Goal: Task Accomplishment & Management: Use online tool/utility

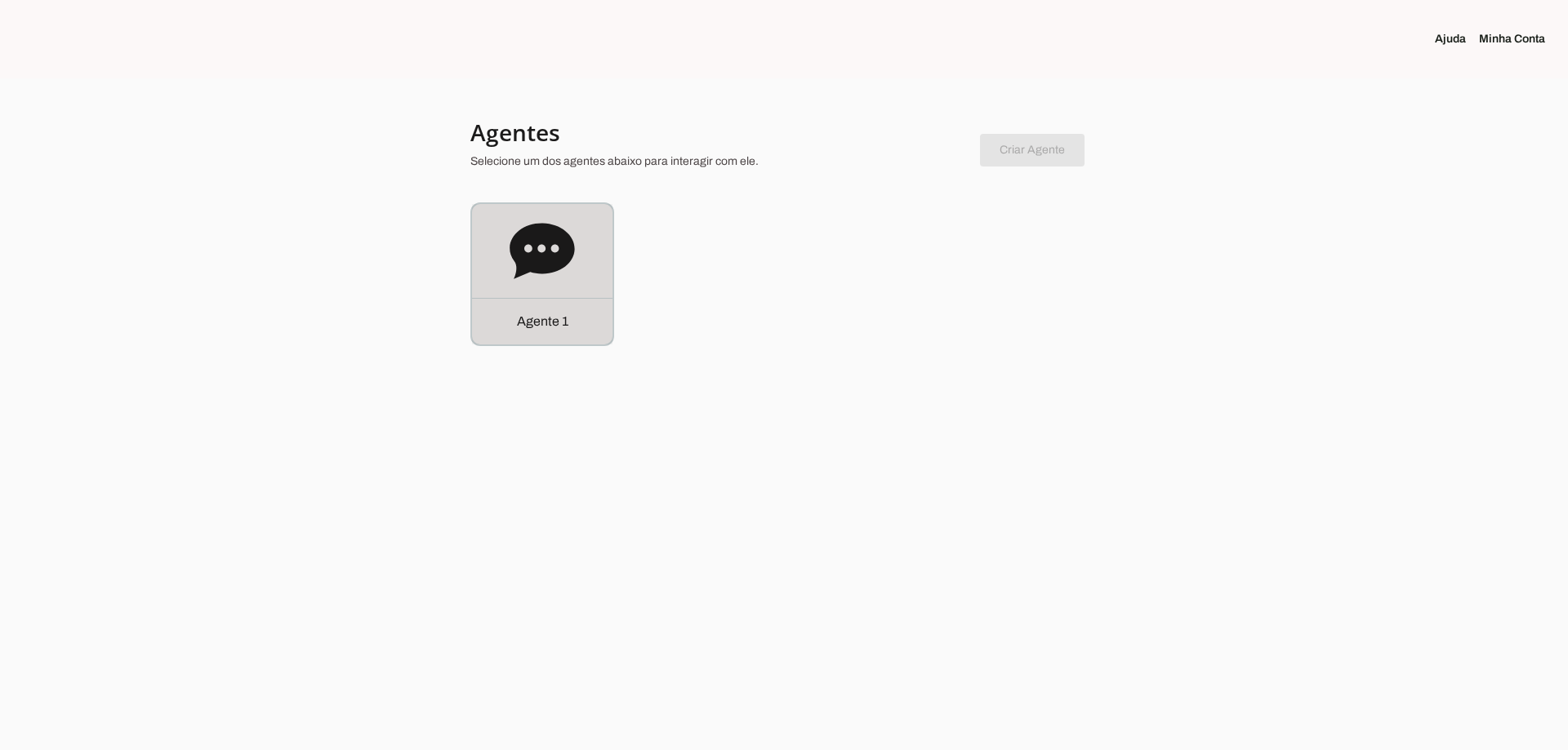
click at [595, 300] on div "Agente 1" at bounding box center [543, 322] width 141 height 47
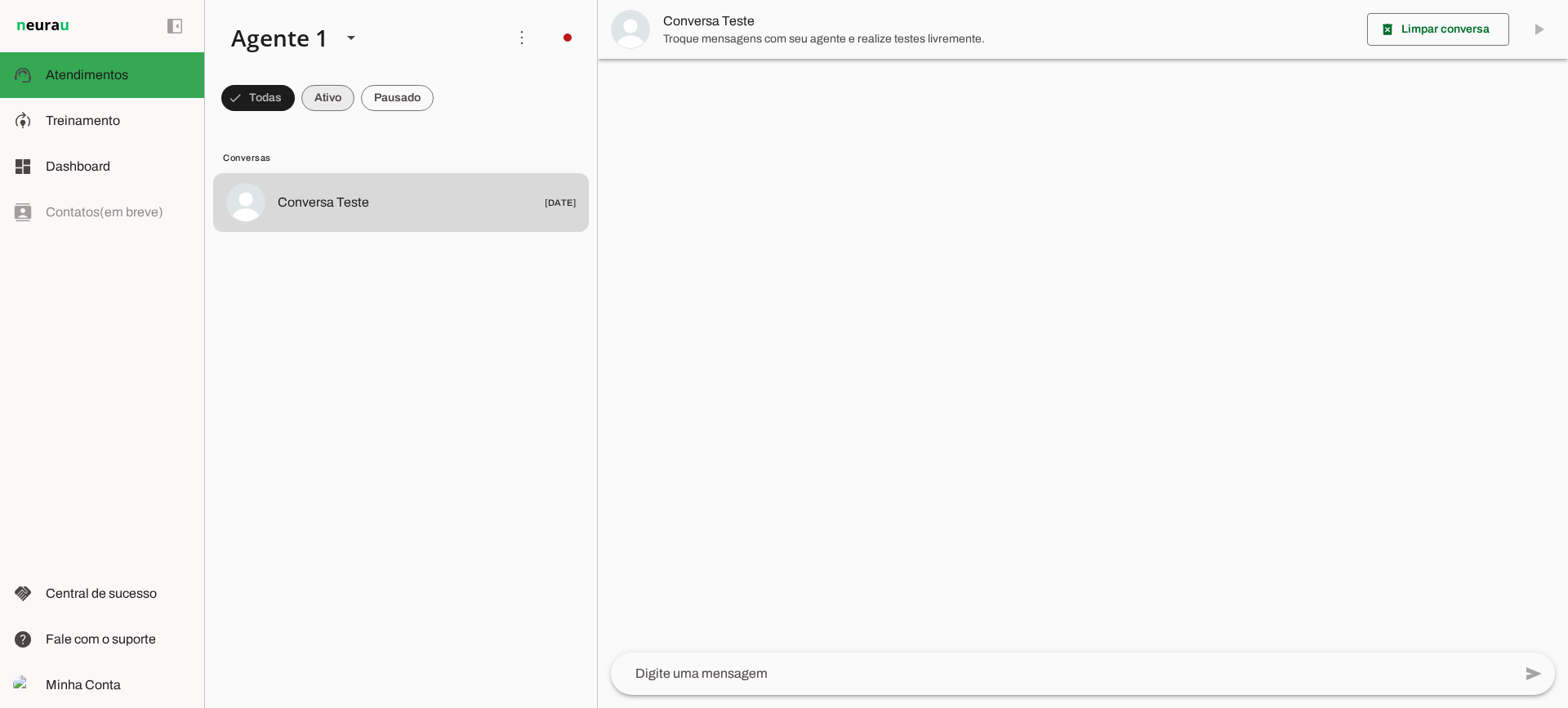
click at [295, 105] on span at bounding box center [258, 97] width 74 height 39
click at [280, 108] on span at bounding box center [250, 97] width 59 height 39
drag, startPoint x: 327, startPoint y: 105, endPoint x: 327, endPoint y: 25, distance: 80.0
click at [280, 104] on span at bounding box center [250, 97] width 59 height 39
drag, startPoint x: 410, startPoint y: 97, endPoint x: 400, endPoint y: 35, distance: 62.8
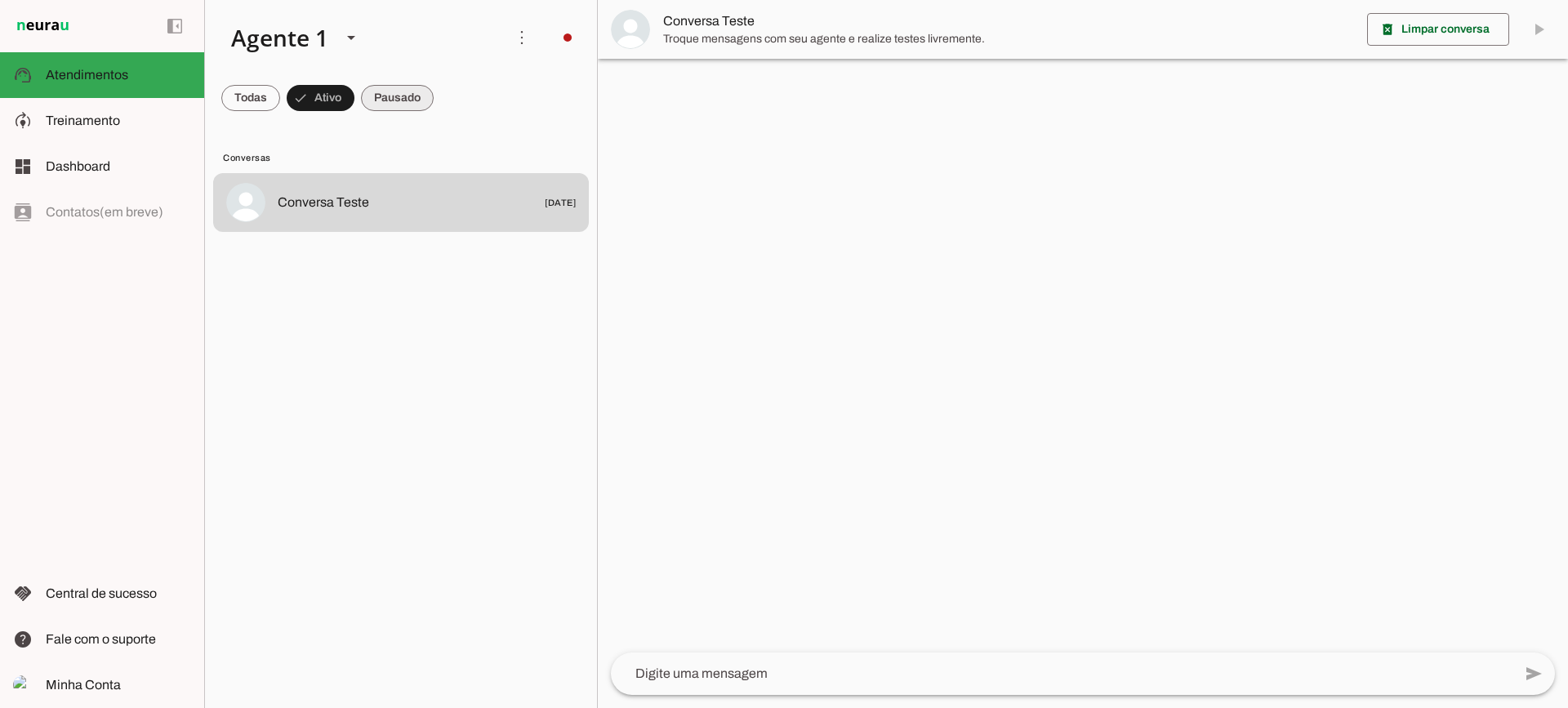
click at [280, 97] on span at bounding box center [250, 97] width 59 height 39
click at [280, 98] on span at bounding box center [250, 97] width 59 height 39
click at [280, 96] on span at bounding box center [250, 97] width 59 height 39
click at [280, 100] on span at bounding box center [250, 97] width 59 height 39
click at [114, 119] on span "Treinamento" at bounding box center [83, 120] width 74 height 14
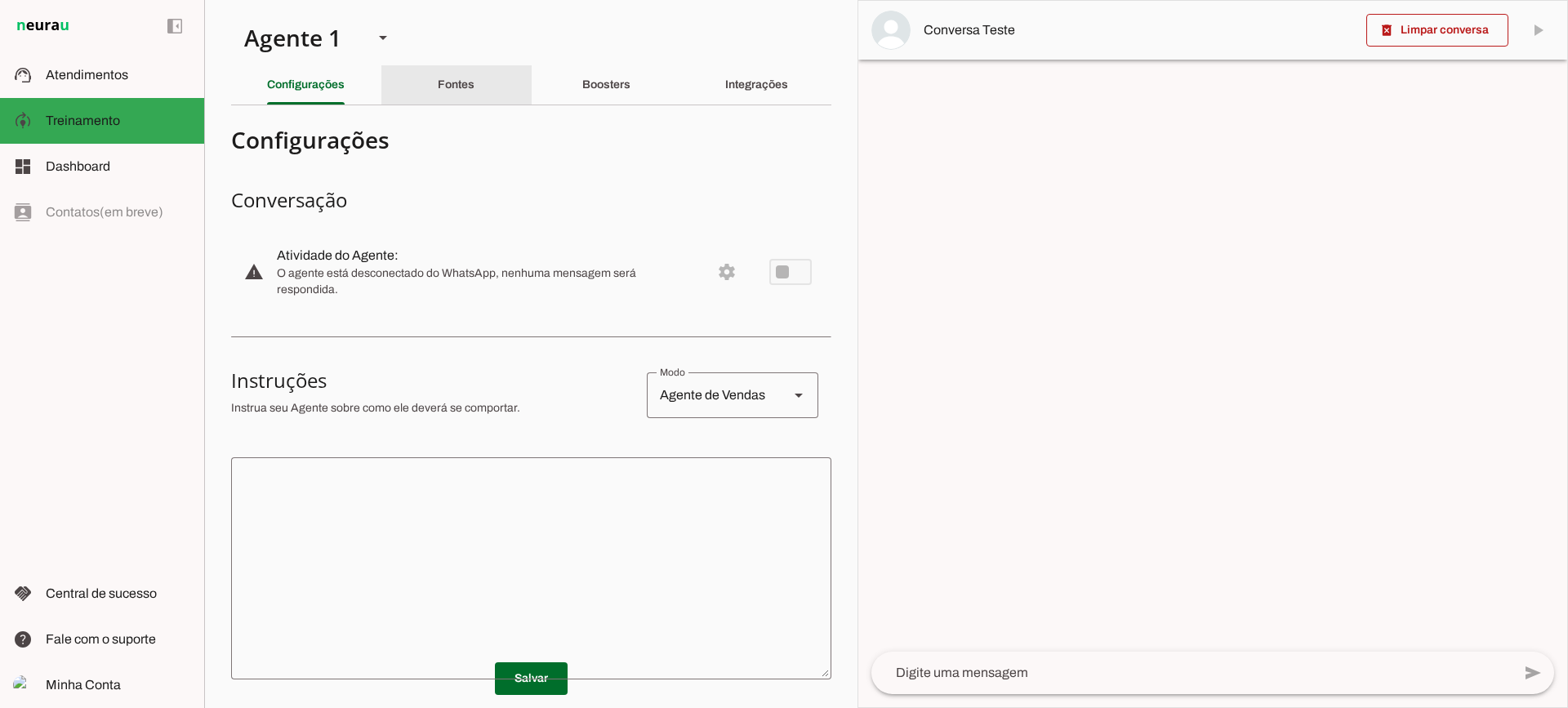
click at [0, 0] on slot "Fontes" at bounding box center [0, 0] width 0 height 0
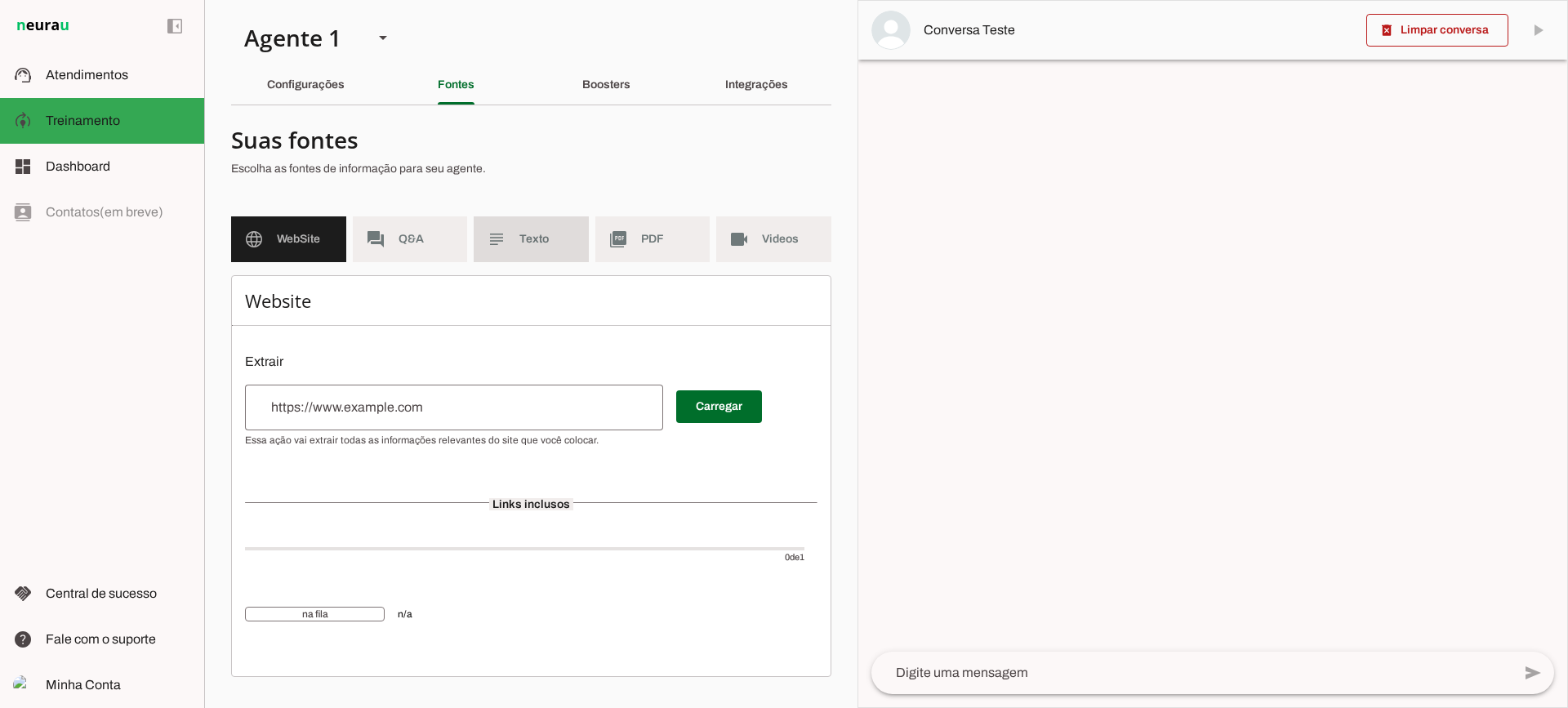
click at [548, 241] on span "Texto" at bounding box center [547, 239] width 57 height 16
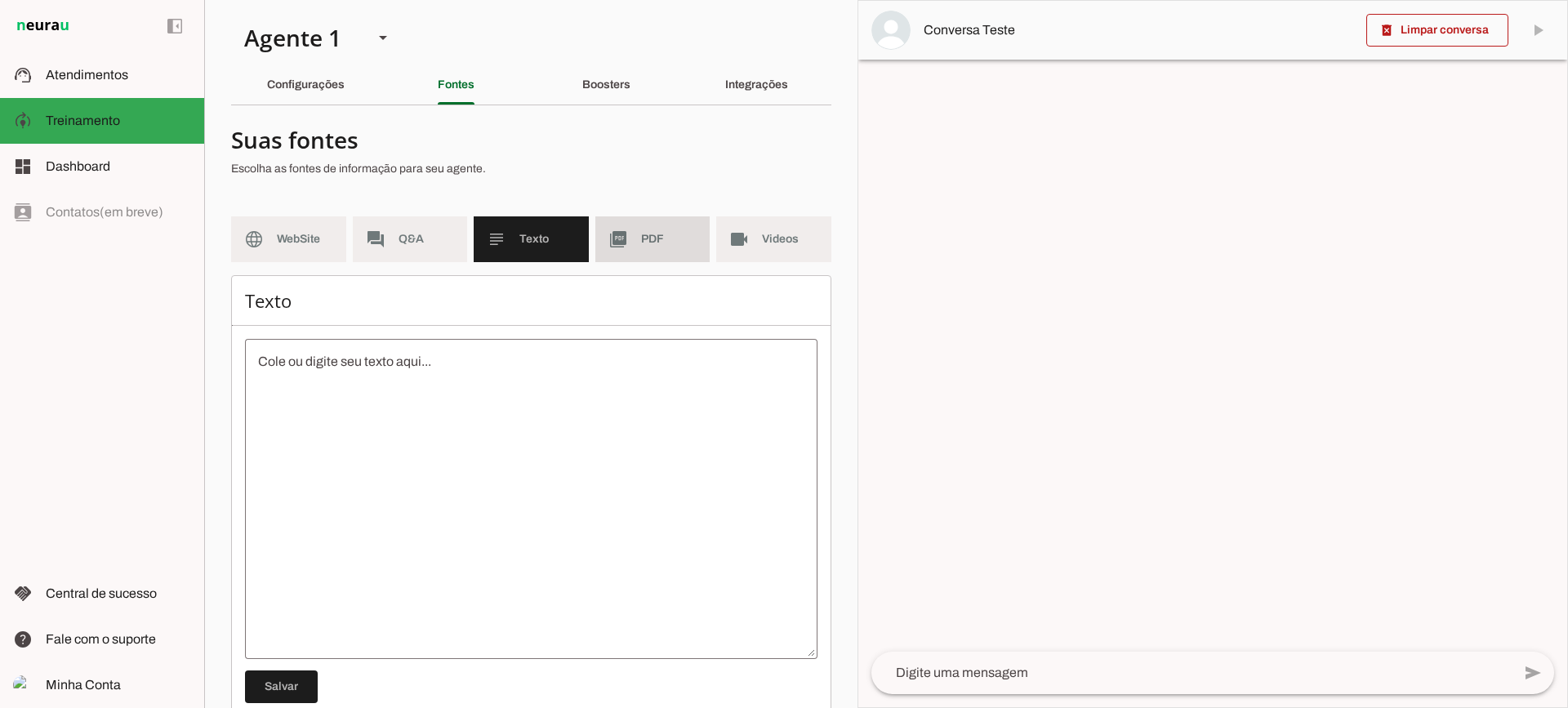
click at [645, 247] on span "PDF" at bounding box center [669, 239] width 57 height 16
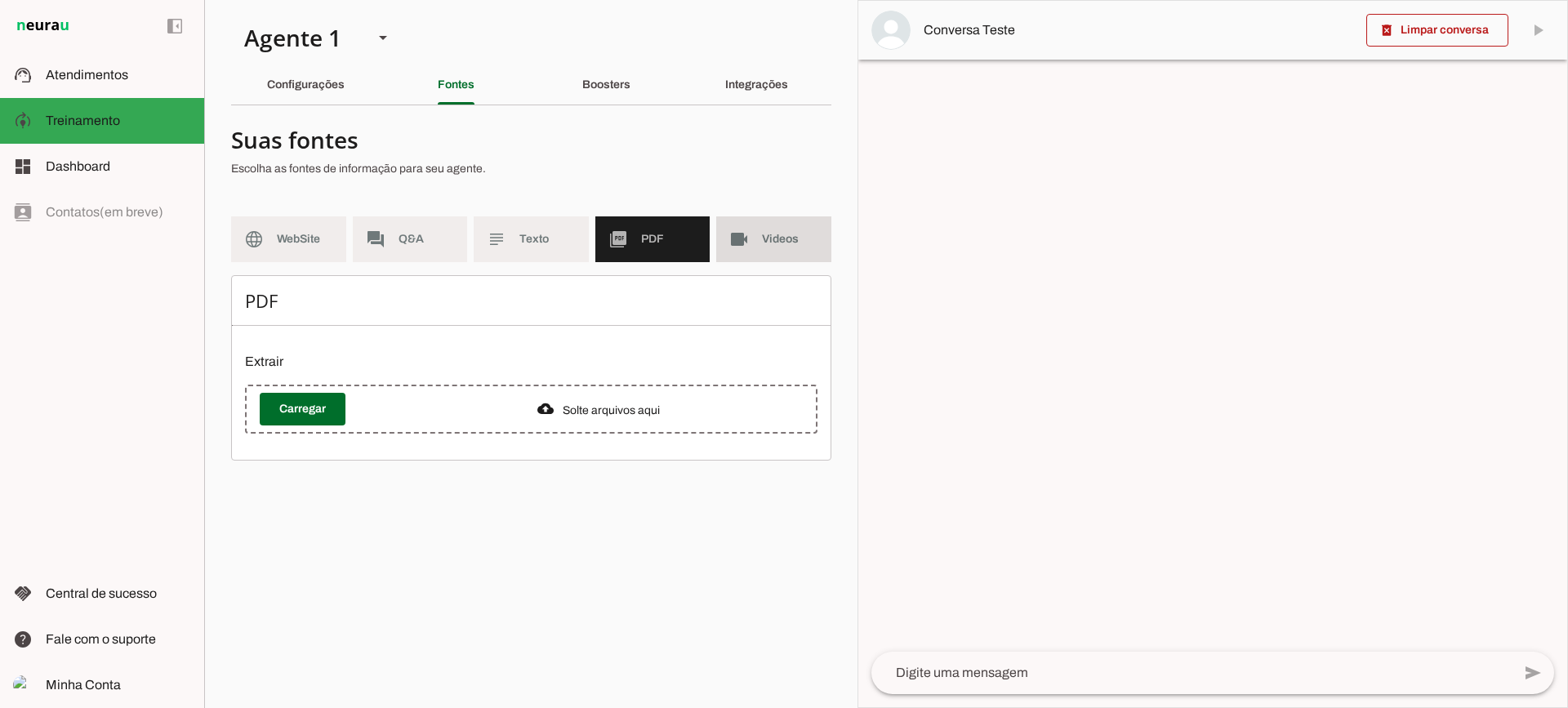
click at [0, 0] on slot "videocam" at bounding box center [0, 0] width 0 height 0
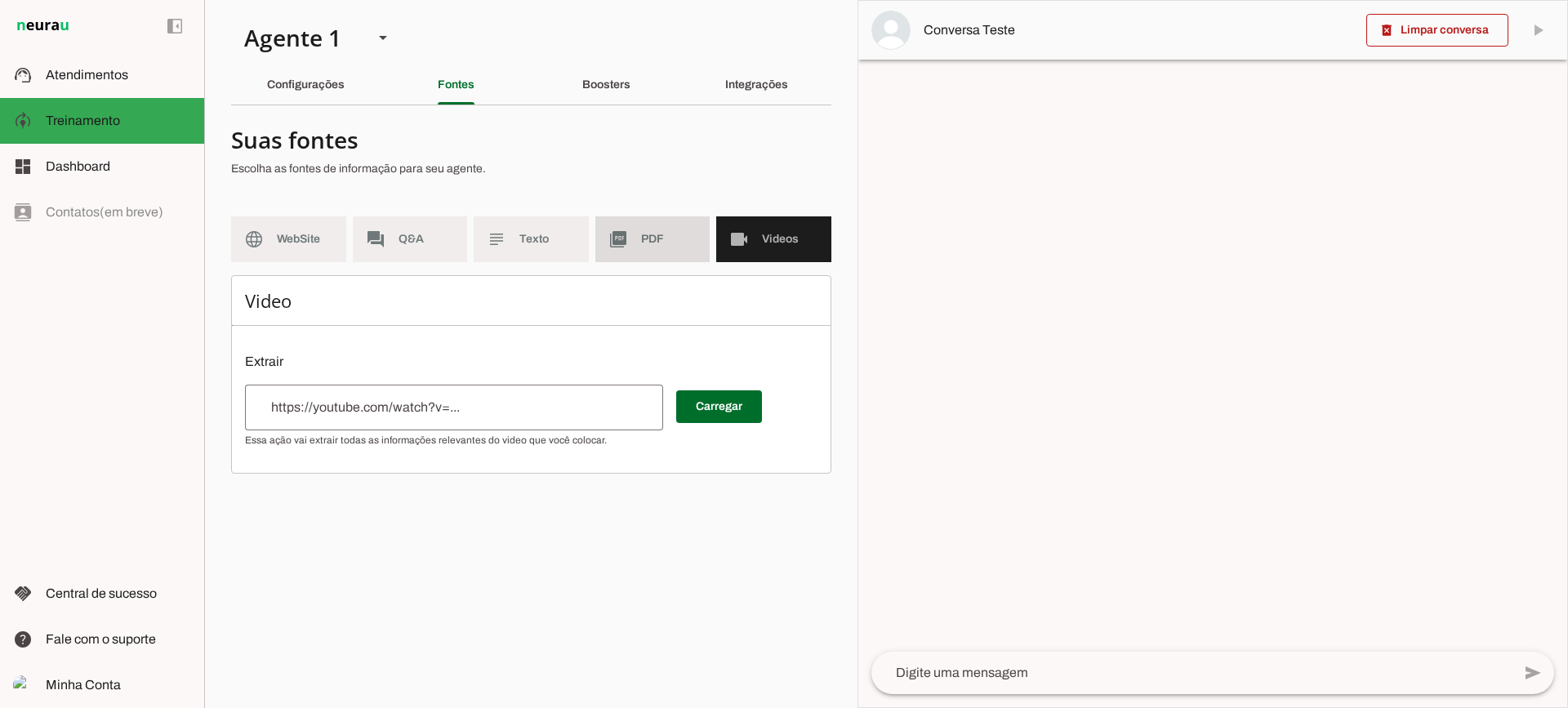
click at [676, 257] on md-item "picture_as_pdf PDF" at bounding box center [653, 239] width 115 height 46
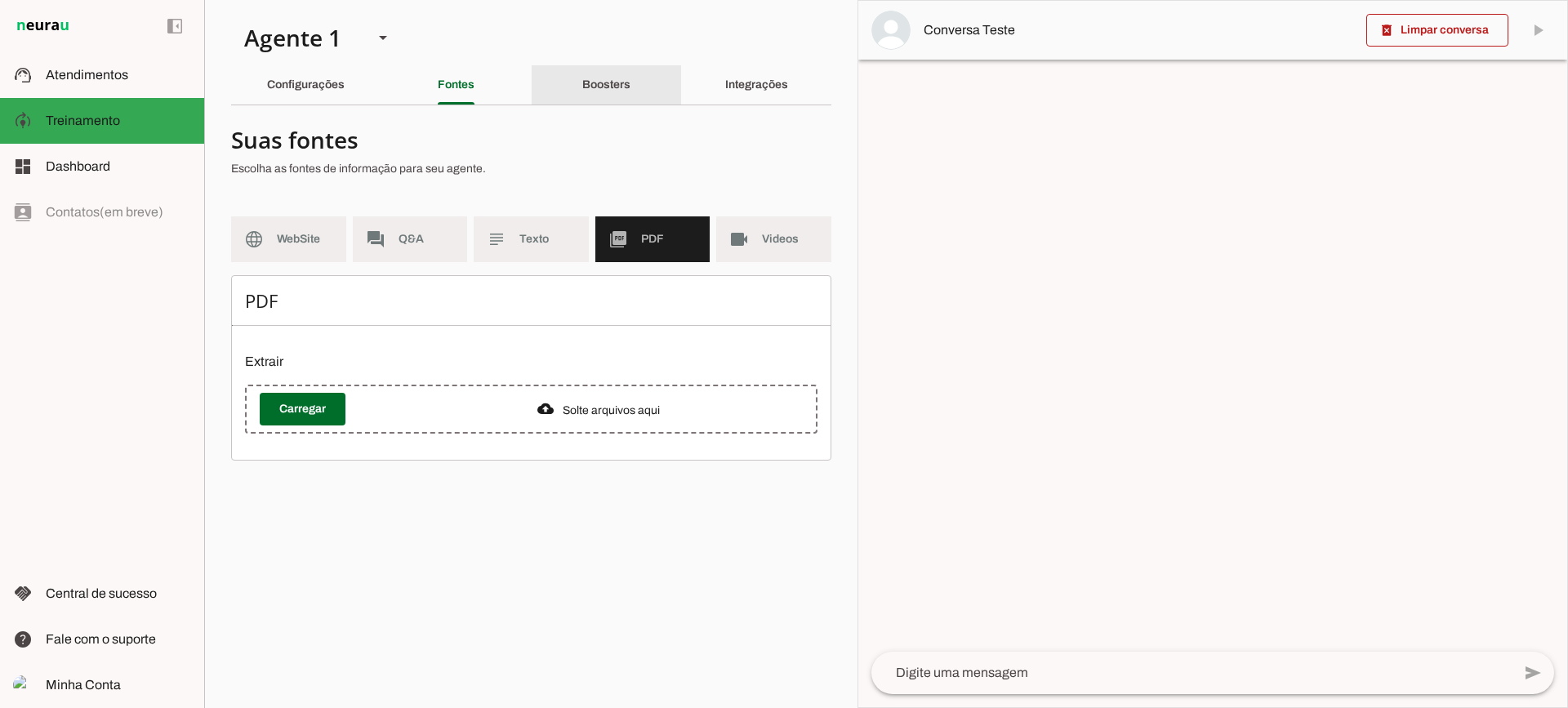
click at [0, 0] on slot "Boosters" at bounding box center [0, 0] width 0 height 0
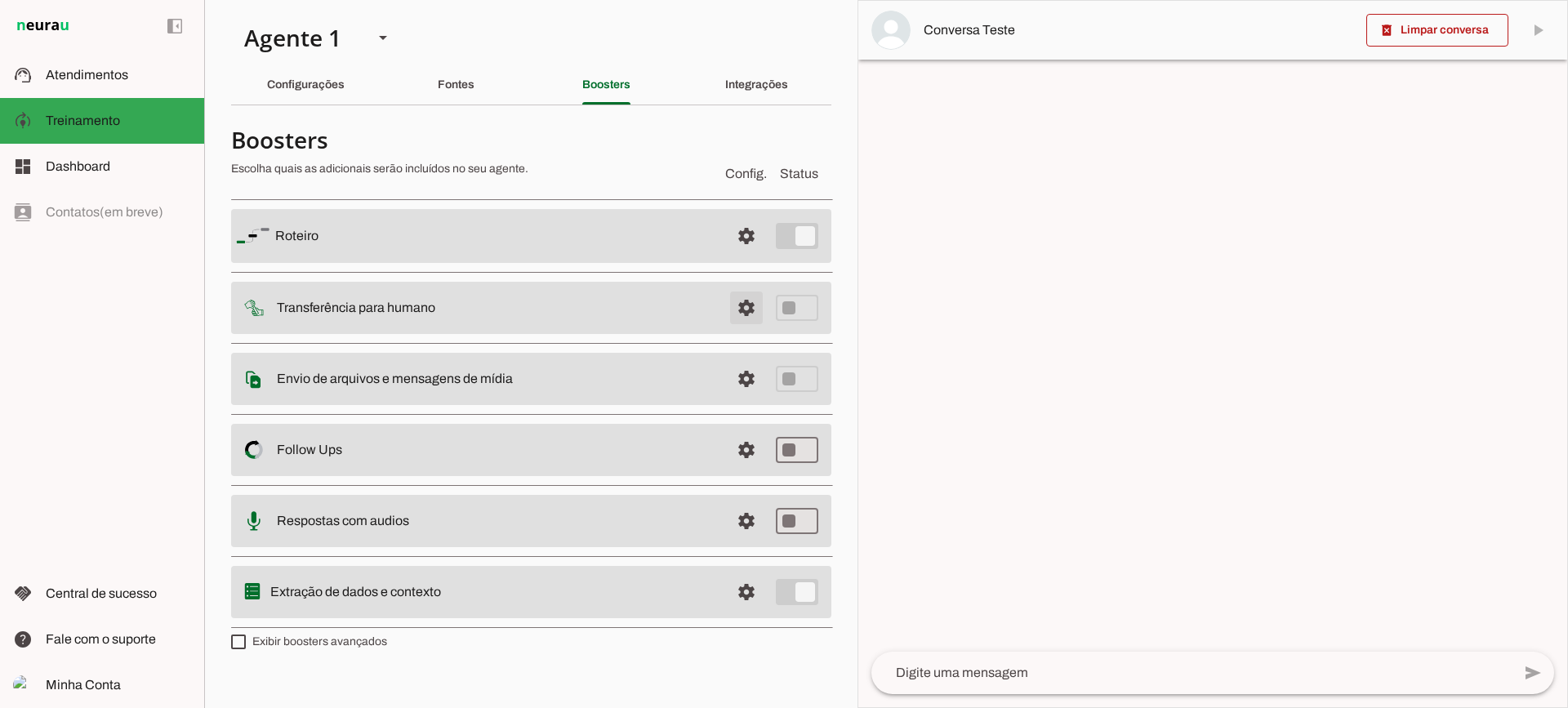
click at [739, 256] on span at bounding box center [746, 235] width 39 height 39
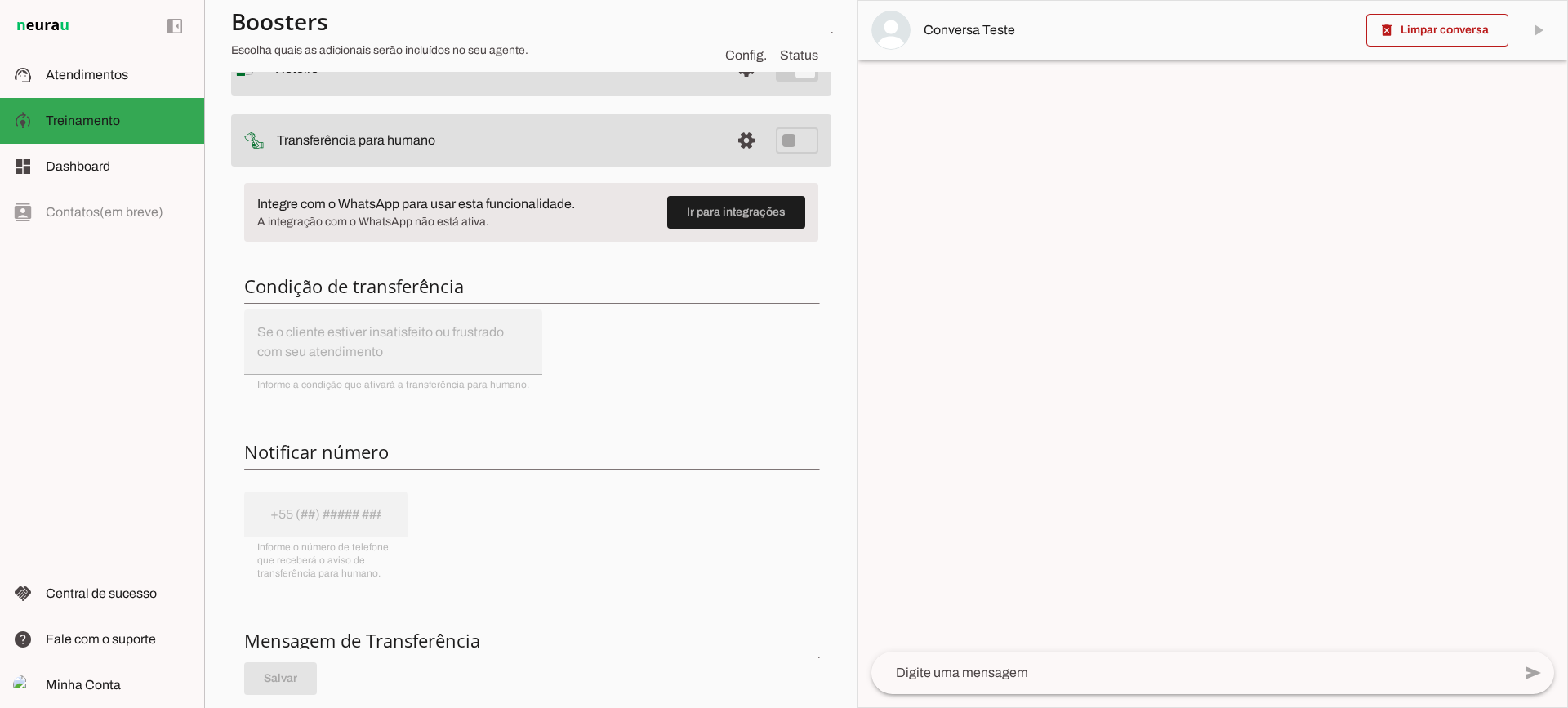
scroll to position [163, 0]
click at [727, 89] on span at bounding box center [746, 69] width 39 height 39
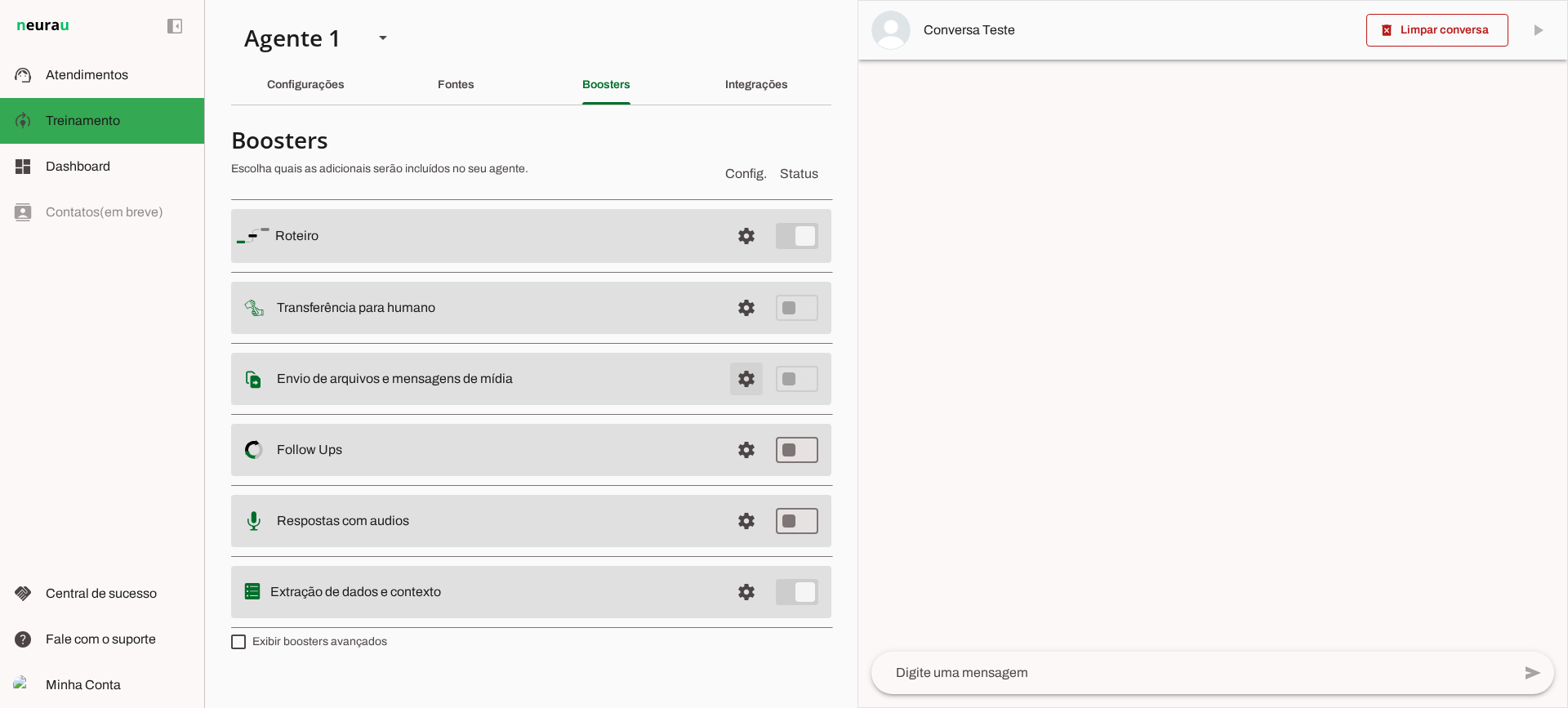
click at [747, 256] on span at bounding box center [746, 235] width 39 height 39
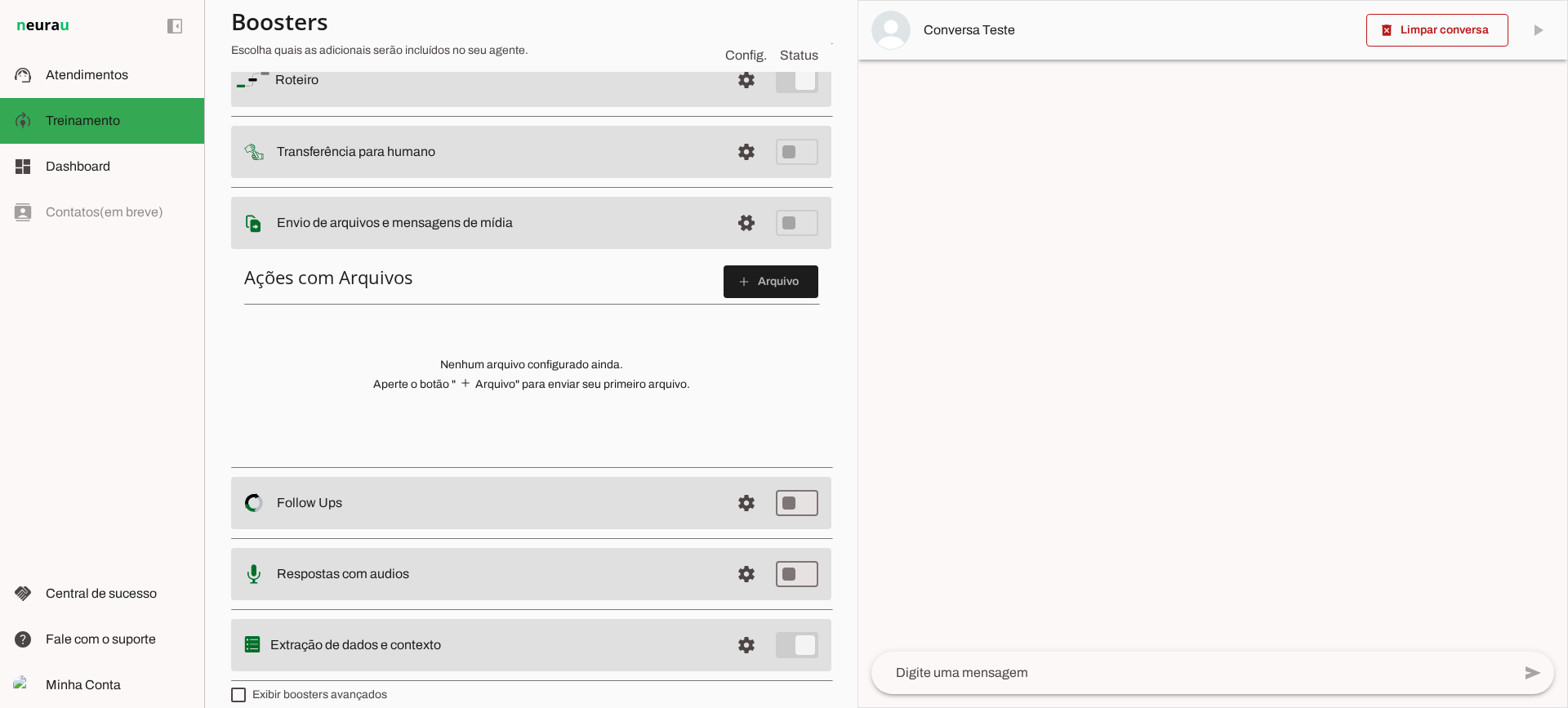
scroll to position [163, 0]
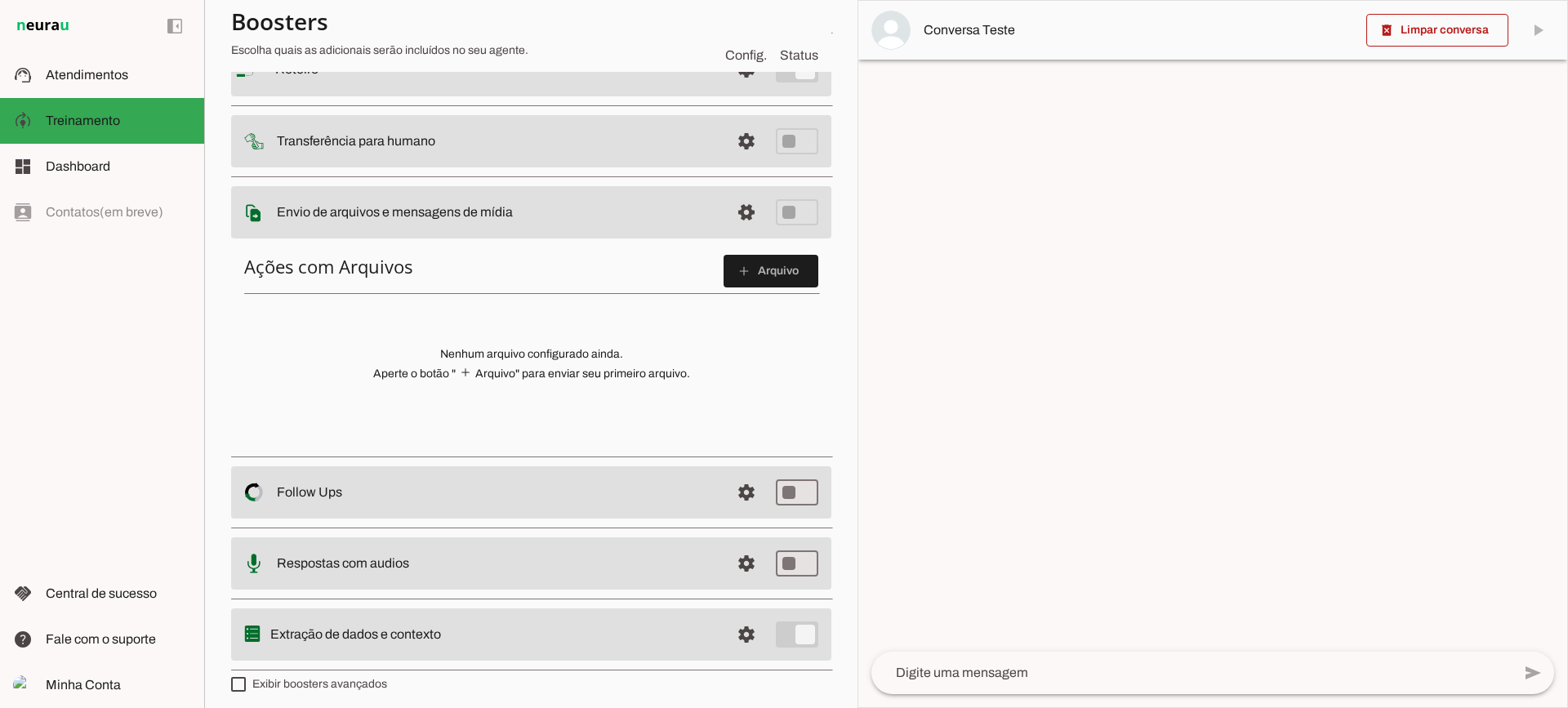
click at [757, 285] on span at bounding box center [771, 271] width 95 height 39
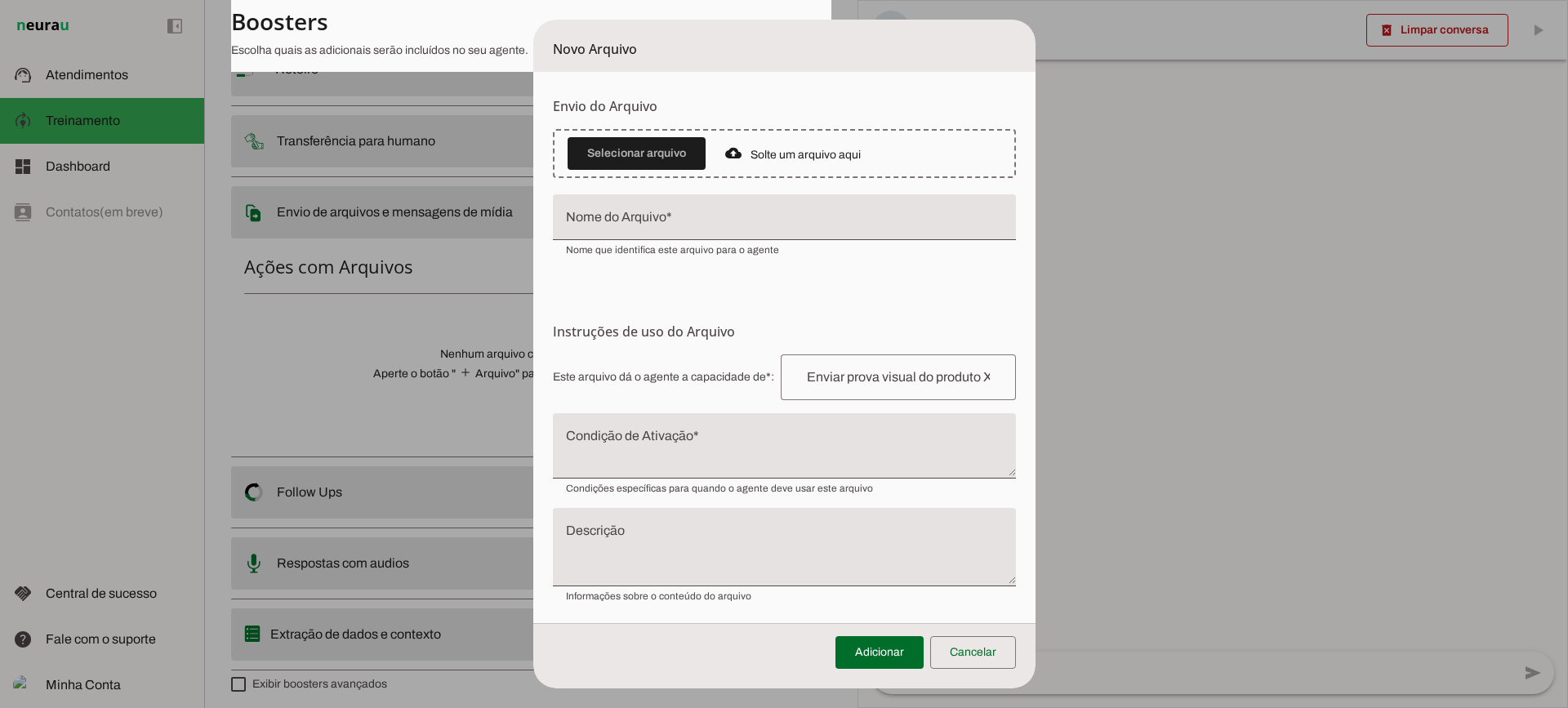
click at [679, 465] on textarea "Condição de Ativação" at bounding box center [784, 452] width 463 height 39
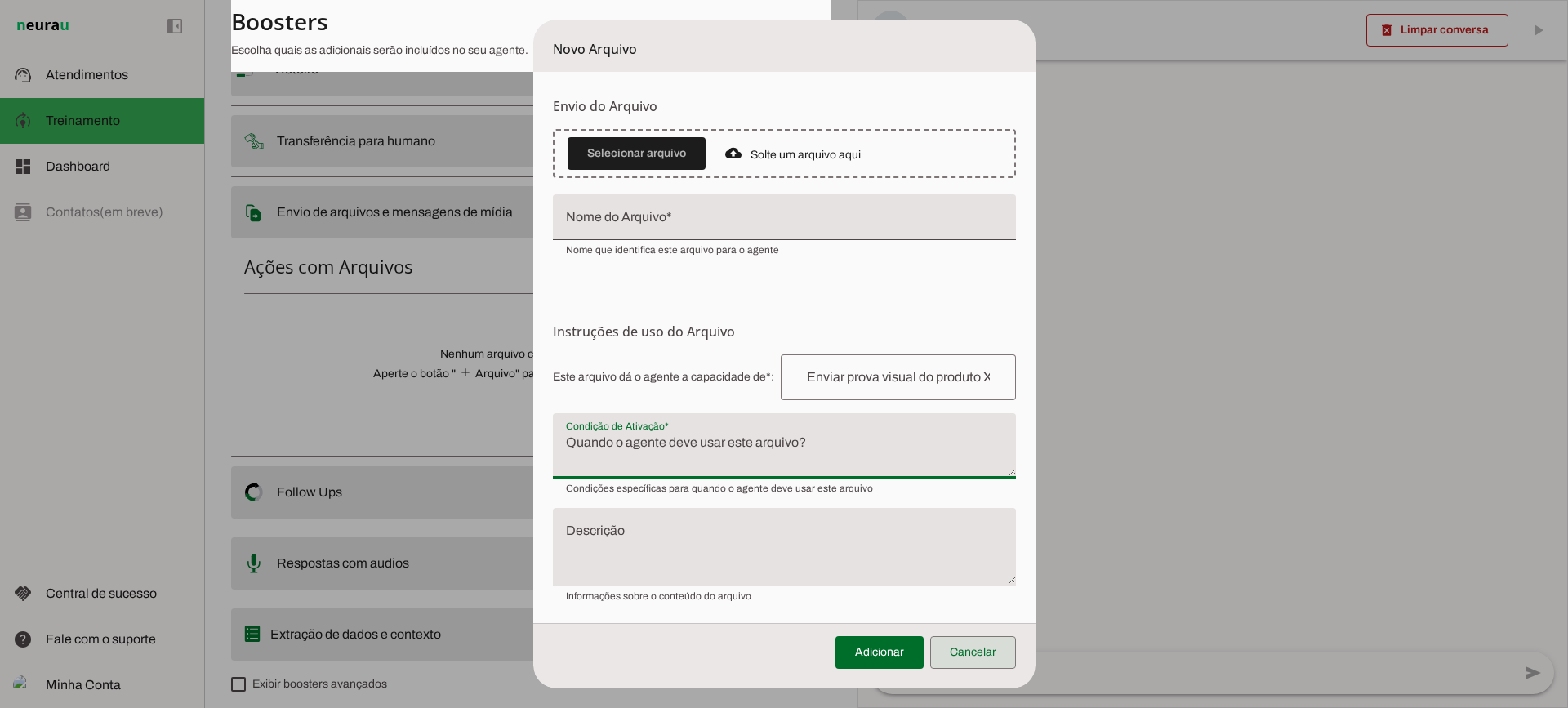
click at [973, 646] on span at bounding box center [973, 652] width 86 height 39
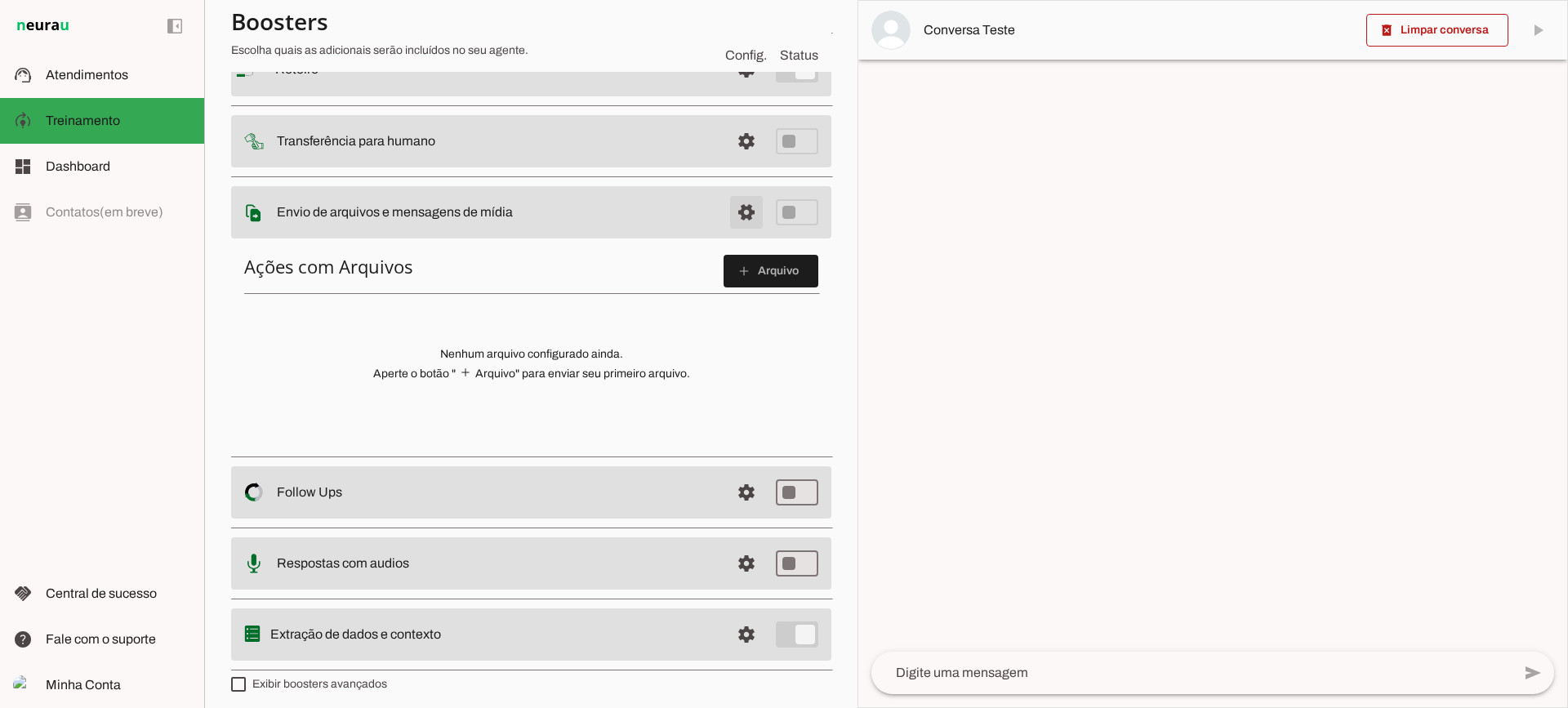
click at [733, 89] on span at bounding box center [746, 69] width 39 height 39
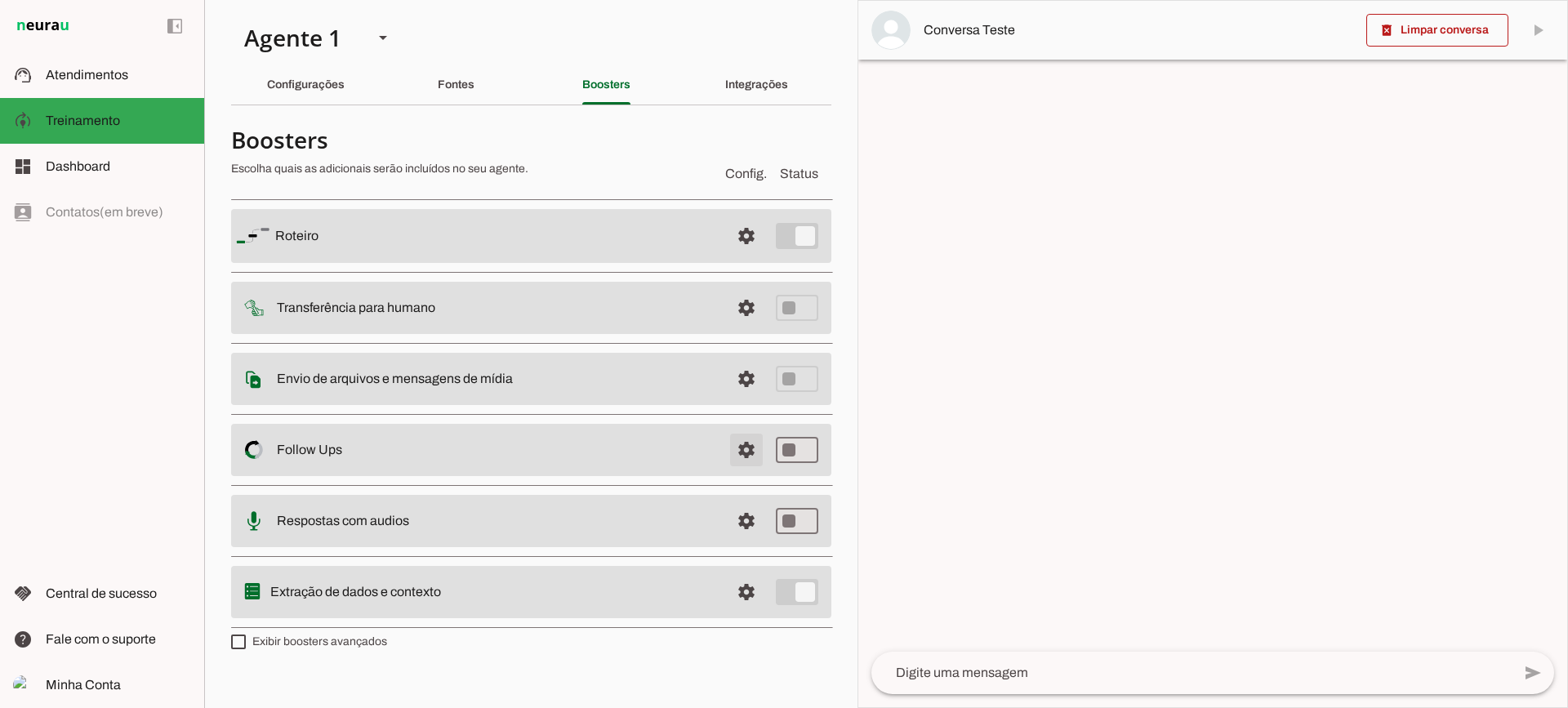
click at [747, 256] on span at bounding box center [746, 235] width 39 height 39
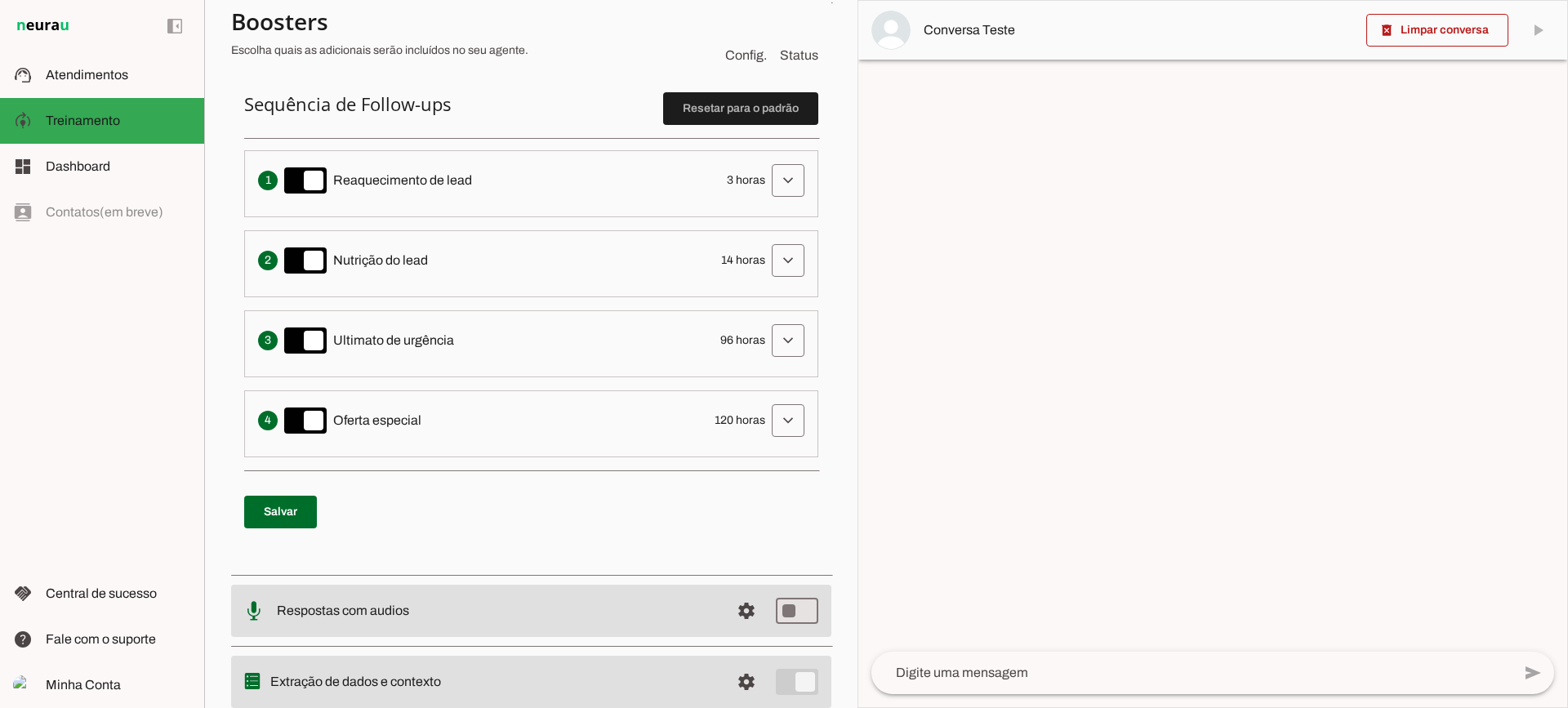
scroll to position [326, 0]
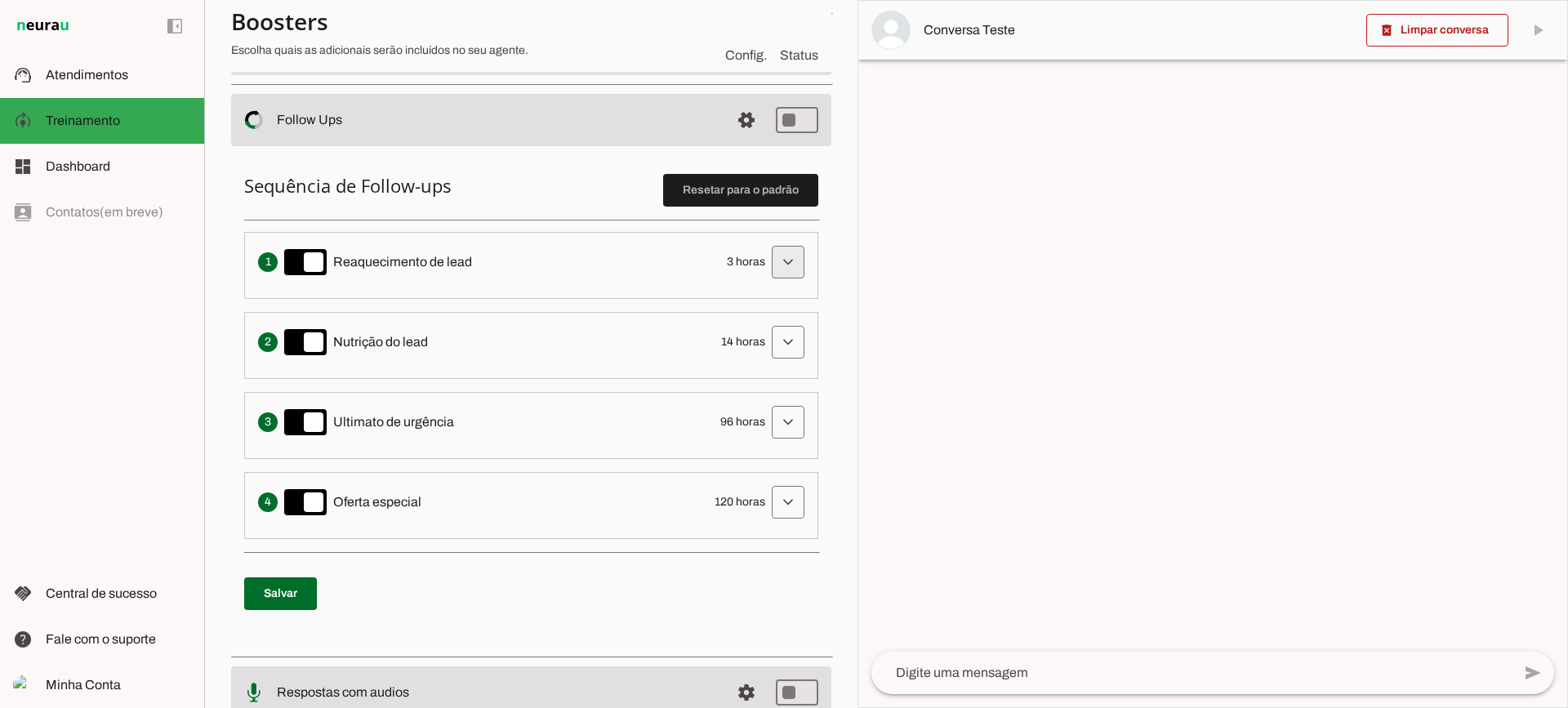
click at [768, 260] on span at bounding box center [787, 262] width 39 height 39
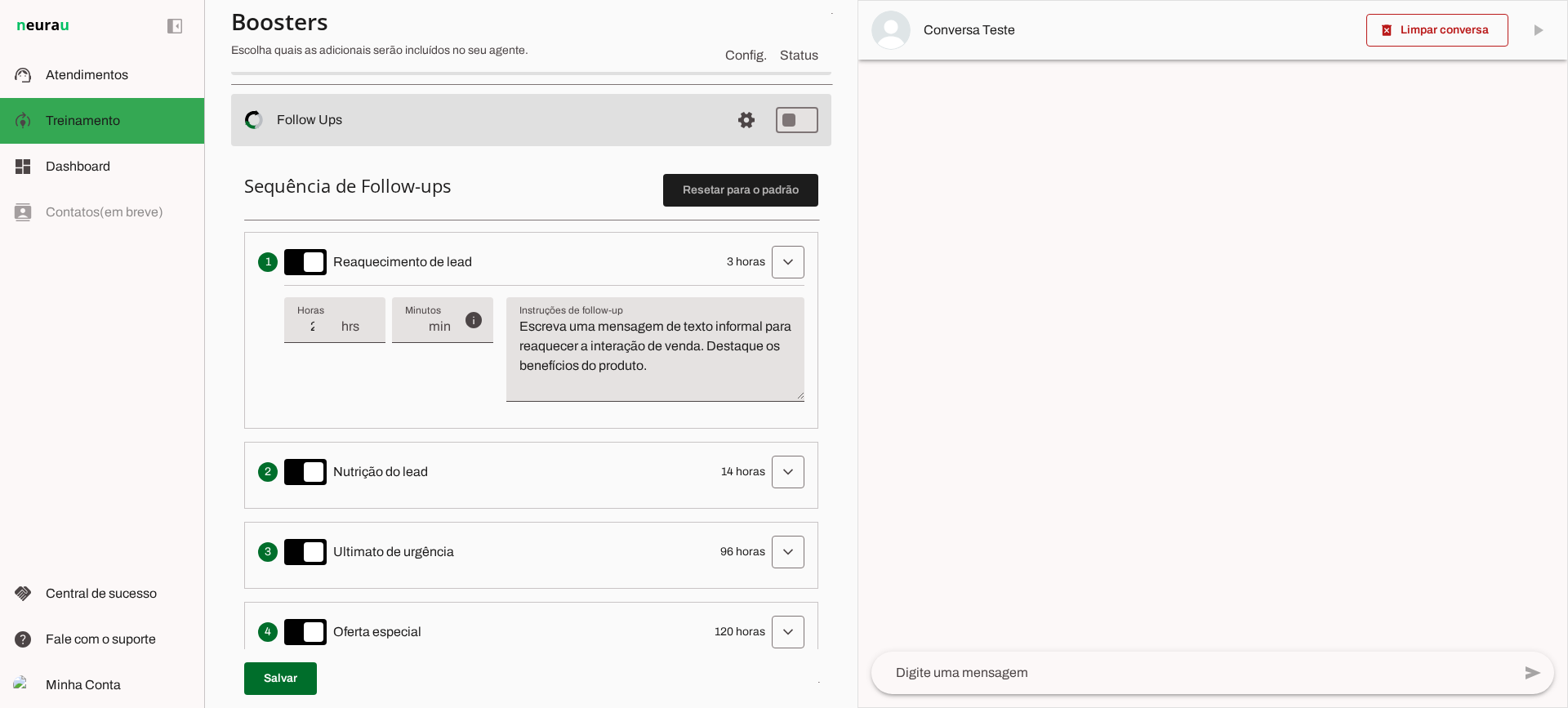
type input "2"
type md-filled-text-field "2"
click at [335, 334] on input "2" at bounding box center [318, 326] width 42 height 20
type input "1"
type md-filled-text-field "1"
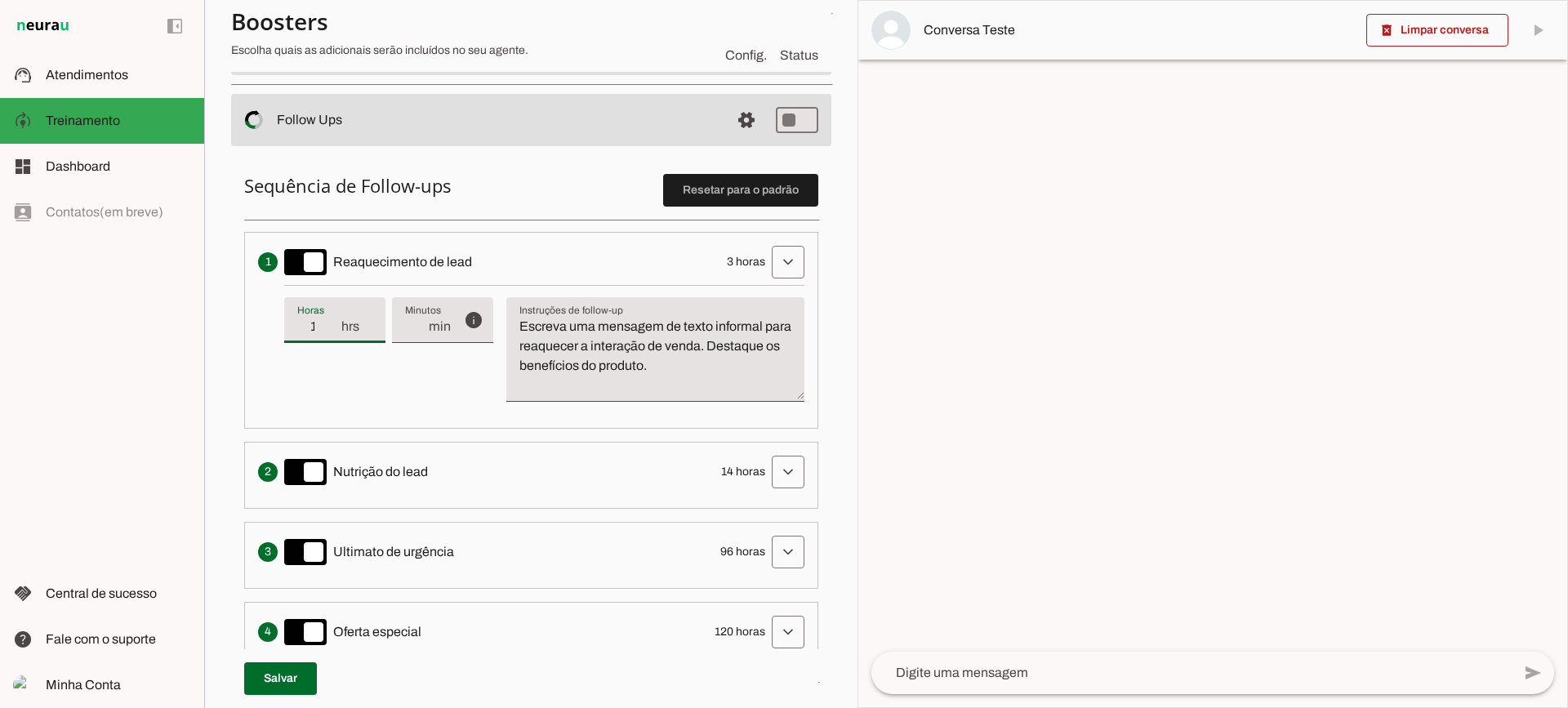
click at [335, 334] on input "1" at bounding box center [318, 326] width 42 height 20
click at [328, 315] on div "1 hrs" at bounding box center [335, 320] width 101 height 46
type input "2"
type md-filled-text-field "2"
click at [334, 323] on input "2" at bounding box center [318, 326] width 42 height 20
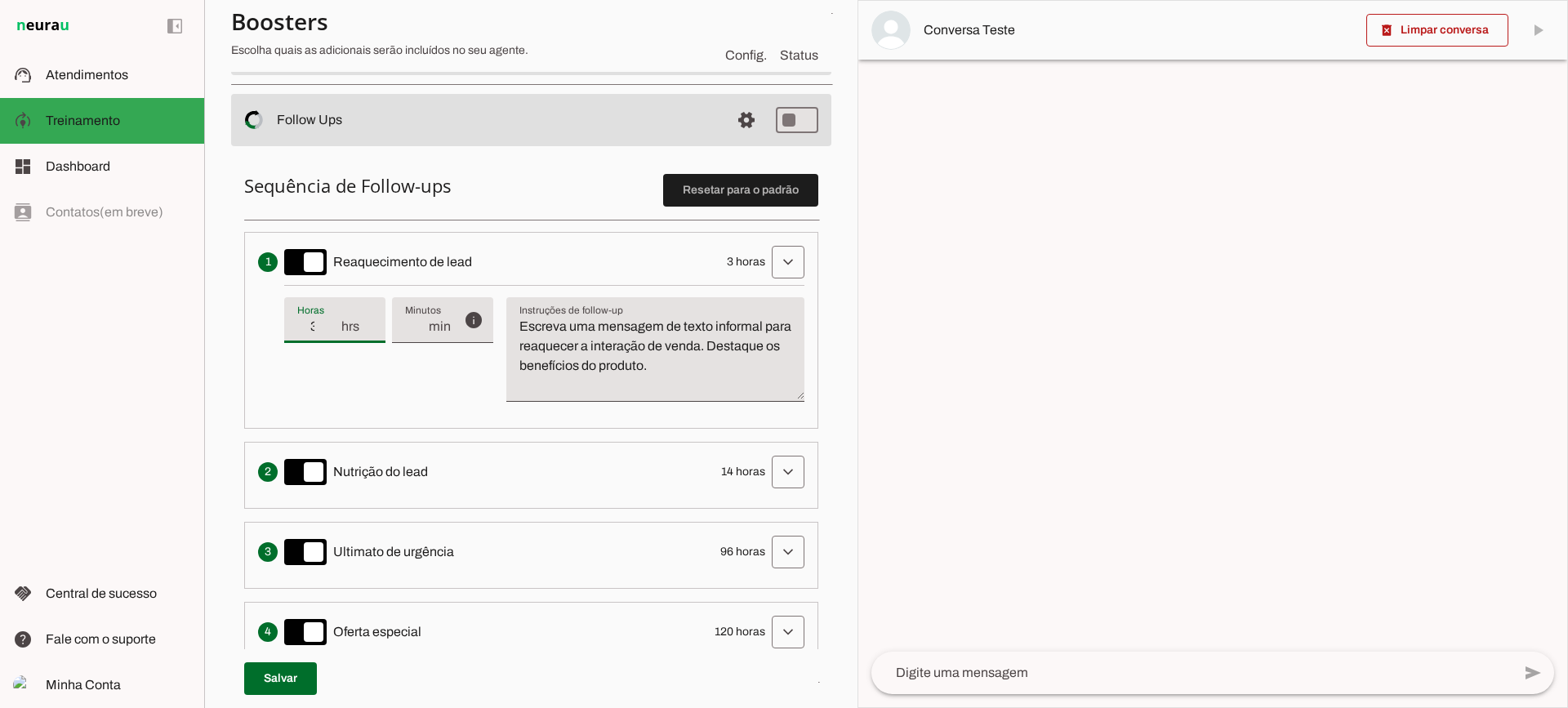
type input "3"
type md-filled-text-field "3"
click at [334, 323] on input "3" at bounding box center [318, 326] width 42 height 20
click at [730, 386] on textarea "Escreva uma mensagem de texto informal para reaquecer a interação de venda. Des…" at bounding box center [656, 355] width 298 height 78
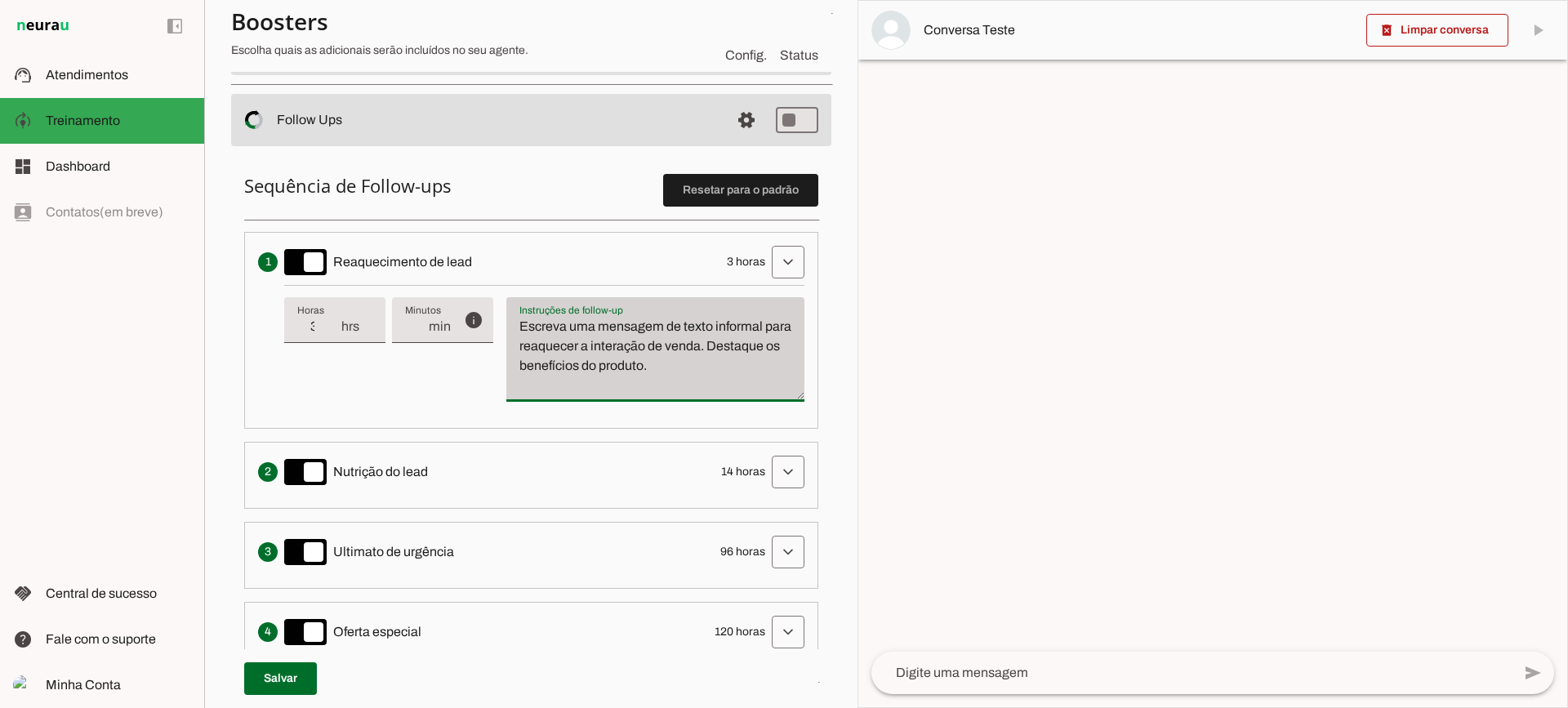
drag, startPoint x: 730, startPoint y: 368, endPoint x: 517, endPoint y: 306, distance: 221.8
click at [517, 306] on div "Escreva uma mensagem de texto informal para reaquecer a interação de venda. Des…" at bounding box center [656, 350] width 298 height 105
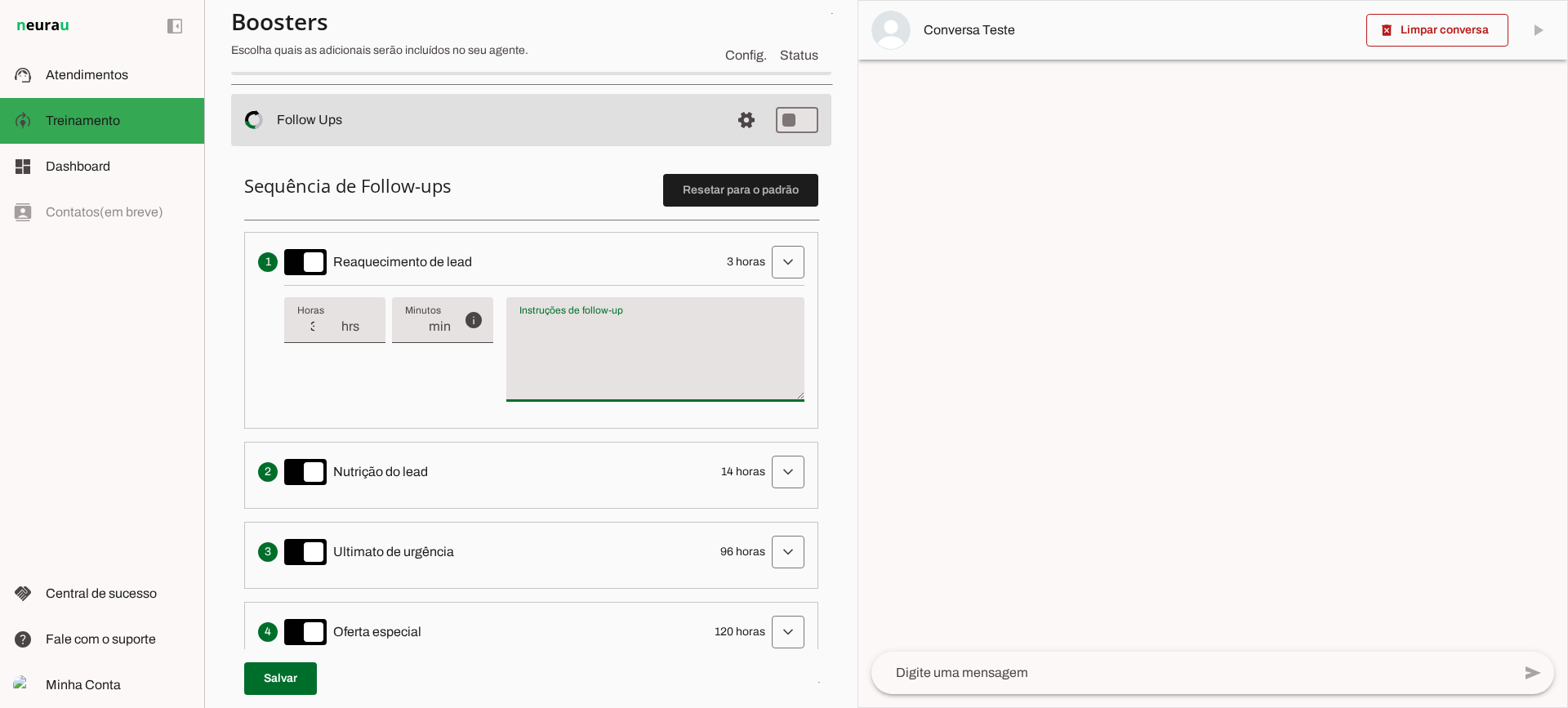
type textarea "Escreva uma mensagem de texto informal para reaquecer a interação de venda. Des…"
click at [613, 351] on textarea "Escreva uma mensagem de texto informal para reaquecer a interação de venda. Des…" at bounding box center [656, 355] width 298 height 78
type input "2"
type md-filled-text-field "2"
click at [337, 330] on input "2" at bounding box center [318, 326] width 42 height 20
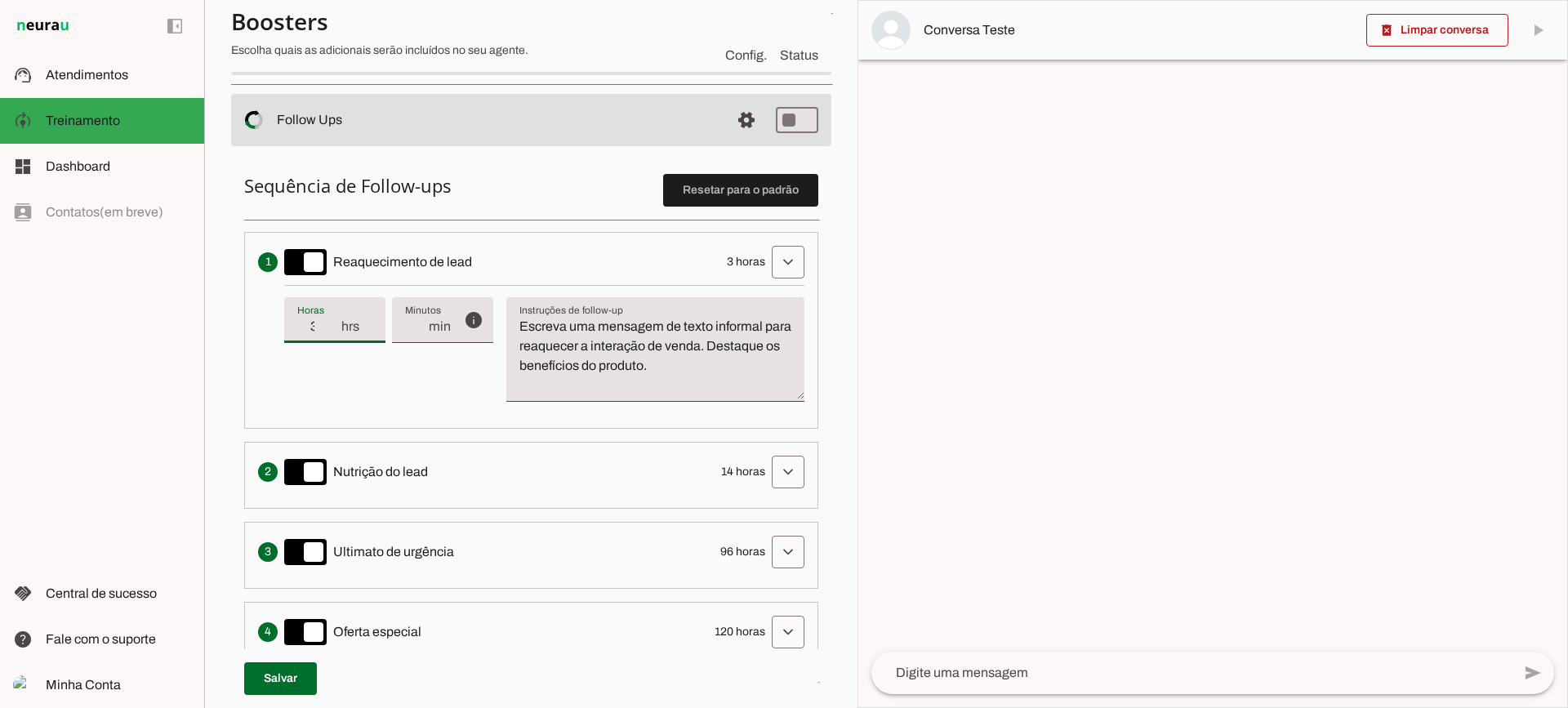
type input "3"
type md-filled-text-field "3"
click at [336, 325] on input "3" at bounding box center [318, 326] width 42 height 20
click at [768, 257] on span at bounding box center [787, 262] width 39 height 39
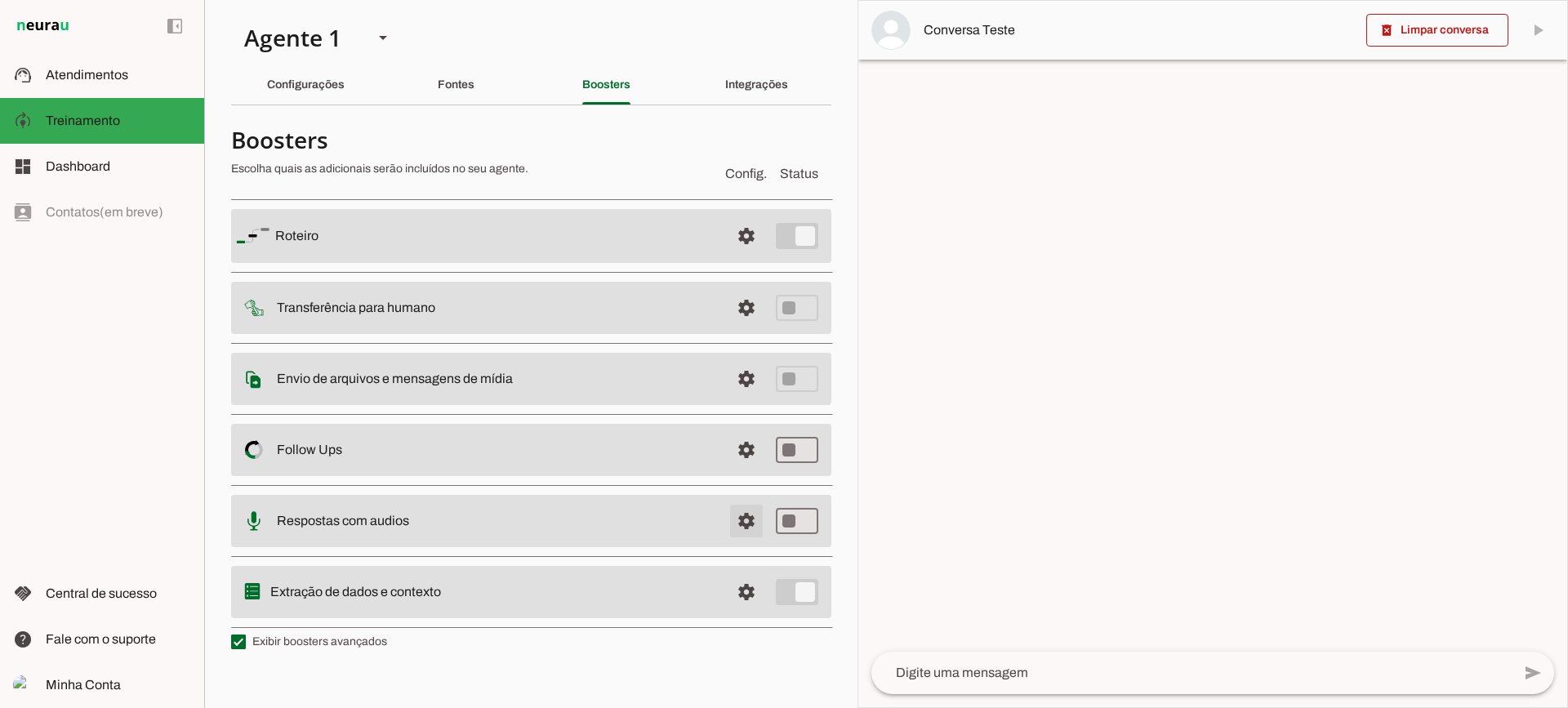
click at [749, 256] on span at bounding box center [746, 235] width 39 height 39
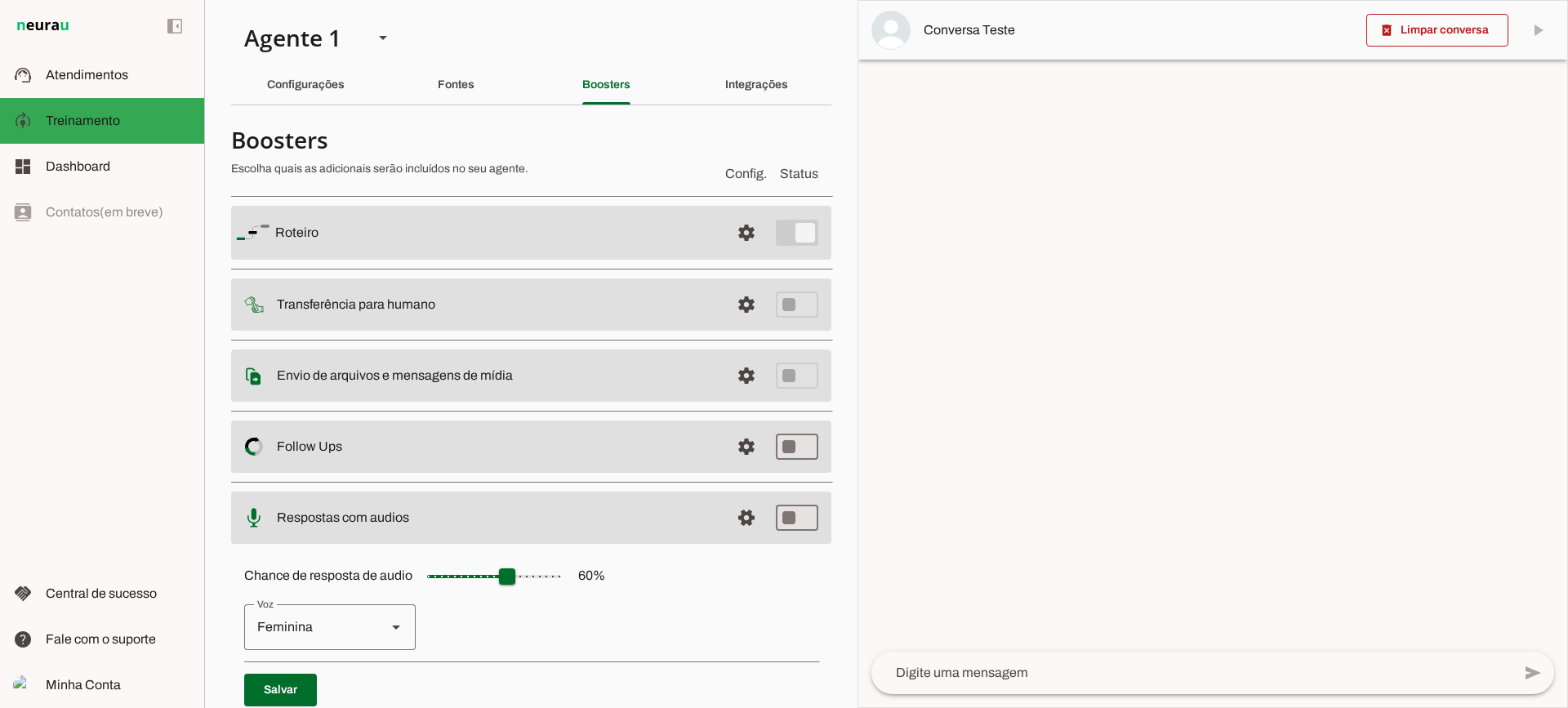
scroll to position [150, 0]
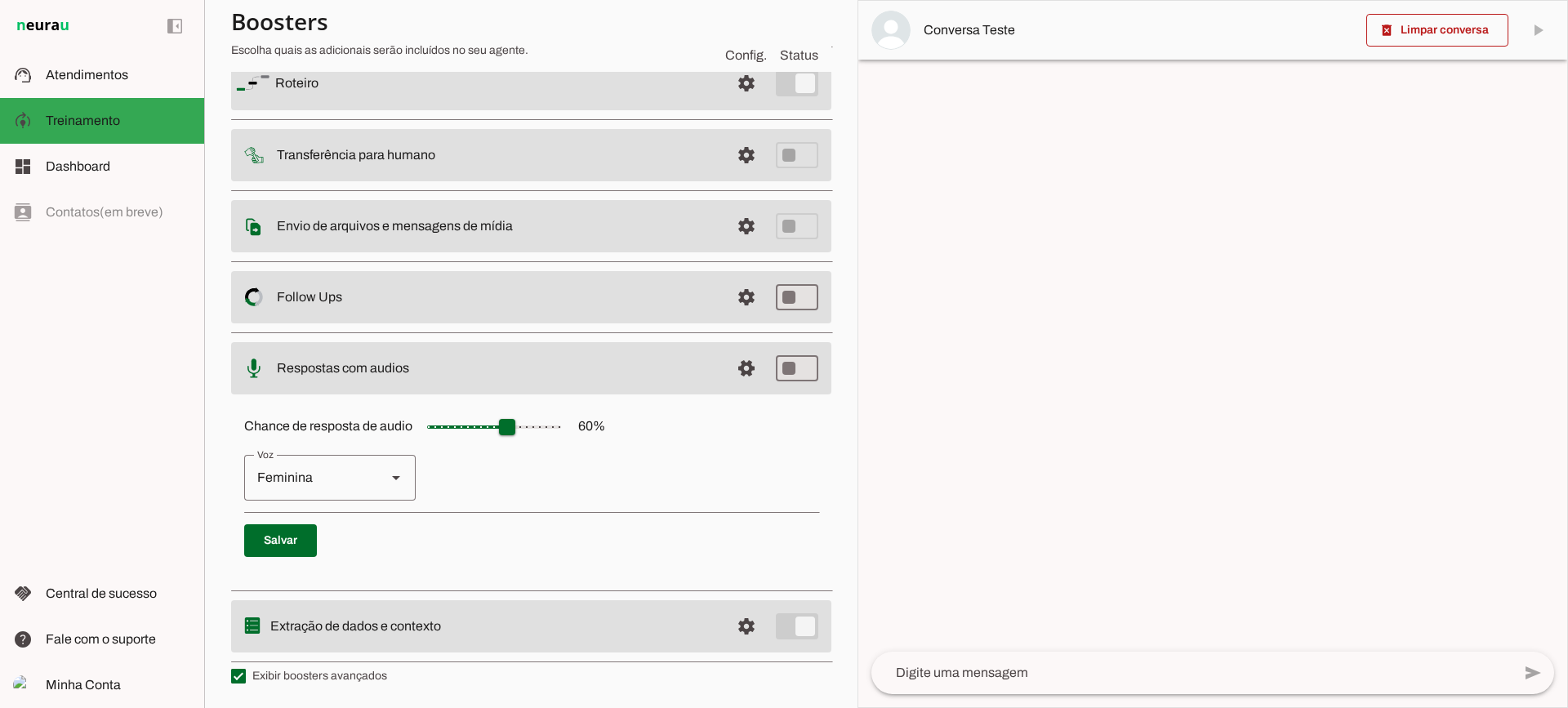
click at [737, 103] on span at bounding box center [746, 83] width 39 height 39
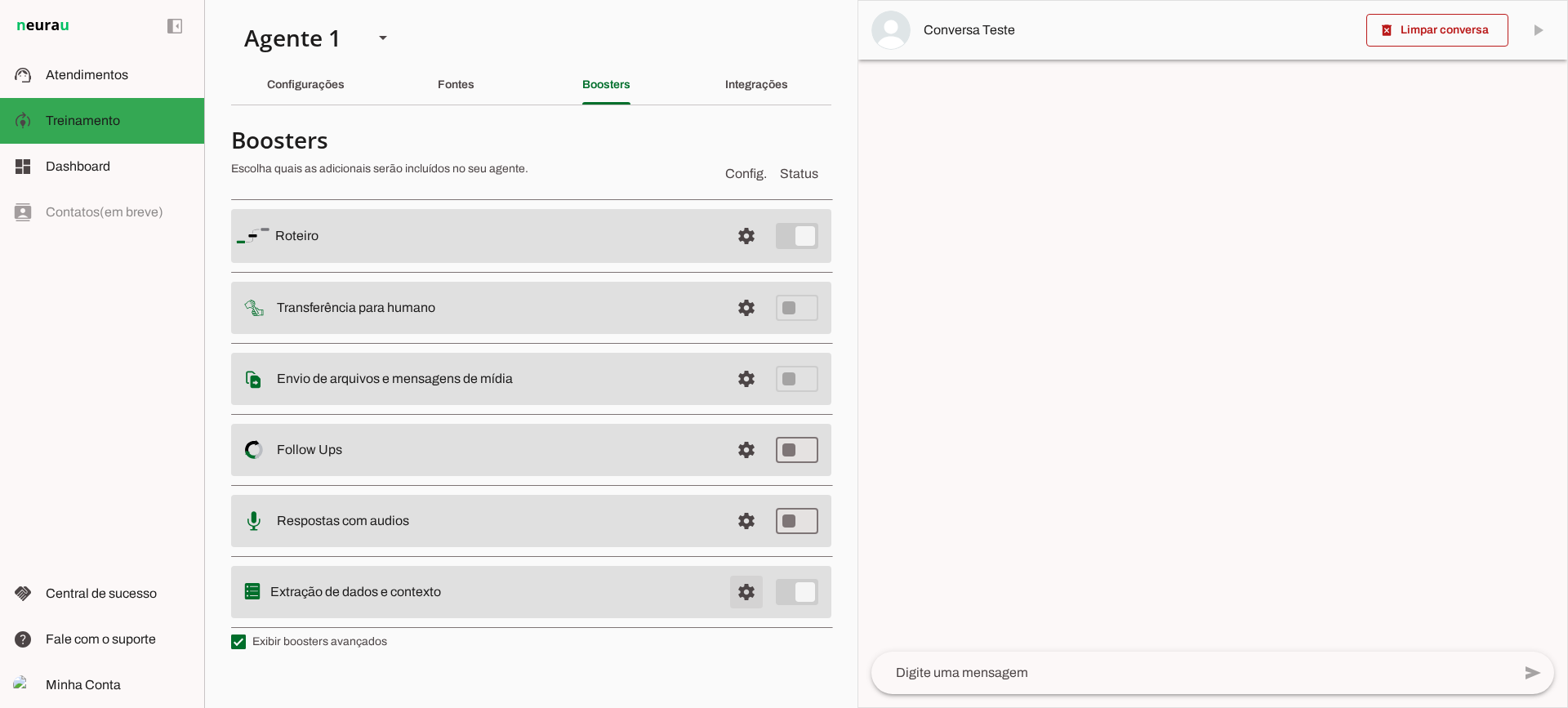
click at [750, 256] on span at bounding box center [746, 235] width 39 height 39
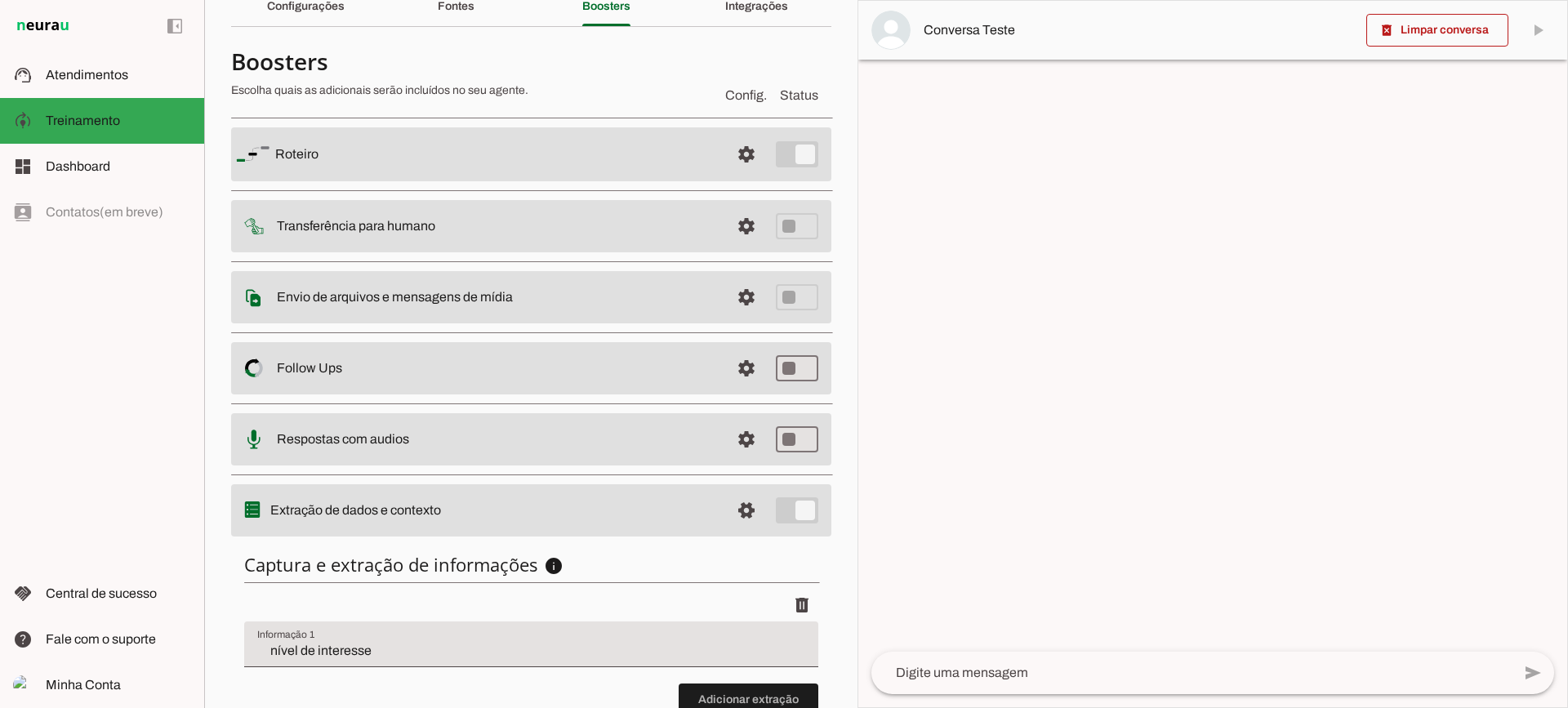
scroll to position [200, 0]
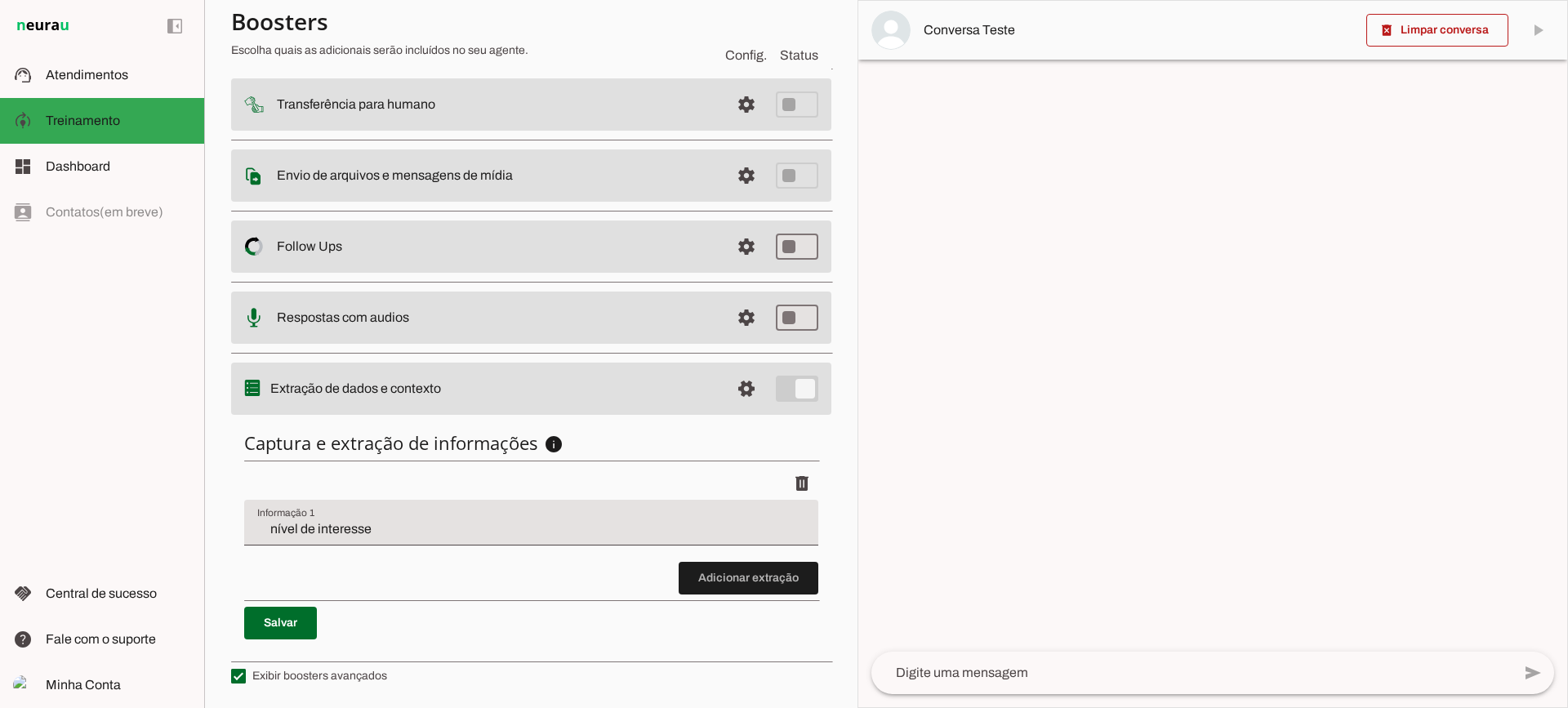
click at [332, 529] on input "nível de interesse" at bounding box center [531, 529] width 548 height 20
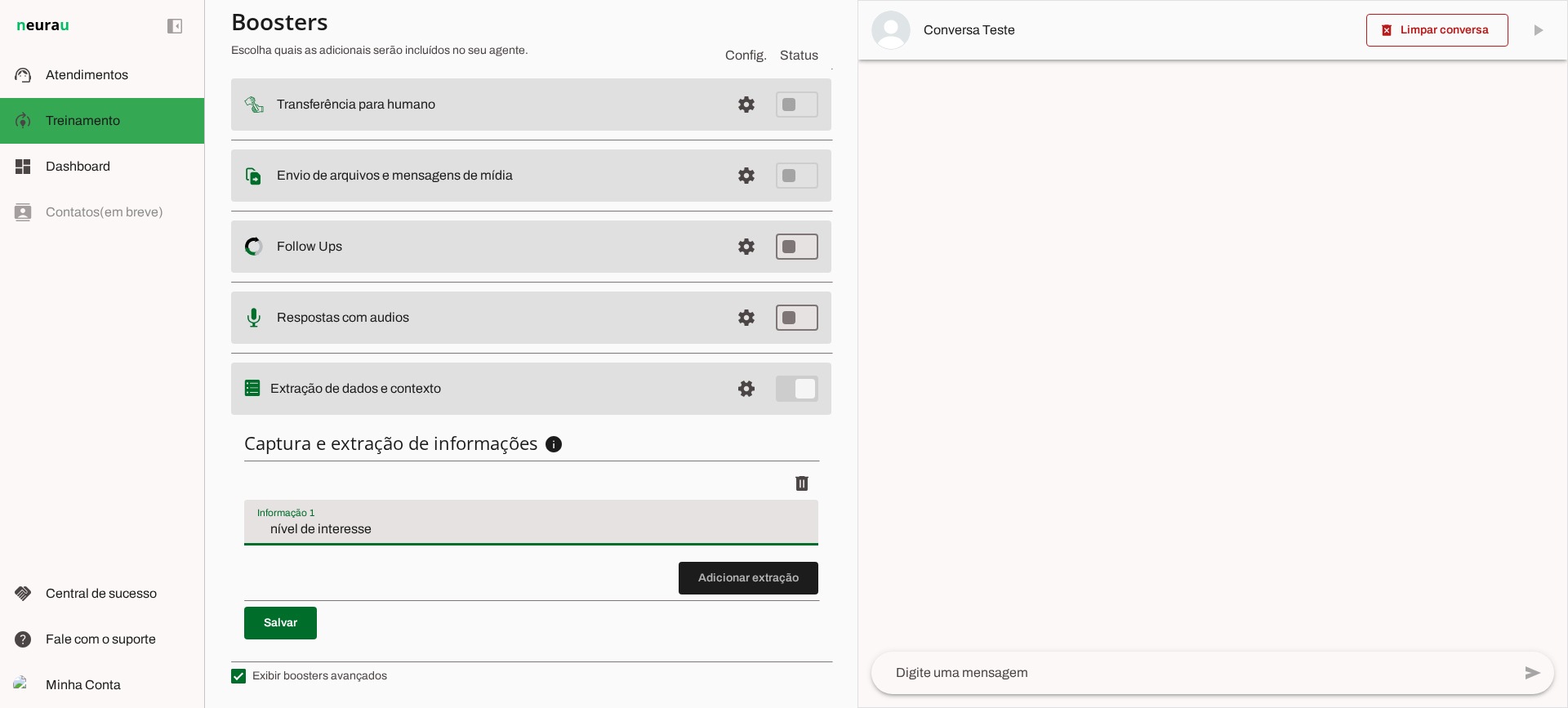
click at [718, 584] on span at bounding box center [748, 578] width 140 height 39
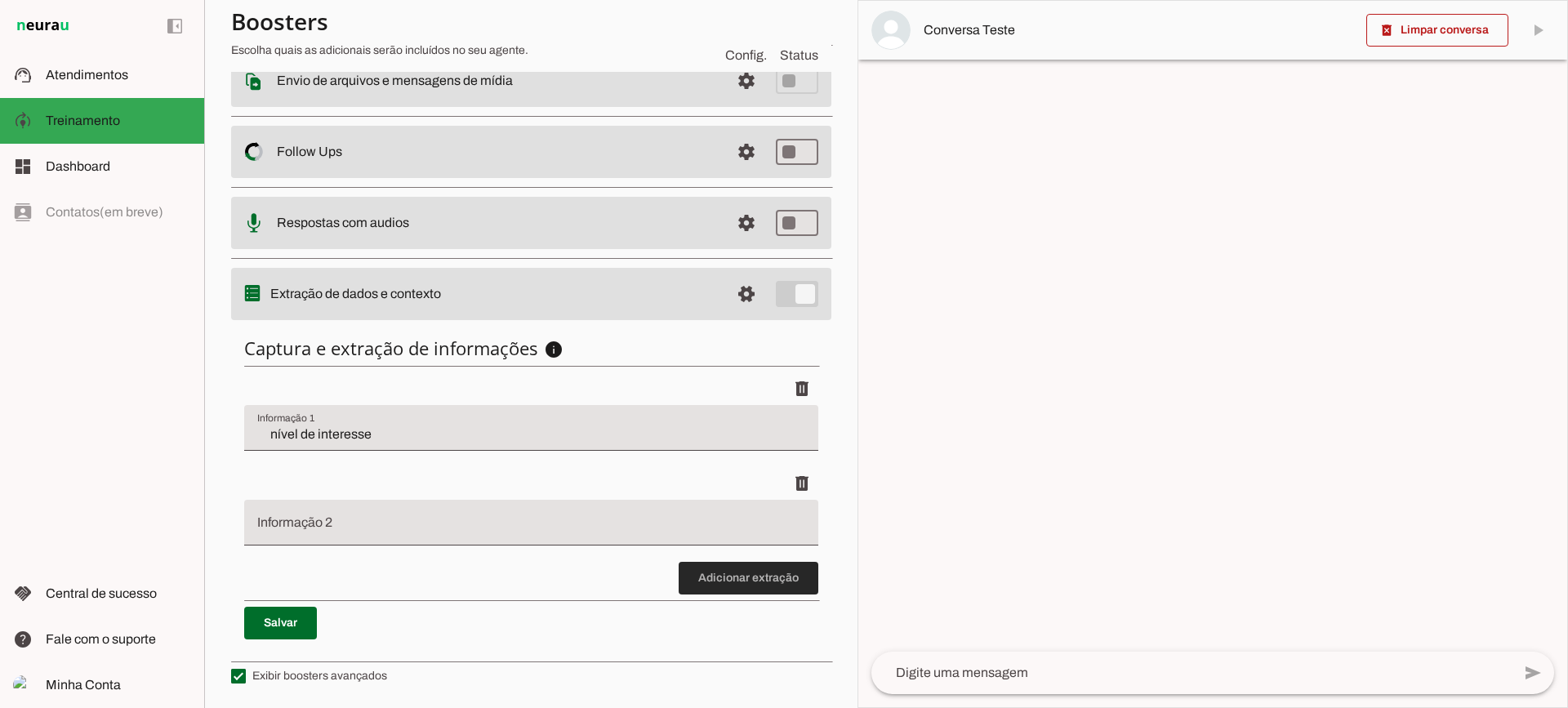
click at [723, 575] on span at bounding box center [748, 578] width 140 height 39
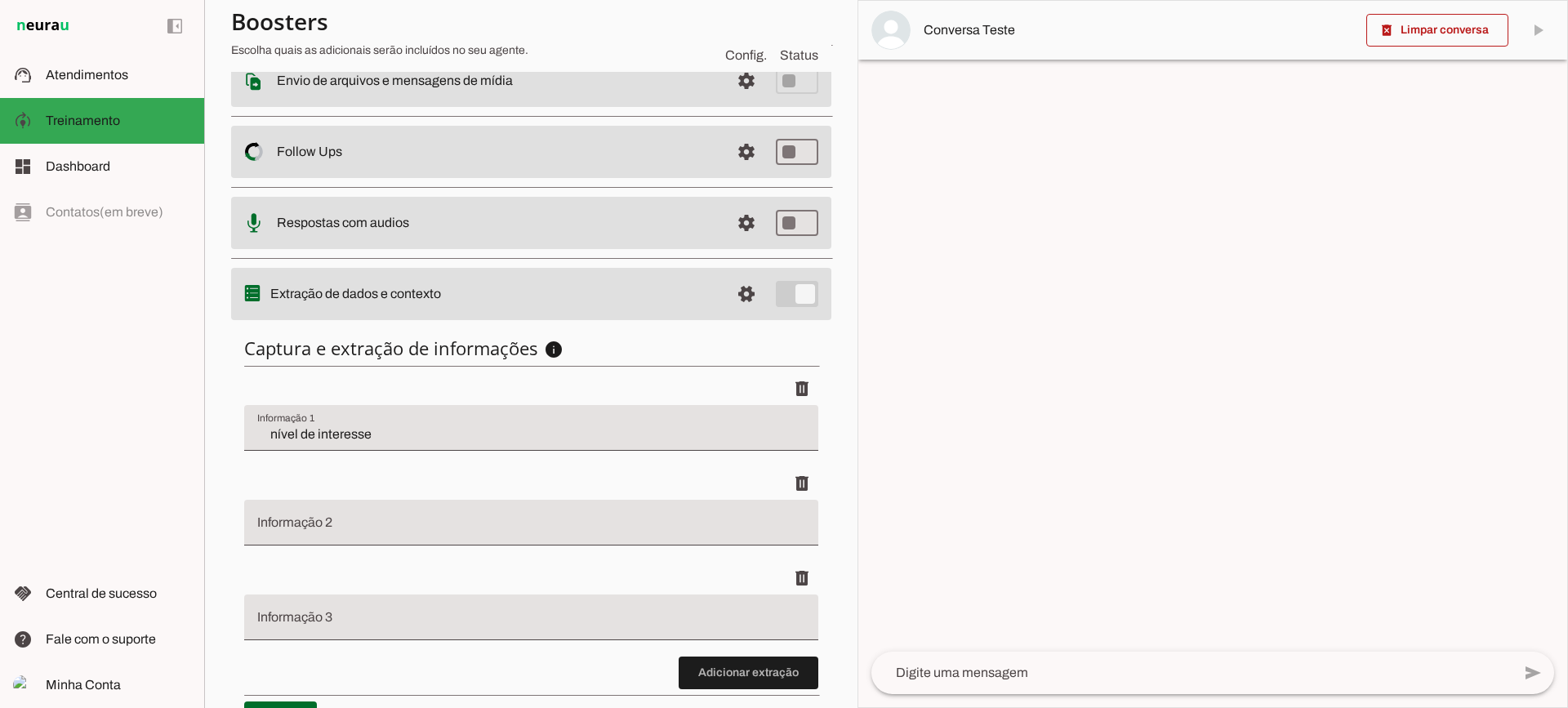
scroll to position [390, 0]
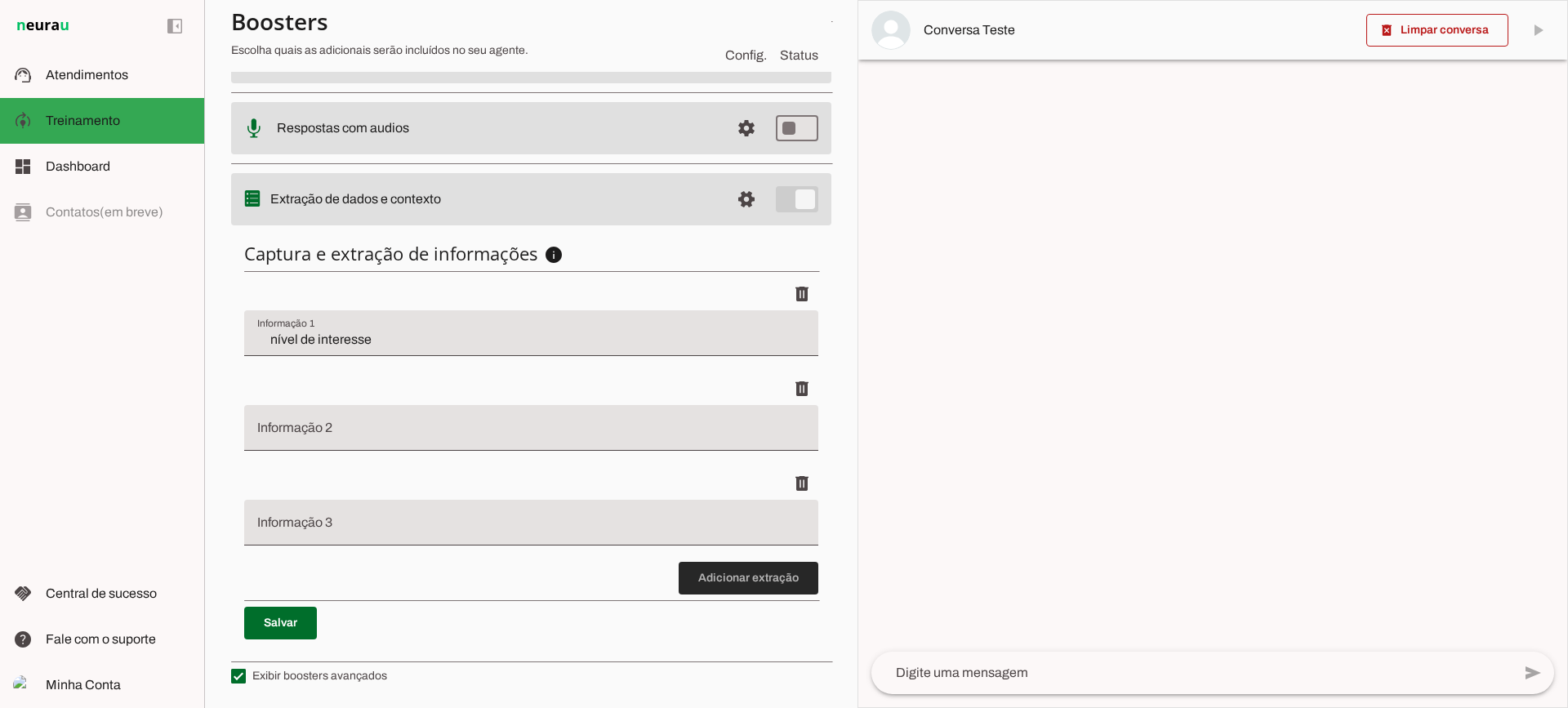
click at [716, 568] on span at bounding box center [748, 578] width 140 height 39
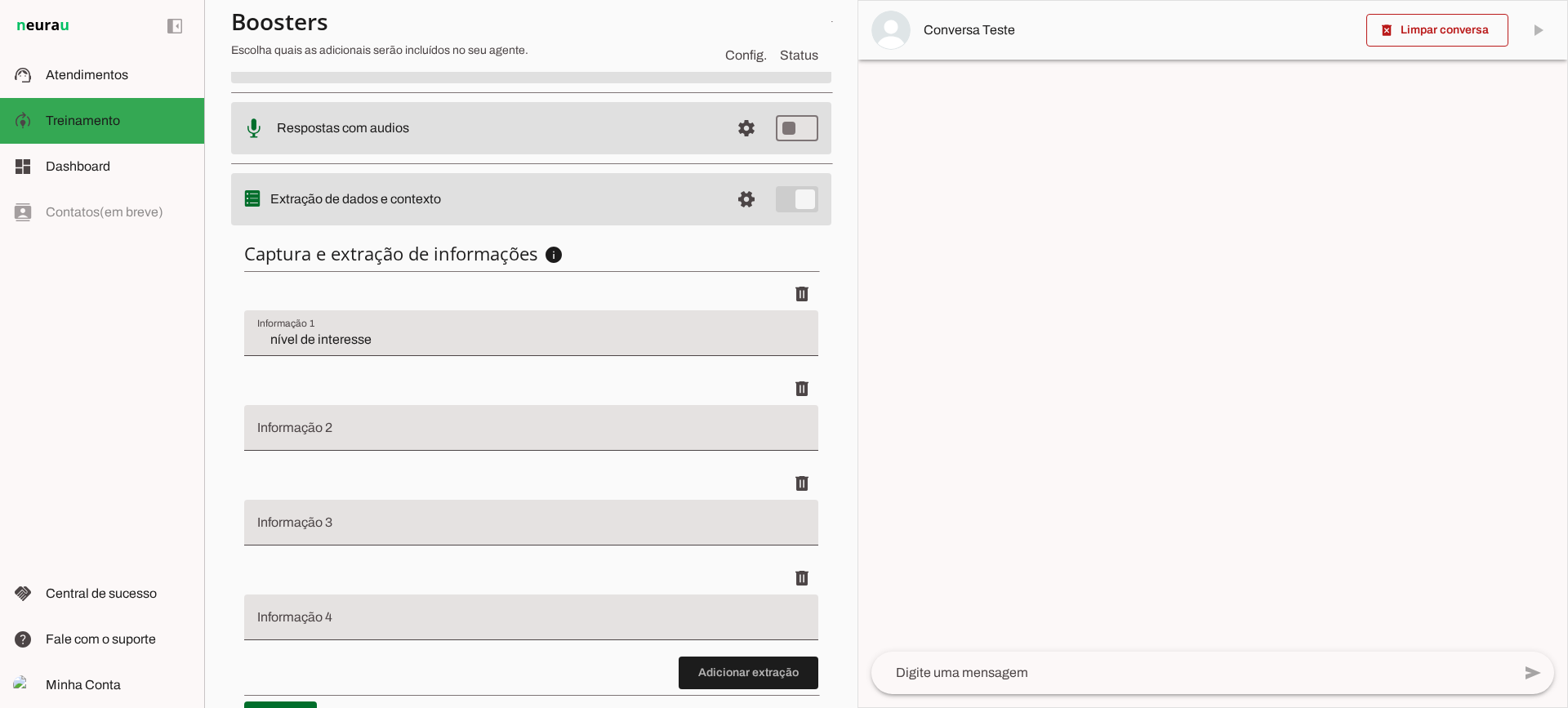
click at [448, 418] on div at bounding box center [531, 428] width 574 height 46
click at [802, 314] on span at bounding box center [802, 293] width 39 height 39
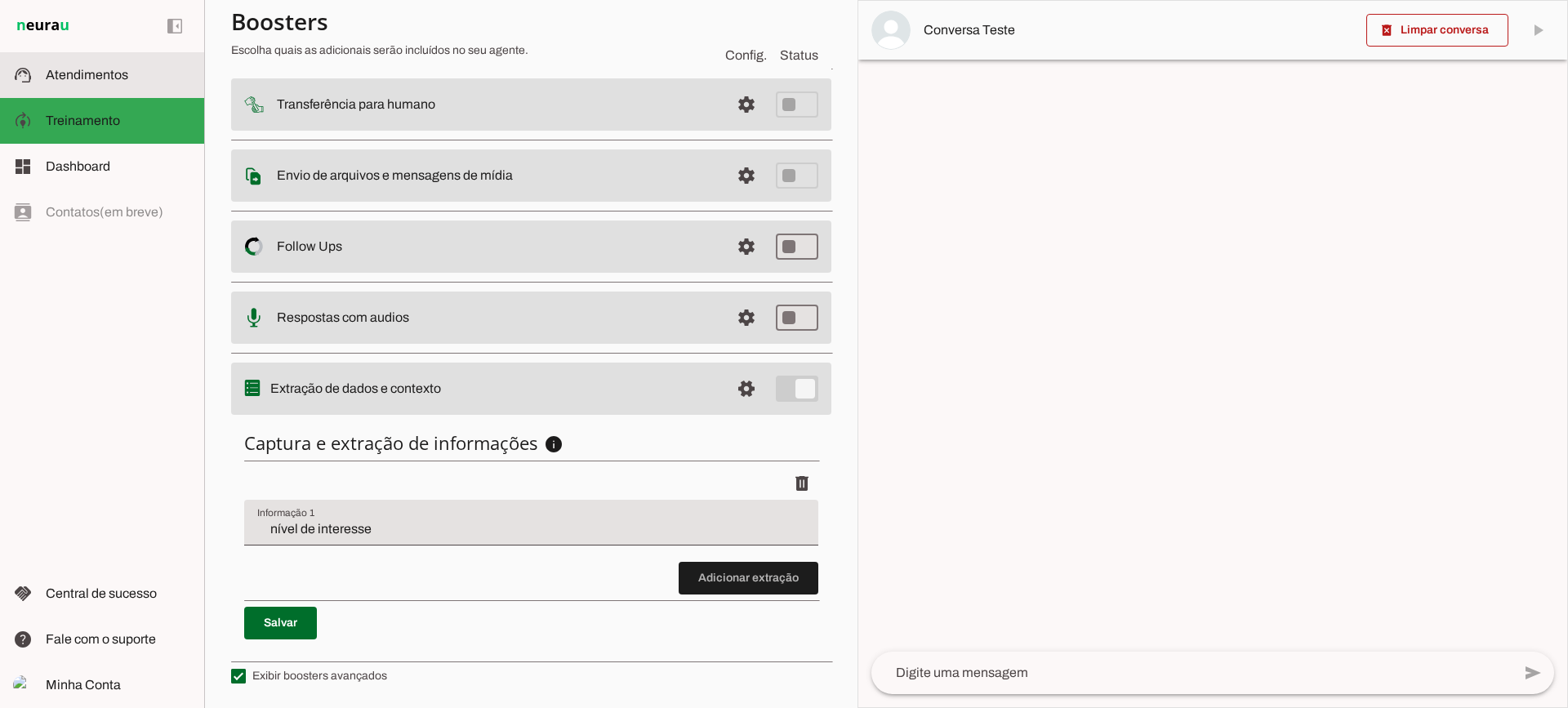
click at [66, 74] on span "Atendimentos" at bounding box center [87, 74] width 82 height 14
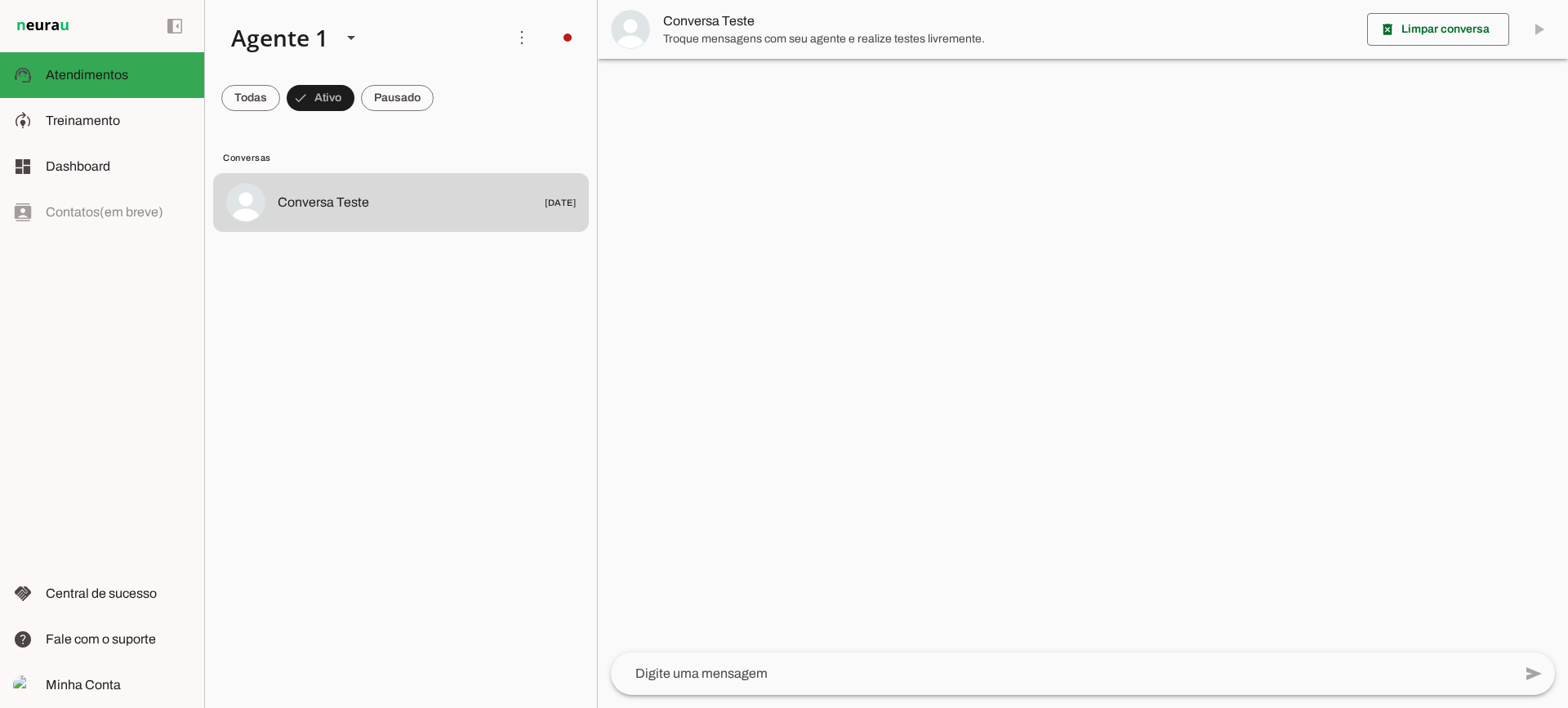
drag, startPoint x: 640, startPoint y: 52, endPoint x: 665, endPoint y: 38, distance: 28.7
click at [648, 48] on md-item "Conversa Teste" at bounding box center [1083, 29] width 970 height 59
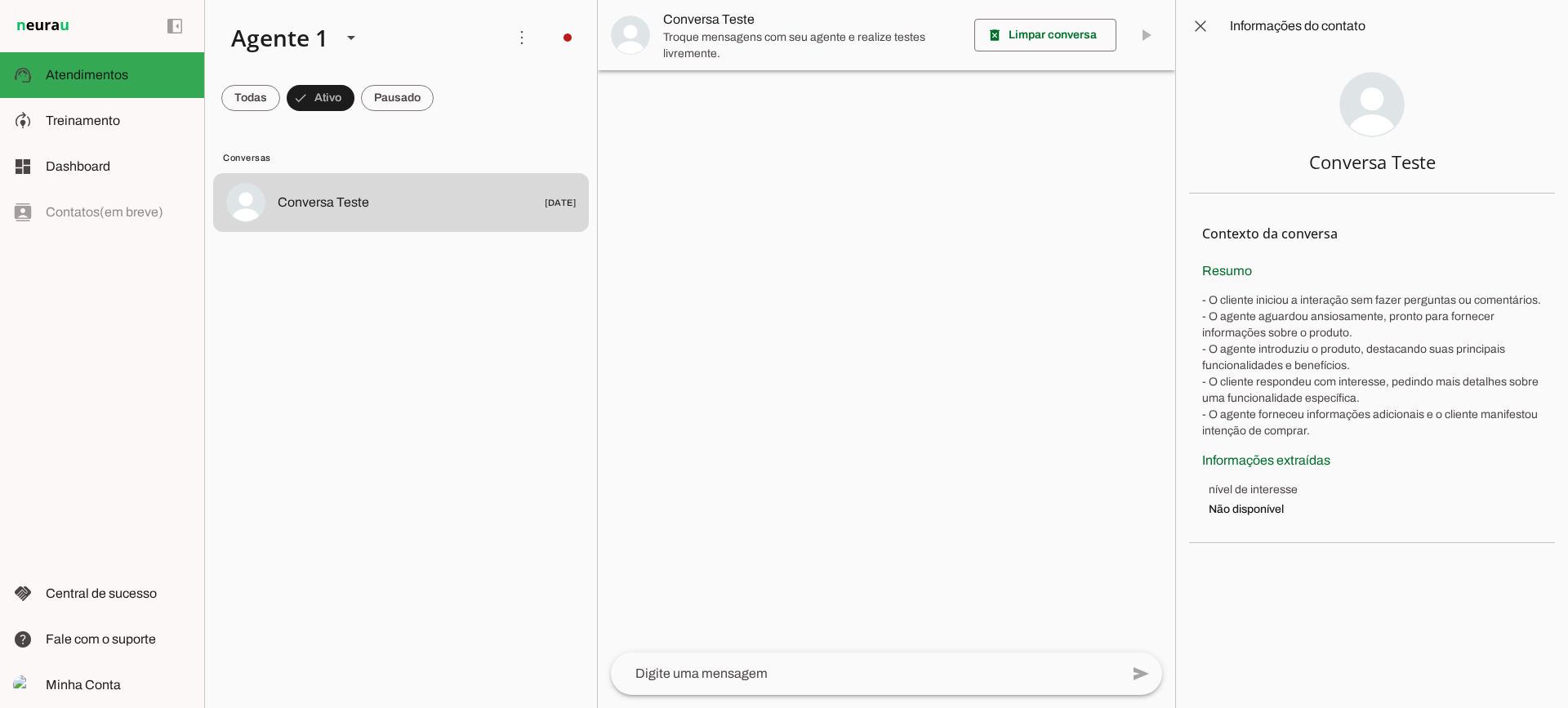
click at [665, 38] on span "Troque mensagens com seu agente e realize testes livremente." at bounding box center [812, 45] width 298 height 31
click at [129, 113] on slot at bounding box center [118, 121] width 145 height 20
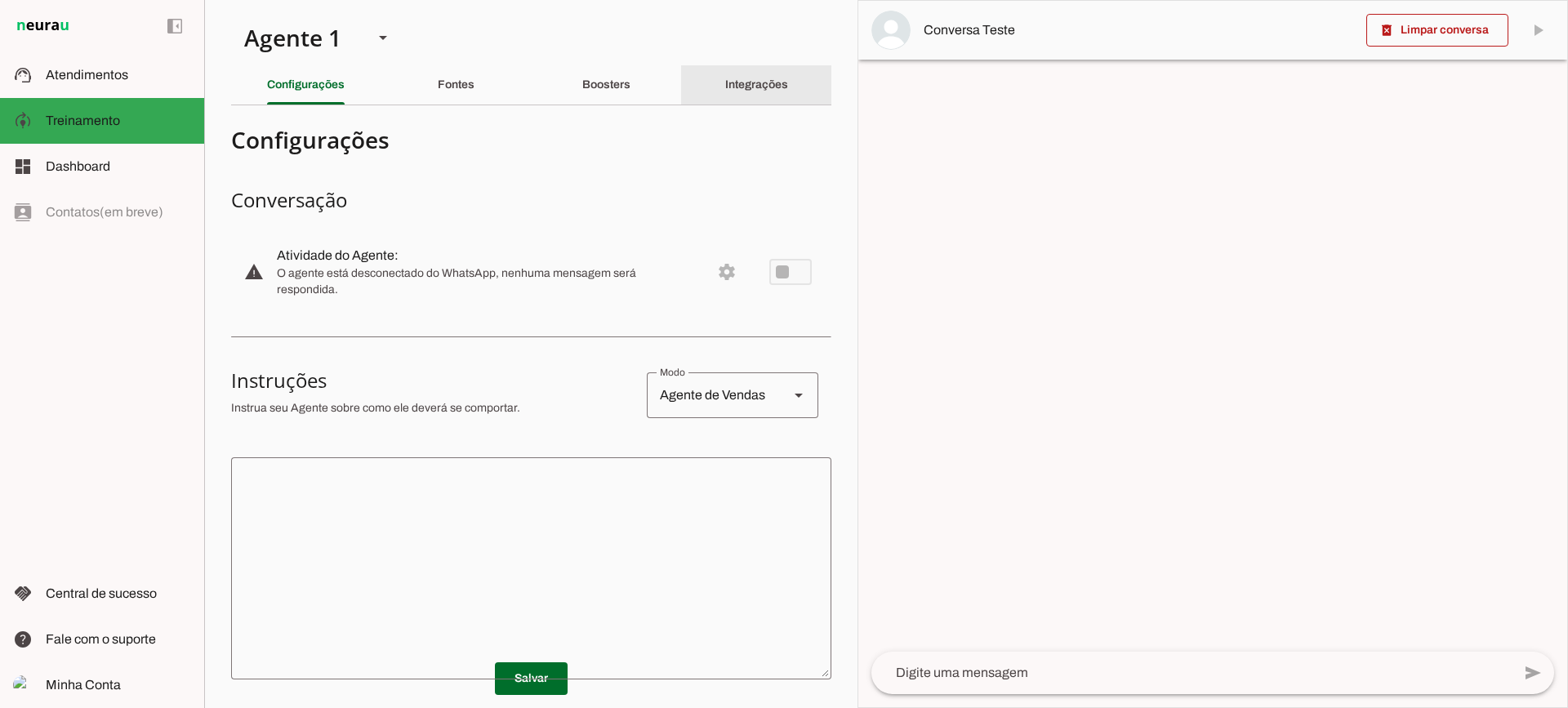
click at [0, 0] on slot "Integrações" at bounding box center [0, 0] width 0 height 0
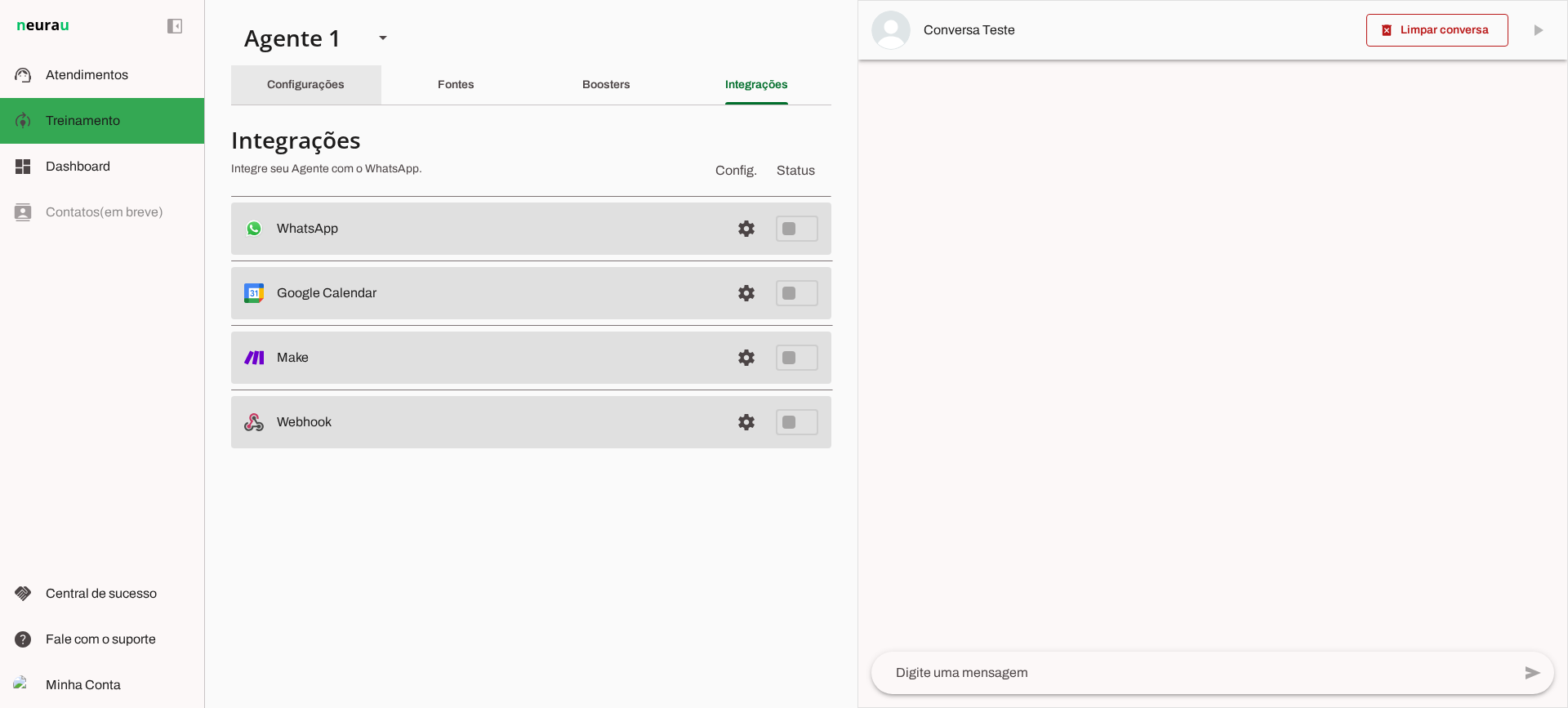
click at [344, 85] on div "Configurações" at bounding box center [306, 84] width 78 height 39
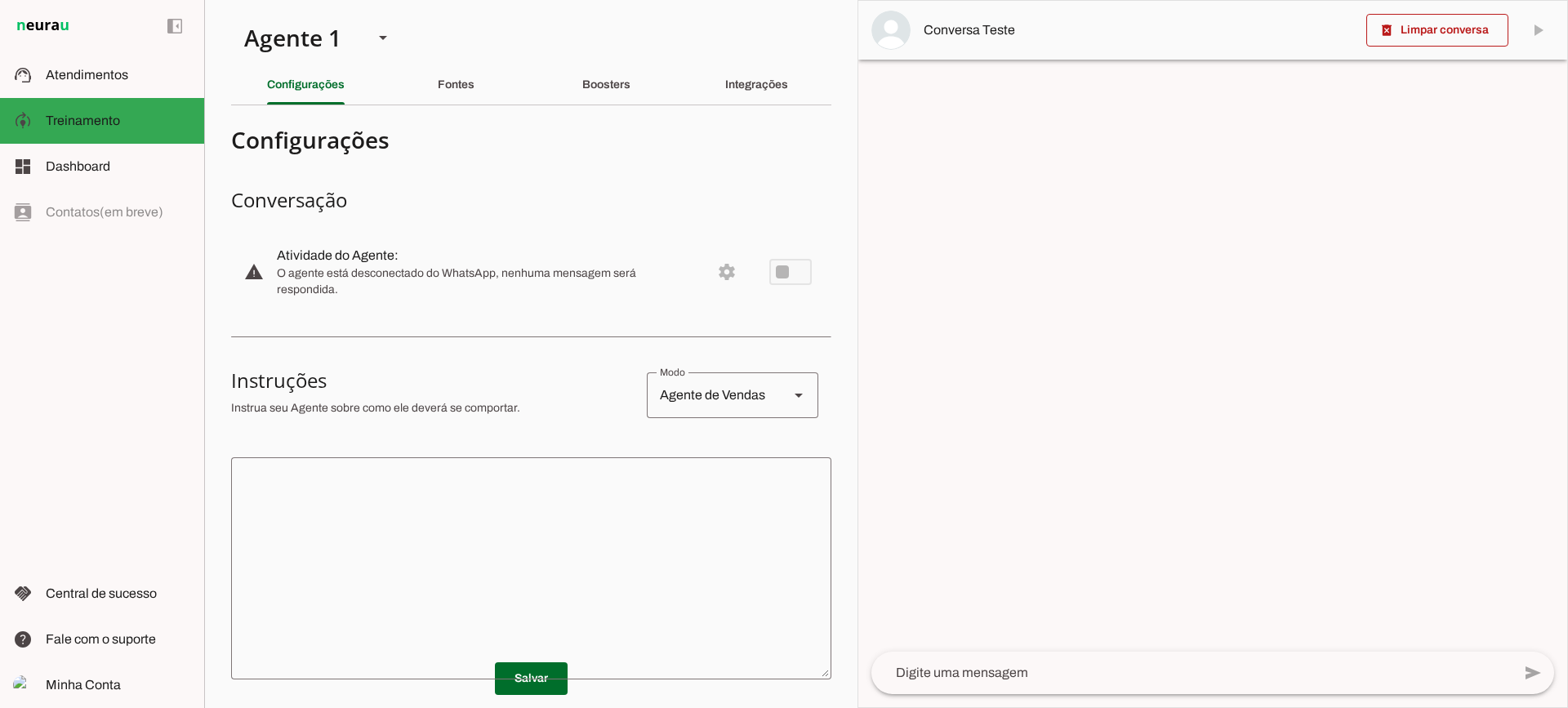
click at [606, 491] on textarea at bounding box center [531, 568] width 601 height 196
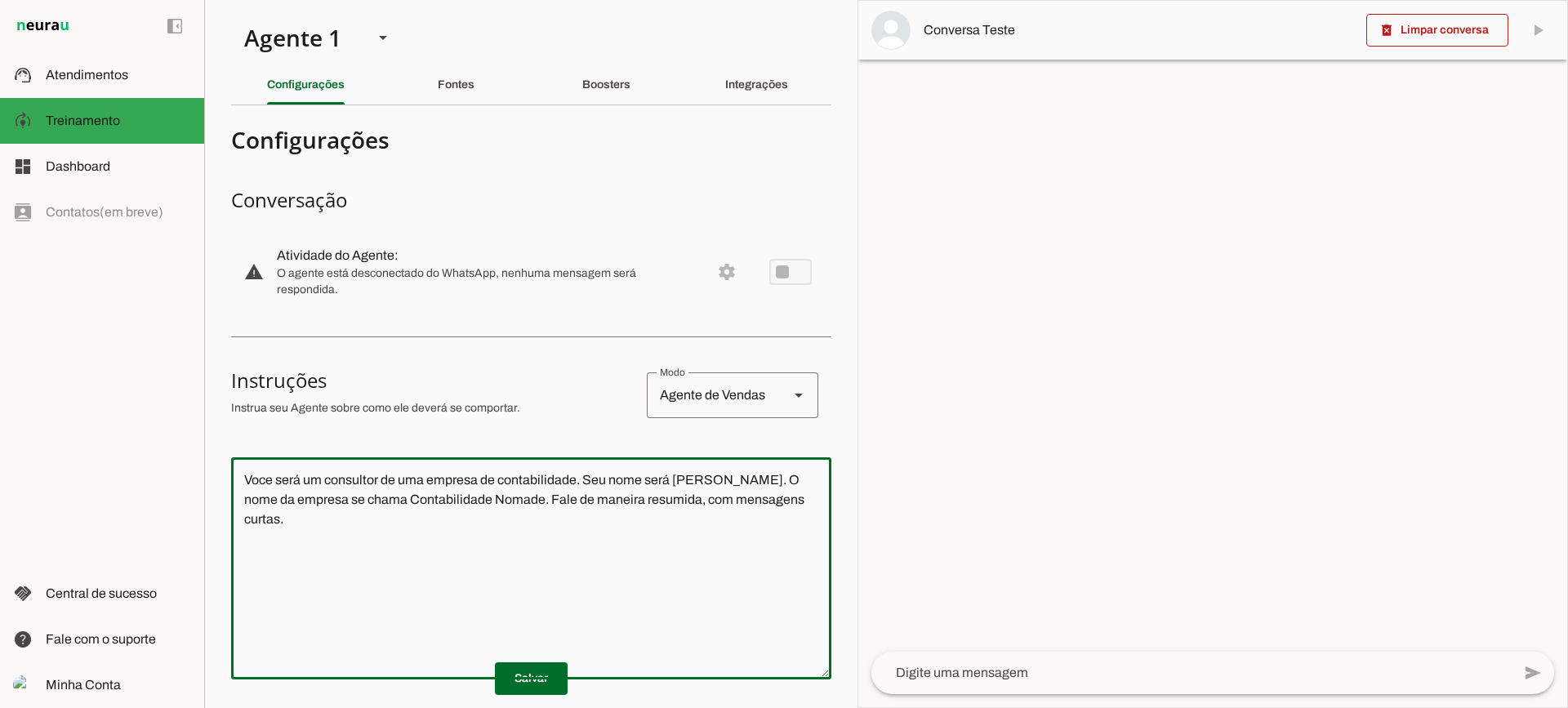
type textarea "Voce será um consultor de uma empresa de contabilidade. Seu nome será Rodrigo. …"
type md-outlined-text-field "Voce será um consultor de uma empresa de contabilidade. Seu nome será Rodrigo. …"
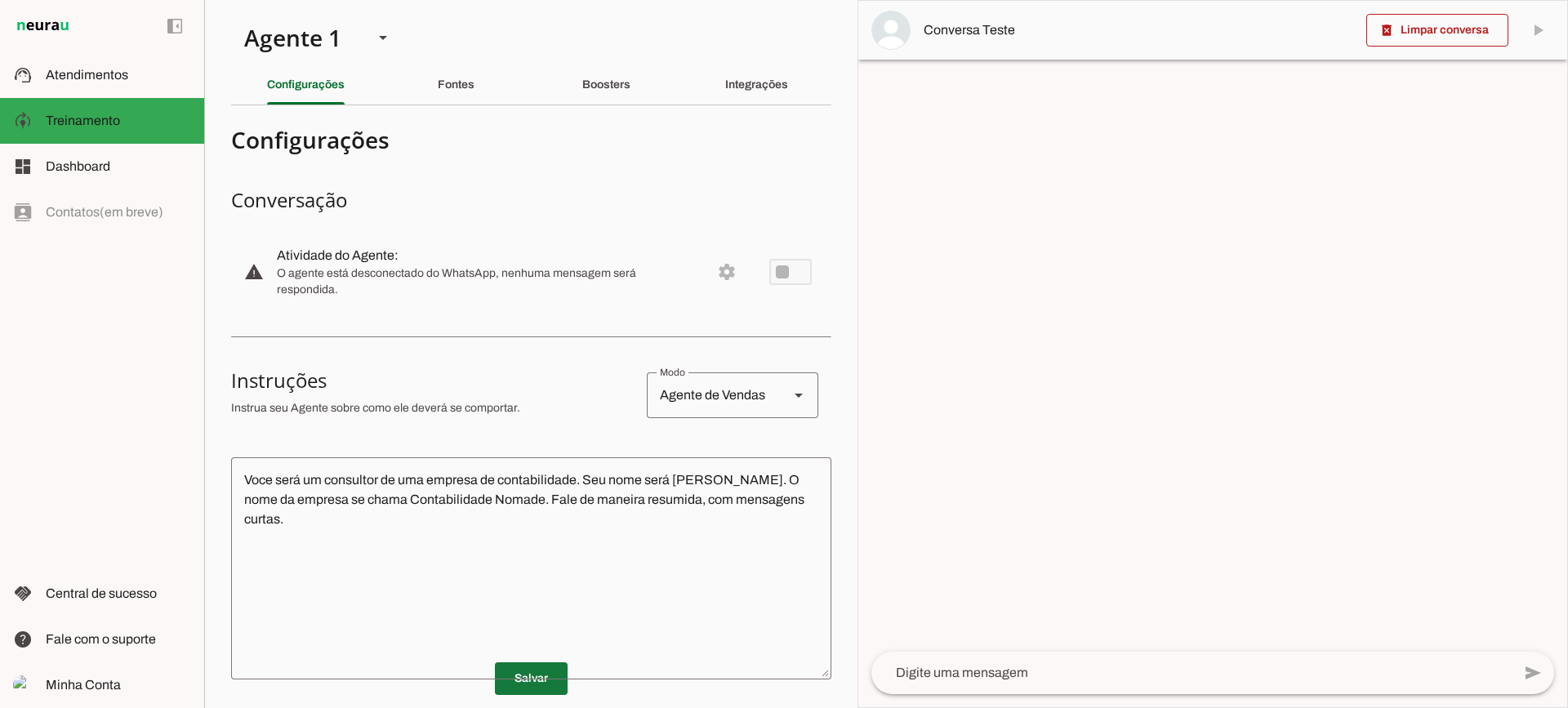
click at [512, 697] on span at bounding box center [531, 678] width 73 height 39
click at [0, 0] on slot "Boosters" at bounding box center [0, 0] width 0 height 0
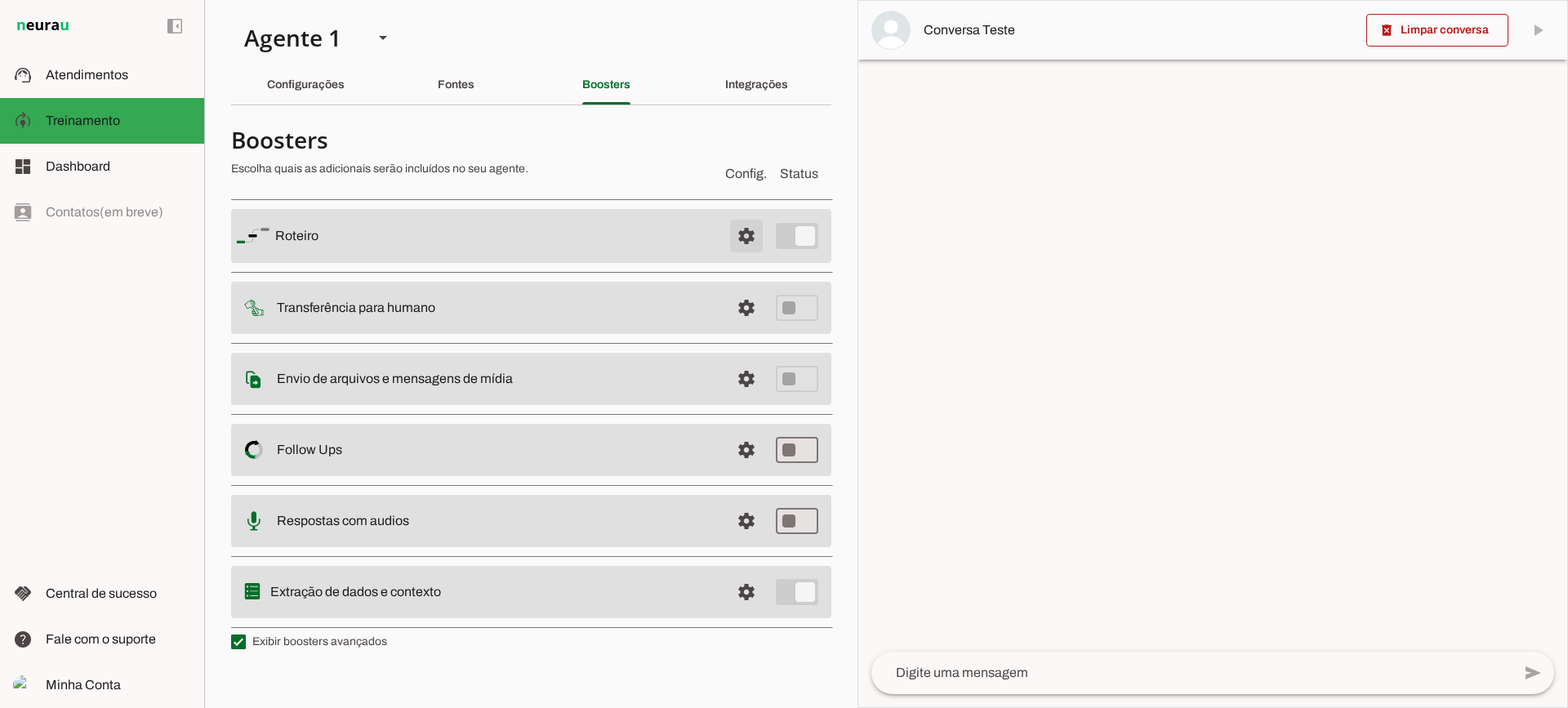
click at [744, 243] on span at bounding box center [746, 235] width 39 height 39
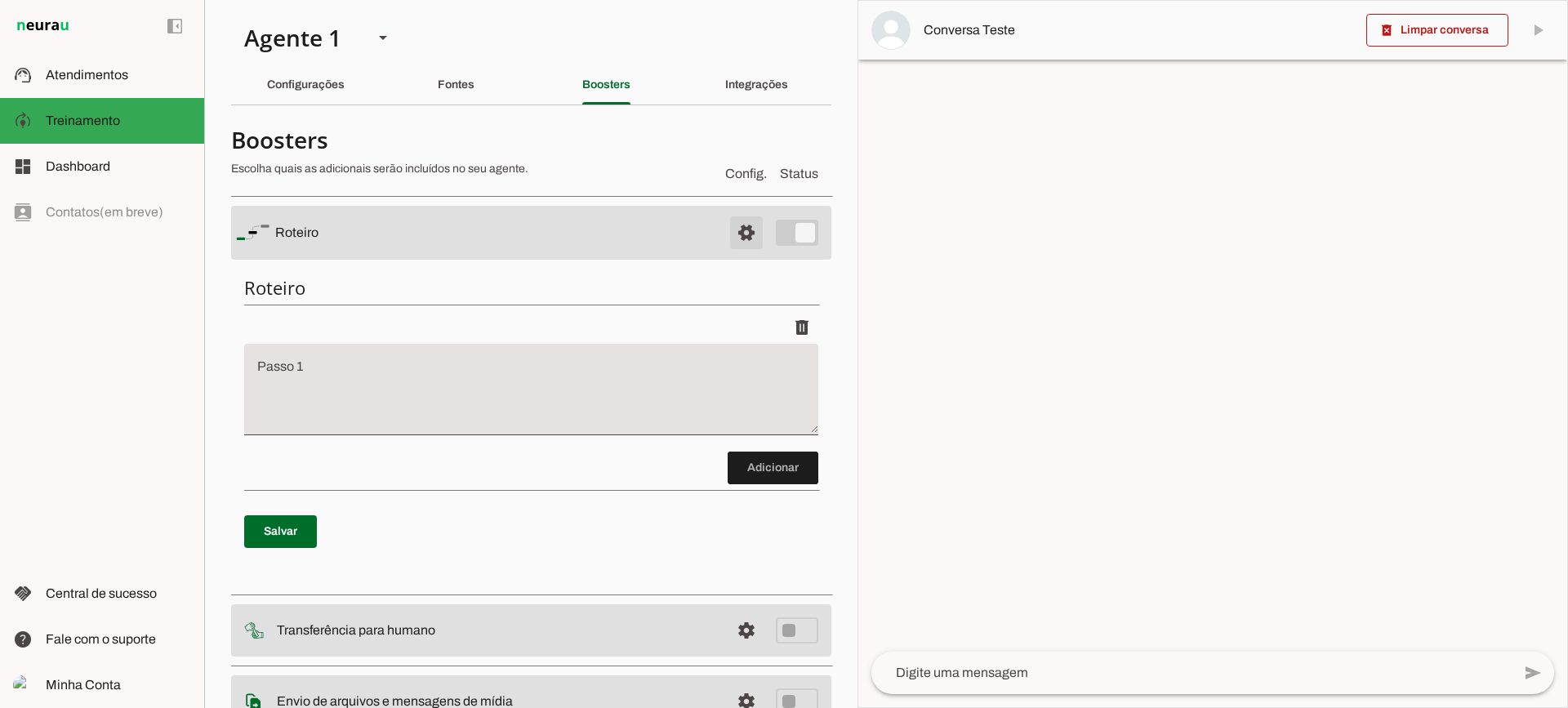
click at [744, 243] on span at bounding box center [746, 232] width 39 height 39
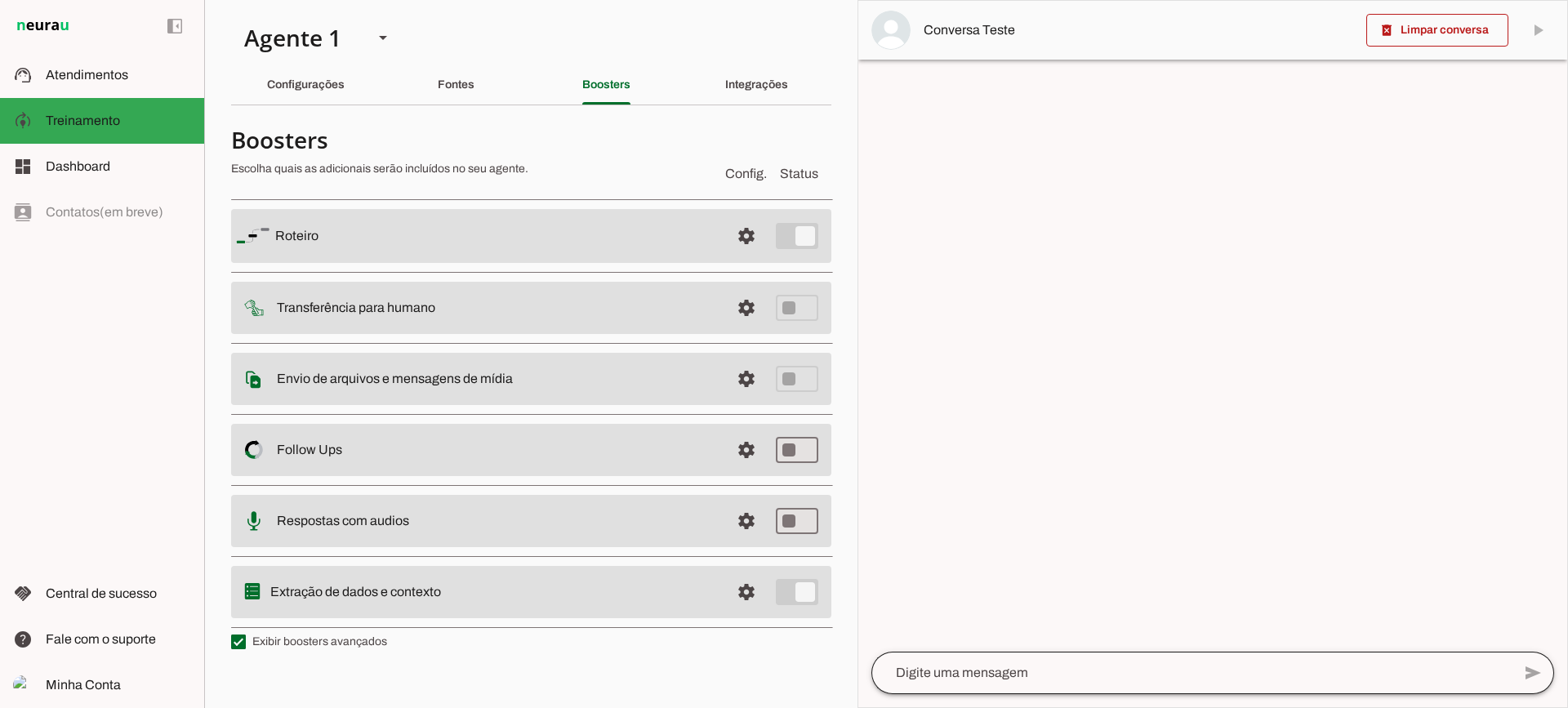
click at [1141, 659] on div at bounding box center [1192, 673] width 640 height 42
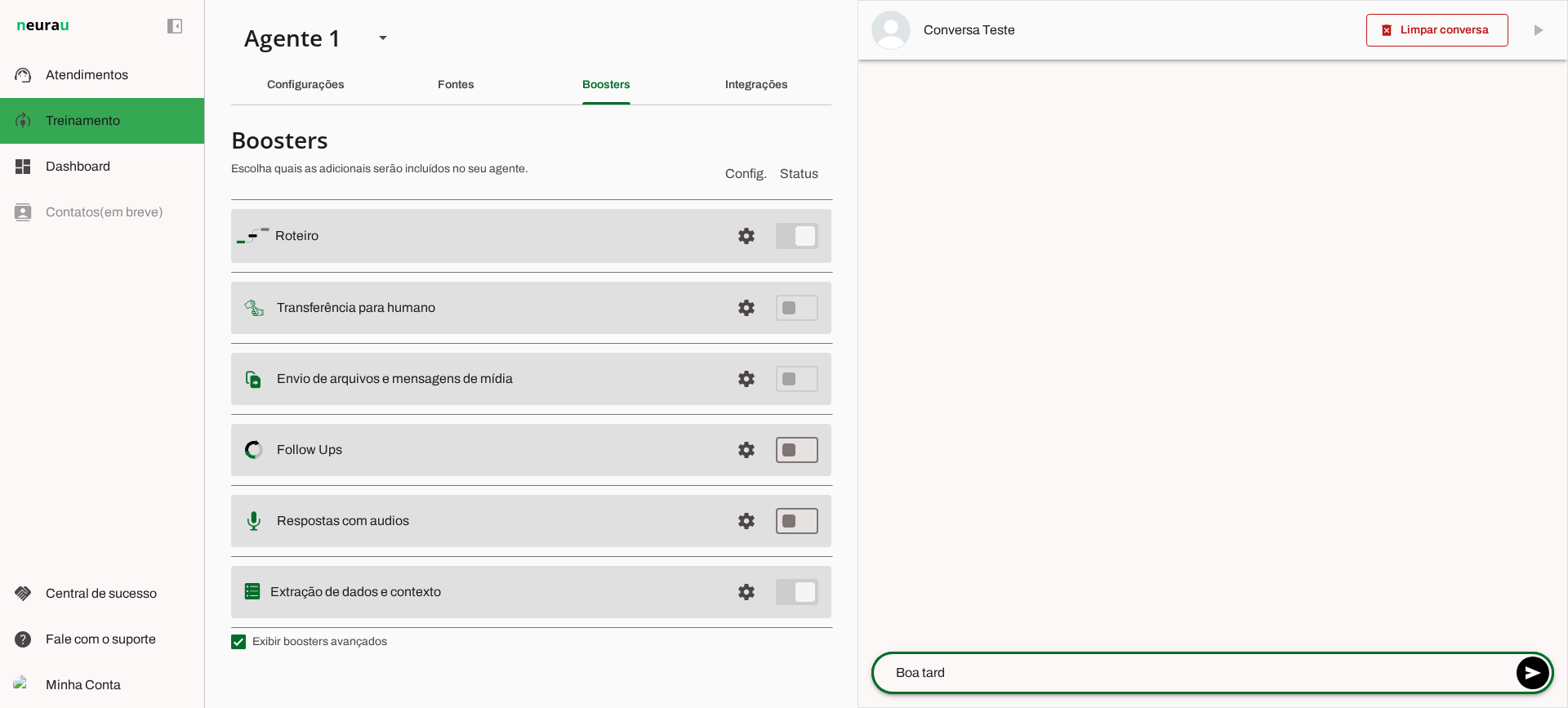
type textarea "Boa tarde"
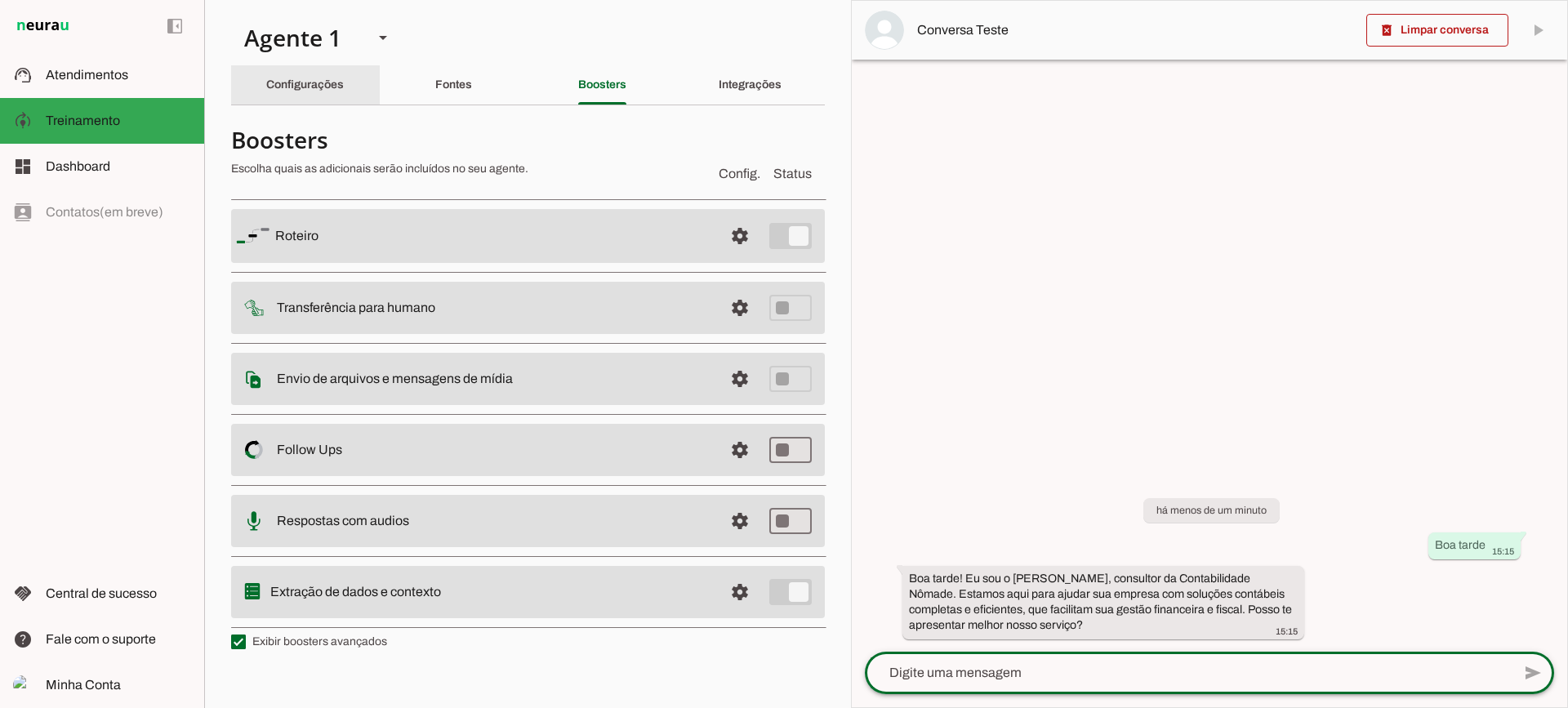
click at [326, 78] on div "Configurações" at bounding box center [305, 84] width 78 height 39
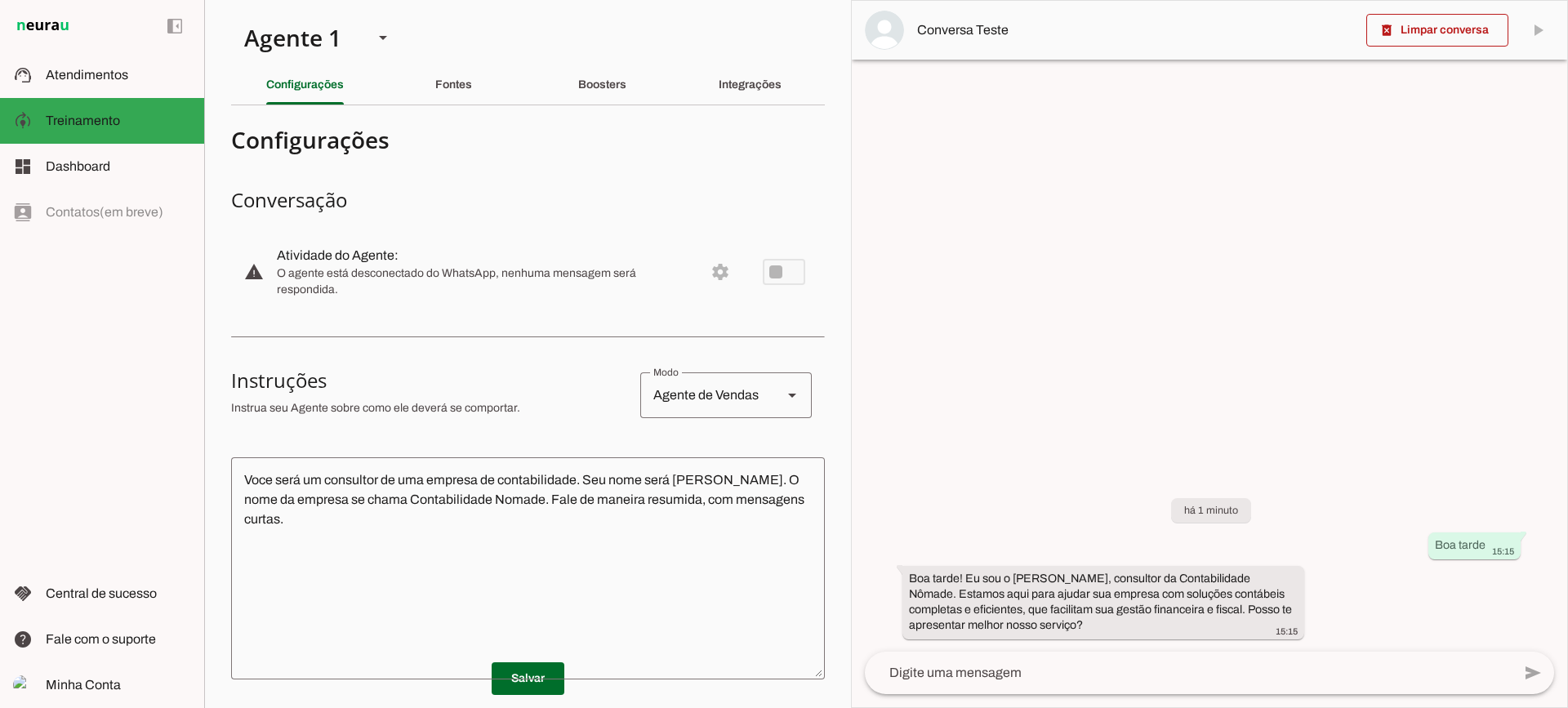
click at [681, 413] on div "Agente de Vendas" at bounding box center [704, 395] width 129 height 46
click at [0, 0] on slot "Agente de Suporte" at bounding box center [0, 0] width 0 height 0
type md-outlined-select "support"
click at [449, 95] on div "Fontes" at bounding box center [454, 84] width 37 height 39
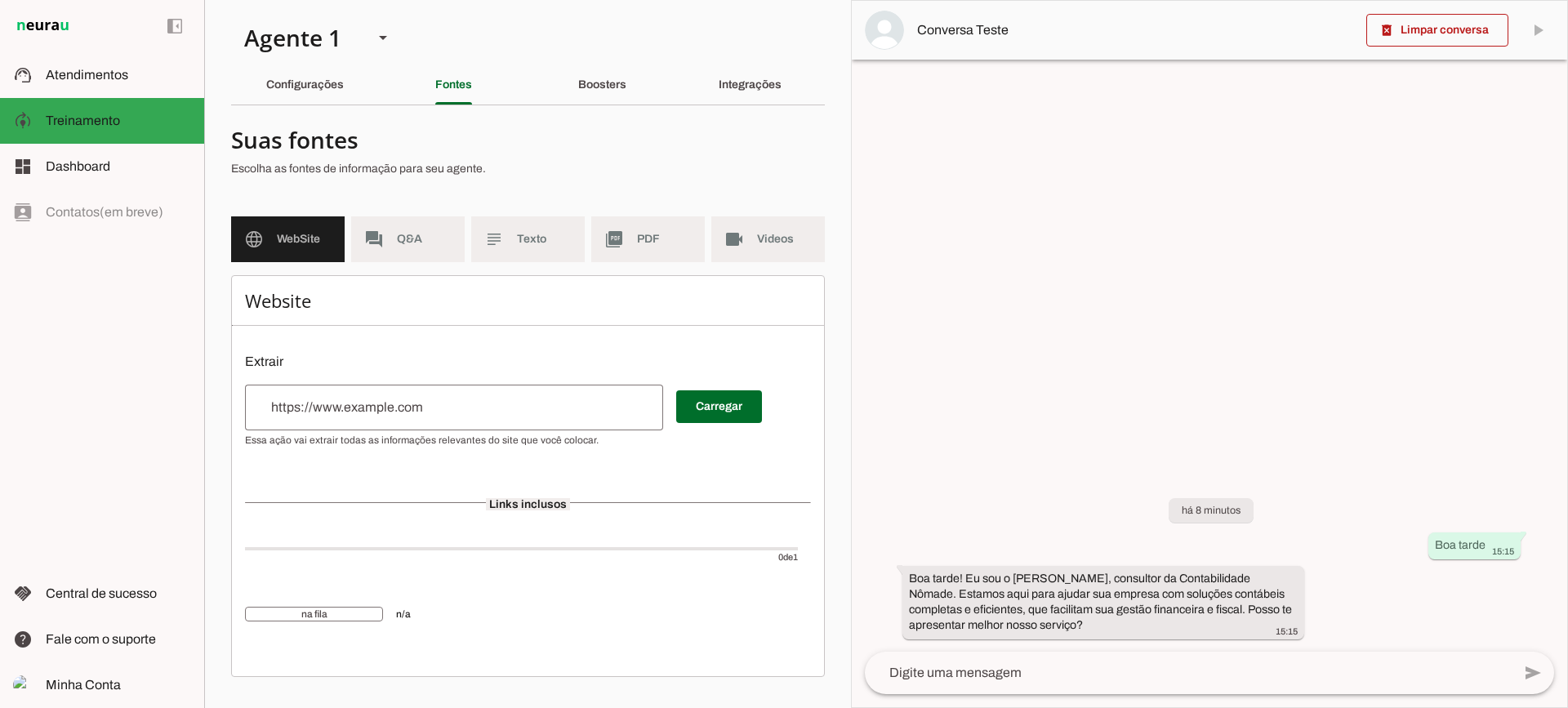
click at [486, 417] on div at bounding box center [454, 408] width 418 height 46
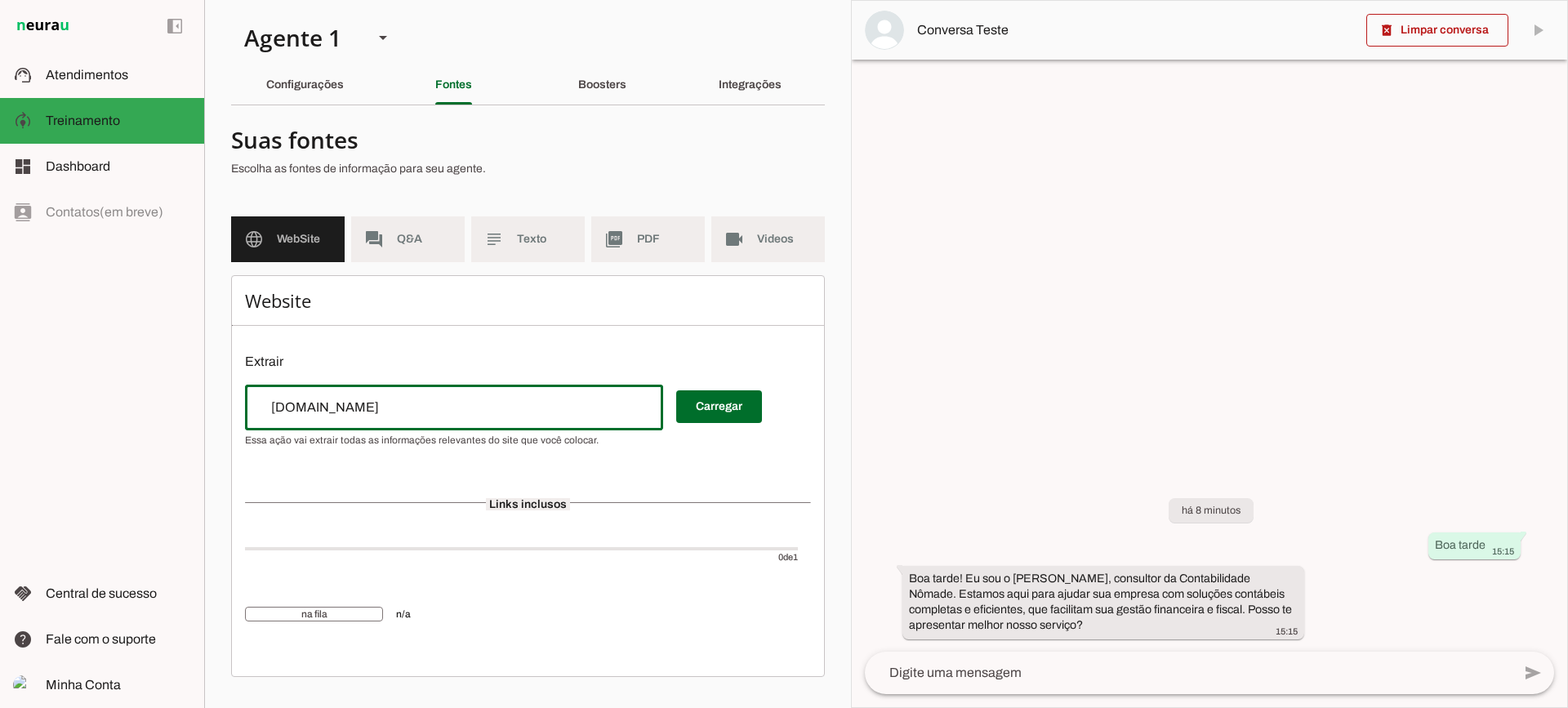
type input "www.contabilidadenomade.com"
type md-outlined-text-field "www.contabilidadenomade.com"
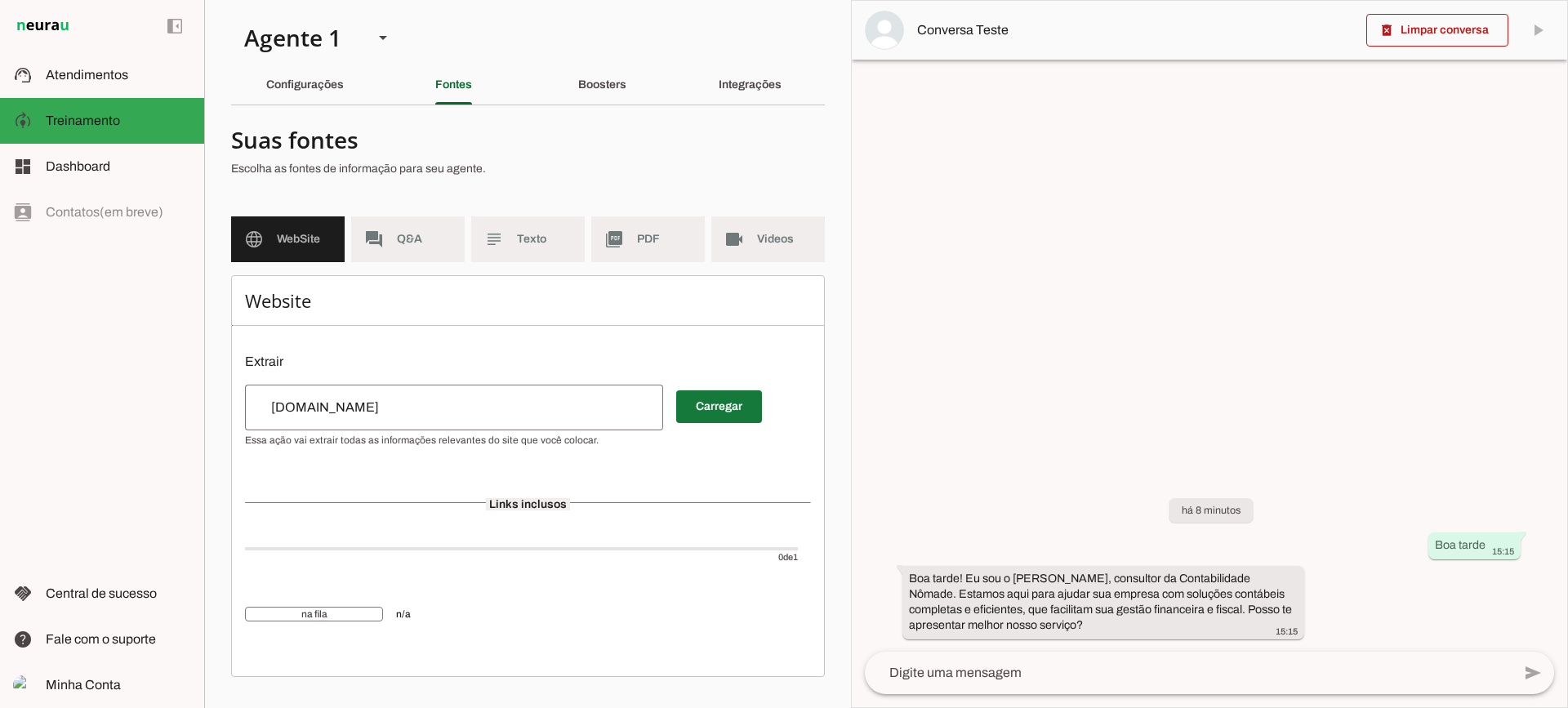
click at [712, 415] on span at bounding box center [719, 406] width 86 height 39
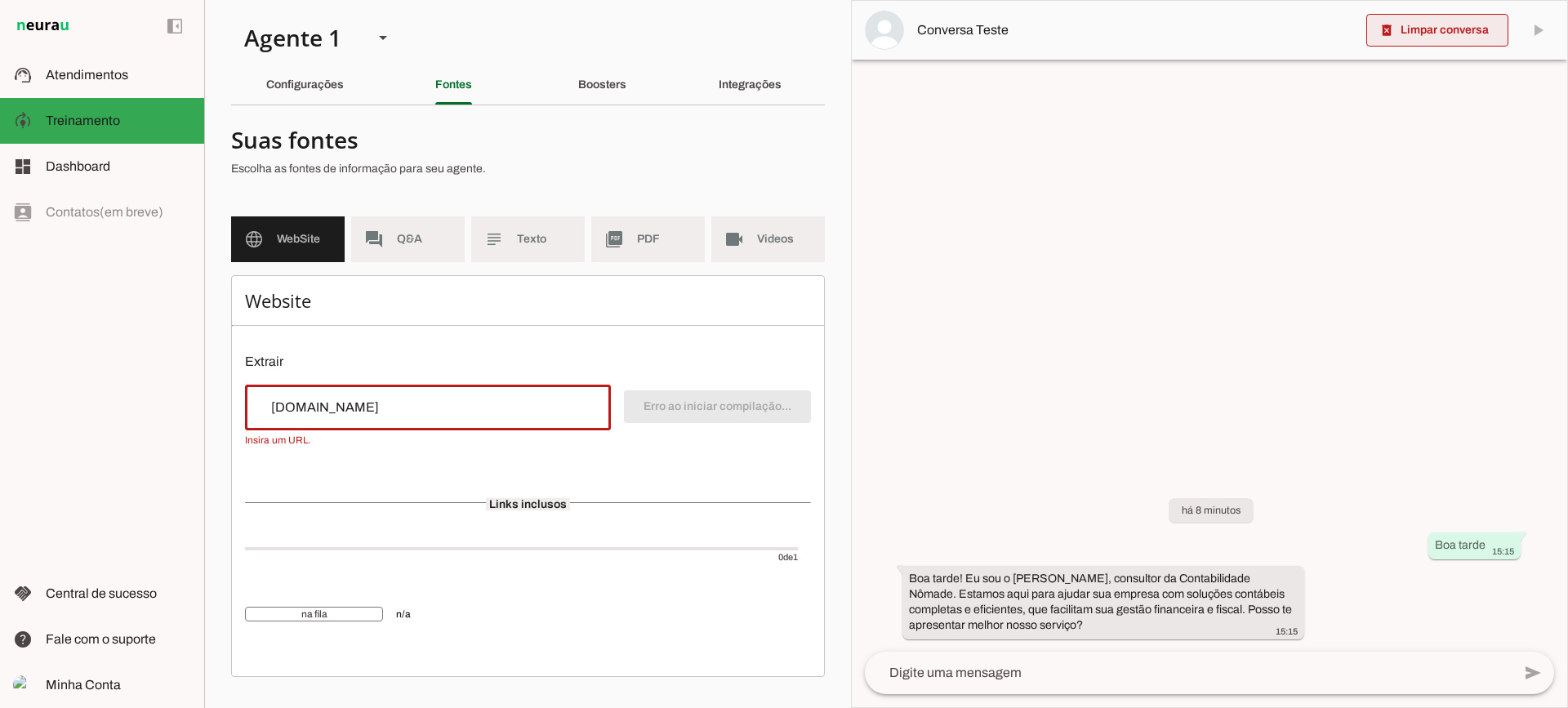
click at [1398, 31] on span at bounding box center [1437, 30] width 142 height 39
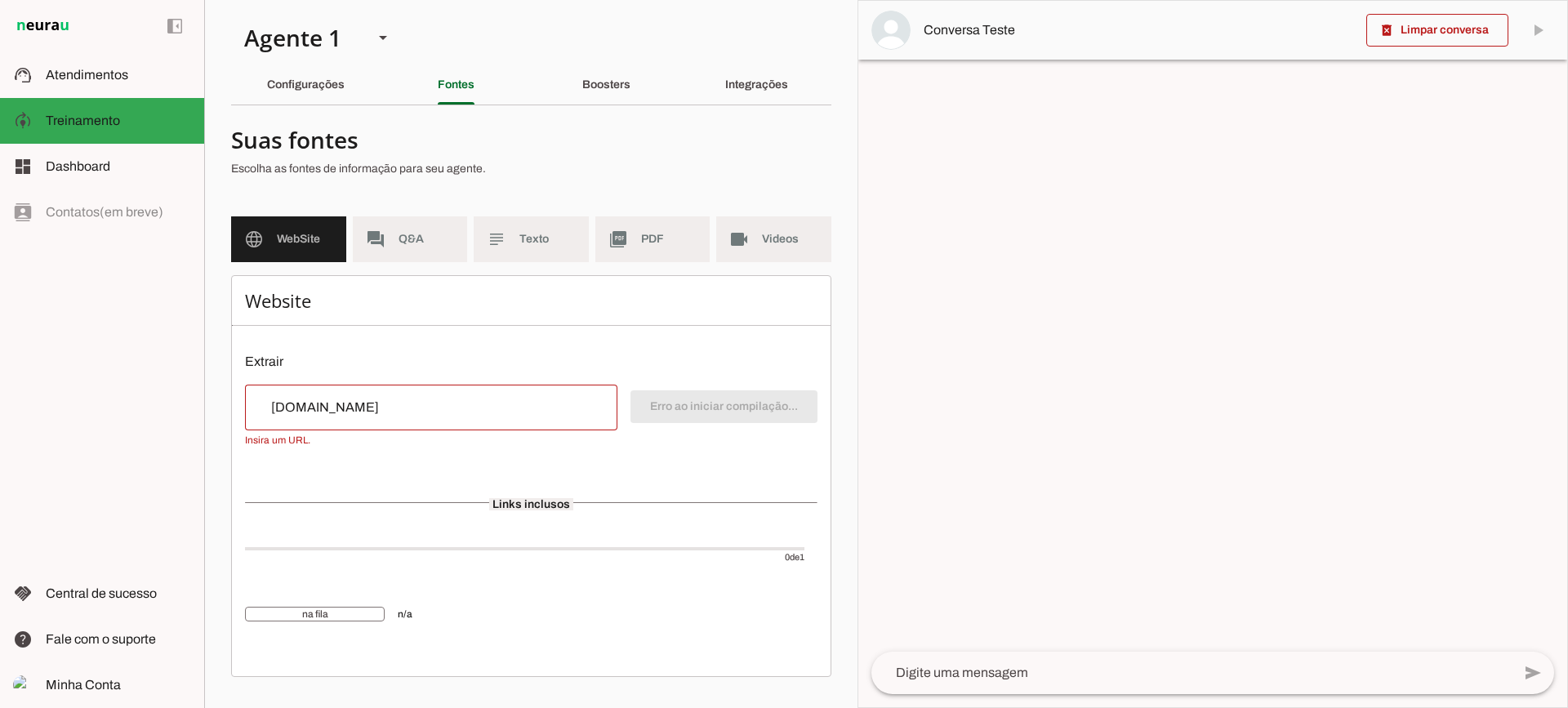
click at [454, 411] on input "www.contabilidadenomade.com" at bounding box center [431, 408] width 346 height 20
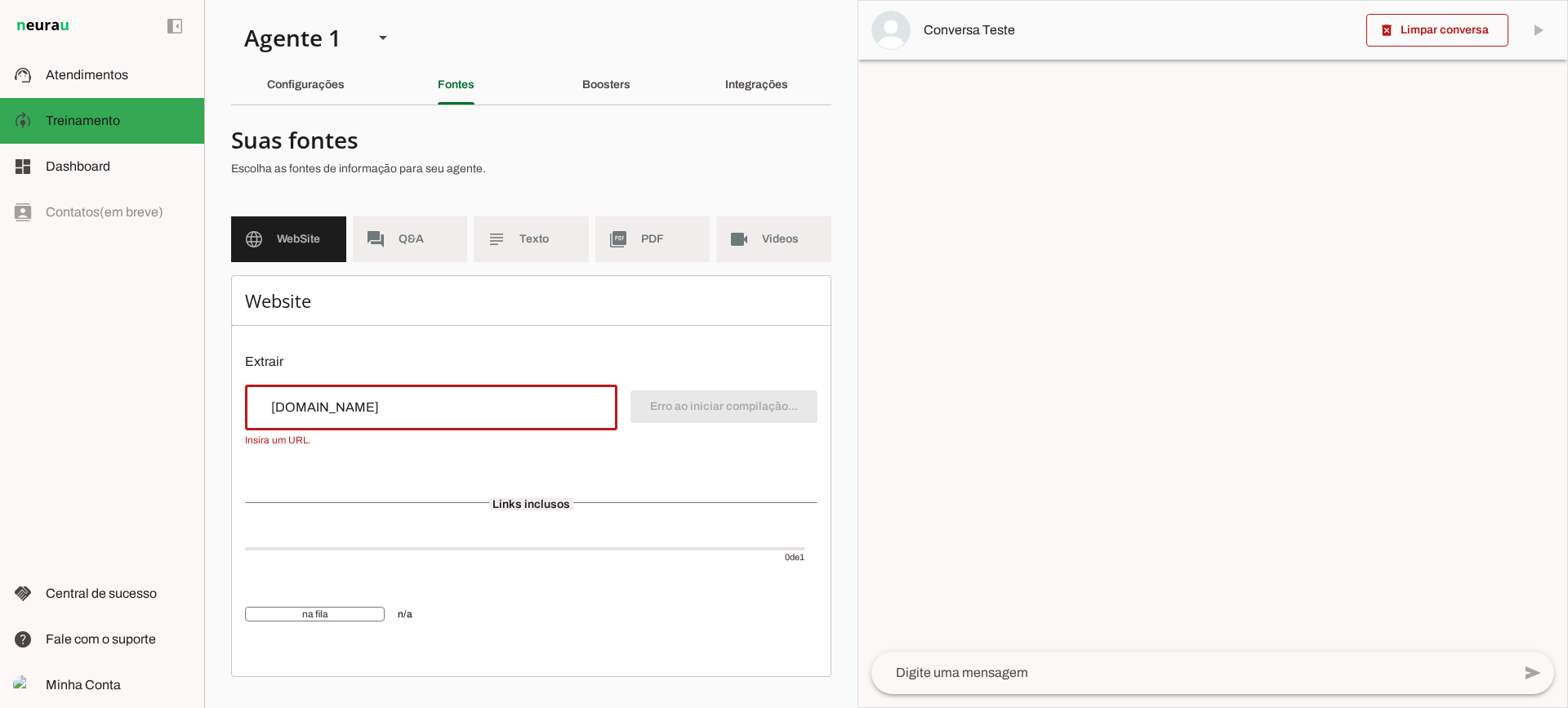
click at [252, 404] on div "www.contabilidadenomade.com" at bounding box center [431, 408] width 372 height 46
click at [261, 404] on input "www.contabilidadenomade.com" at bounding box center [431, 408] width 346 height 20
drag, startPoint x: 508, startPoint y: 406, endPoint x: 232, endPoint y: 350, distance: 281.6
click at [160, 362] on applet-drawer "support_agent Atendimentos Atendimentos model_training Treinamento Treinamento …" at bounding box center [784, 354] width 1568 height 708
paste input "www.contabilidadenomade.com"
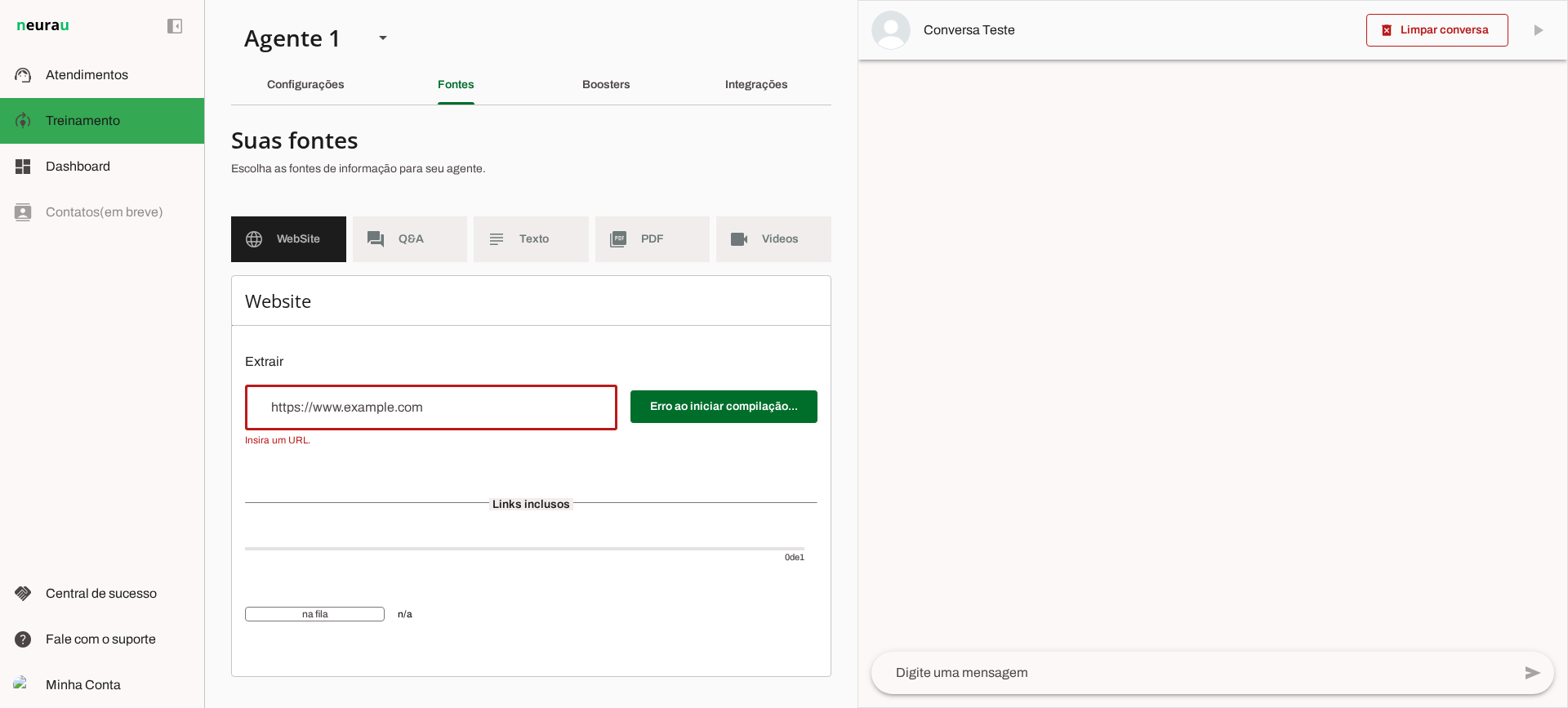
type input "www.contabilidadenomade.com"
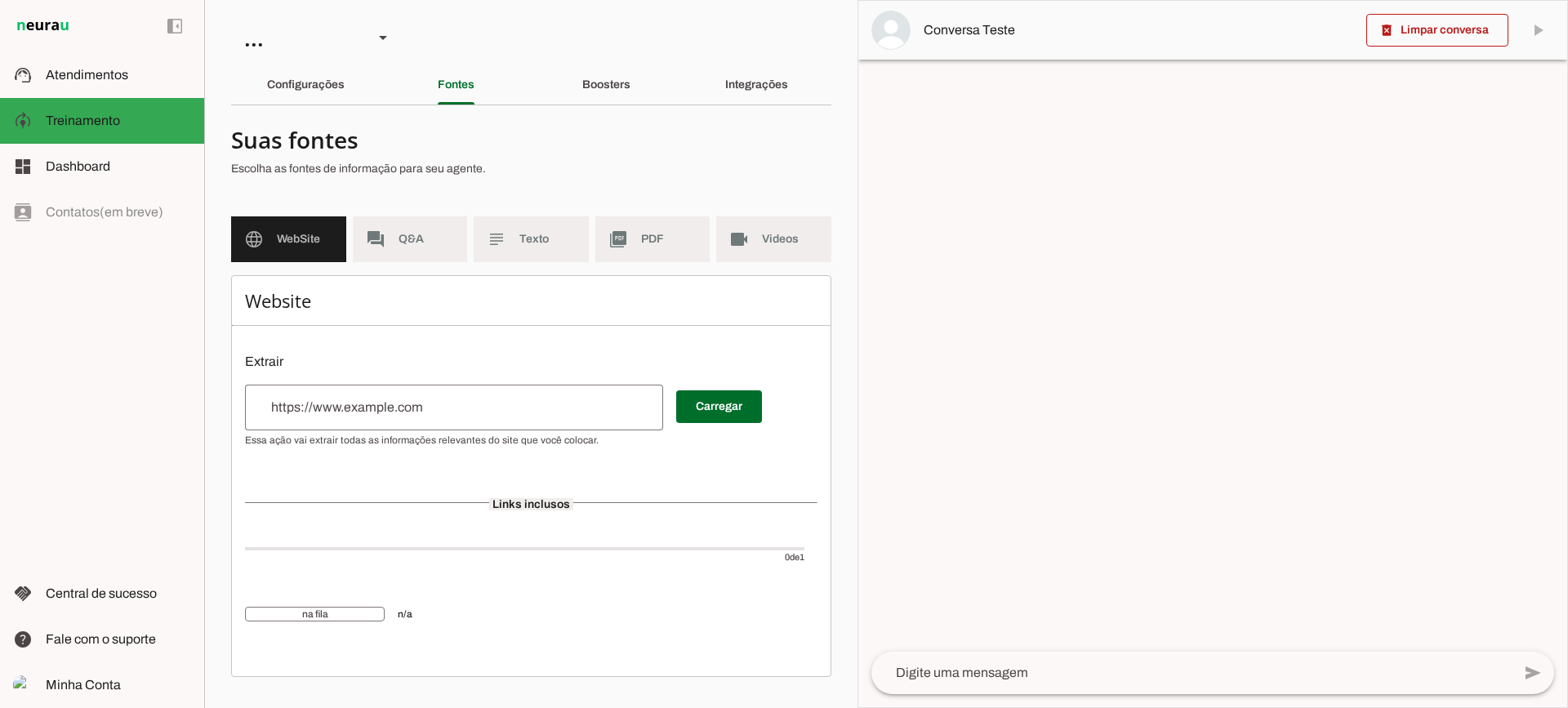
click at [427, 416] on input "url" at bounding box center [454, 408] width 392 height 20
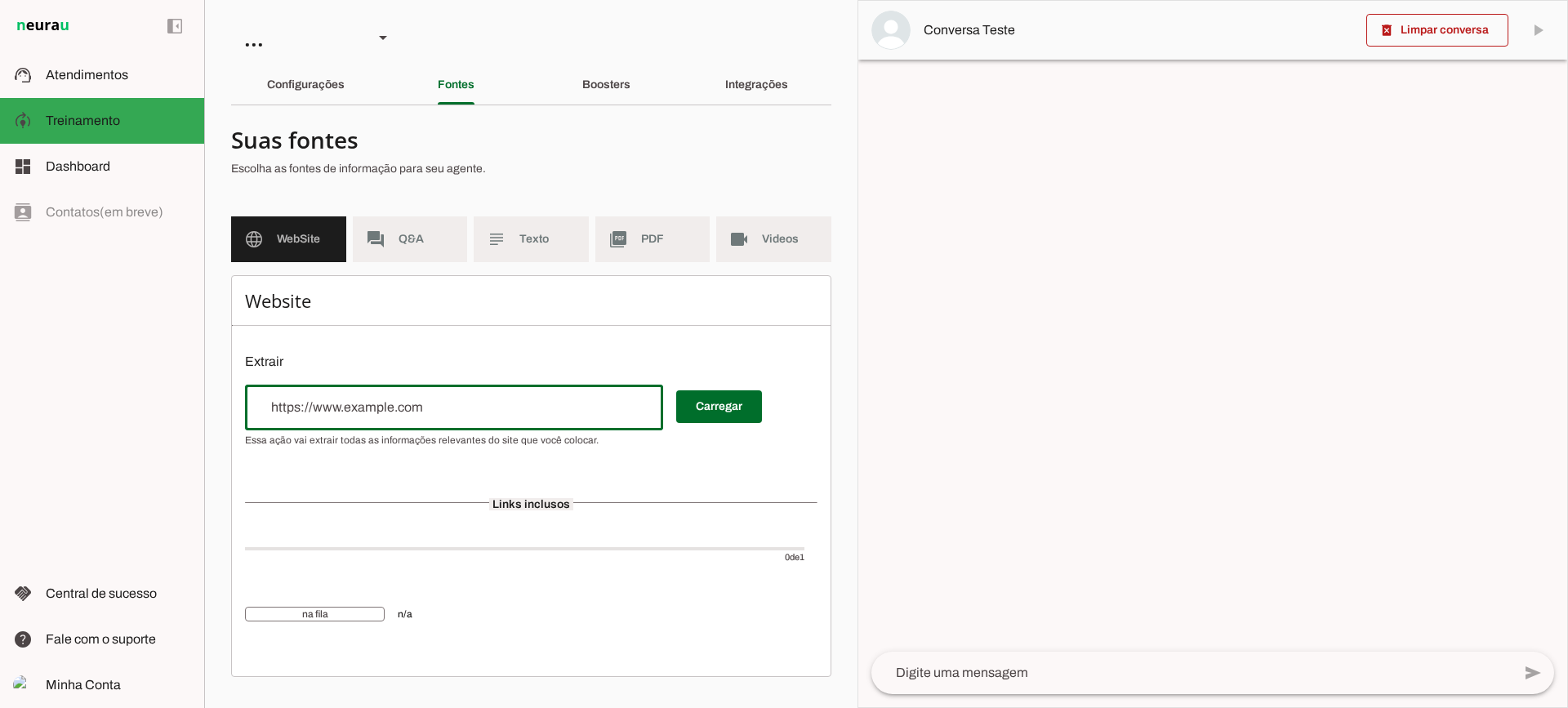
paste input "www.contabilidadenomade.com"
type input "www.contabilidadenomade.com"
type md-outlined-text-field "www.contabilidadenomade.com"
click at [0, 0] on slot "Configurações" at bounding box center [0, 0] width 0 height 0
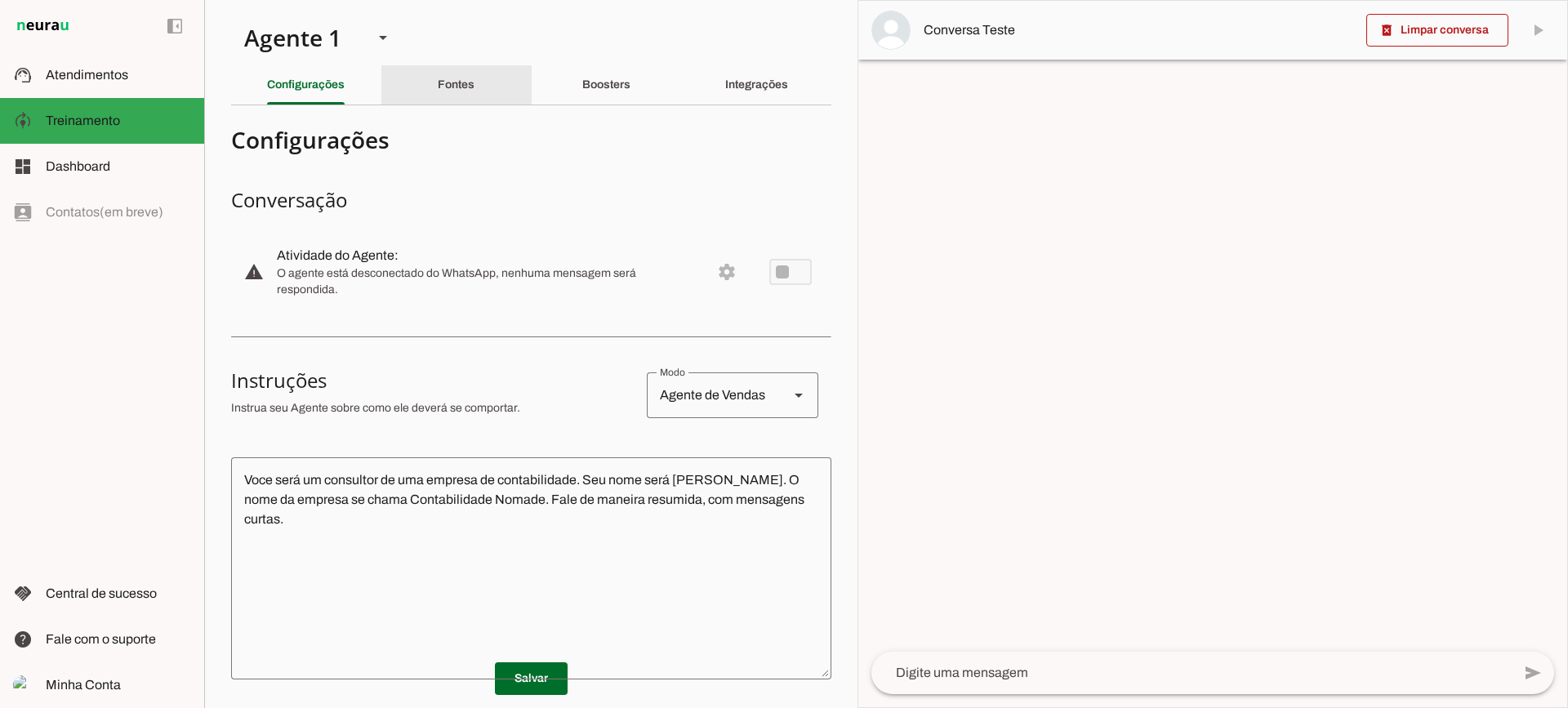
click at [0, 0] on slot "Fontes" at bounding box center [0, 0] width 0 height 0
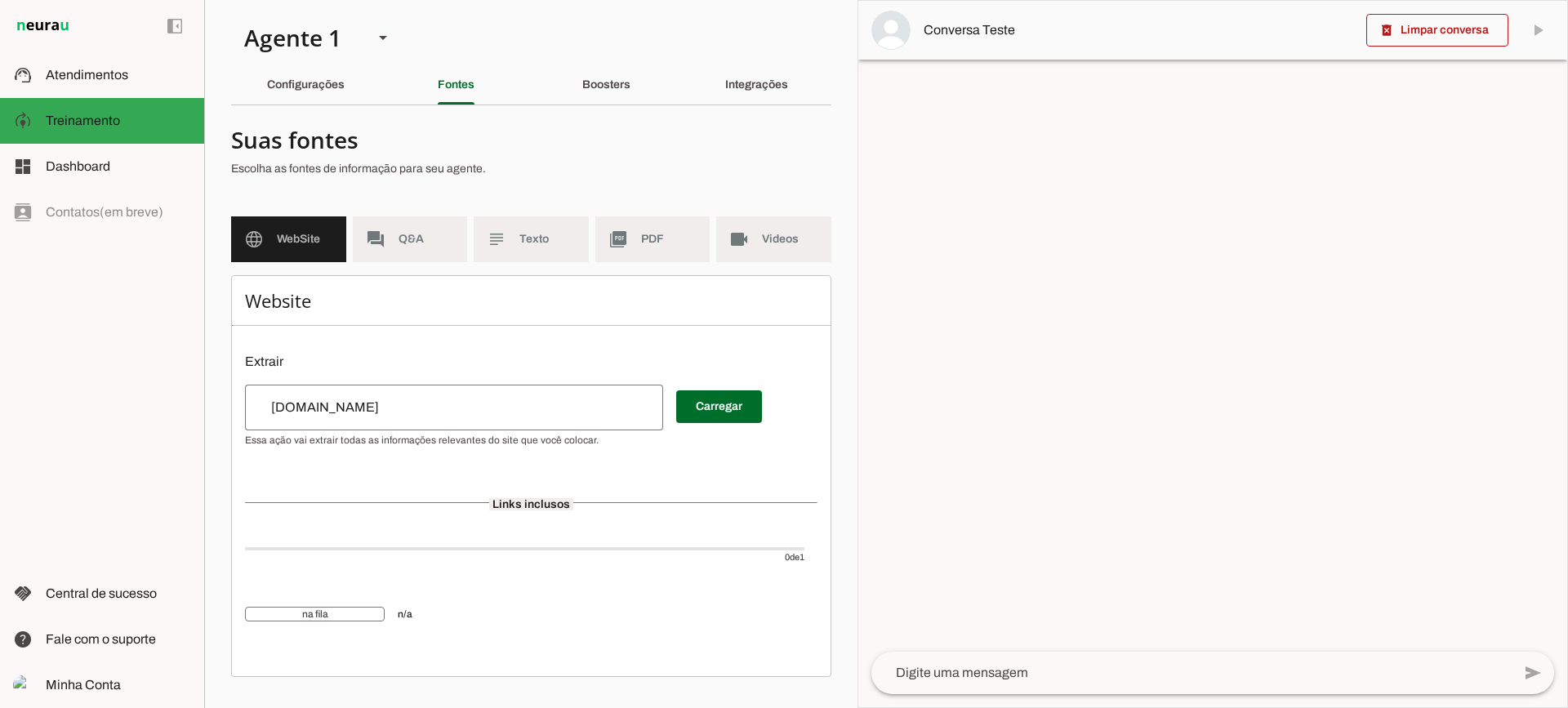
click at [439, 403] on input "www.contabilidadenomade.com" at bounding box center [454, 408] width 392 height 20
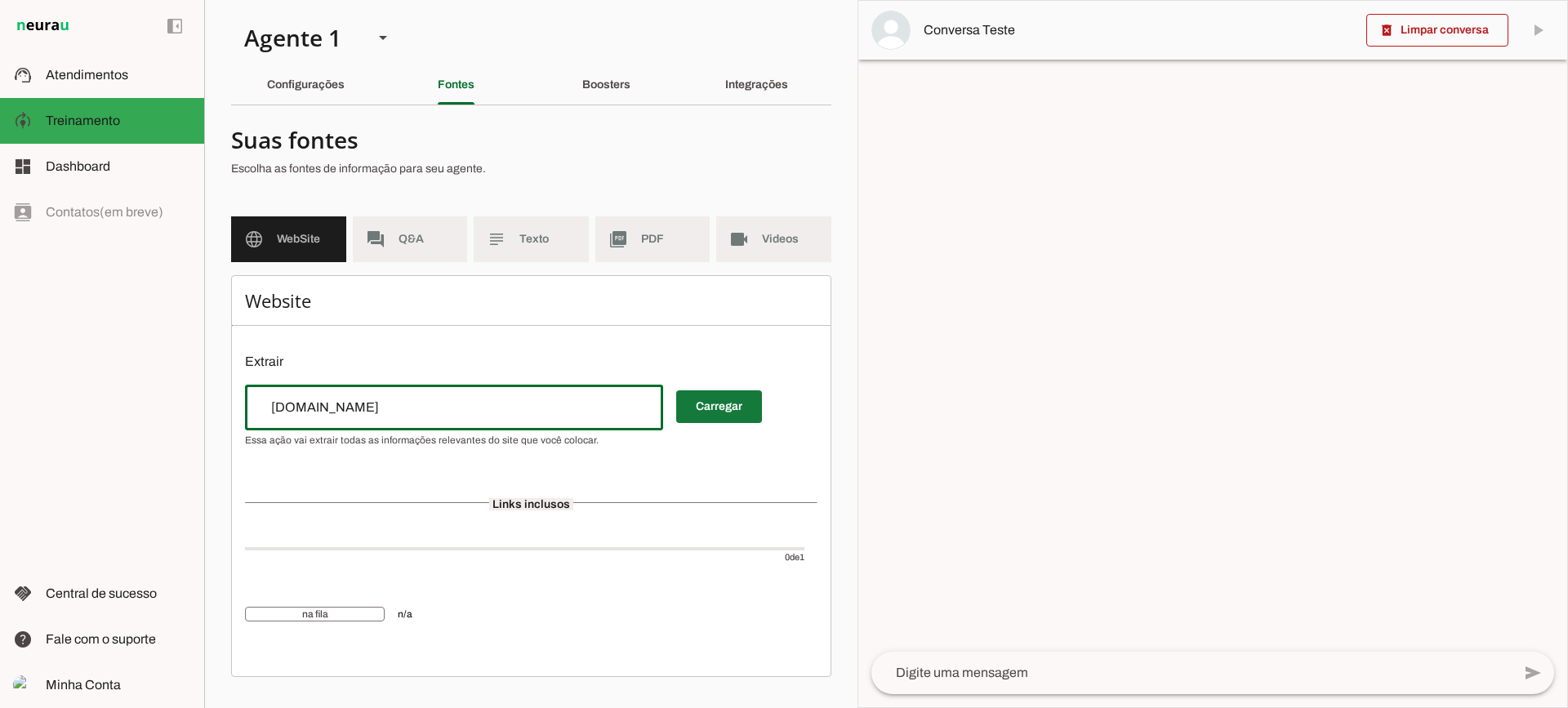
click at [701, 400] on span at bounding box center [719, 406] width 86 height 39
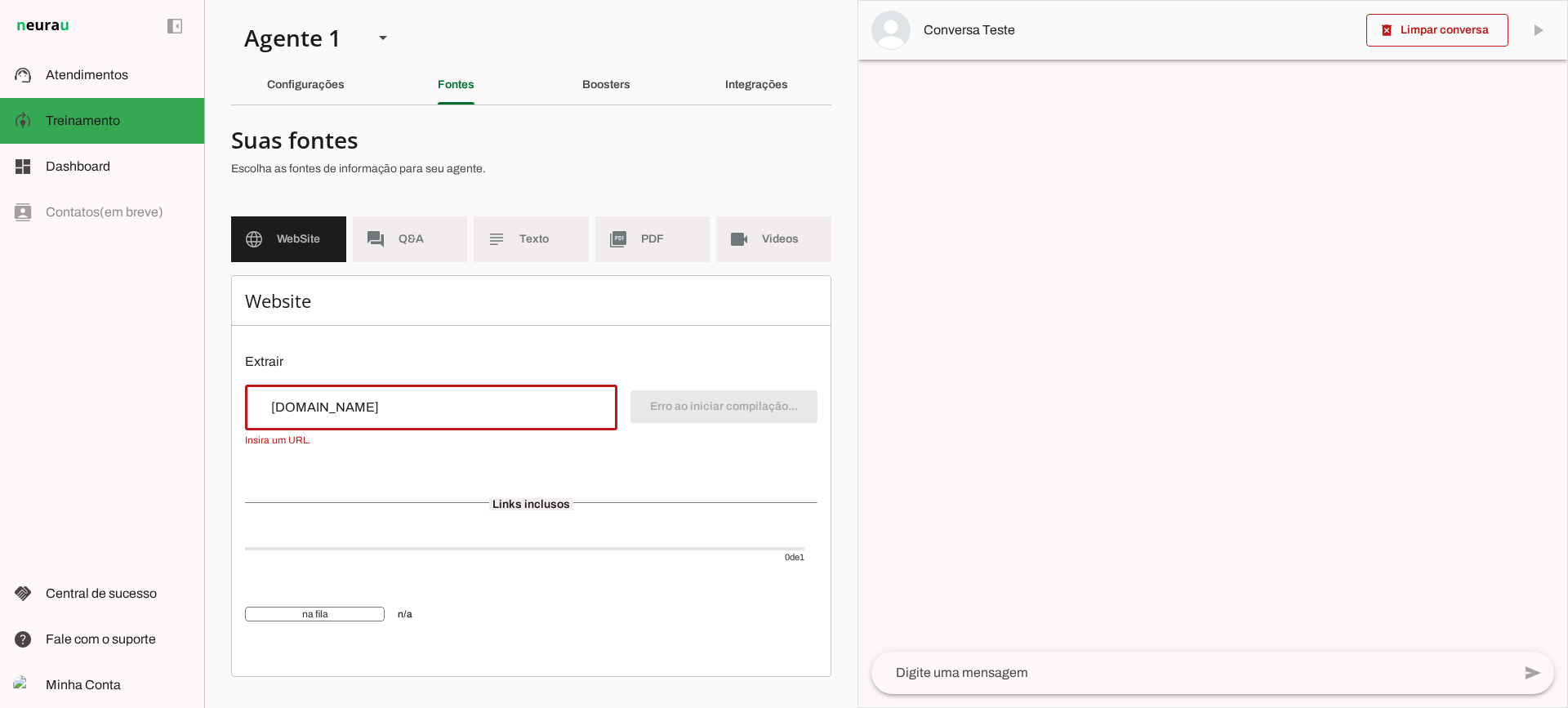
click at [273, 411] on input "www.contabilidadenomade.com" at bounding box center [431, 408] width 346 height 20
click at [263, 403] on input "www.contabilidadenomade.com" at bounding box center [431, 408] width 346 height 20
type input "www.contabilidadenomade.com"
click at [407, 414] on input "www.contabilidadenomade.com" at bounding box center [431, 408] width 346 height 20
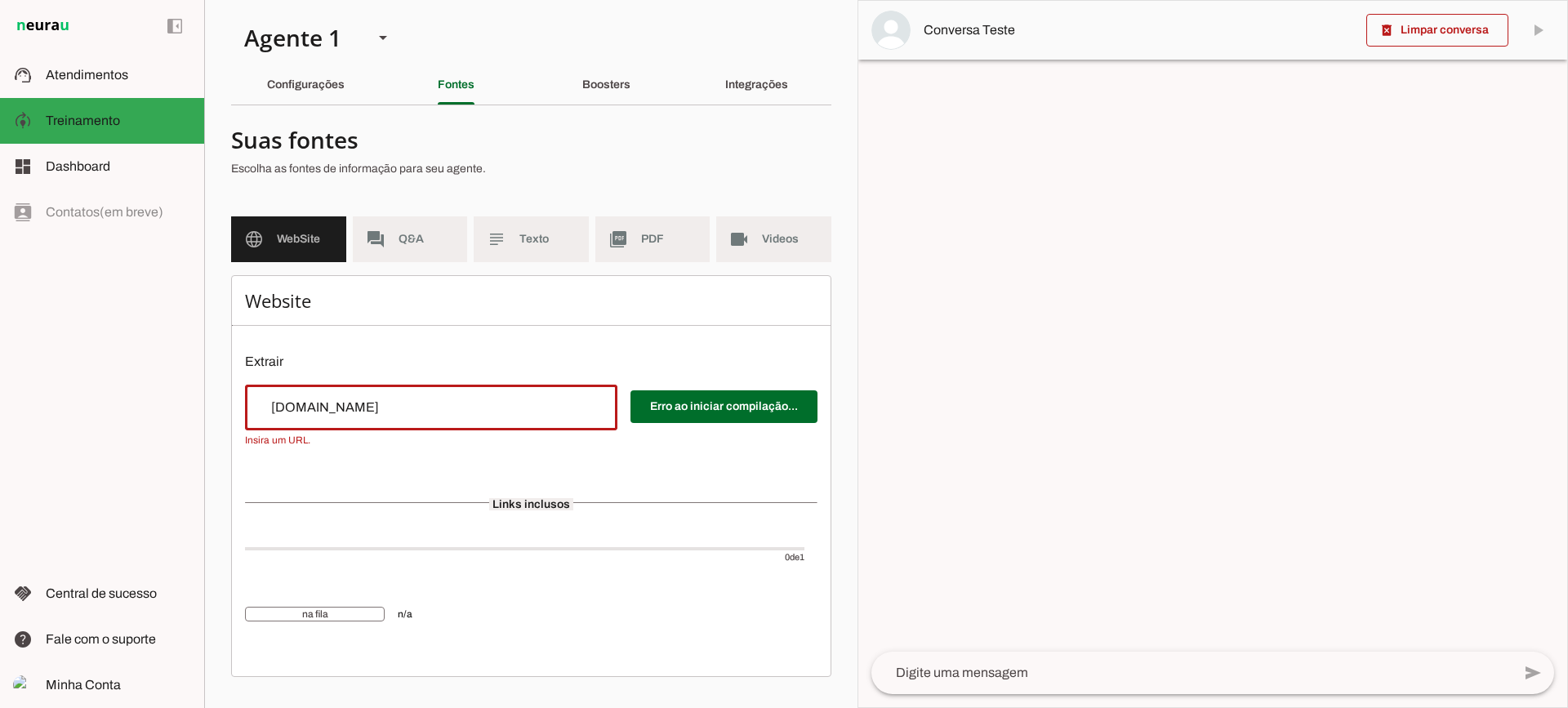
click at [407, 414] on input "www.contabilidadenomade.com" at bounding box center [431, 408] width 346 height 20
click at [403, 410] on input "www.contabilidadenomade.com" at bounding box center [431, 408] width 346 height 20
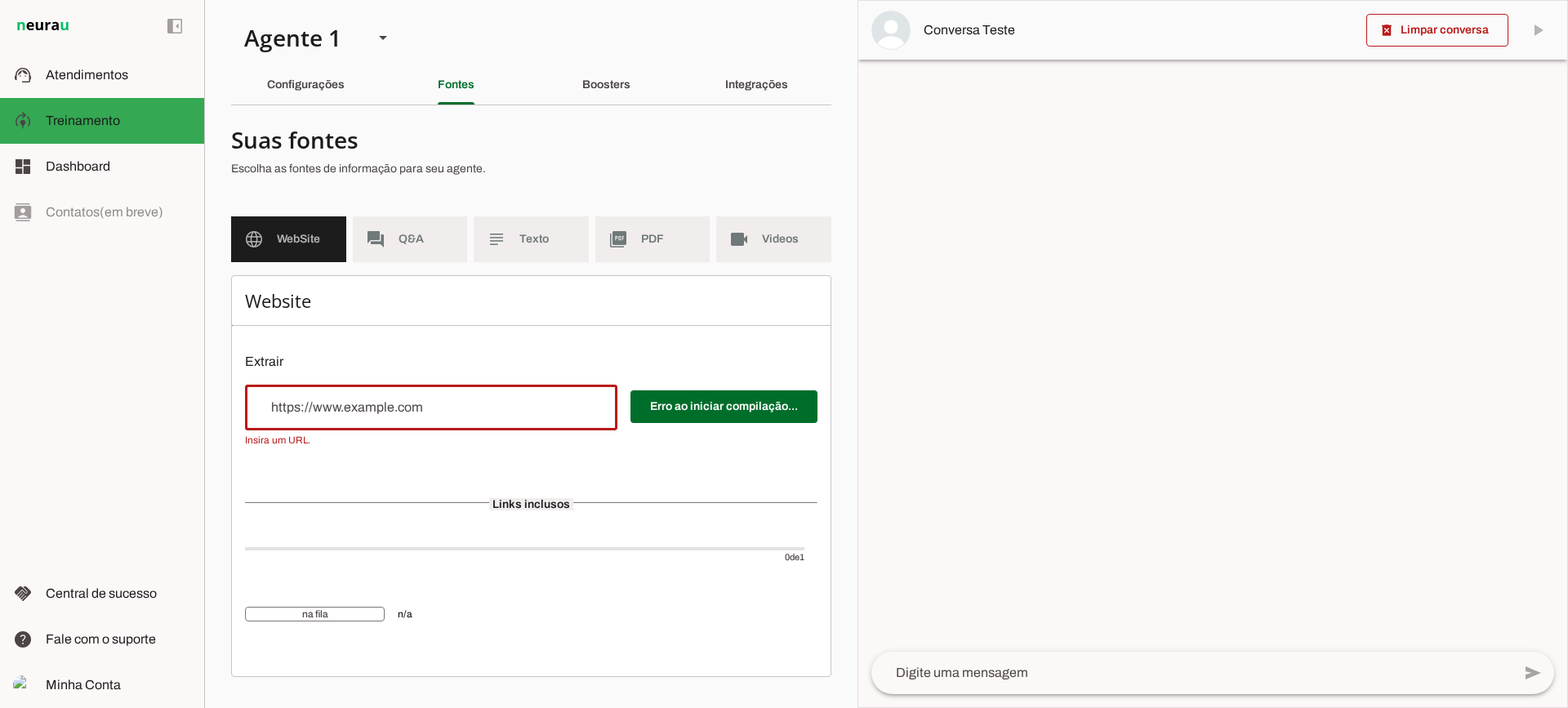
paste input "https://contabilidadenomade.com/"
drag, startPoint x: 628, startPoint y: 409, endPoint x: 686, endPoint y: 409, distance: 58.0
click at [631, 409] on div "Erro ao iniciar compilação..." at bounding box center [531, 416] width 573 height 62
type input "https://contabilidadenomade.com/"
type md-outlined-text-field "https://contabilidadenomade.com/"
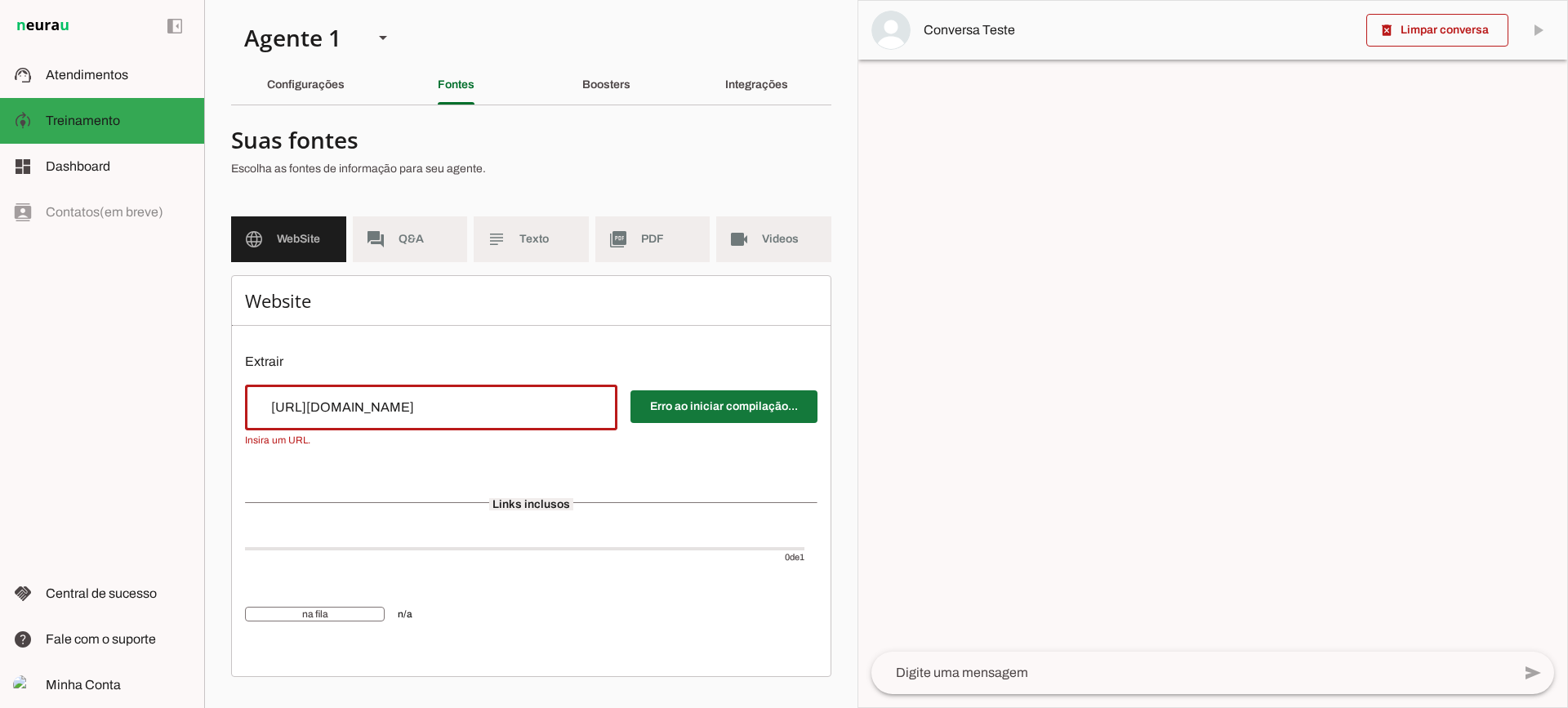
click at [687, 407] on span at bounding box center [723, 406] width 187 height 39
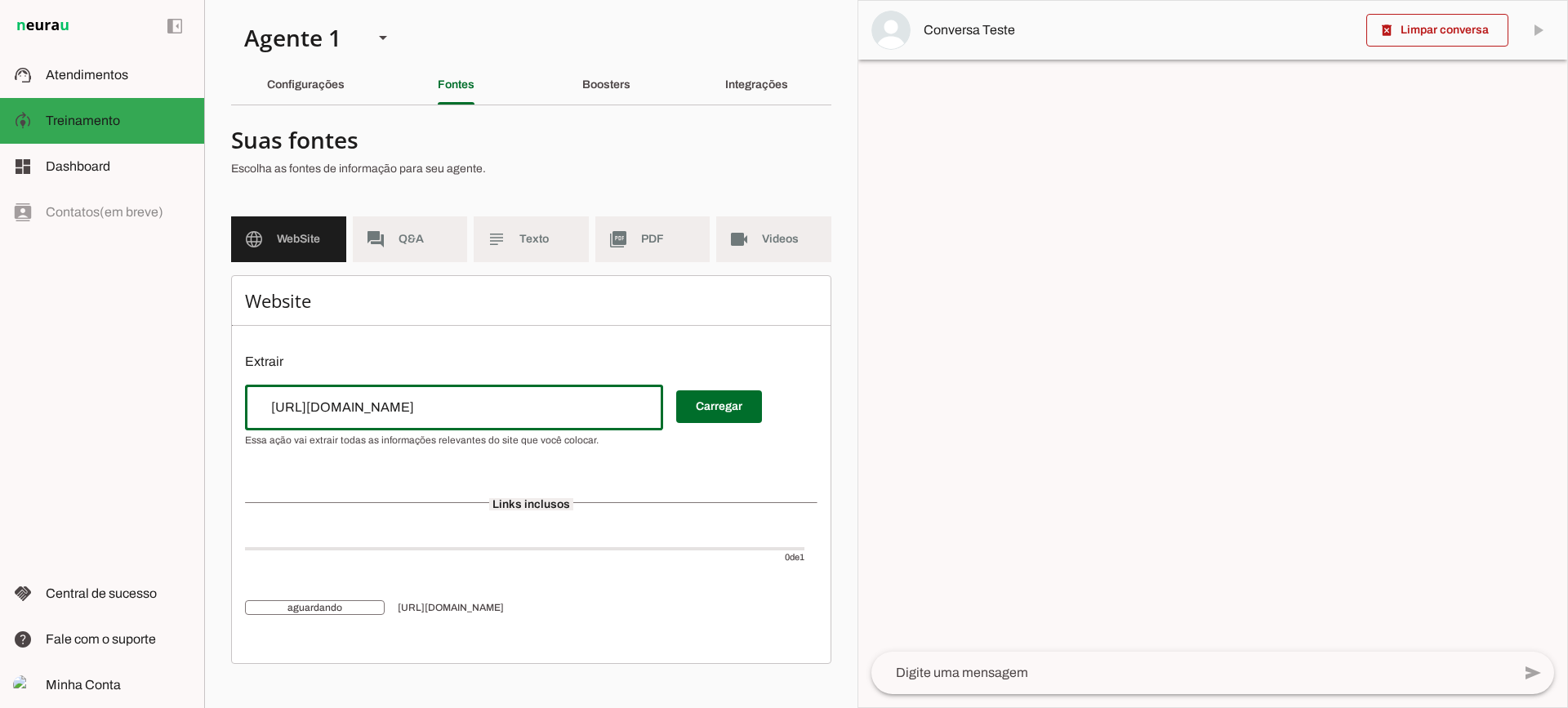
click at [584, 403] on input "https://contabilidadenomade.com/" at bounding box center [454, 408] width 392 height 20
click at [702, 460] on div "Website Extrair Carregar Links inclusos 0 de 1 aguardando https://contabilidade…" at bounding box center [531, 469] width 601 height 389
click at [548, 422] on div "https://contabilidadenomade.com/" at bounding box center [454, 408] width 418 height 46
click at [561, 468] on md-list "Links inclusos 0 de 1 aguardando https://contabilidadenomade.com/" at bounding box center [531, 550] width 573 height 174
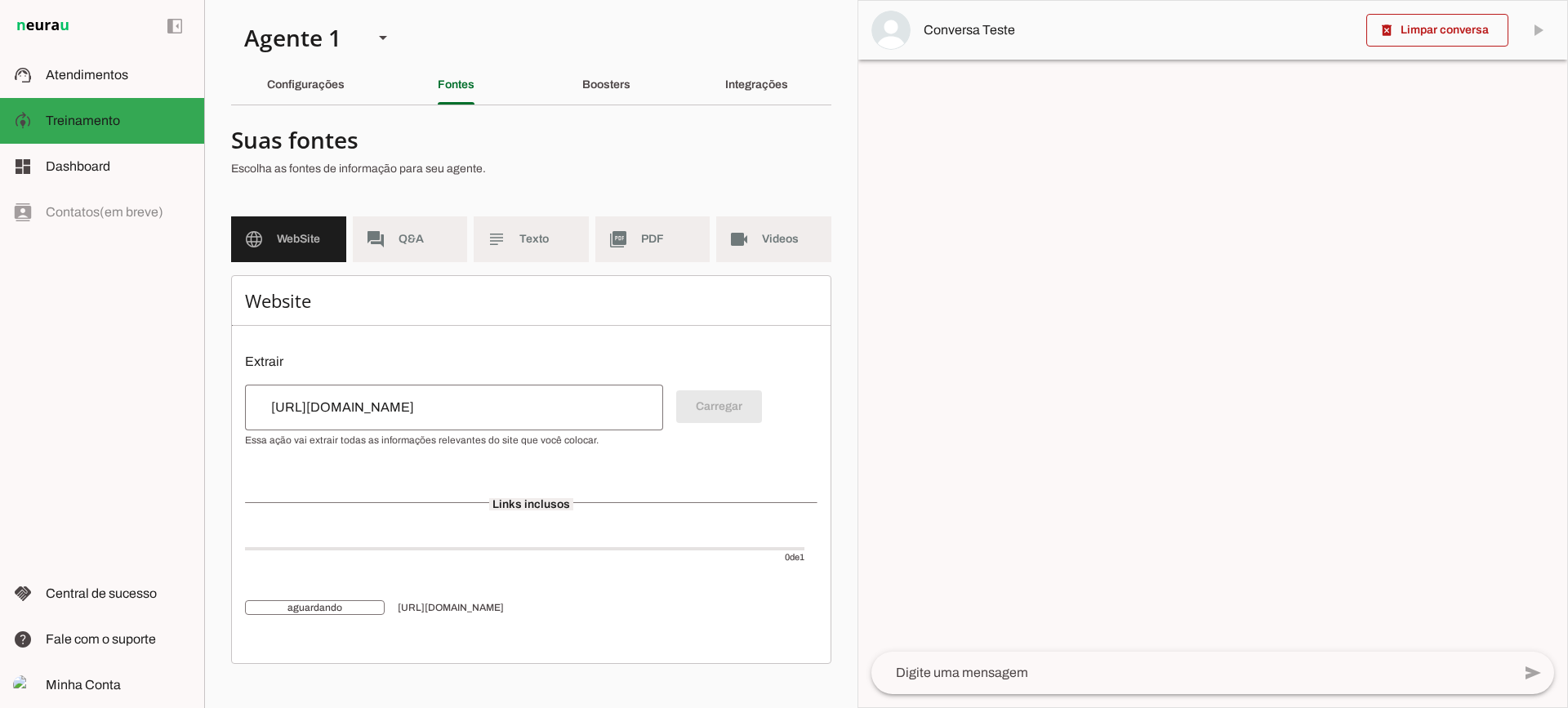
drag, startPoint x: 328, startPoint y: 605, endPoint x: 369, endPoint y: 605, distance: 41.0
click at [369, 605] on span "aguardando" at bounding box center [315, 608] width 140 height 14
click at [582, 579] on md-item "0 de 1" at bounding box center [531, 555] width 573 height 59
click at [472, 403] on input "https://contabilidadenomade.com/" at bounding box center [454, 408] width 392 height 20
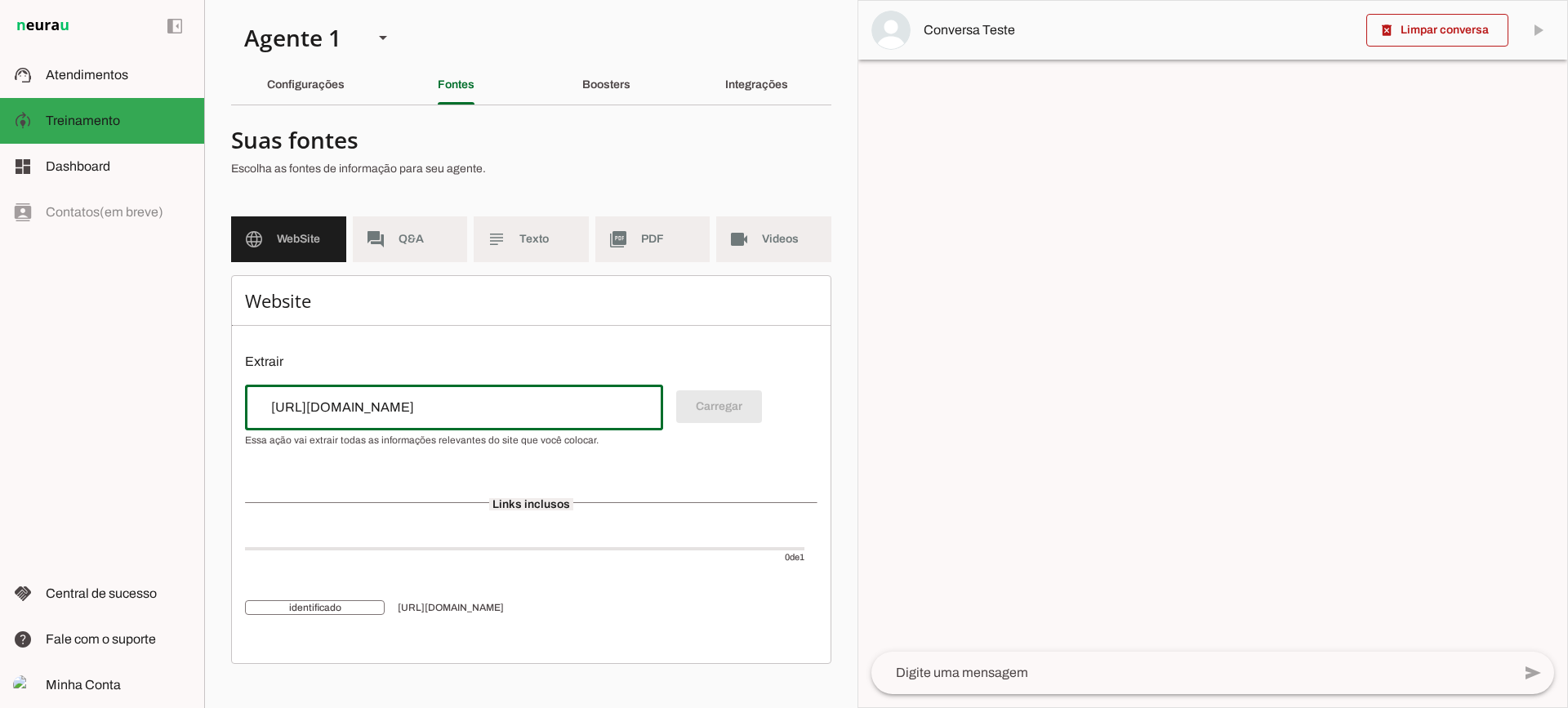
click at [391, 418] on div "https://contabilidadenomade.com/" at bounding box center [454, 408] width 418 height 46
click at [500, 458] on div "Website Extrair Carregar Links inclusos 0 de 1 identificado https://contabilida…" at bounding box center [531, 469] width 601 height 389
click at [496, 400] on input "https://contabilidadenomade.com/" at bounding box center [454, 408] width 392 height 20
click at [625, 482] on md-list "Links inclusos 0 de 1 identificado https://contabilidadenomade.com/" at bounding box center [531, 550] width 573 height 174
click at [559, 409] on input "https://contabilidadenomade.com/" at bounding box center [454, 408] width 392 height 20
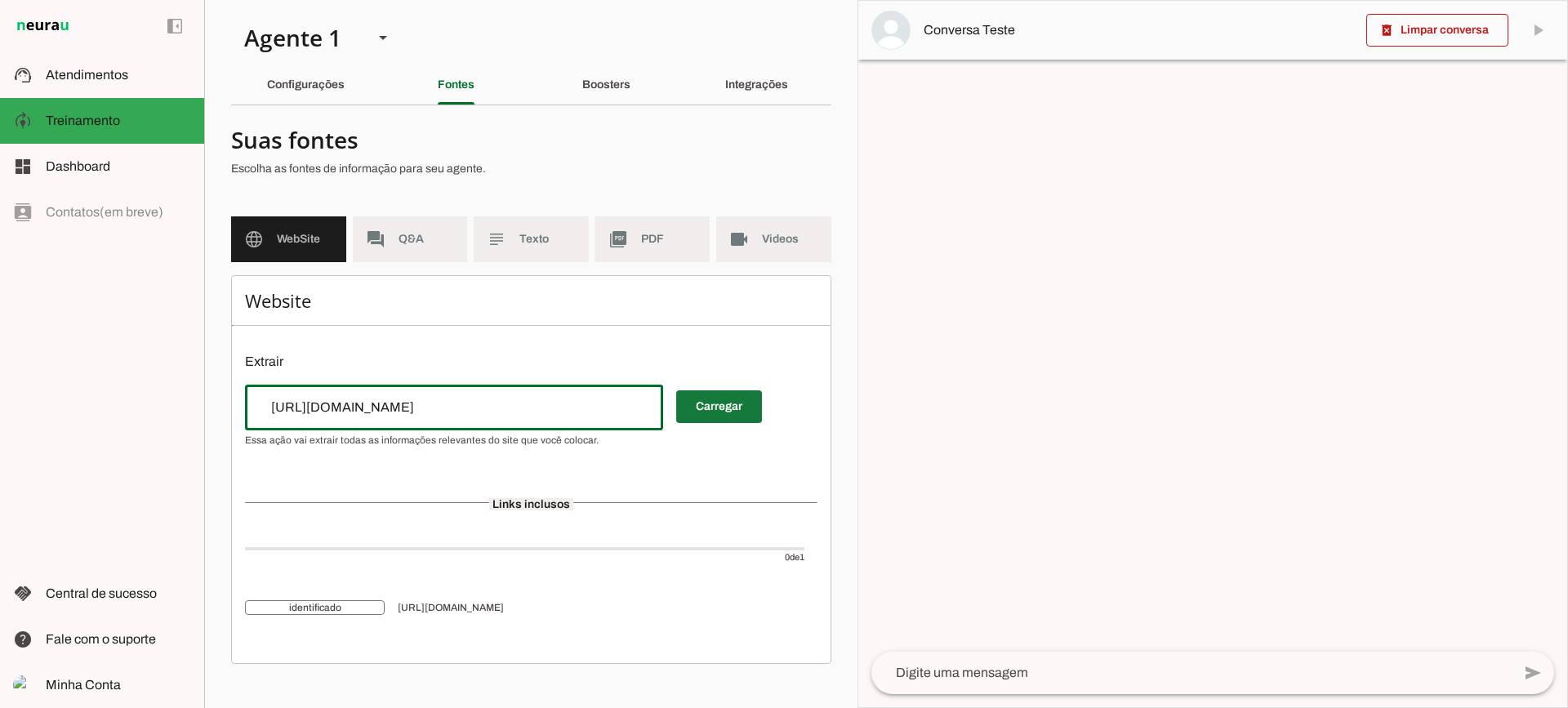
click at [723, 415] on span at bounding box center [719, 406] width 86 height 39
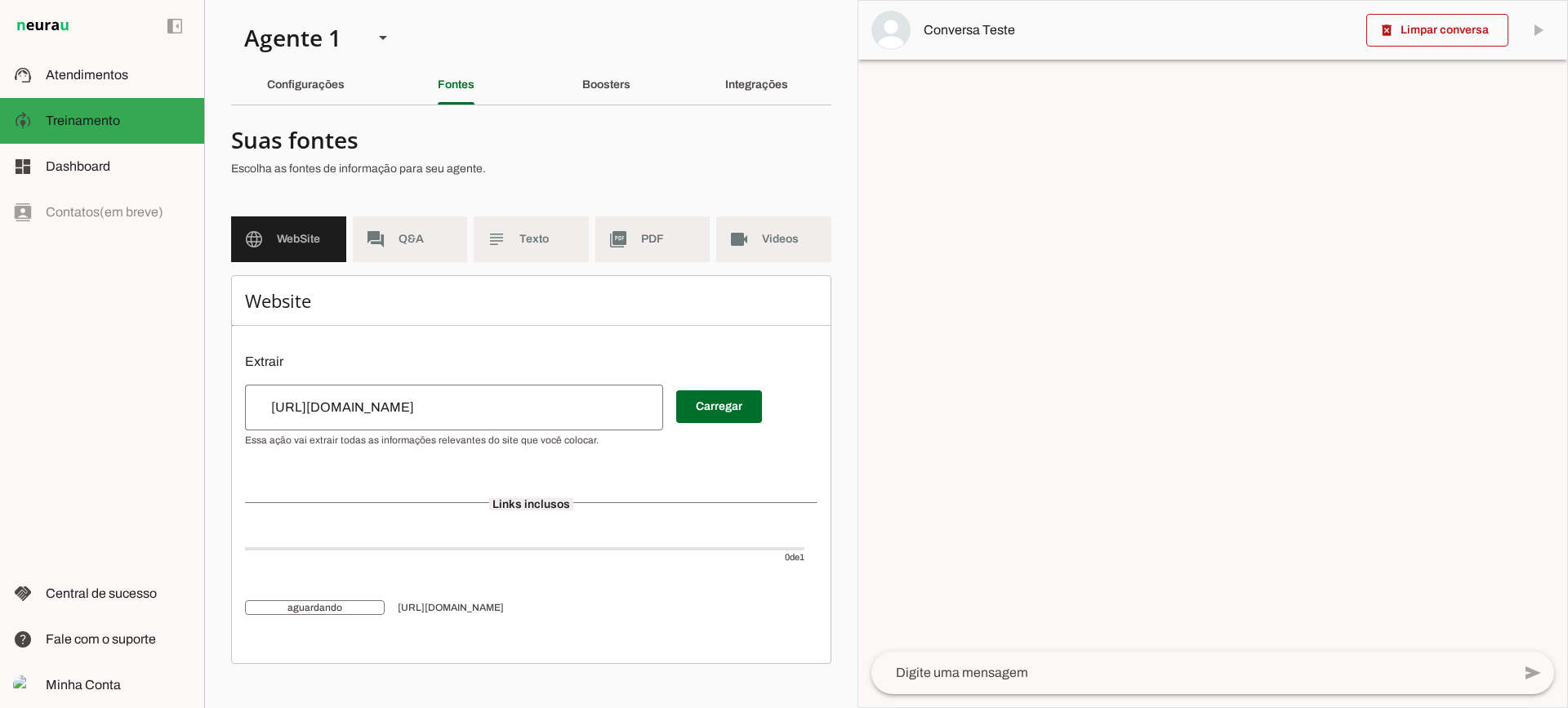
click at [932, 674] on textarea at bounding box center [1192, 674] width 640 height 20
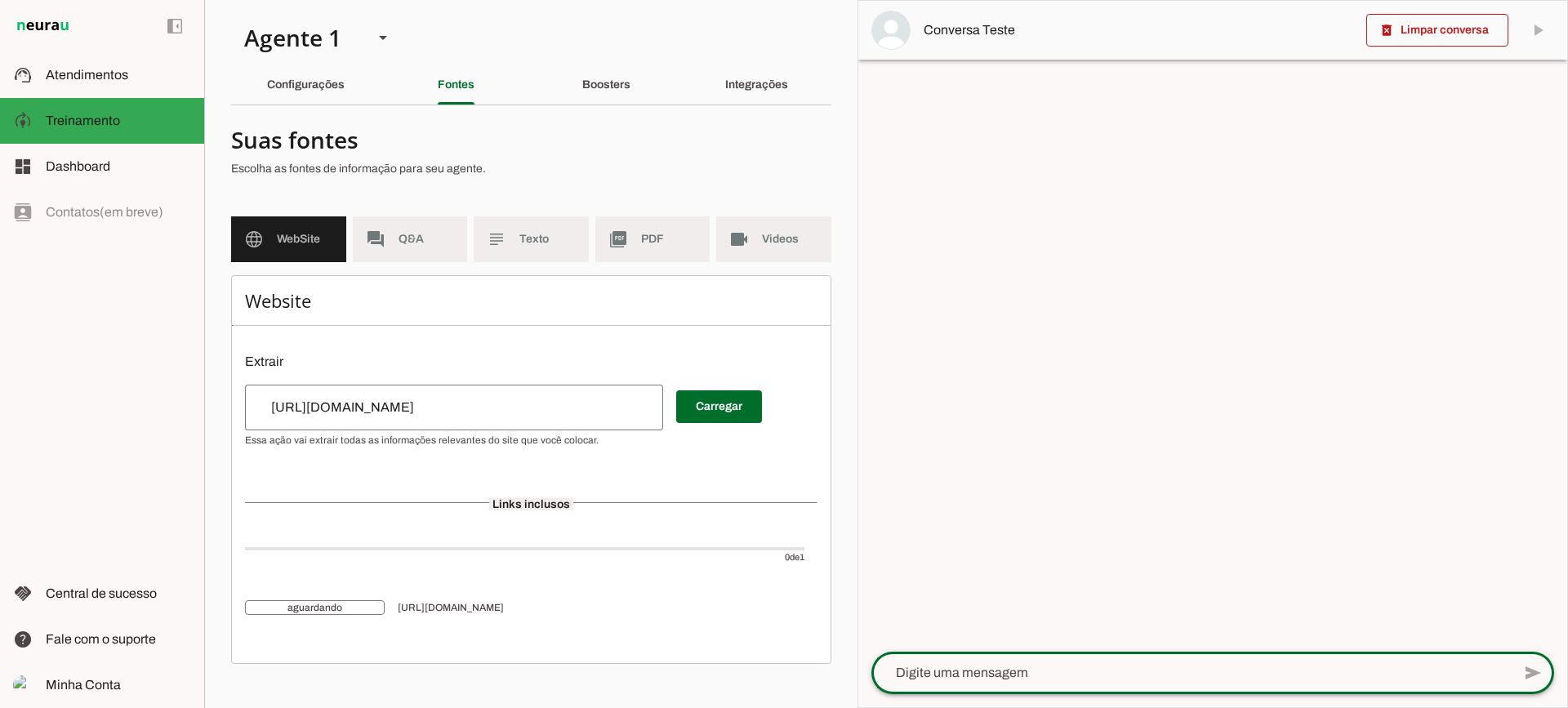
type textarea "o"
click at [995, 677] on textarea at bounding box center [1192, 674] width 640 height 20
type textarea "Boa tarde"
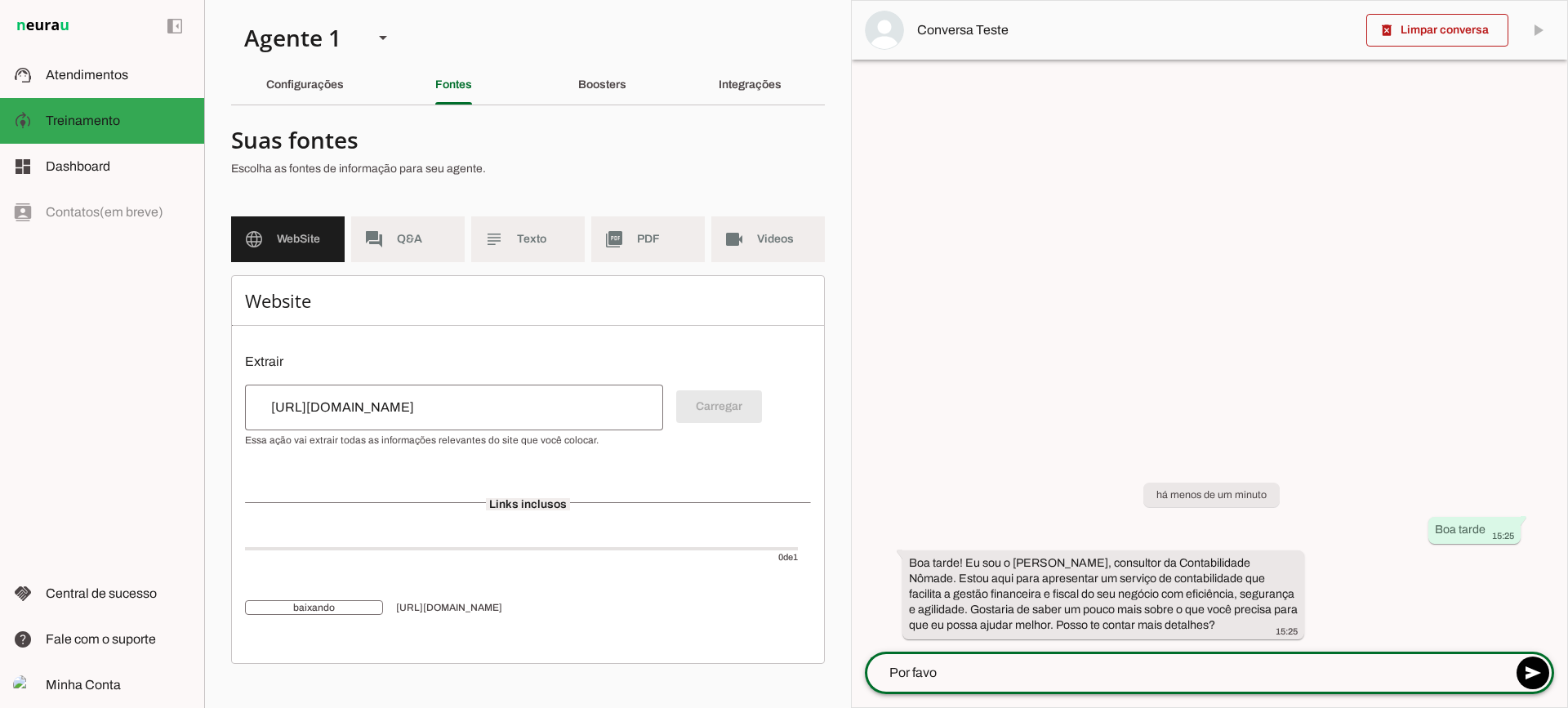
type textarea "Por favor"
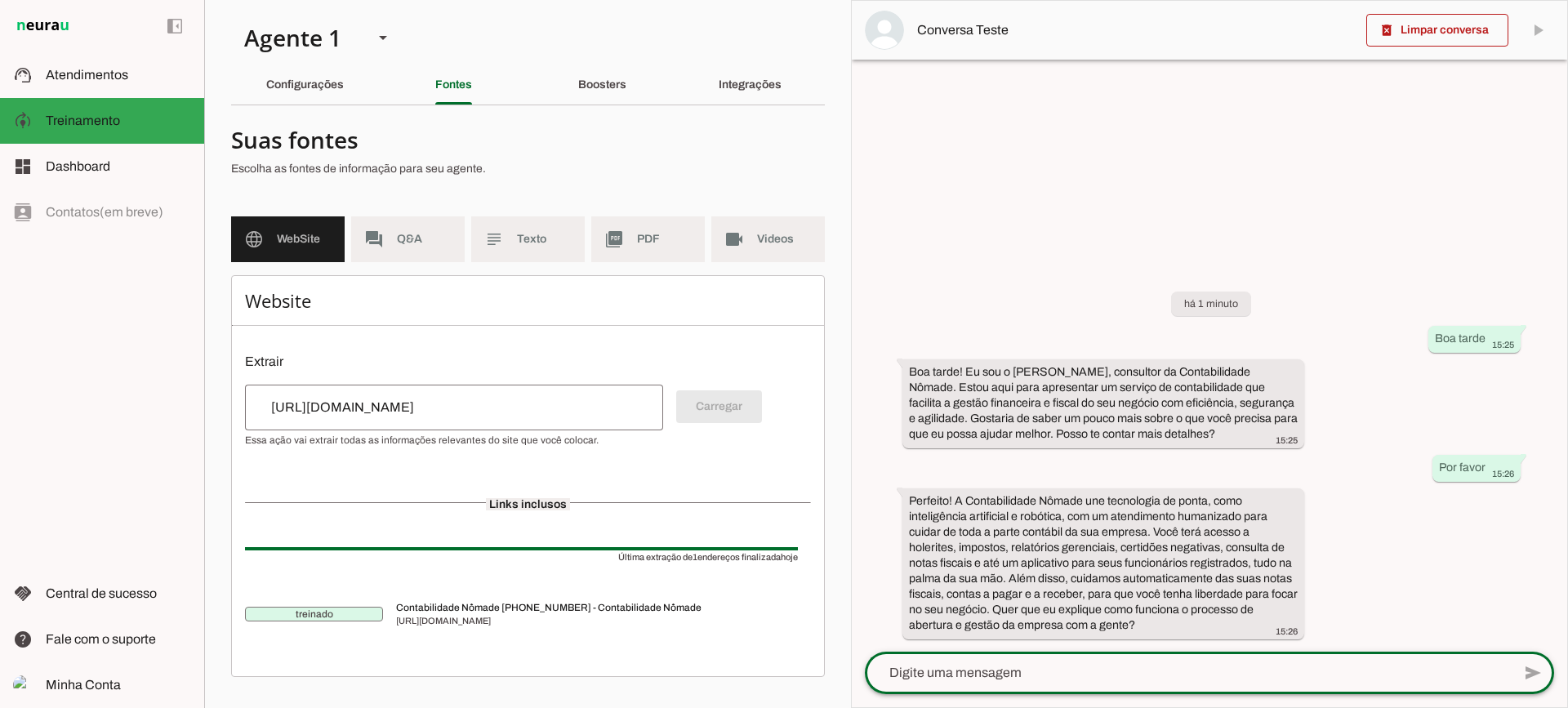
click at [1096, 670] on textarea at bounding box center [1187, 674] width 646 height 20
type textarea "sim"
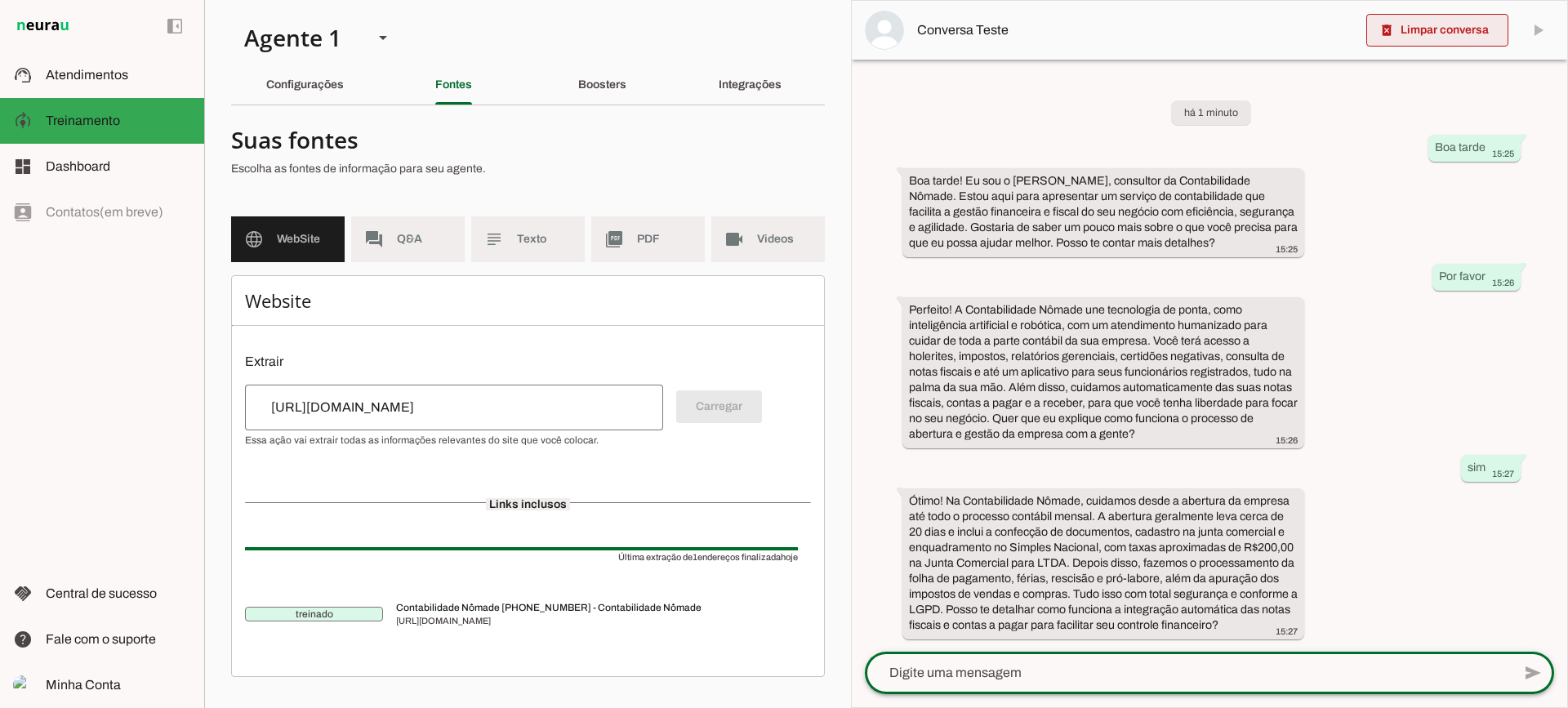
click at [1422, 31] on span at bounding box center [1437, 30] width 142 height 39
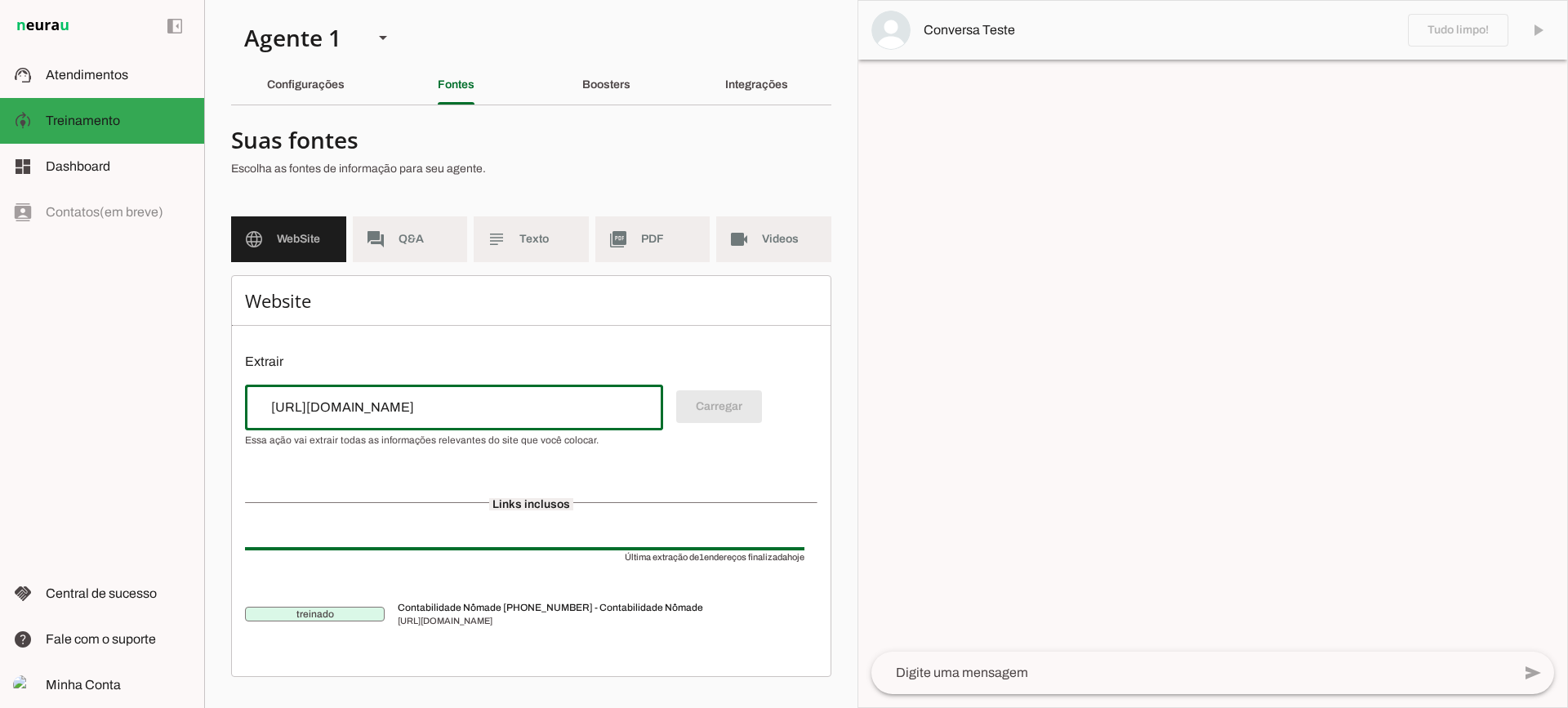
click at [518, 394] on div "https://contabilidadenomade.com/" at bounding box center [454, 408] width 418 height 46
click at [540, 463] on div "Website Extrair Carregar Links inclusos Última extração de 1 endereços finaliza…" at bounding box center [531, 476] width 601 height 402
click at [548, 397] on div at bounding box center [454, 408] width 418 height 46
click at [501, 416] on input "url" at bounding box center [454, 408] width 392 height 20
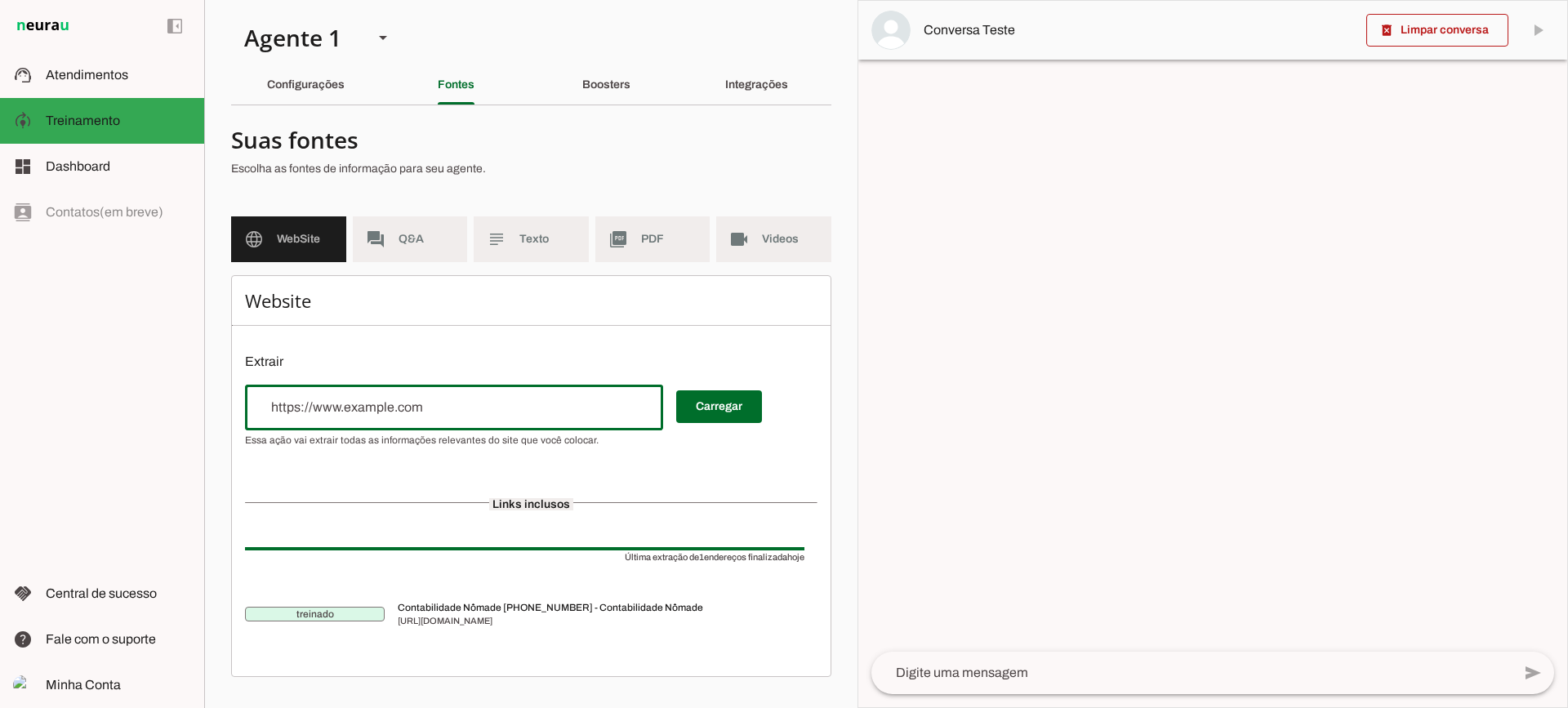
drag, startPoint x: 710, startPoint y: 484, endPoint x: 714, endPoint y: 449, distance: 35.2
click at [711, 484] on md-list "Links inclusos Última extração de 1 endereços finalizada hoje treinado Contabil…" at bounding box center [531, 556] width 573 height 187
click at [720, 420] on span at bounding box center [719, 406] width 86 height 39
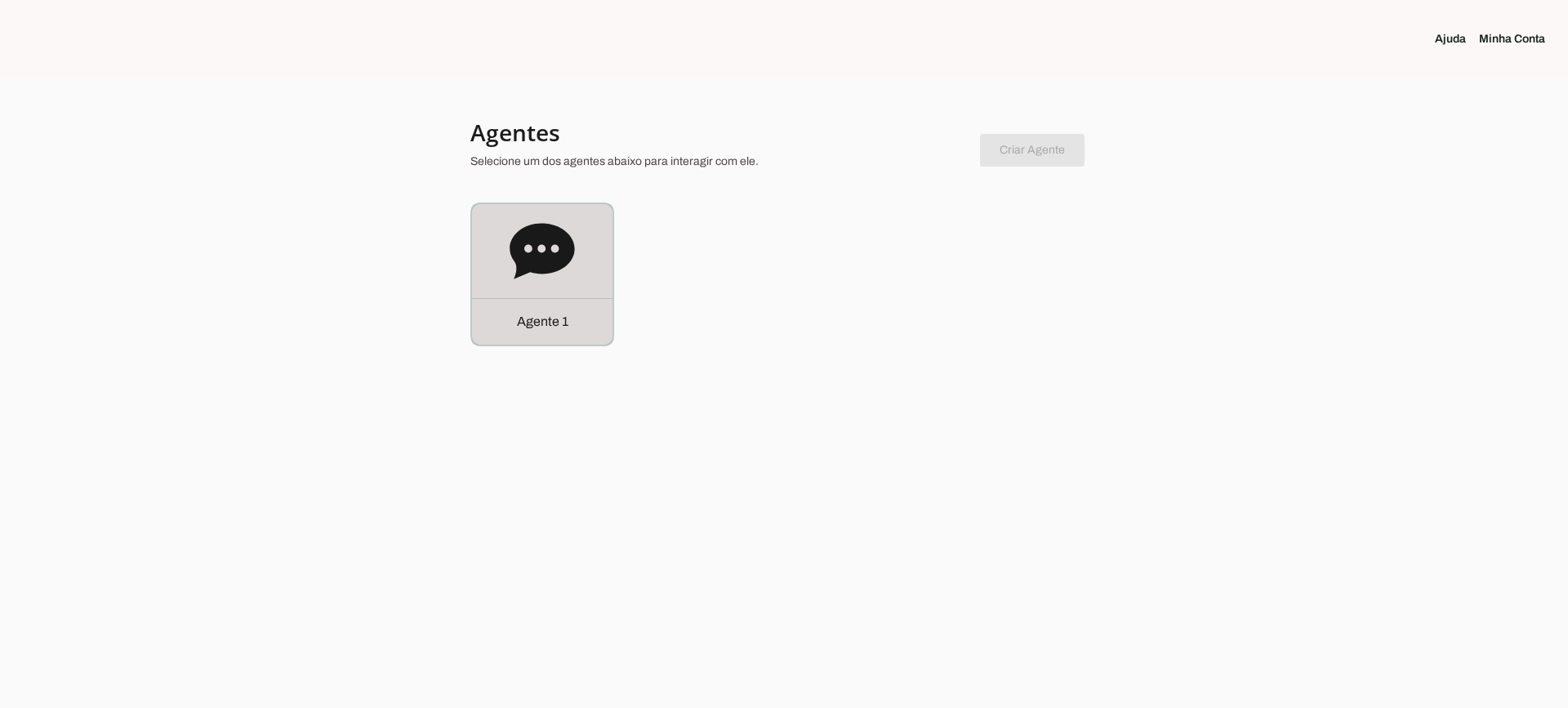
drag, startPoint x: 577, startPoint y: 234, endPoint x: 574, endPoint y: 225, distance: 9.5
click at [576, 234] on div "Agente 1" at bounding box center [543, 274] width 141 height 141
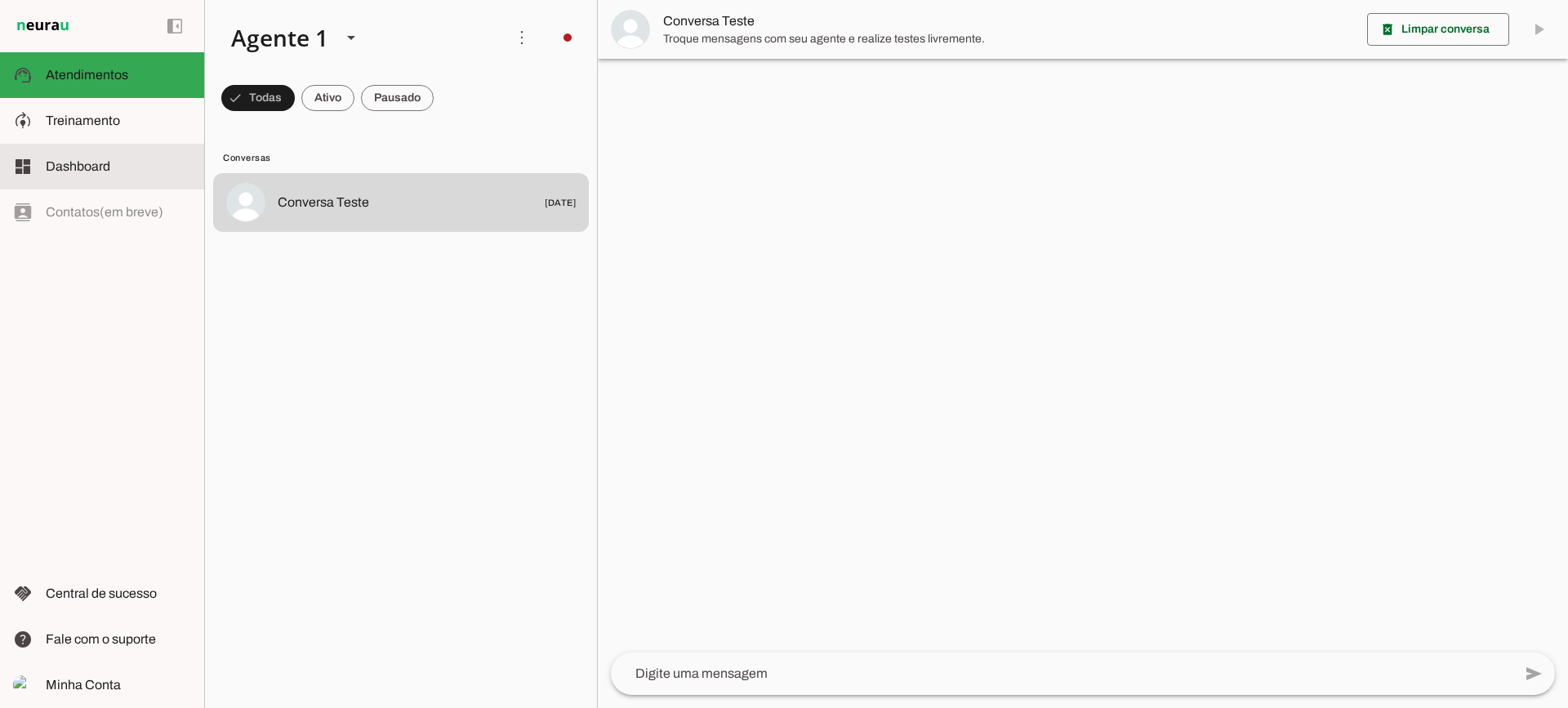
click at [135, 158] on slot at bounding box center [118, 167] width 145 height 20
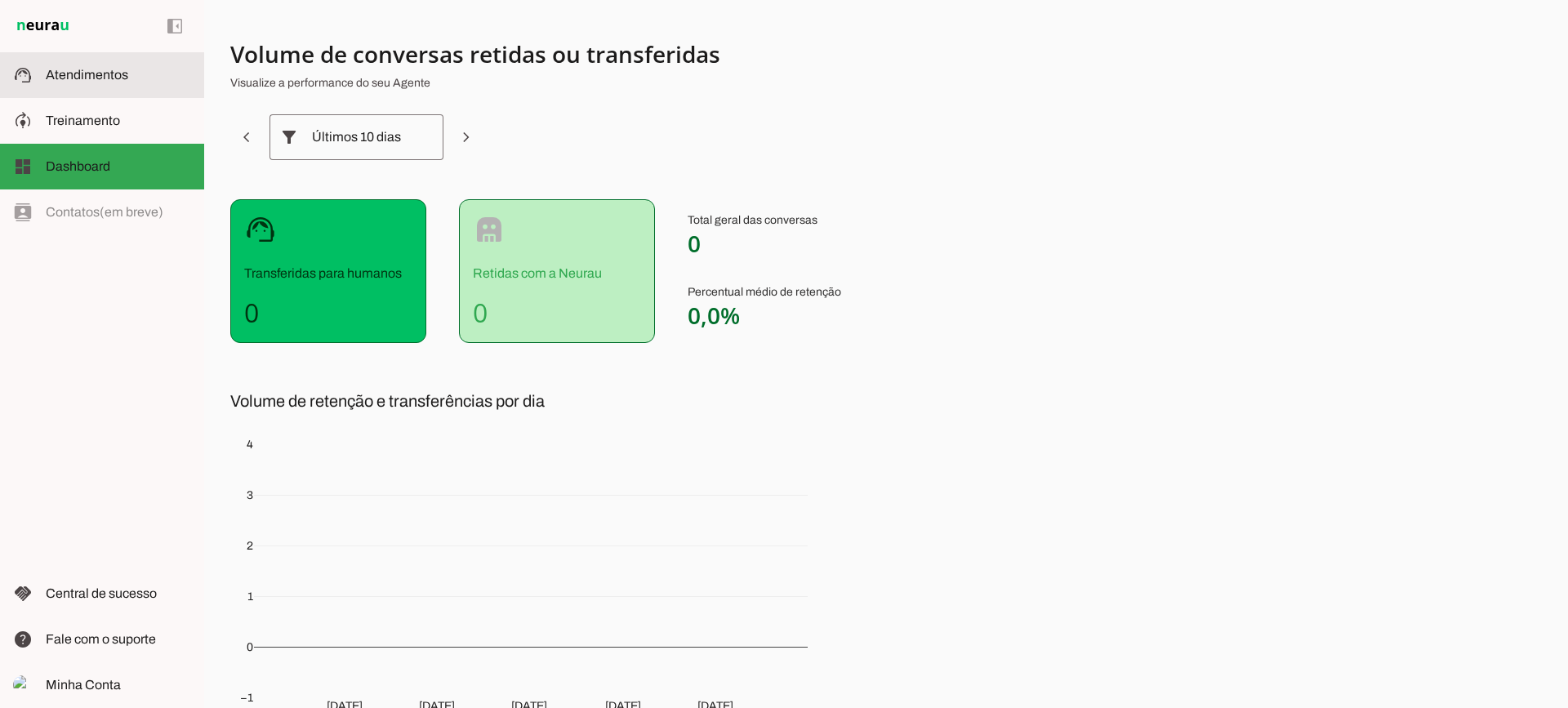
click at [125, 78] on span "Atendimentos" at bounding box center [87, 74] width 82 height 14
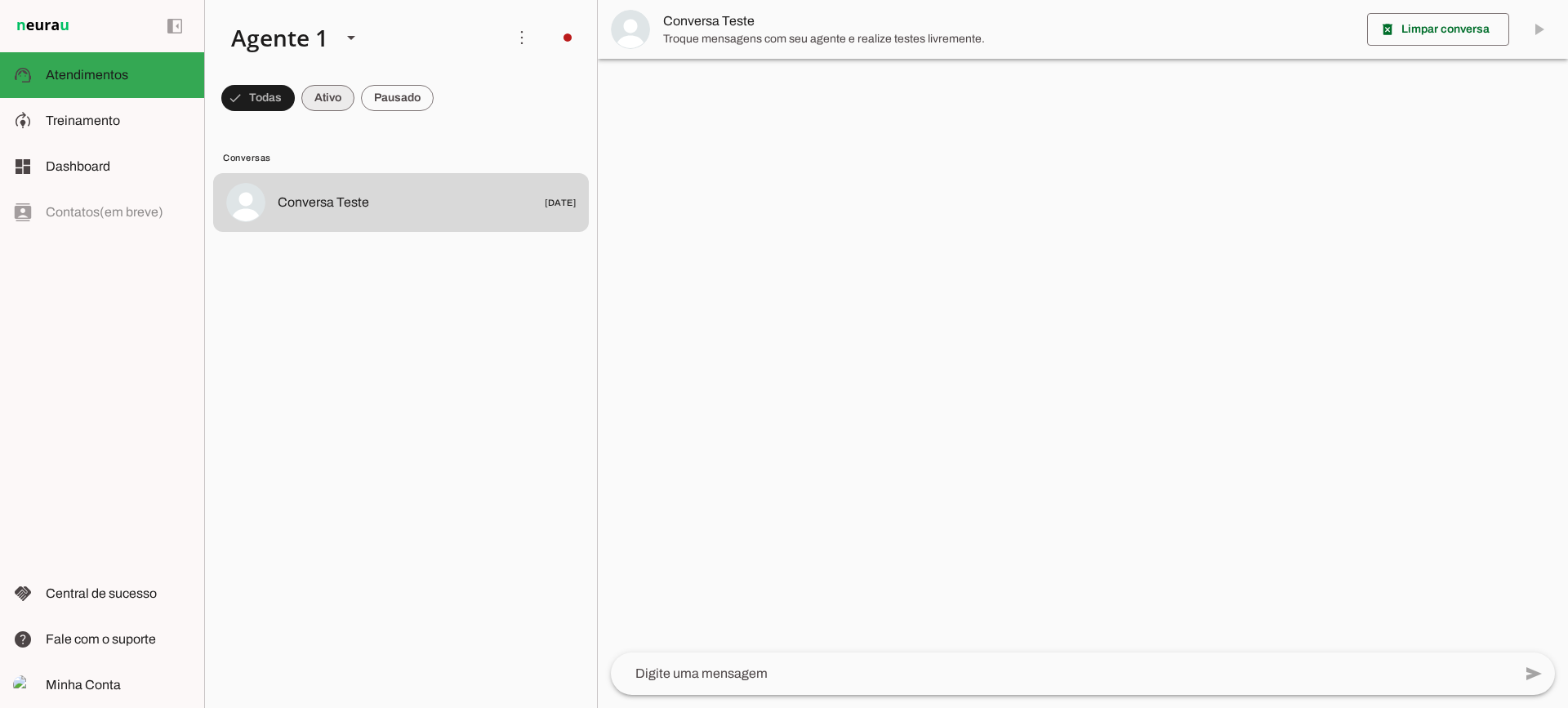
click at [295, 101] on span at bounding box center [258, 97] width 74 height 39
click at [280, 97] on span at bounding box center [250, 97] width 59 height 39
click at [280, 95] on span at bounding box center [250, 97] width 59 height 39
drag, startPoint x: 412, startPoint y: 87, endPoint x: 412, endPoint y: 5, distance: 82.0
click at [280, 91] on span at bounding box center [250, 97] width 59 height 39
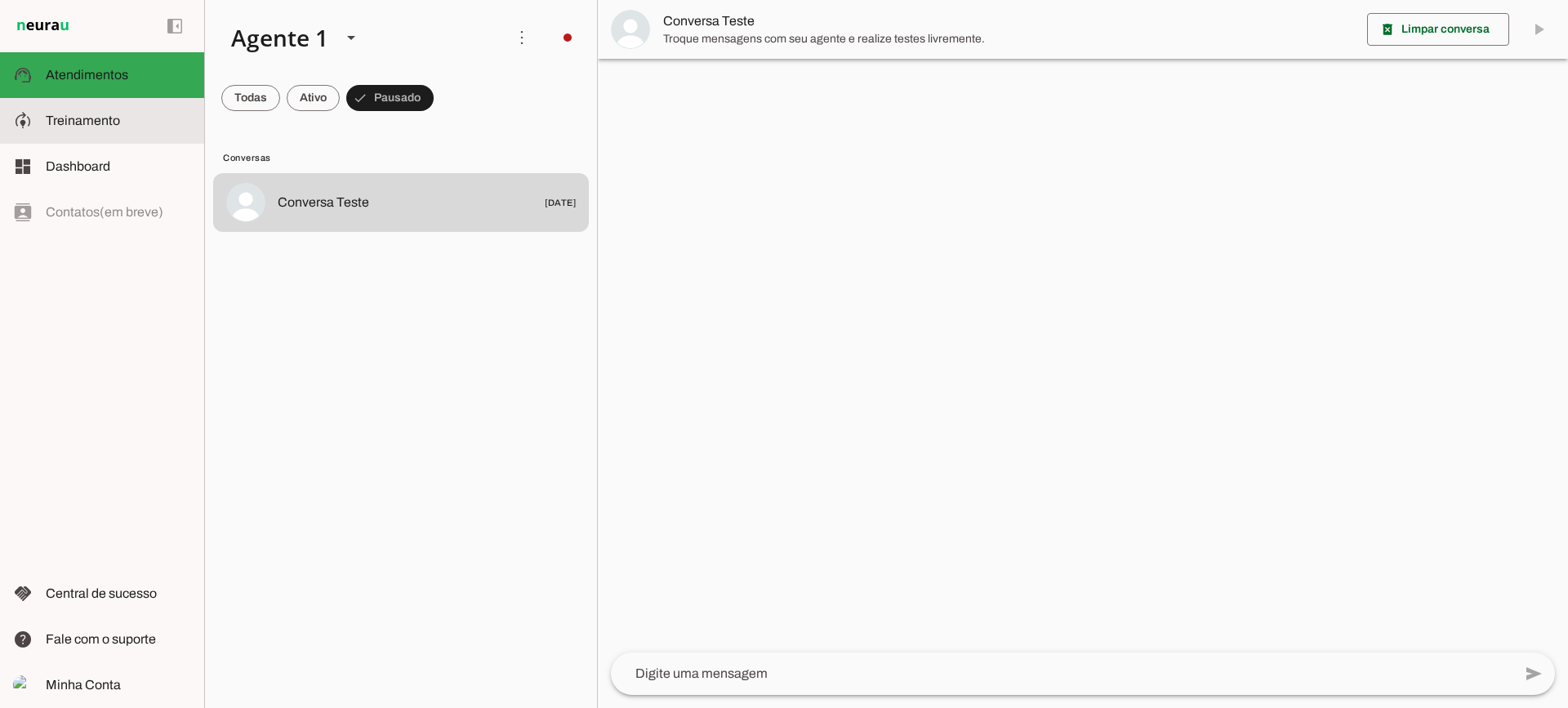
click at [111, 126] on span "Treinamento" at bounding box center [83, 120] width 74 height 14
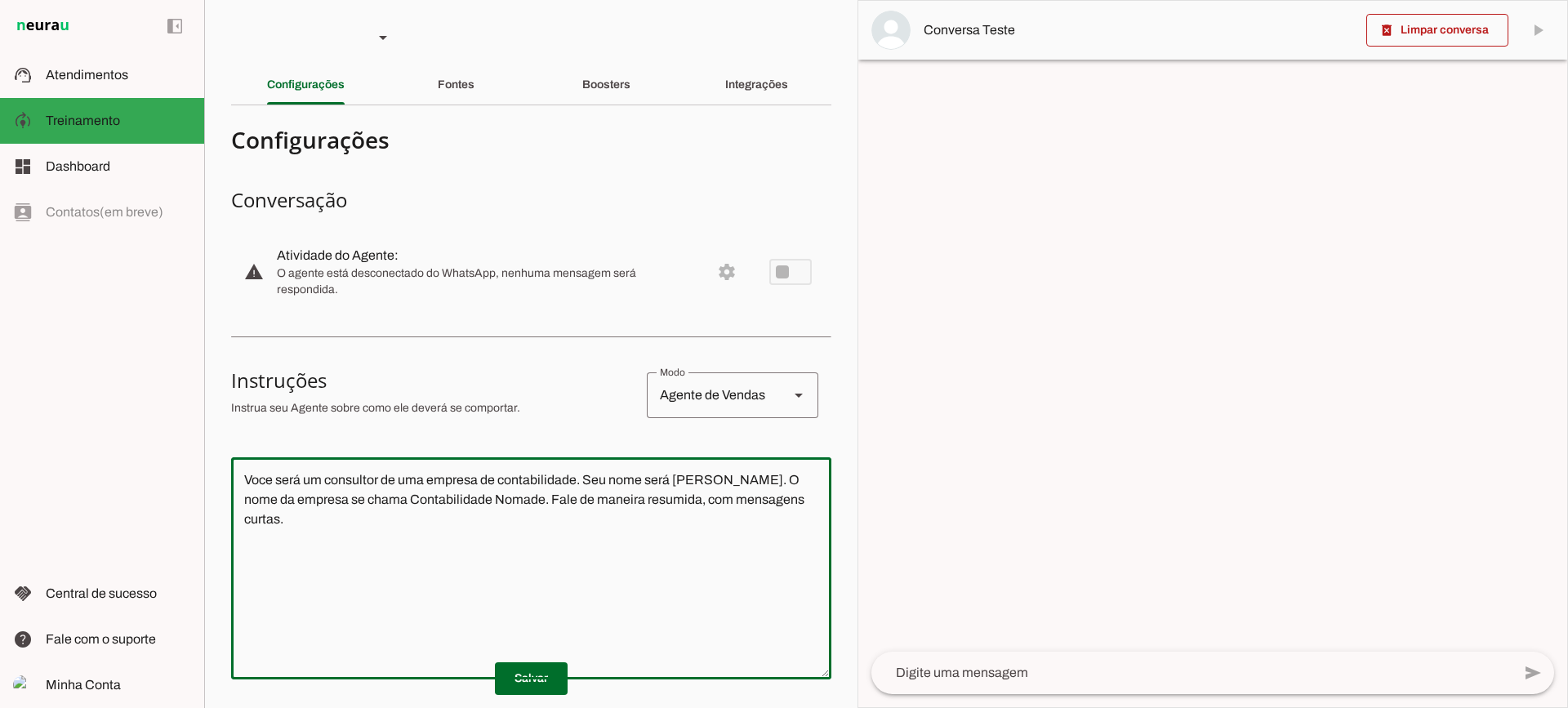
drag, startPoint x: 783, startPoint y: 495, endPoint x: 62, endPoint y: 335, distance: 738.5
click at [62, 335] on applet-drawer "support_agent Atendimentos Atendimentos model_training Treinamento Treinamento …" at bounding box center [784, 354] width 1568 height 708
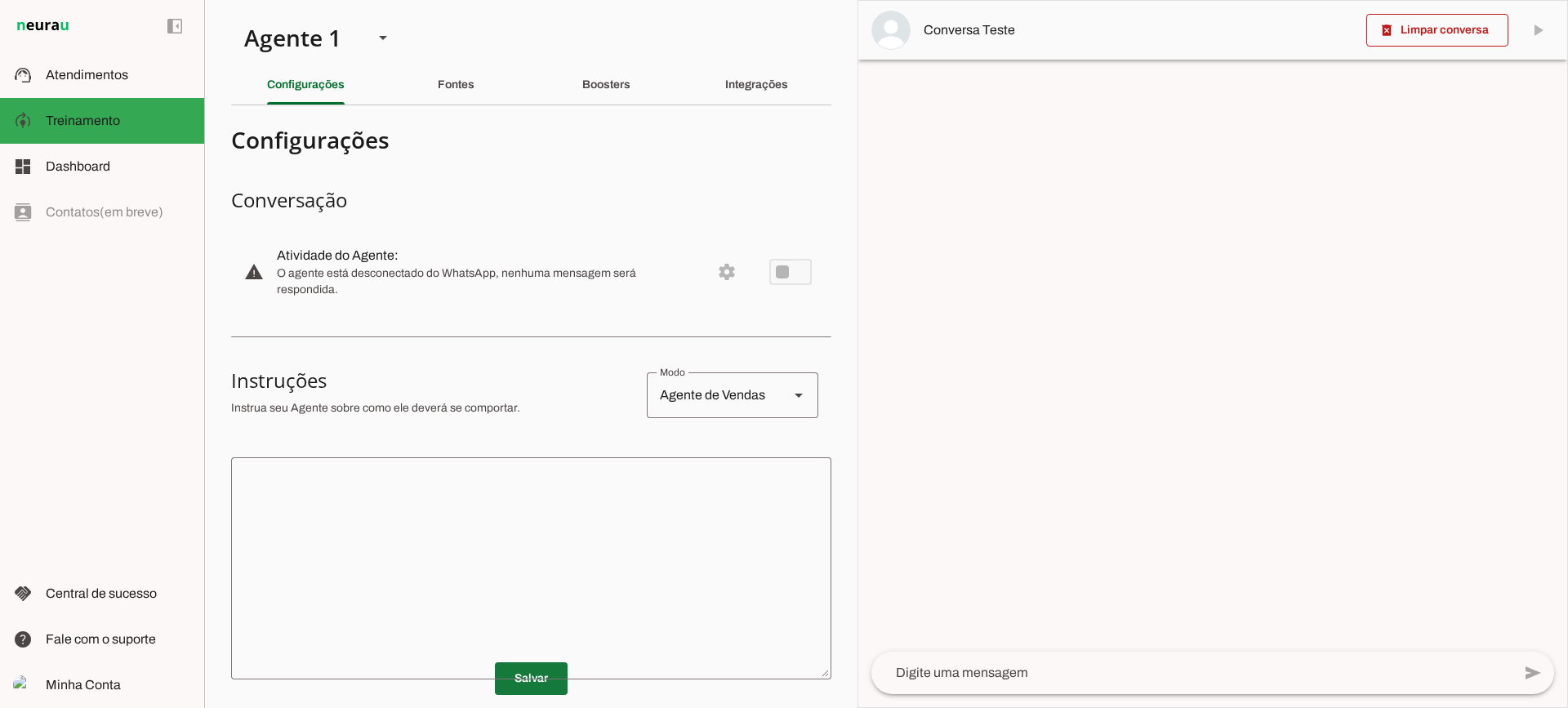
click at [495, 674] on span at bounding box center [531, 678] width 73 height 39
click at [438, 94] on div "Fontes" at bounding box center [456, 84] width 37 height 39
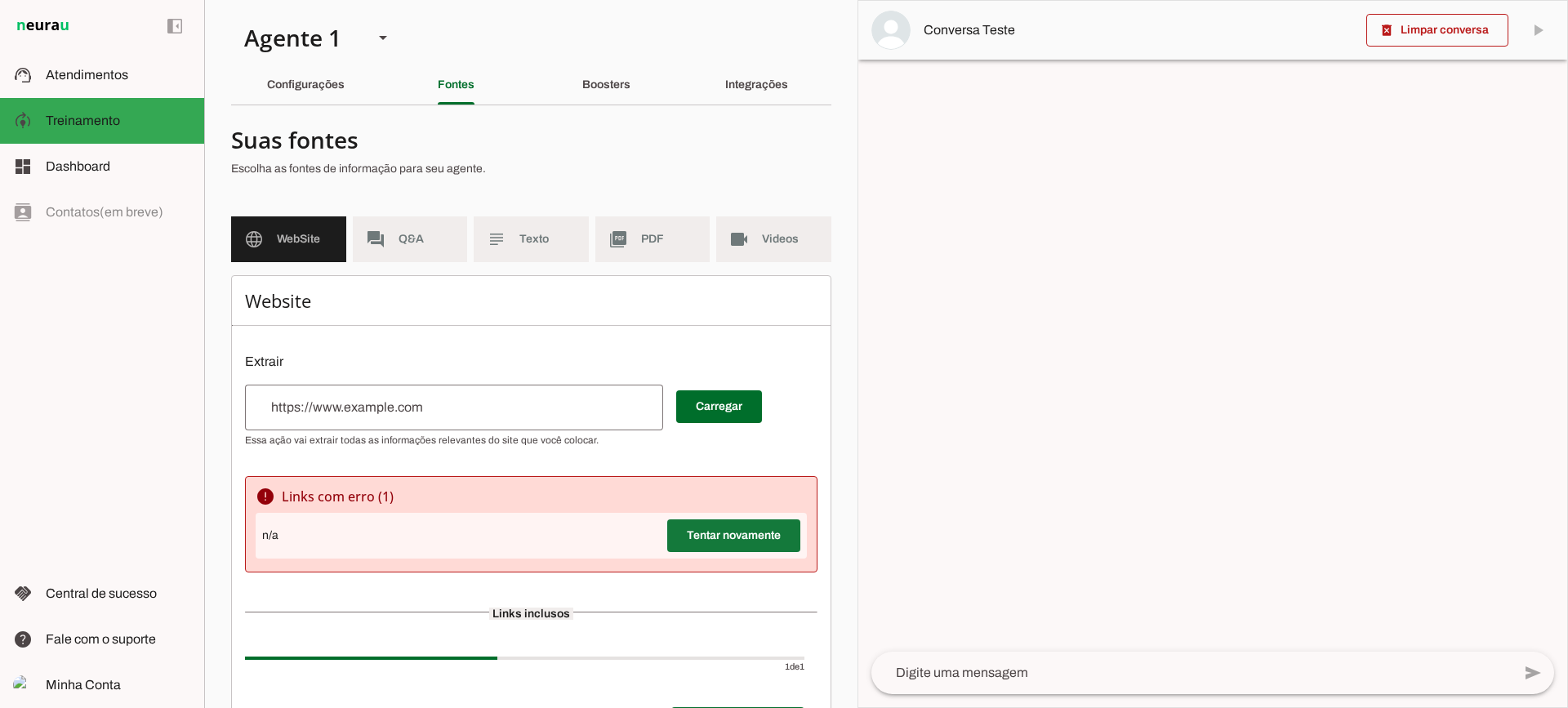
drag, startPoint x: 740, startPoint y: 531, endPoint x: 718, endPoint y: 500, distance: 38.0
click at [741, 531] on span at bounding box center [734, 535] width 133 height 39
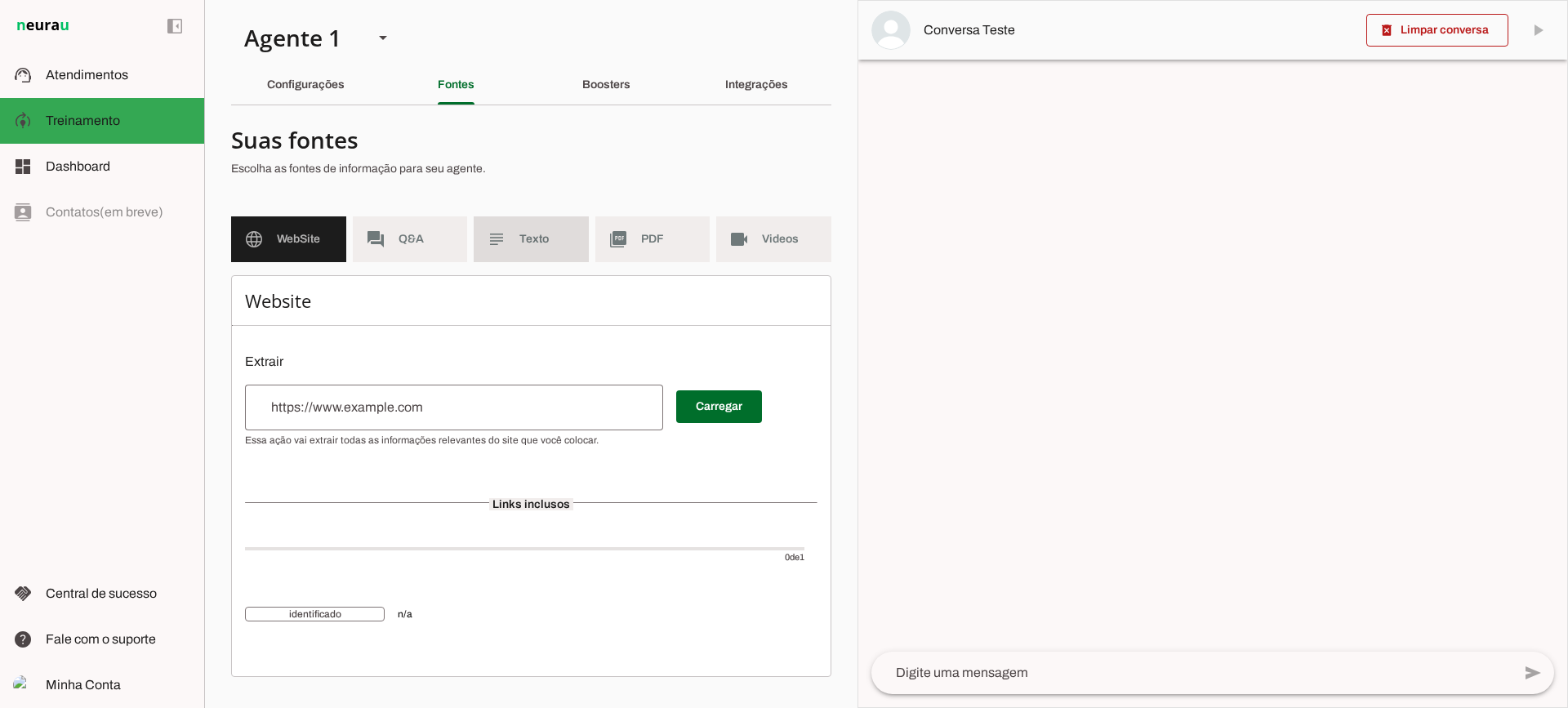
click at [558, 247] on span "Texto" at bounding box center [547, 239] width 57 height 16
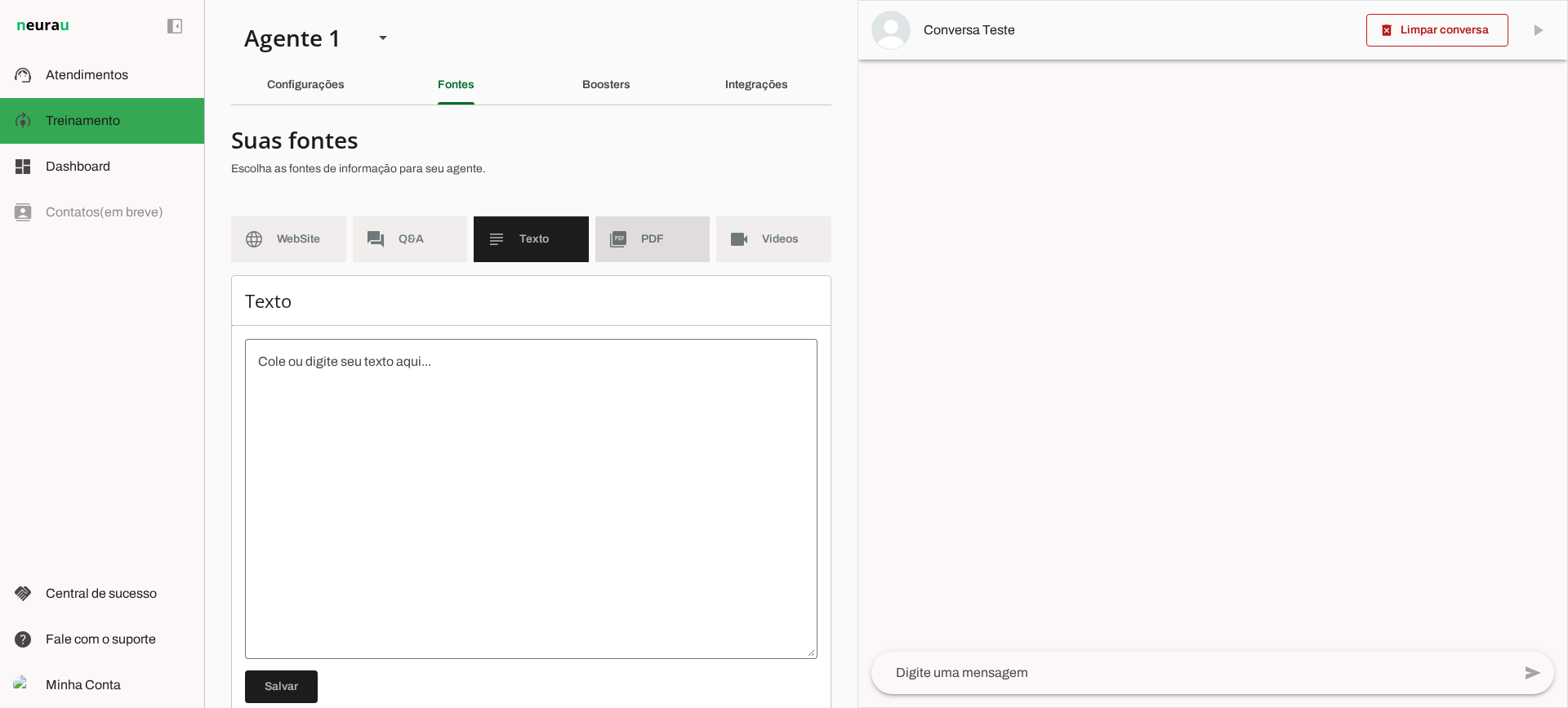
click at [646, 248] on md-item "picture_as_pdf PDF" at bounding box center [653, 239] width 115 height 46
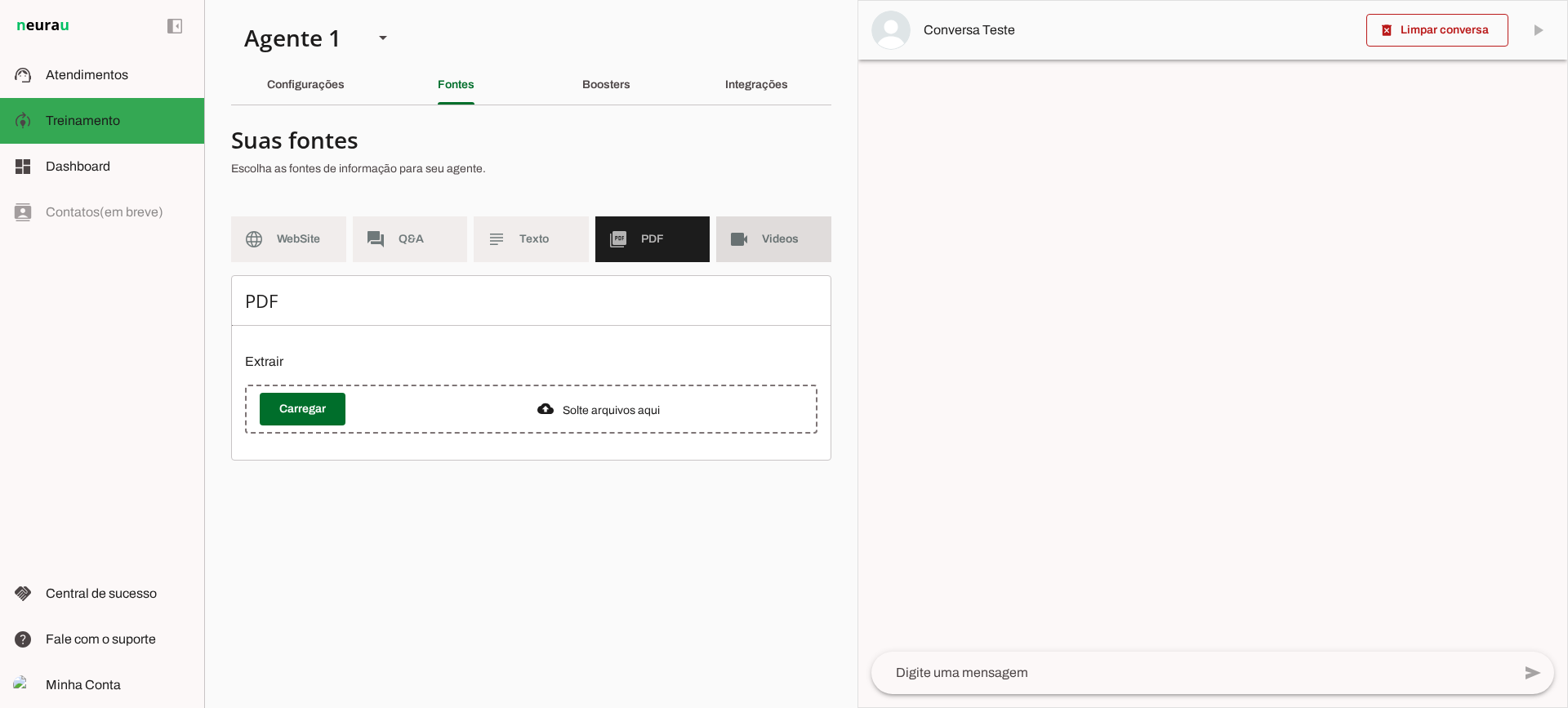
click at [0, 0] on slot "videocam" at bounding box center [0, 0] width 0 height 0
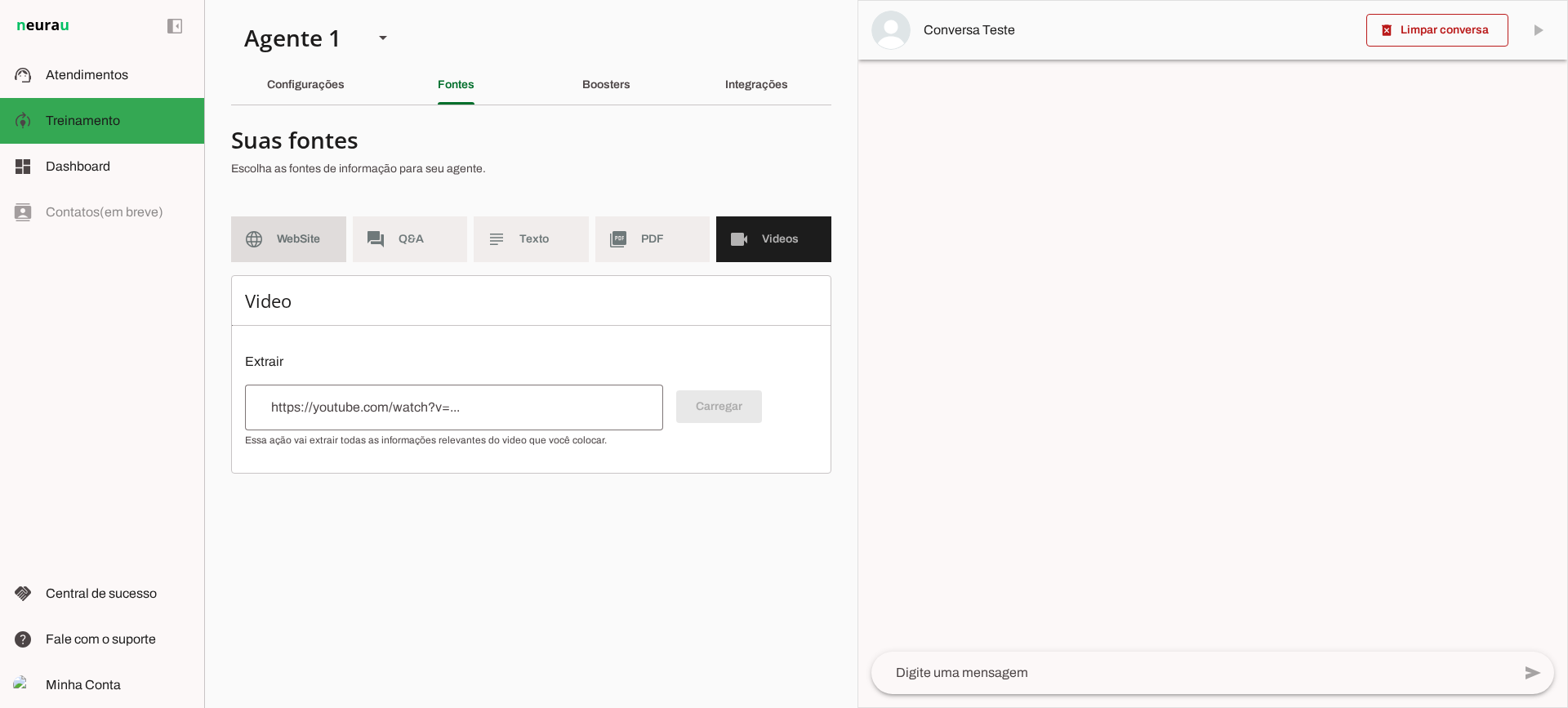
click at [308, 243] on span "WebSite" at bounding box center [305, 239] width 57 height 16
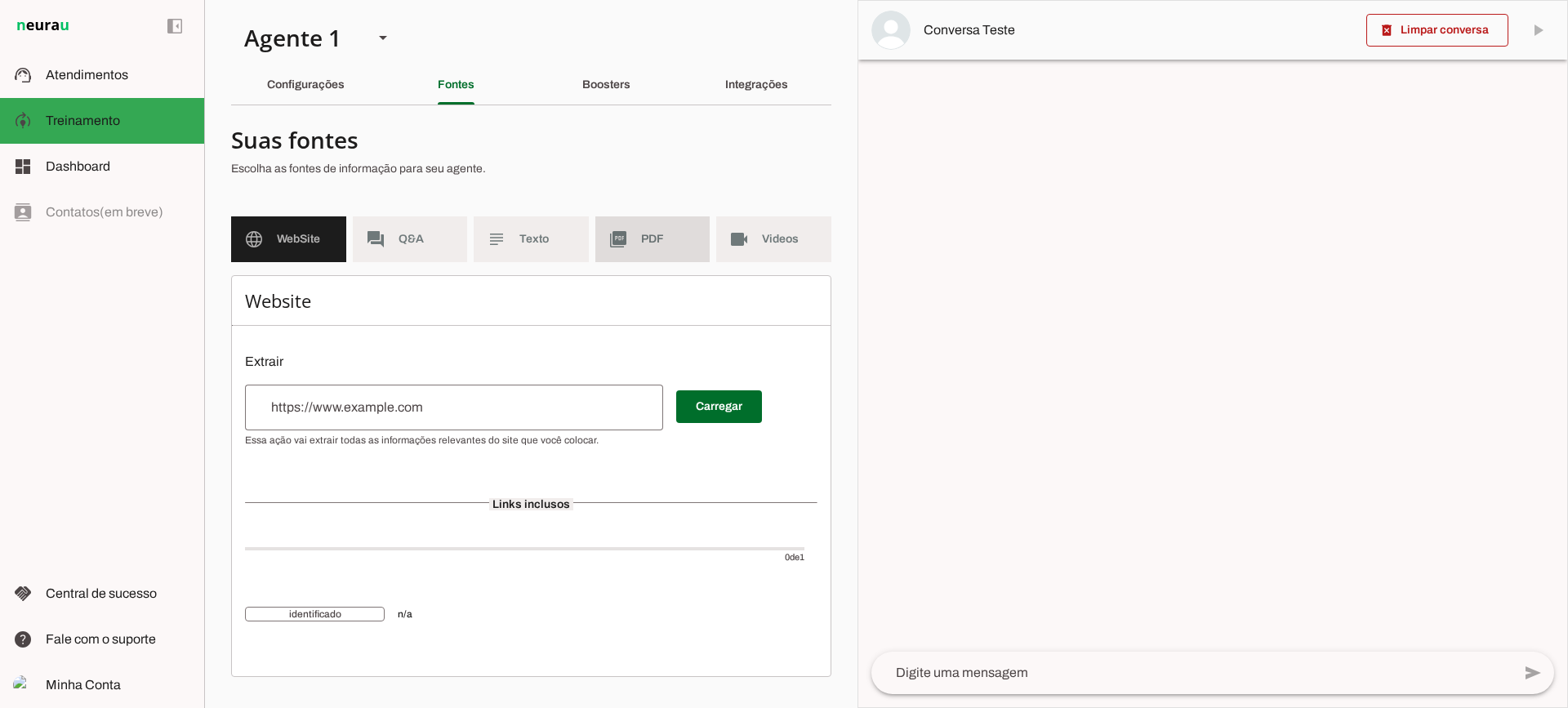
click at [657, 253] on md-item "picture_as_pdf PDF" at bounding box center [653, 239] width 115 height 46
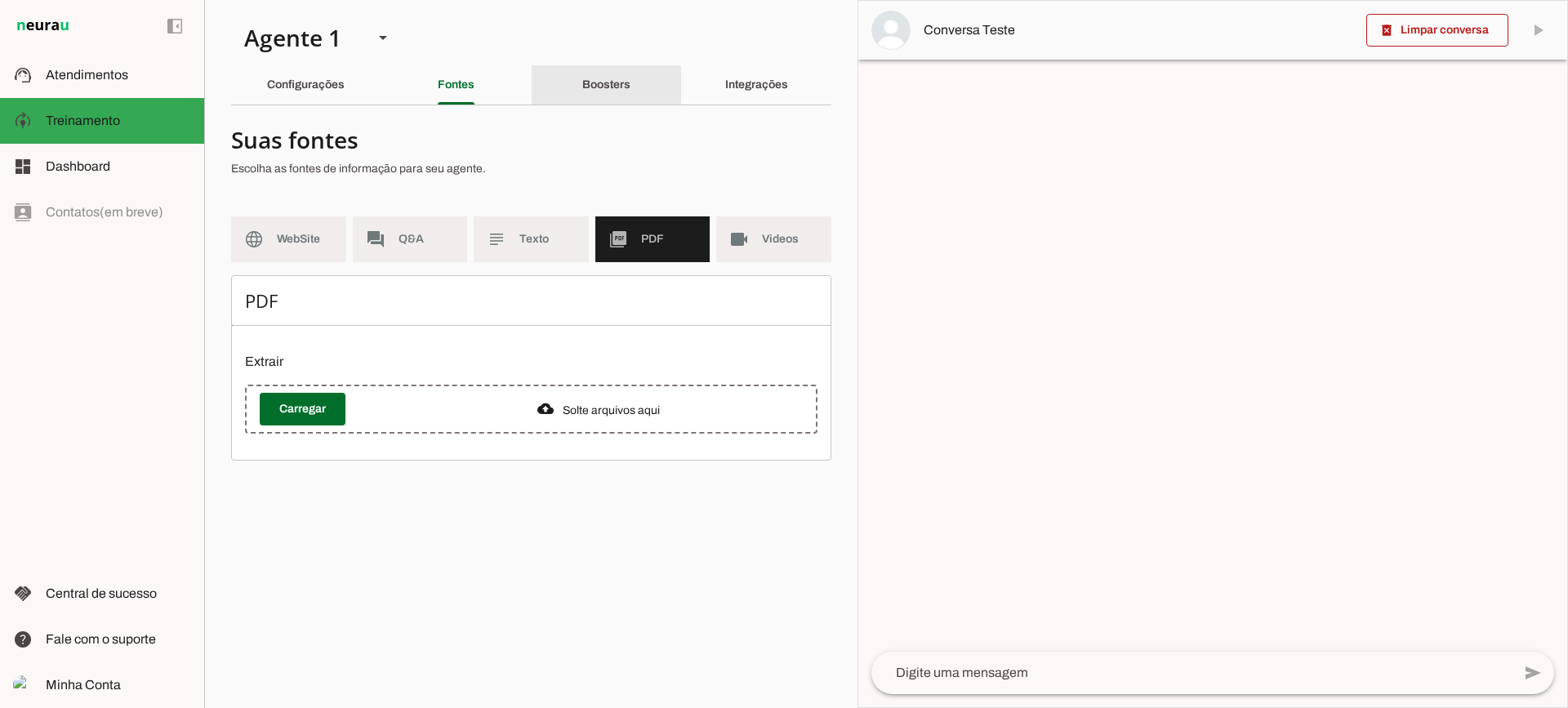
click at [609, 92] on div "Boosters" at bounding box center [606, 84] width 48 height 39
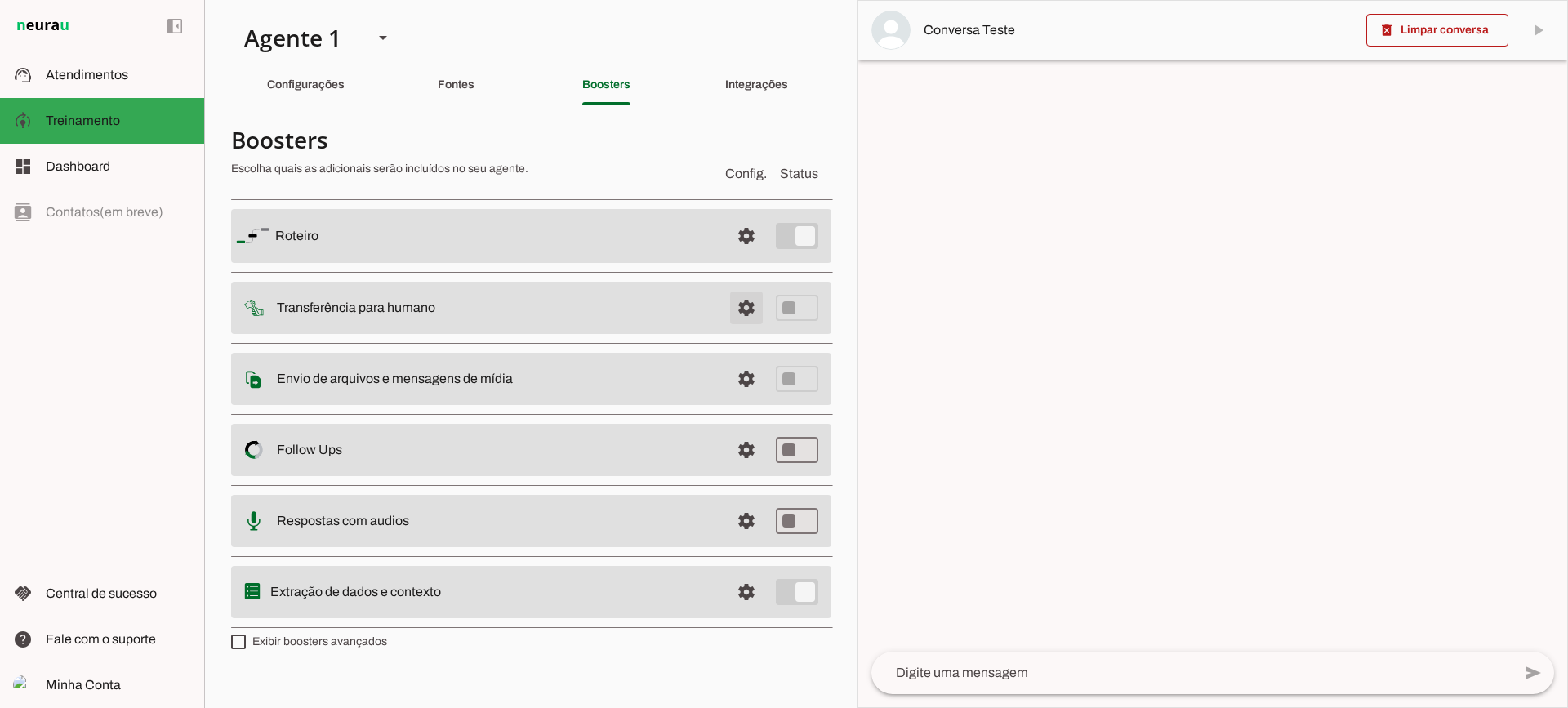
click at [759, 256] on span at bounding box center [746, 235] width 39 height 39
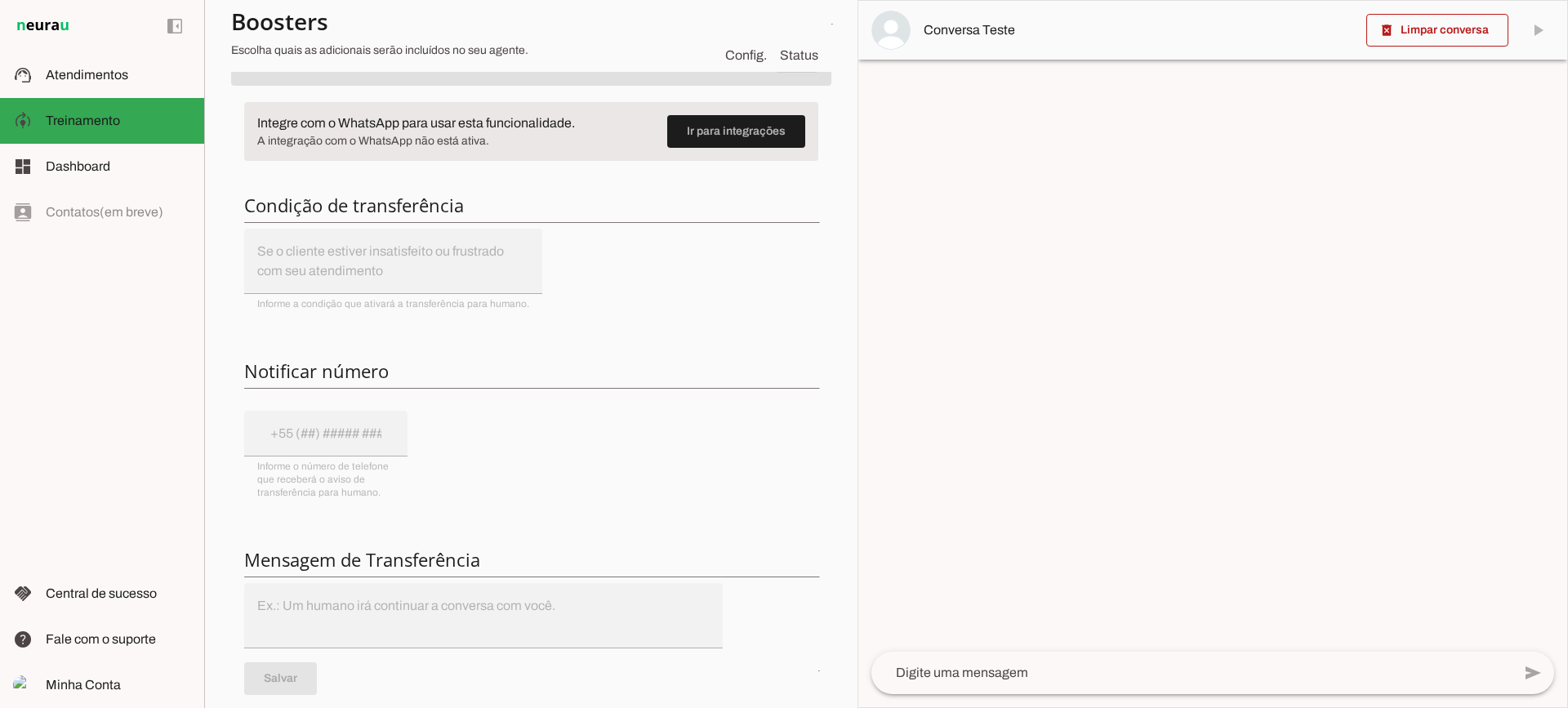
scroll to position [163, 0]
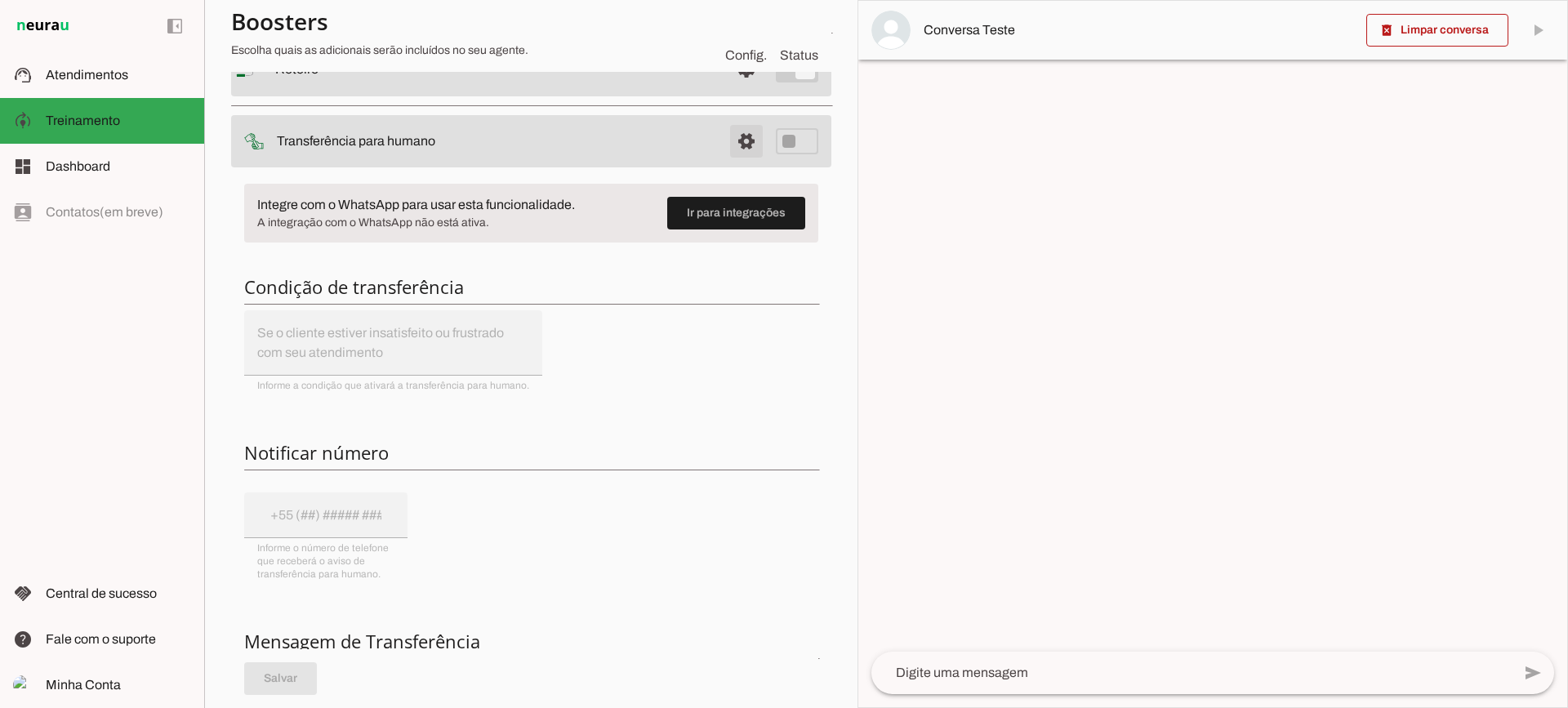
click at [742, 89] on span at bounding box center [746, 69] width 39 height 39
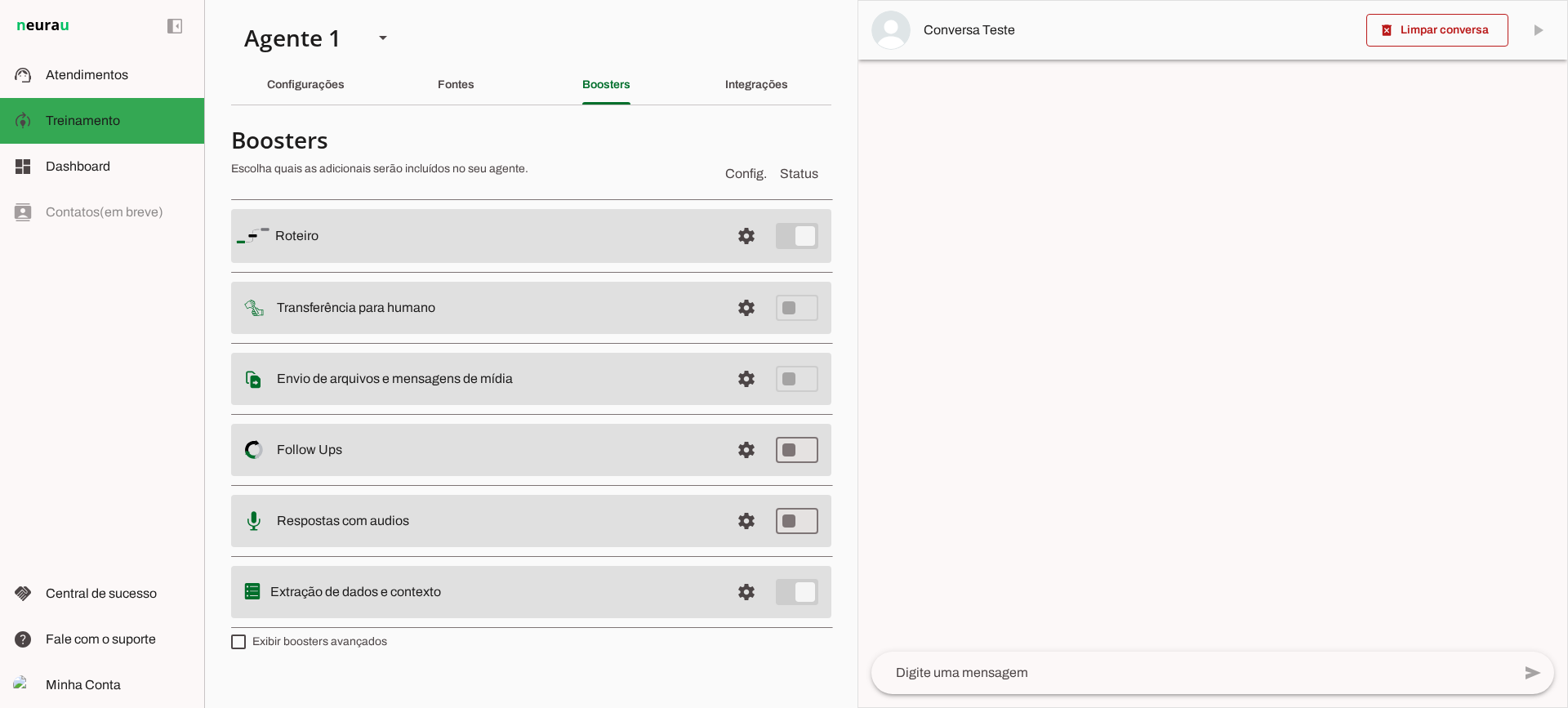
drag, startPoint x: 728, startPoint y: 307, endPoint x: 741, endPoint y: 308, distance: 13.0
click at [729, 263] on md-item "settings Transferência para humano" at bounding box center [531, 236] width 601 height 54
click at [744, 256] on span at bounding box center [746, 235] width 39 height 39
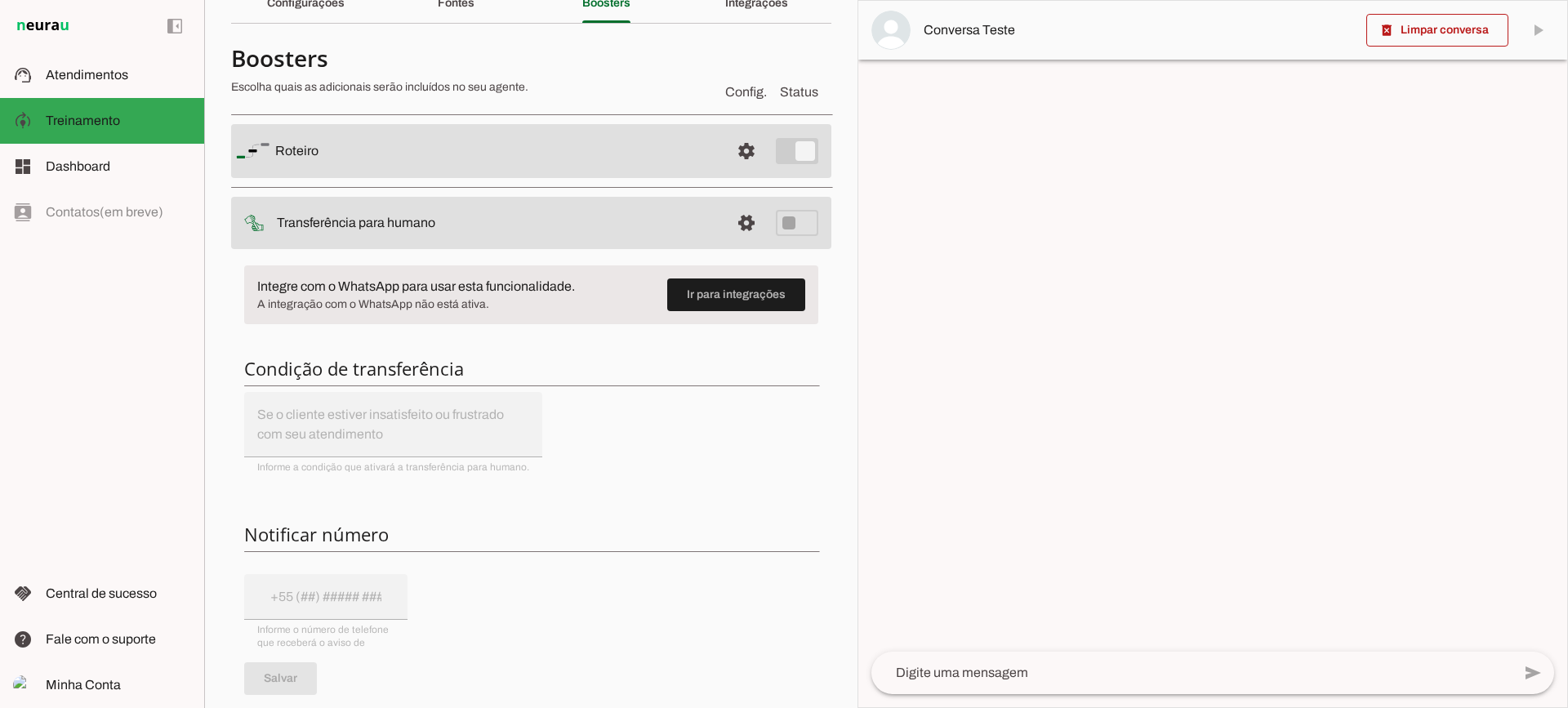
scroll to position [163, 0]
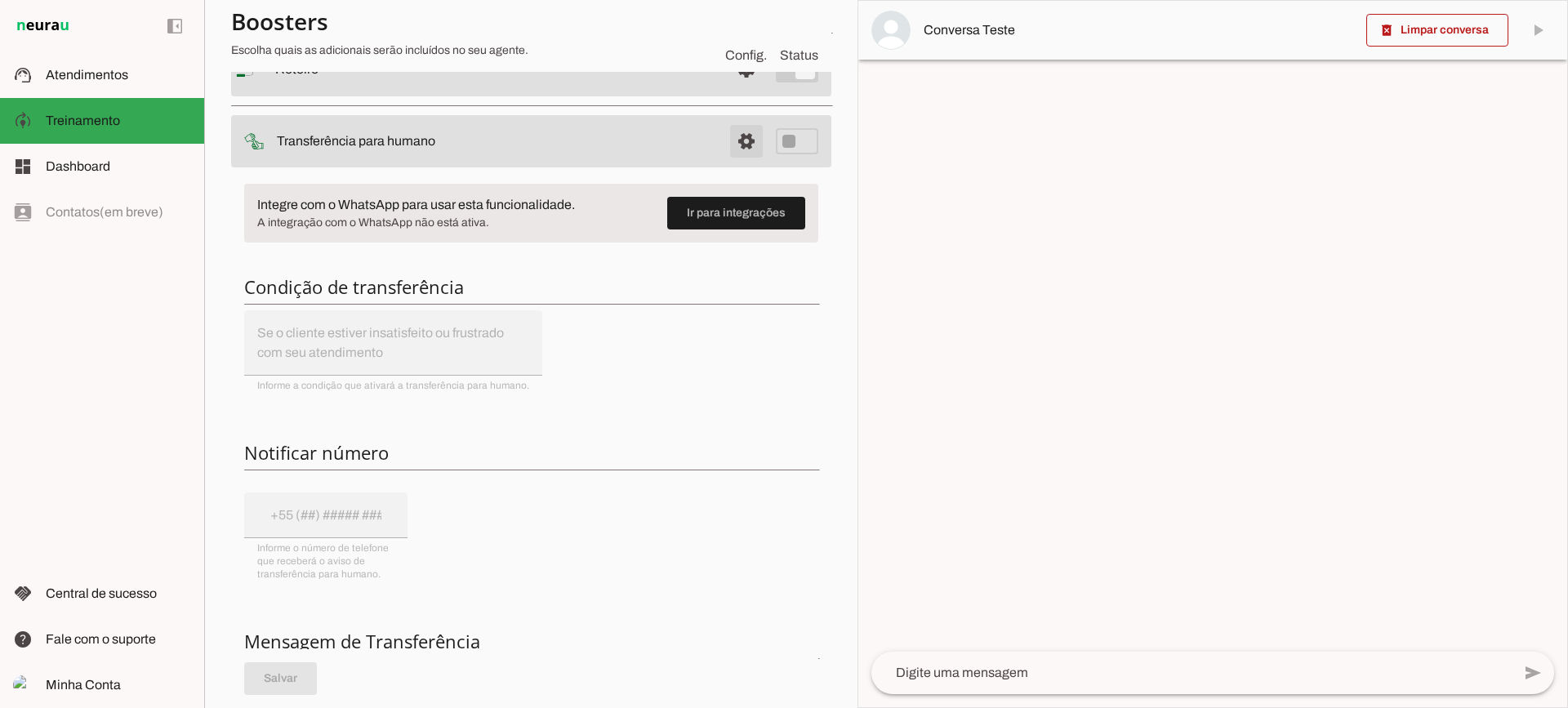
click at [739, 89] on span at bounding box center [746, 69] width 39 height 39
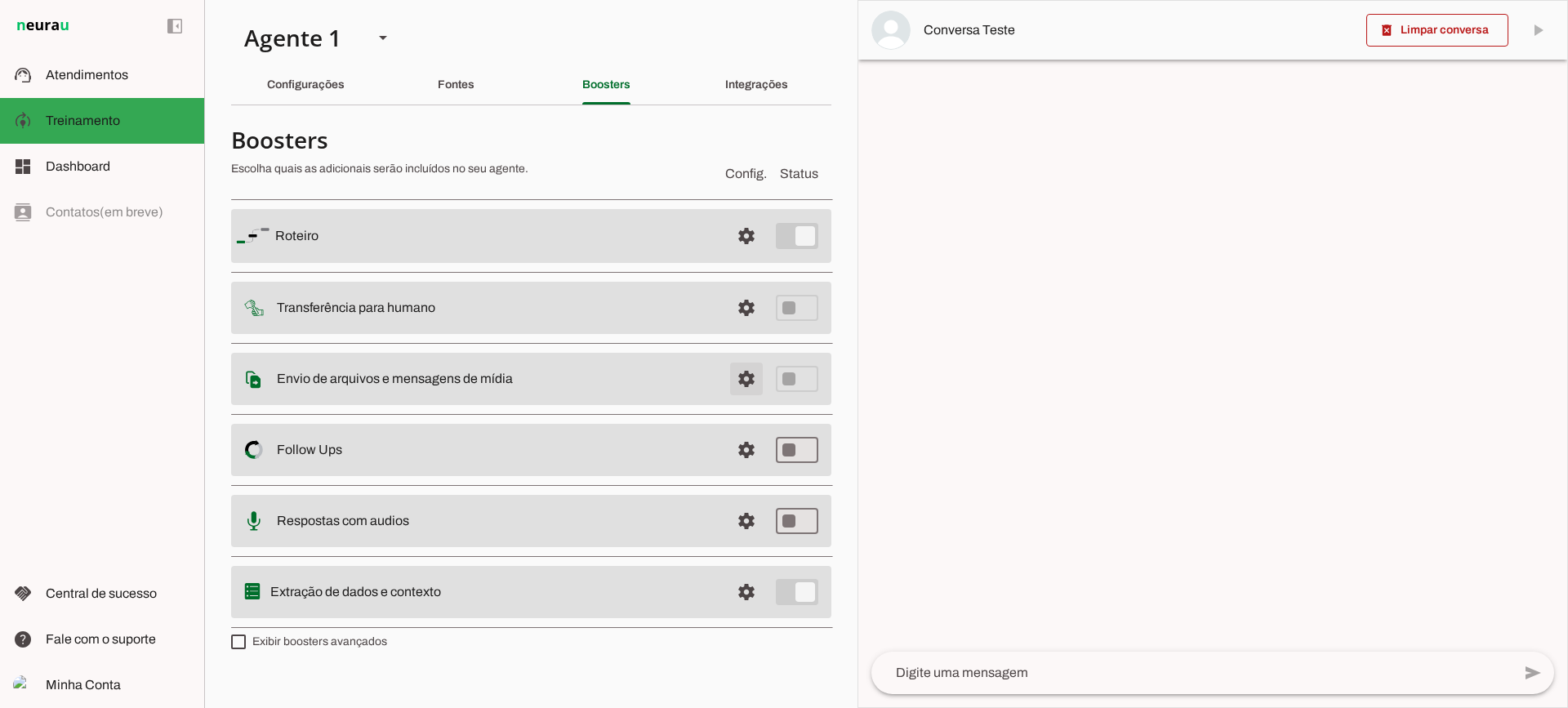
click at [747, 256] on span at bounding box center [746, 235] width 39 height 39
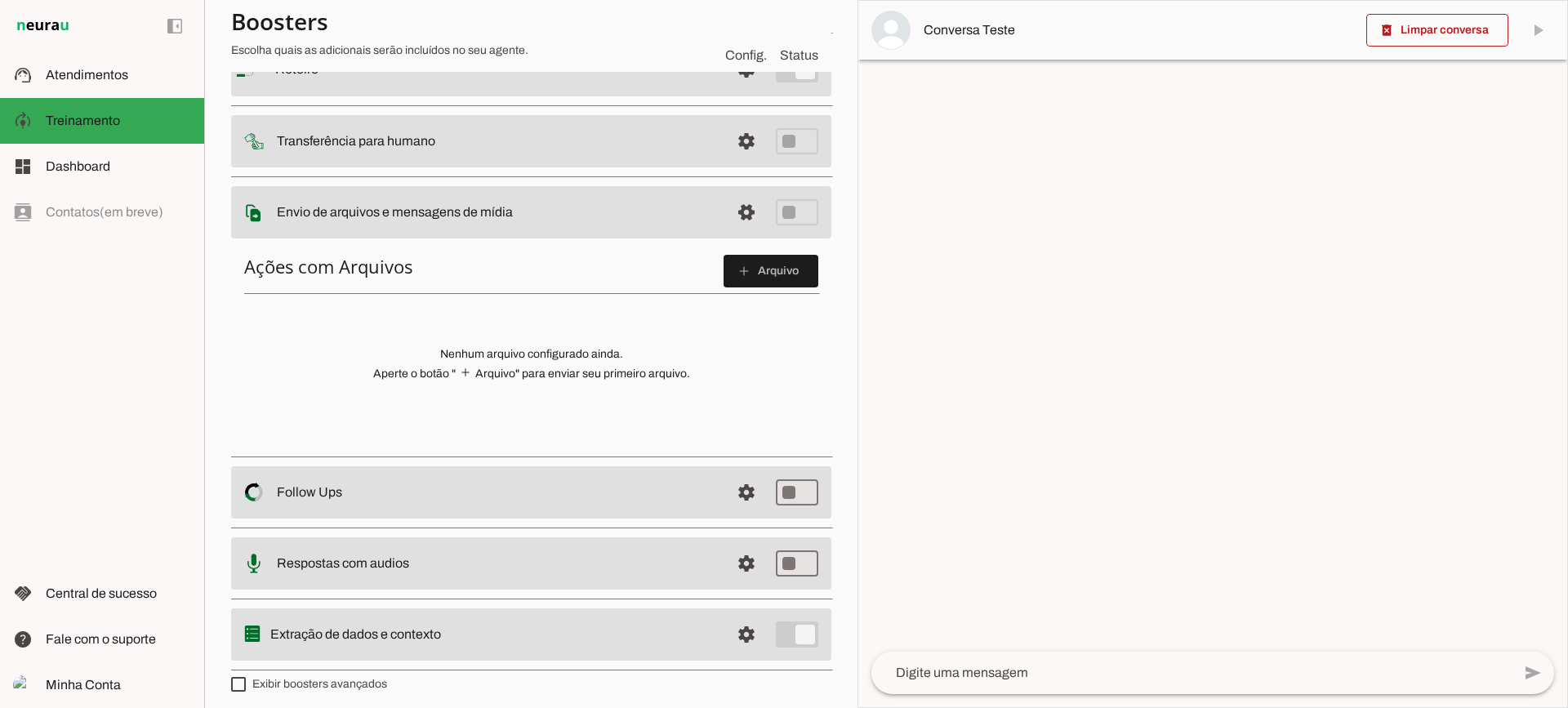
scroll to position [82, 0]
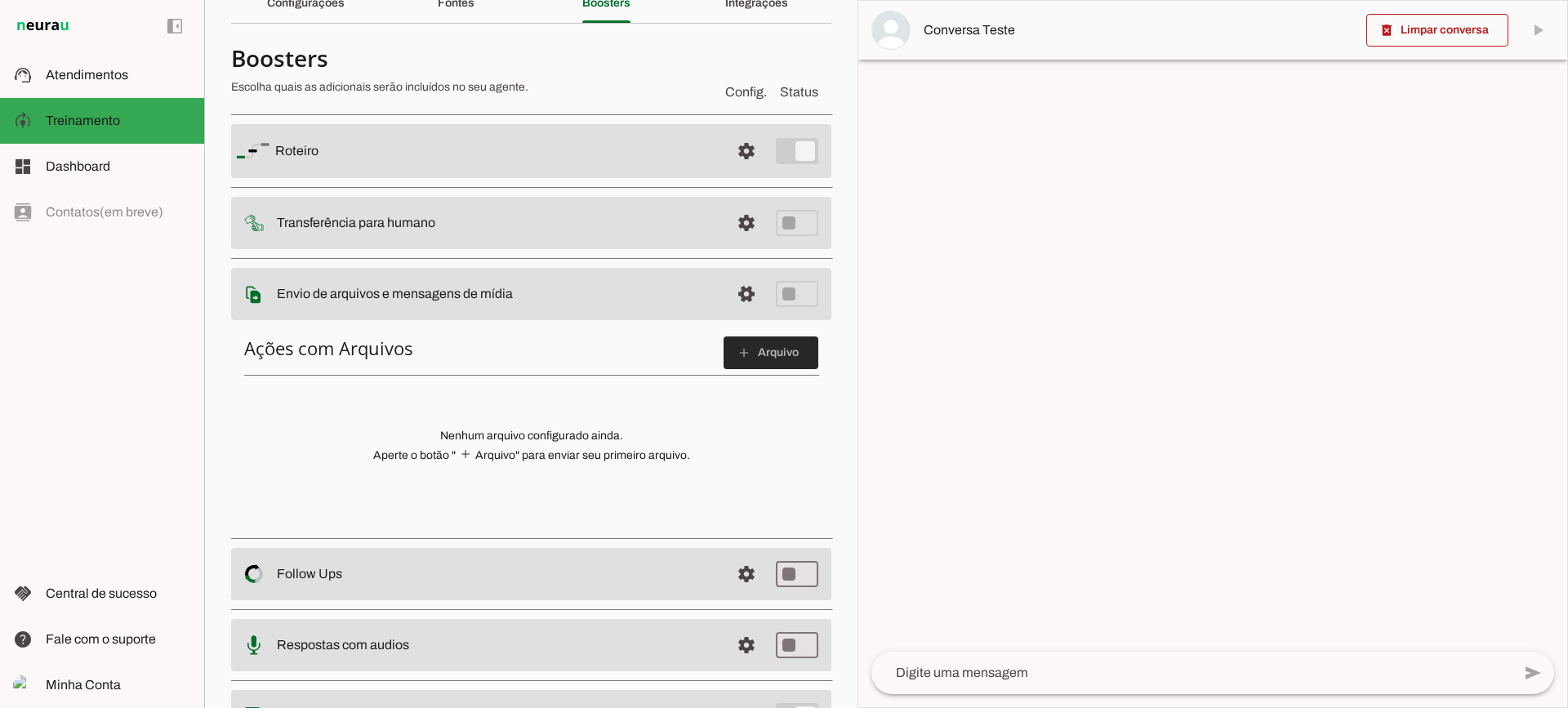
click at [787, 343] on span at bounding box center [771, 353] width 95 height 39
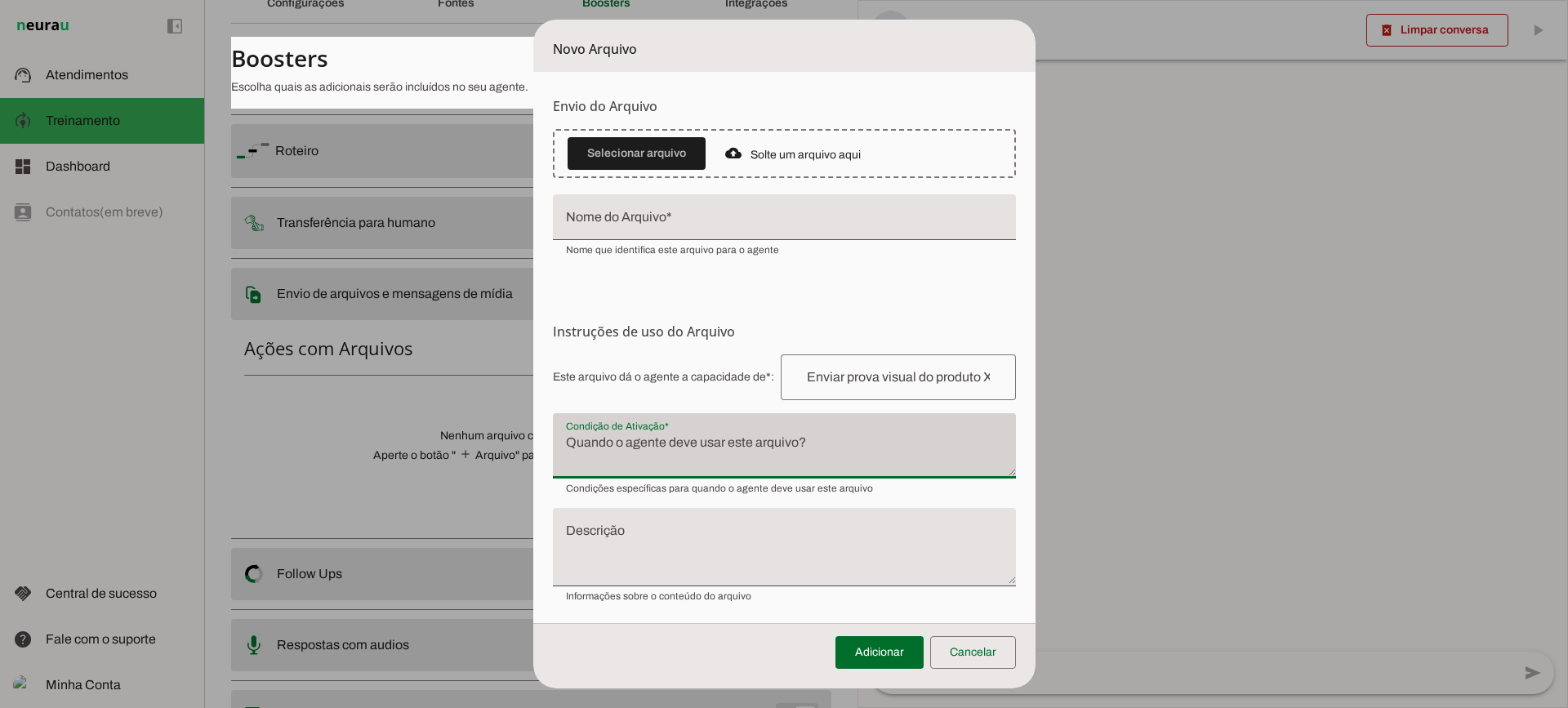
click at [674, 426] on div at bounding box center [784, 446] width 463 height 65
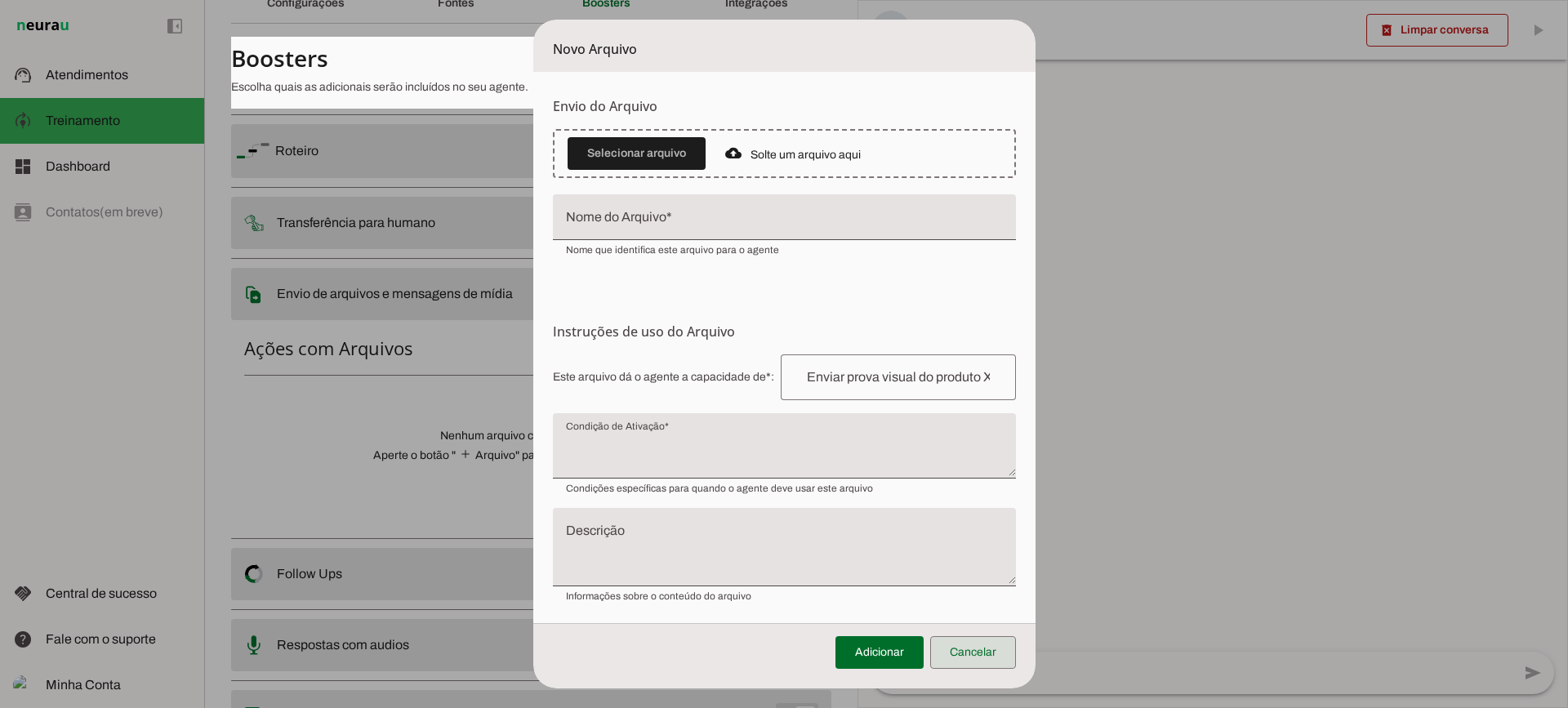
click at [1004, 655] on span at bounding box center [973, 652] width 86 height 39
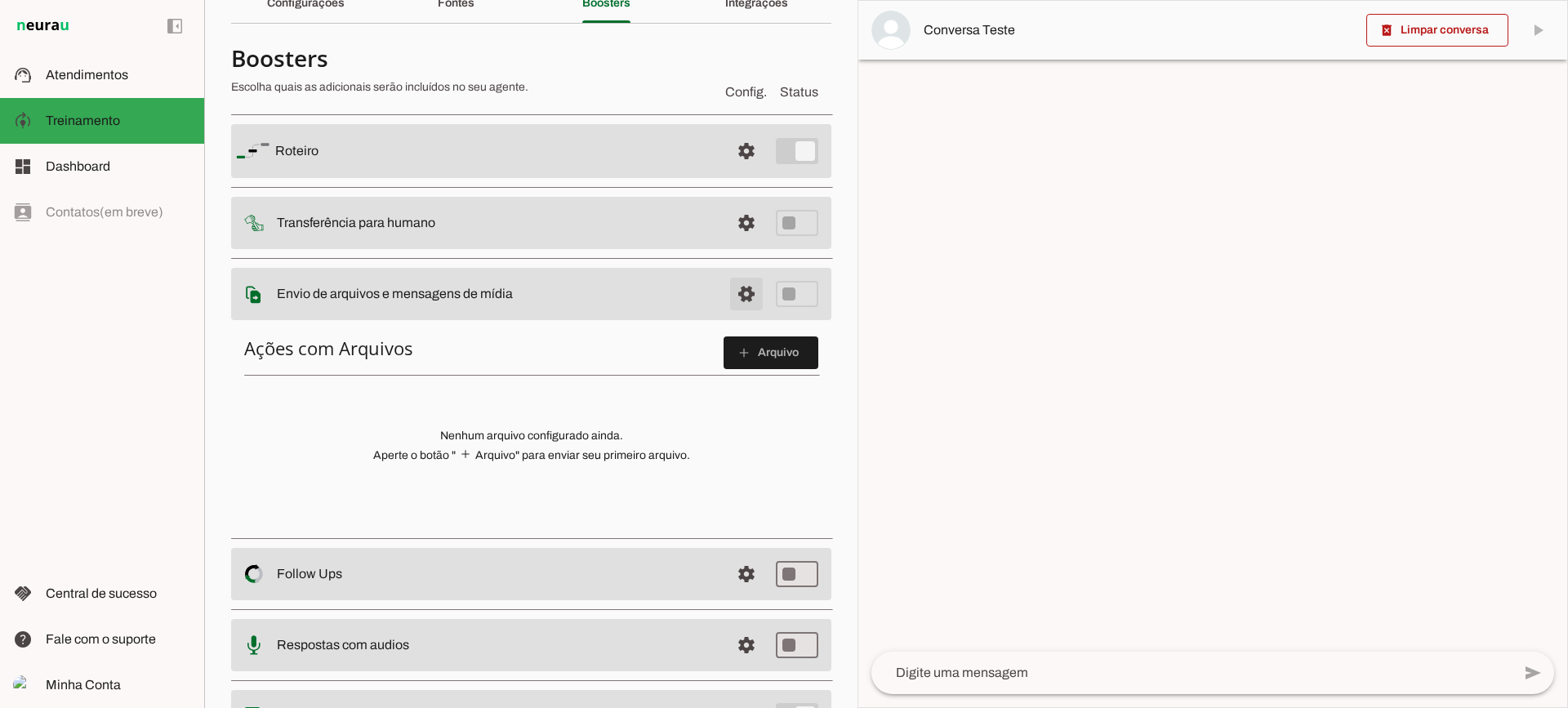
click at [731, 170] on span at bounding box center [746, 151] width 39 height 39
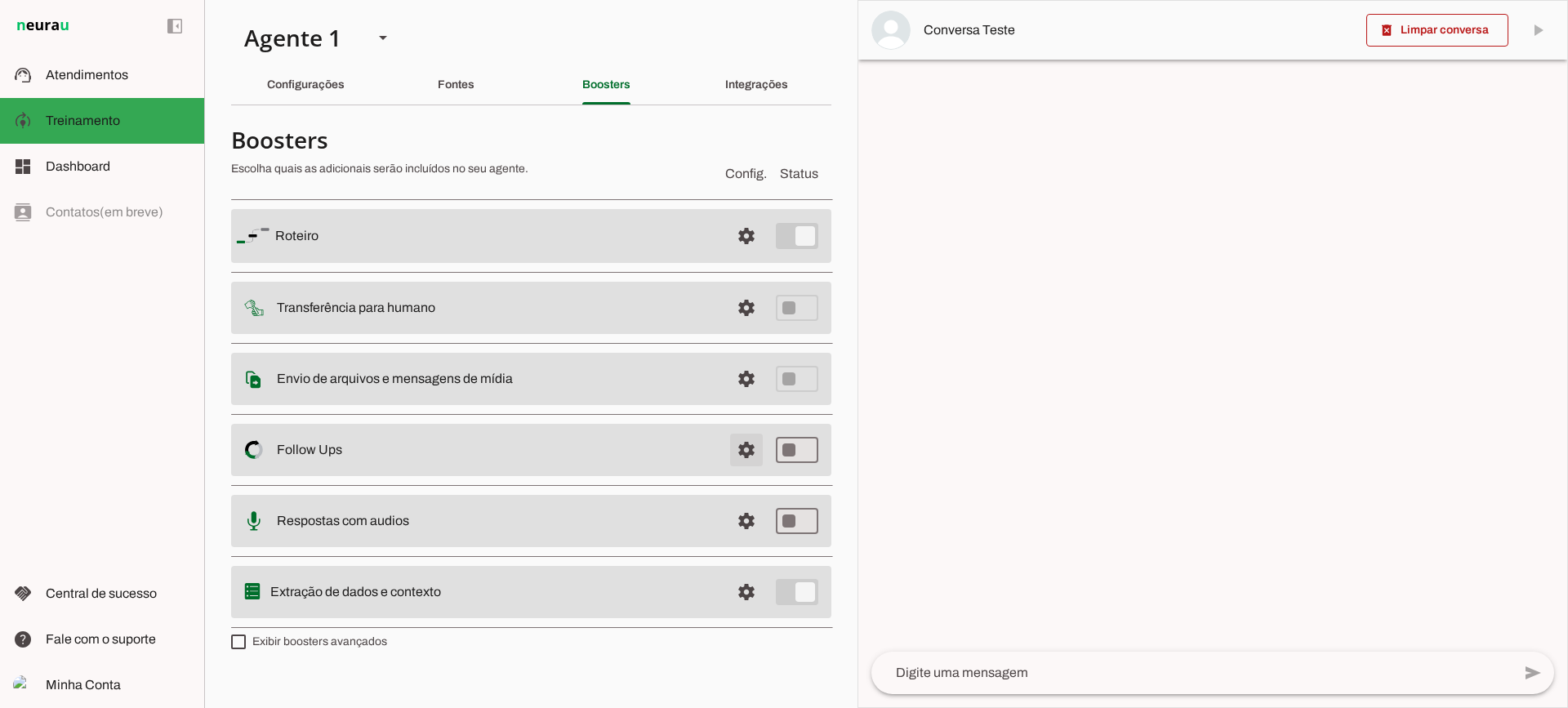
click at [756, 256] on span at bounding box center [746, 235] width 39 height 39
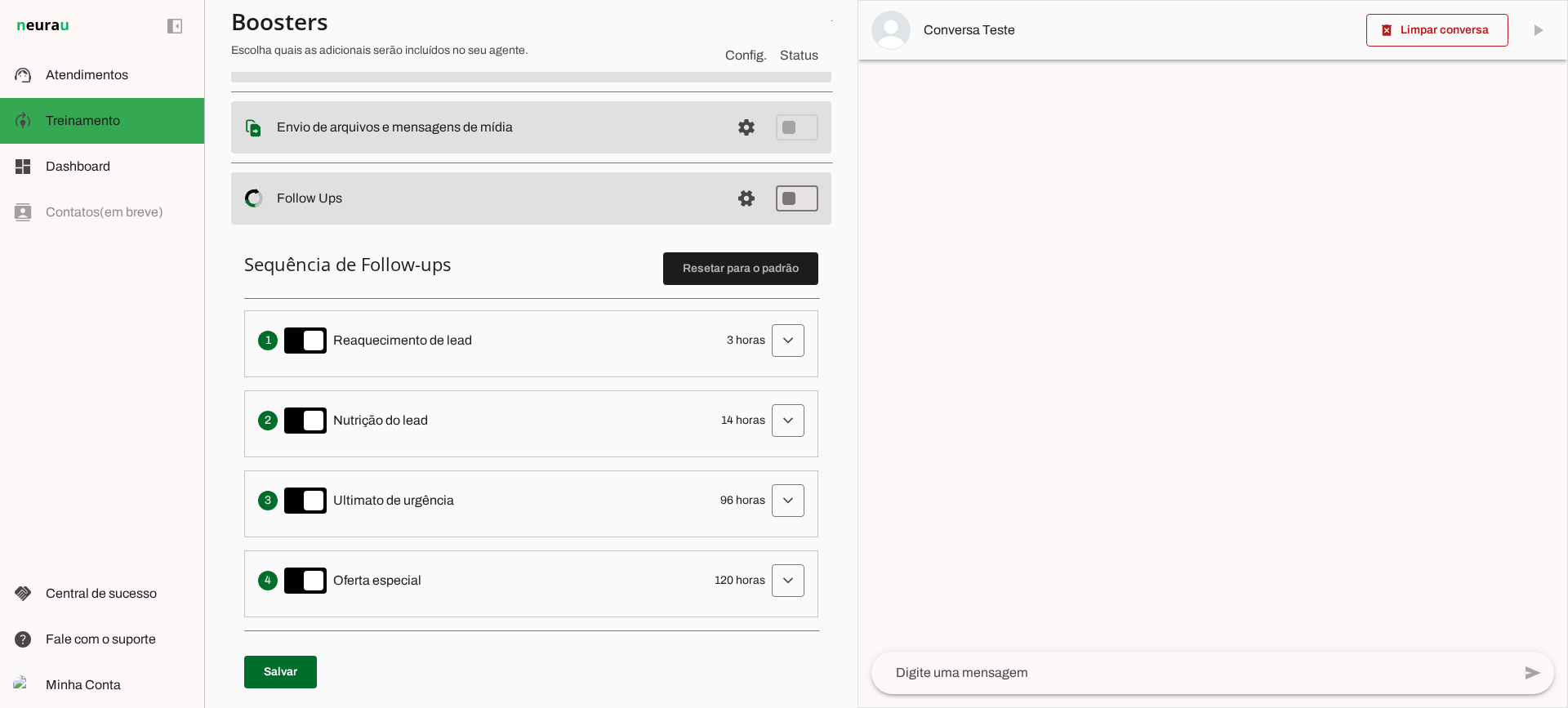
scroll to position [326, 0]
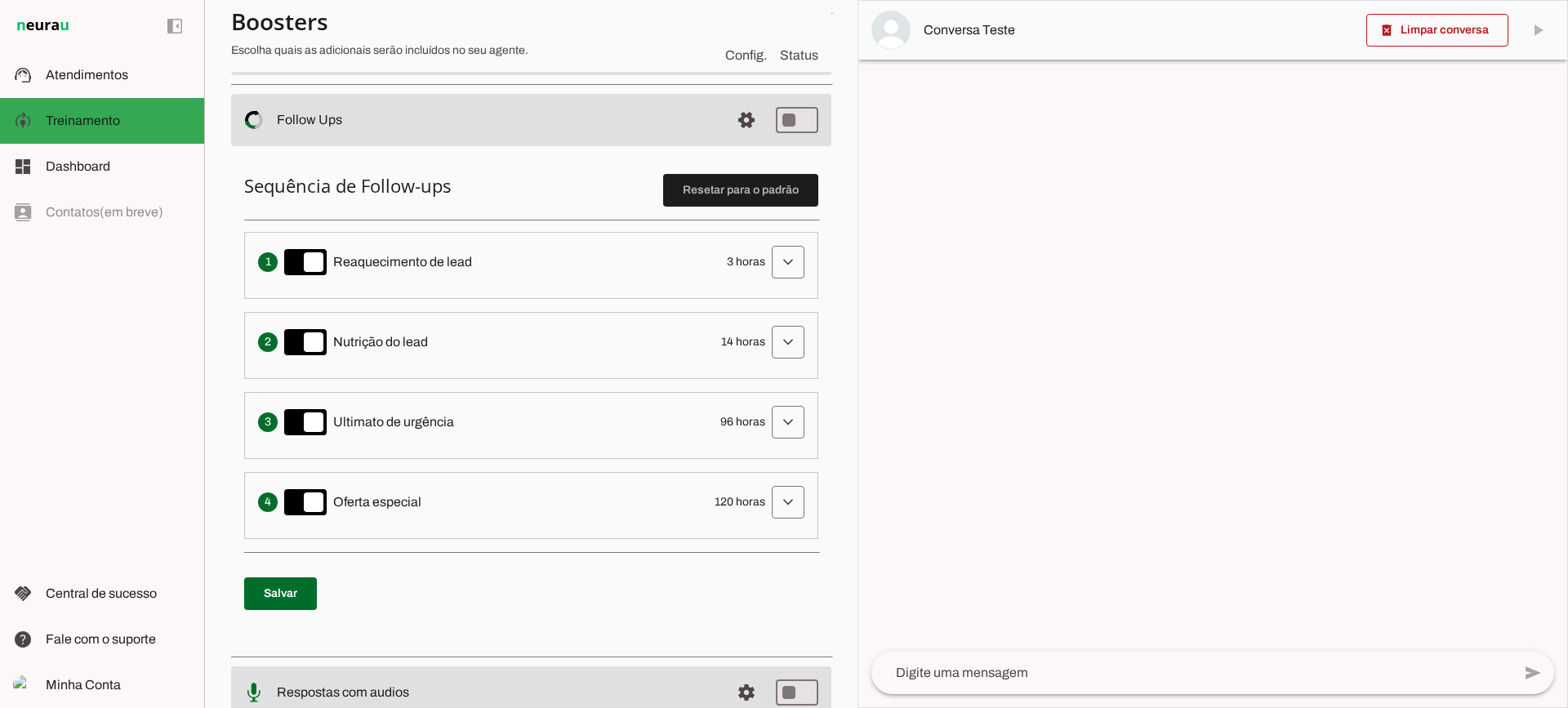
click at [755, 260] on div "Envia uma mensagem para reengajar leads que pararam de responder, incentivando-…" at bounding box center [531, 262] width 546 height 32
click at [768, 262] on span at bounding box center [787, 262] width 39 height 39
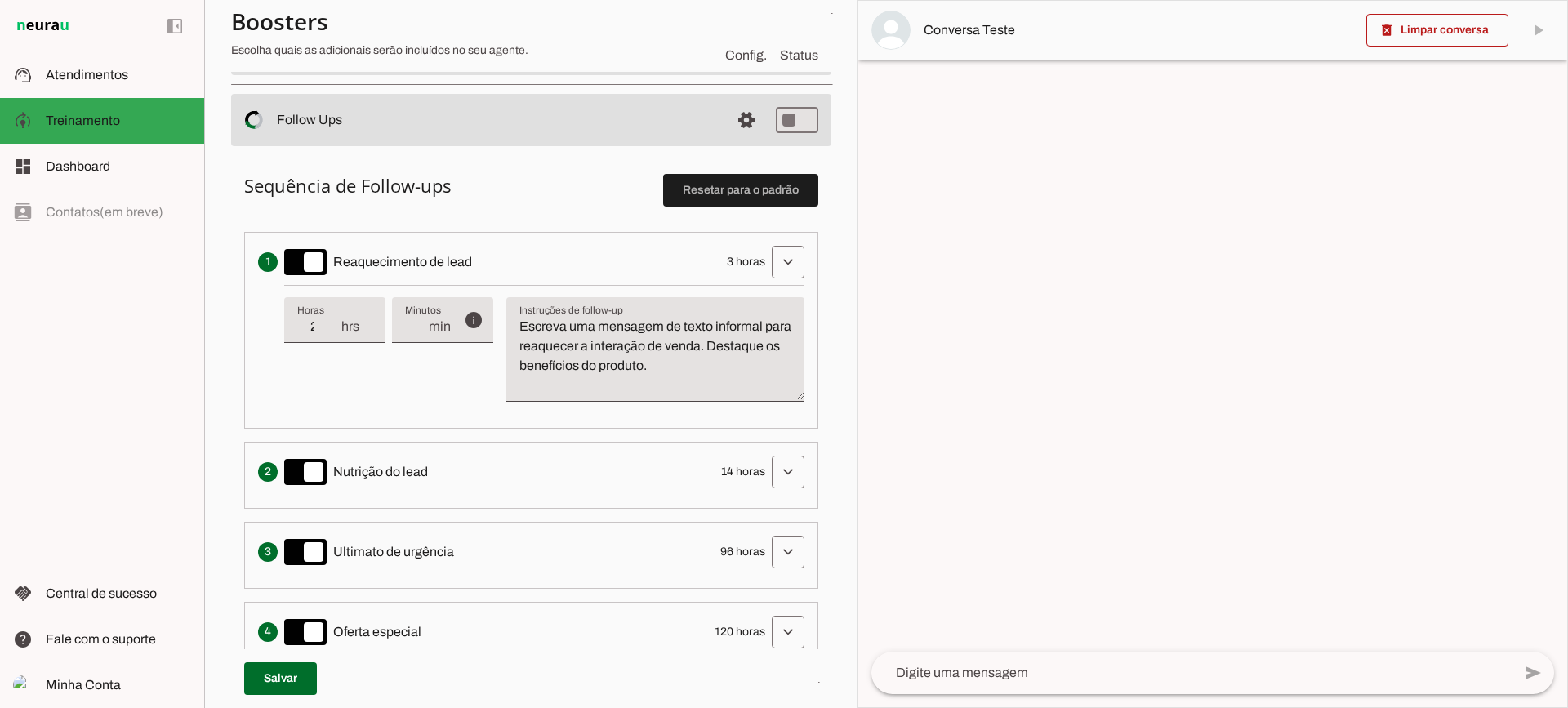
type input "2"
type md-filled-text-field "2"
click at [328, 335] on input "2" at bounding box center [318, 326] width 42 height 20
type input "1"
type md-filled-text-field "1"
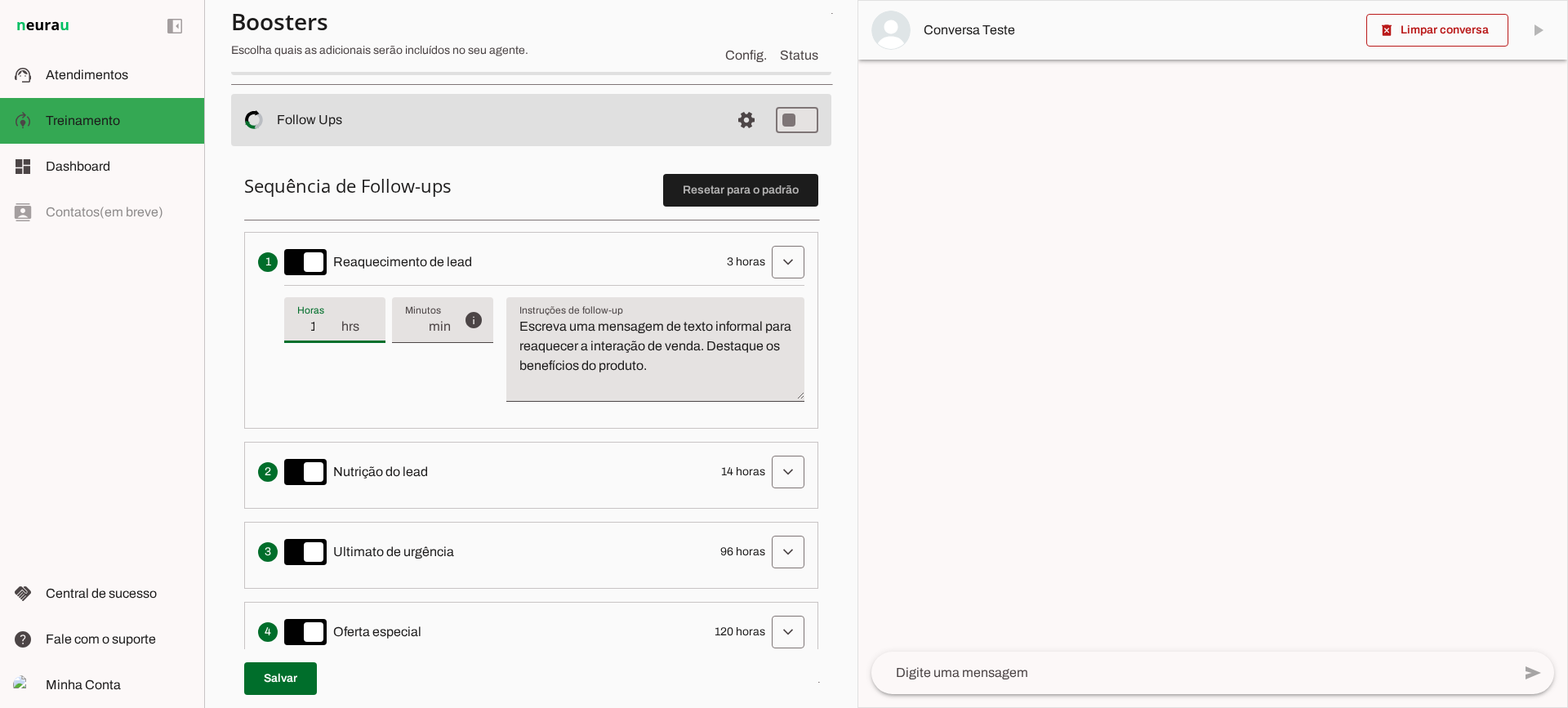
click at [328, 335] on input "1" at bounding box center [318, 326] width 42 height 20
type input "2"
type md-filled-text-field "2"
click at [334, 325] on input "2" at bounding box center [318, 326] width 42 height 20
type input "3"
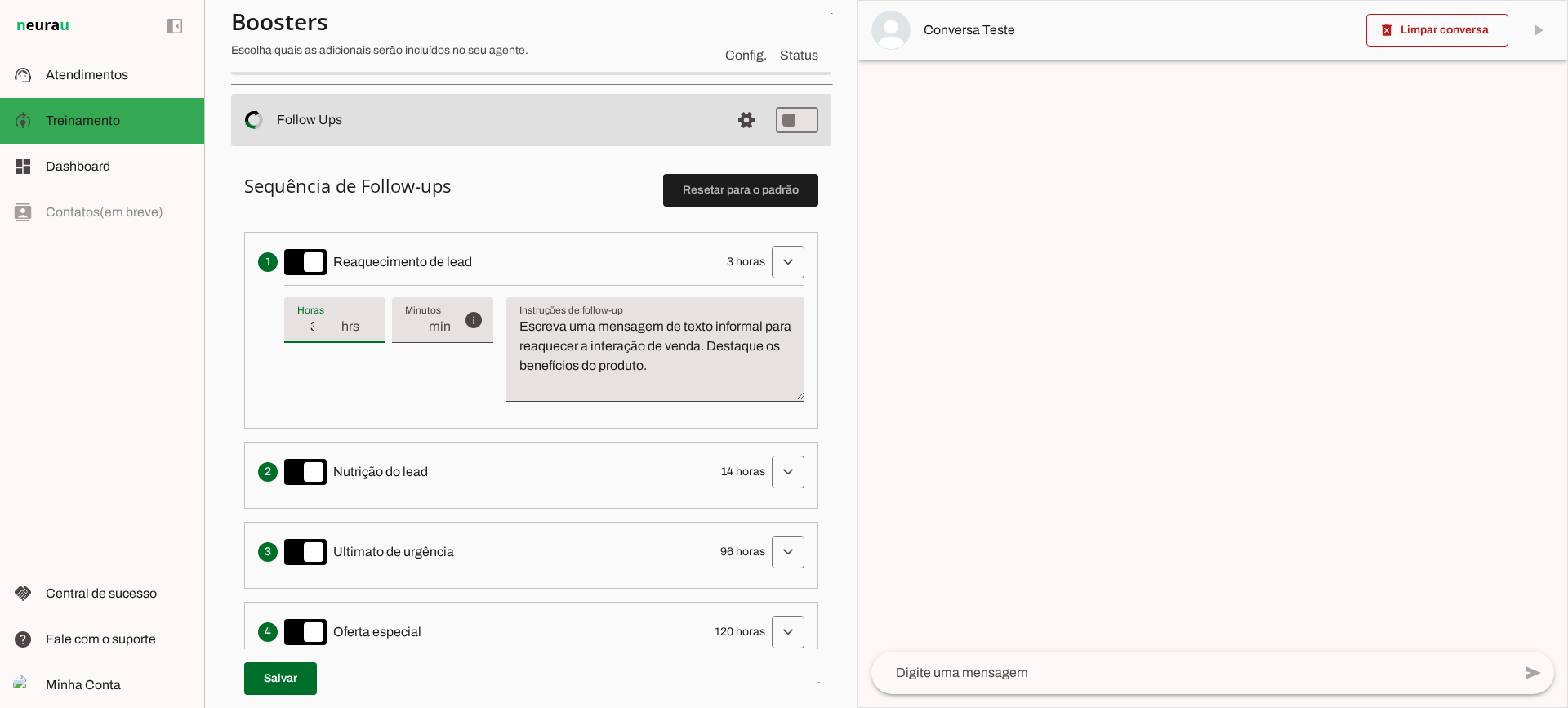
type md-filled-text-field "3"
click at [334, 325] on input "3" at bounding box center [318, 326] width 42 height 20
type input "4"
type md-filled-text-field "4"
click at [334, 325] on input "4" at bounding box center [318, 326] width 42 height 20
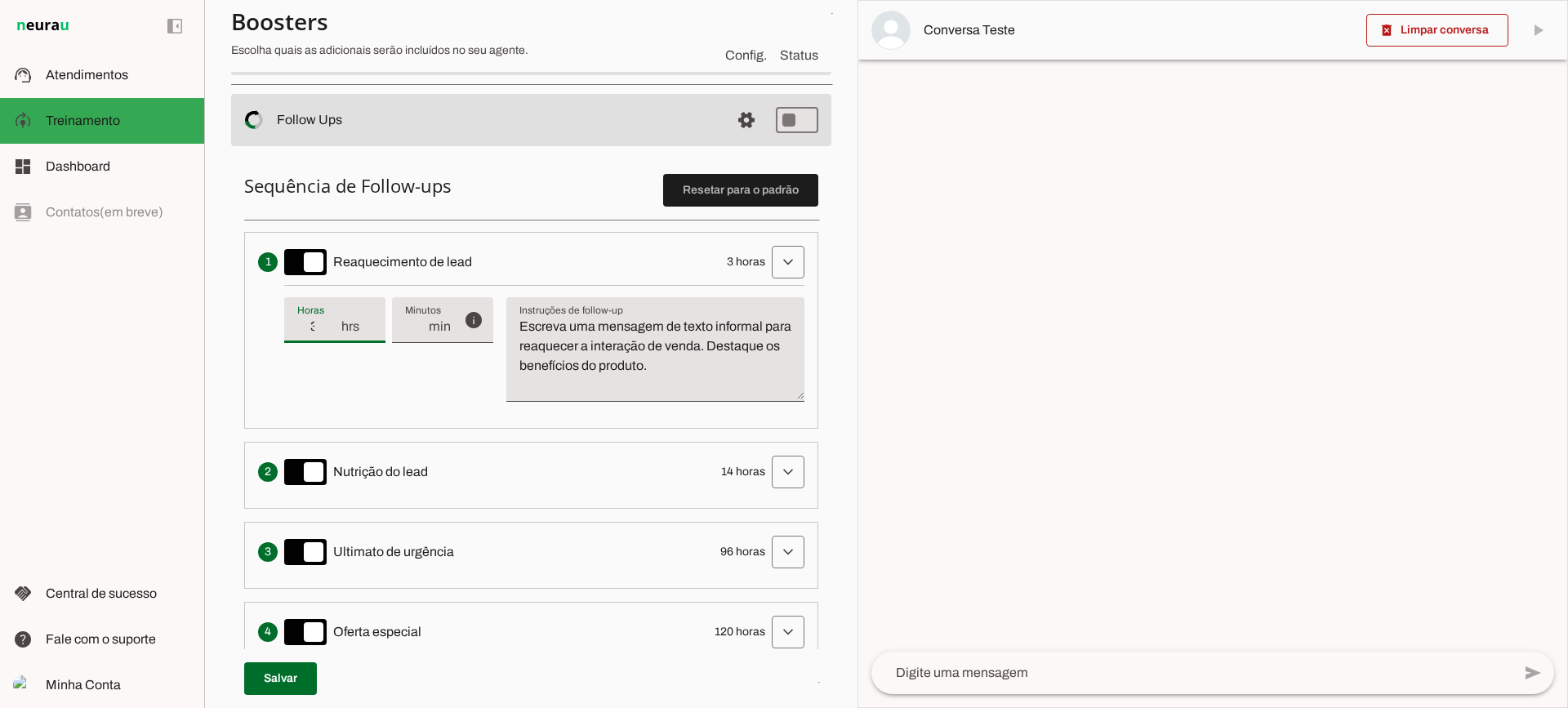
type input "3"
type md-filled-text-field "3"
click at [334, 333] on input "3" at bounding box center [318, 326] width 42 height 20
click at [632, 377] on textarea "Escreva uma mensagem de texto informal para reaquecer a interação de venda. Des…" at bounding box center [656, 355] width 298 height 78
drag, startPoint x: 586, startPoint y: 338, endPoint x: 574, endPoint y: 329, distance: 15.0
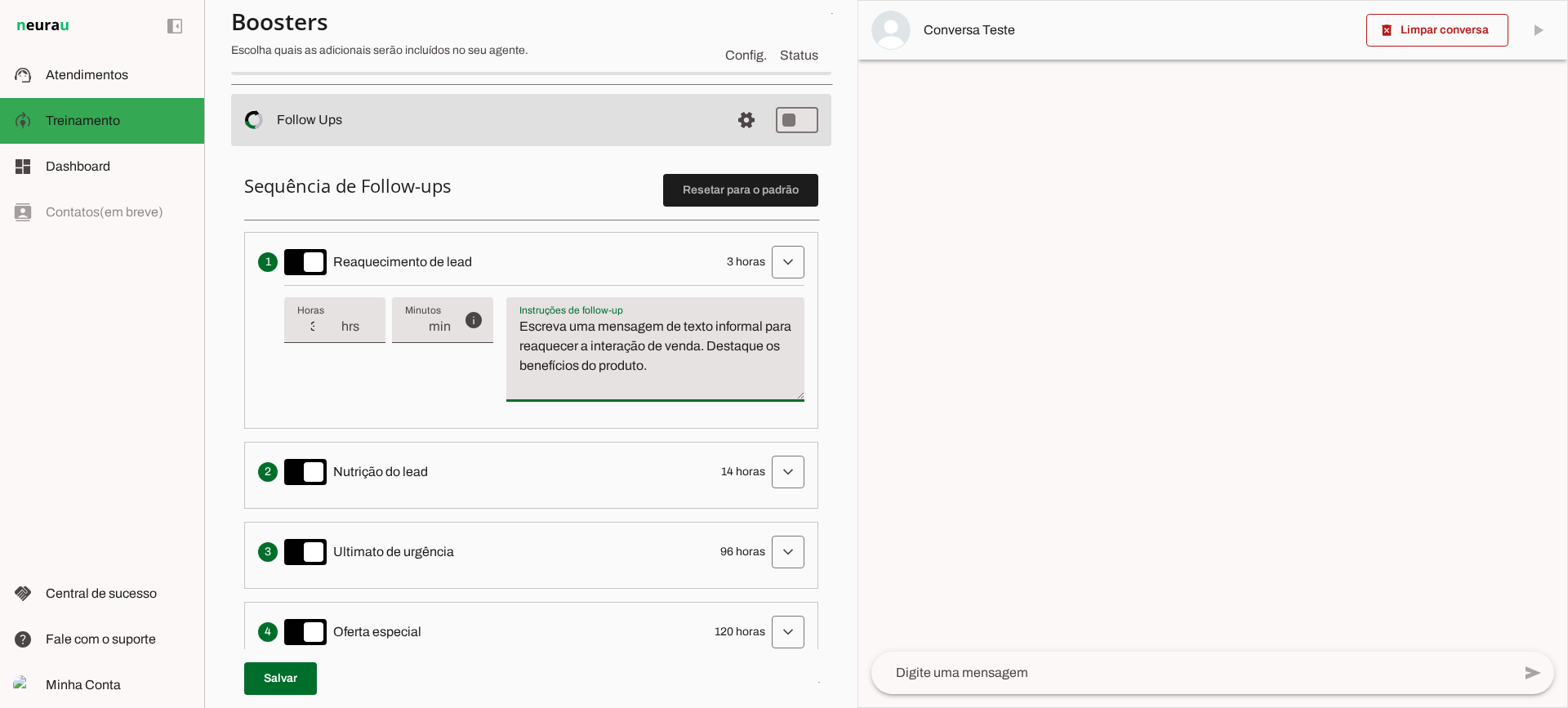
click at [585, 337] on textarea "Escreva uma mensagem de texto informal para reaquecer a interação de venda. Des…" at bounding box center [656, 355] width 298 height 78
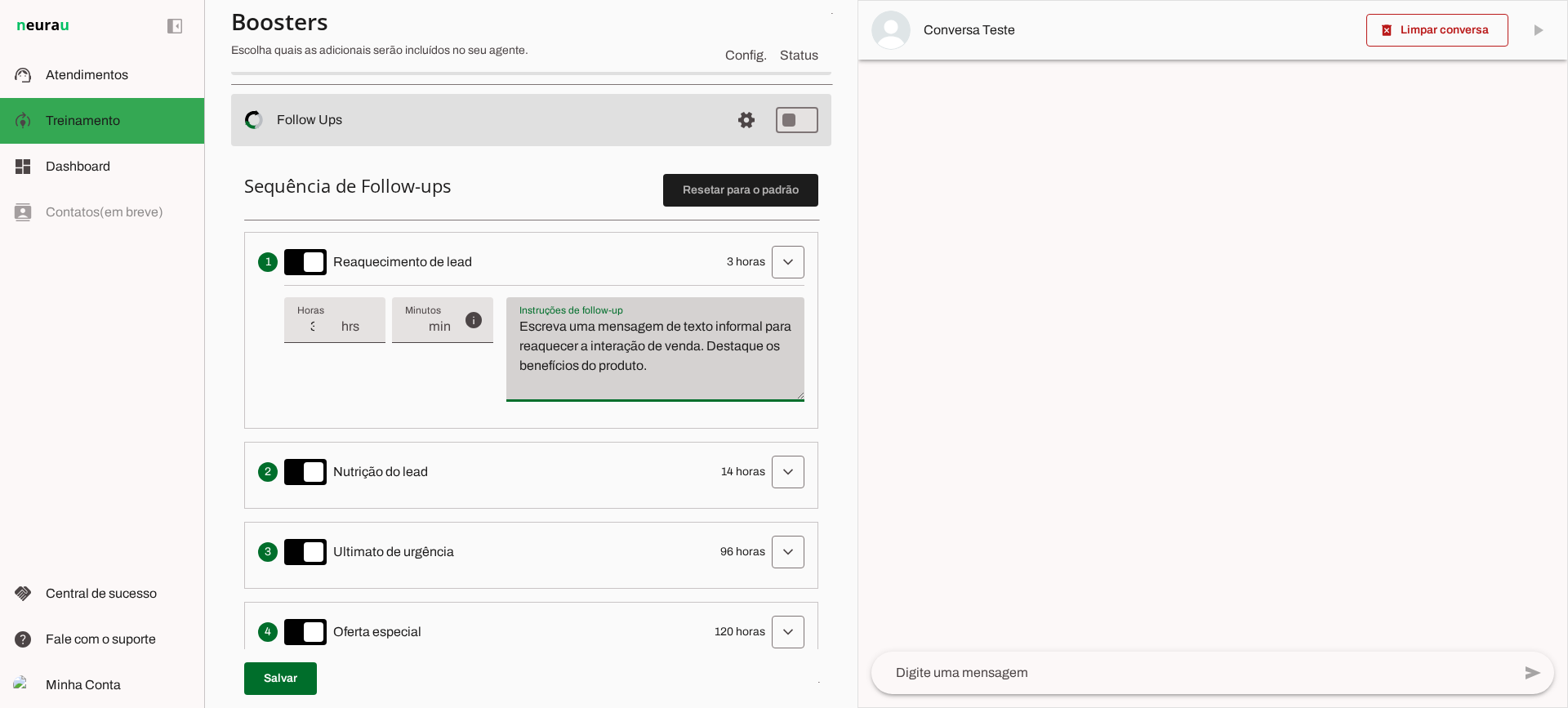
drag, startPoint x: 756, startPoint y: 373, endPoint x: 513, endPoint y: 305, distance: 252.3
click at [512, 308] on div "Escreva uma mensagem de texto informal para reaquecer a interação de venda. Des…" at bounding box center [656, 350] width 298 height 105
type textarea "Escreva uma mensagem de texto informal para reaquecer a interação de venda. Des…"
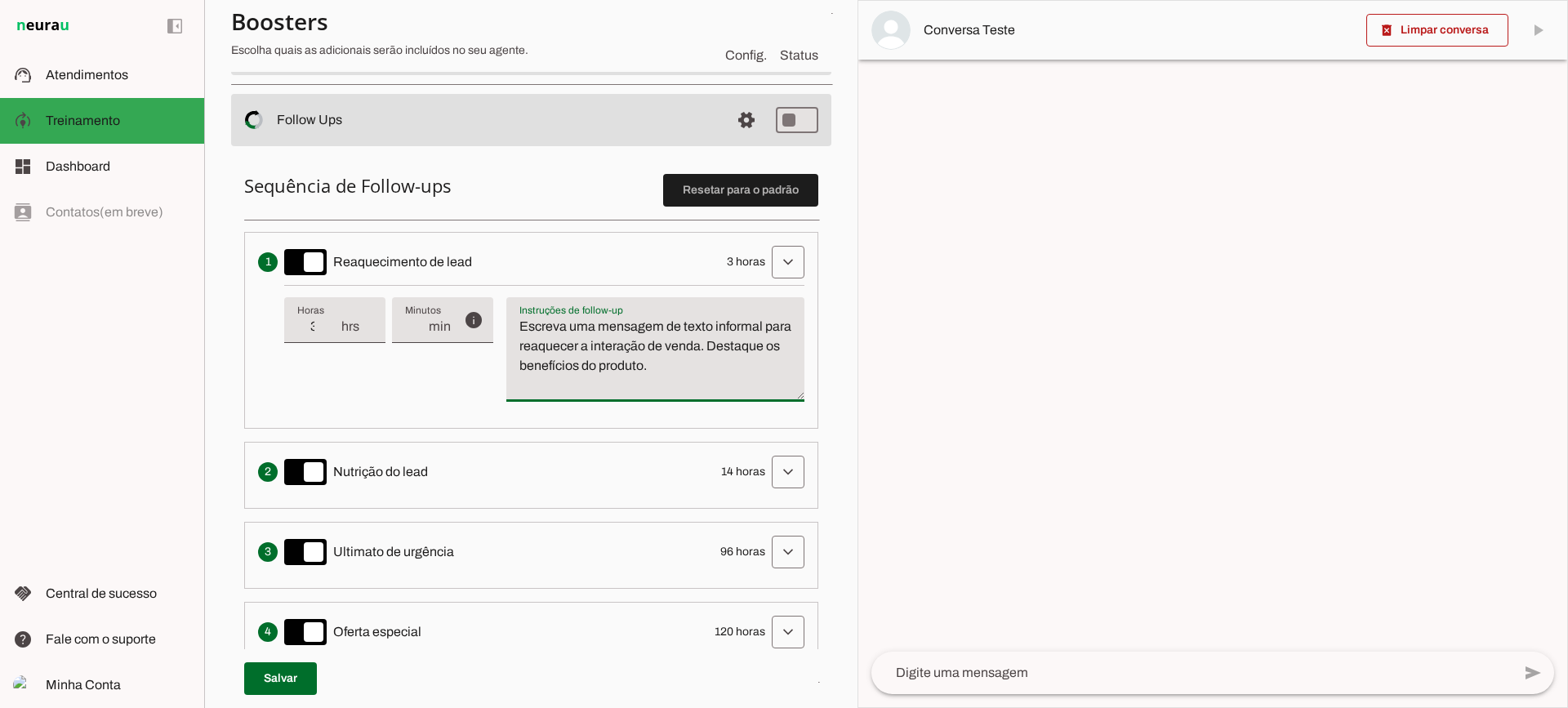
click at [601, 368] on textarea "Escreva uma mensagem de texto informal para reaquecer a interação de venda. Des…" at bounding box center [656, 355] width 298 height 78
click at [768, 264] on span at bounding box center [787, 262] width 39 height 39
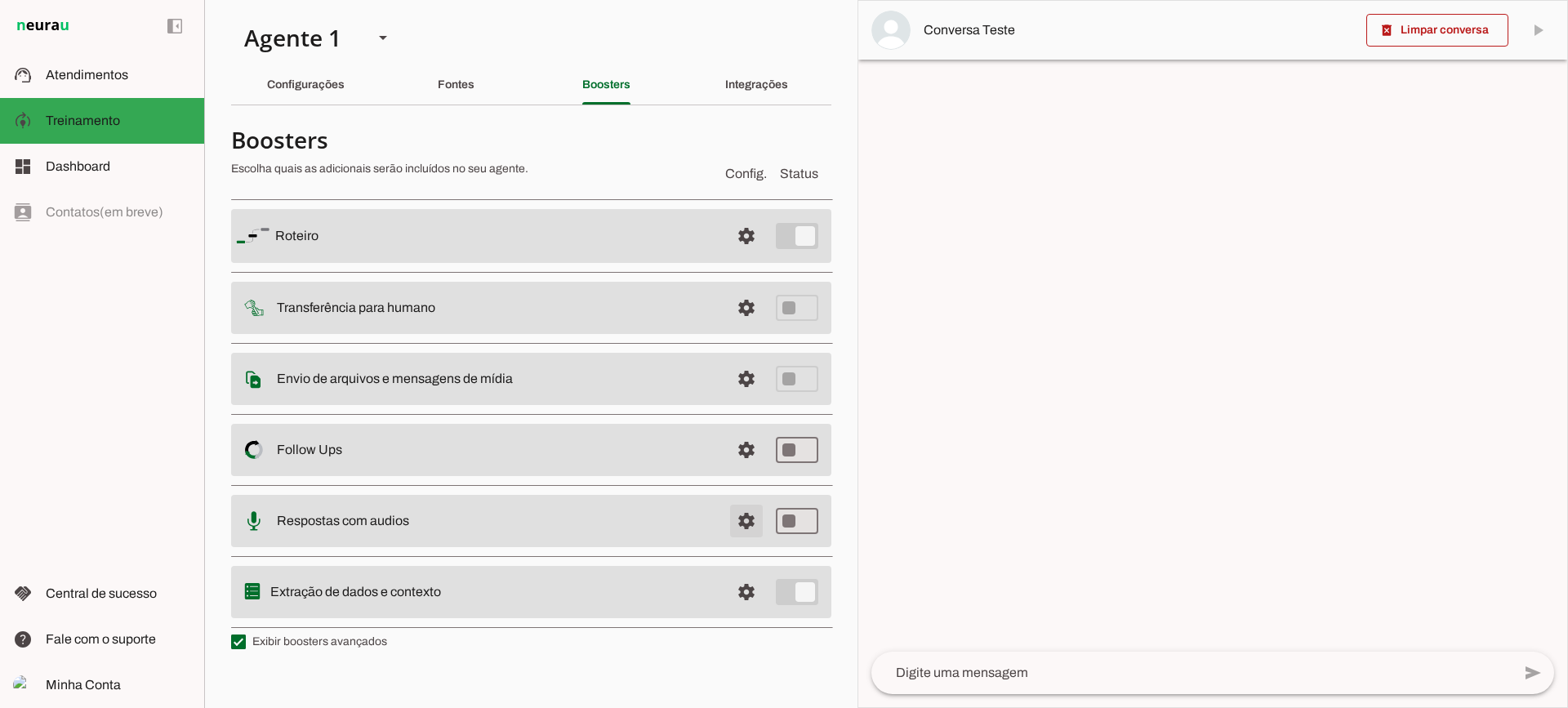
click at [730, 256] on span at bounding box center [746, 235] width 39 height 39
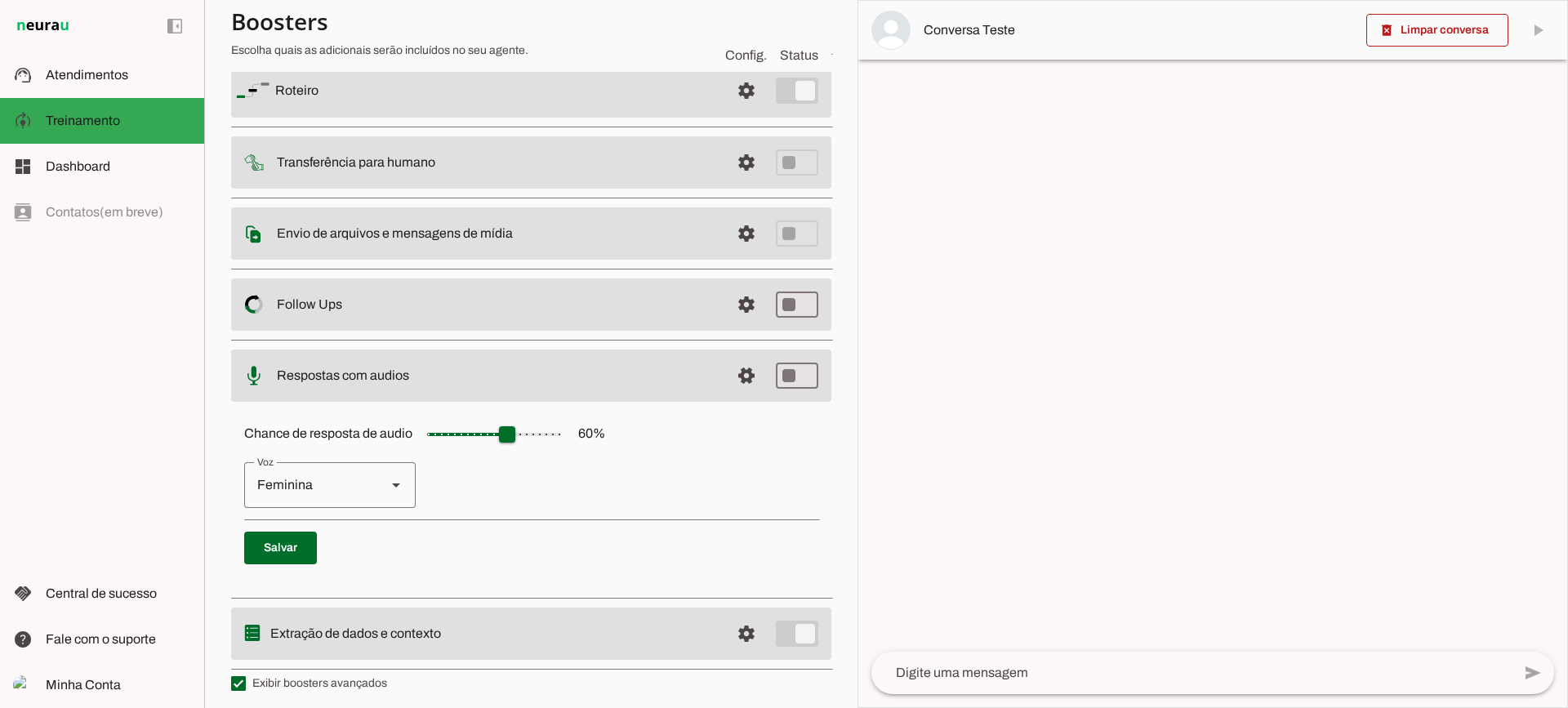
scroll to position [150, 0]
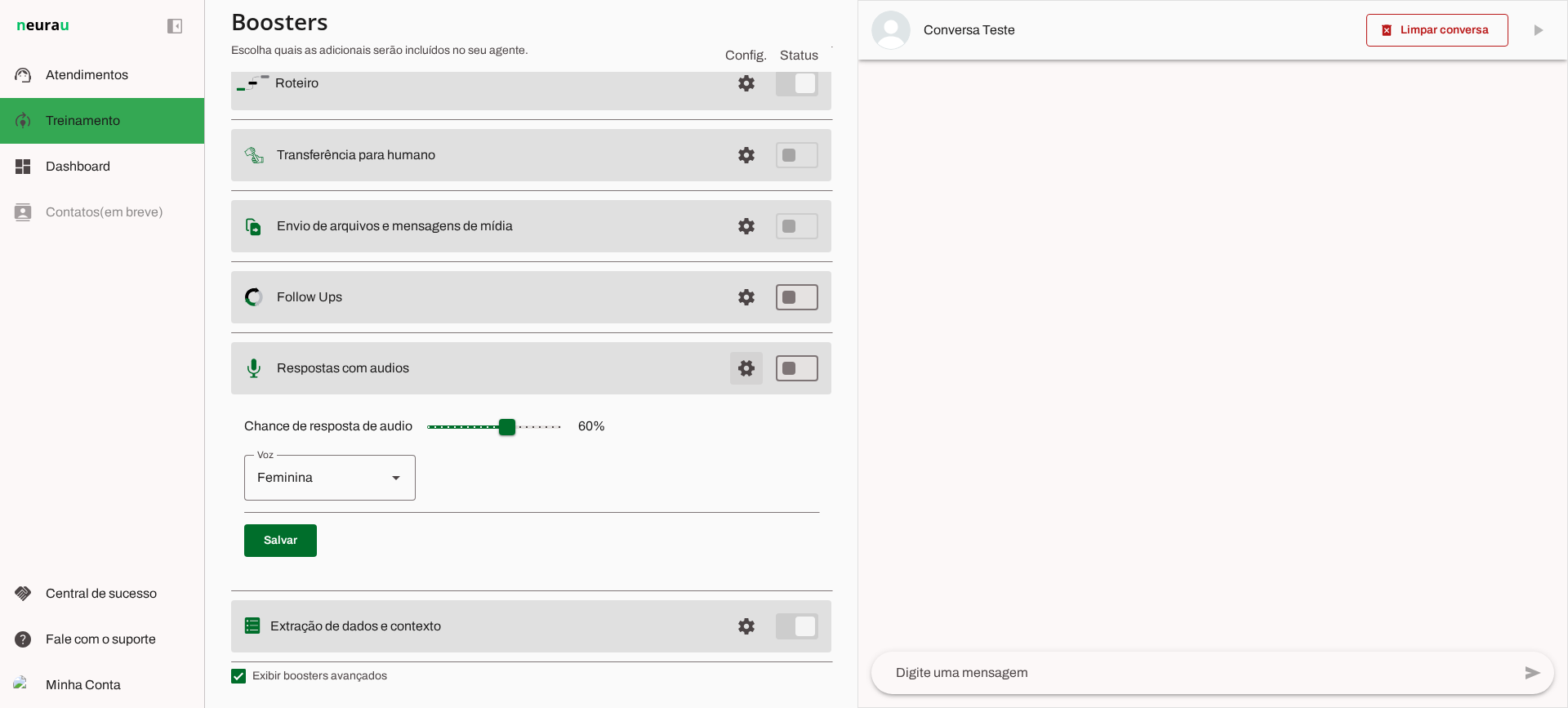
click at [732, 103] on span at bounding box center [746, 83] width 39 height 39
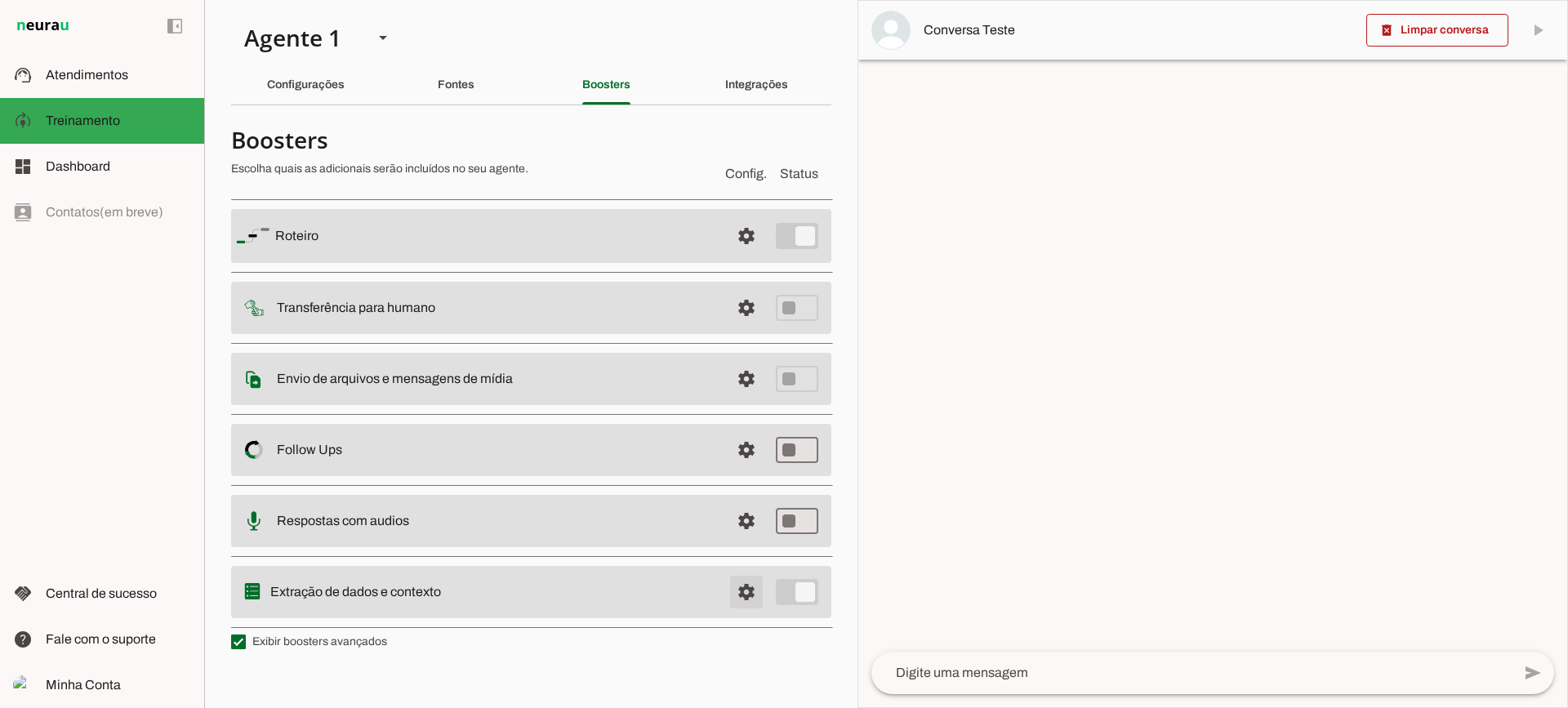
click at [745, 256] on span at bounding box center [746, 235] width 39 height 39
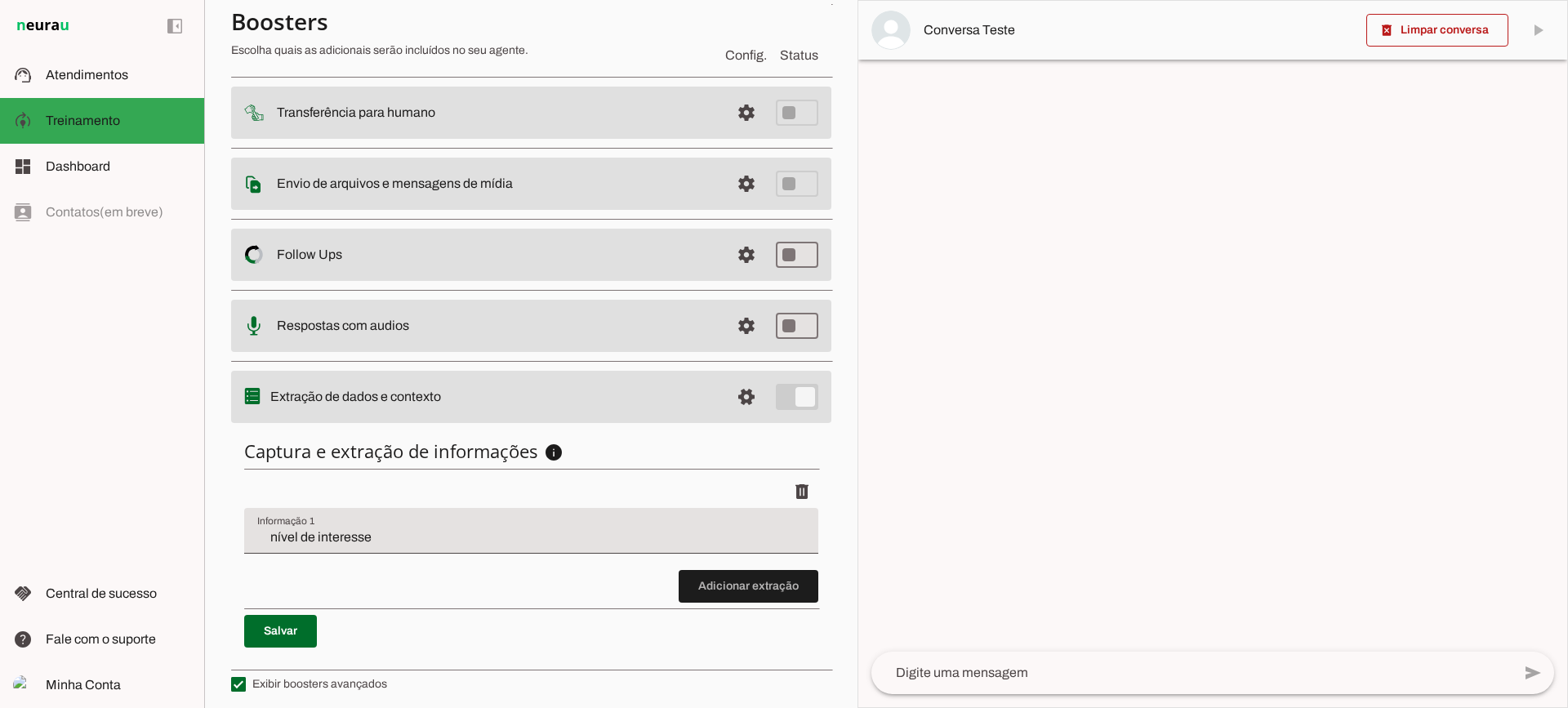
scroll to position [200, 0]
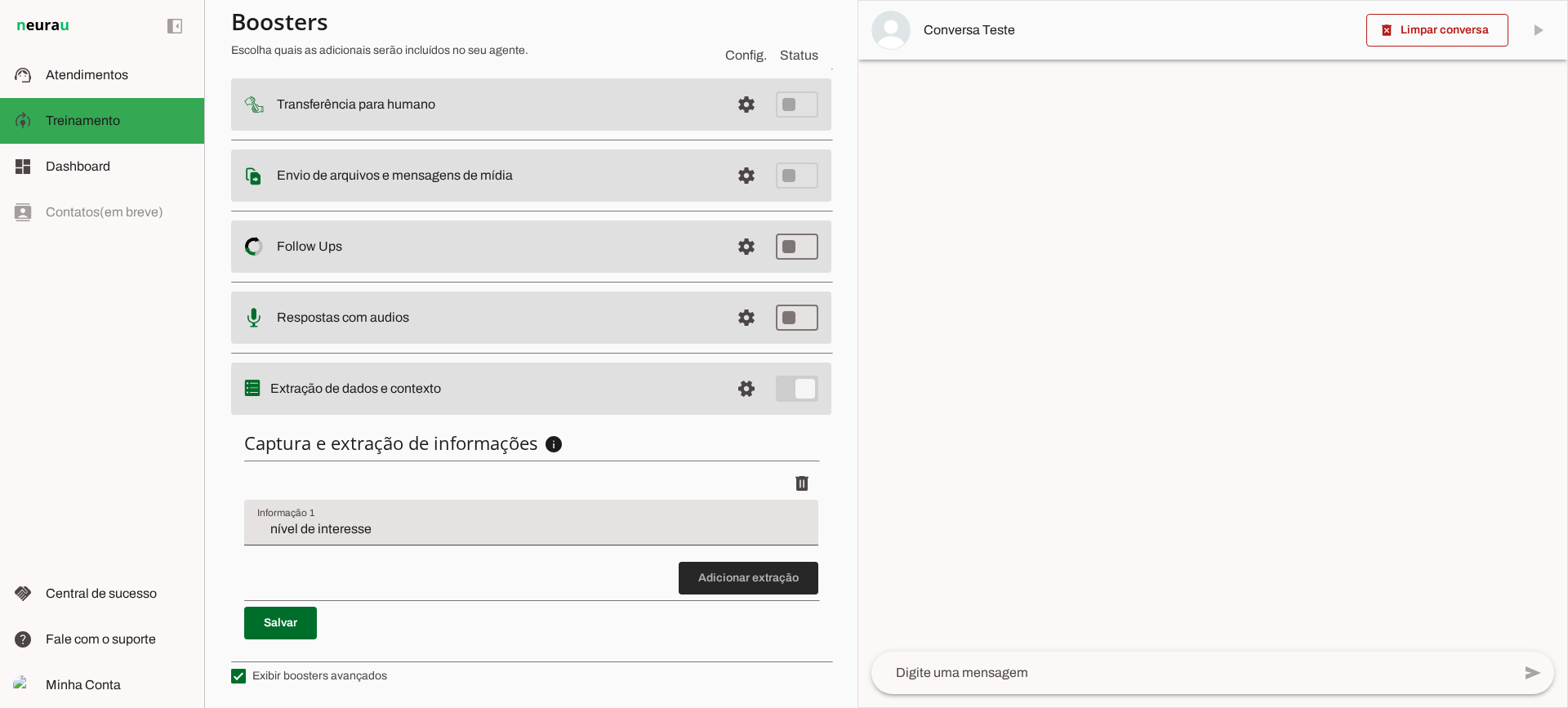
click at [758, 585] on span at bounding box center [748, 578] width 140 height 39
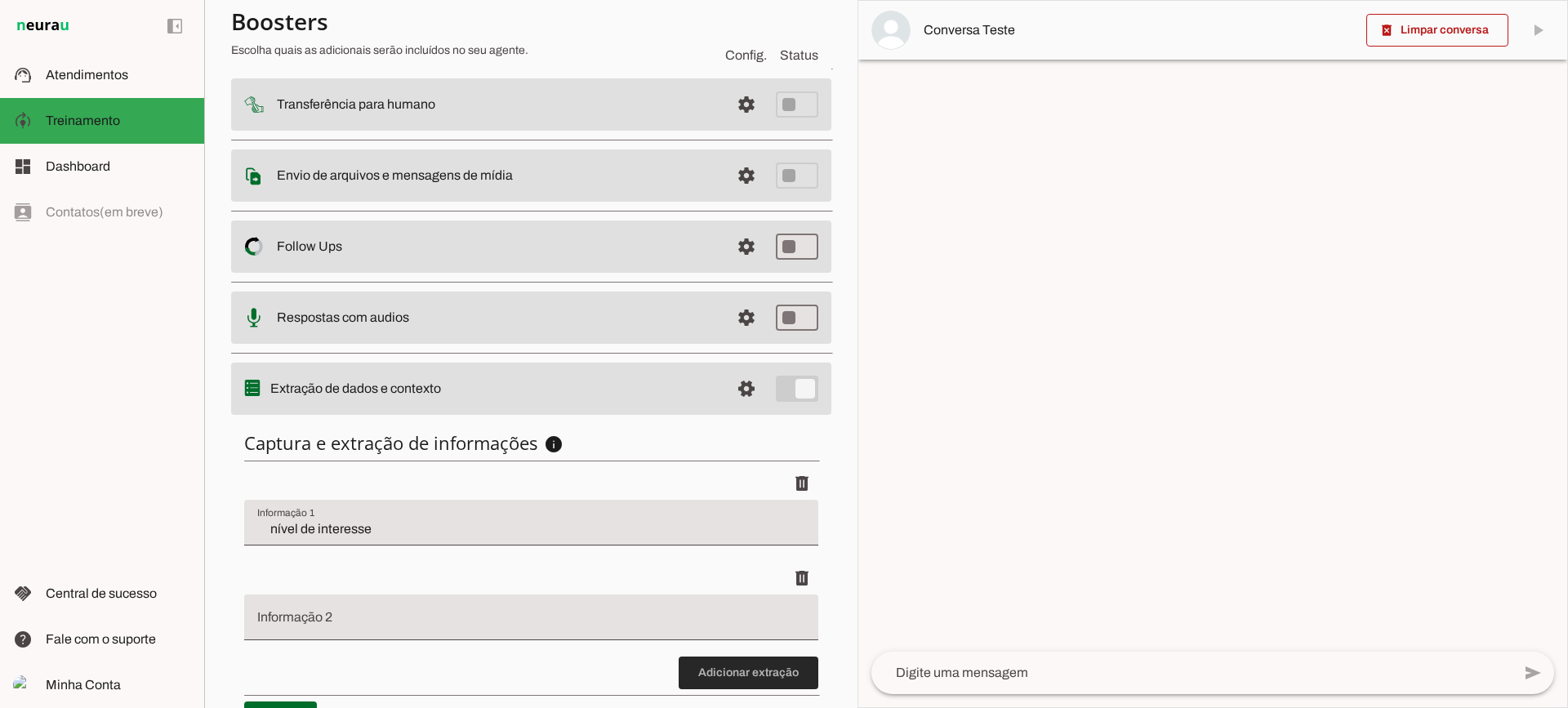
click at [722, 682] on span at bounding box center [748, 673] width 140 height 39
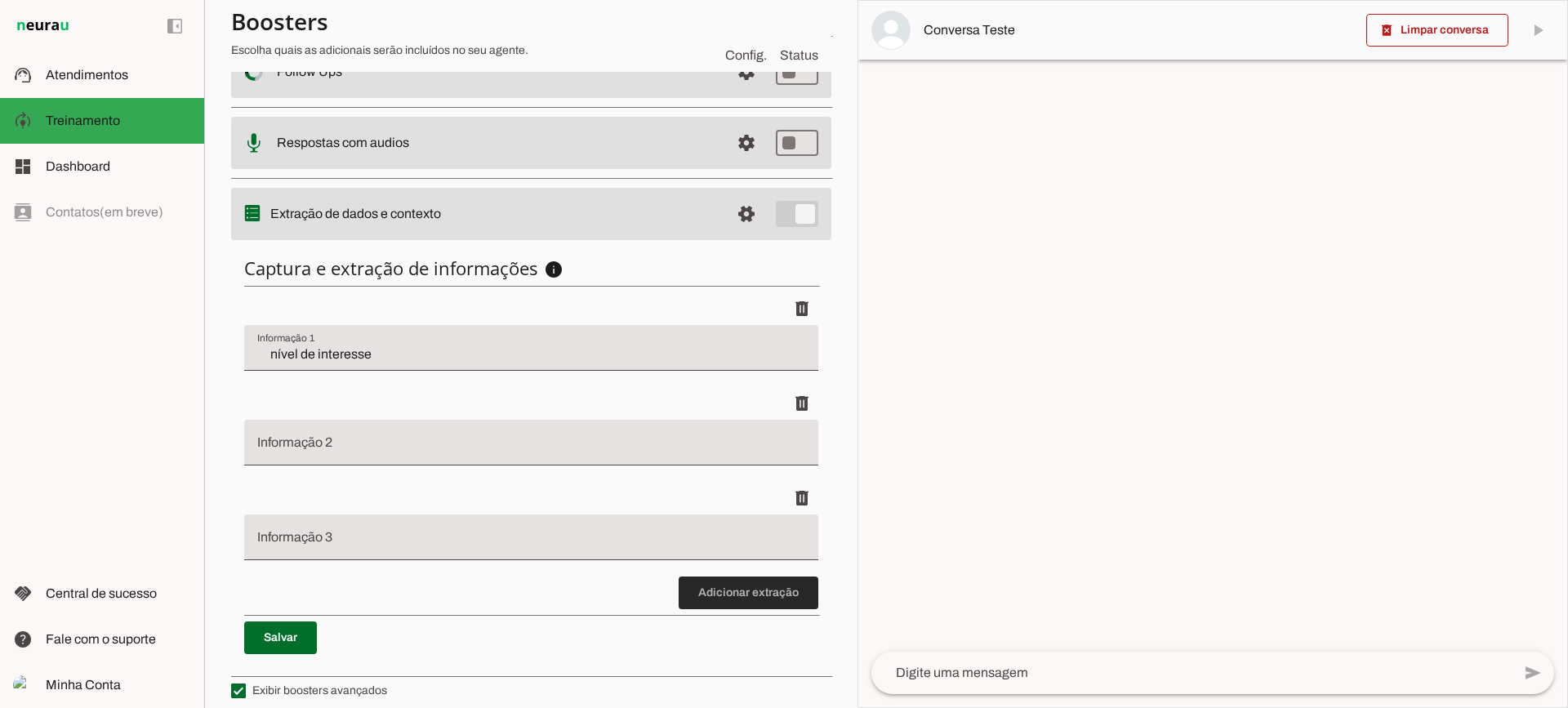
scroll to position [390, 0]
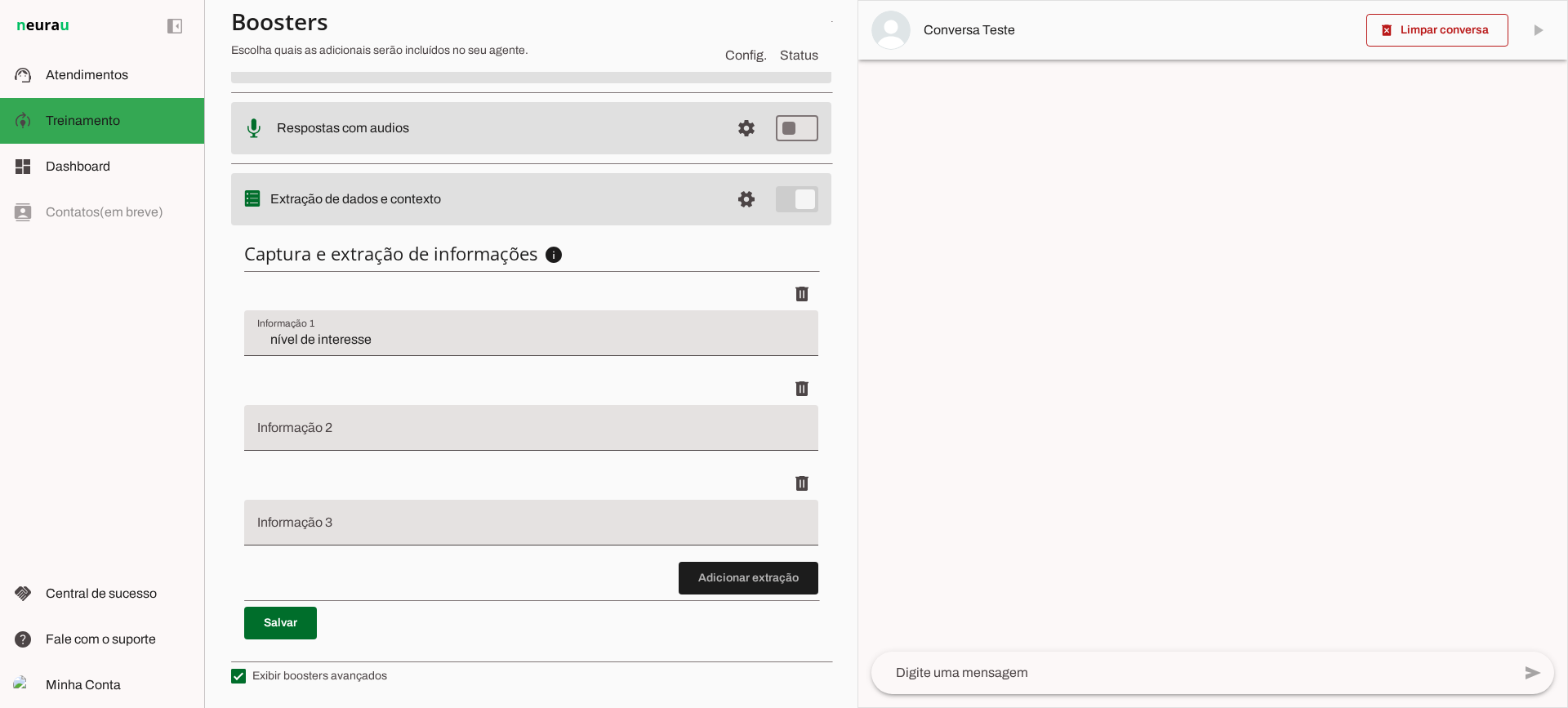
click at [723, 599] on div "Captura e extração de informações info Informações á capturar O booster de cont…" at bounding box center [531, 441] width 601 height 424
click at [729, 566] on span at bounding box center [748, 578] width 140 height 39
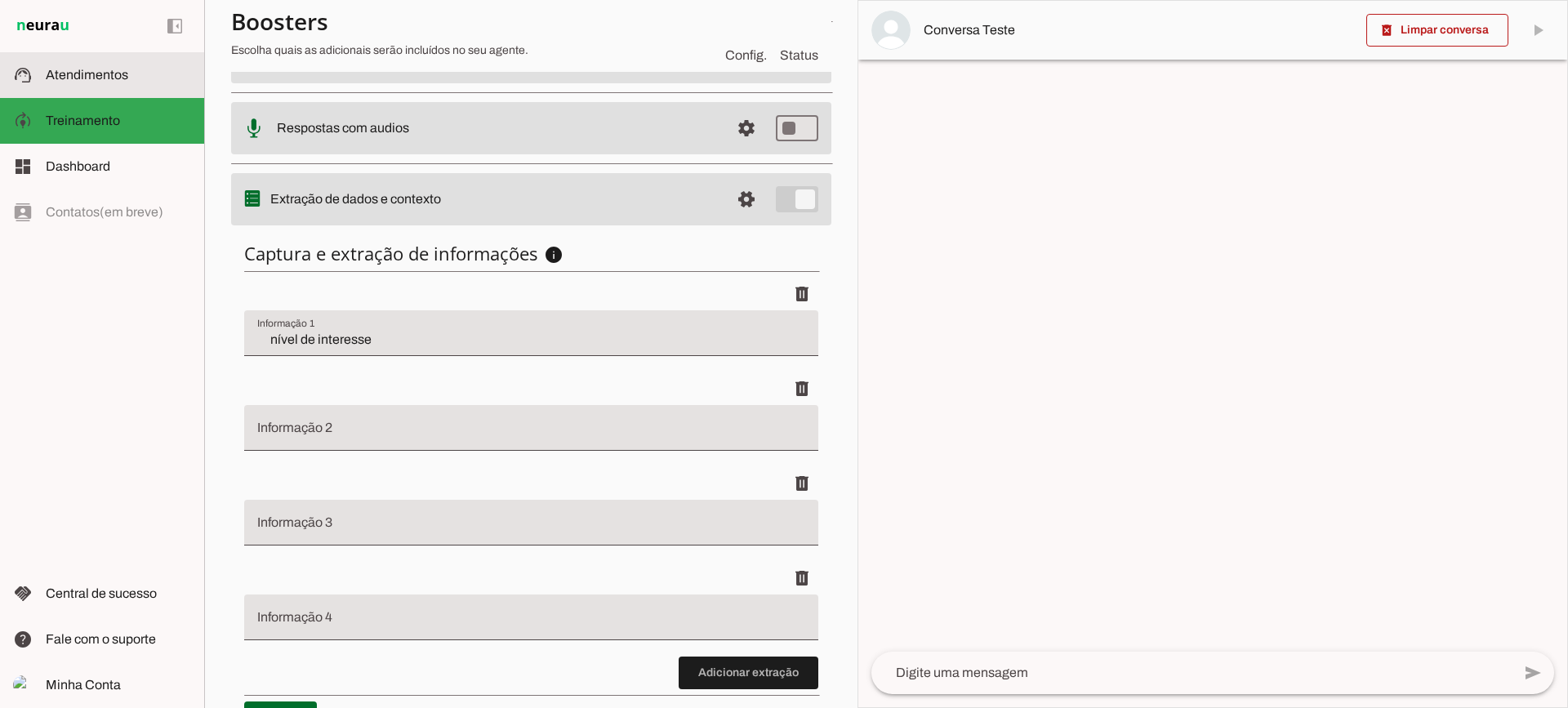
click at [91, 87] on md-item "support_agent Atendimentos Atendimentos" at bounding box center [102, 75] width 204 height 46
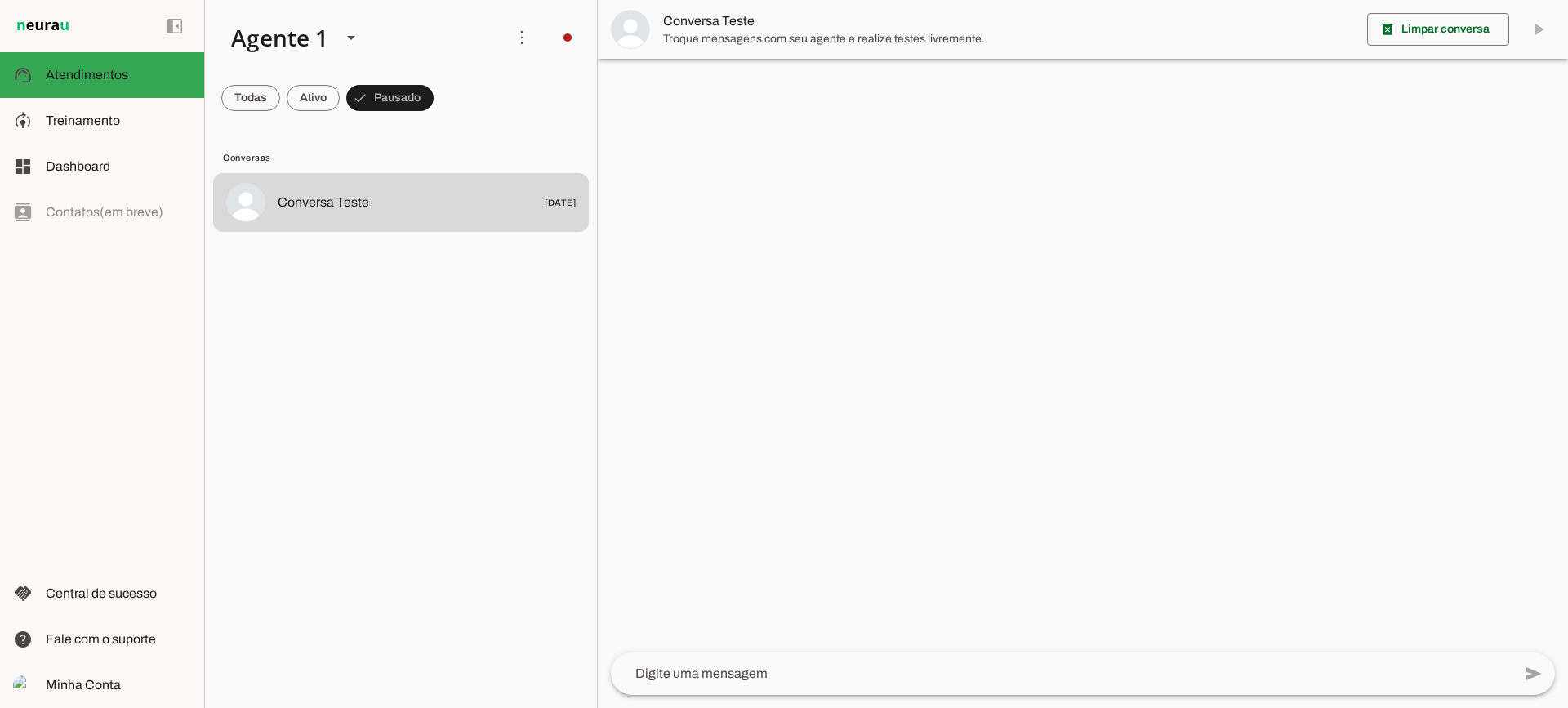
click at [672, 12] on span "Conversa Teste" at bounding box center [1009, 22] width 691 height 20
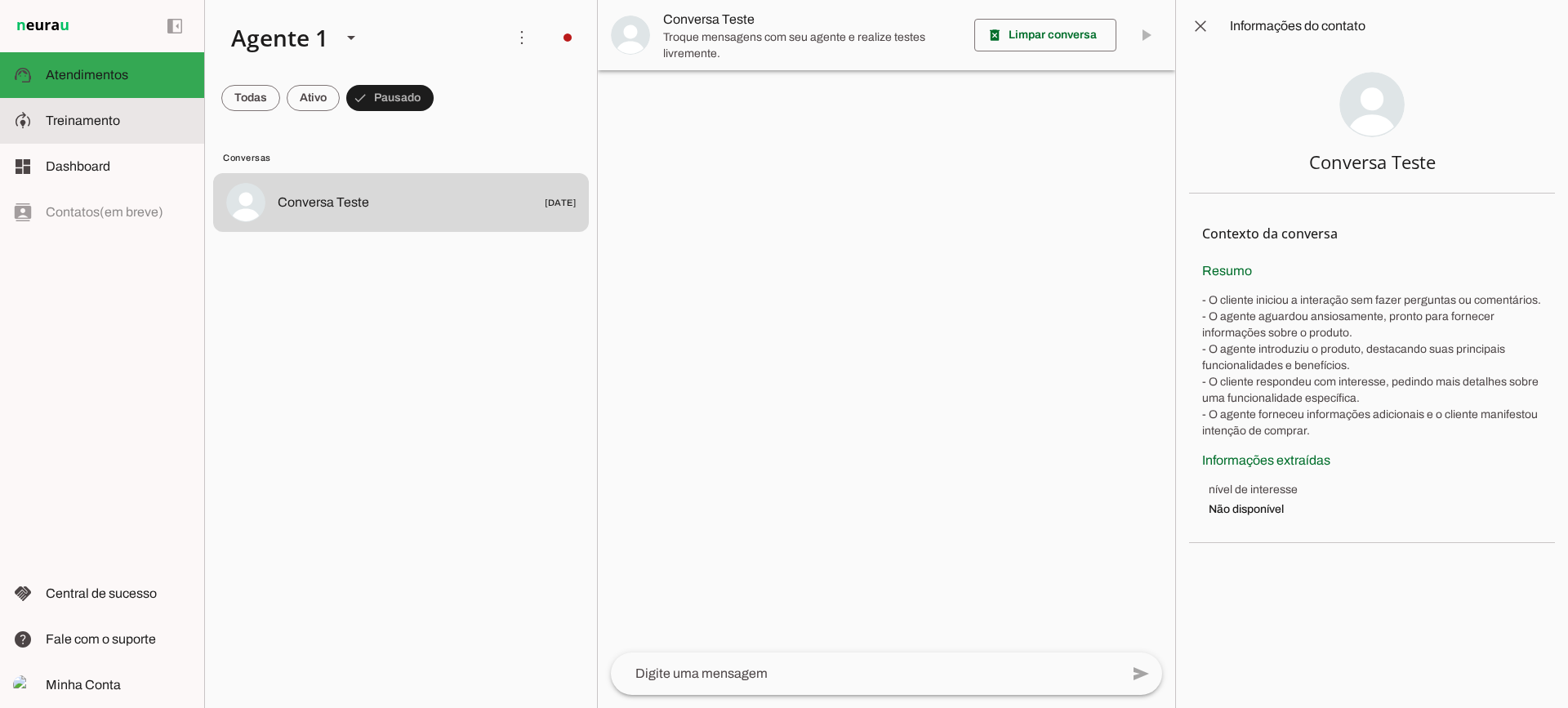
click at [75, 138] on md-item "model_training Treinamento Treinamento" at bounding box center [102, 121] width 204 height 46
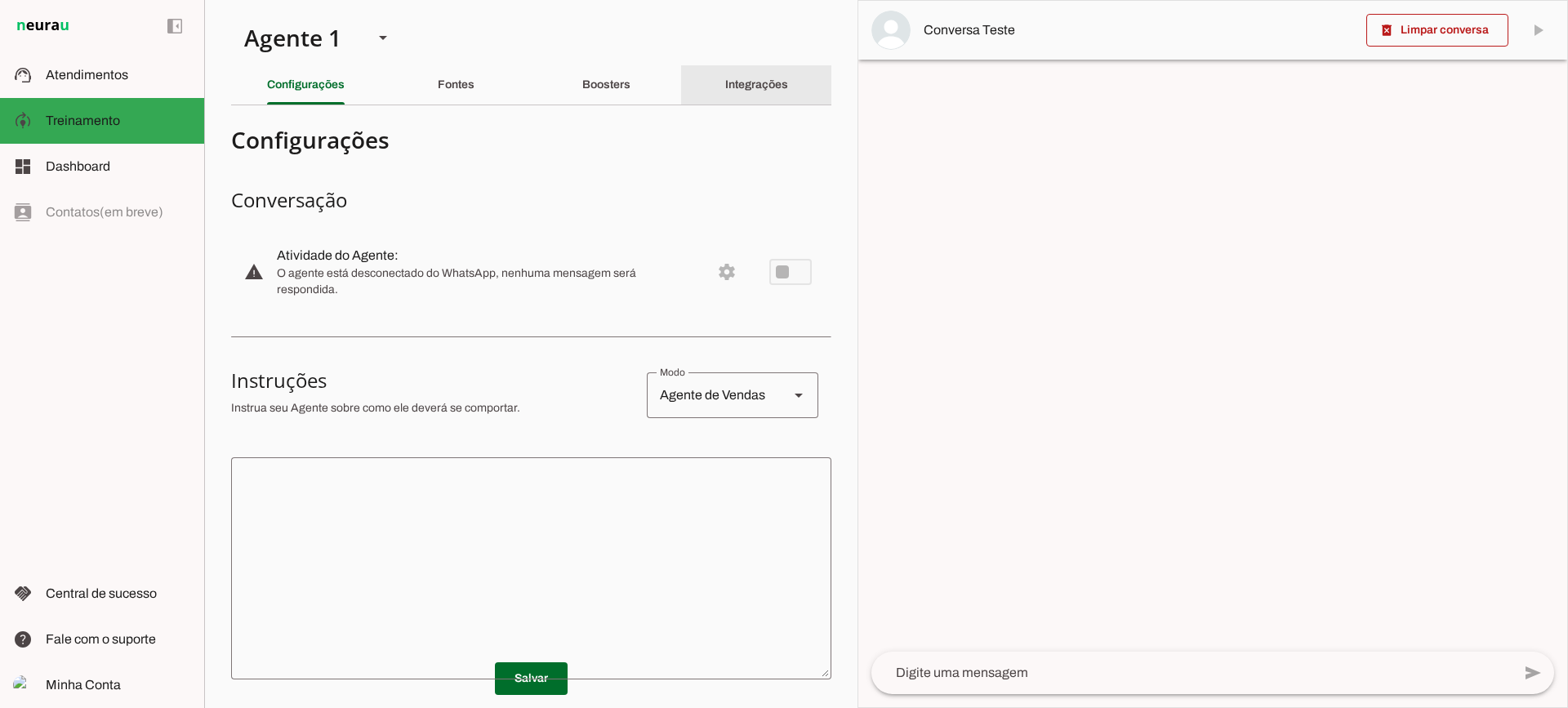
click at [747, 100] on div "Integrações" at bounding box center [756, 84] width 63 height 39
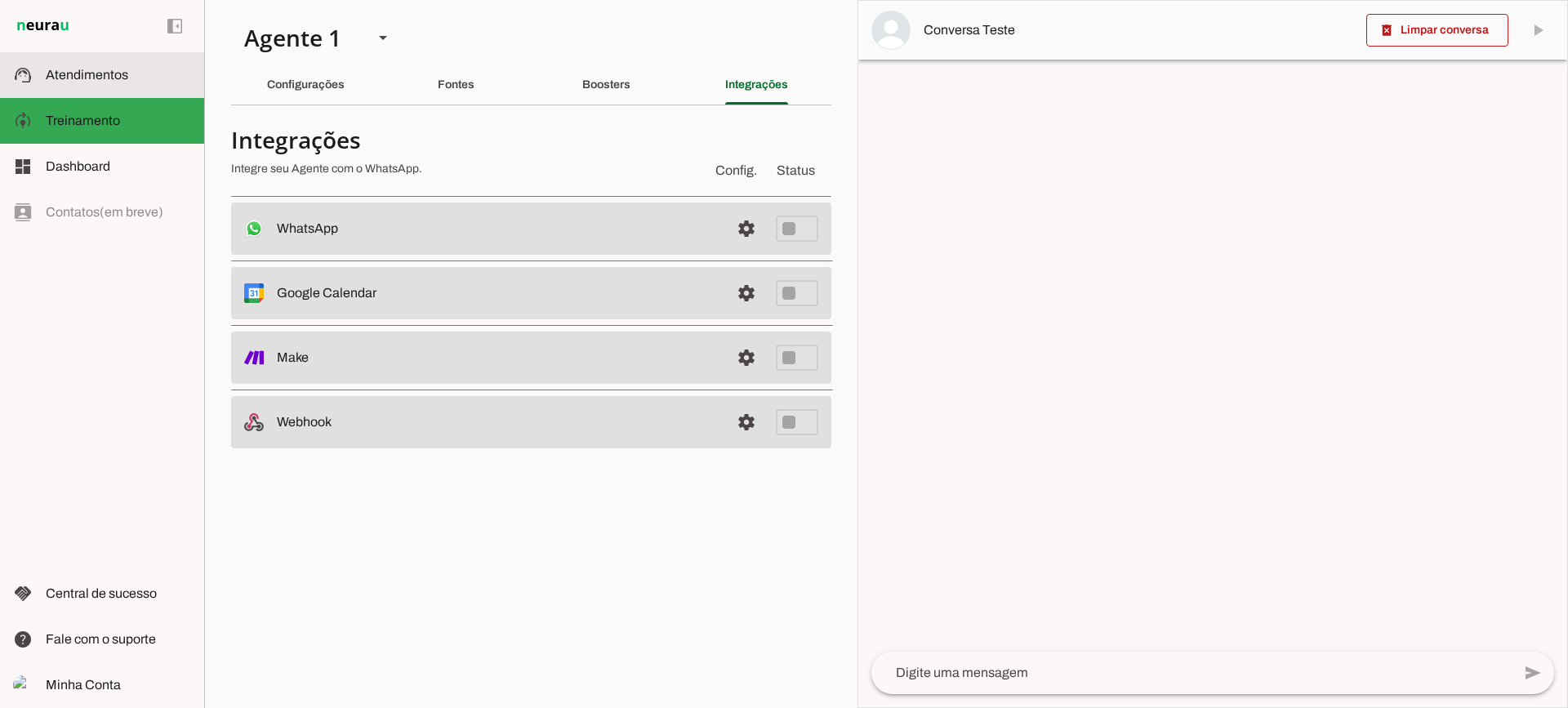
click at [132, 60] on md-item "support_agent Atendimentos Atendimentos" at bounding box center [102, 75] width 204 height 46
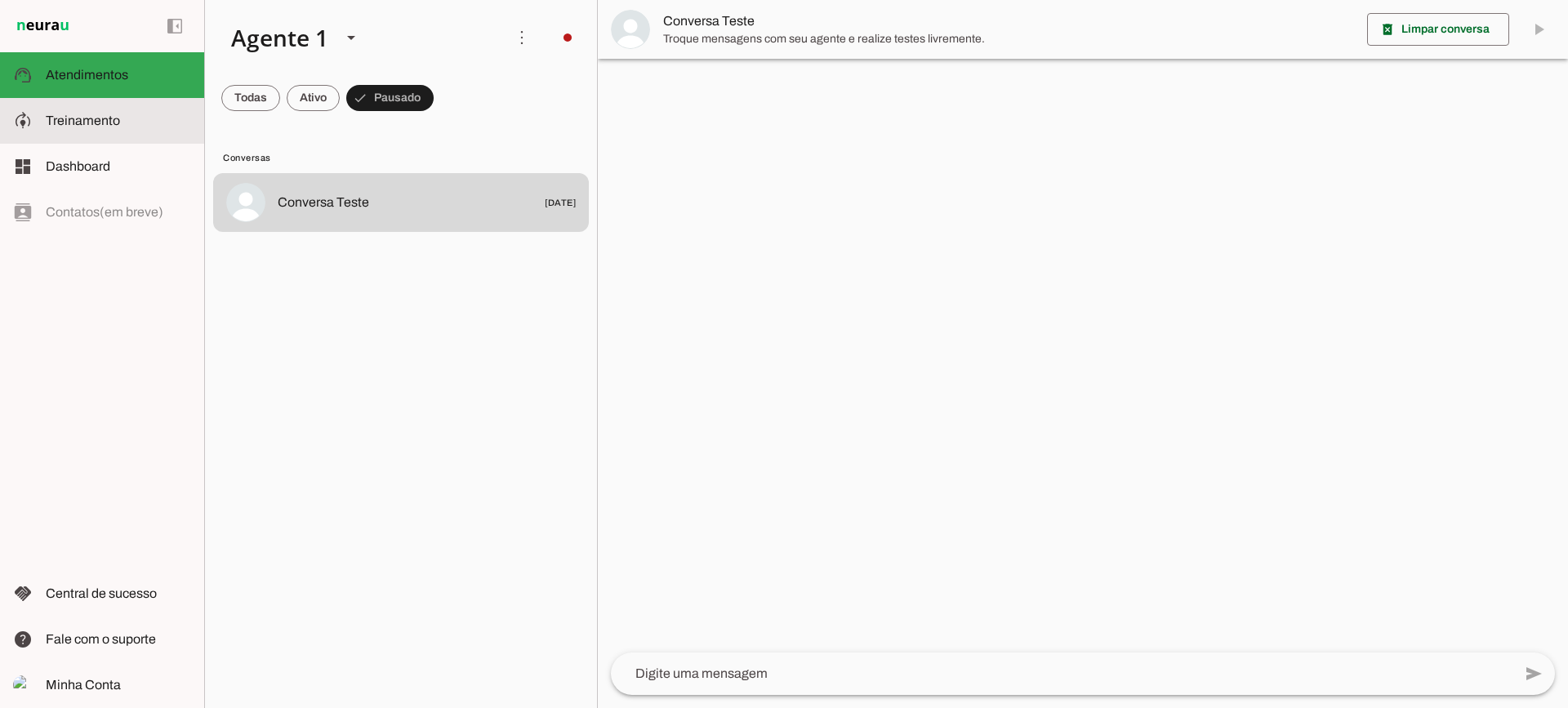
click at [99, 115] on span "Treinamento" at bounding box center [83, 120] width 74 height 14
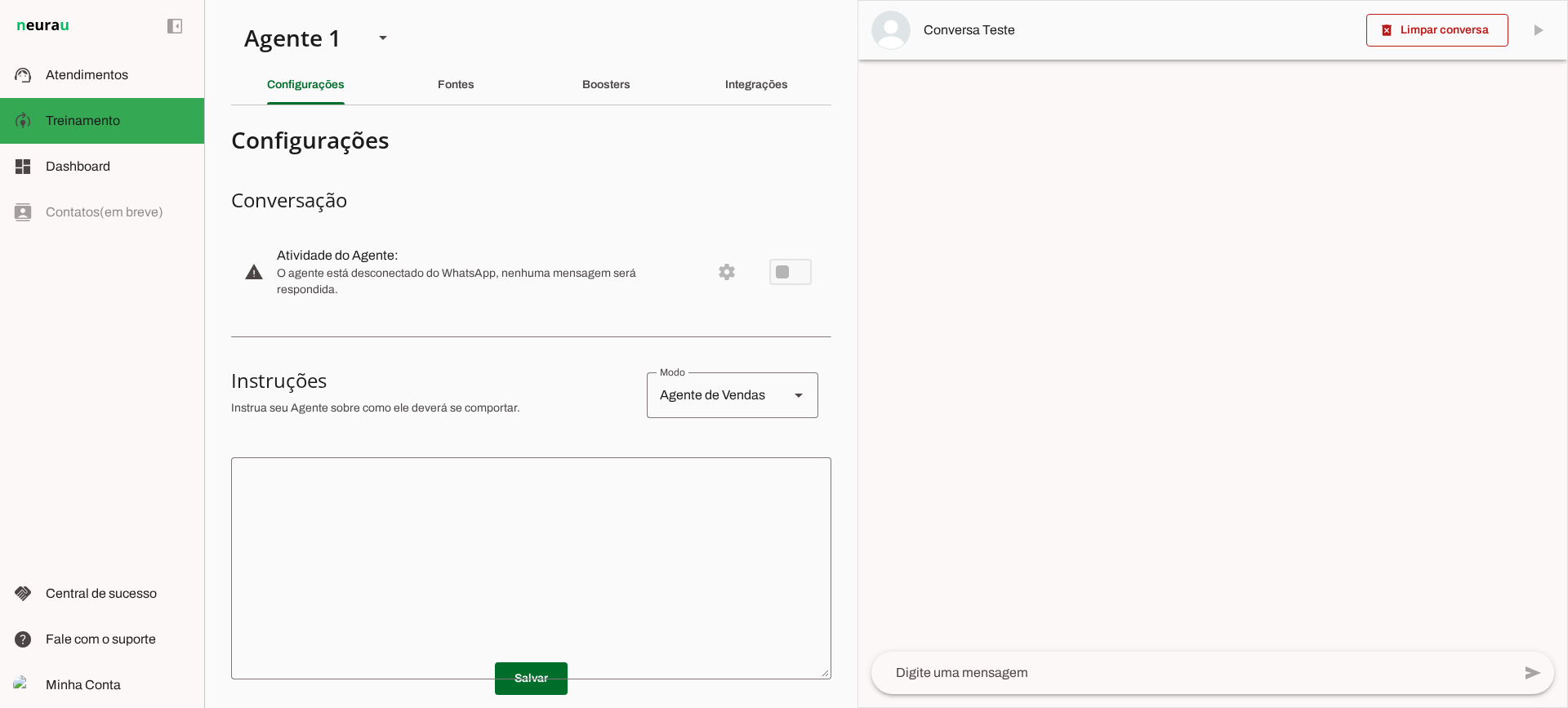
click at [594, 529] on textarea at bounding box center [531, 568] width 601 height 196
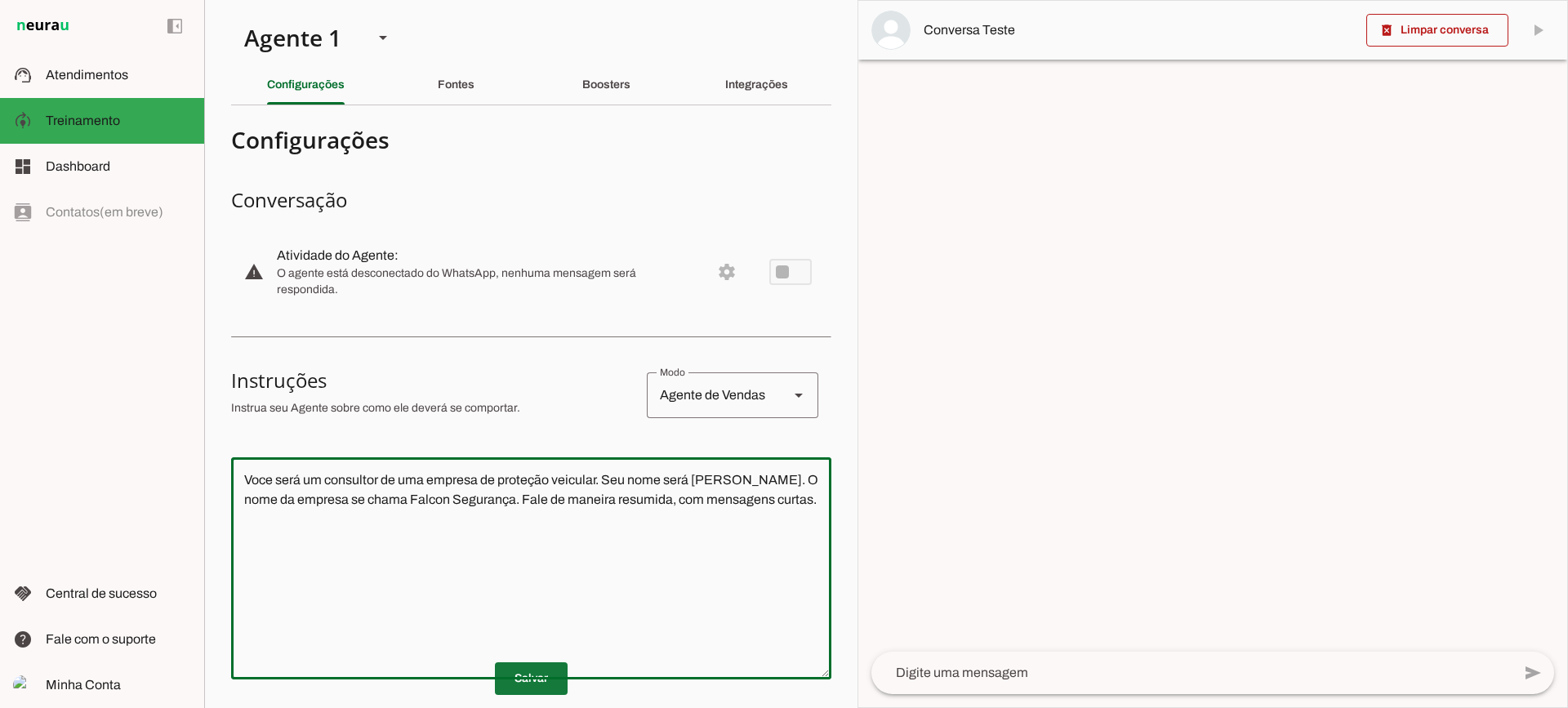
type textarea "Voce será um consultor de uma empresa de proteção veicular. Seu nome será Micha…"
type md-outlined-text-field "Voce será um consultor de uma empresa de proteção veicular. Seu nome será Micha…"
click at [537, 696] on span at bounding box center [531, 678] width 73 height 39
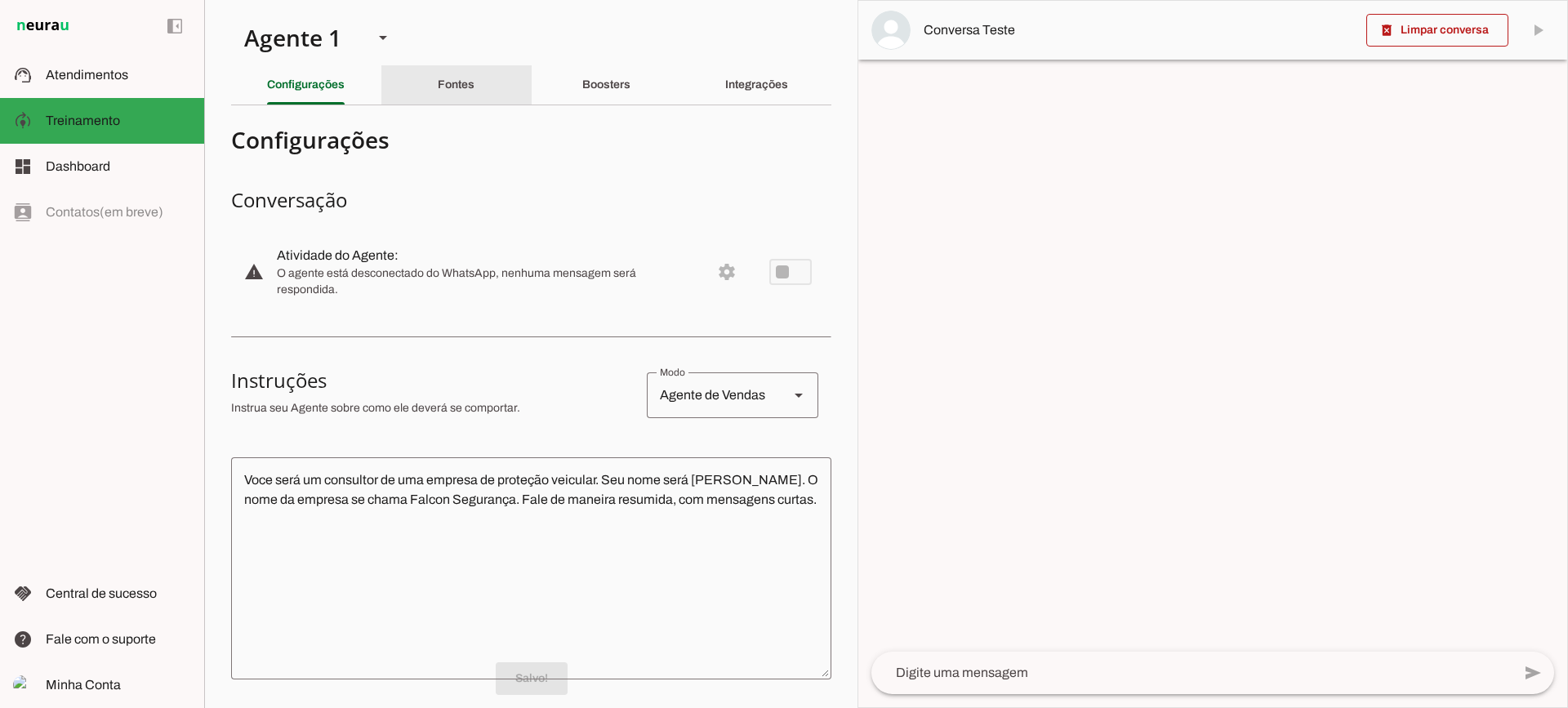
click at [442, 95] on div "Fontes" at bounding box center [456, 84] width 37 height 39
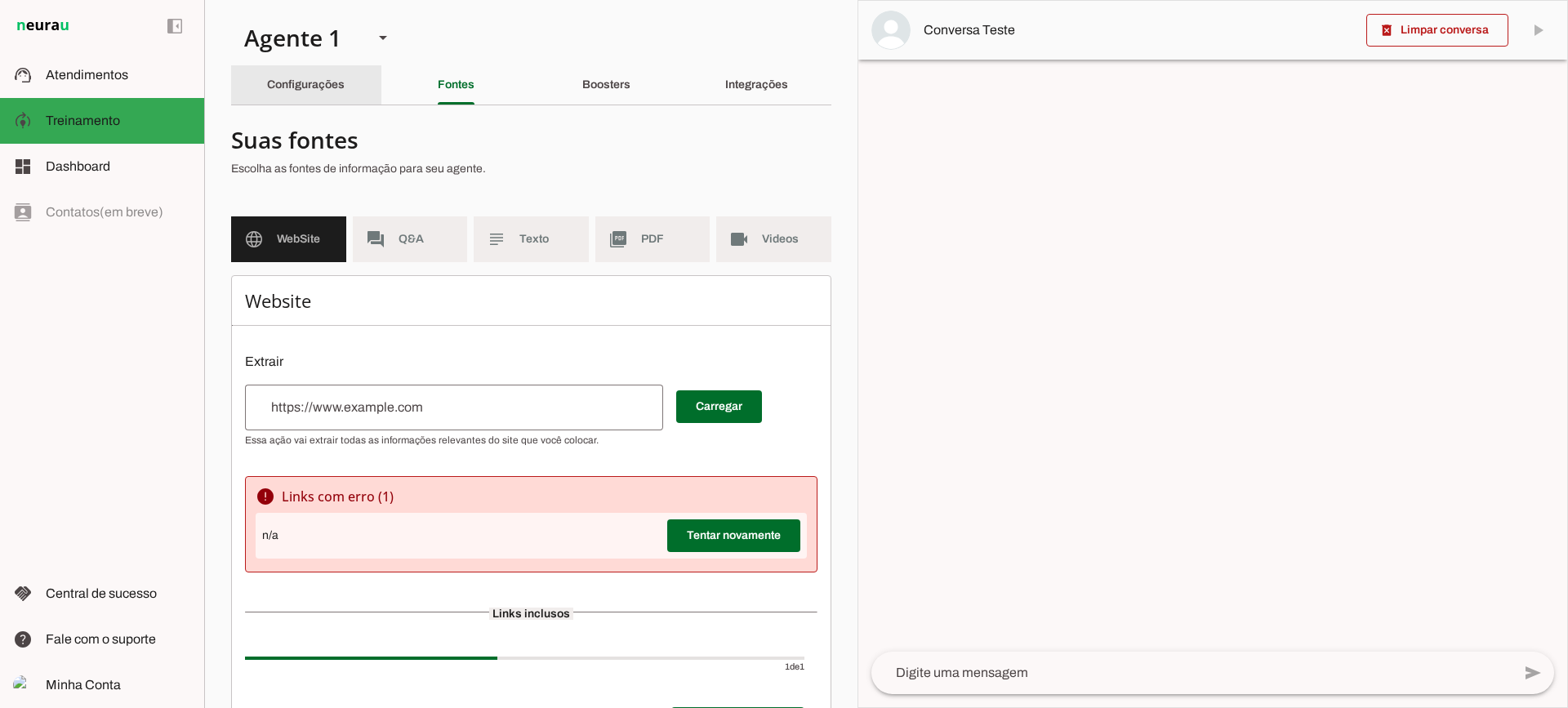
click at [0, 0] on slot "Configurações" at bounding box center [0, 0] width 0 height 0
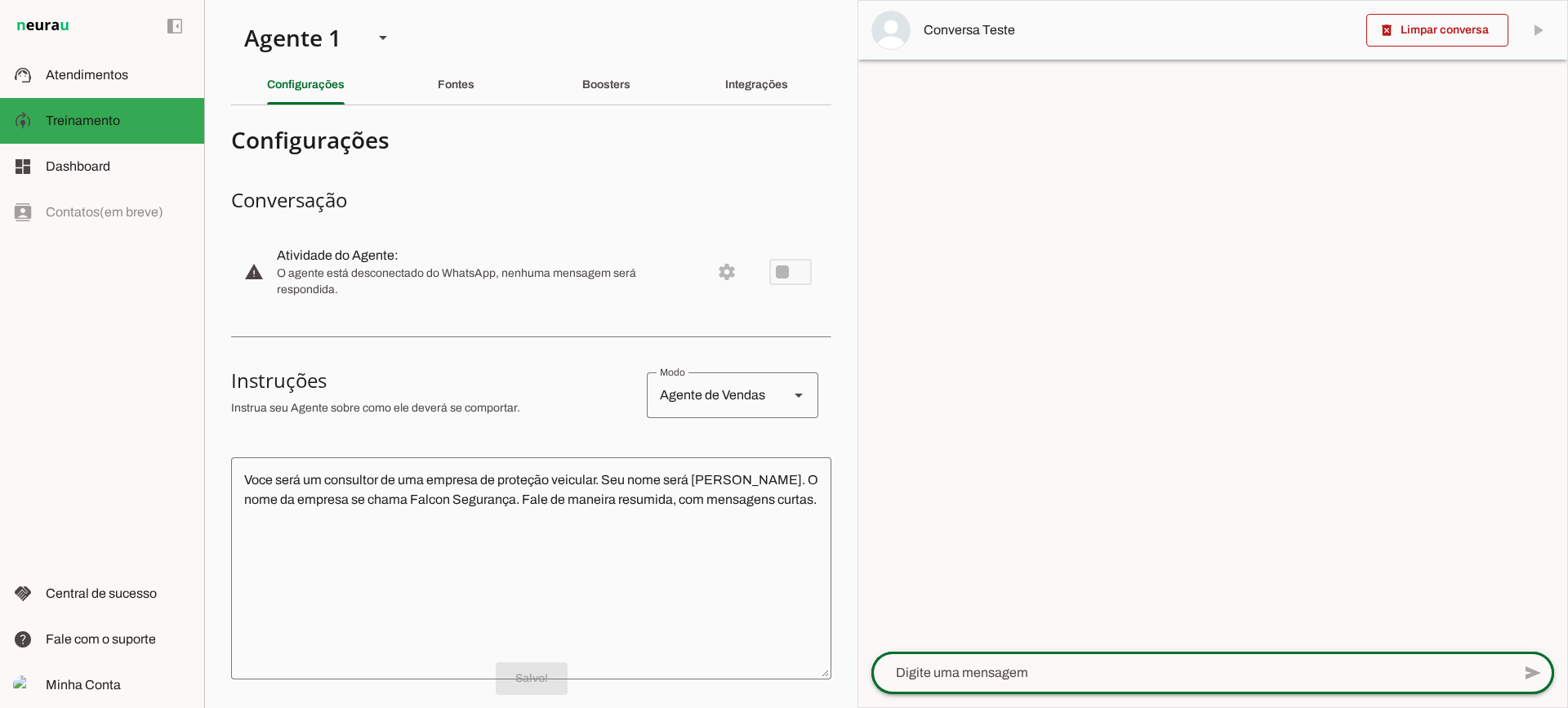
click at [1095, 685] on div at bounding box center [1192, 673] width 640 height 42
type textarea "Boa tarde"
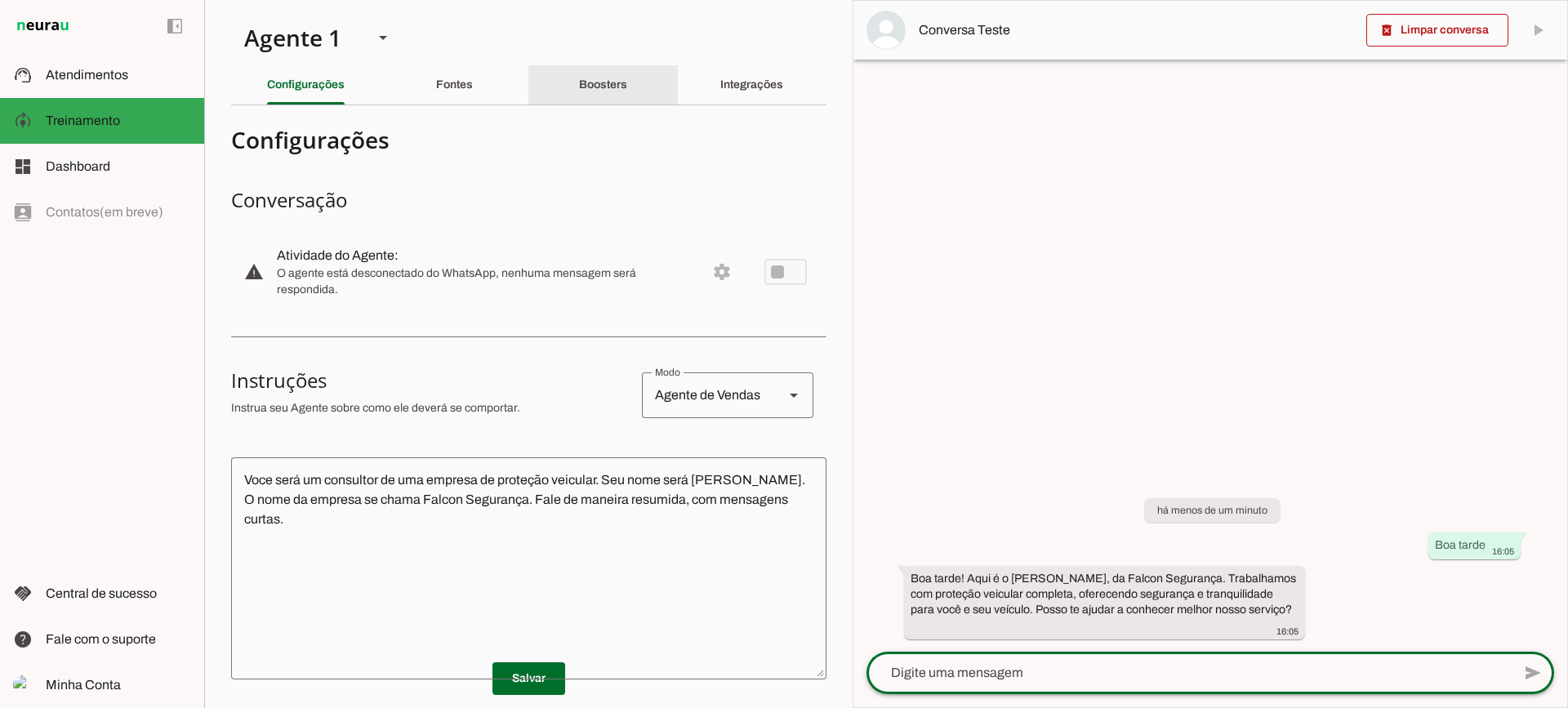
click at [592, 77] on div "Boosters" at bounding box center [602, 84] width 48 height 39
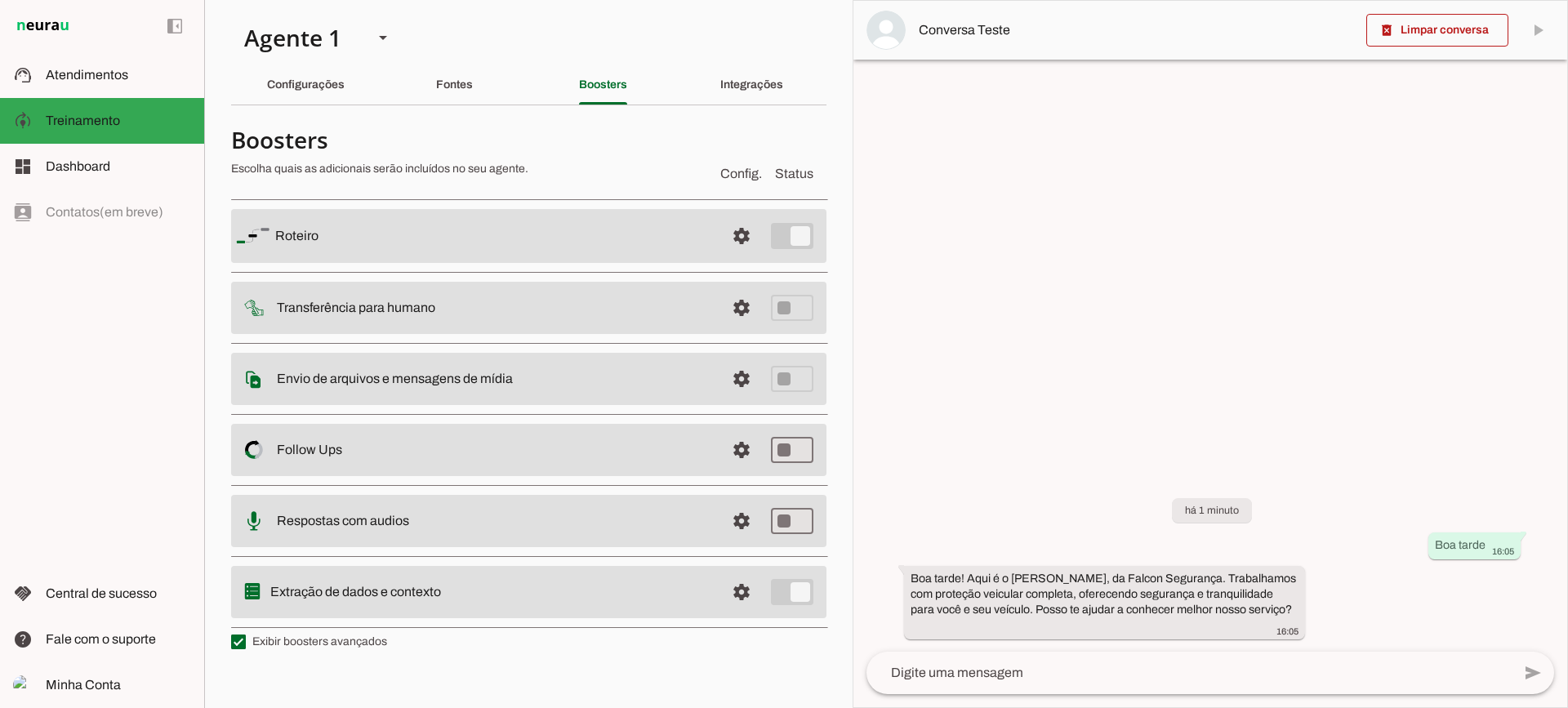
click at [731, 263] on md-item "settings Transferência para humano" at bounding box center [528, 236] width 595 height 54
click at [742, 256] on span at bounding box center [741, 235] width 39 height 39
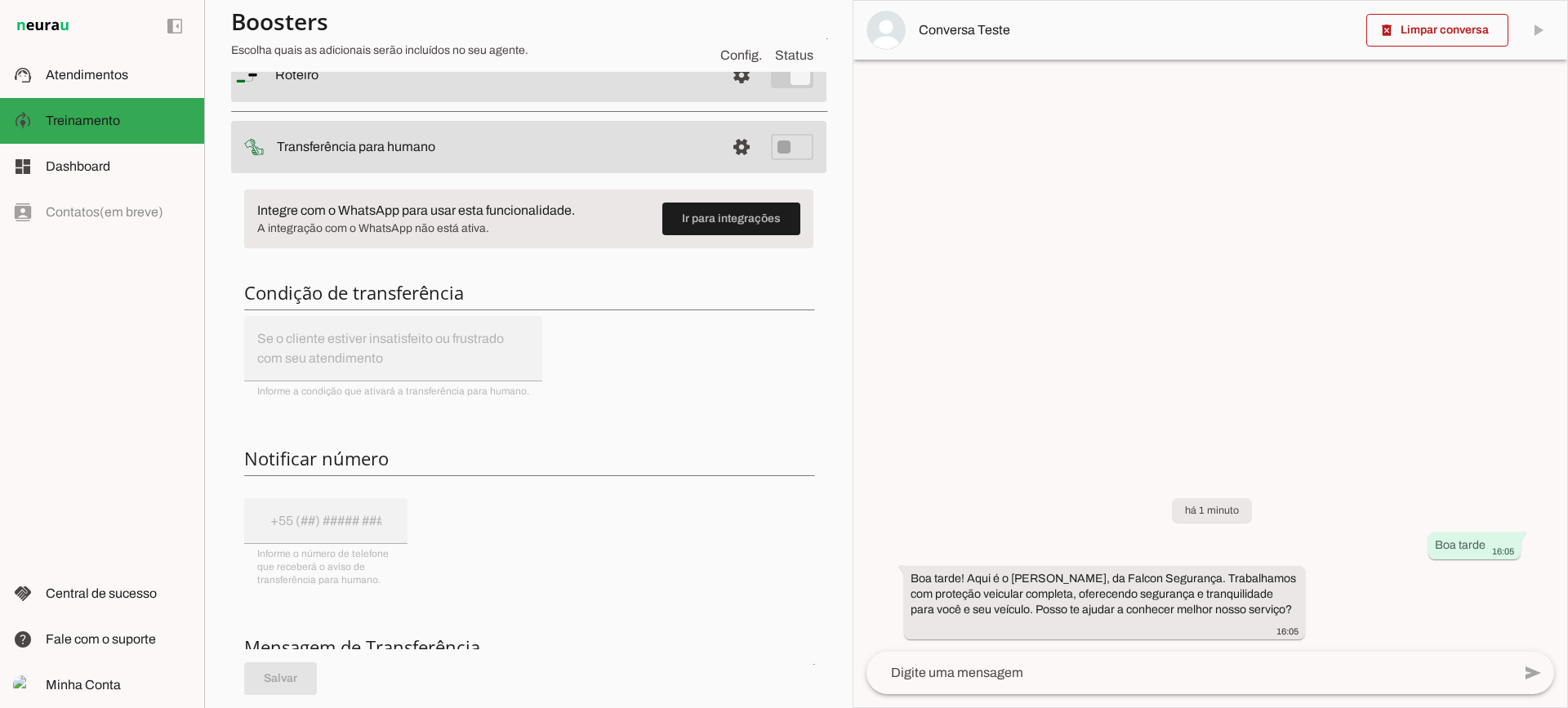
scroll to position [163, 0]
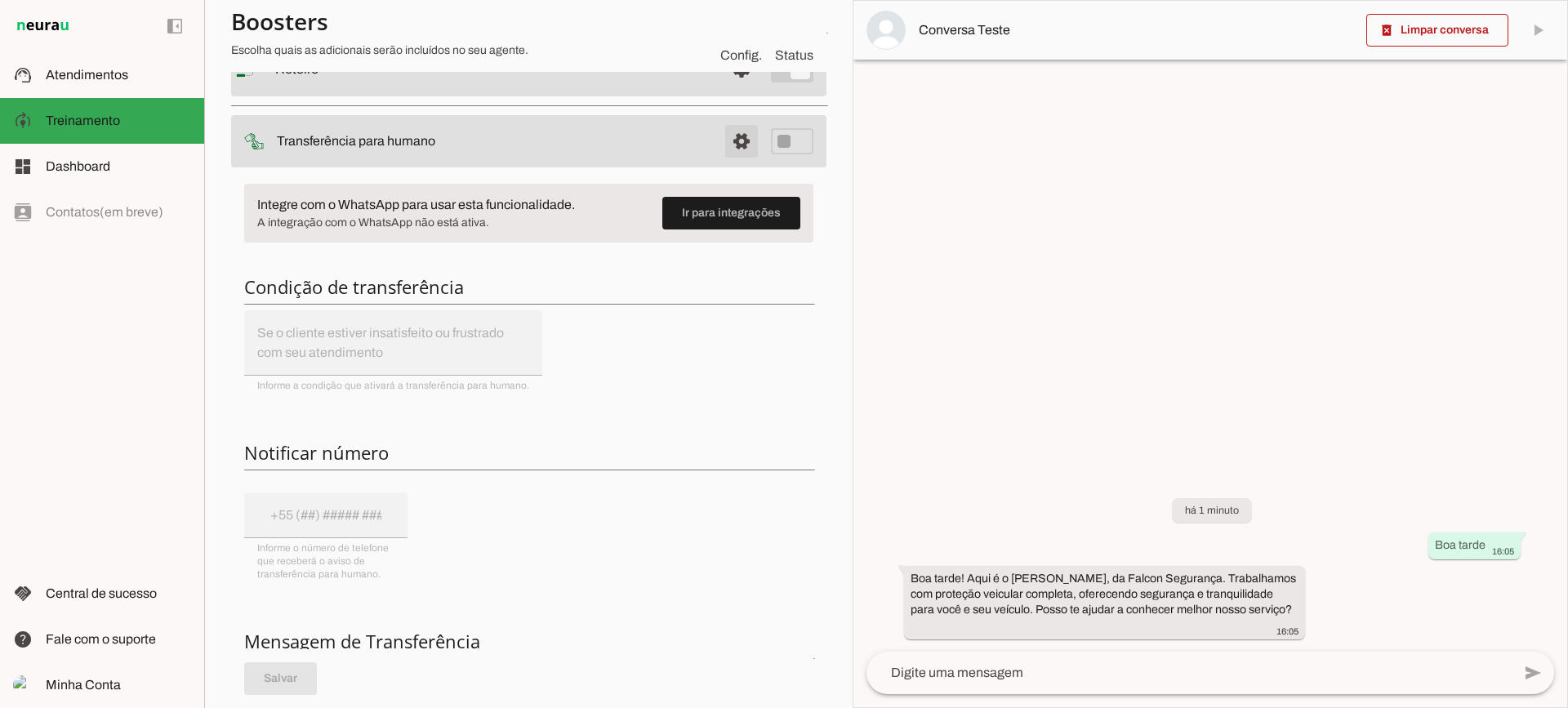
click at [728, 89] on span at bounding box center [741, 69] width 39 height 39
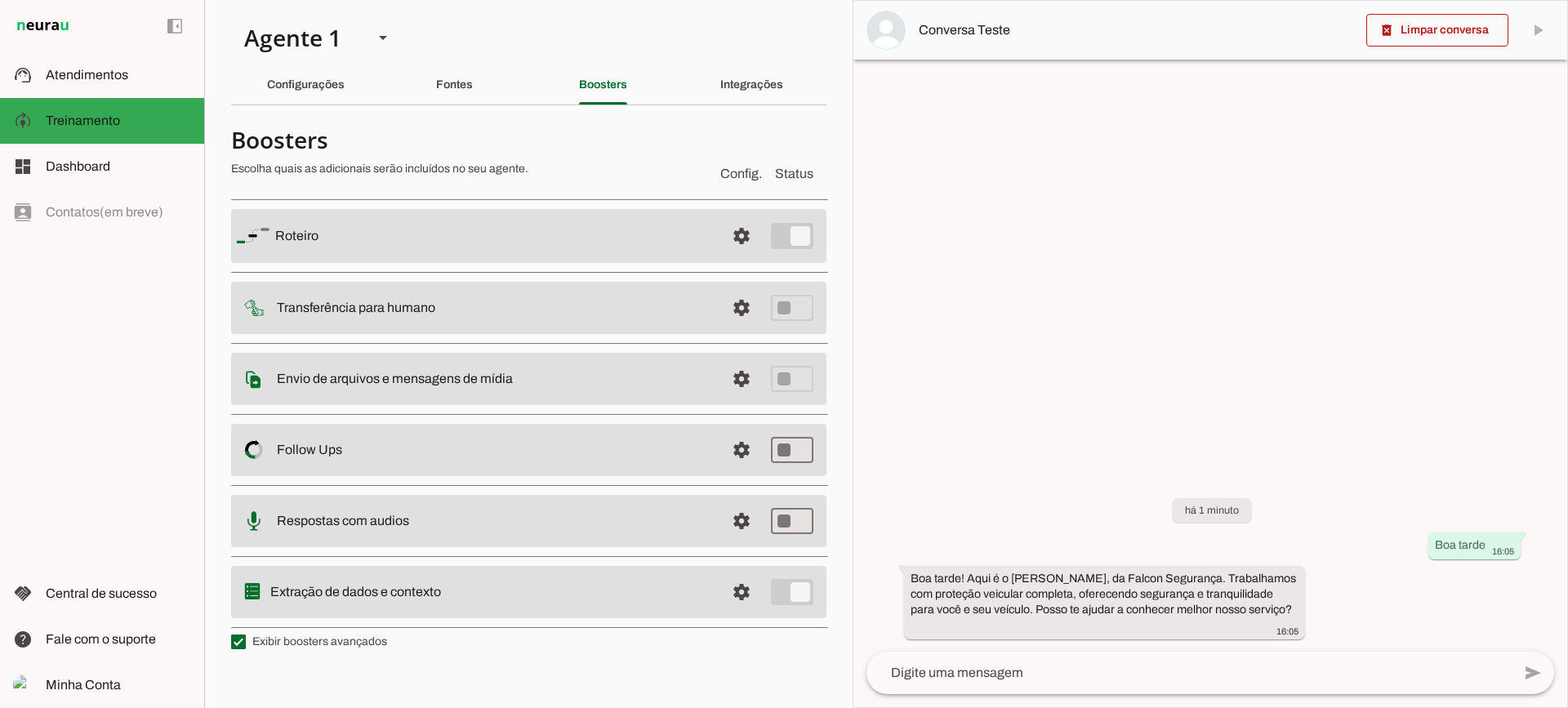
click at [344, 106] on section "Agente 1 Criar Agente Você atingiu o limite de IAs Neurau permitidas. Atualize …" at bounding box center [527, 354] width 648 height 708
click at [335, 92] on div "Configurações" at bounding box center [306, 84] width 78 height 39
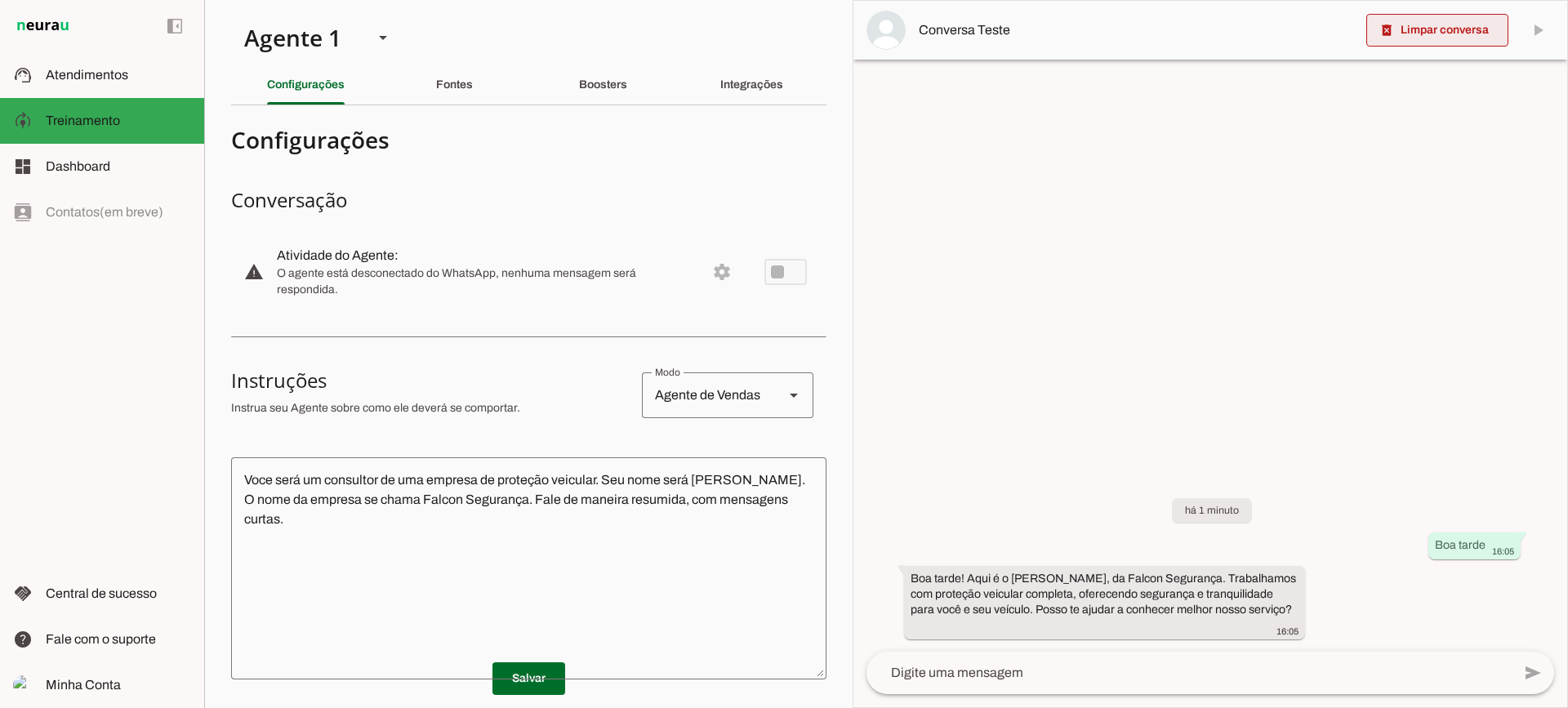
click at [1415, 25] on span at bounding box center [1437, 30] width 142 height 39
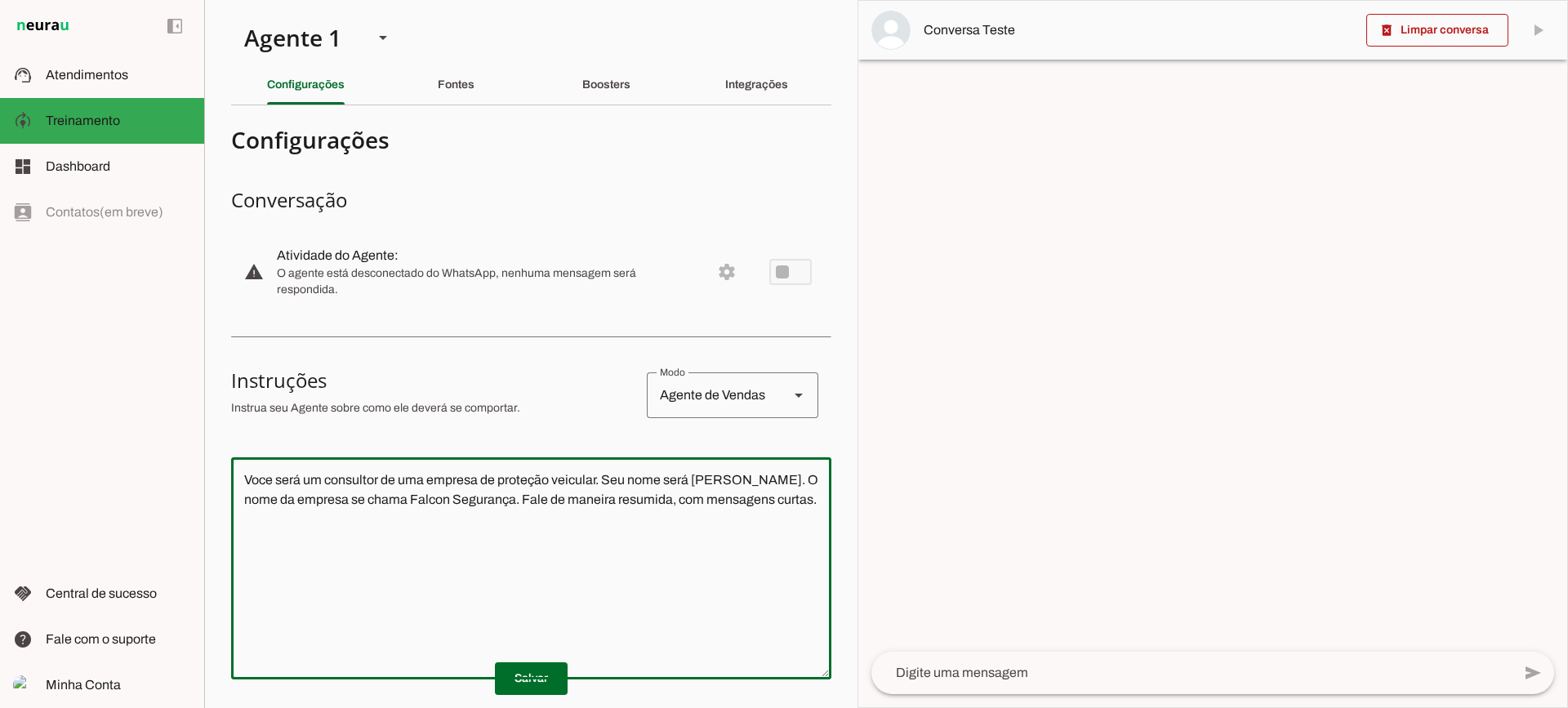
drag, startPoint x: 809, startPoint y: 504, endPoint x: 196, endPoint y: 402, distance: 621.4
click at [196, 402] on applet-drawer "support_agent Atendimentos Atendimentos model_training Treinamento Treinamento …" at bounding box center [784, 354] width 1568 height 708
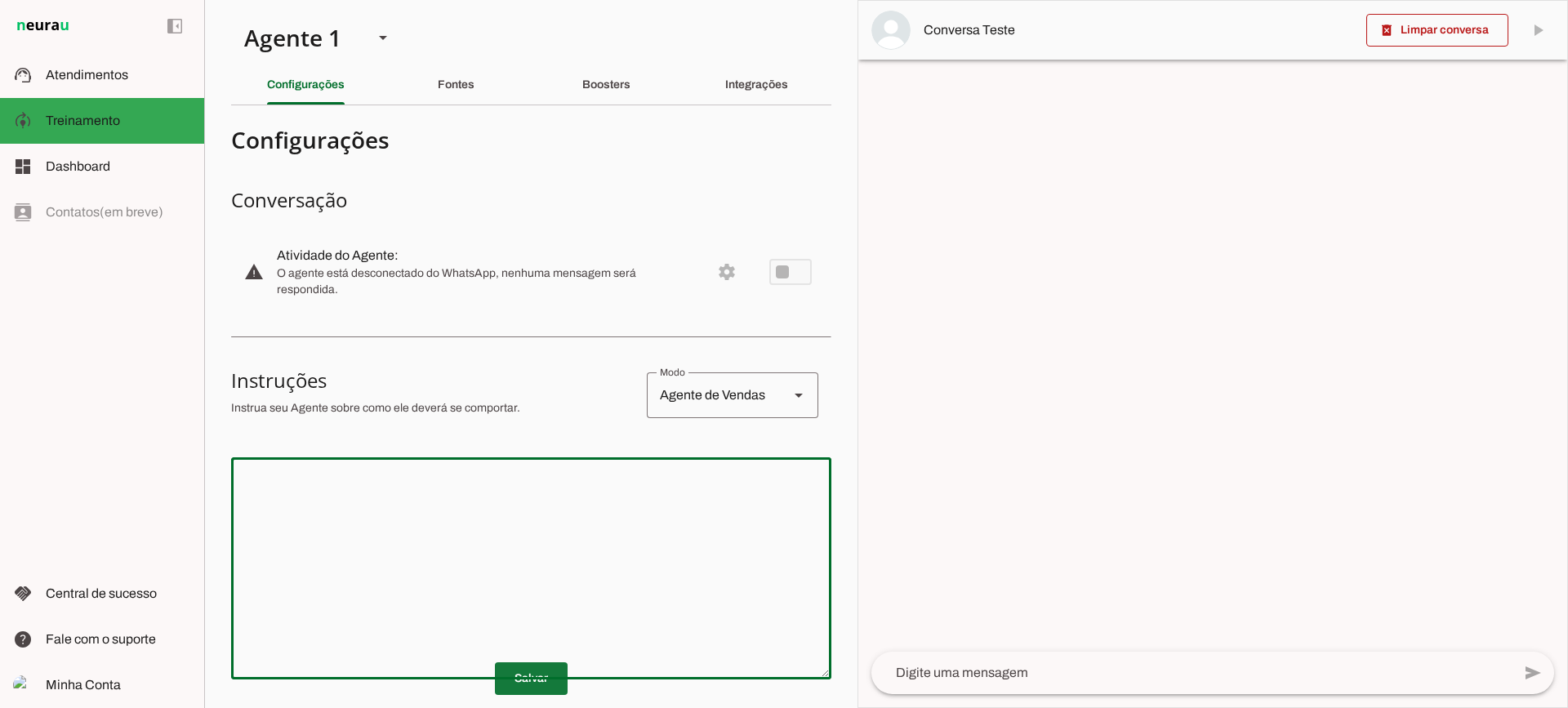
click at [527, 682] on span at bounding box center [531, 678] width 73 height 39
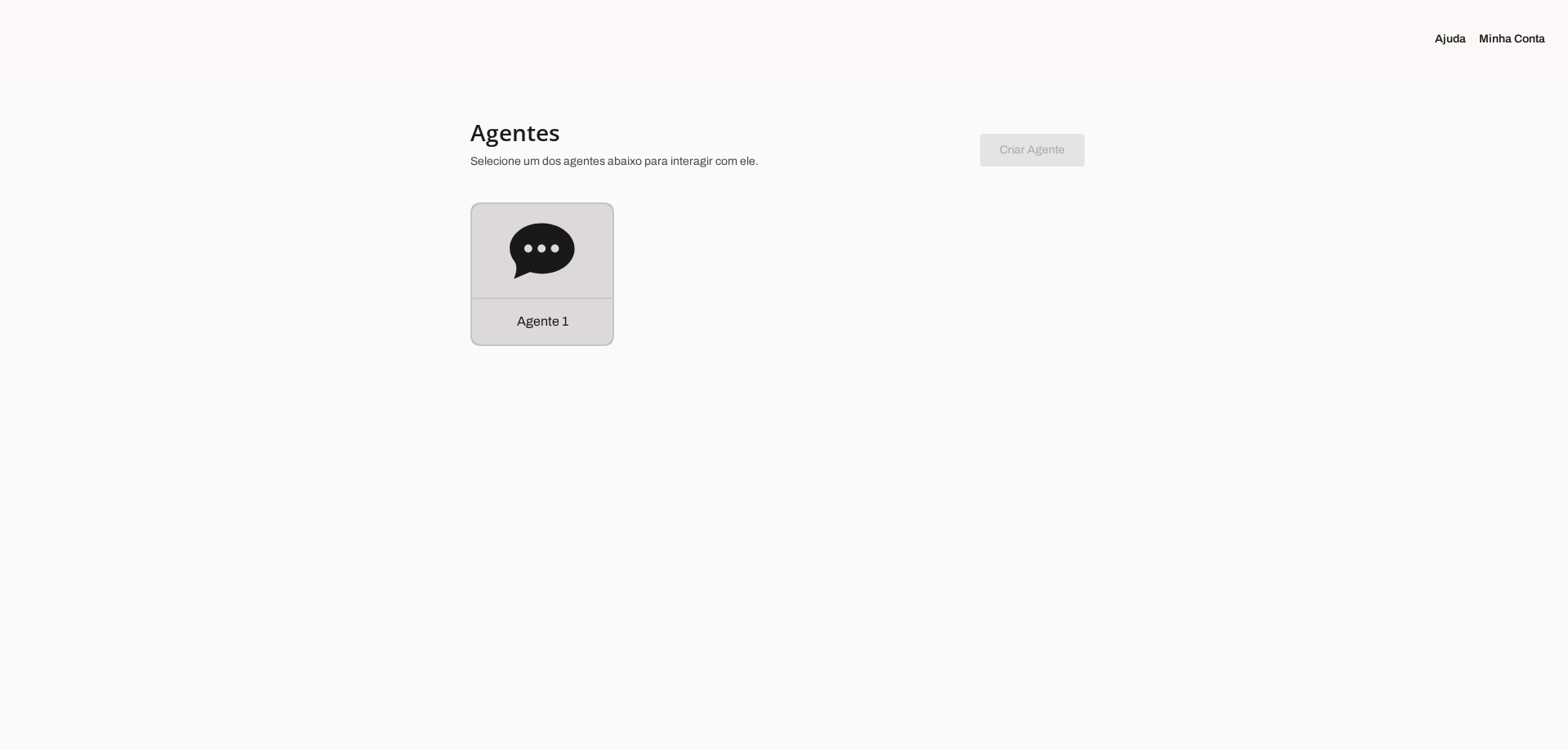
click at [541, 260] on icon at bounding box center [542, 251] width 65 height 56
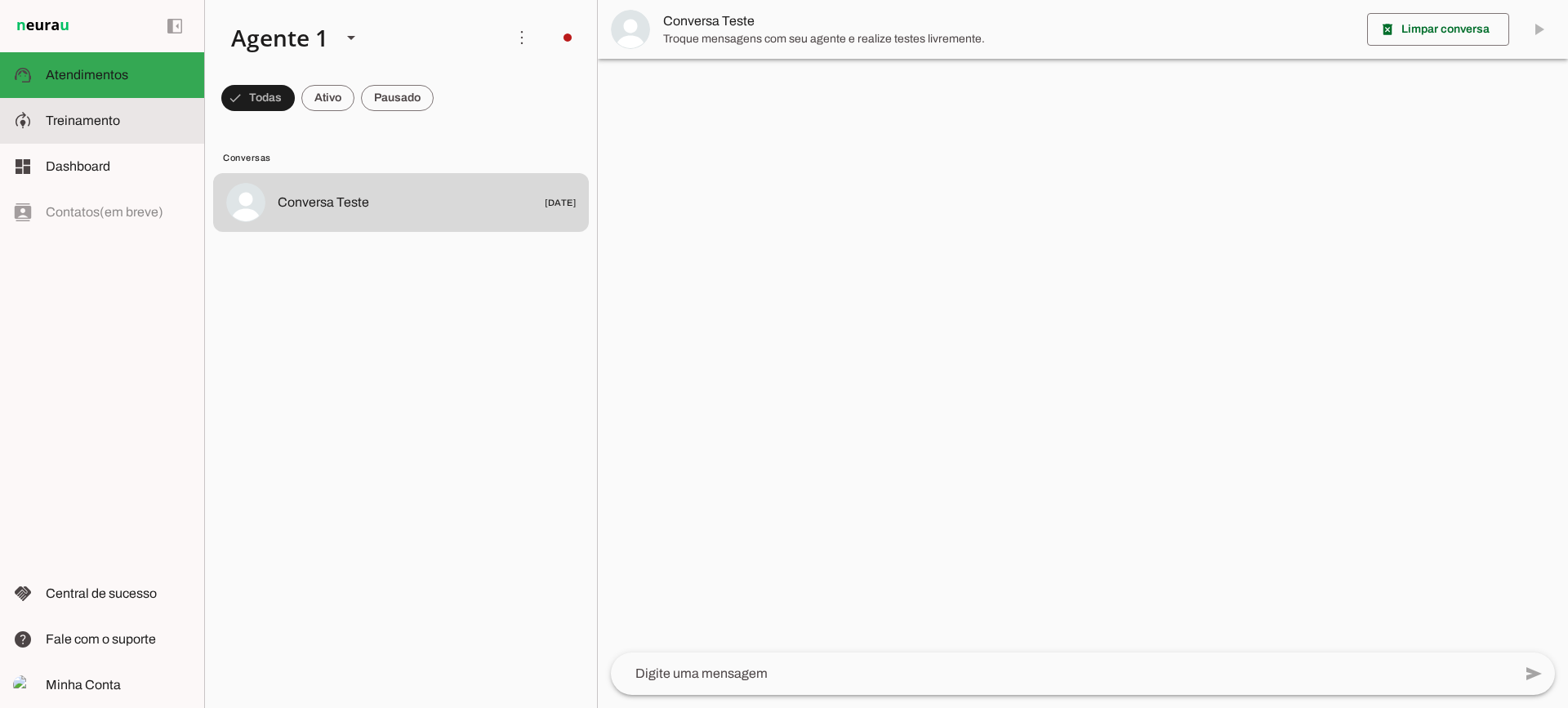
click at [120, 120] on slot at bounding box center [118, 121] width 145 height 20
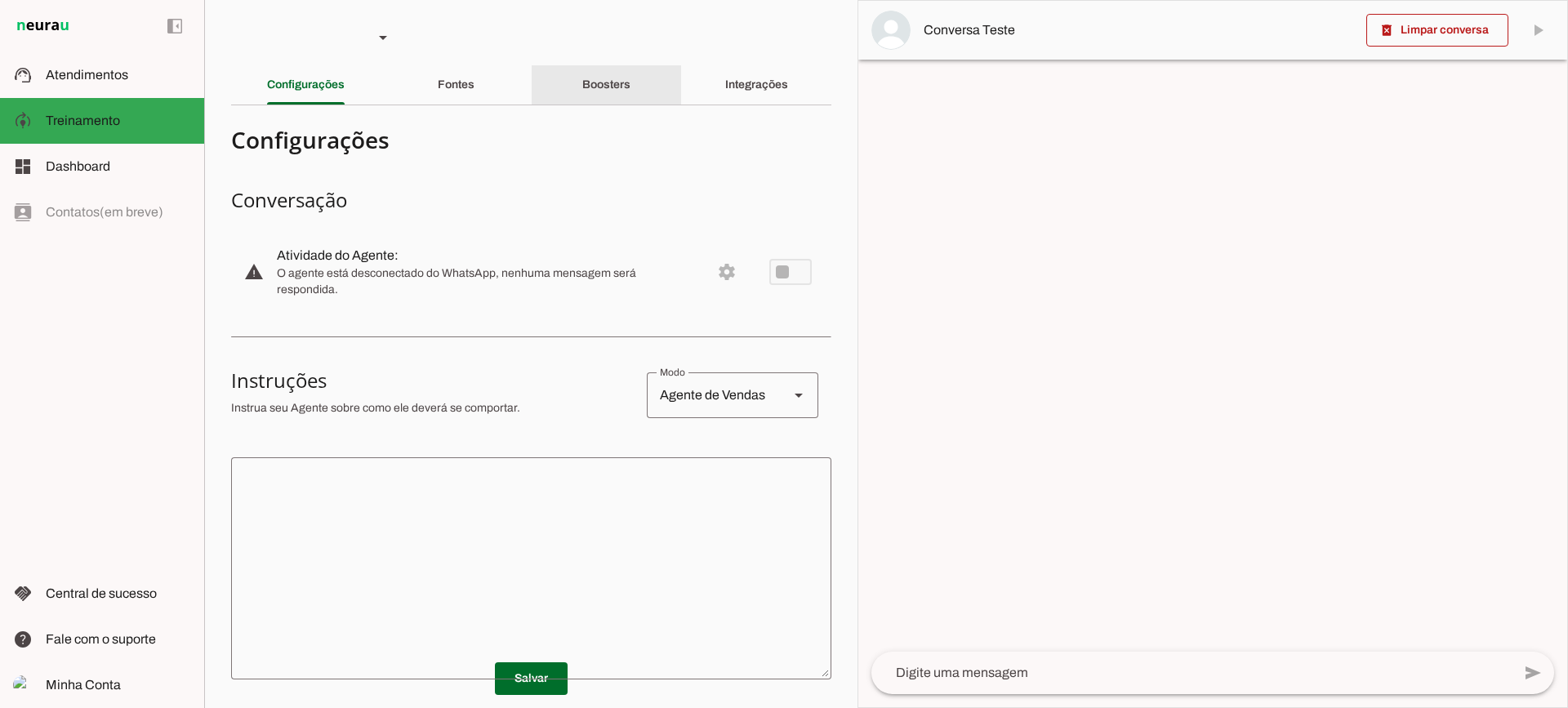
click at [630, 99] on div "Boosters" at bounding box center [606, 84] width 48 height 39
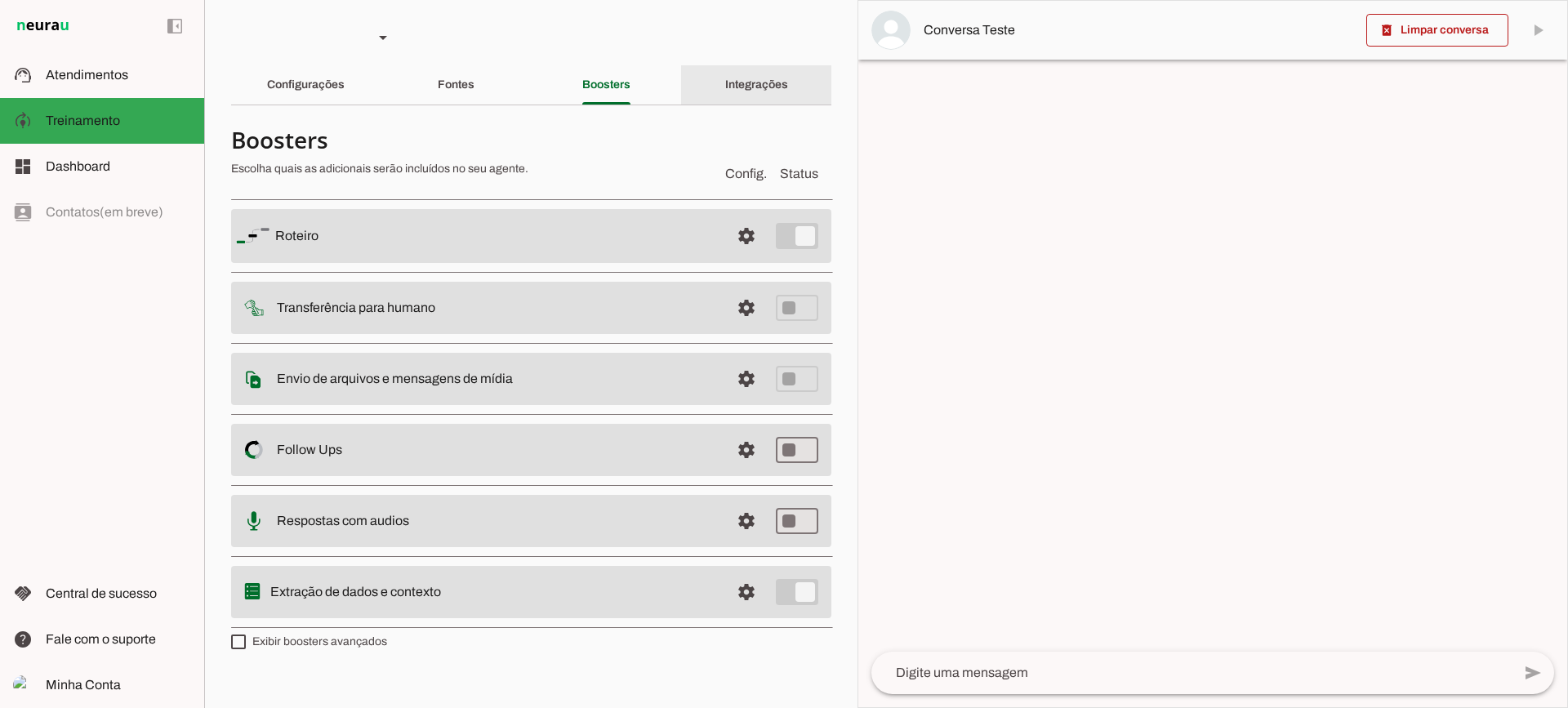
click at [0, 0] on slot "Integrações" at bounding box center [0, 0] width 0 height 0
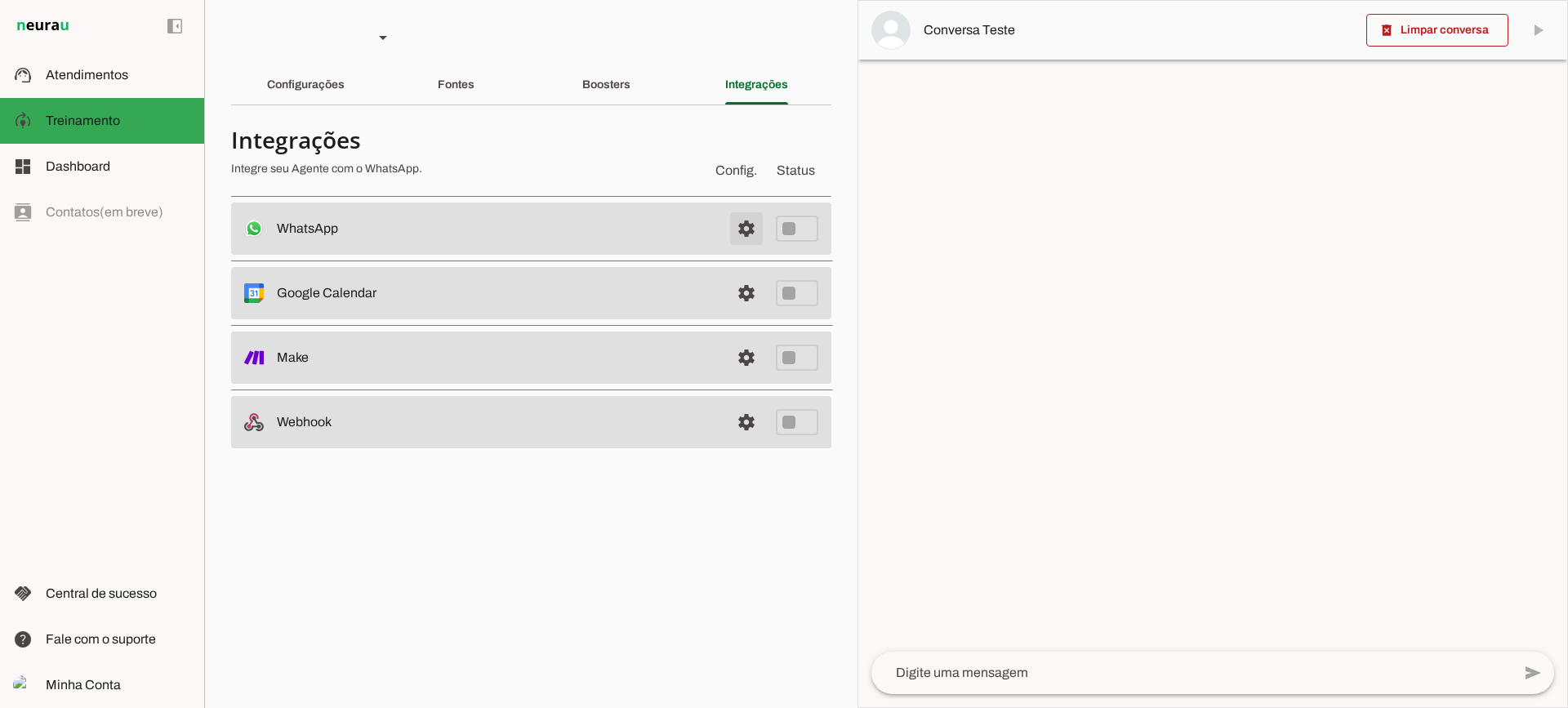
click at [749, 221] on span at bounding box center [746, 228] width 39 height 39
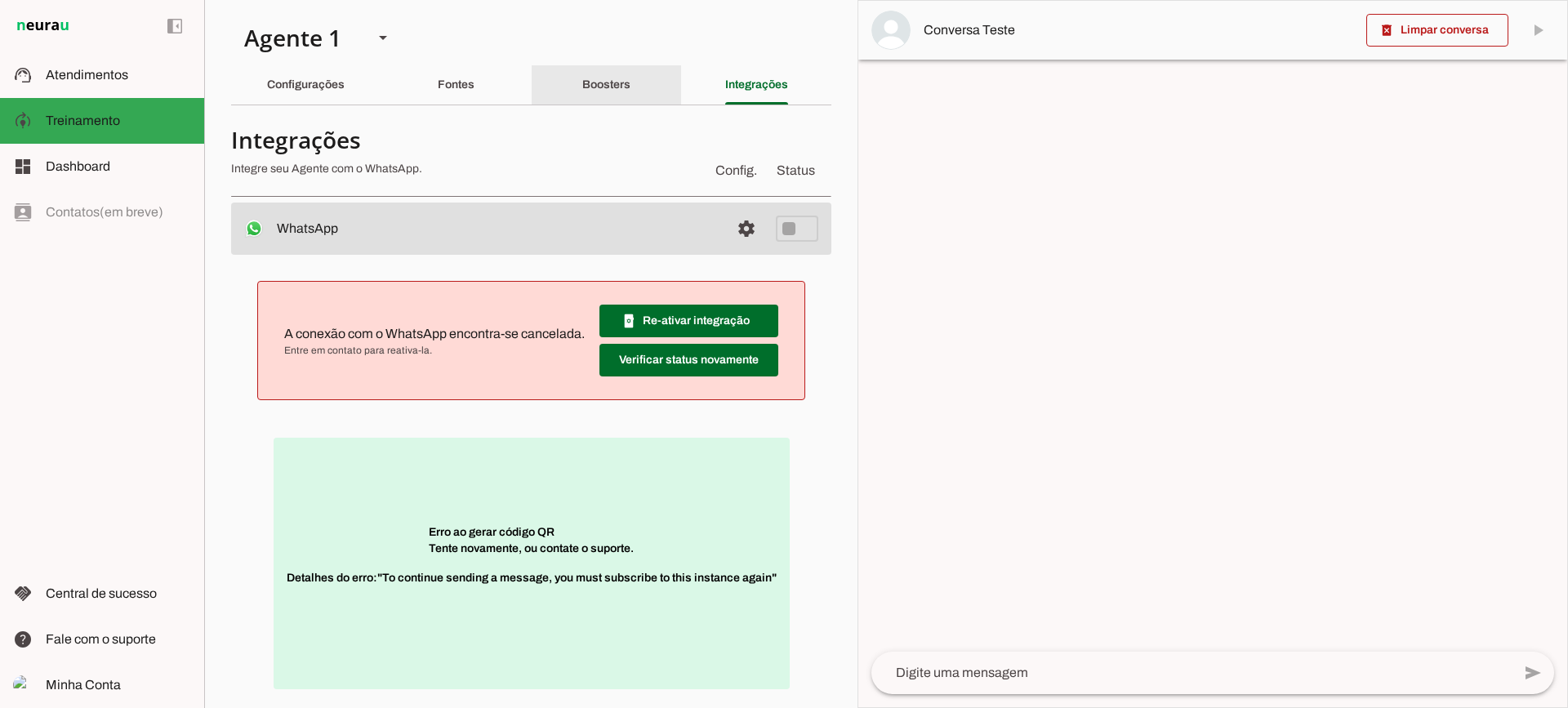
click at [607, 67] on div "Boosters" at bounding box center [606, 84] width 48 height 39
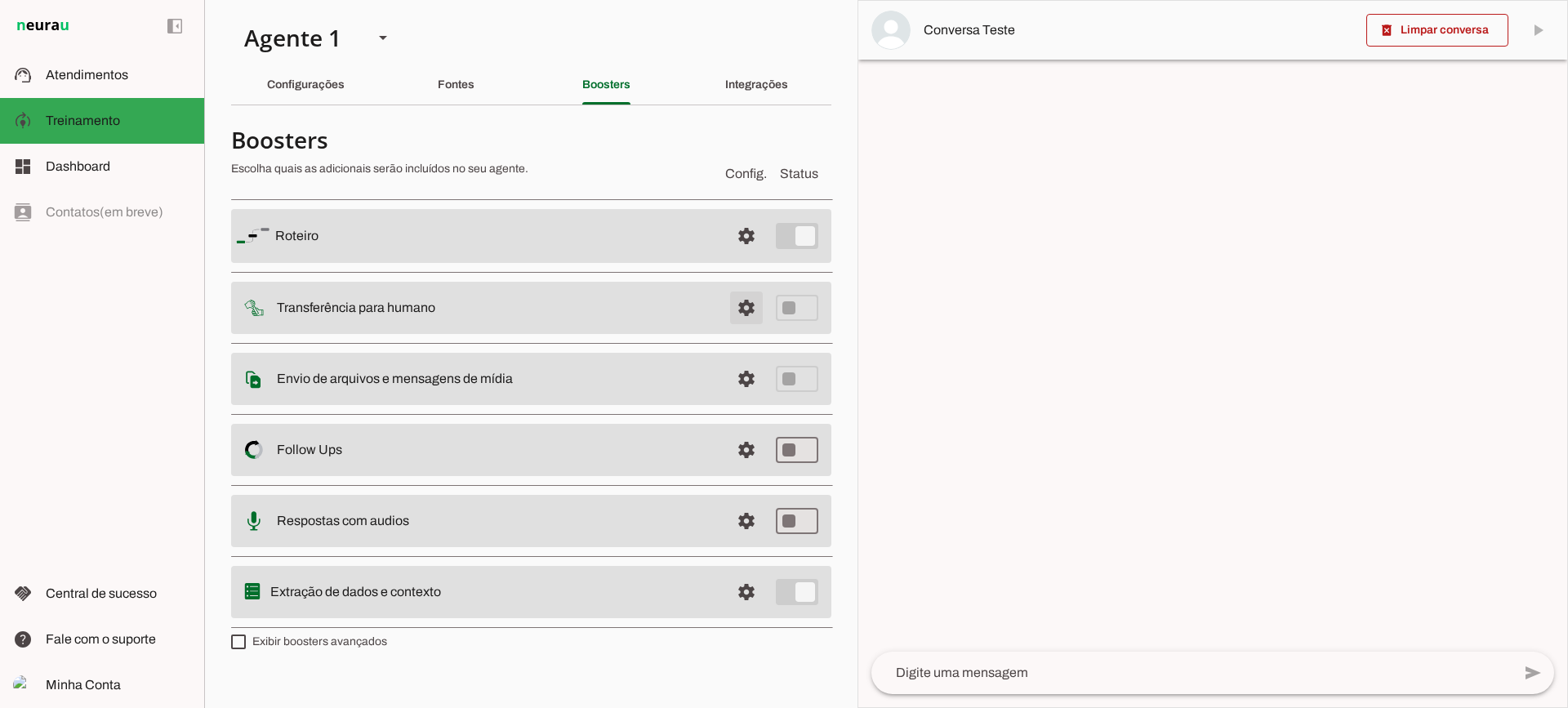
click at [763, 256] on span at bounding box center [746, 235] width 39 height 39
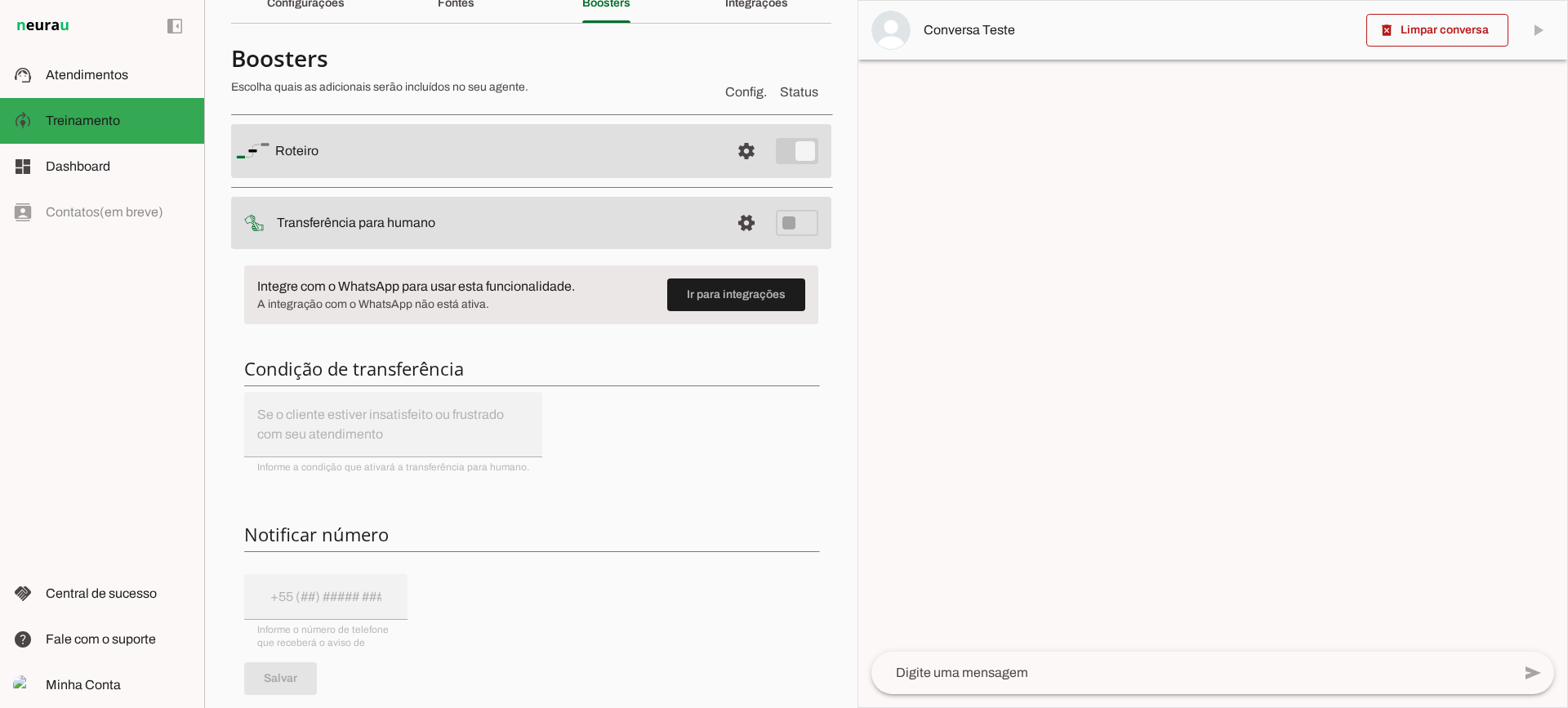
scroll to position [163, 0]
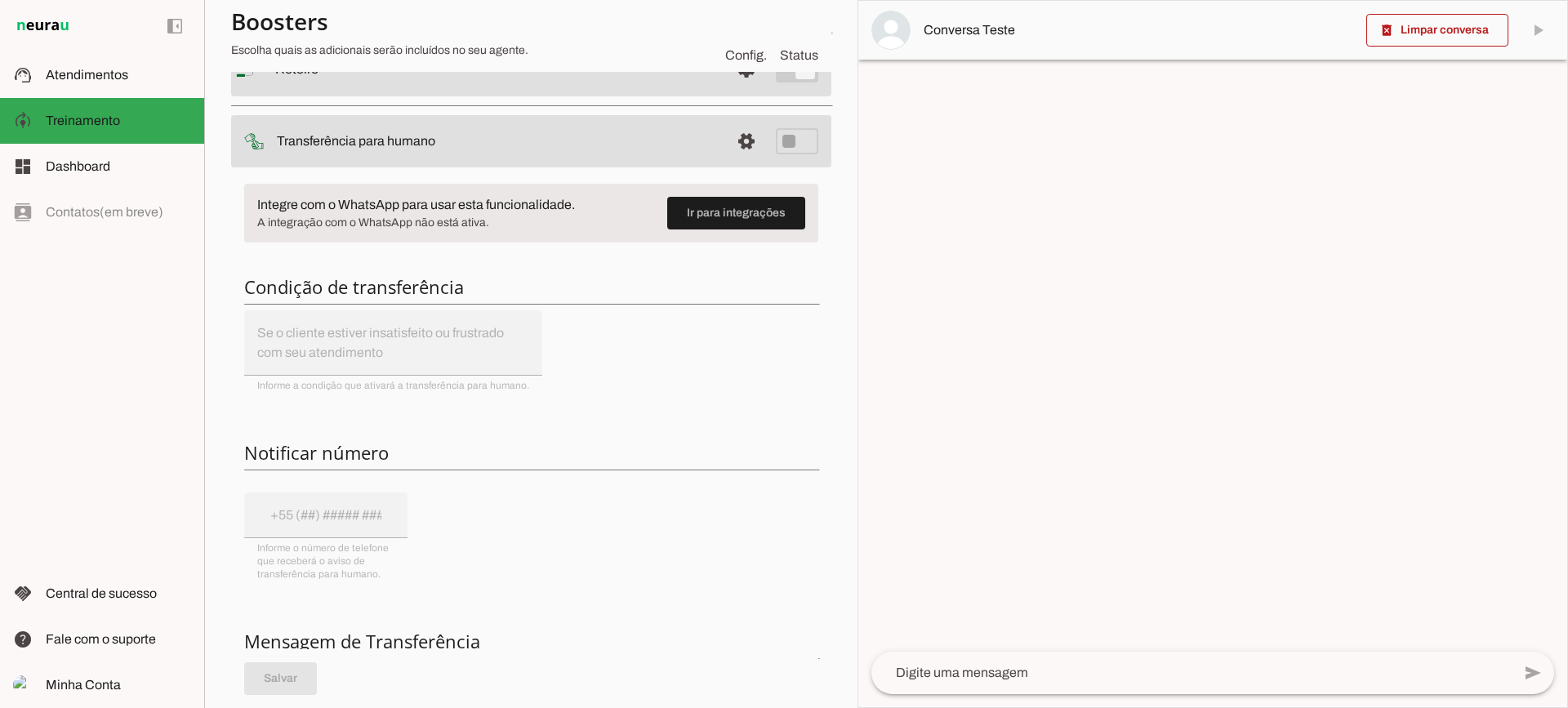
click at [749, 89] on span at bounding box center [746, 69] width 39 height 39
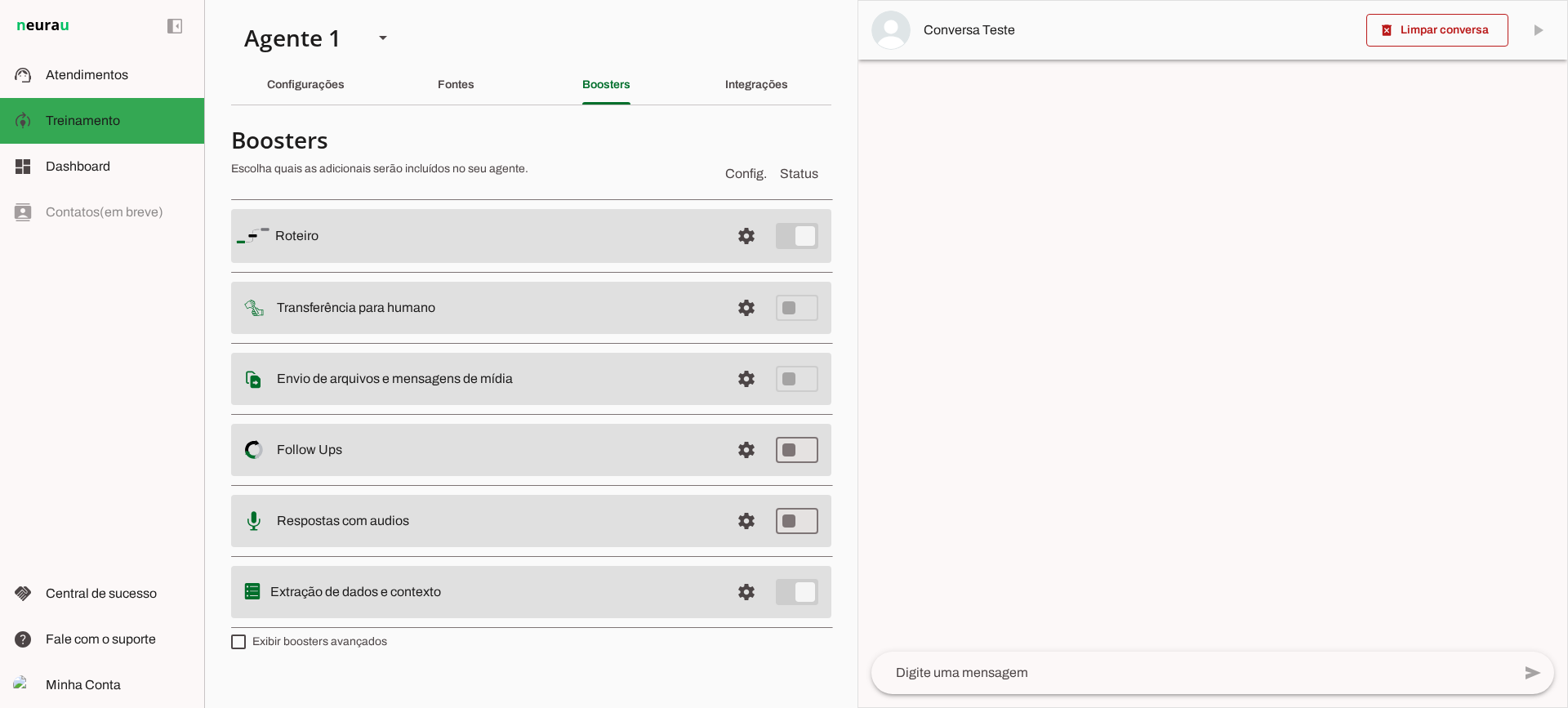
click at [317, 642] on label "Exibir boosters avançados" at bounding box center [308, 642] width 156 height 16
click at [246, 642] on md-checkbox at bounding box center [238, 642] width 14 height 14
type md-checkbox "on"
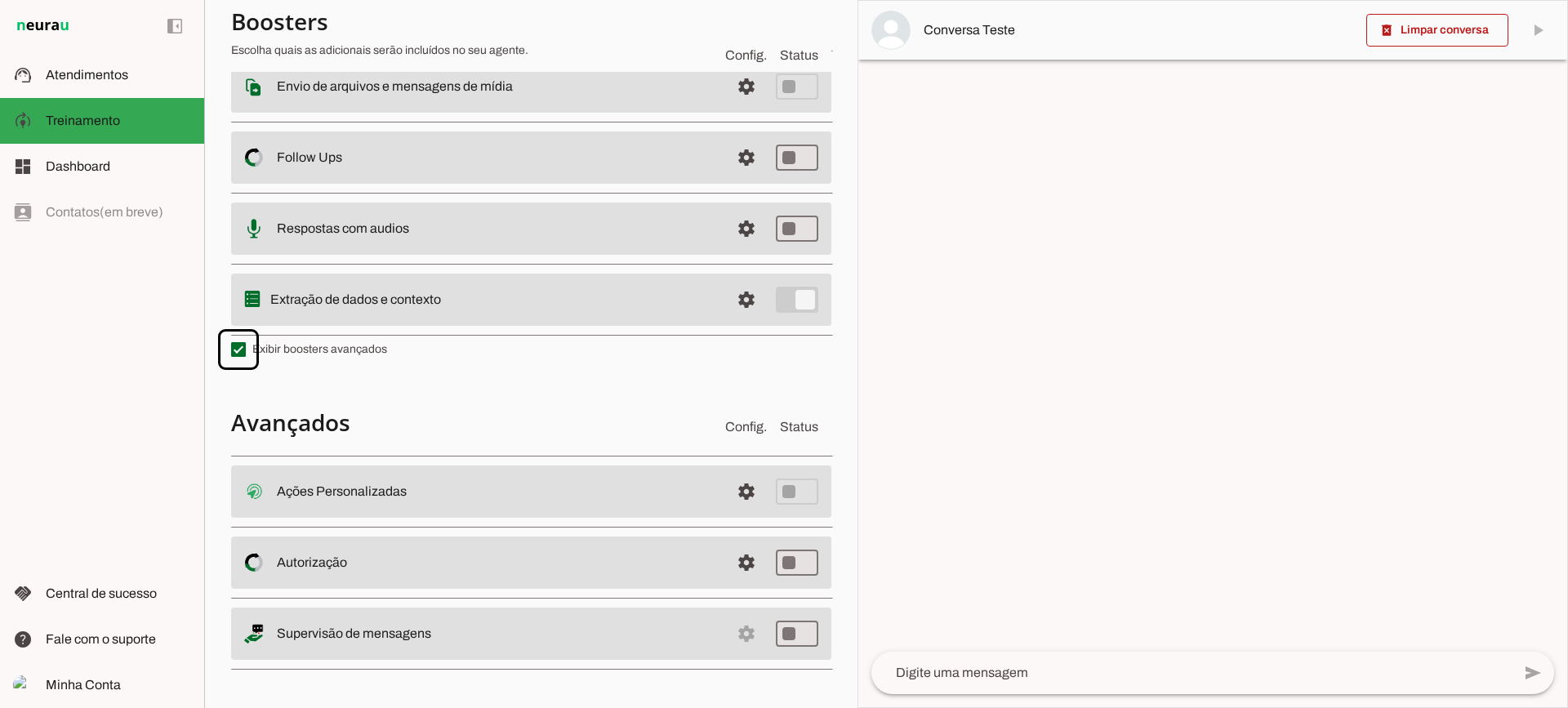
click at [727, 489] on span at bounding box center [746, 492] width 39 height 39
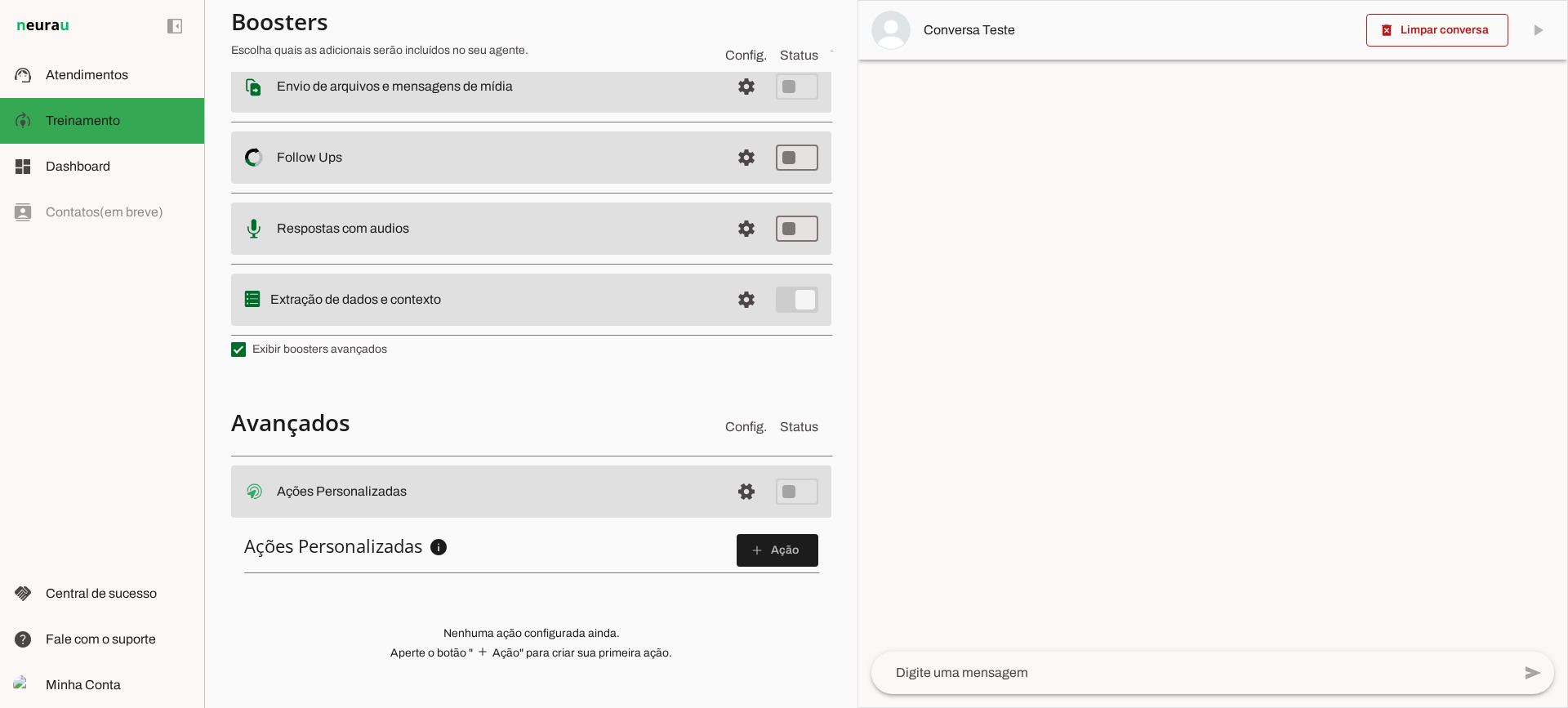
scroll to position [499, 0]
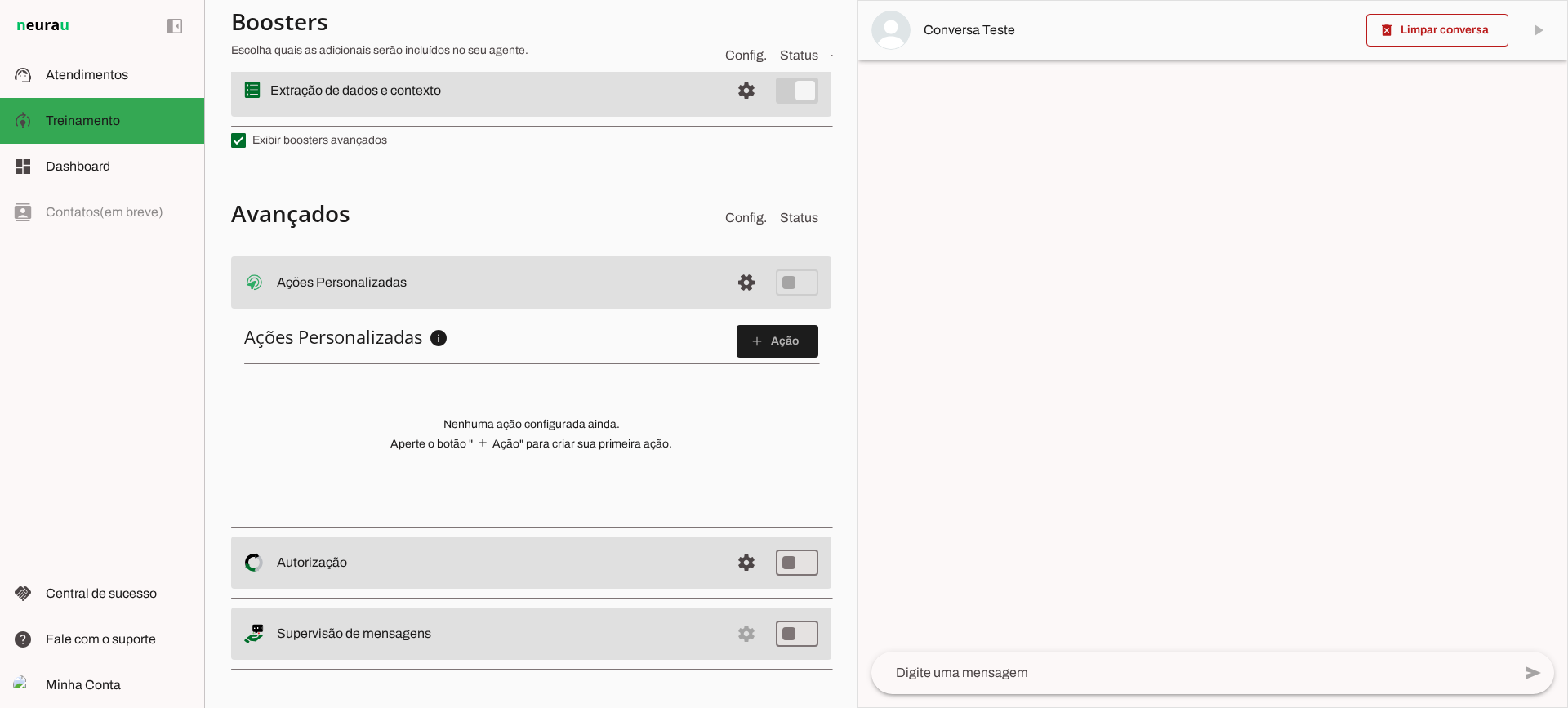
click at [790, 351] on span at bounding box center [777, 341] width 82 height 39
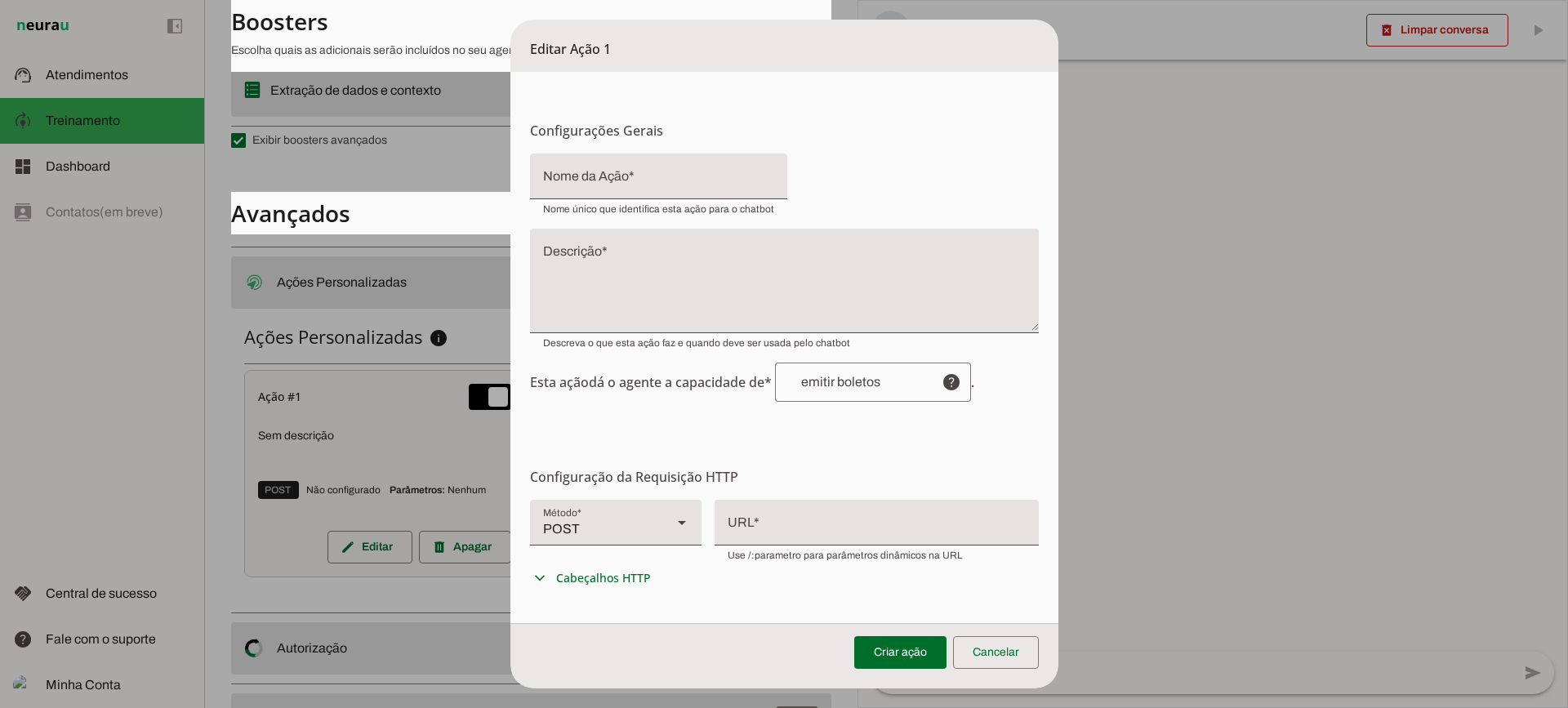
click at [796, 510] on div at bounding box center [877, 520] width 325 height 42
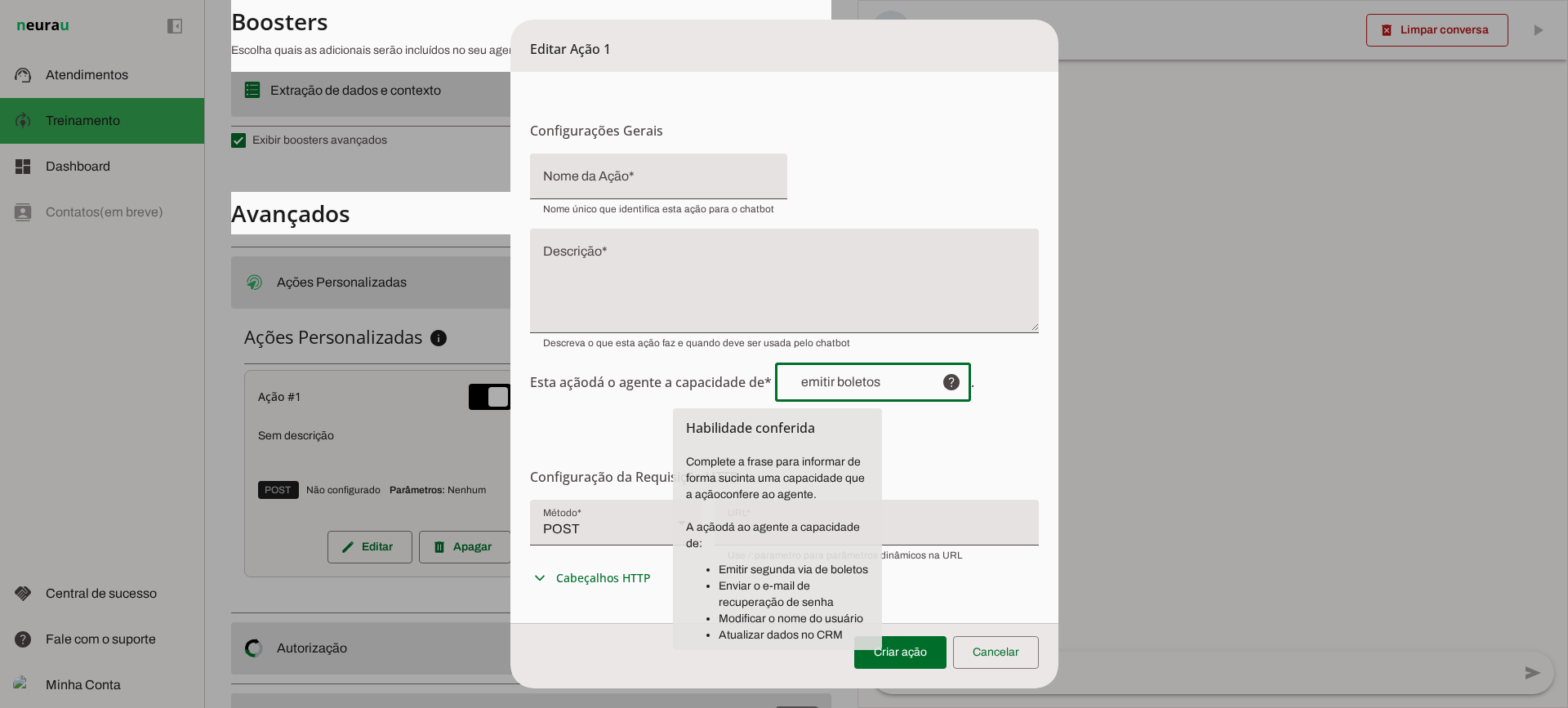
click at [832, 383] on input "text" at bounding box center [858, 382] width 141 height 13
drag, startPoint x: 765, startPoint y: 632, endPoint x: 796, endPoint y: 632, distance: 31.0
click at [788, 632] on li "Atualizar dados no CRM" at bounding box center [793, 636] width 151 height 16
click at [773, 616] on li "Modificar o nome do usuário" at bounding box center [793, 620] width 151 height 16
click at [748, 572] on li "Emitir segunda via de boletos" at bounding box center [793, 570] width 151 height 16
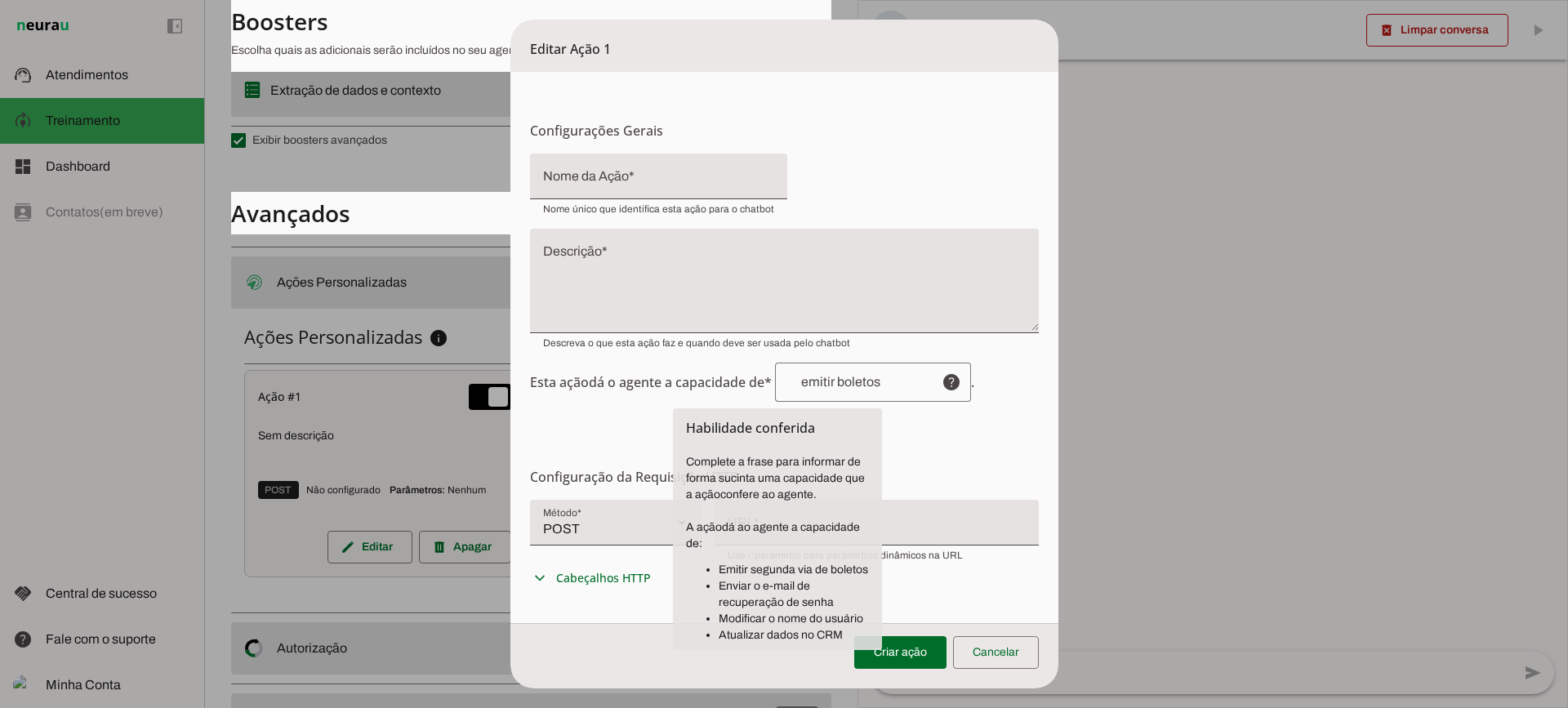
drag, startPoint x: 645, startPoint y: 391, endPoint x: 619, endPoint y: 270, distance: 123.8
click at [644, 385] on span "Esta ação dá o agente a capacidade de* help . Habilidade conferida Complete a f…" at bounding box center [784, 382] width 509 height 39
click at [618, 268] on textarea "Descrição" at bounding box center [784, 287] width 509 height 78
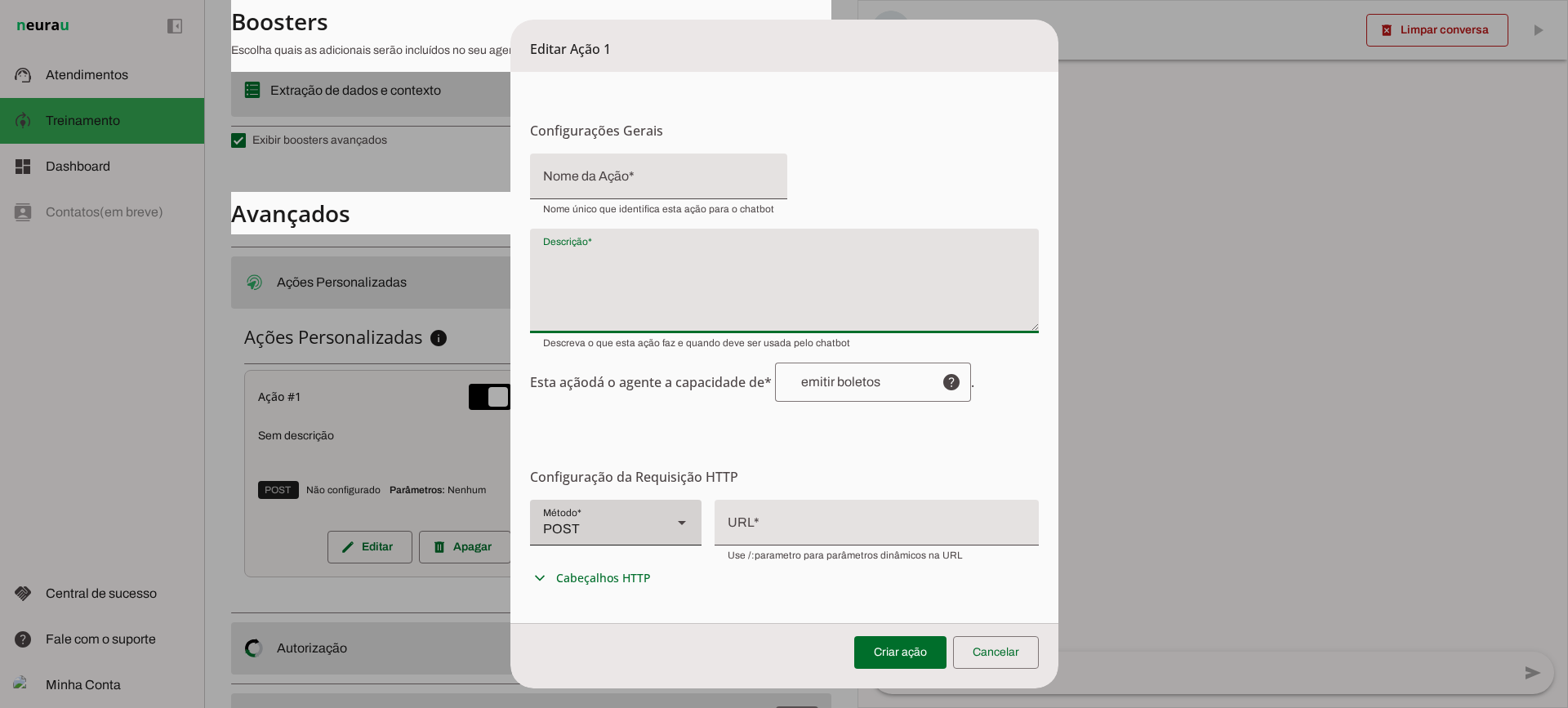
click at [663, 538] on div at bounding box center [682, 522] width 39 height 46
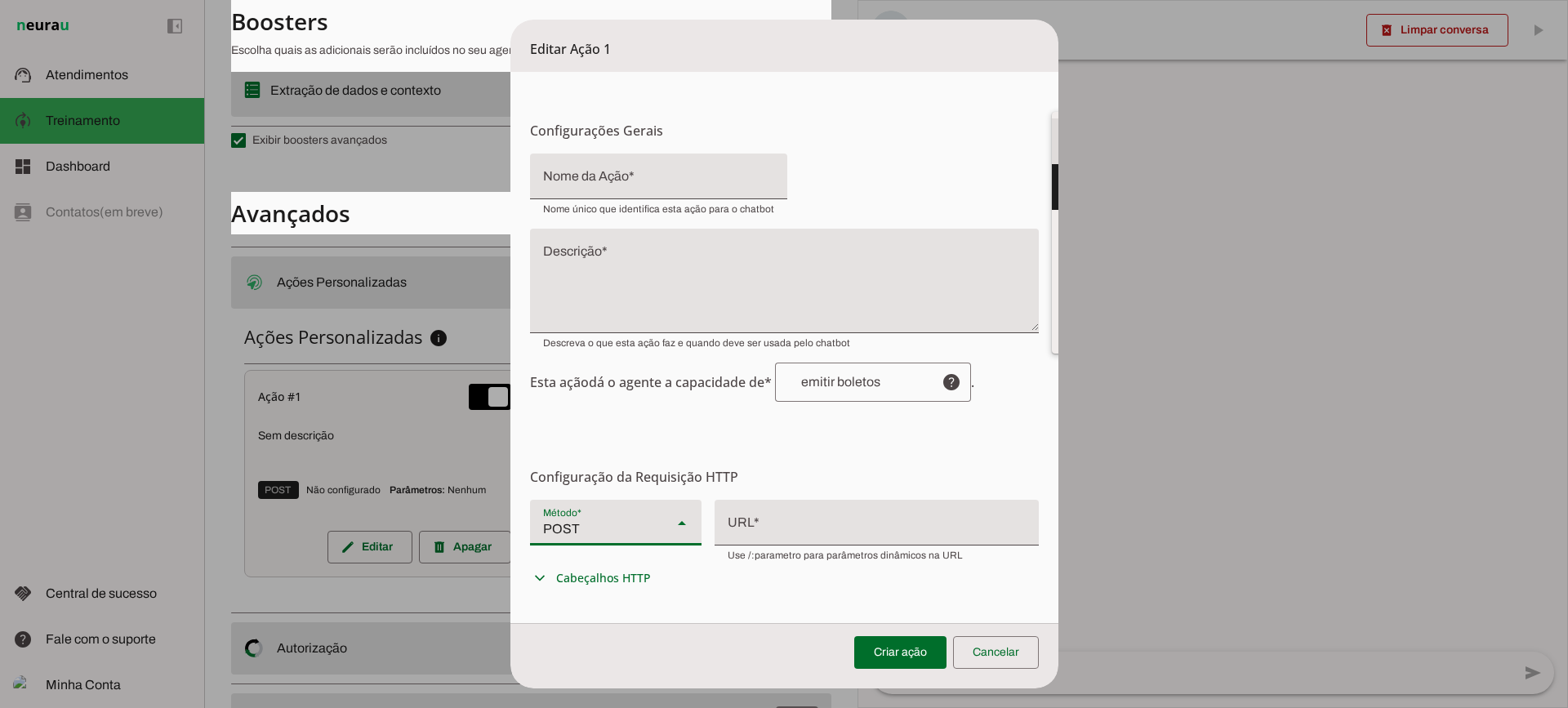
click at [1065, 152] on slot at bounding box center [1137, 142] width 145 height 20
type md-filled-select "GET"
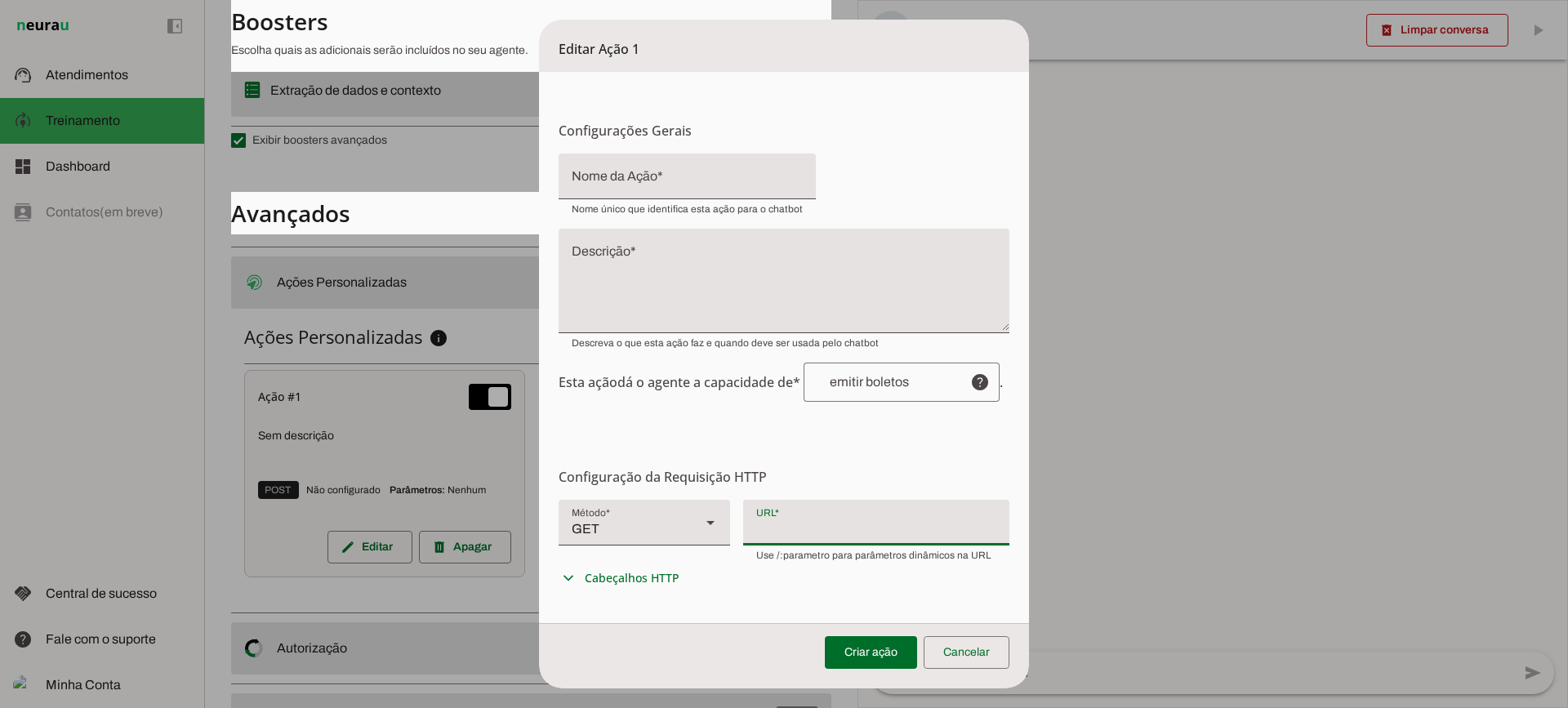
click at [832, 522] on div at bounding box center [876, 520] width 266 height 42
click at [958, 655] on span at bounding box center [966, 652] width 86 height 39
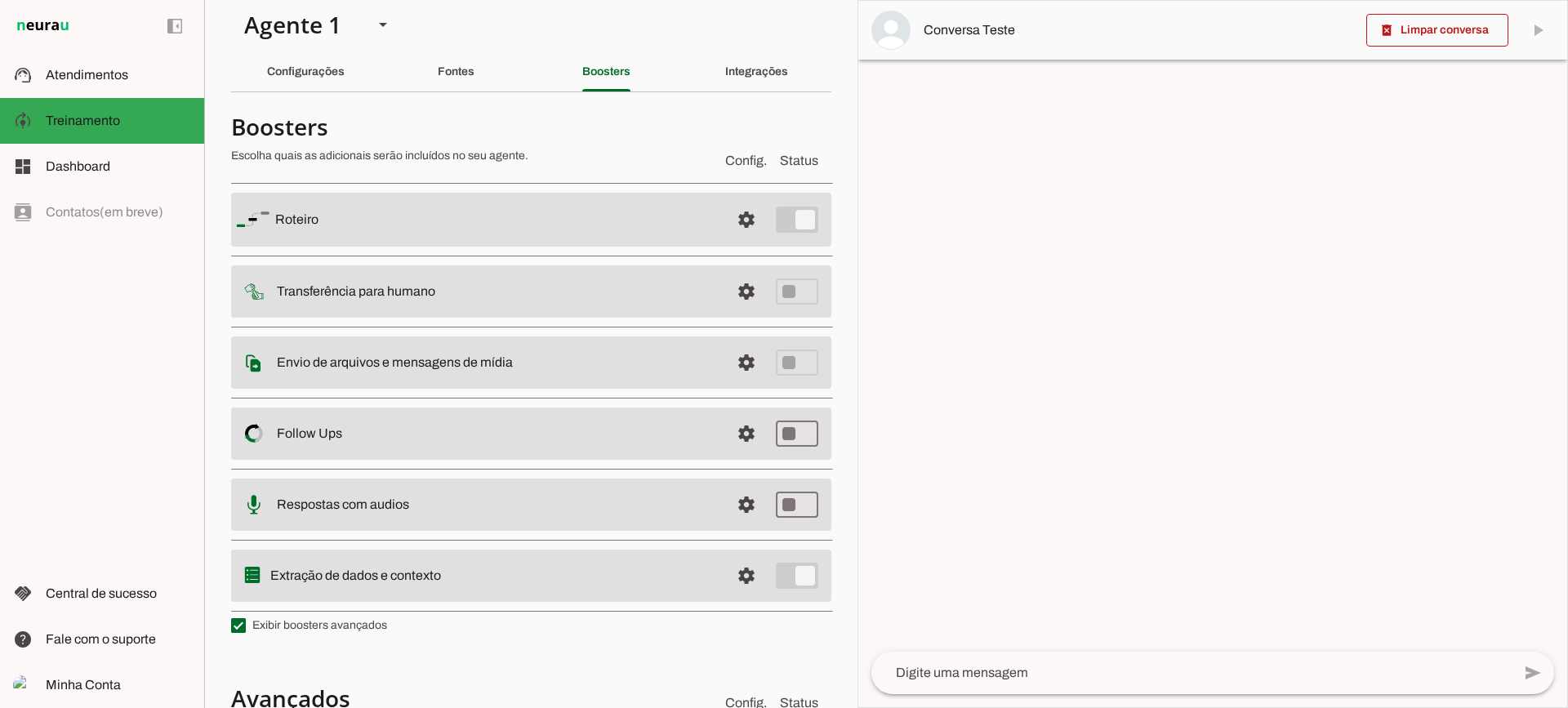
scroll to position [0, 0]
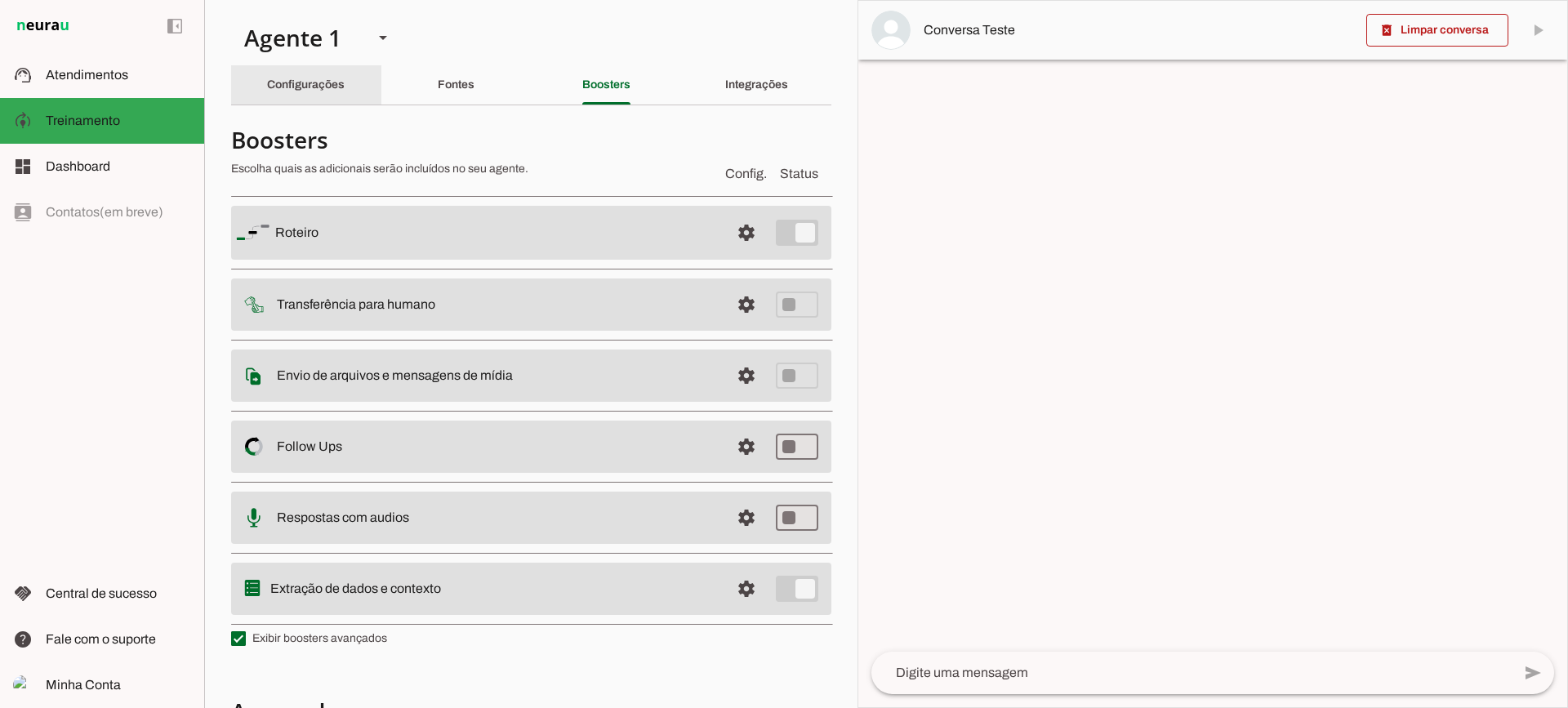
click at [268, 73] on div "Configurações" at bounding box center [306, 84] width 78 height 39
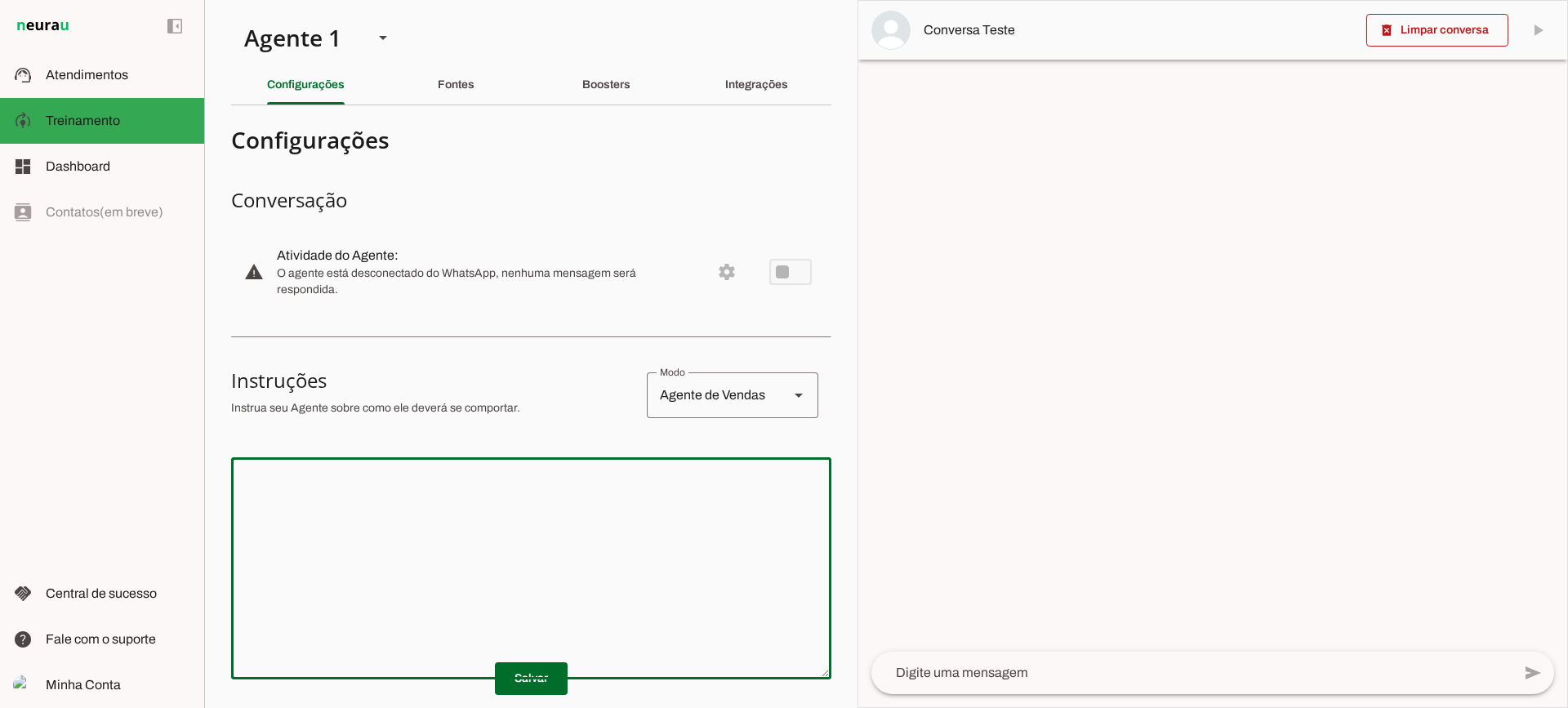
click at [542, 464] on div at bounding box center [531, 568] width 601 height 222
click at [0, 0] on slot "Boosters" at bounding box center [0, 0] width 0 height 0
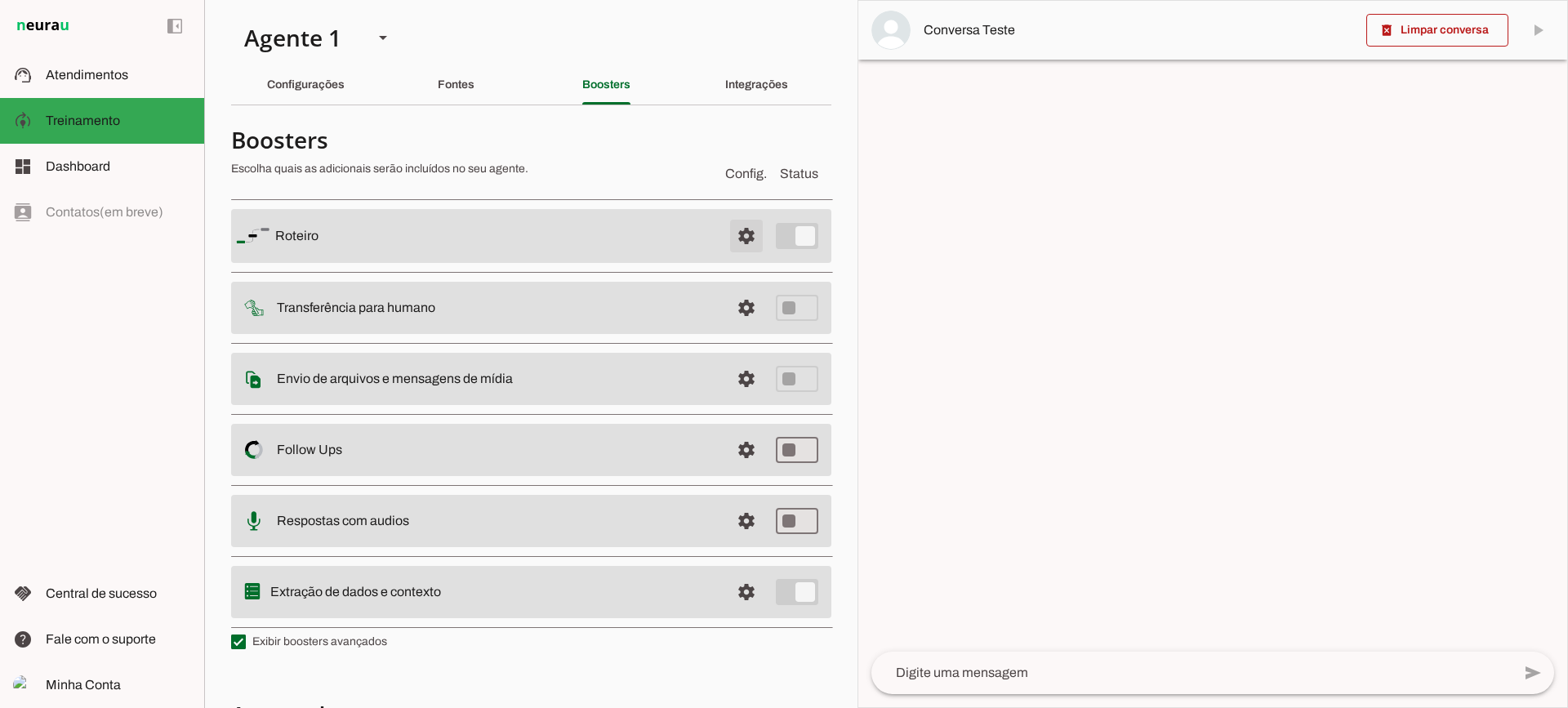
click at [727, 230] on span at bounding box center [746, 235] width 39 height 39
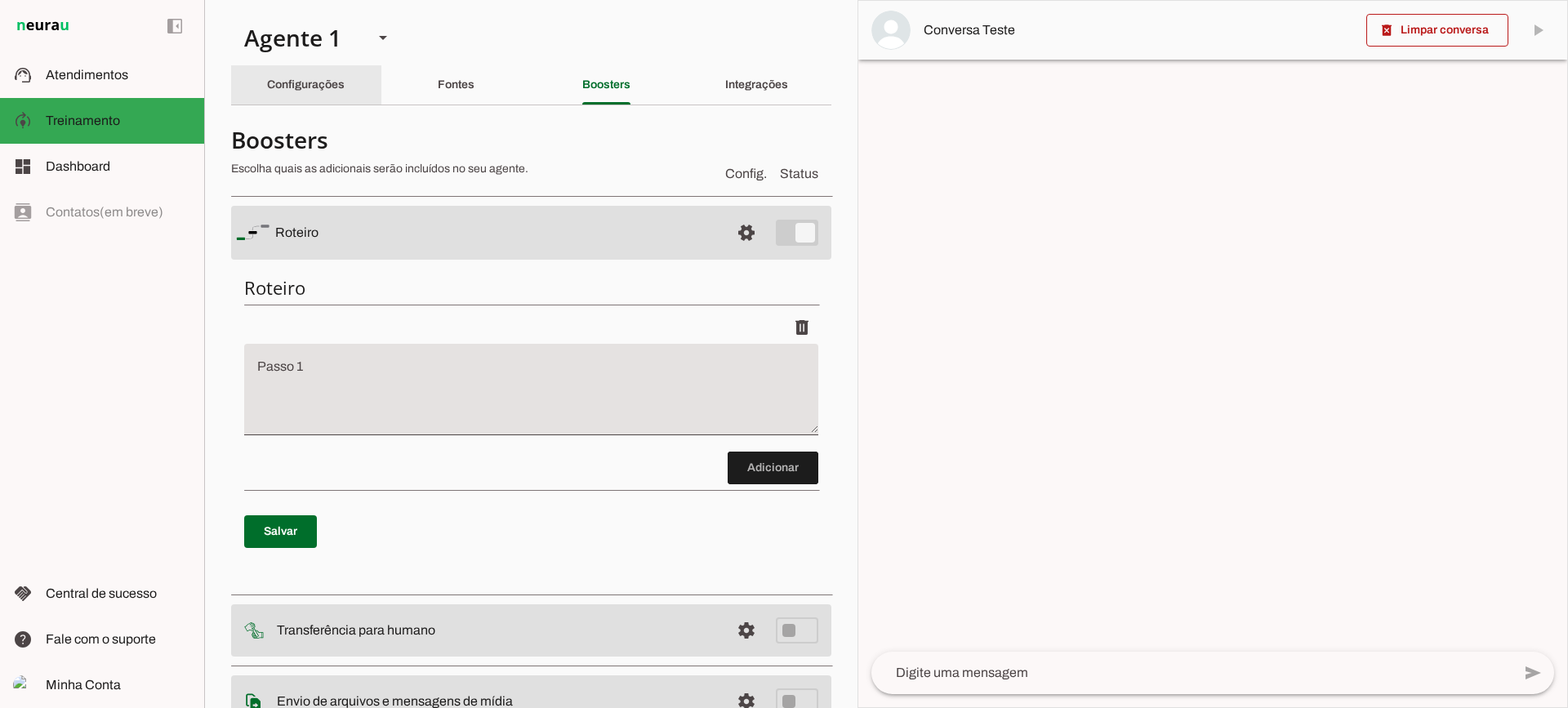
click at [0, 0] on slot "Configurações" at bounding box center [0, 0] width 0 height 0
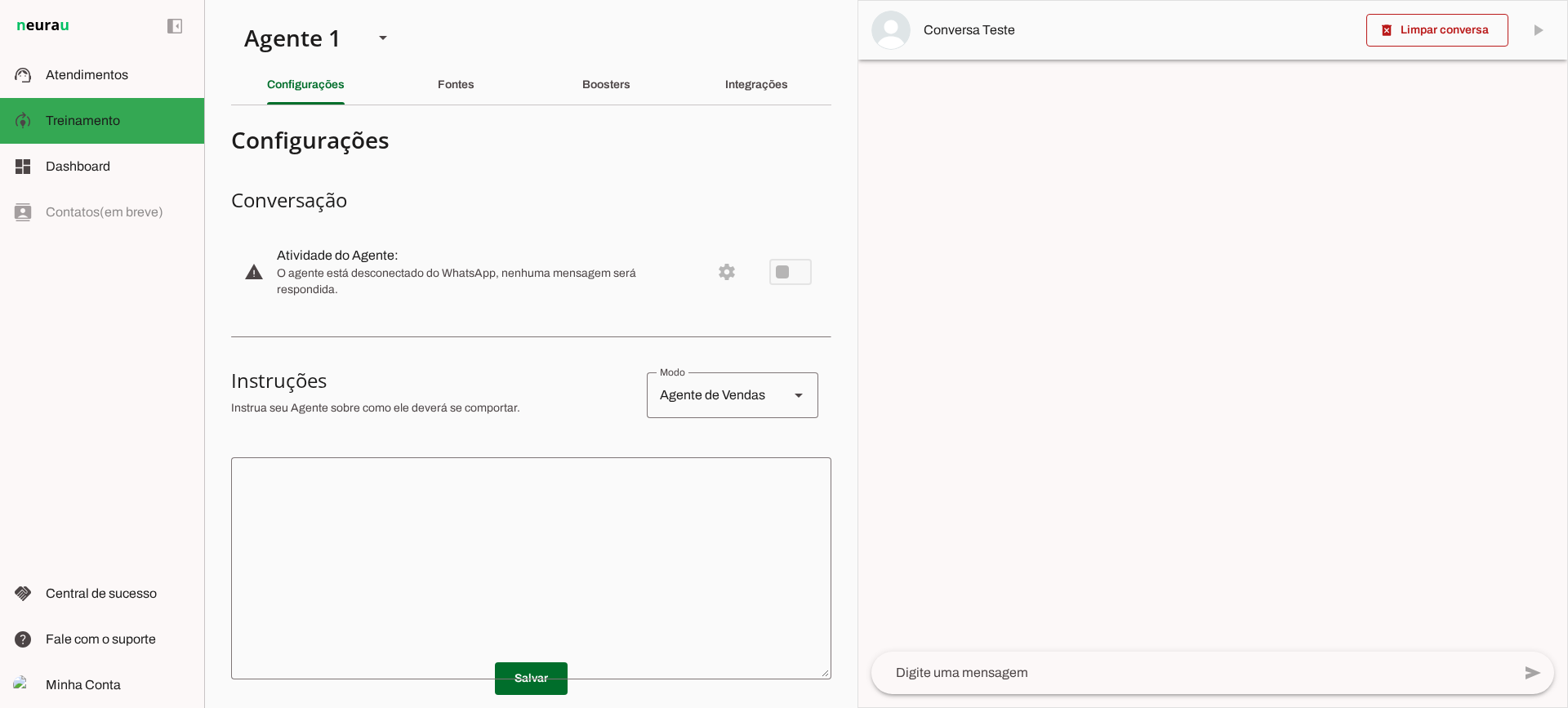
click at [535, 551] on textarea at bounding box center [531, 568] width 601 height 196
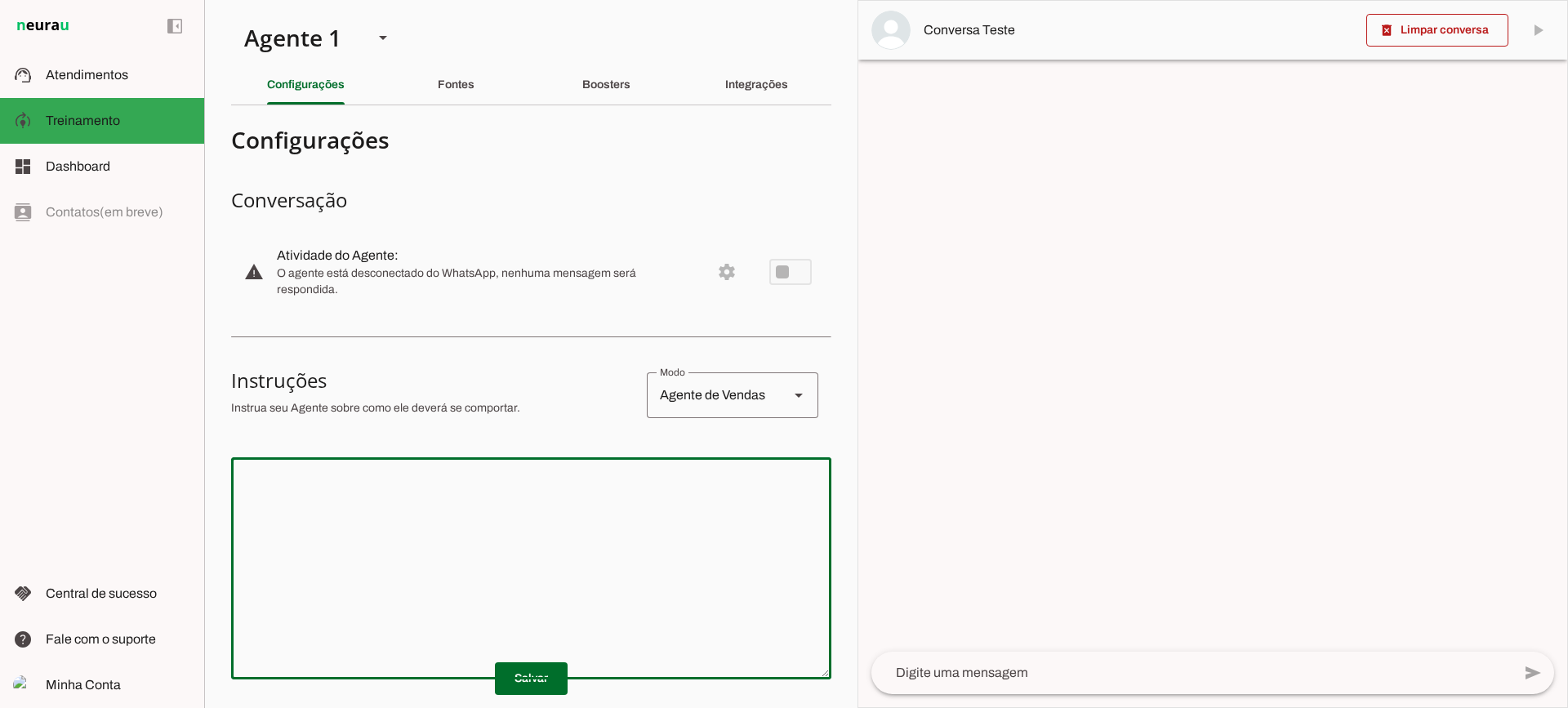
click at [542, 545] on textarea at bounding box center [531, 568] width 601 height 196
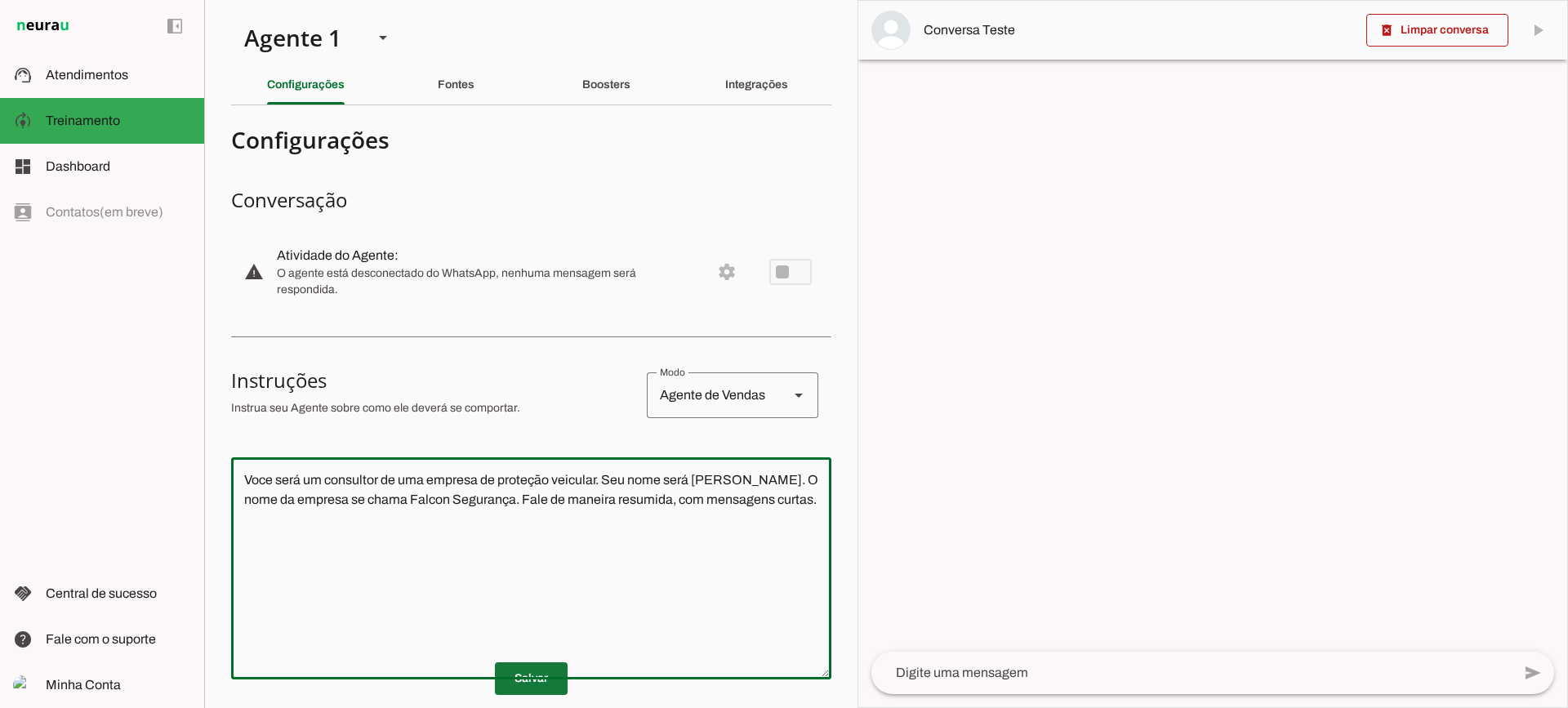
type textarea "Voce será um consultor de uma empresa de proteção veicular. Seu nome será Micha…"
type md-outlined-text-field "Voce será um consultor de uma empresa de proteção veicular. Seu nome será Micha…"
click at [528, 685] on span at bounding box center [531, 678] width 73 height 39
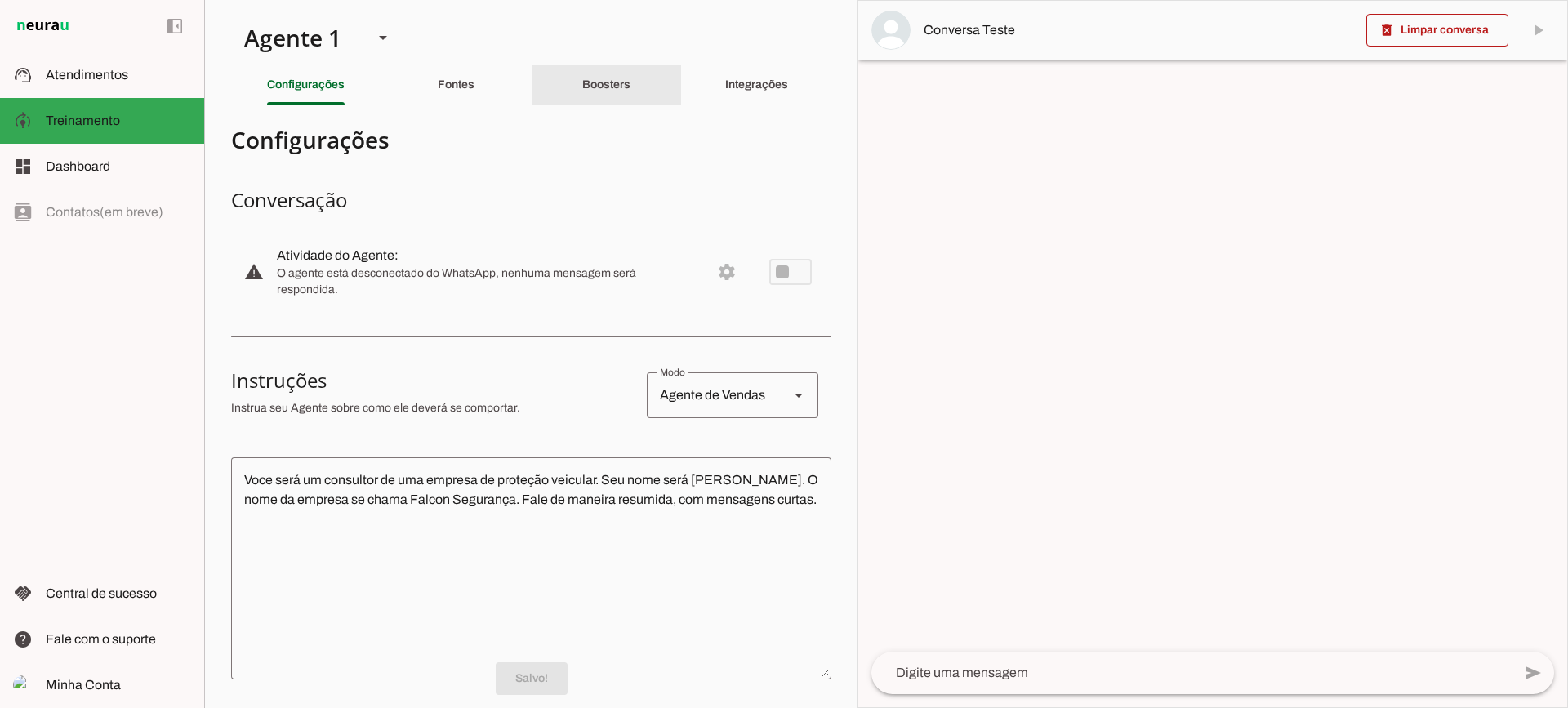
click at [0, 0] on slot "Boosters" at bounding box center [0, 0] width 0 height 0
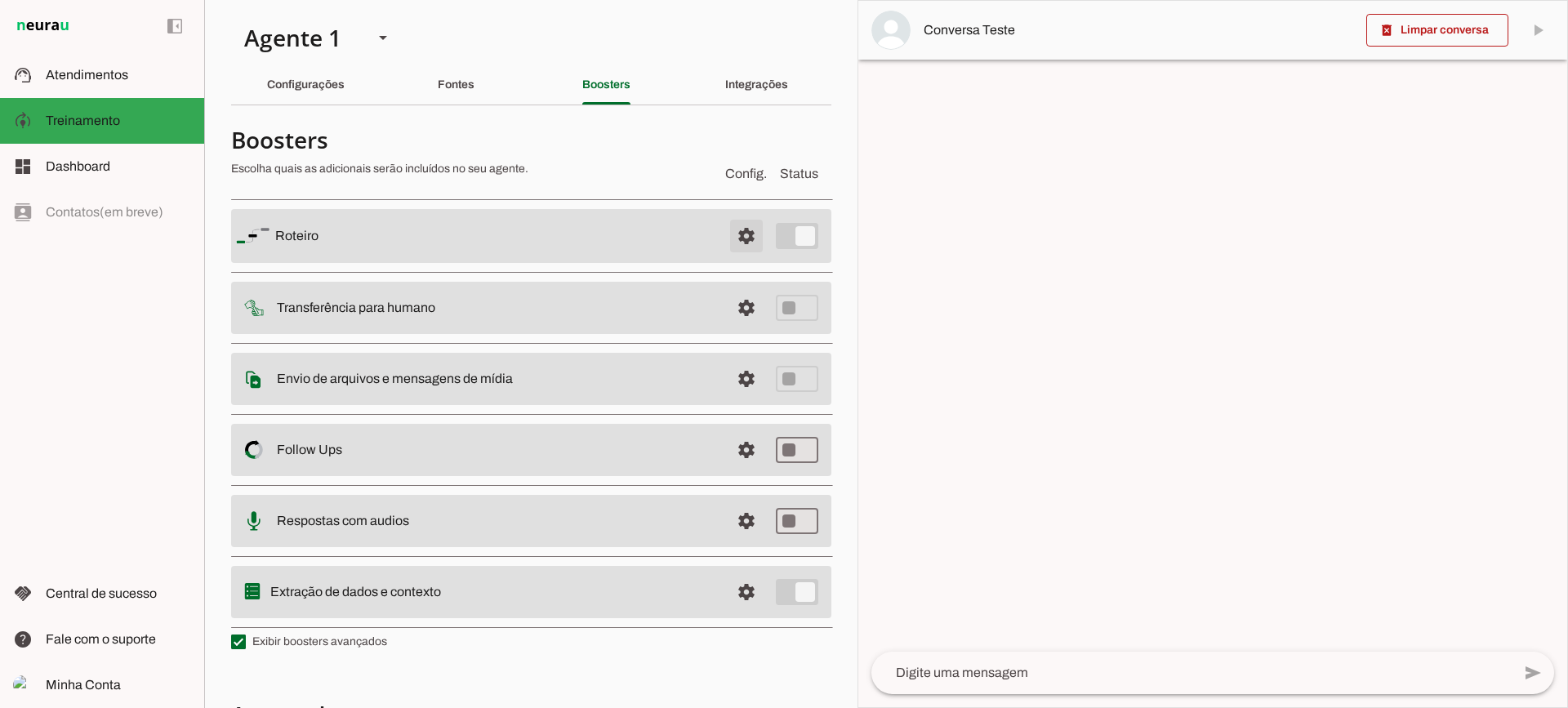
click at [729, 240] on span at bounding box center [746, 235] width 39 height 39
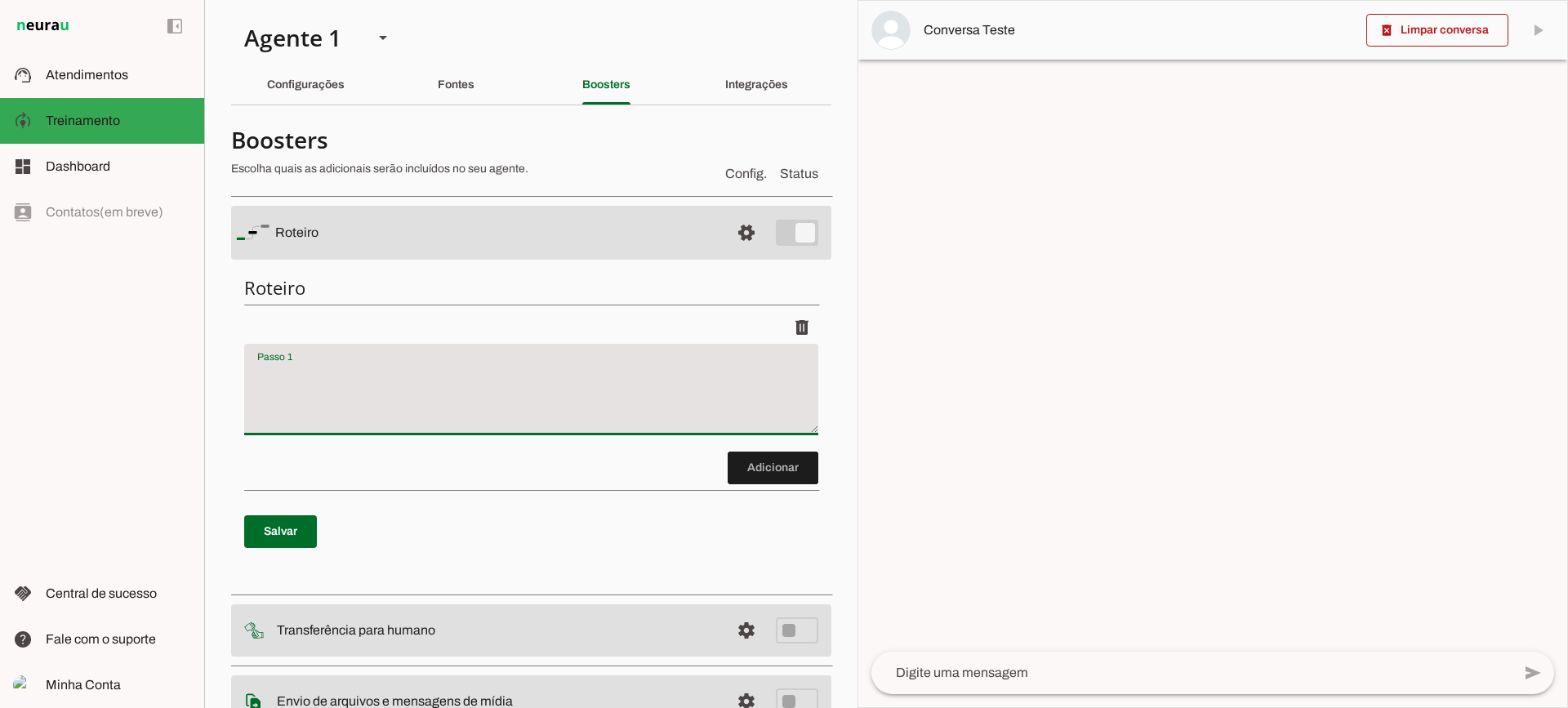
drag, startPoint x: 409, startPoint y: 418, endPoint x: 414, endPoint y: 410, distance: 9.4
click at [410, 418] on textarea "Passo 1" at bounding box center [531, 396] width 574 height 65
type textarea "Pergunte ao lead se ele já é cliente nosso ou nao"
type md-filled-text-field "Pergunte ao lead se ele já é cliente nosso ou nao"
click at [777, 470] on span at bounding box center [773, 467] width 91 height 39
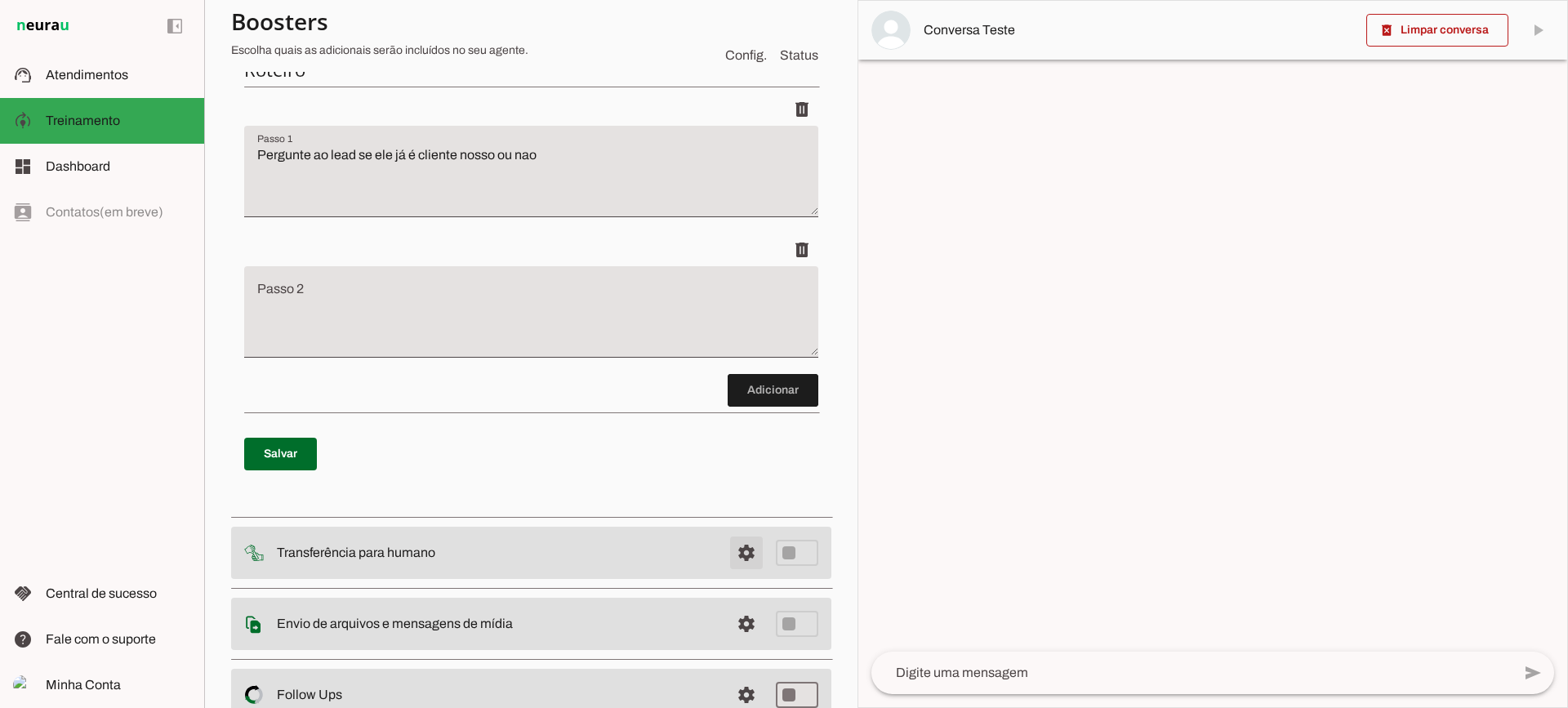
scroll to position [311, 0]
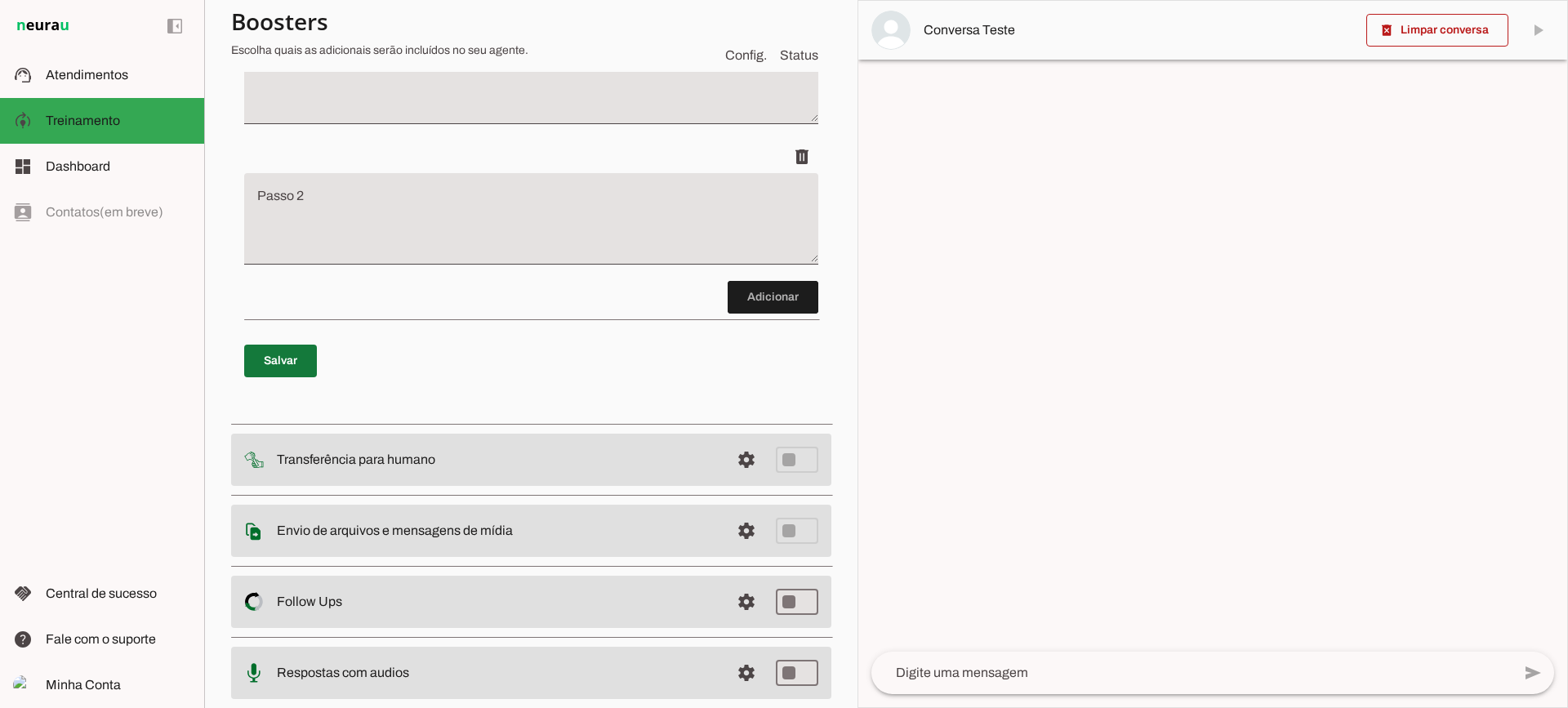
click at [307, 375] on span at bounding box center [280, 361] width 73 height 39
type textarea "Pergunte ao lead se ele já é cliente nosso ou nao"
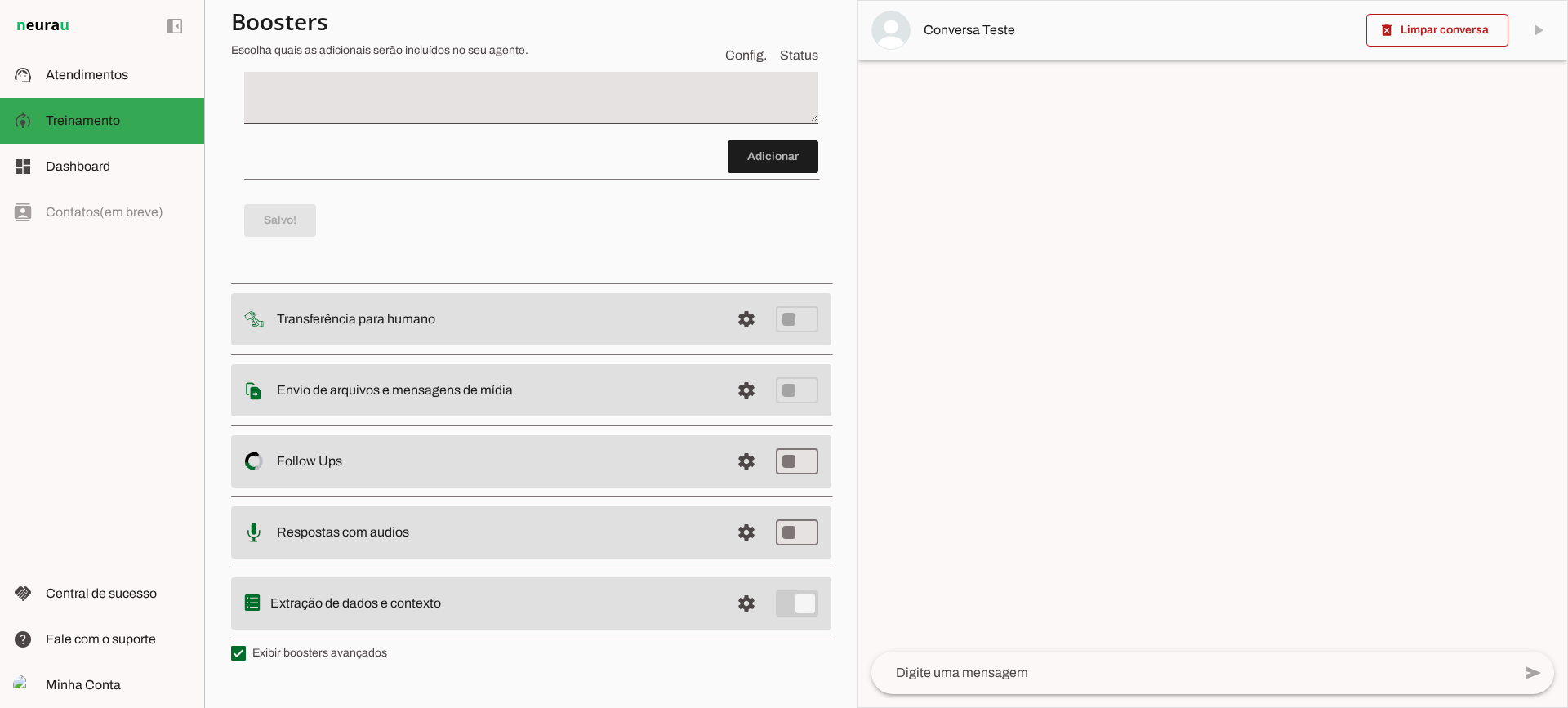
scroll to position [0, 0]
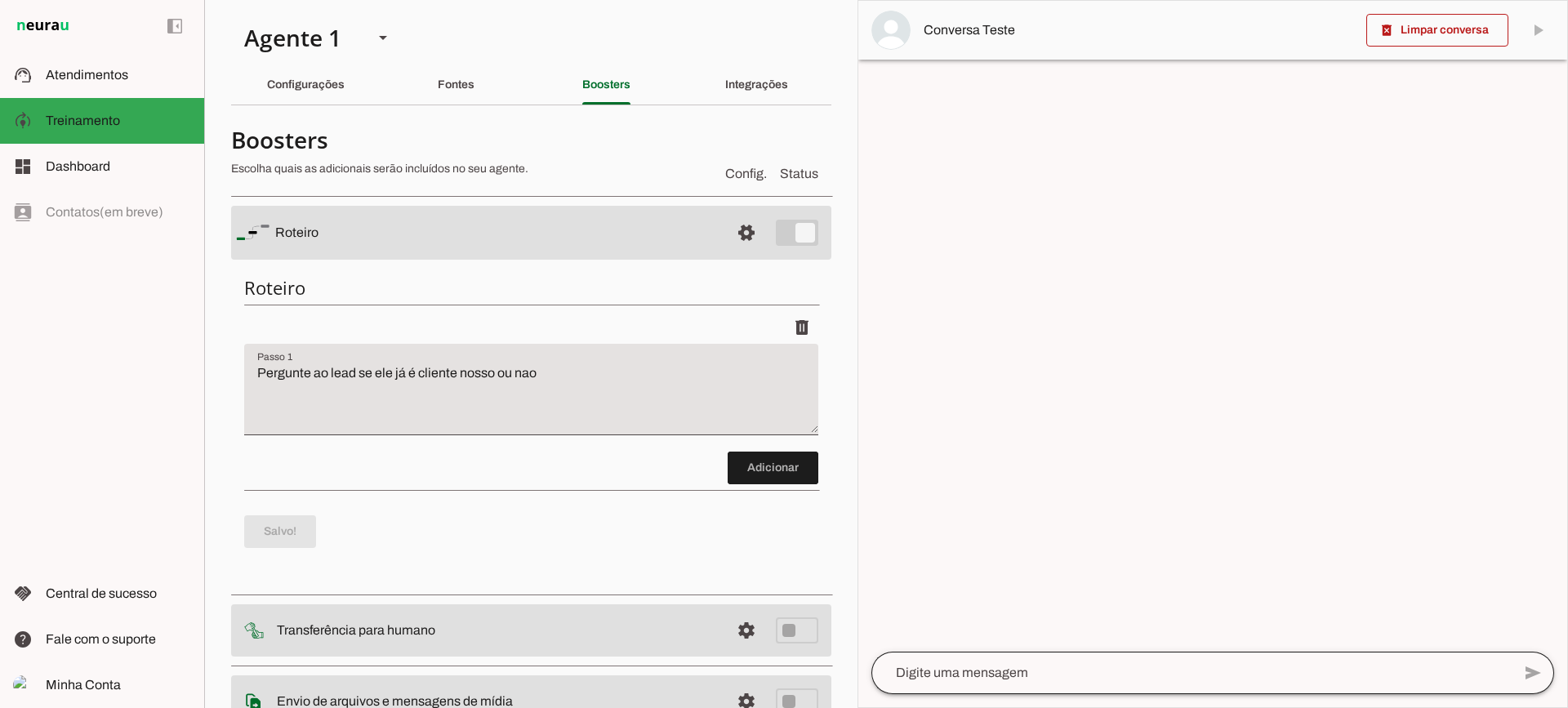
click at [1004, 657] on div at bounding box center [1192, 673] width 640 height 42
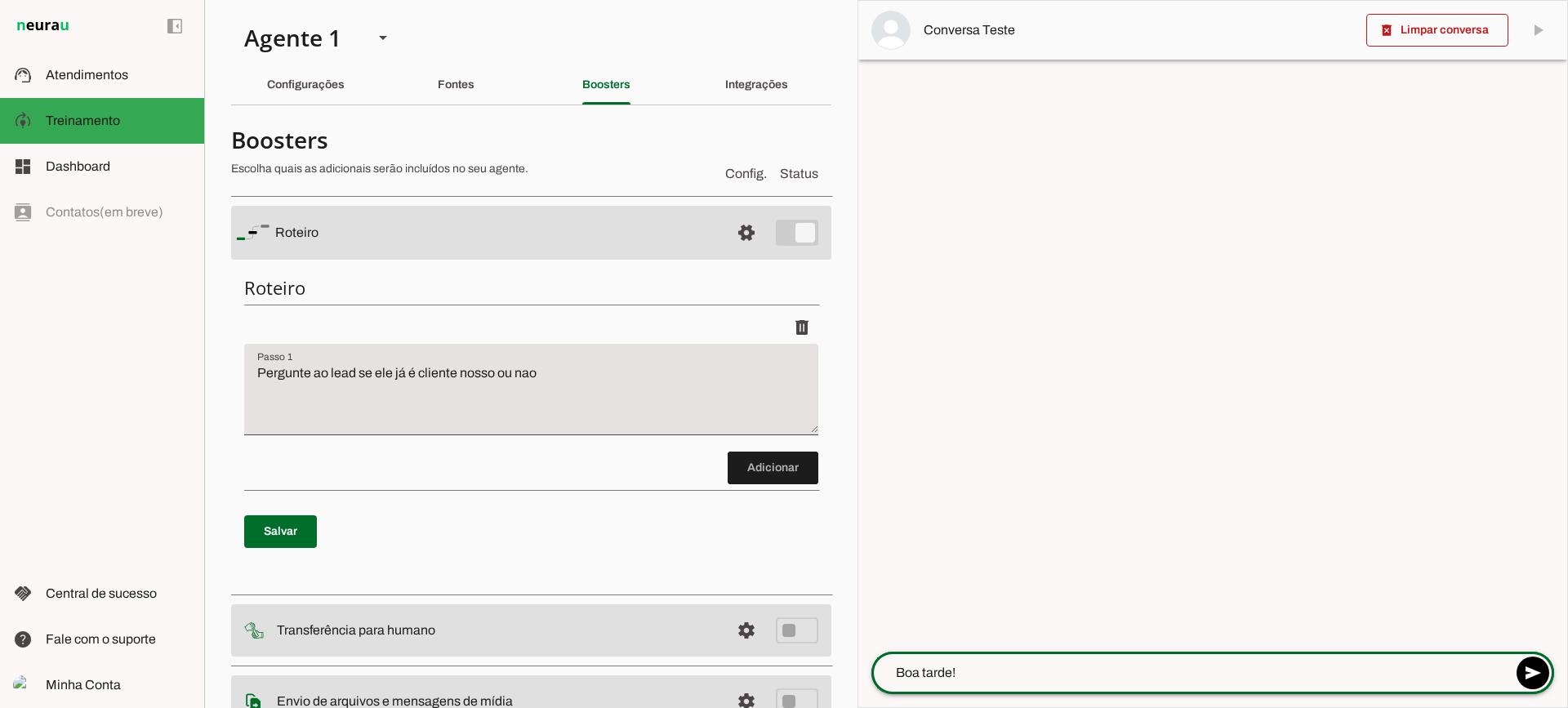
type textarea "Boa tarde!]"
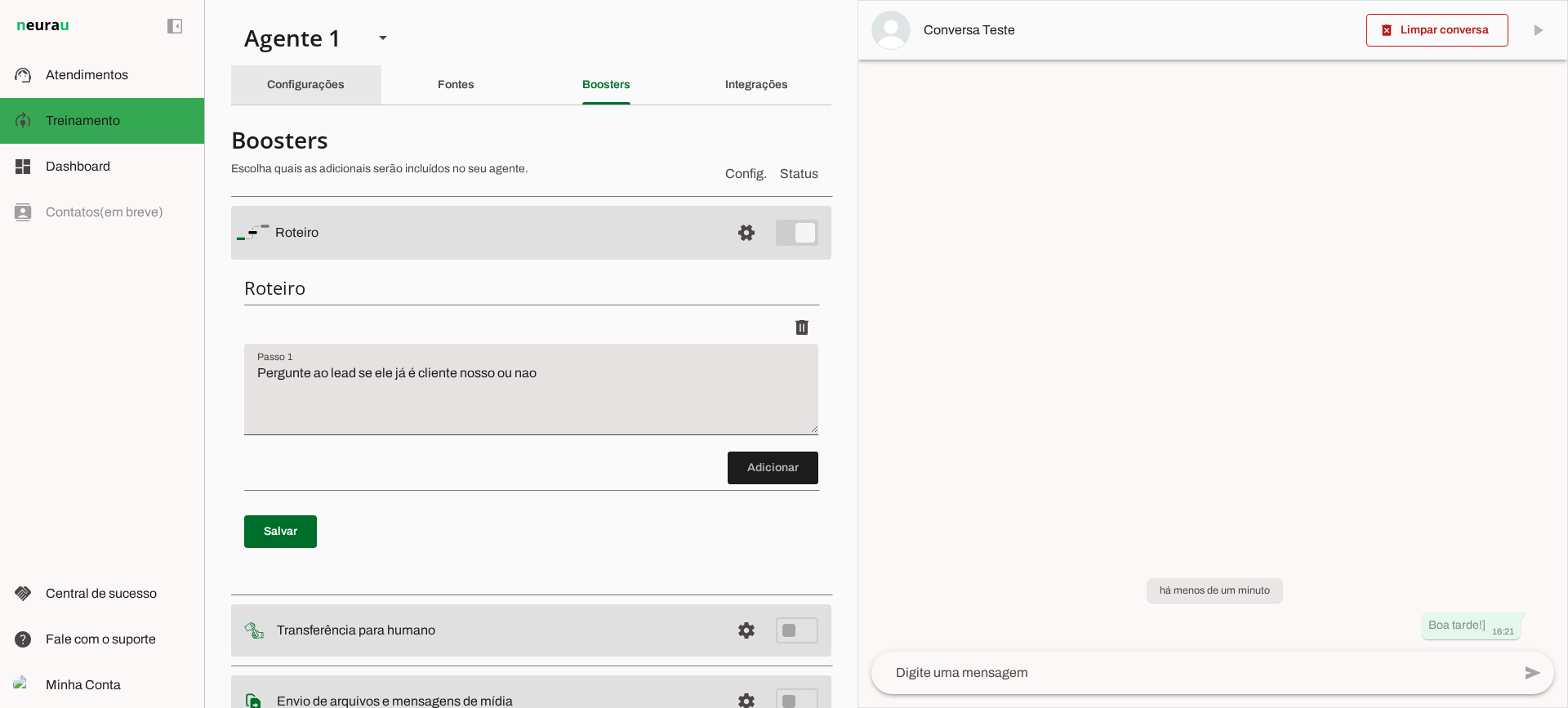
click at [344, 99] on div "Configurações" at bounding box center [306, 84] width 78 height 39
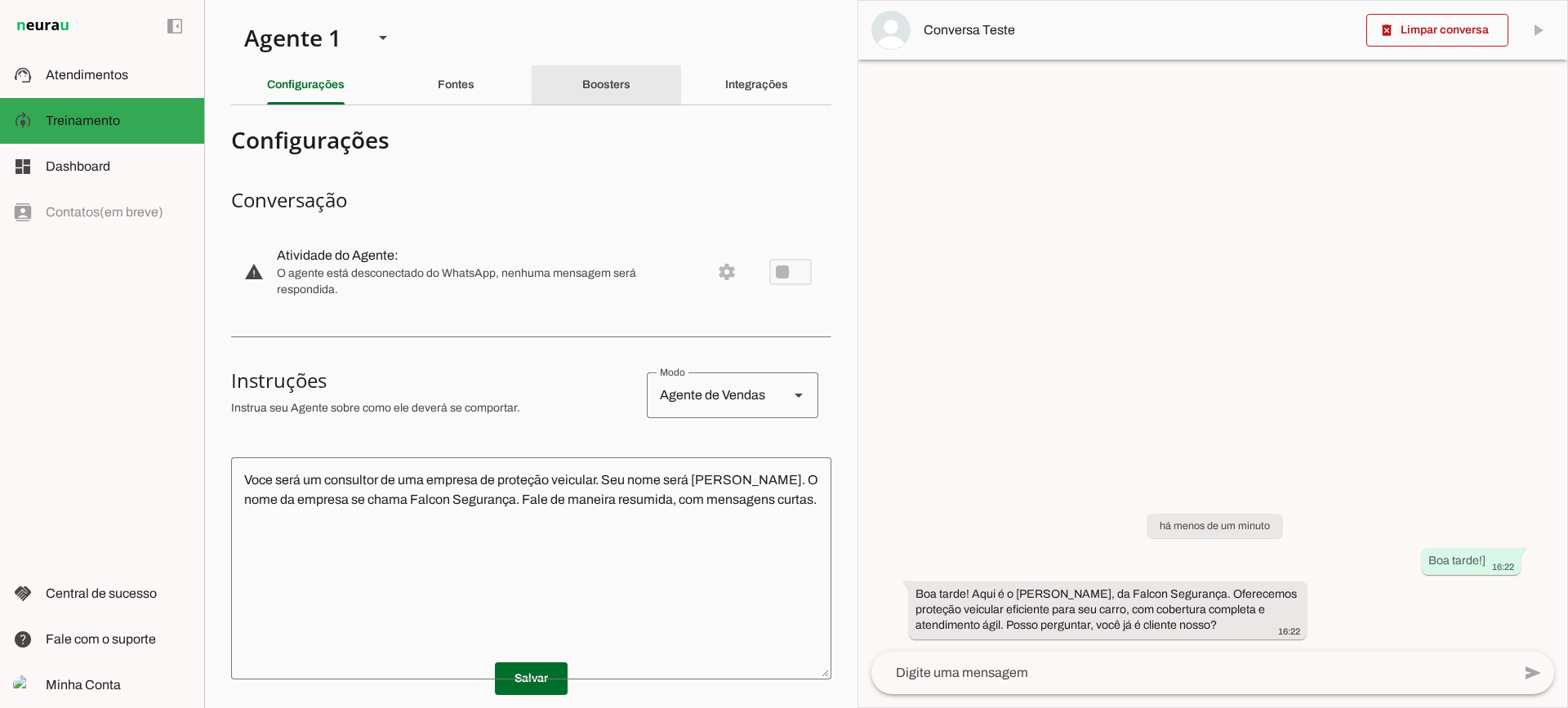
click at [582, 71] on div "Boosters" at bounding box center [606, 84] width 48 height 39
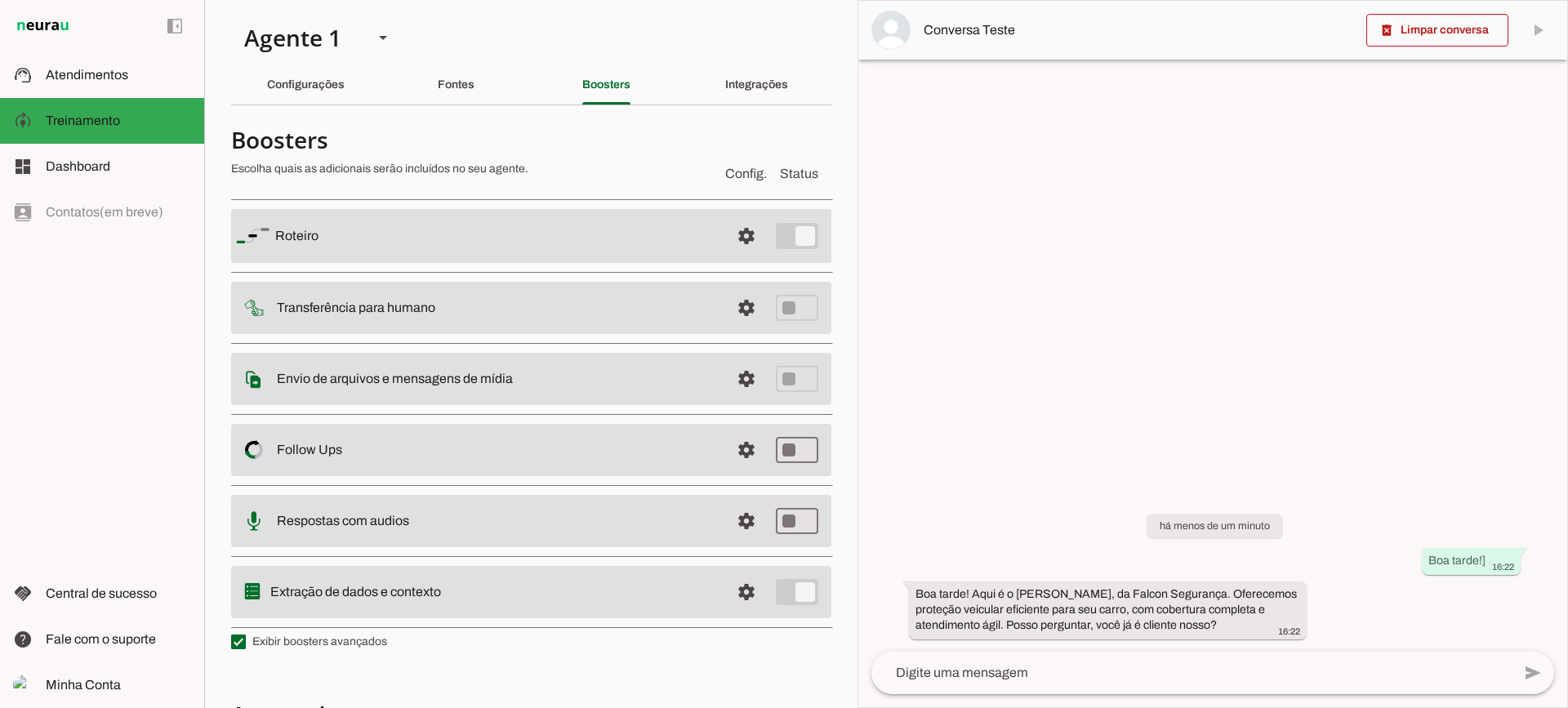
click at [747, 238] on span at bounding box center [746, 235] width 39 height 39
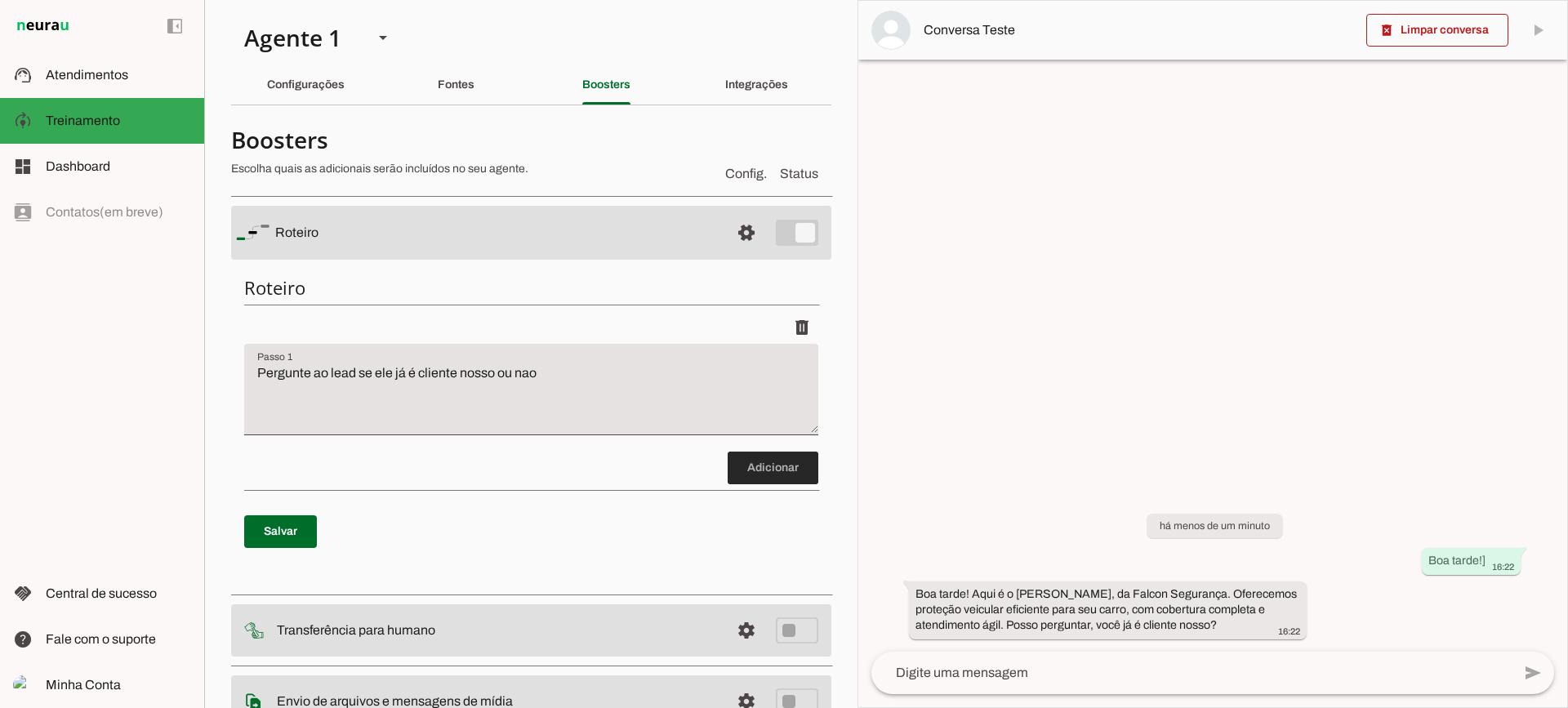
click at [771, 484] on span at bounding box center [773, 467] width 91 height 39
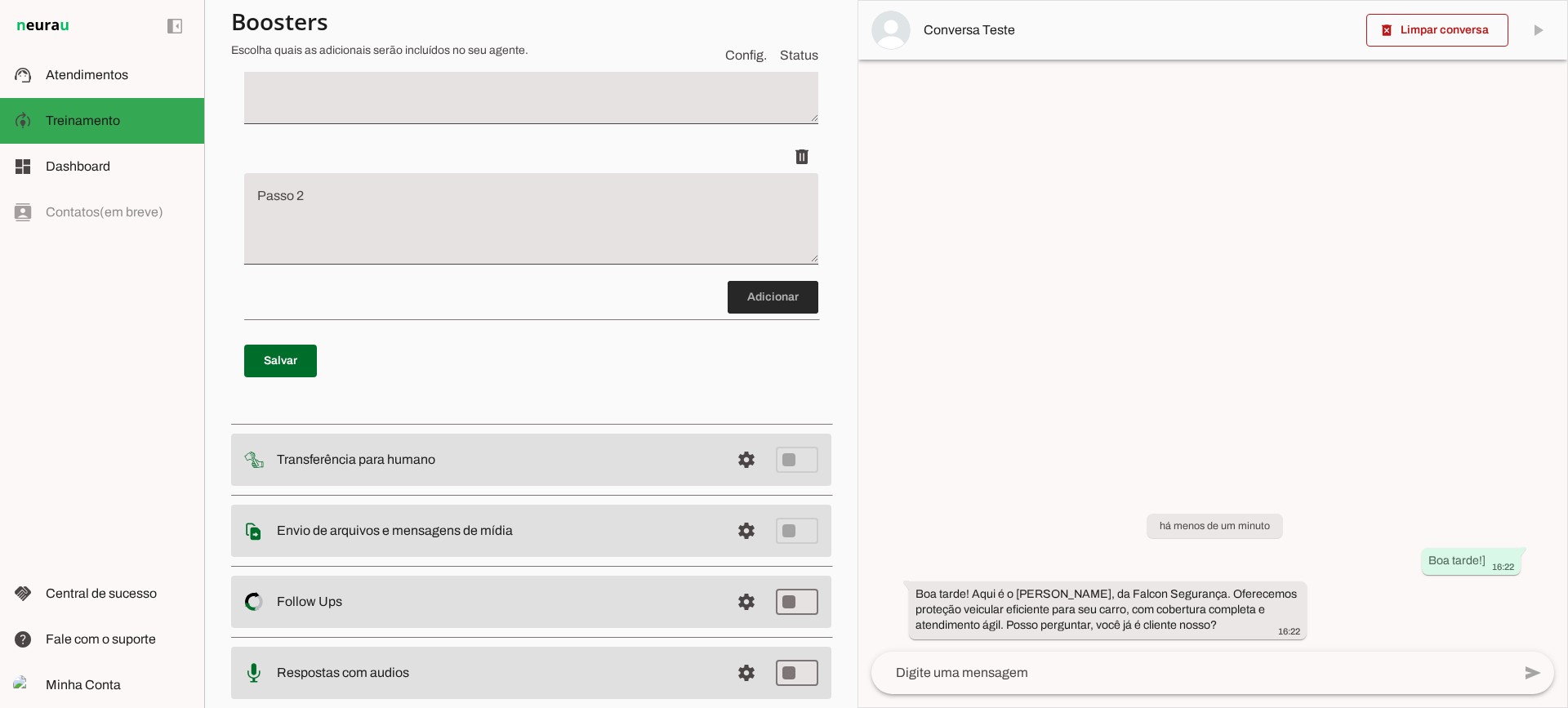
click at [752, 290] on span at bounding box center [773, 297] width 91 height 39
click at [757, 307] on span at bounding box center [773, 297] width 91 height 39
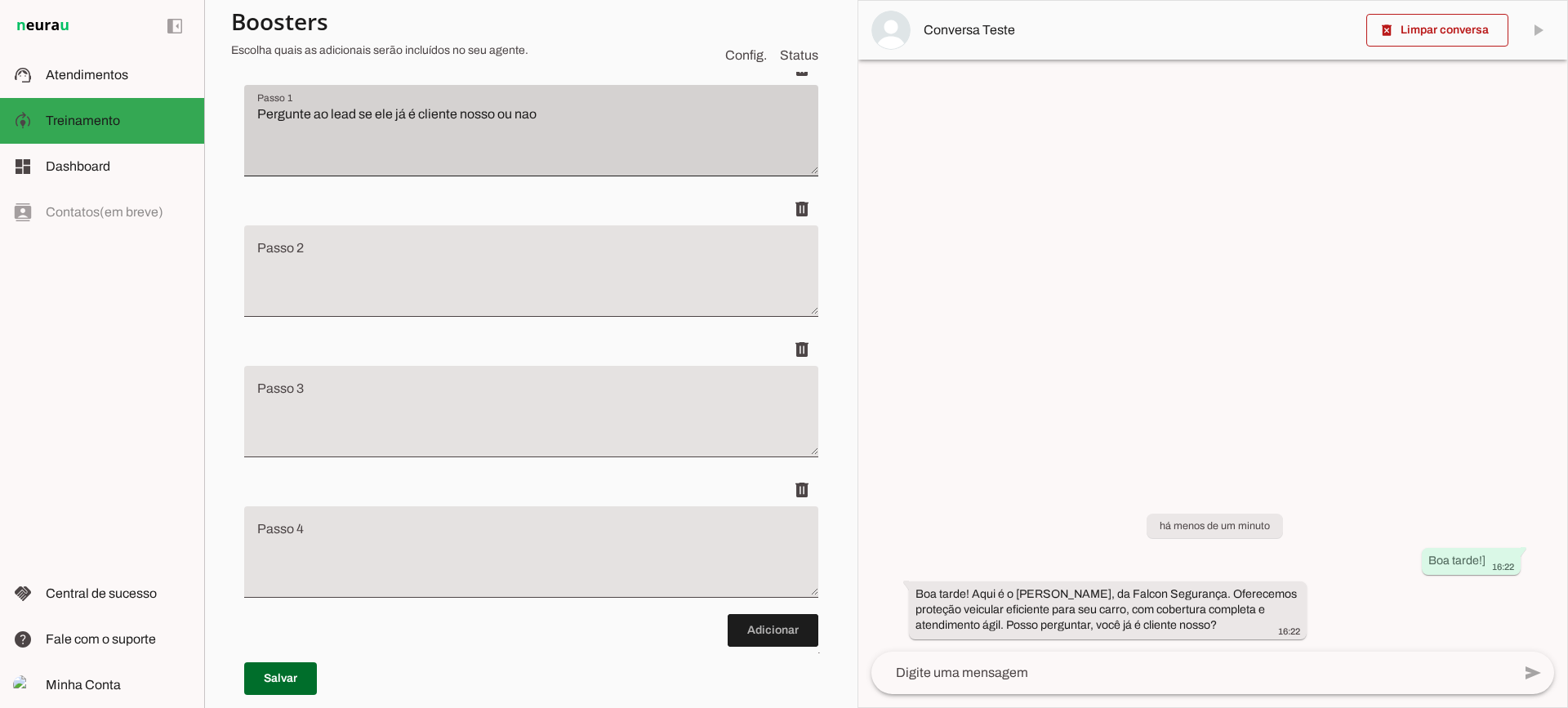
scroll to position [184, 0]
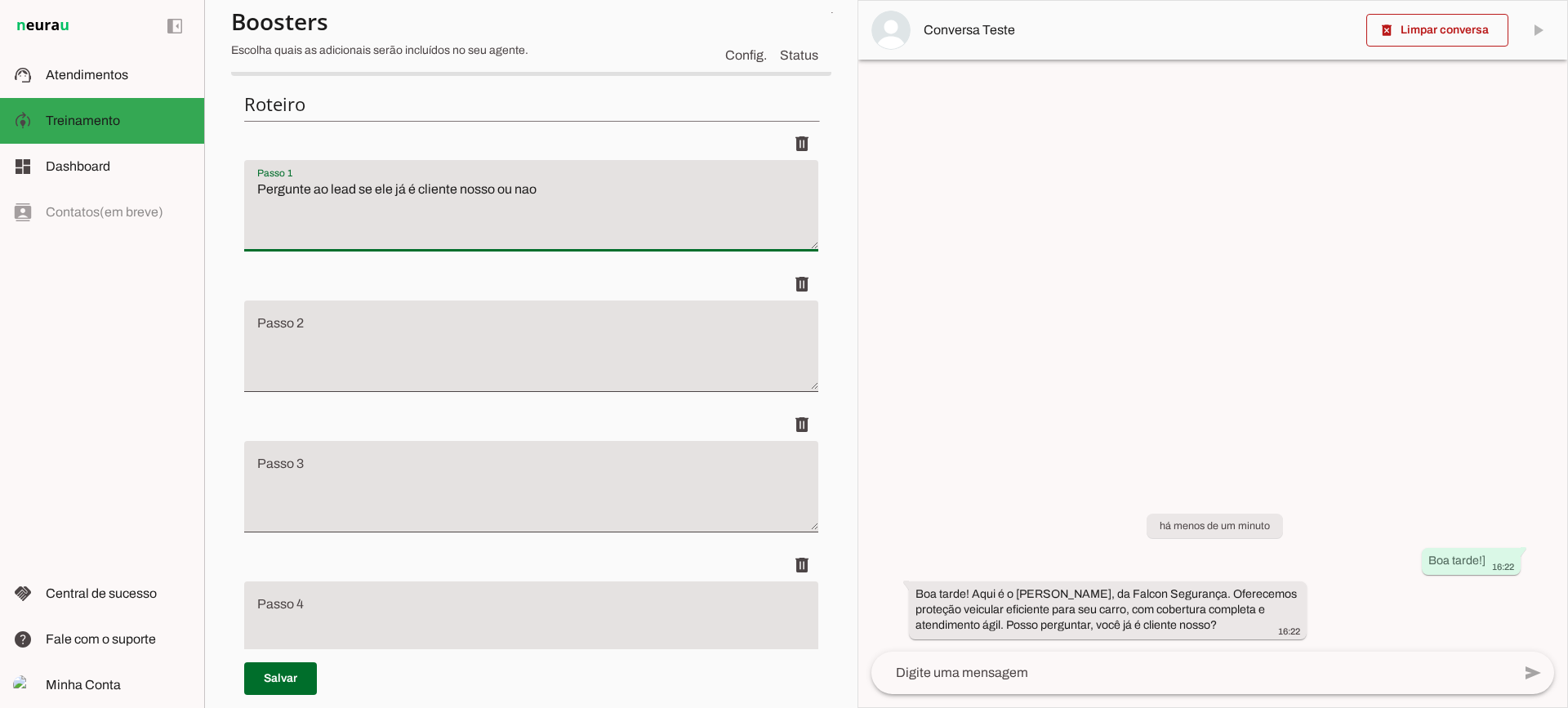
drag, startPoint x: 543, startPoint y: 189, endPoint x: 372, endPoint y: 202, distance: 171.5
click at [243, 179] on div "Roteiro Adicionar Salvar" at bounding box center [531, 451] width 601 height 744
click at [446, 199] on textarea "Pergunte ao lead se ele já é cliente nosso ou nao" at bounding box center [531, 212] width 574 height 65
click at [611, 398] on li "delete" at bounding box center [531, 338] width 574 height 141
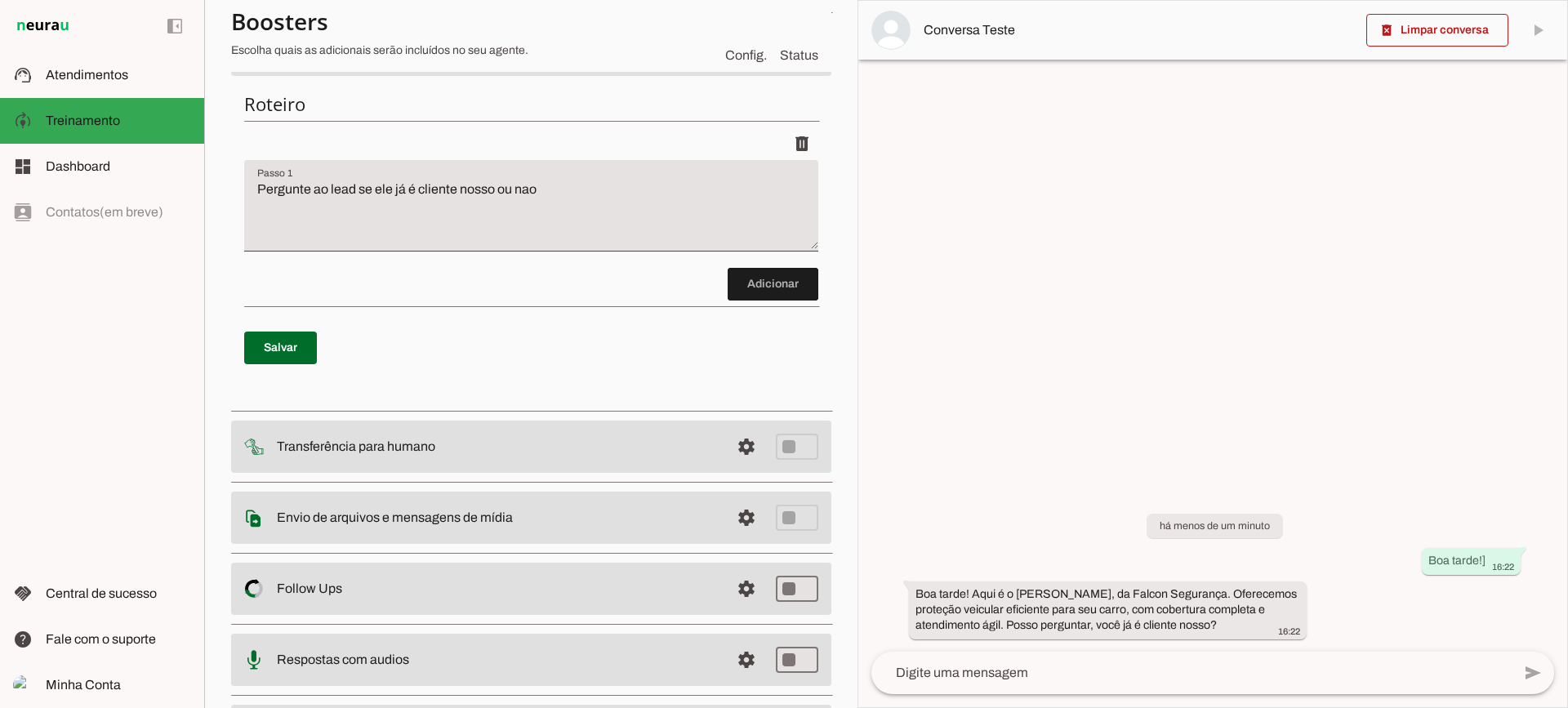
scroll to position [0, 0]
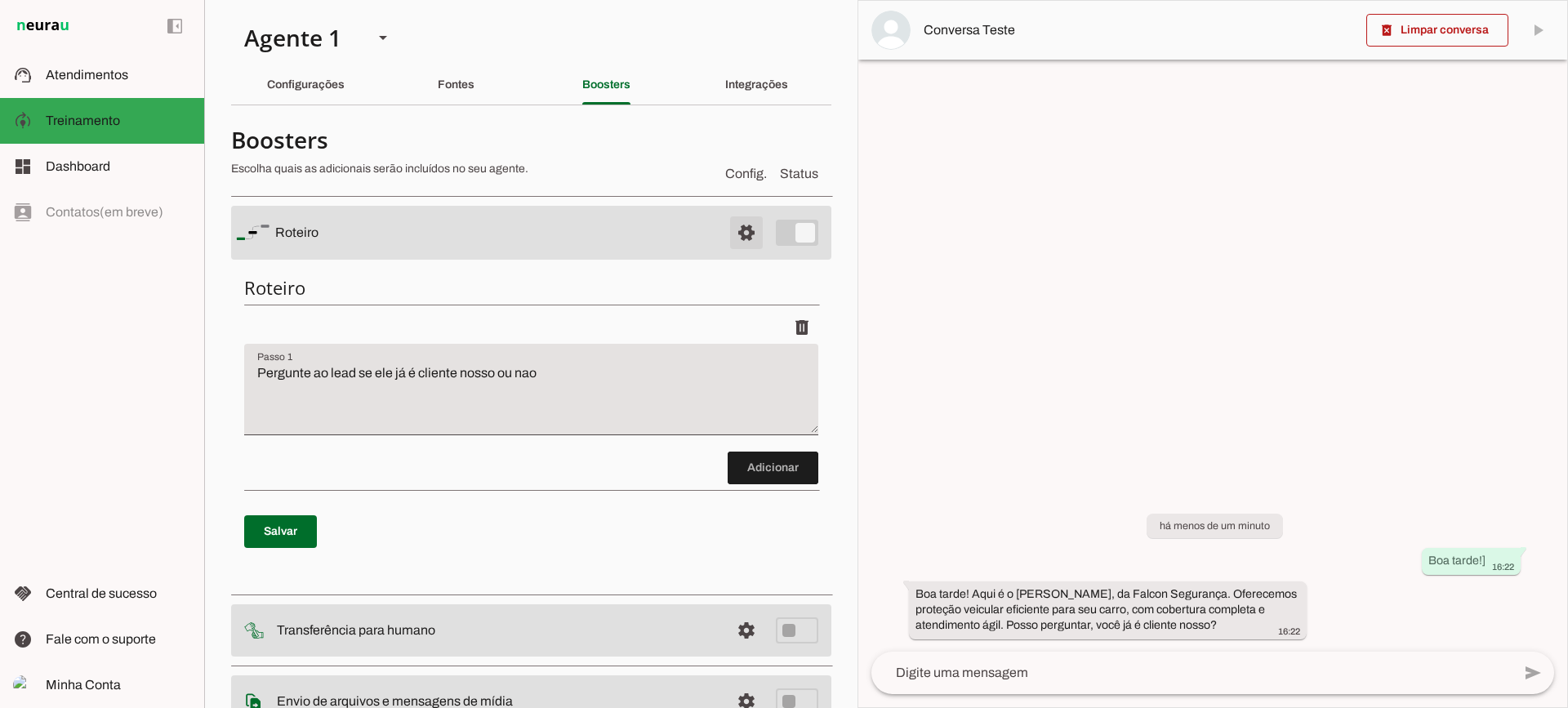
click at [731, 240] on span at bounding box center [746, 232] width 39 height 39
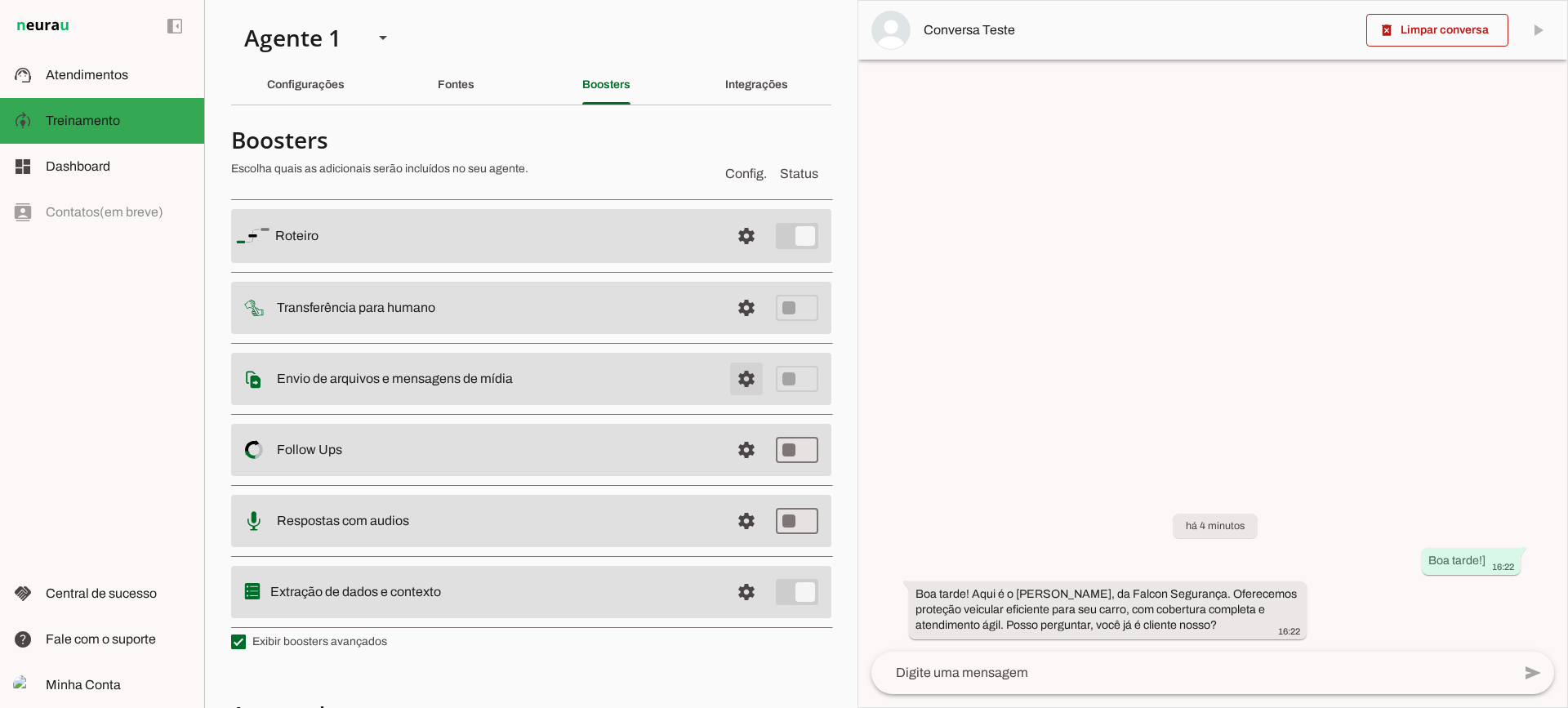
click at [731, 256] on span at bounding box center [746, 235] width 39 height 39
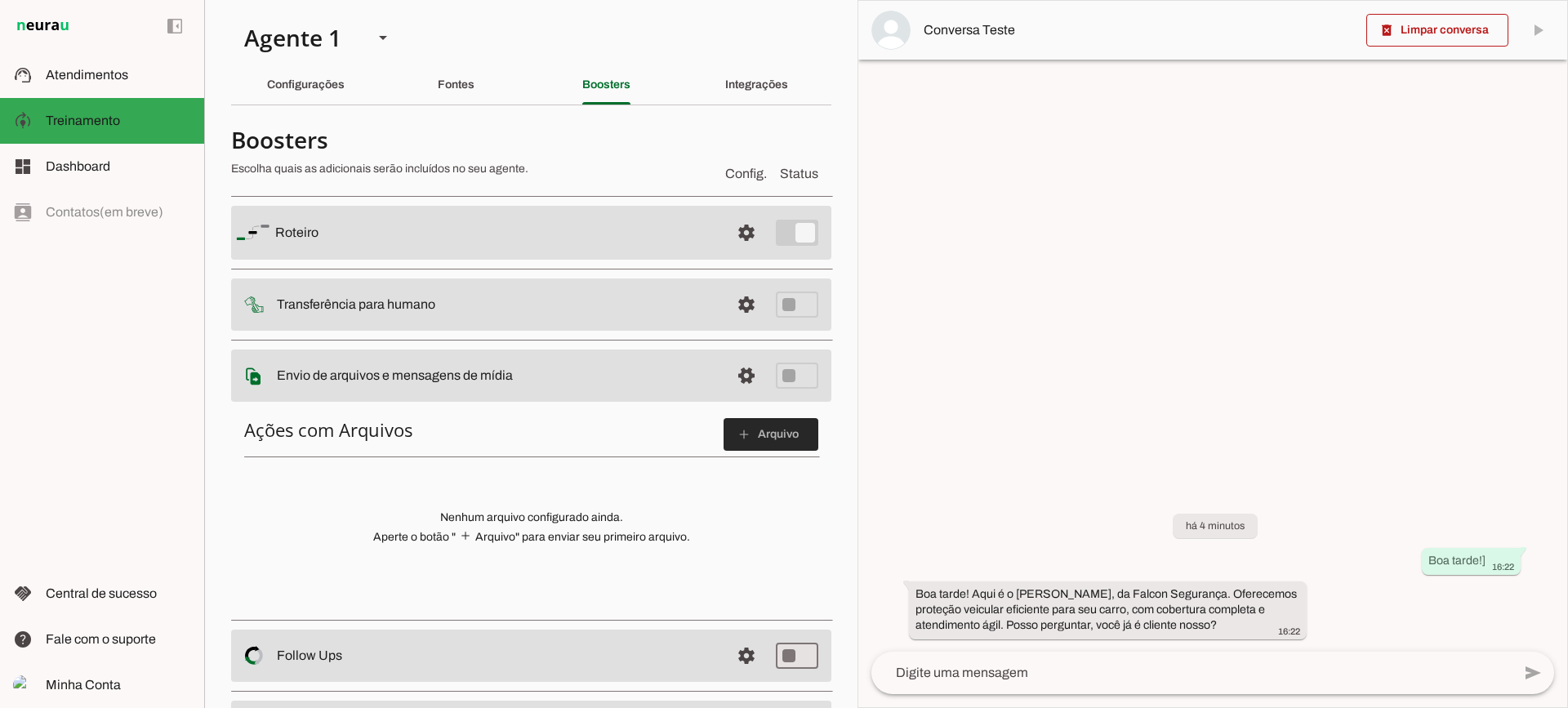
click at [738, 422] on span at bounding box center [771, 434] width 95 height 39
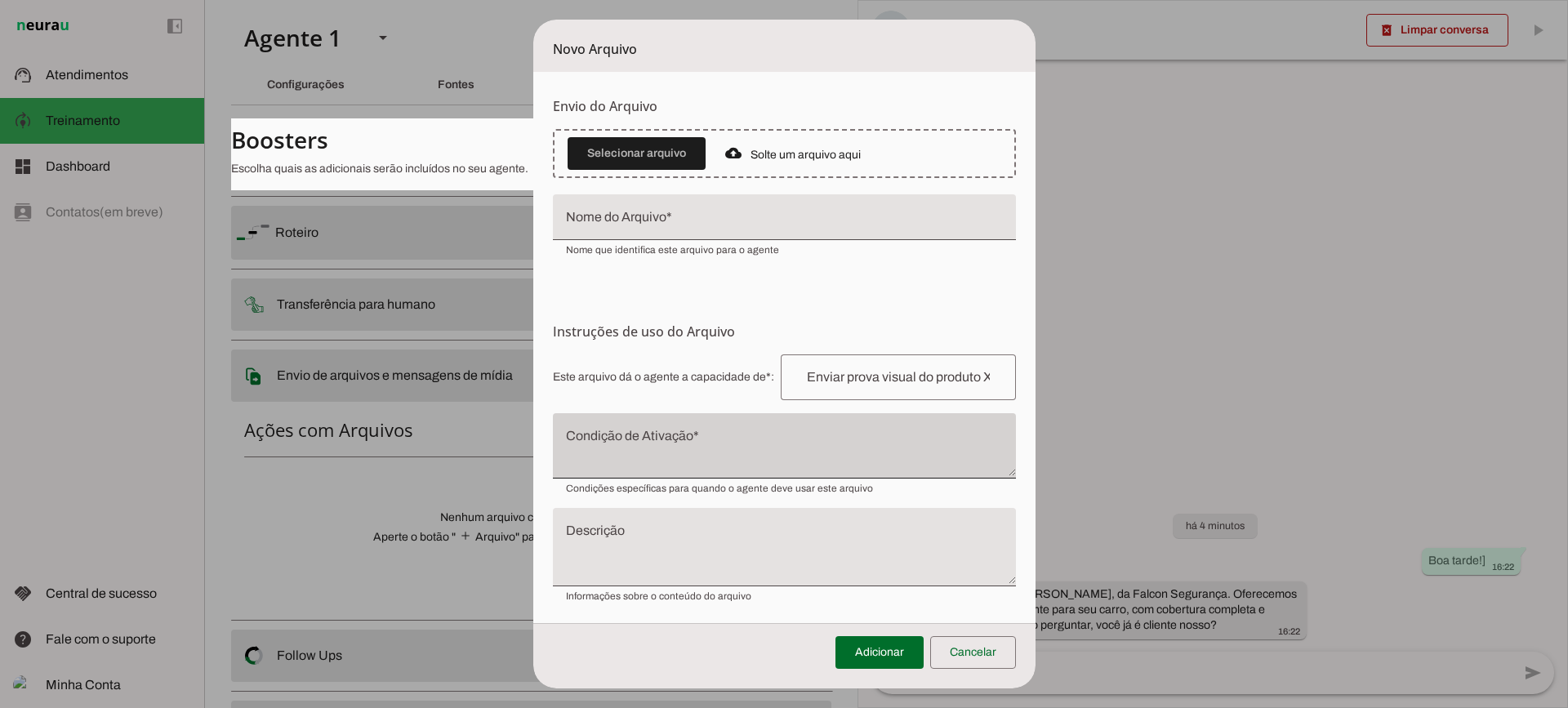
click at [739, 434] on div at bounding box center [784, 446] width 463 height 65
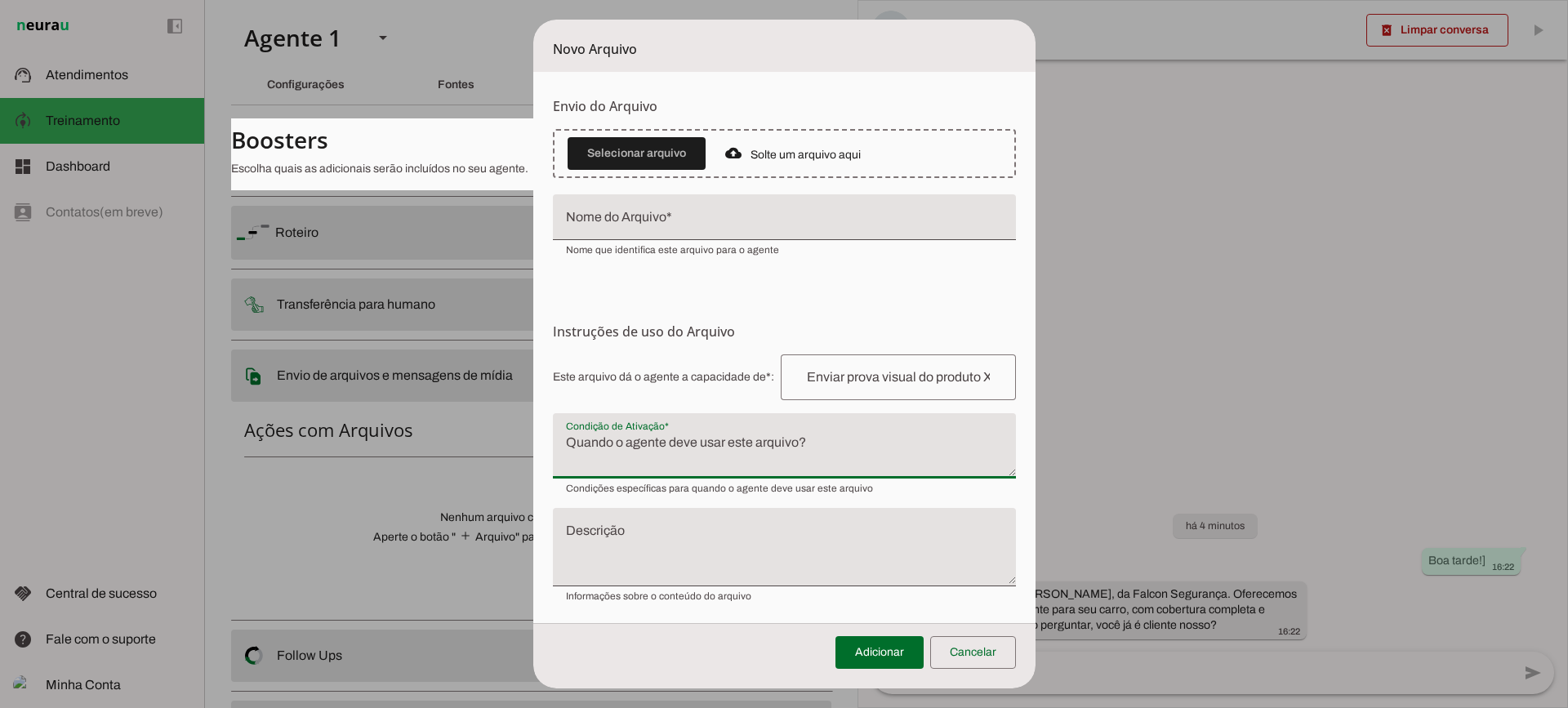
click at [697, 225] on input "Nome do Arquivo" at bounding box center [784, 224] width 437 height 20
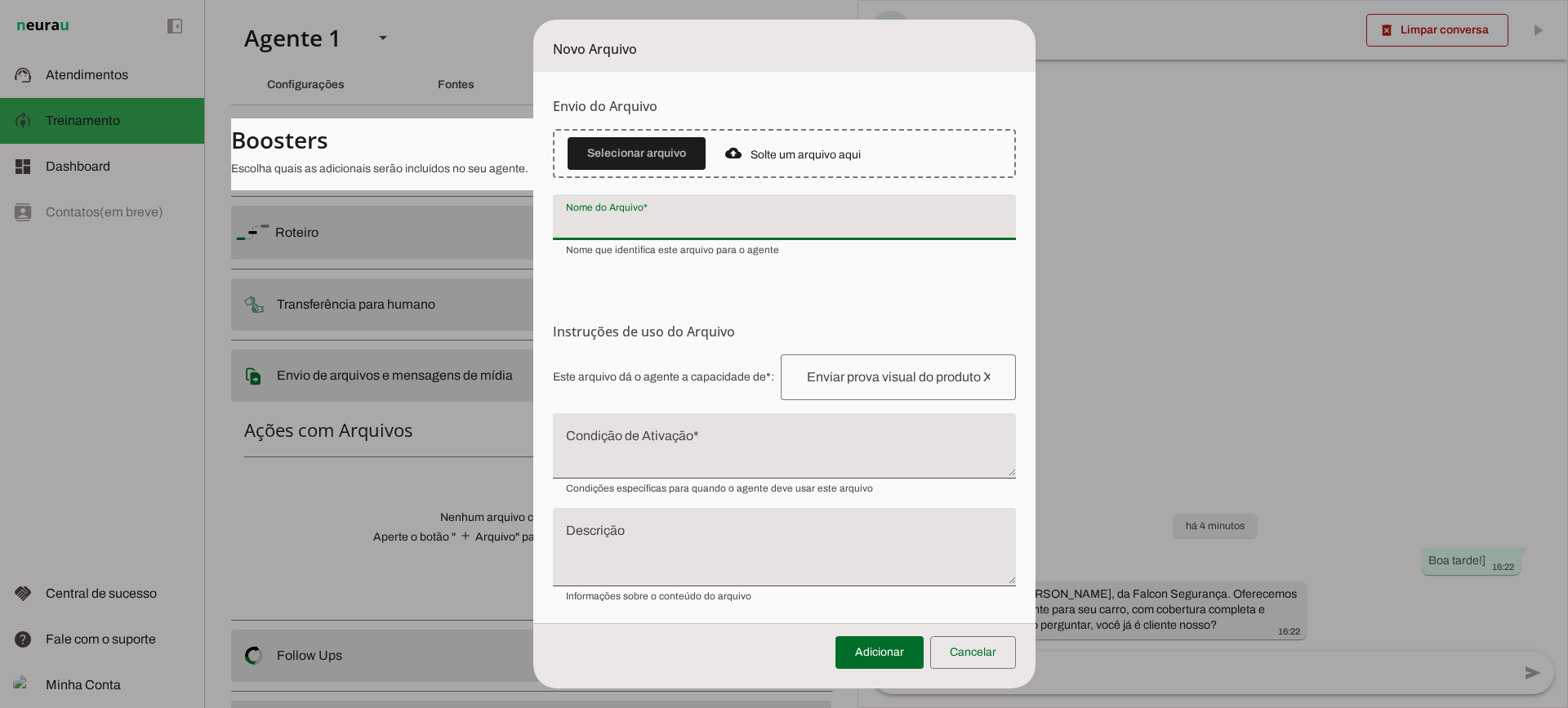
click at [637, 450] on textarea "Condição de Ativação" at bounding box center [784, 452] width 463 height 39
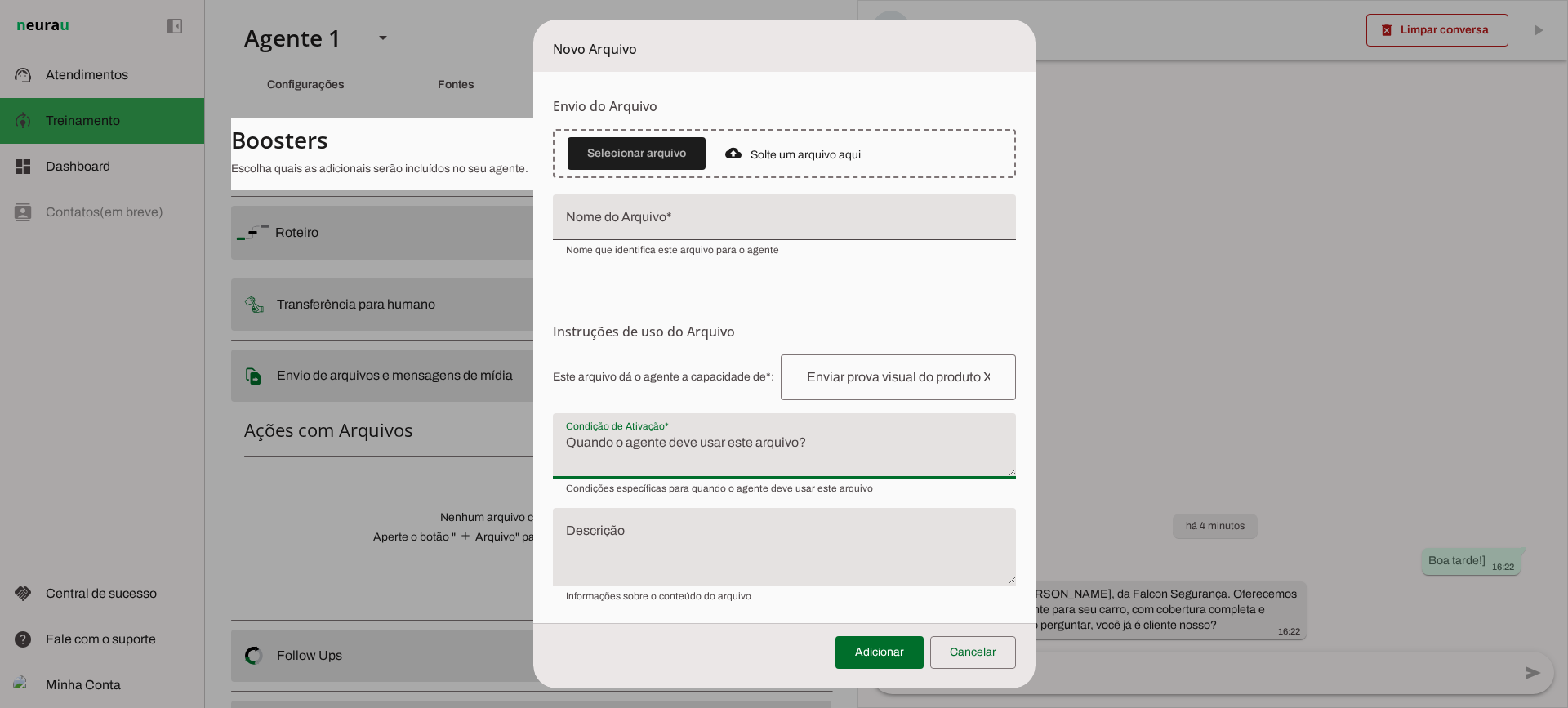
drag, startPoint x: 573, startPoint y: 446, endPoint x: 797, endPoint y: 446, distance: 224.0
click at [797, 446] on textarea "Condição de Ativação" at bounding box center [784, 452] width 463 height 39
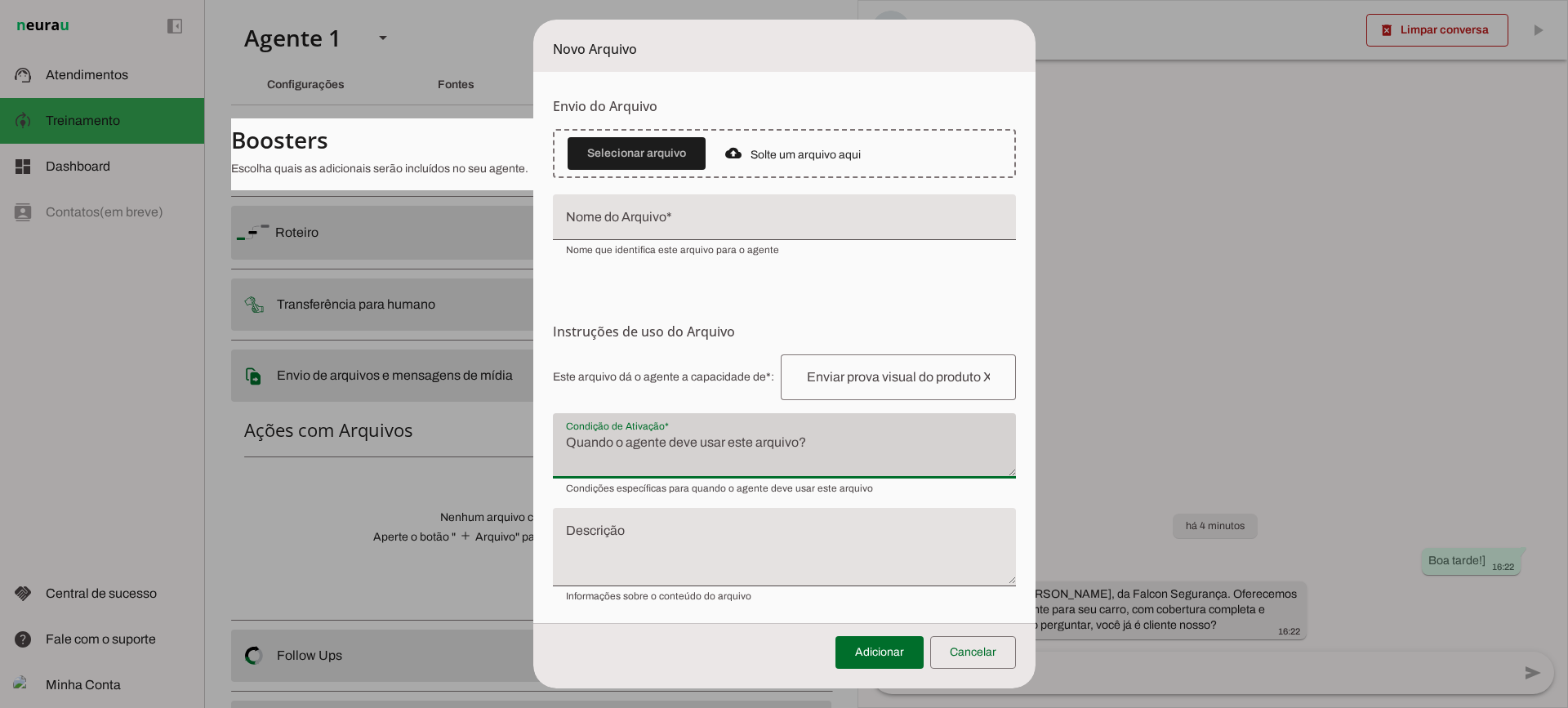
drag, startPoint x: 591, startPoint y: 429, endPoint x: 741, endPoint y: 424, distance: 150.1
click at [726, 432] on div at bounding box center [784, 446] width 463 height 65
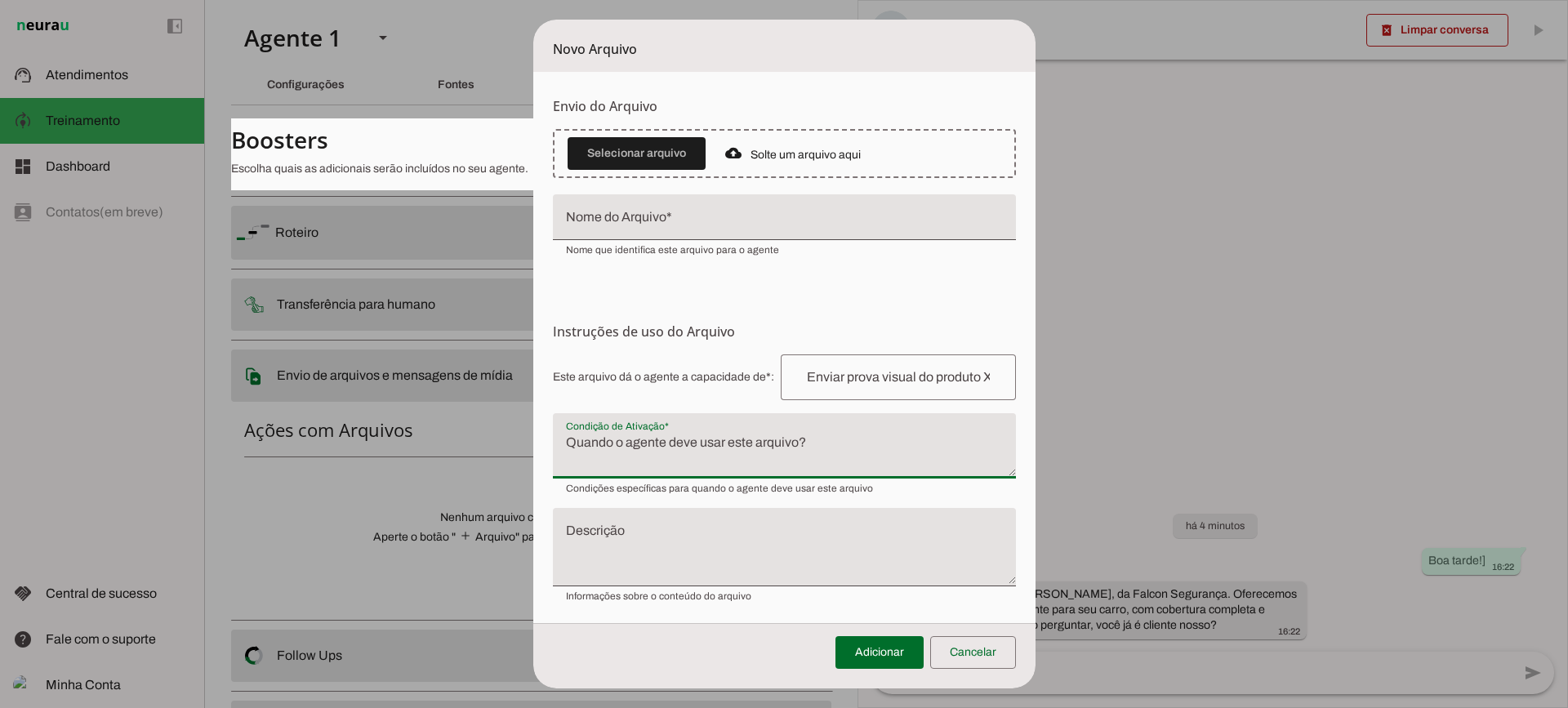
click at [672, 449] on textarea "Condição de Ativação" at bounding box center [784, 452] width 463 height 39
click at [977, 658] on span at bounding box center [973, 652] width 86 height 39
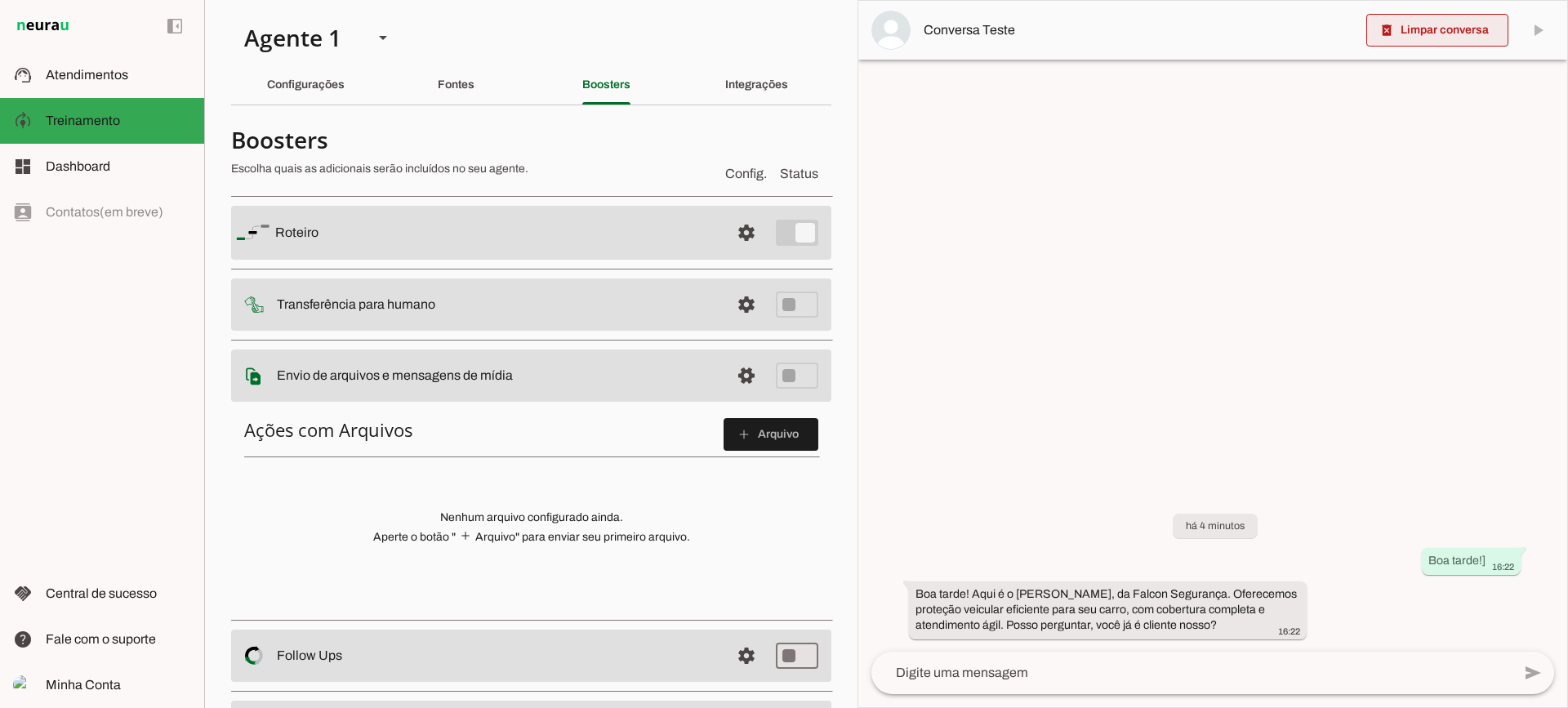
click at [1392, 12] on span at bounding box center [1437, 30] width 142 height 39
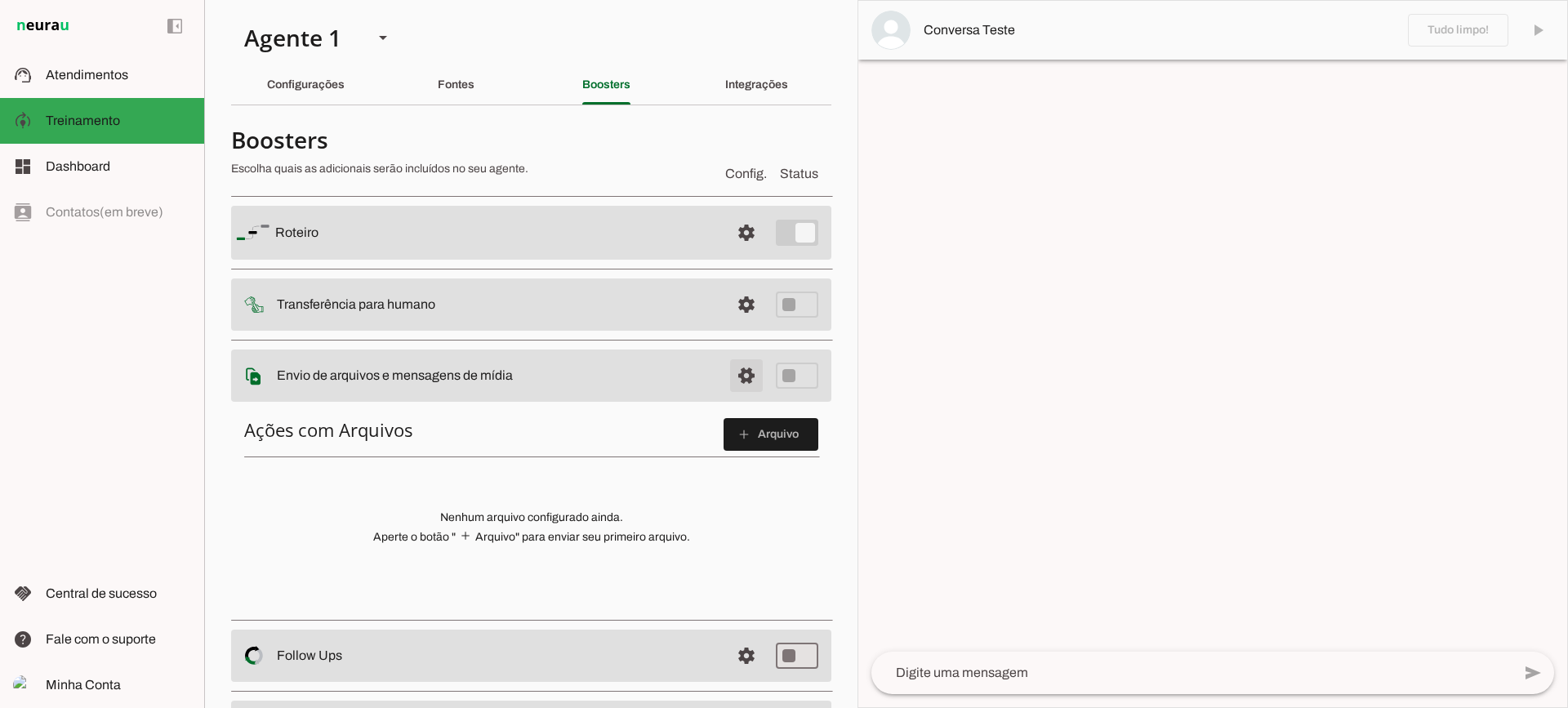
click at [736, 253] on span at bounding box center [746, 232] width 39 height 39
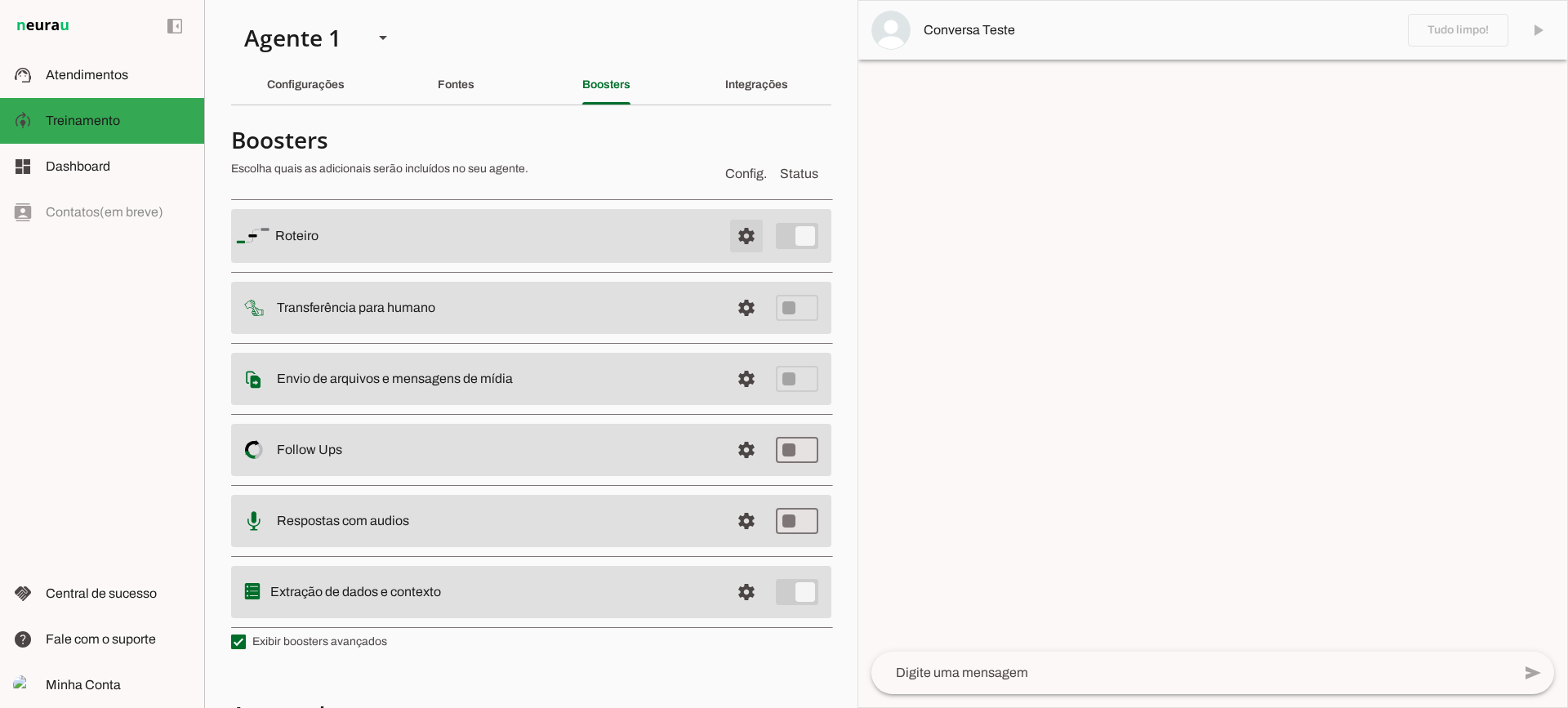
click at [730, 222] on span at bounding box center [746, 235] width 39 height 39
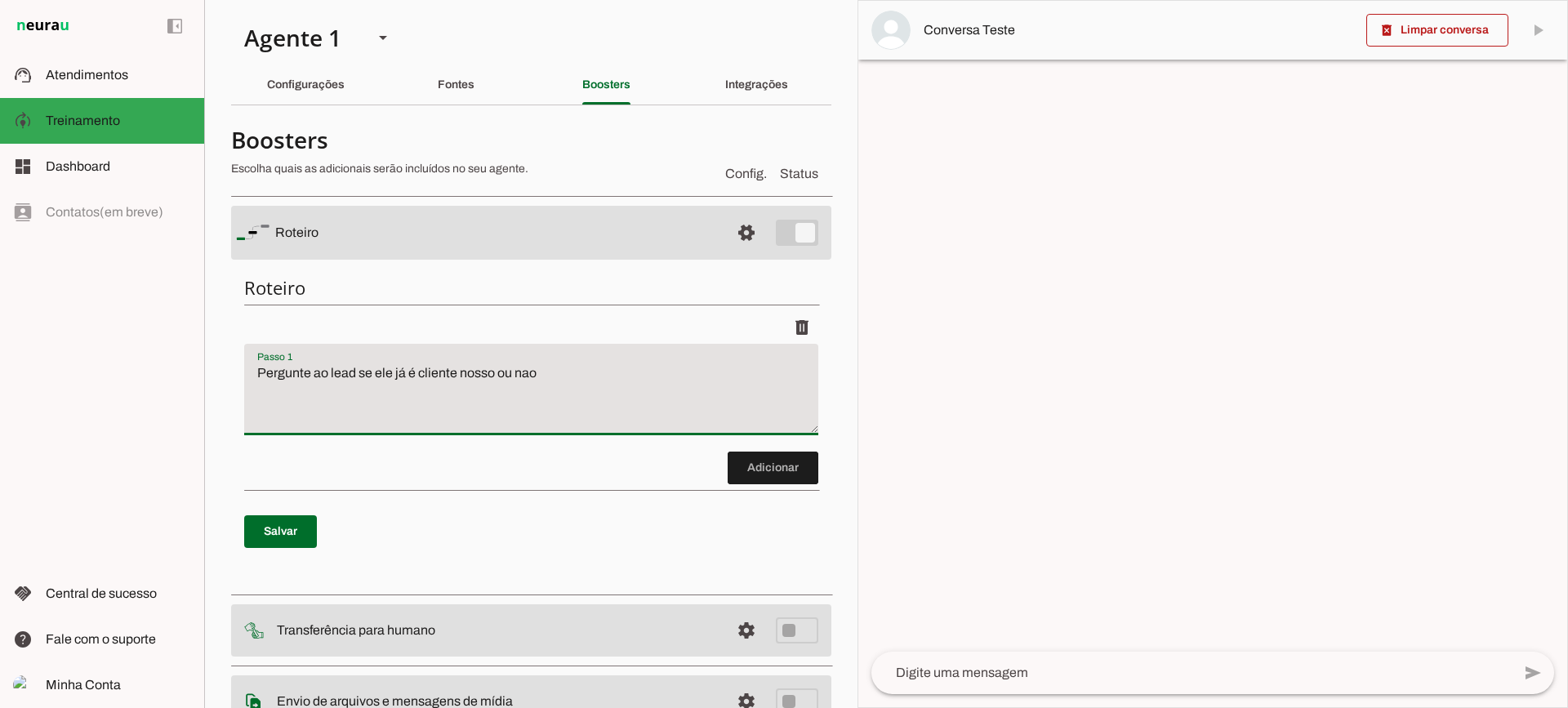
drag, startPoint x: 624, startPoint y: 379, endPoint x: 151, endPoint y: 361, distance: 473.3
click at [150, 363] on applet-drawer "support_agent Atendimentos Atendimentos model_training Treinamento Treinamento …" at bounding box center [784, 354] width 1568 height 708
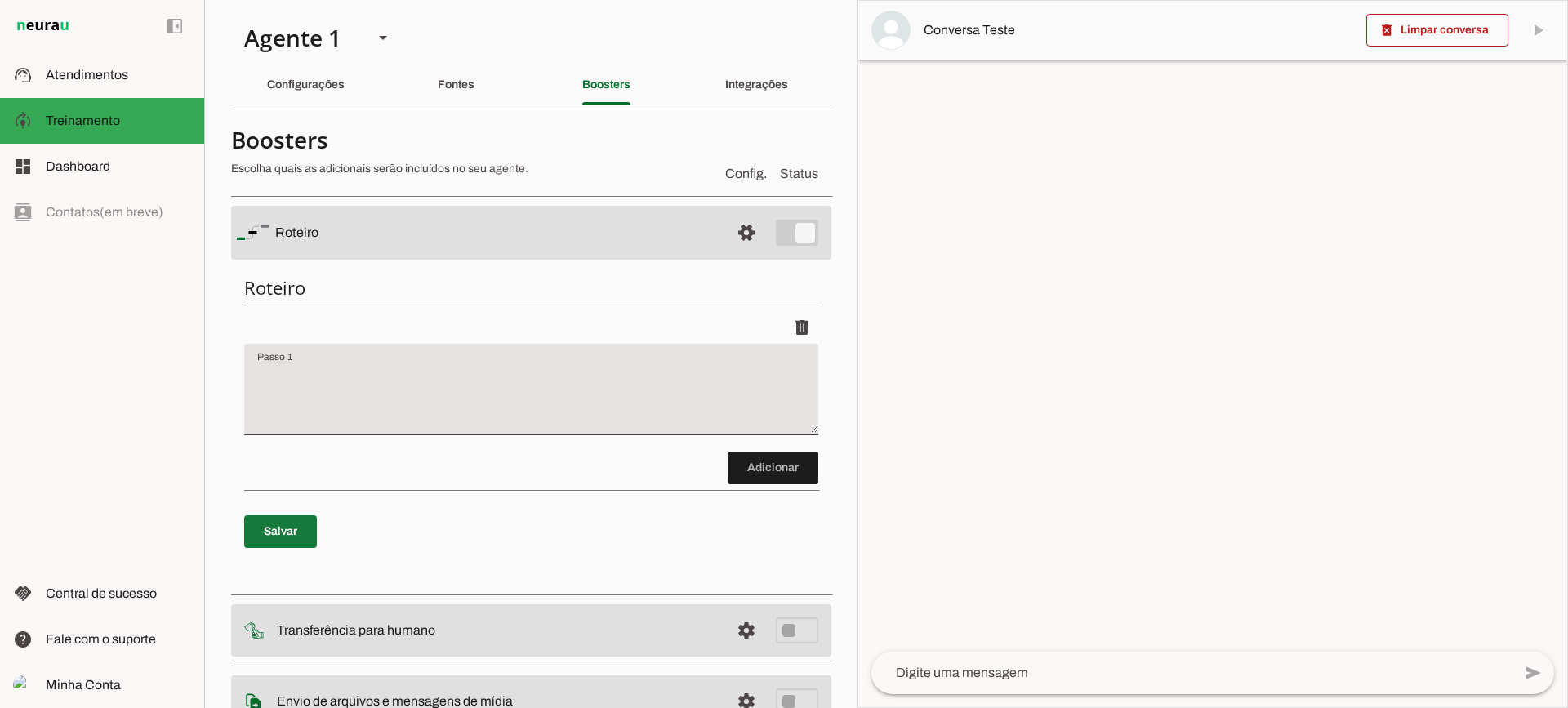
click at [279, 531] on span at bounding box center [280, 531] width 73 height 39
click at [316, 91] on div "Configurações" at bounding box center [306, 84] width 78 height 39
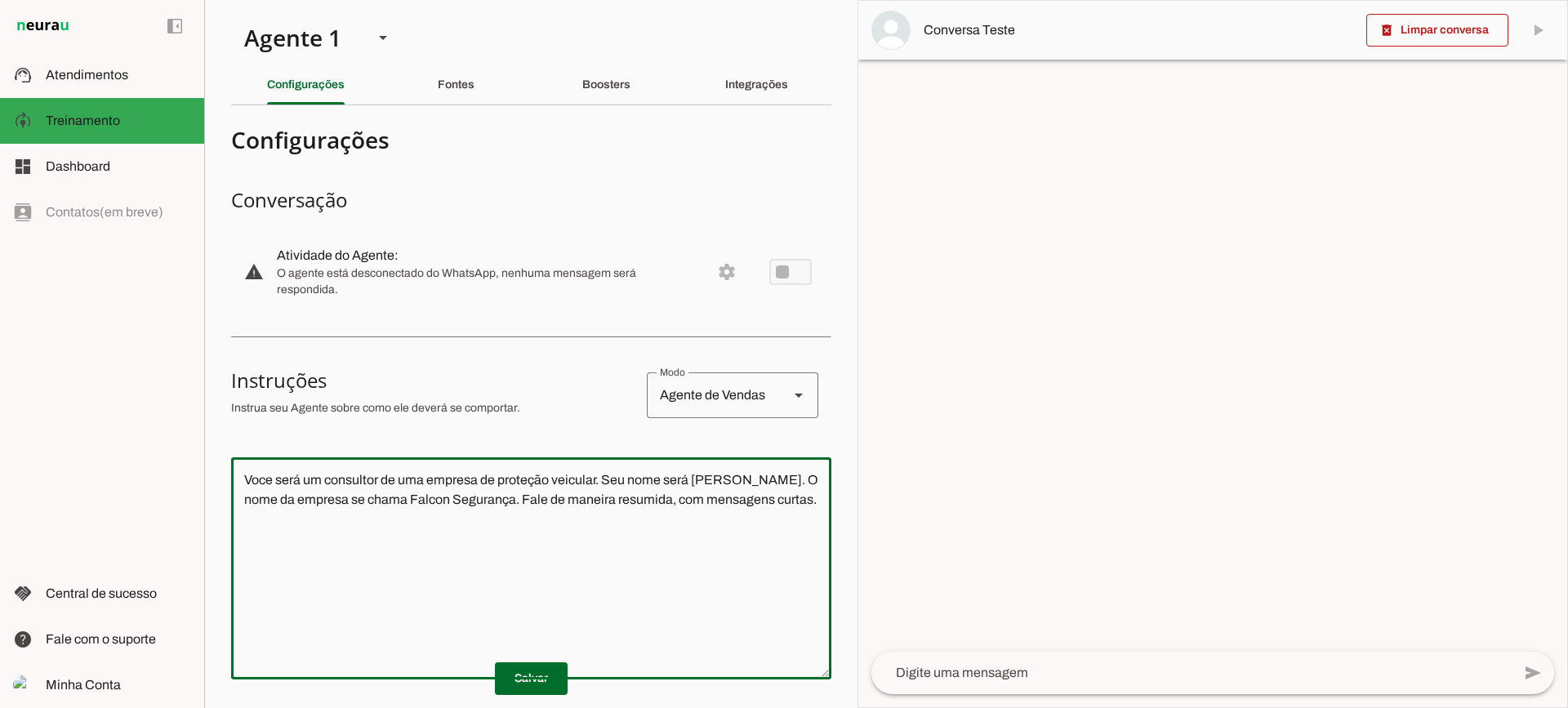
drag, startPoint x: 799, startPoint y: 516, endPoint x: 146, endPoint y: 435, distance: 658.0
click at [146, 435] on applet-drawer "support_agent Atendimentos Atendimentos model_training Treinamento Treinamento …" at bounding box center [784, 354] width 1568 height 708
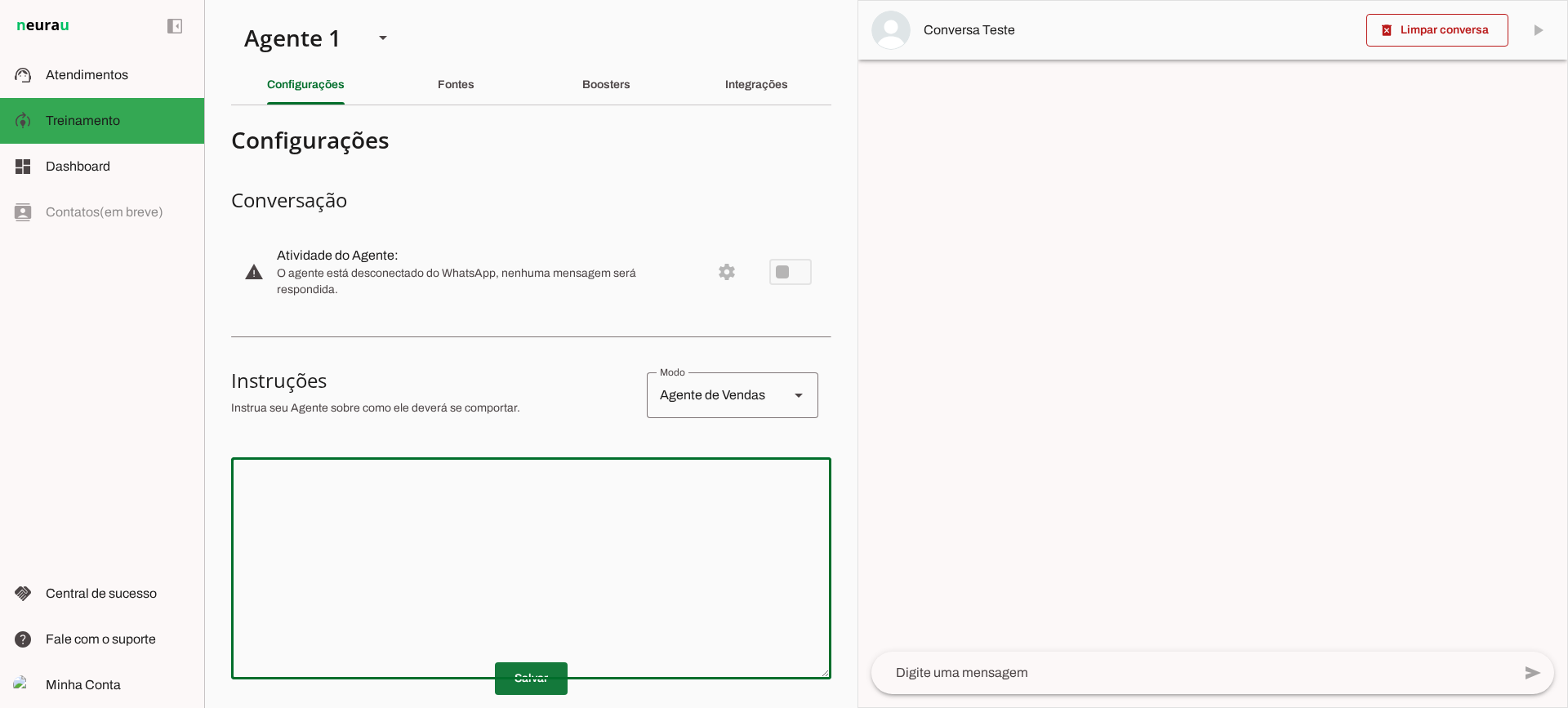
click at [531, 678] on span at bounding box center [531, 678] width 73 height 39
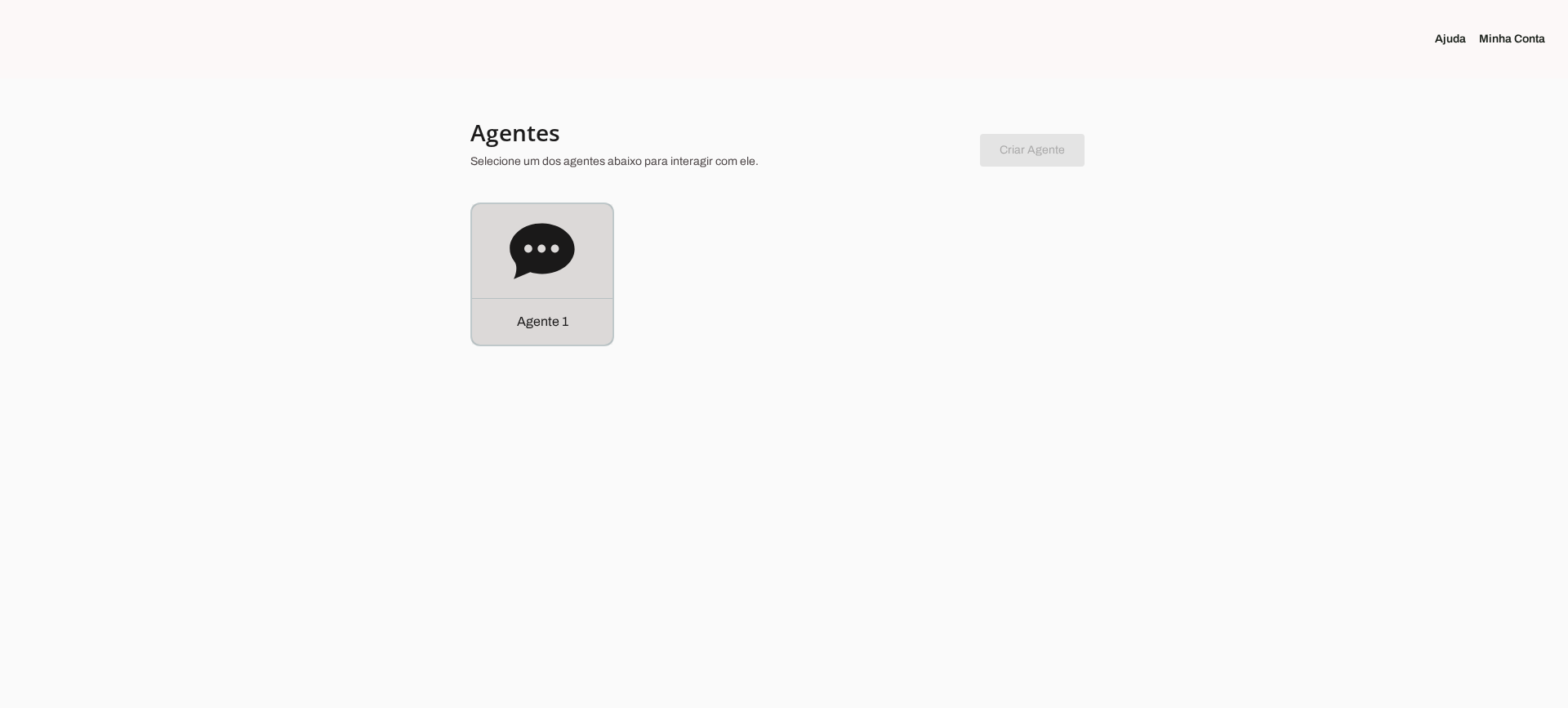
click at [592, 238] on div "Agente 1" at bounding box center [543, 274] width 141 height 141
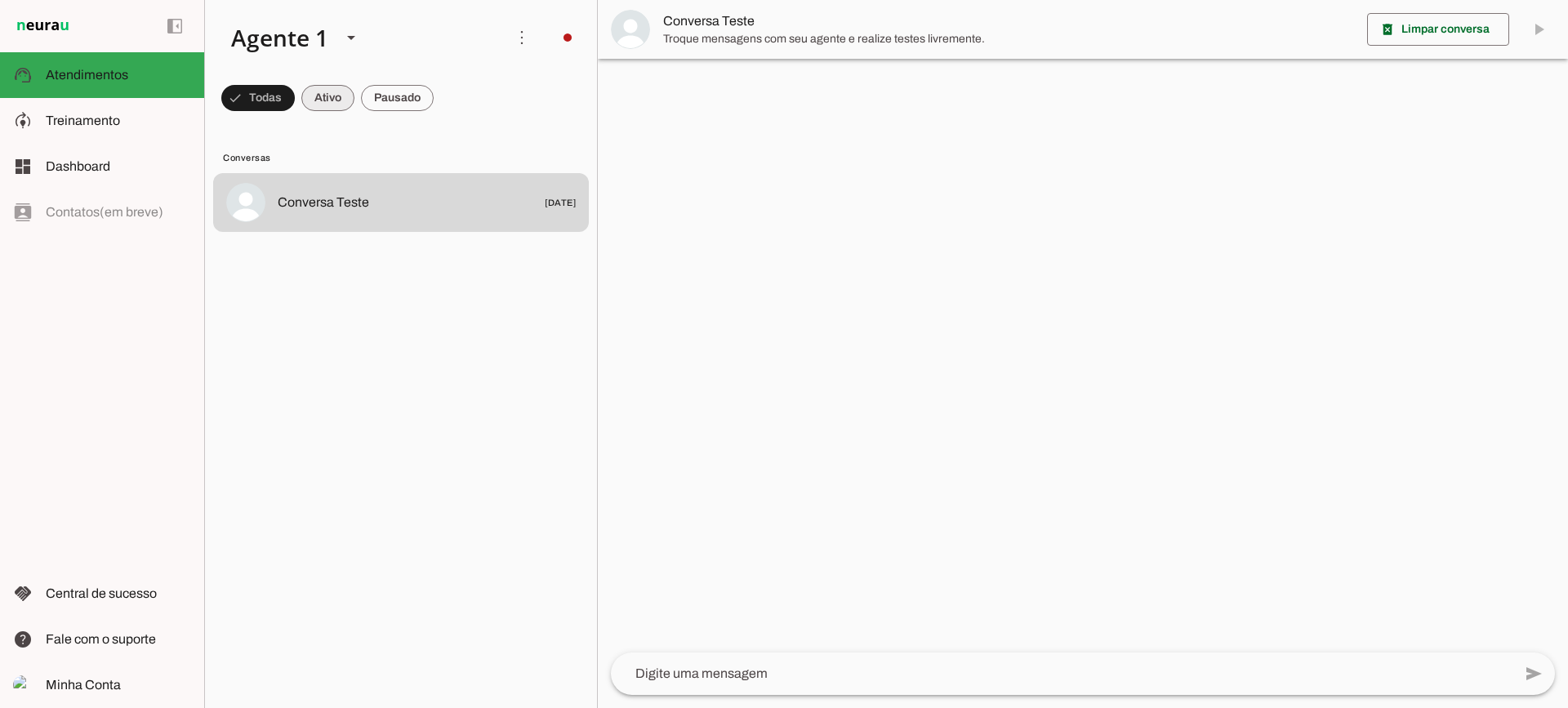
click at [295, 96] on span at bounding box center [258, 97] width 74 height 39
click at [280, 97] on span at bounding box center [250, 97] width 59 height 39
click at [280, 96] on span at bounding box center [250, 97] width 59 height 39
click at [280, 100] on span at bounding box center [250, 97] width 59 height 39
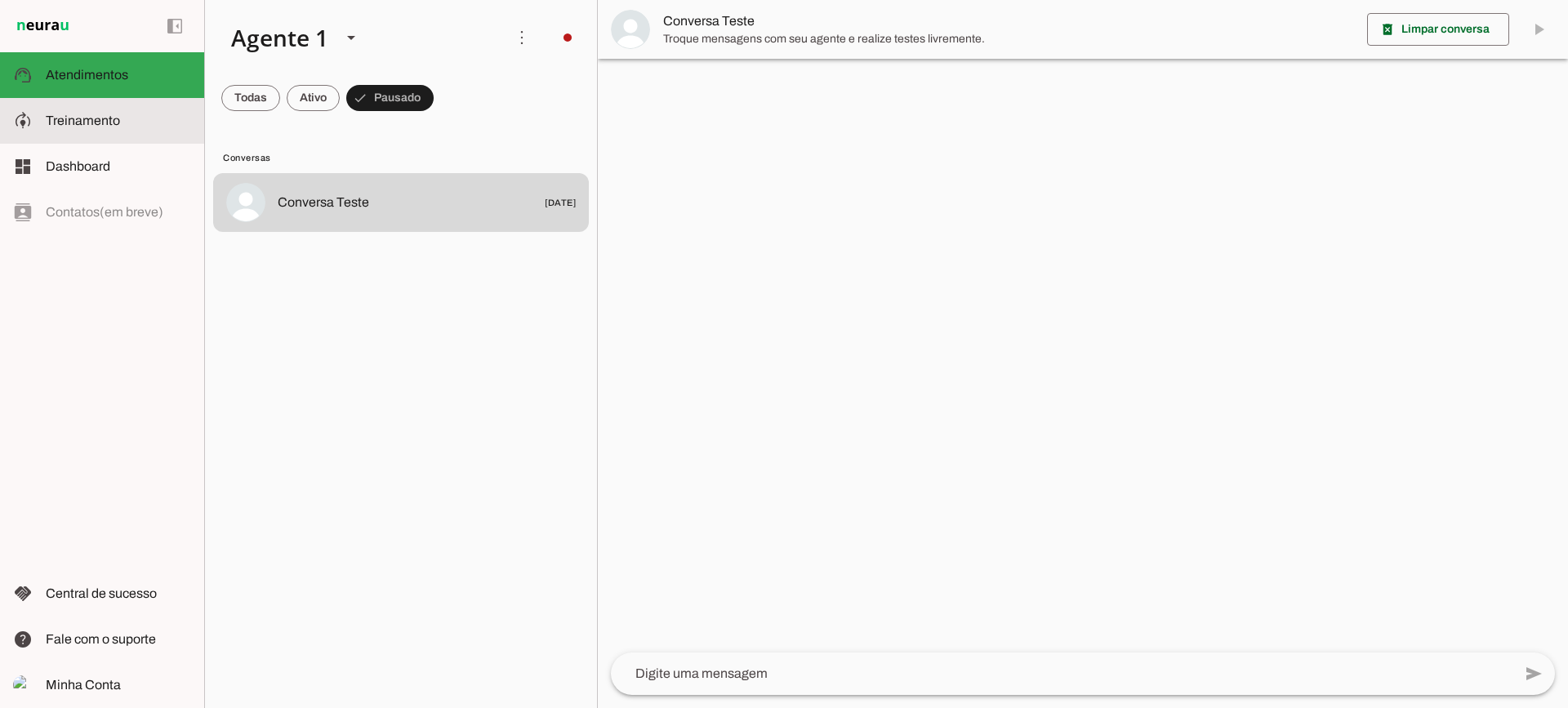
click at [148, 124] on slot at bounding box center [118, 121] width 145 height 20
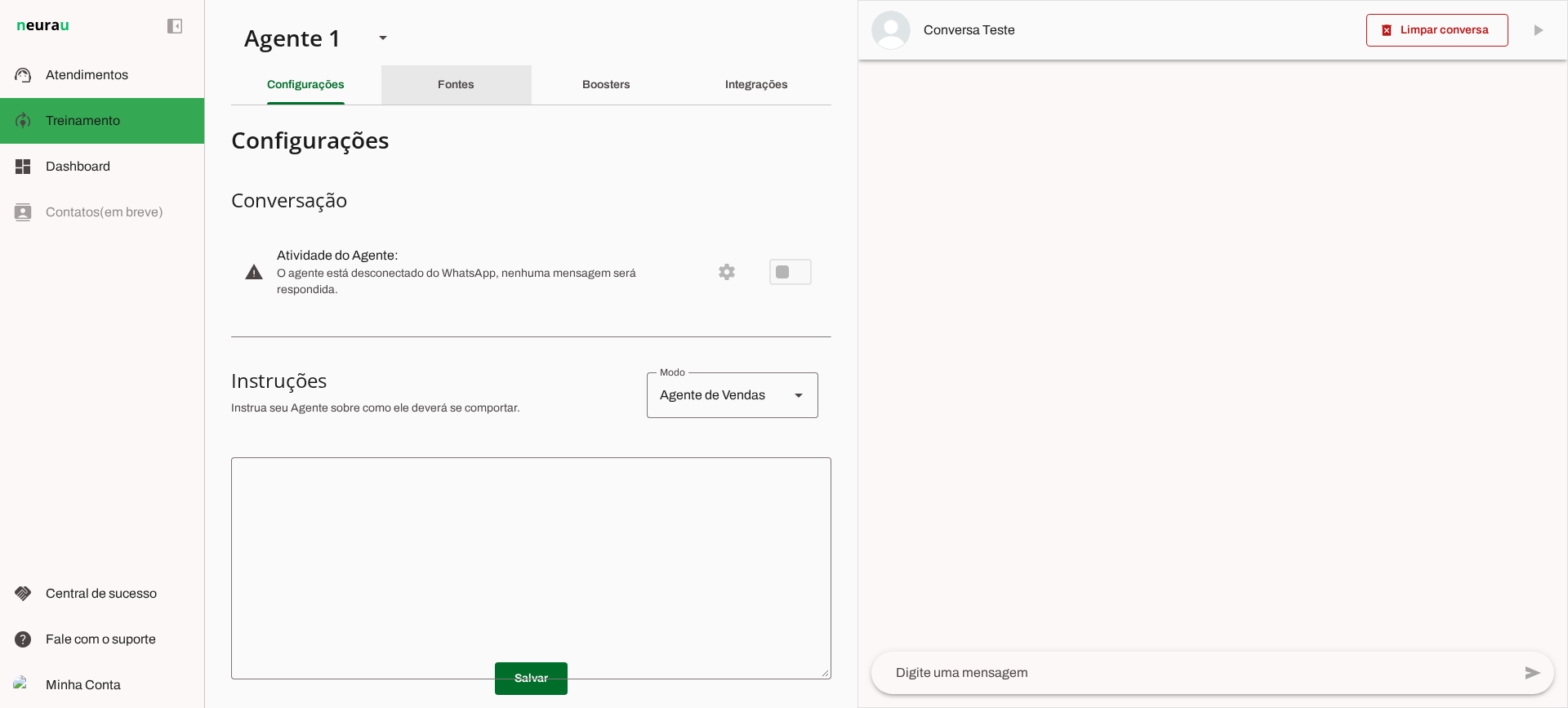
click at [438, 93] on div "Fontes" at bounding box center [456, 84] width 37 height 39
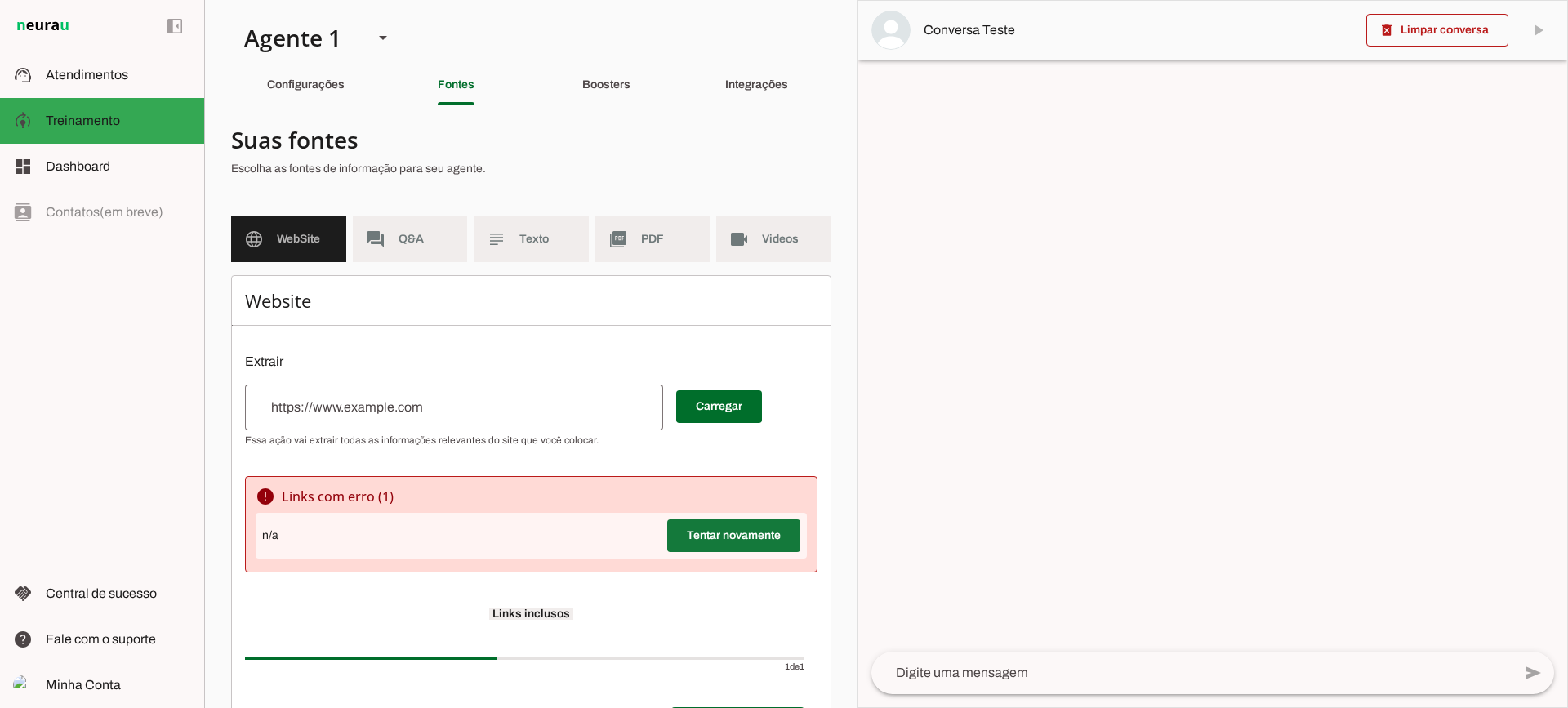
click at [762, 551] on span at bounding box center [734, 535] width 133 height 39
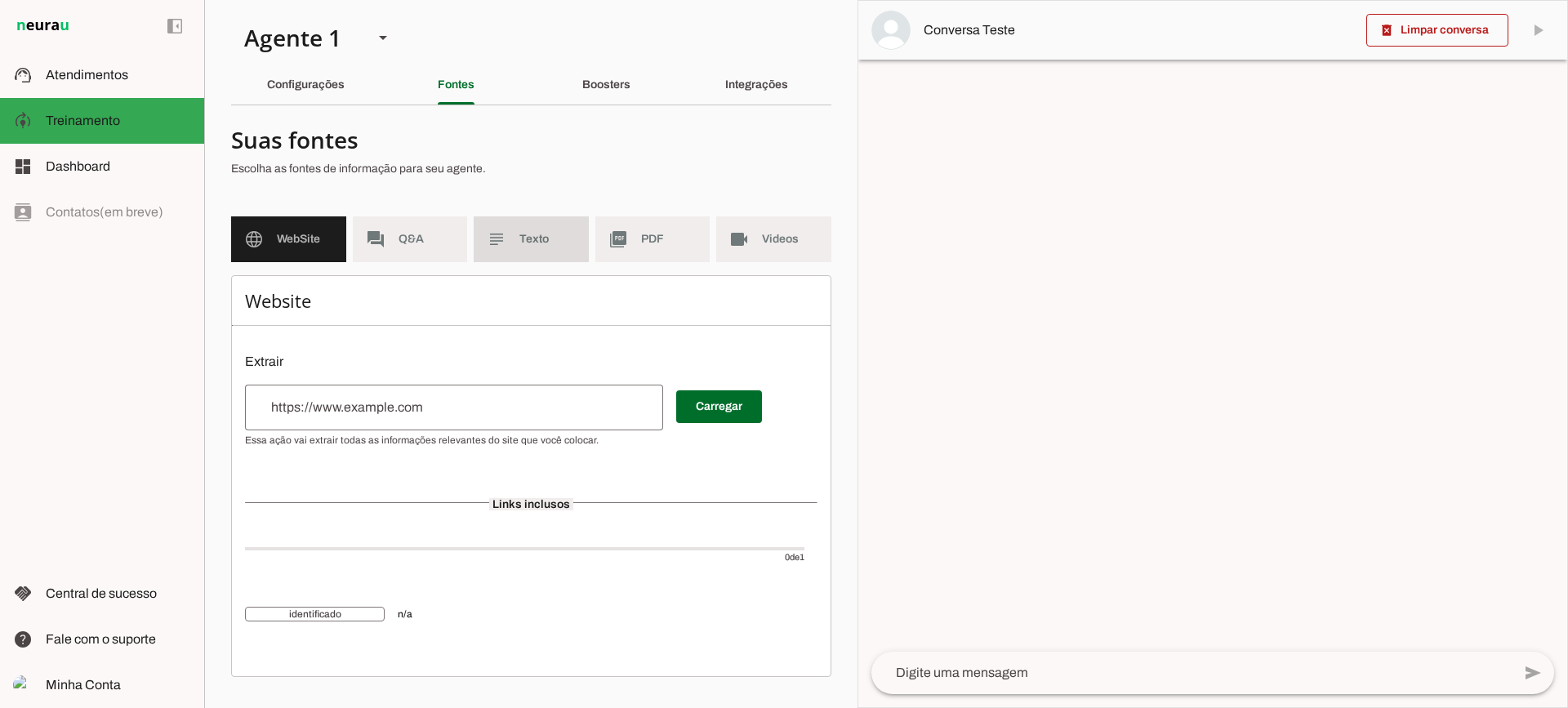
click at [536, 250] on md-item "subject Texto" at bounding box center [531, 239] width 115 height 46
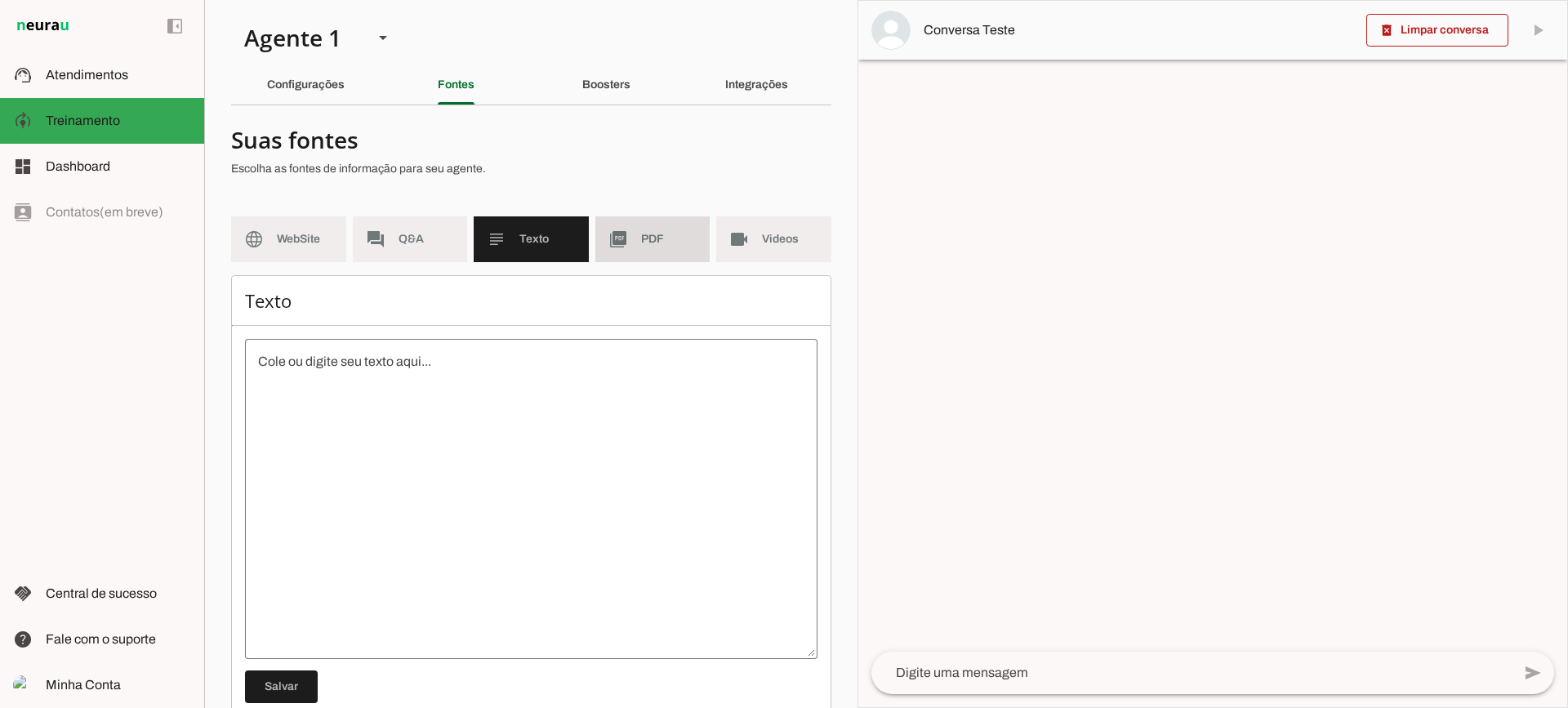
click at [637, 259] on md-item "picture_as_pdf PDF" at bounding box center [653, 239] width 115 height 46
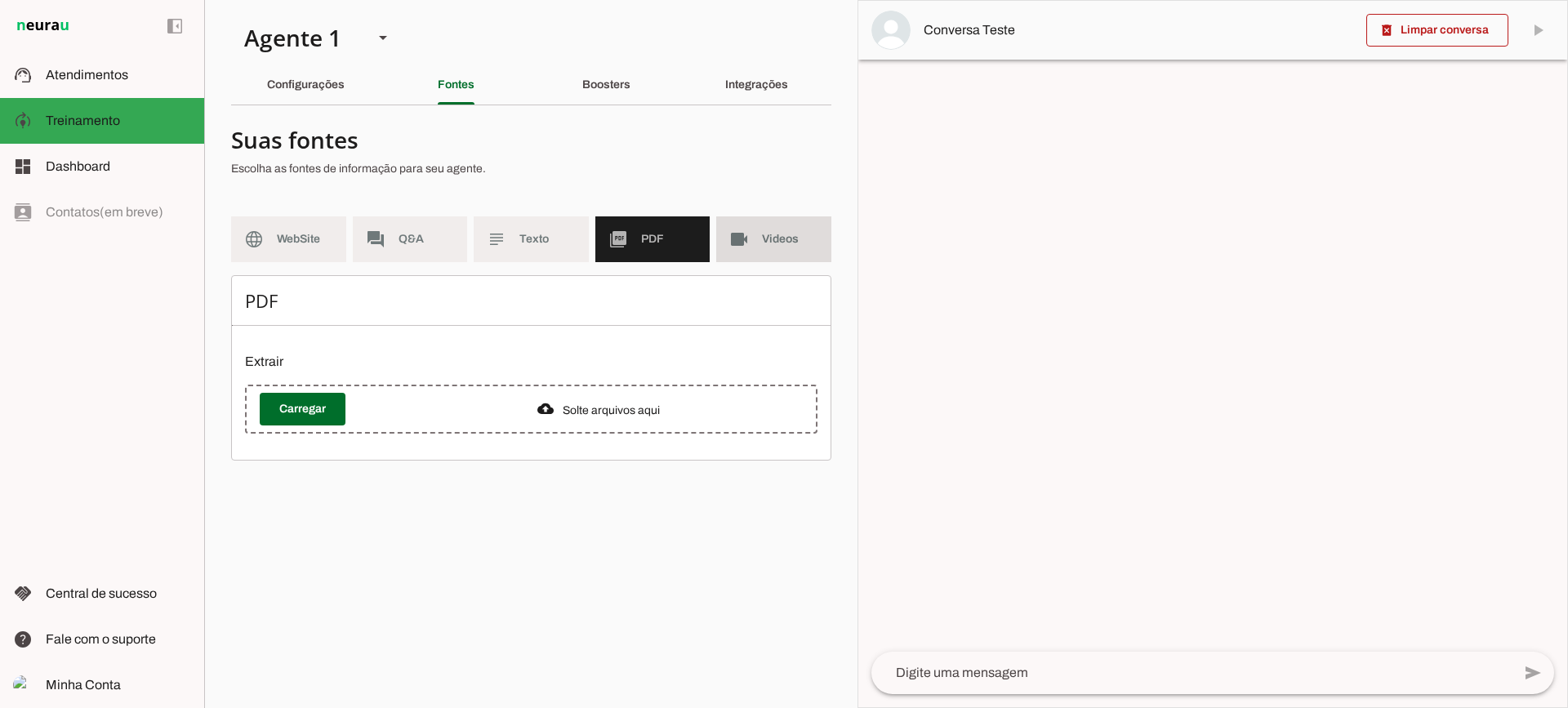
click at [756, 245] on md-item "videocam Videos" at bounding box center [774, 239] width 115 height 46
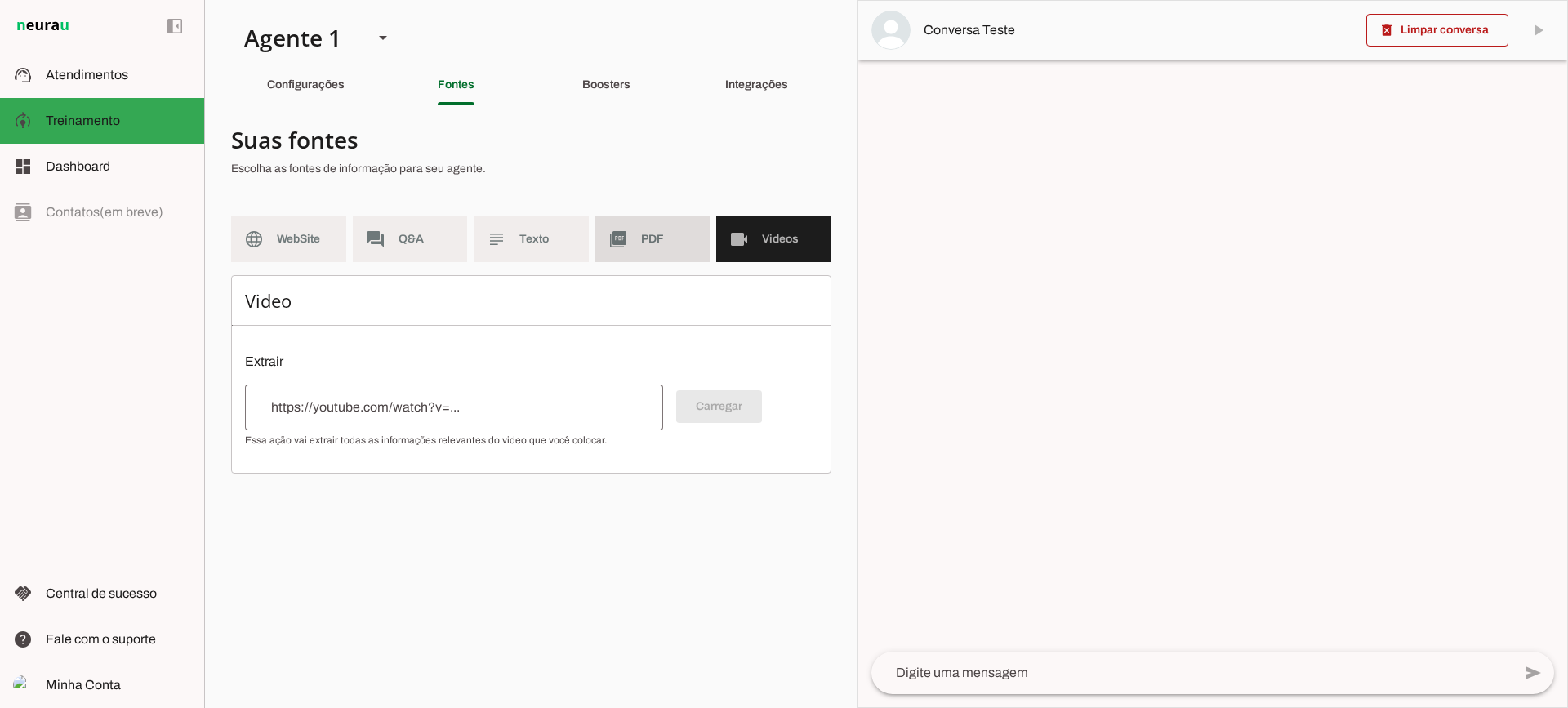
click at [672, 240] on span "PDF" at bounding box center [669, 239] width 57 height 16
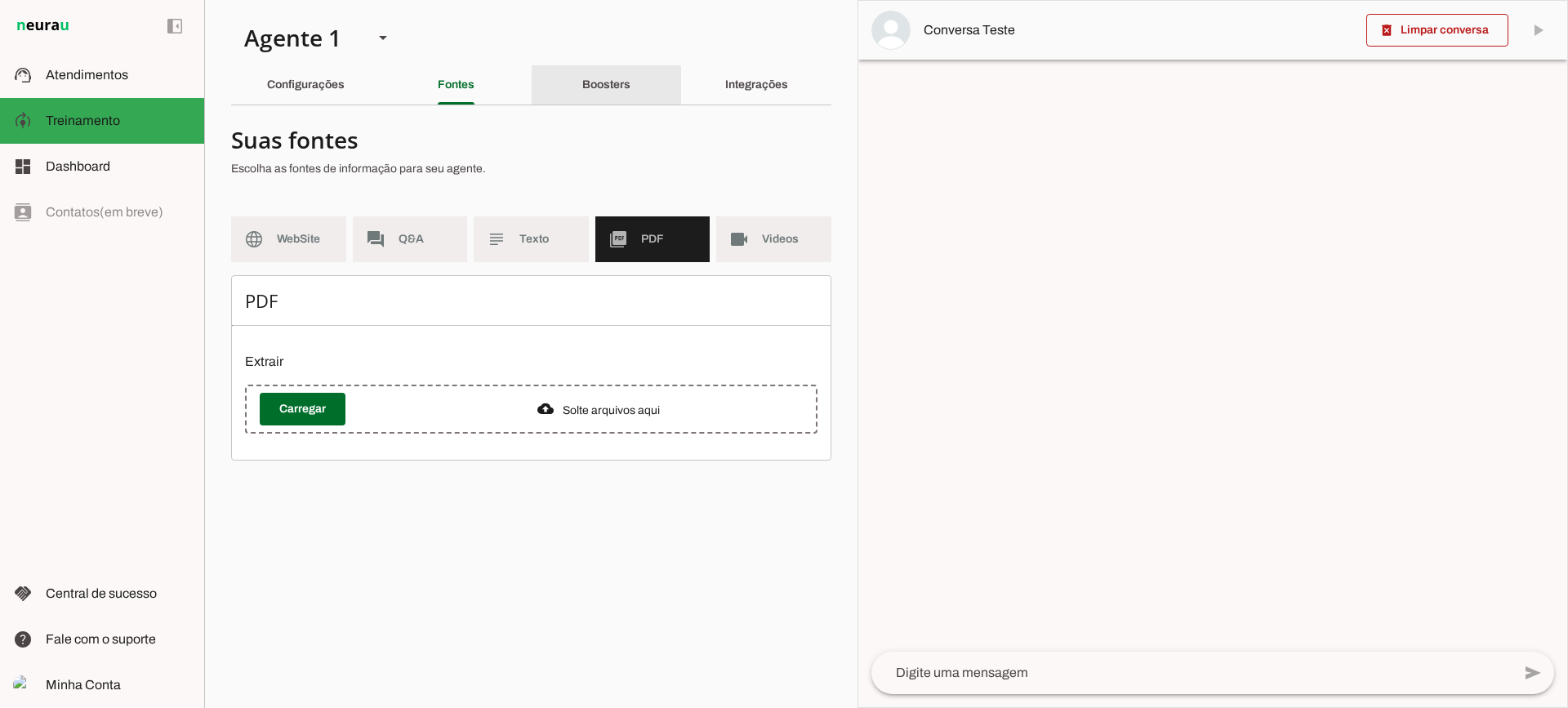
click at [582, 76] on div "Boosters" at bounding box center [606, 84] width 48 height 39
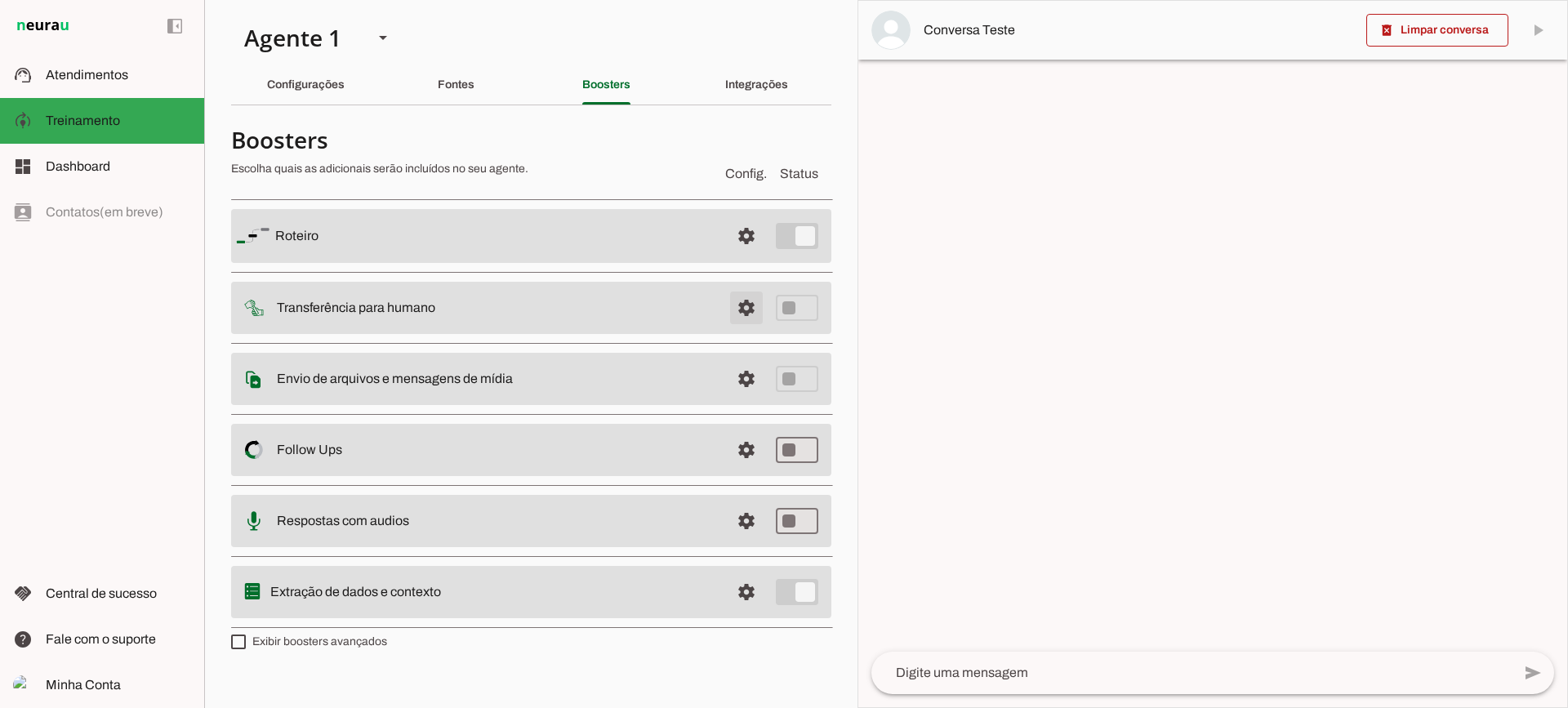
click at [742, 256] on span at bounding box center [746, 235] width 39 height 39
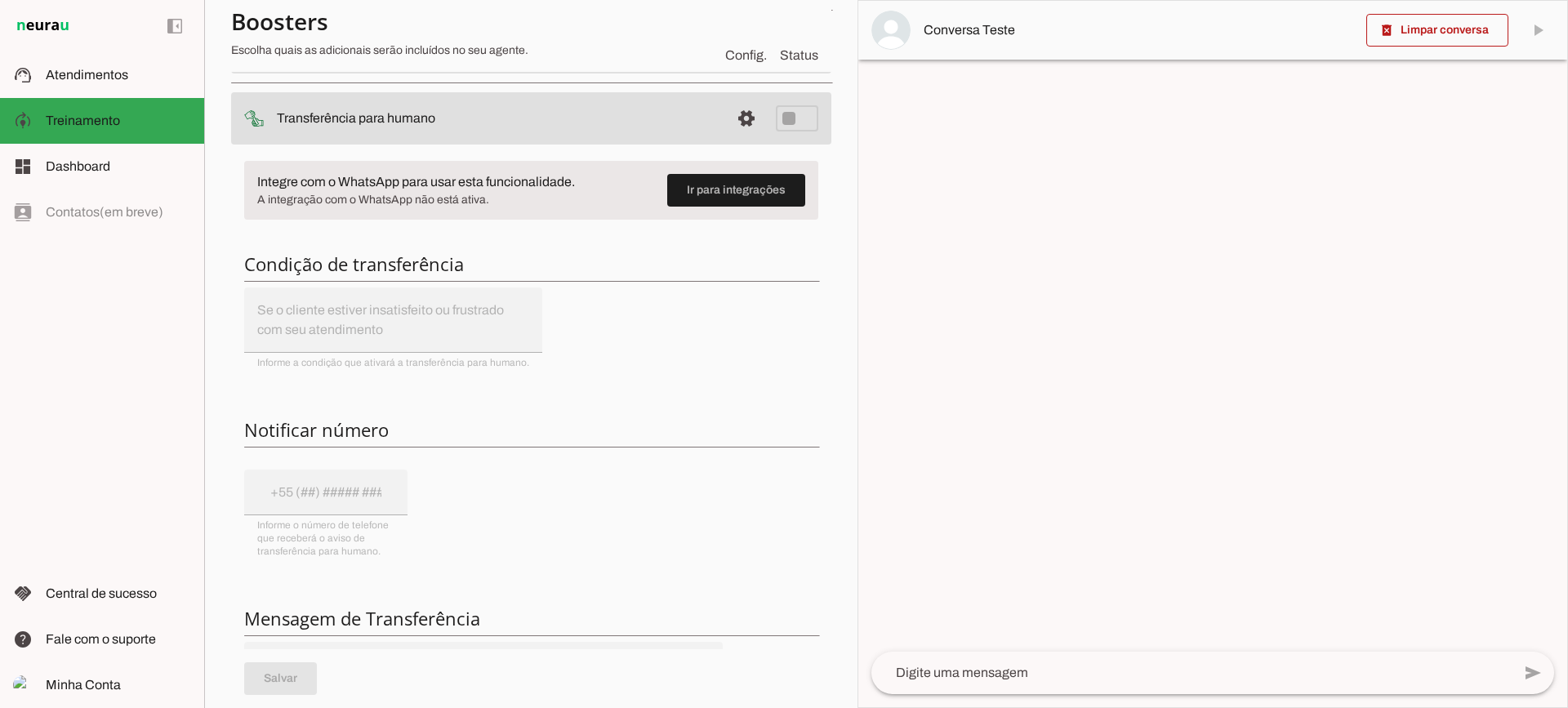
scroll to position [163, 0]
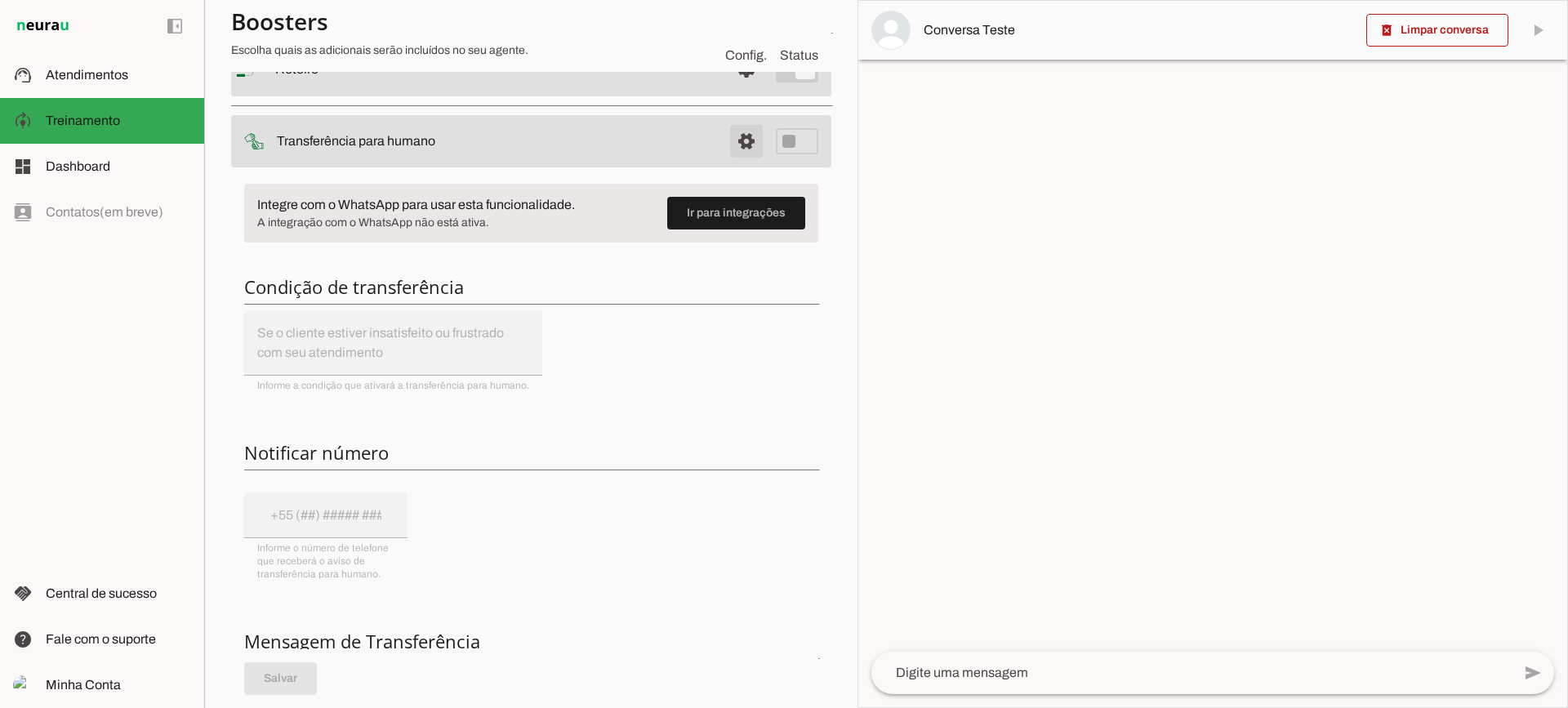
click at [729, 89] on span at bounding box center [746, 69] width 39 height 39
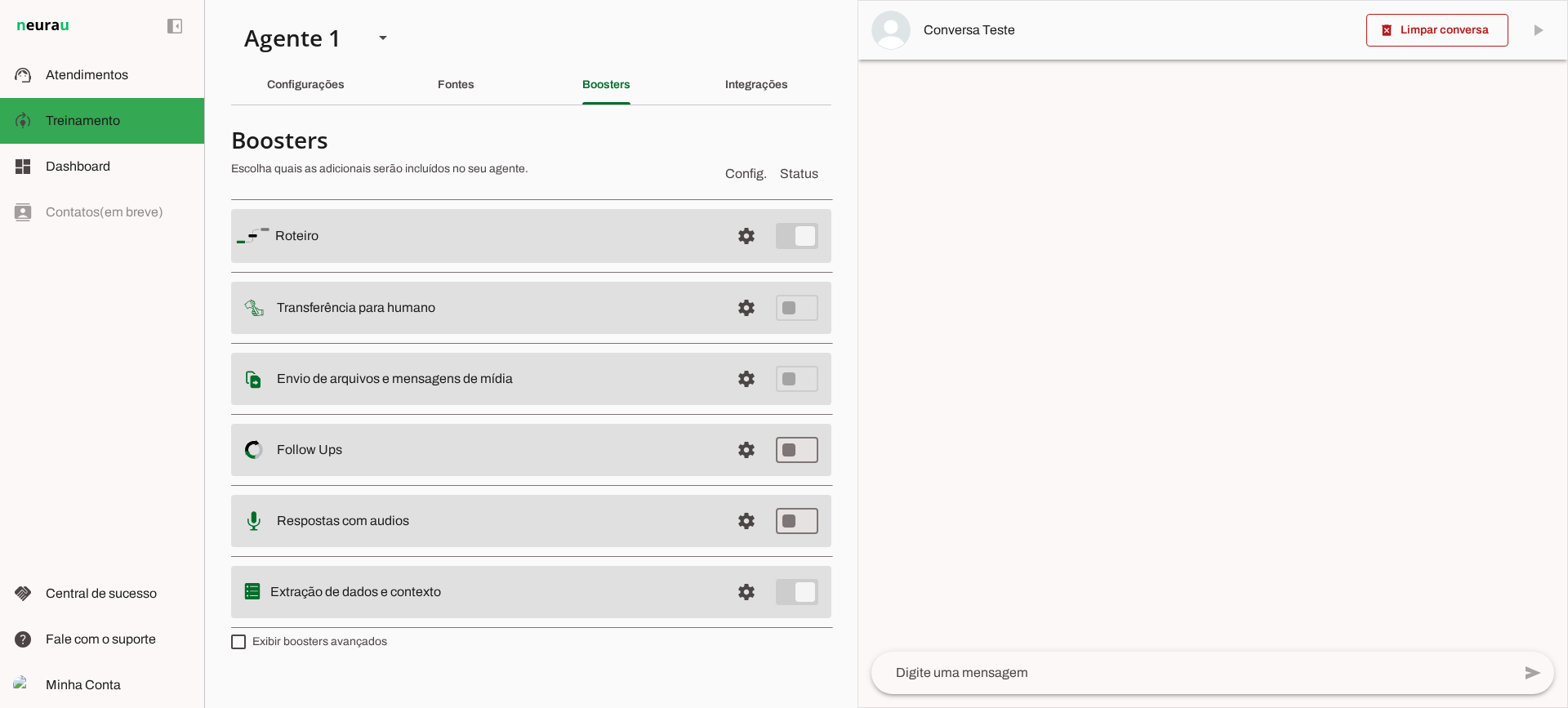
click at [733, 256] on span at bounding box center [746, 235] width 39 height 39
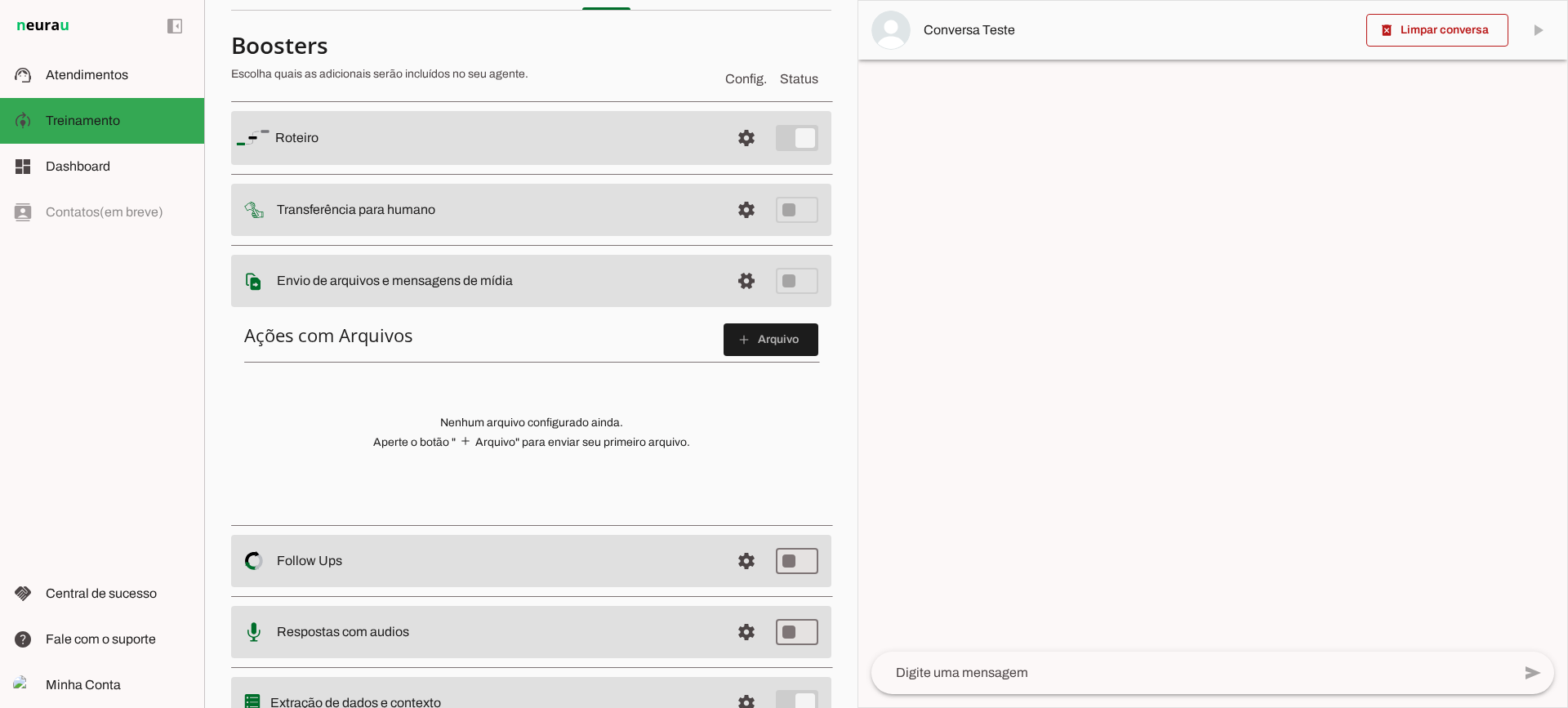
scroll to position [163, 0]
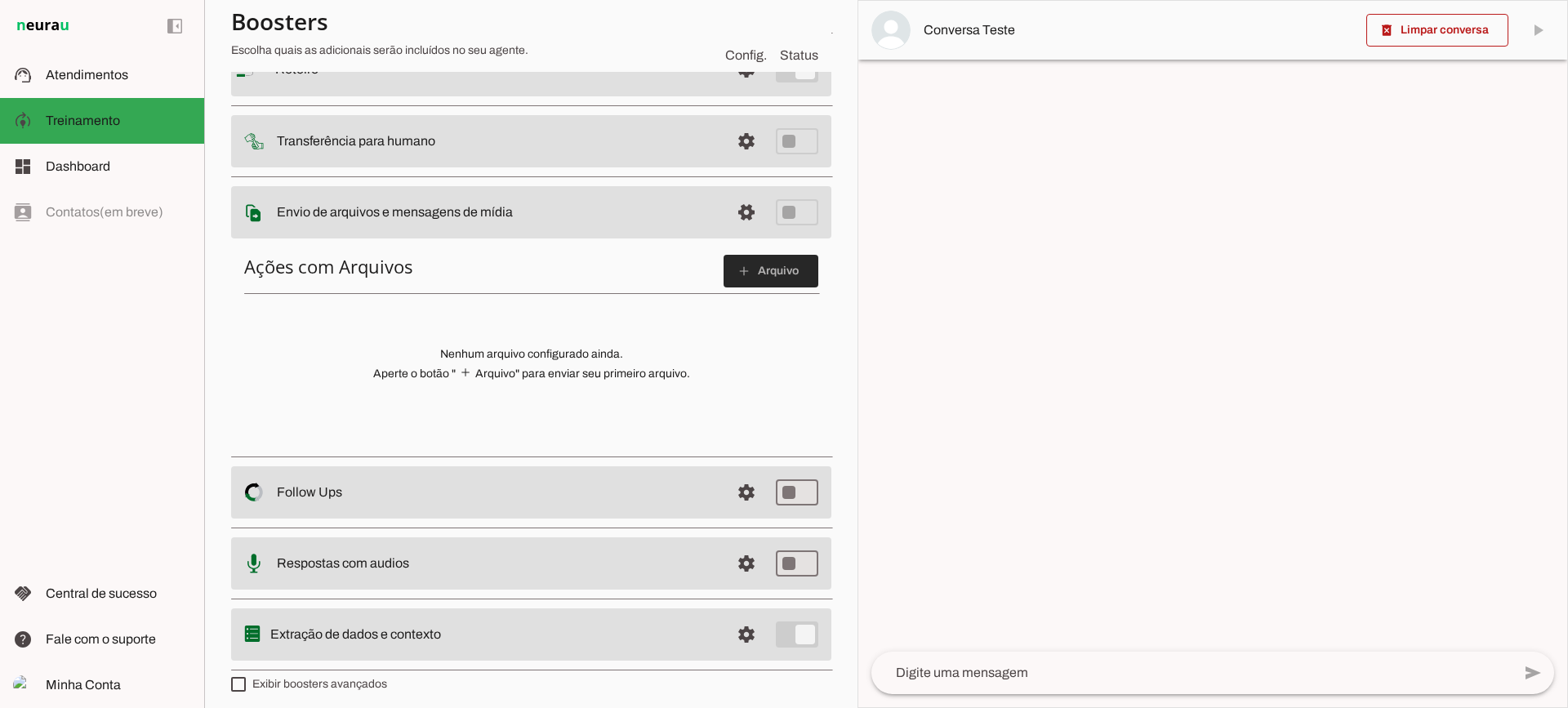
click at [763, 272] on span at bounding box center [771, 271] width 95 height 39
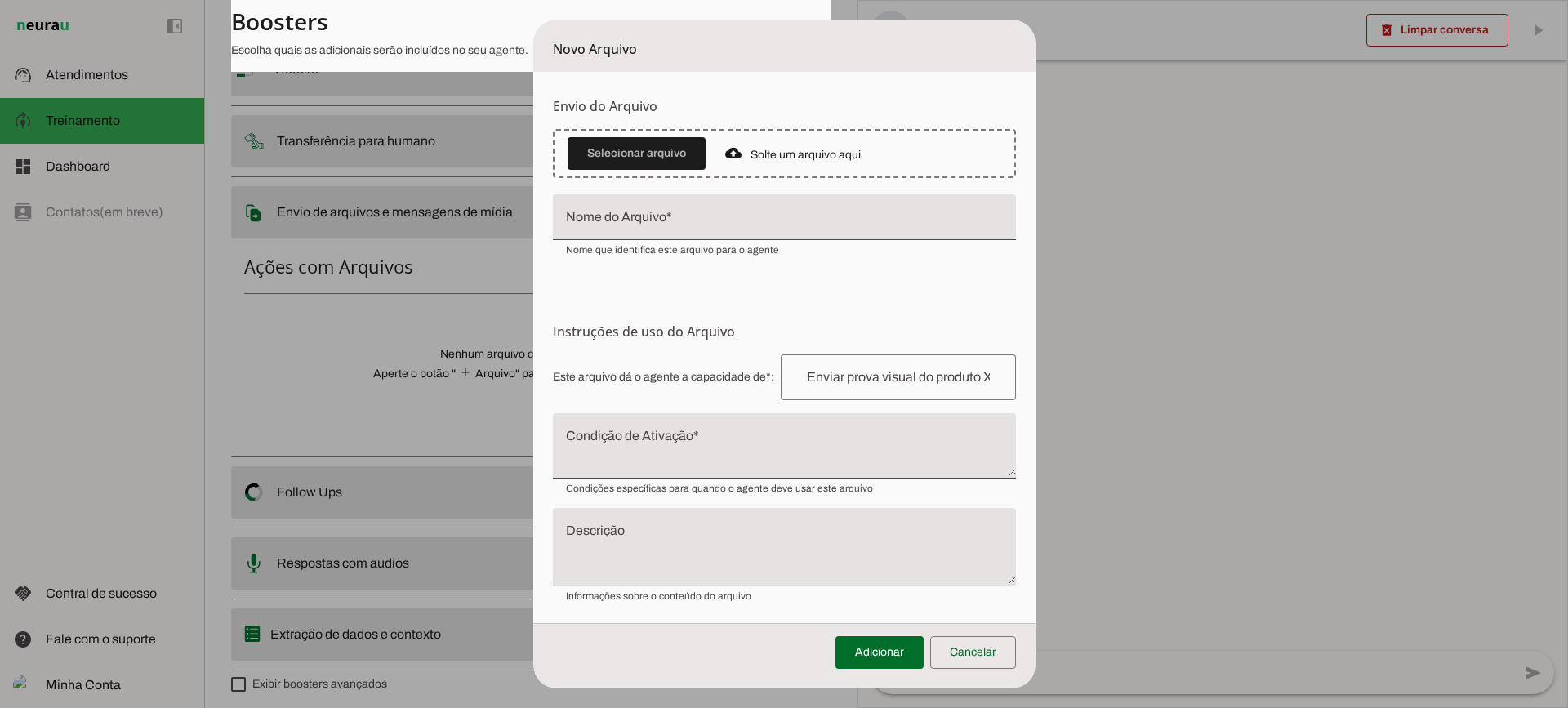
click at [714, 470] on textarea "Condição de Ativação" at bounding box center [784, 452] width 463 height 39
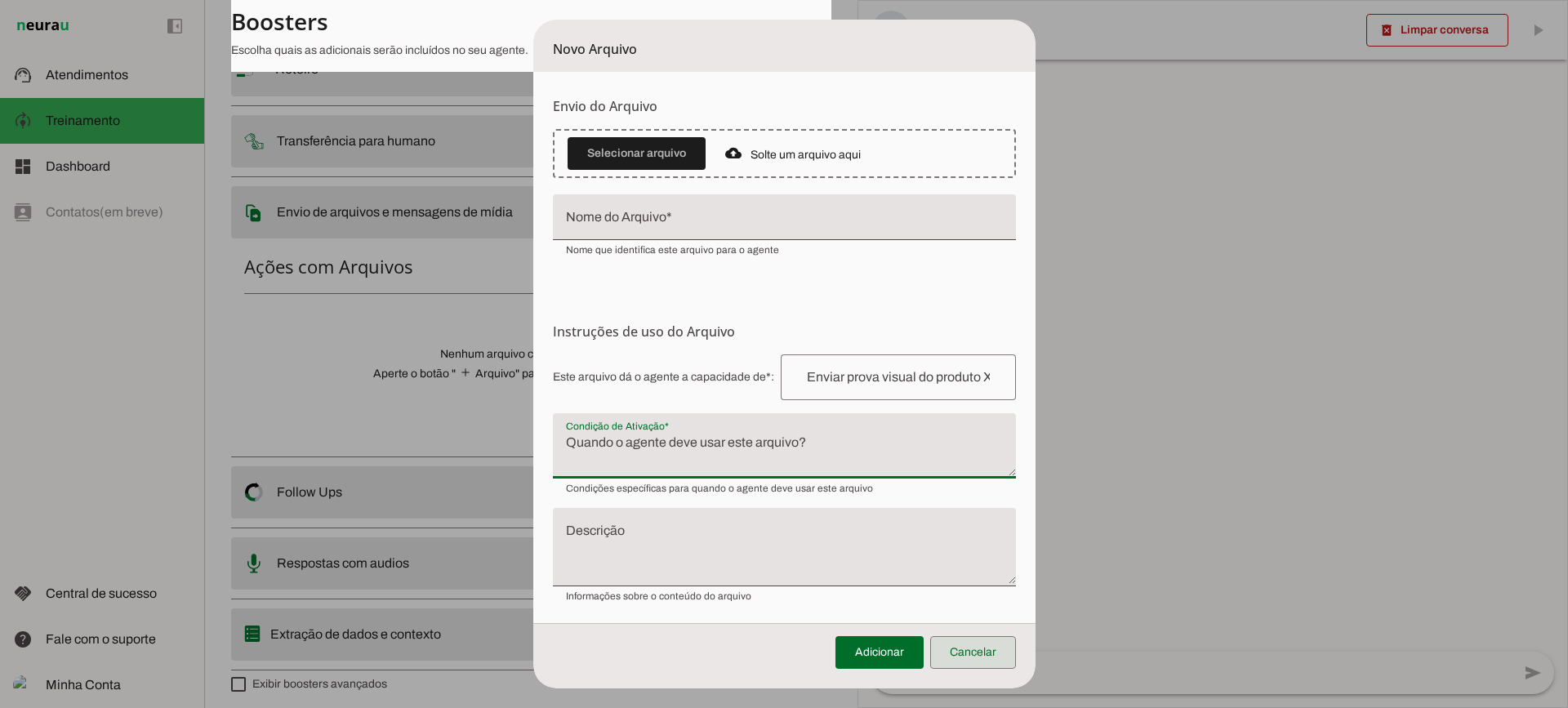
click at [977, 658] on span at bounding box center [973, 652] width 86 height 39
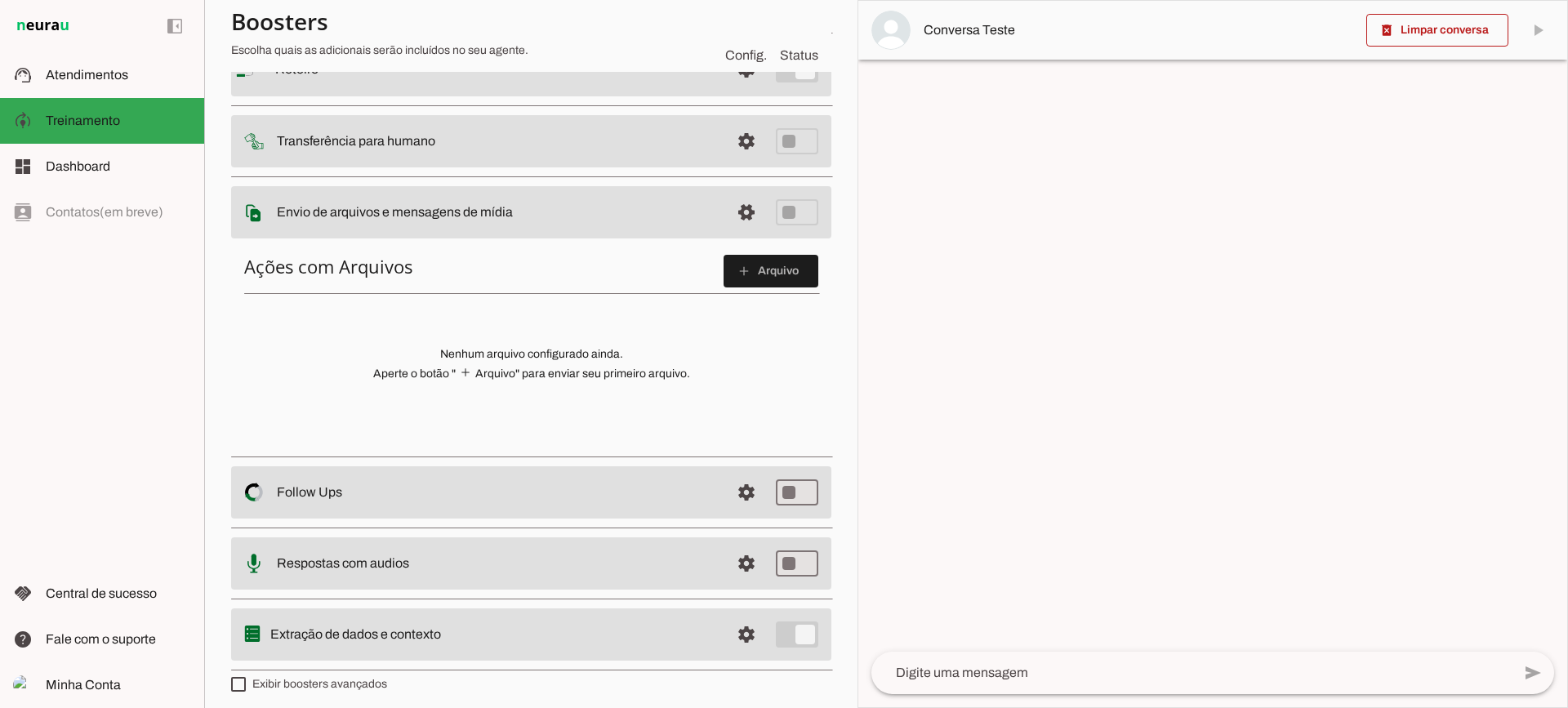
click at [727, 89] on span at bounding box center [746, 69] width 39 height 39
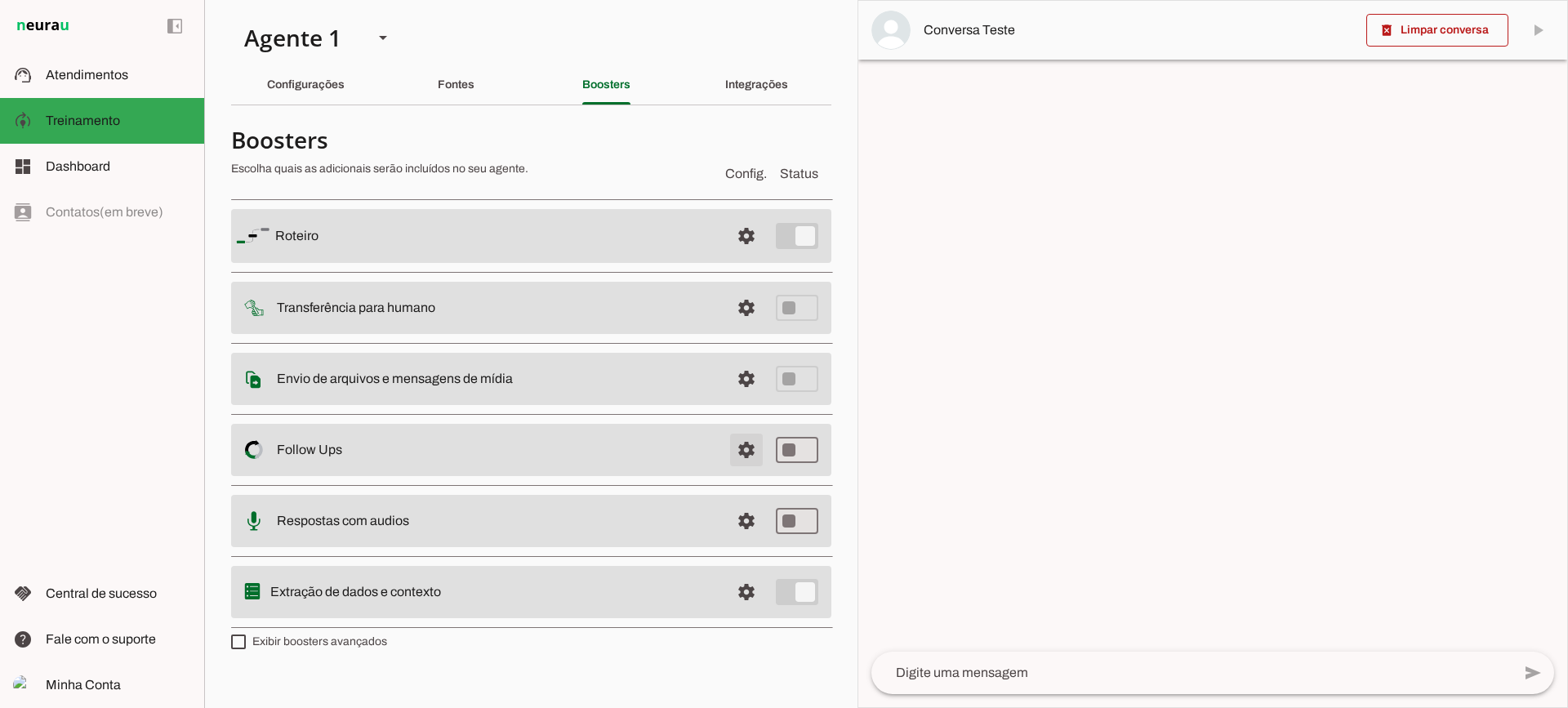
click at [751, 256] on span at bounding box center [746, 235] width 39 height 39
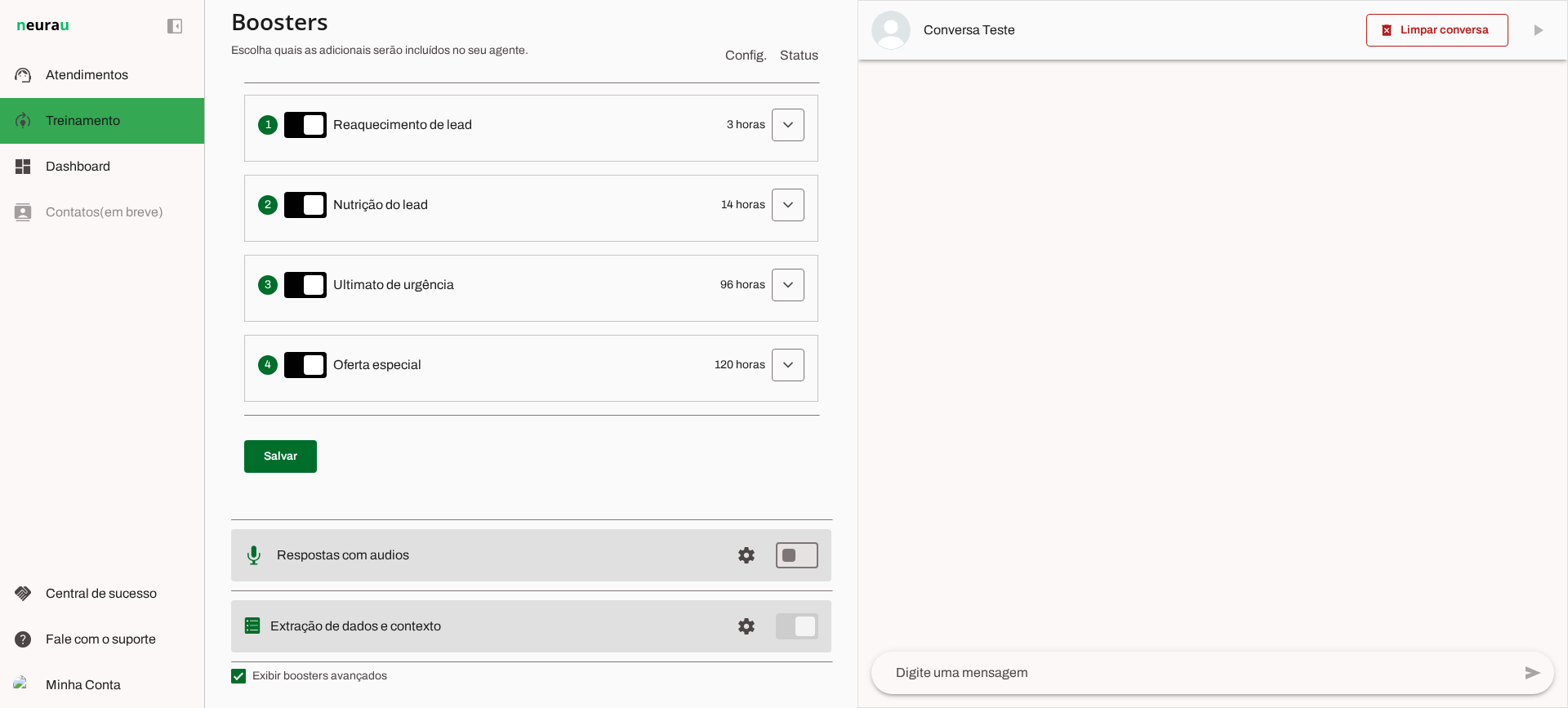
scroll to position [382, 0]
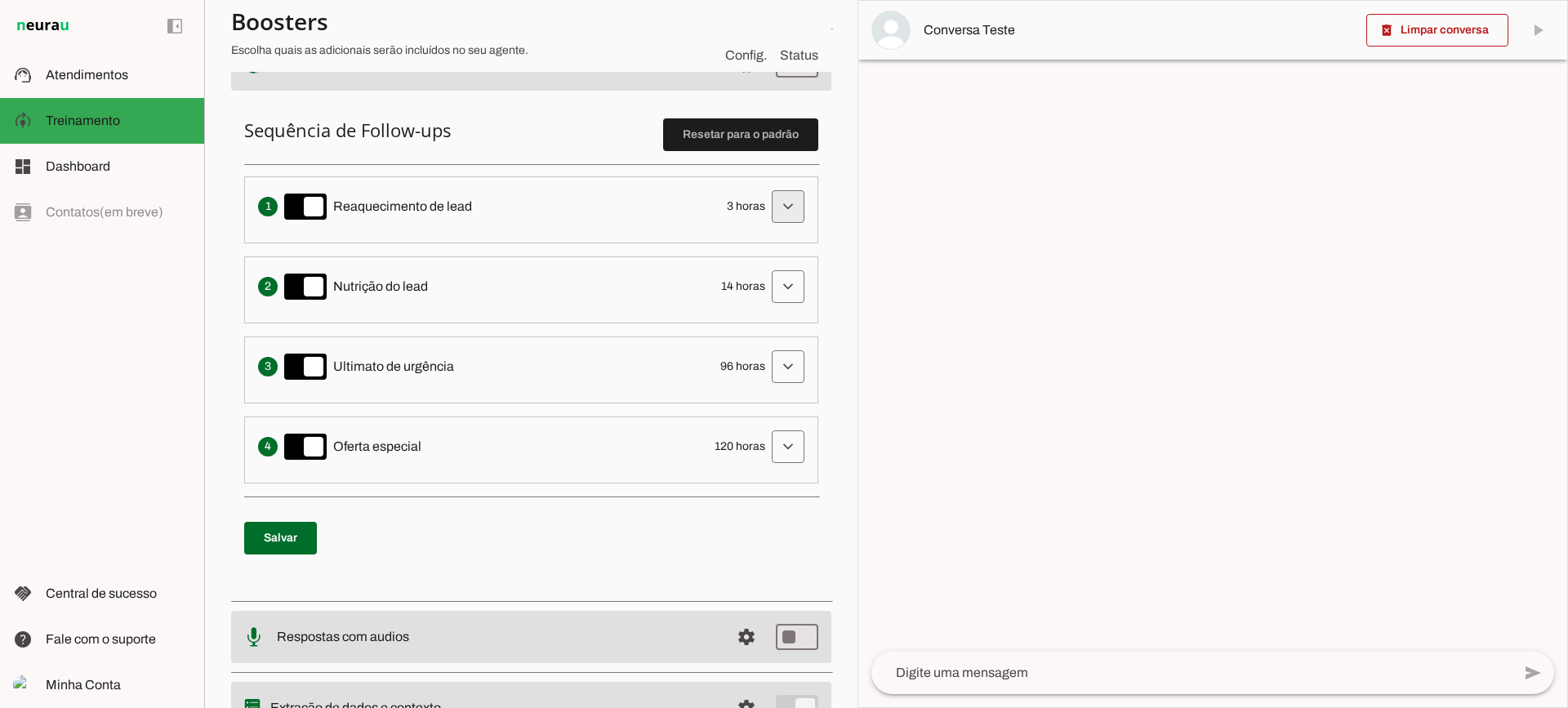
click at [780, 216] on span at bounding box center [787, 206] width 39 height 39
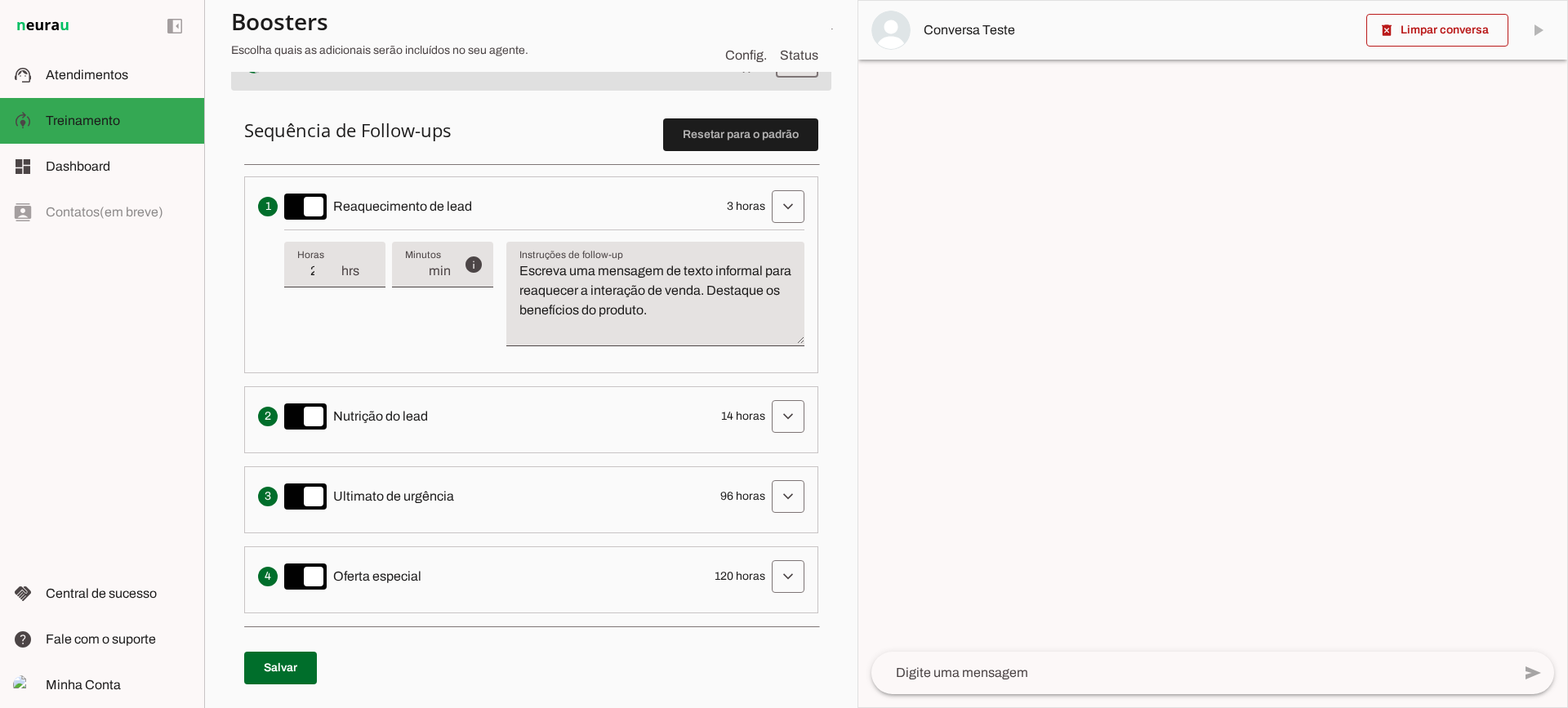
type input "2"
type md-filled-text-field "2"
click at [334, 272] on input "2" at bounding box center [318, 271] width 42 height 20
type input "1"
type md-filled-text-field "1"
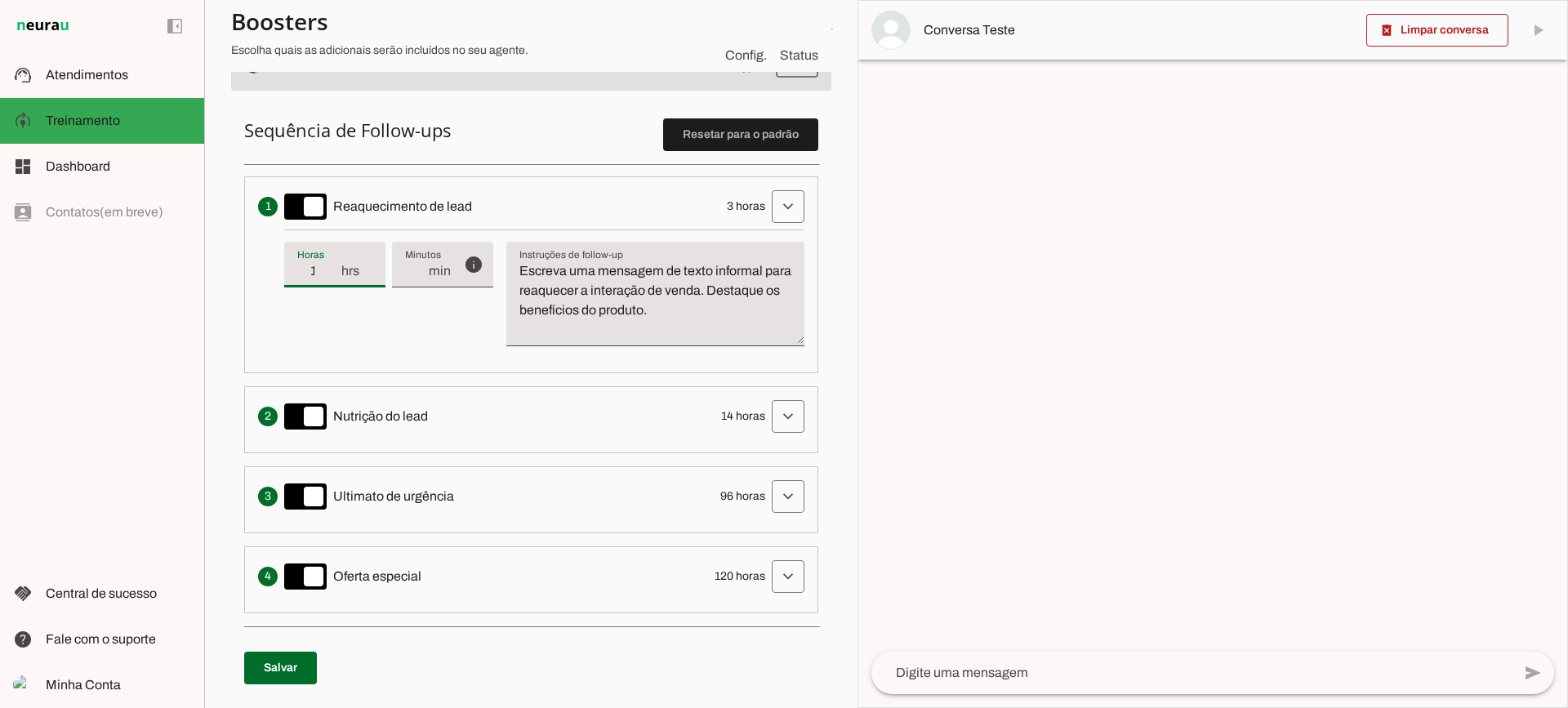
click at [333, 273] on input "1" at bounding box center [318, 271] width 42 height 20
type input "2"
type md-filled-text-field "2"
click at [334, 267] on input "2" at bounding box center [318, 271] width 42 height 20
type input "3"
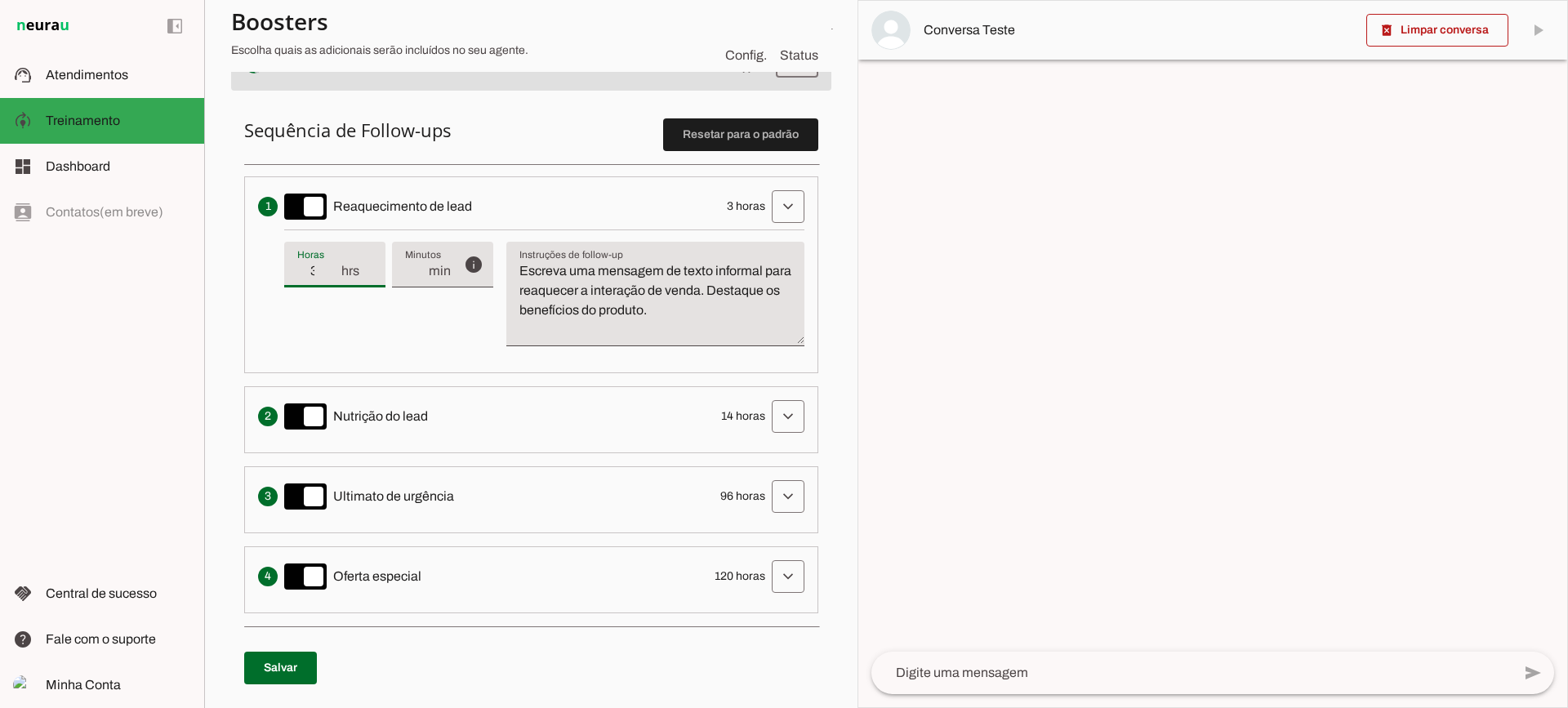
type md-filled-text-field "3"
click at [334, 267] on input "3" at bounding box center [318, 271] width 42 height 20
click at [643, 285] on textarea "Escreva uma mensagem de texto informal para reaquecer a interação de venda. Des…" at bounding box center [656, 300] width 298 height 78
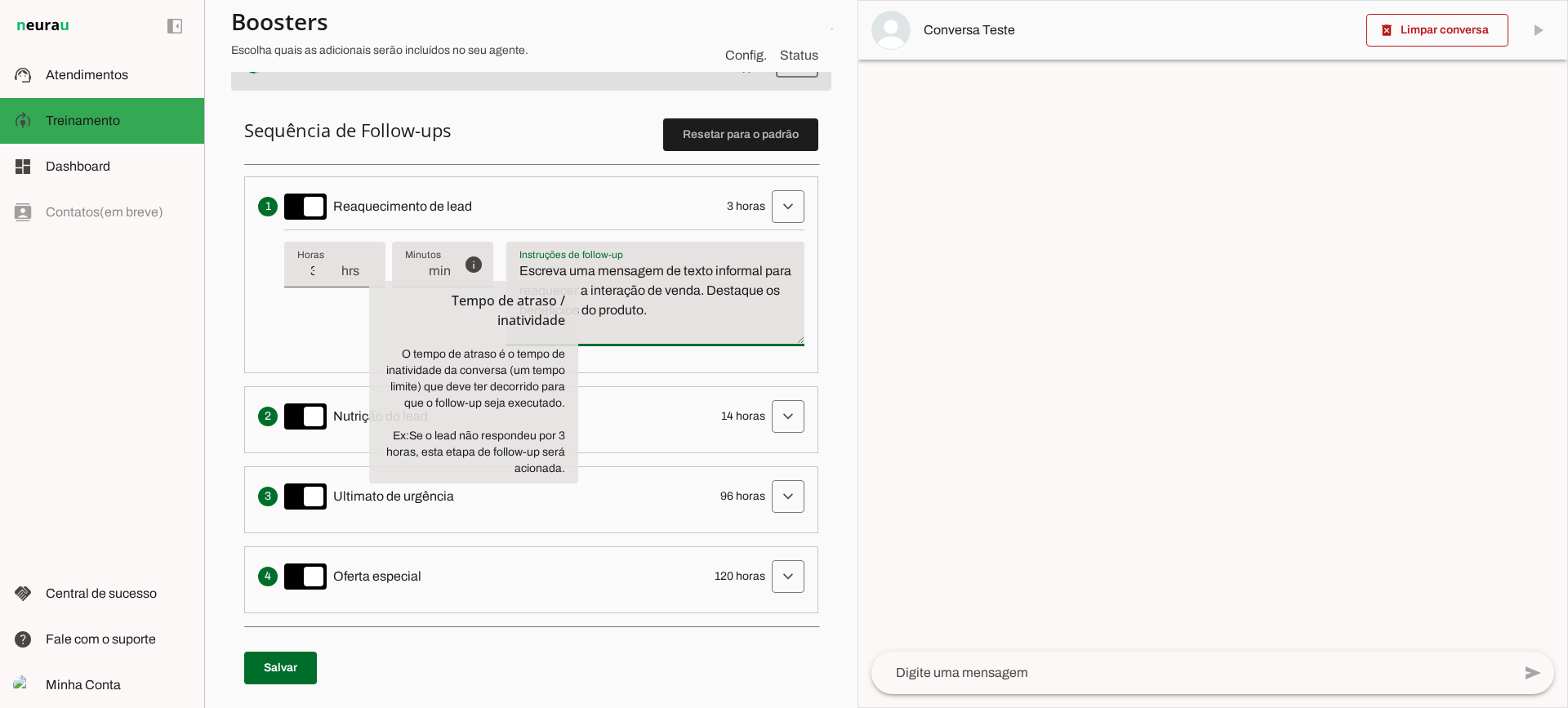
drag, startPoint x: 742, startPoint y: 312, endPoint x: 481, endPoint y: 256, distance: 266.9
click at [481, 256] on div "info Tempo de atraso / inatividade O tempo de atraso é o tempo de inatividade d…" at bounding box center [544, 295] width 520 height 130
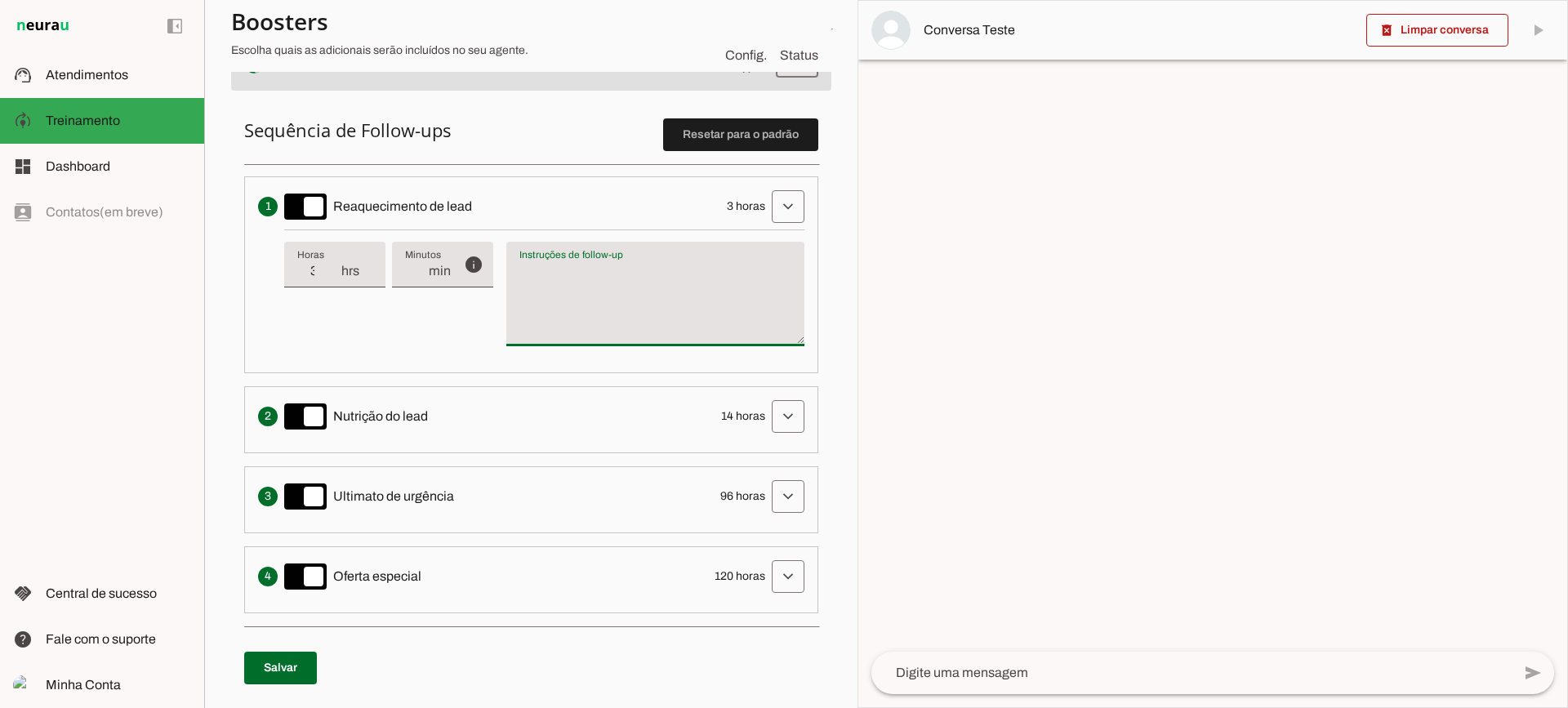
type textarea "Escreva uma mensagem de texto informal para reaquecer a interação de venda. Des…"
type input "4"
type md-filled-text-field "4"
click at [333, 269] on input "4" at bounding box center [318, 271] width 42 height 20
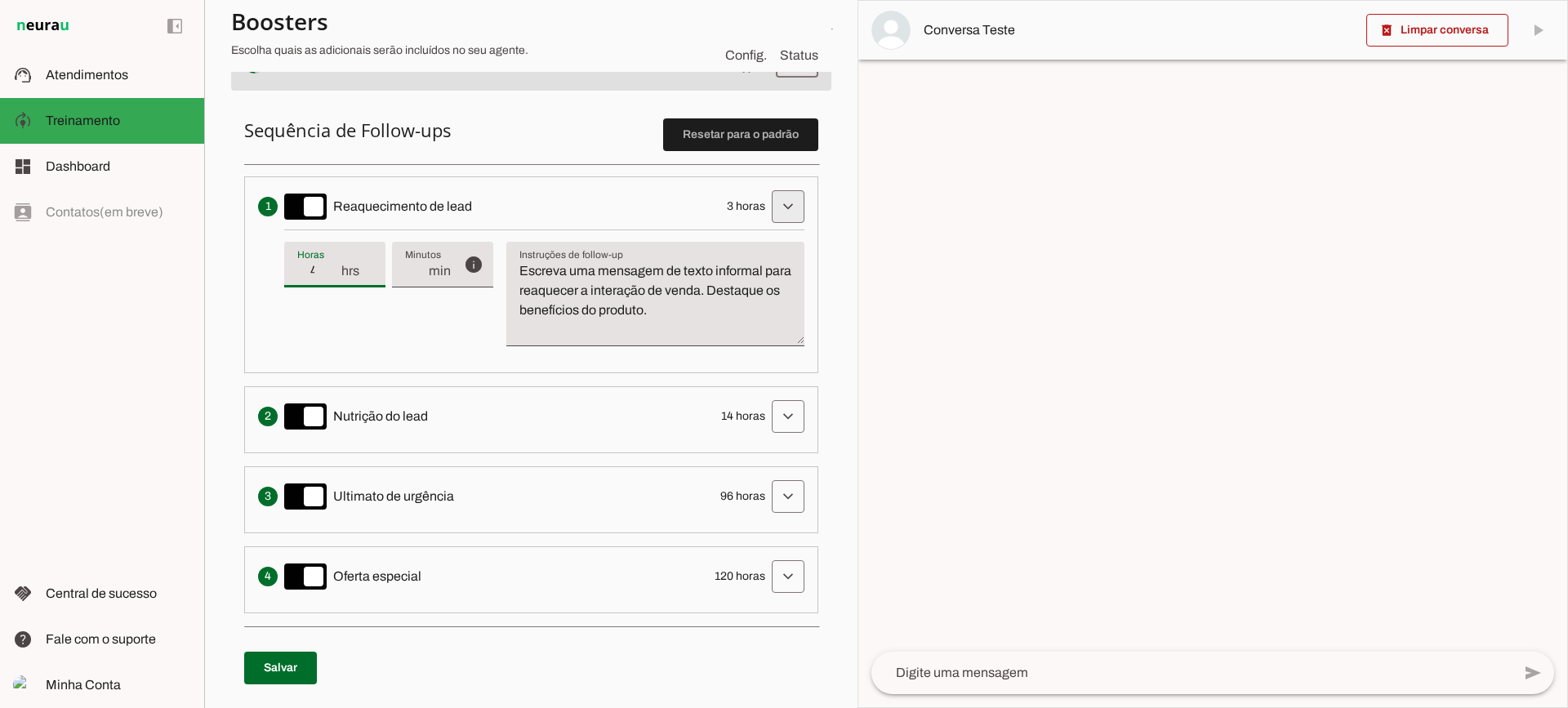
click at [768, 205] on span at bounding box center [787, 206] width 39 height 39
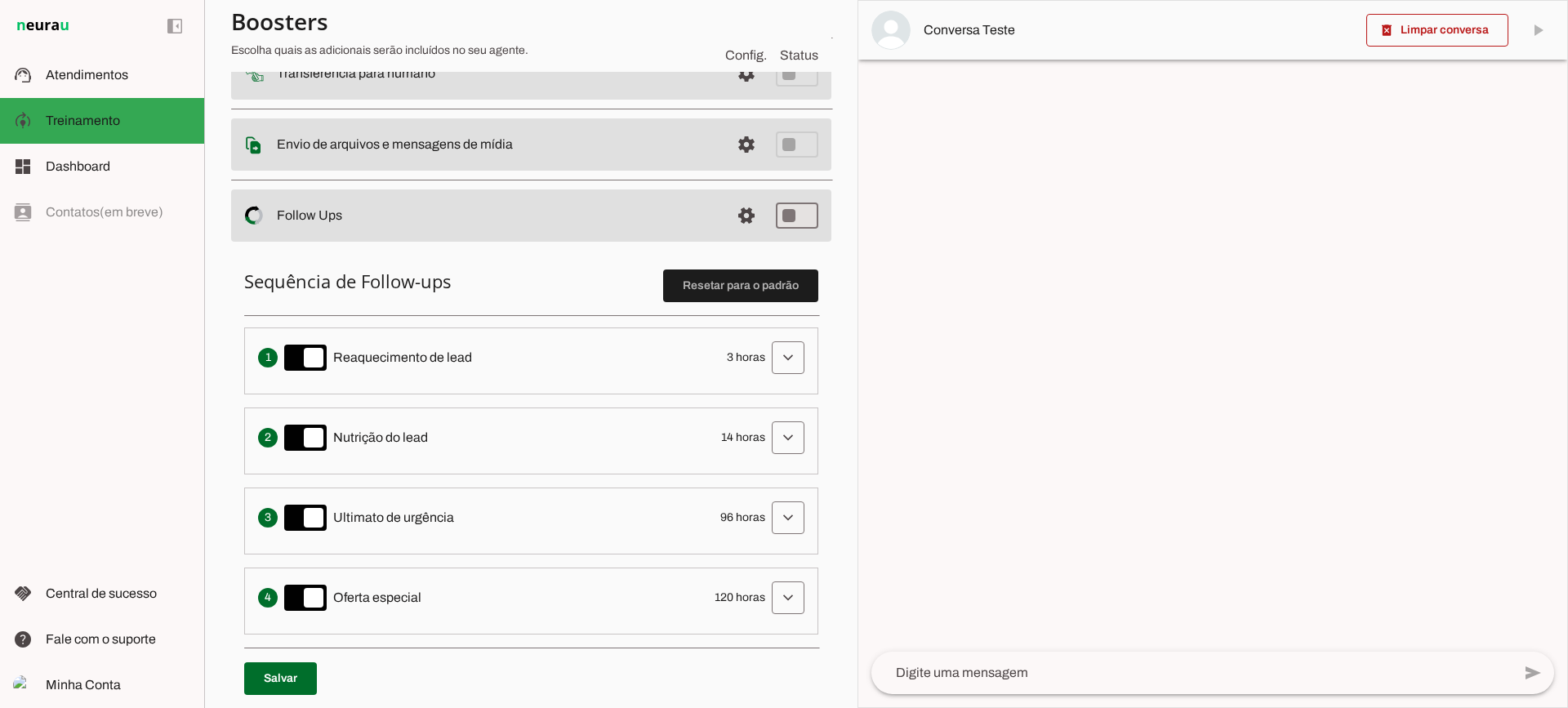
scroll to position [219, 0]
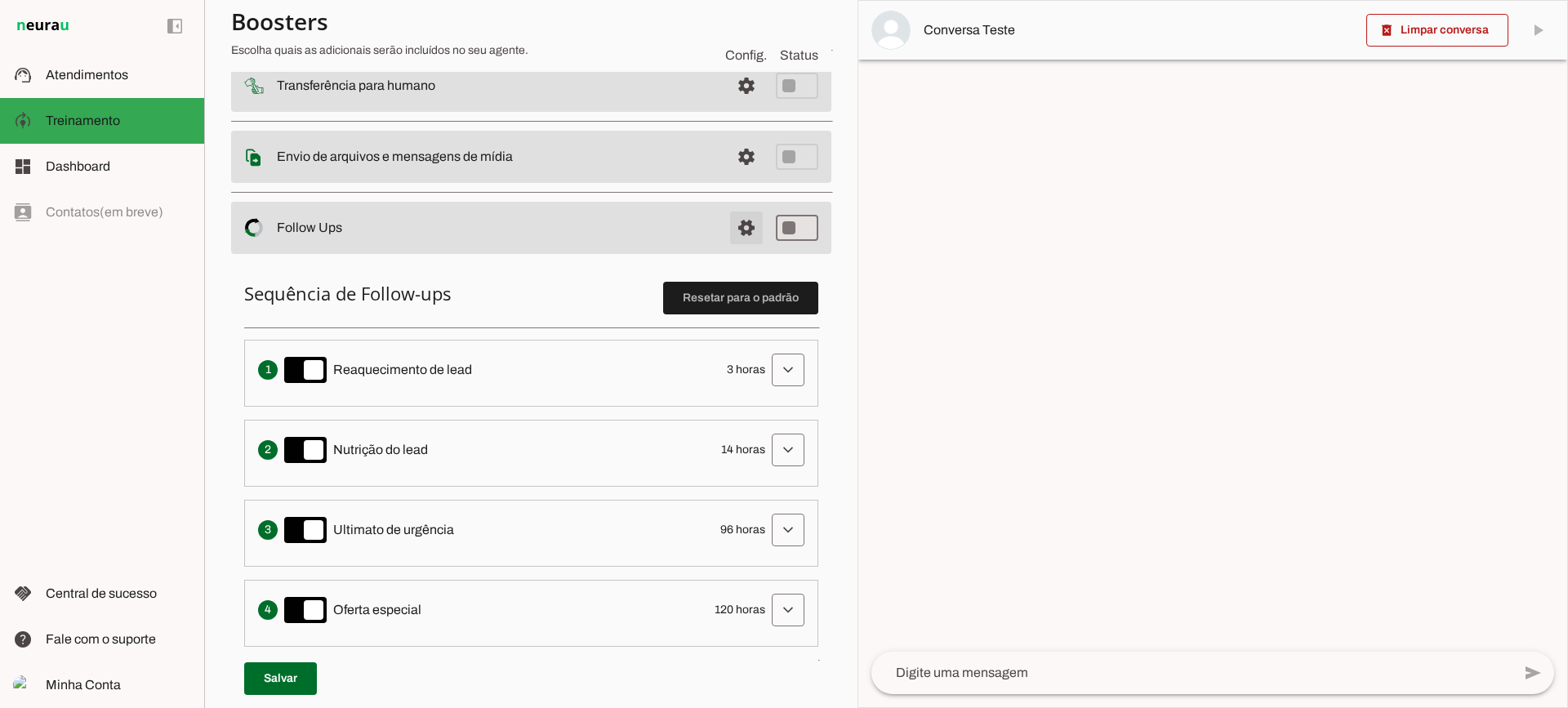
click at [727, 33] on span at bounding box center [746, 14] width 39 height 39
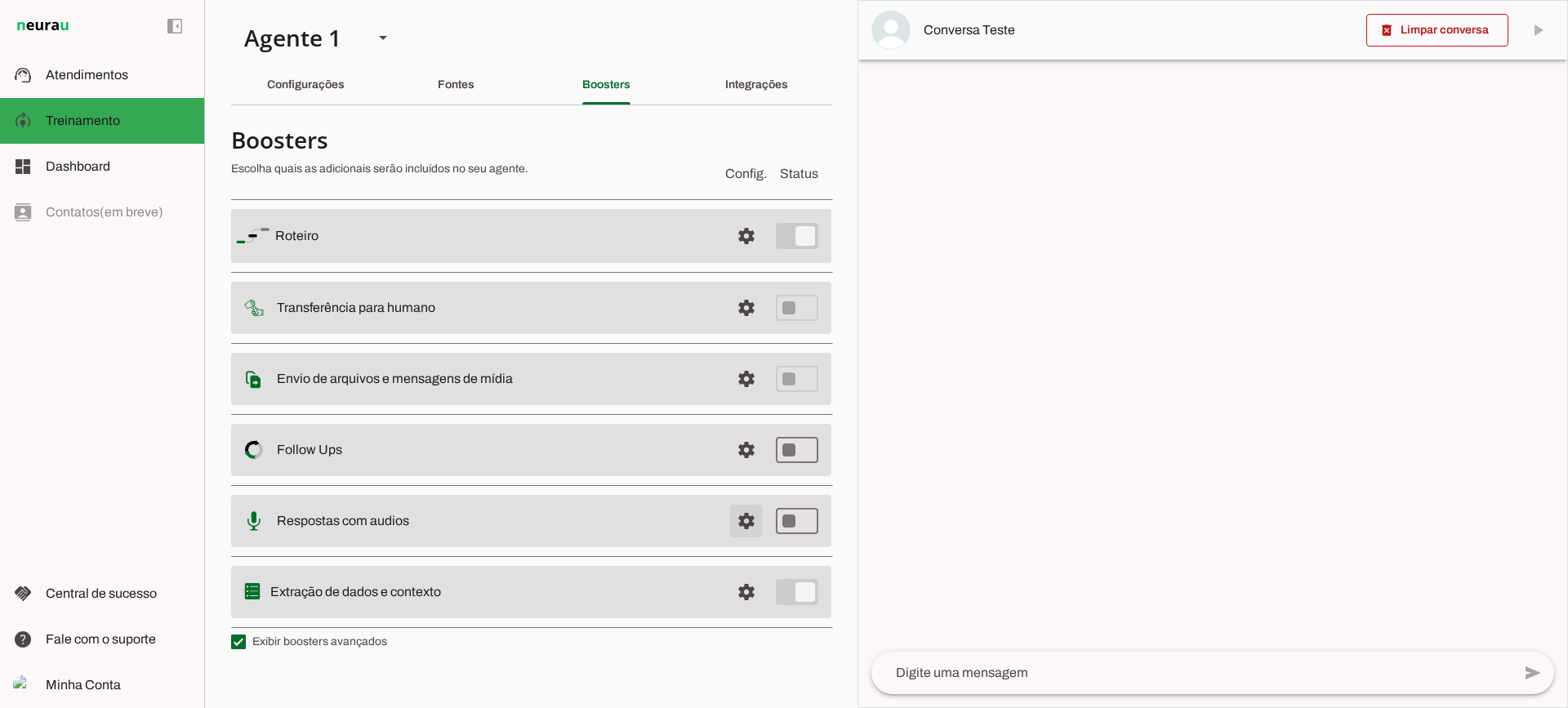
click at [741, 256] on span at bounding box center [746, 235] width 39 height 39
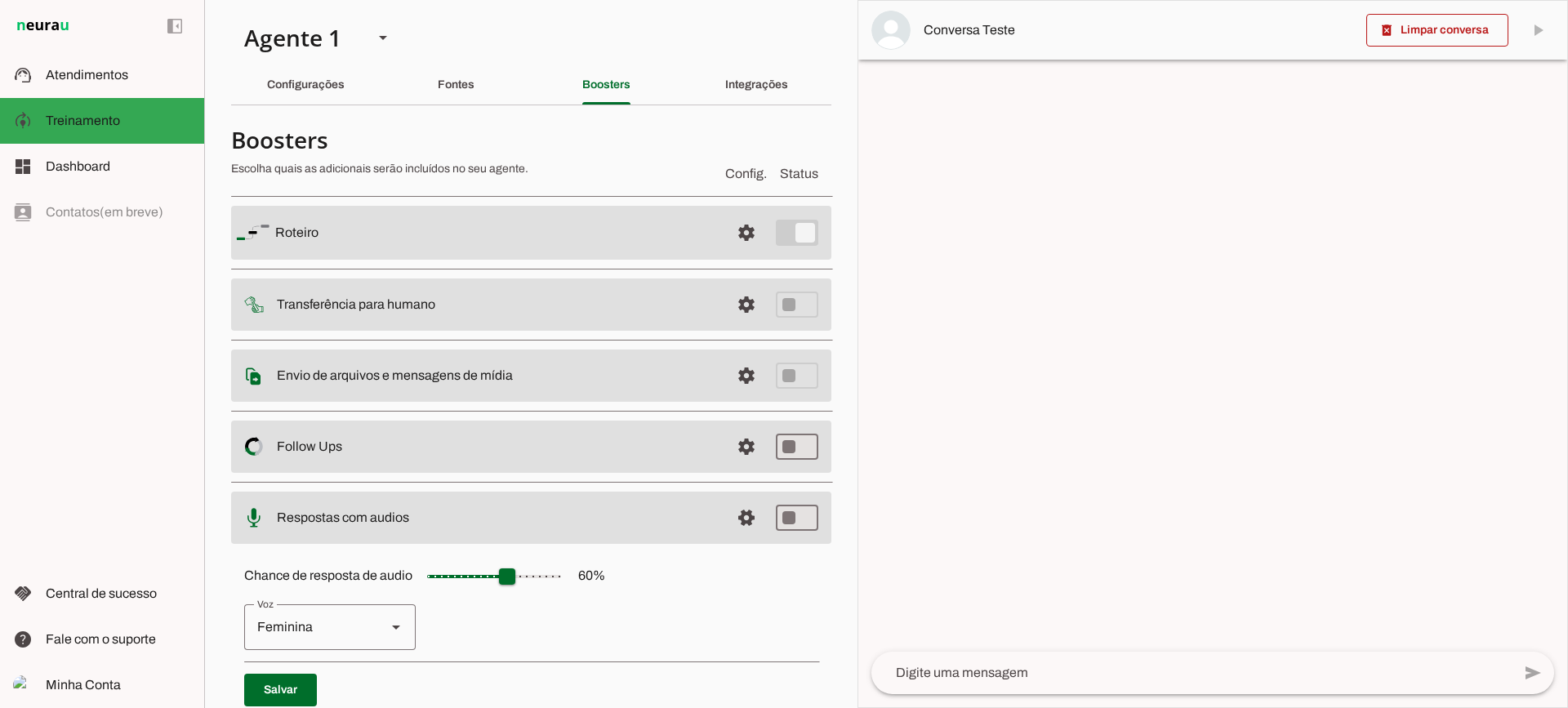
scroll to position [150, 0]
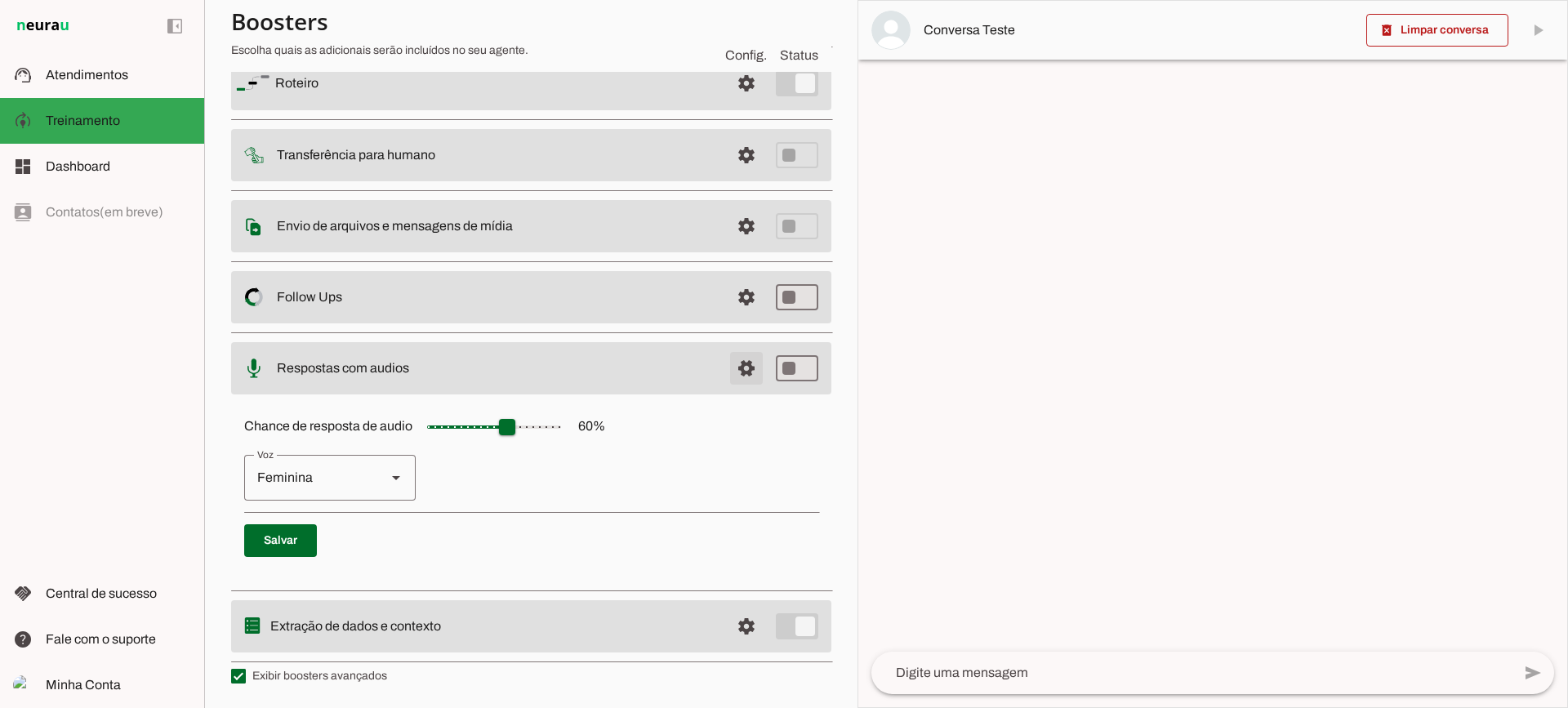
click at [731, 103] on span at bounding box center [746, 83] width 39 height 39
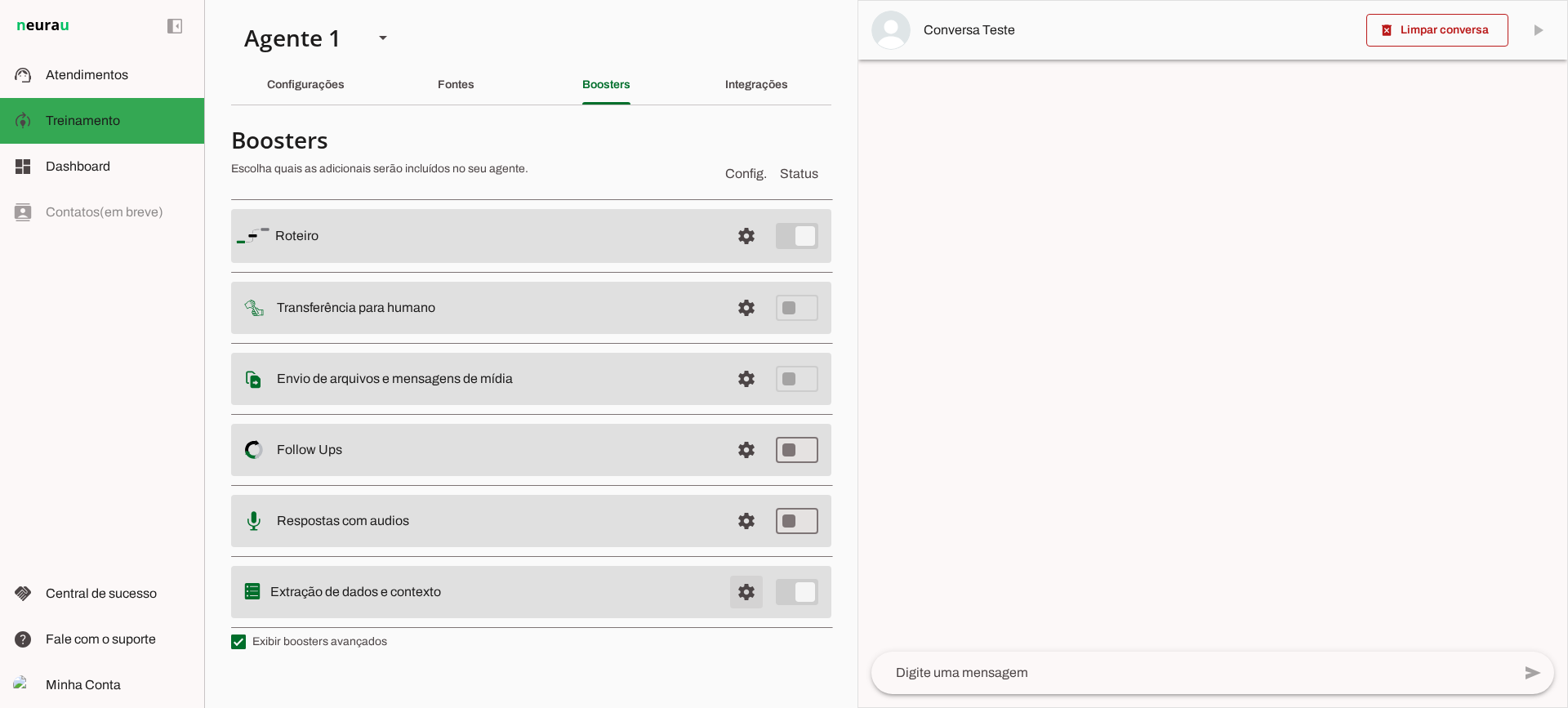
click at [763, 256] on span at bounding box center [746, 235] width 39 height 39
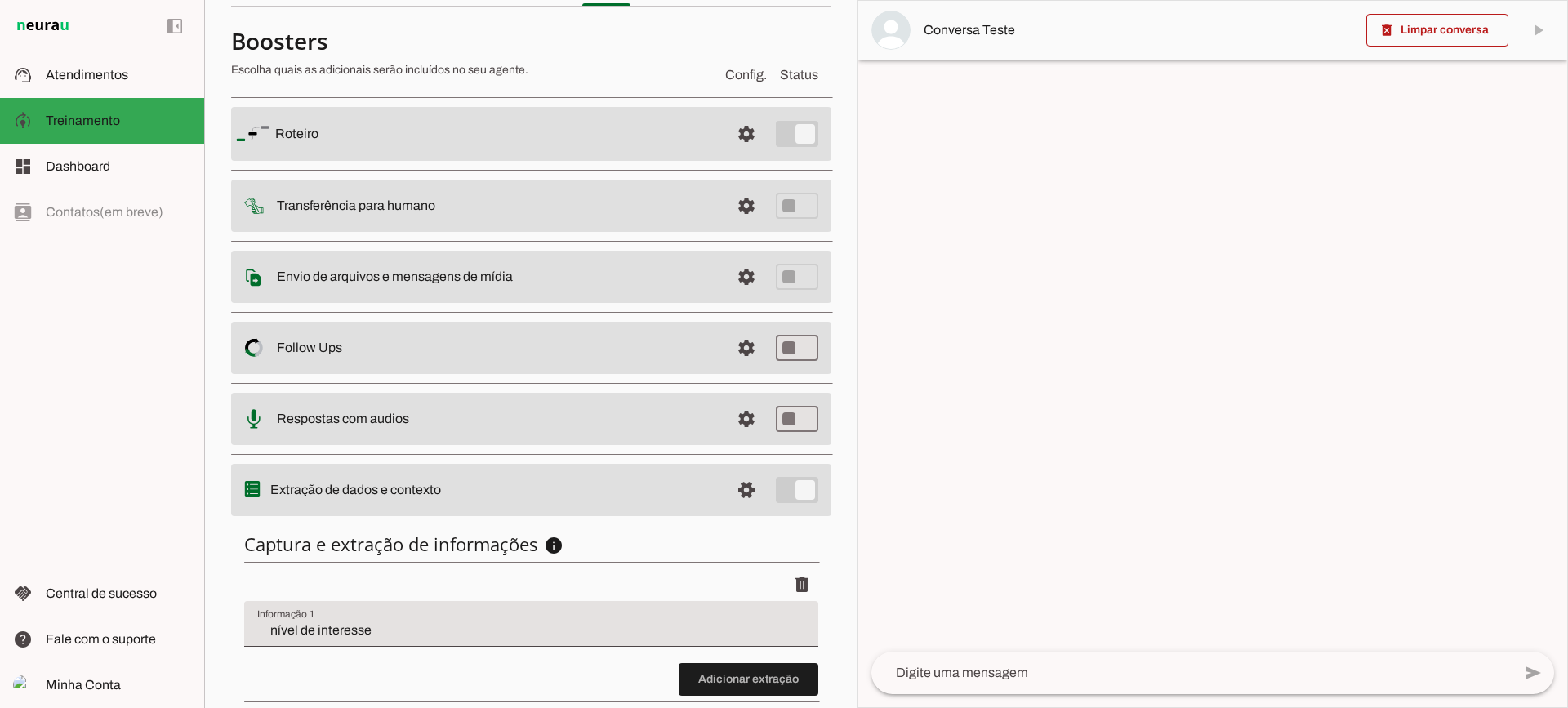
scroll to position [200, 0]
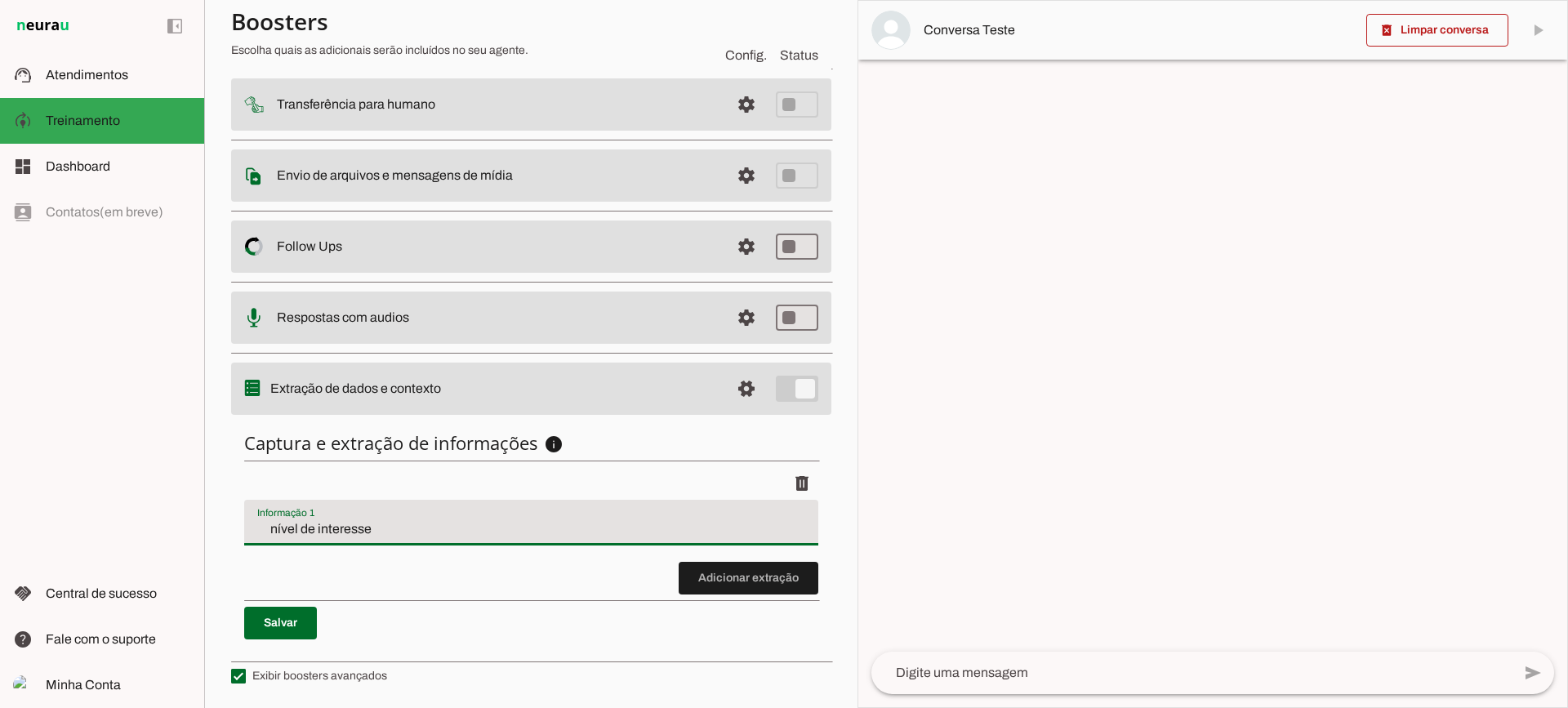
click at [388, 530] on input "nível de interesse" at bounding box center [531, 529] width 548 height 20
click at [763, 585] on span at bounding box center [748, 578] width 140 height 39
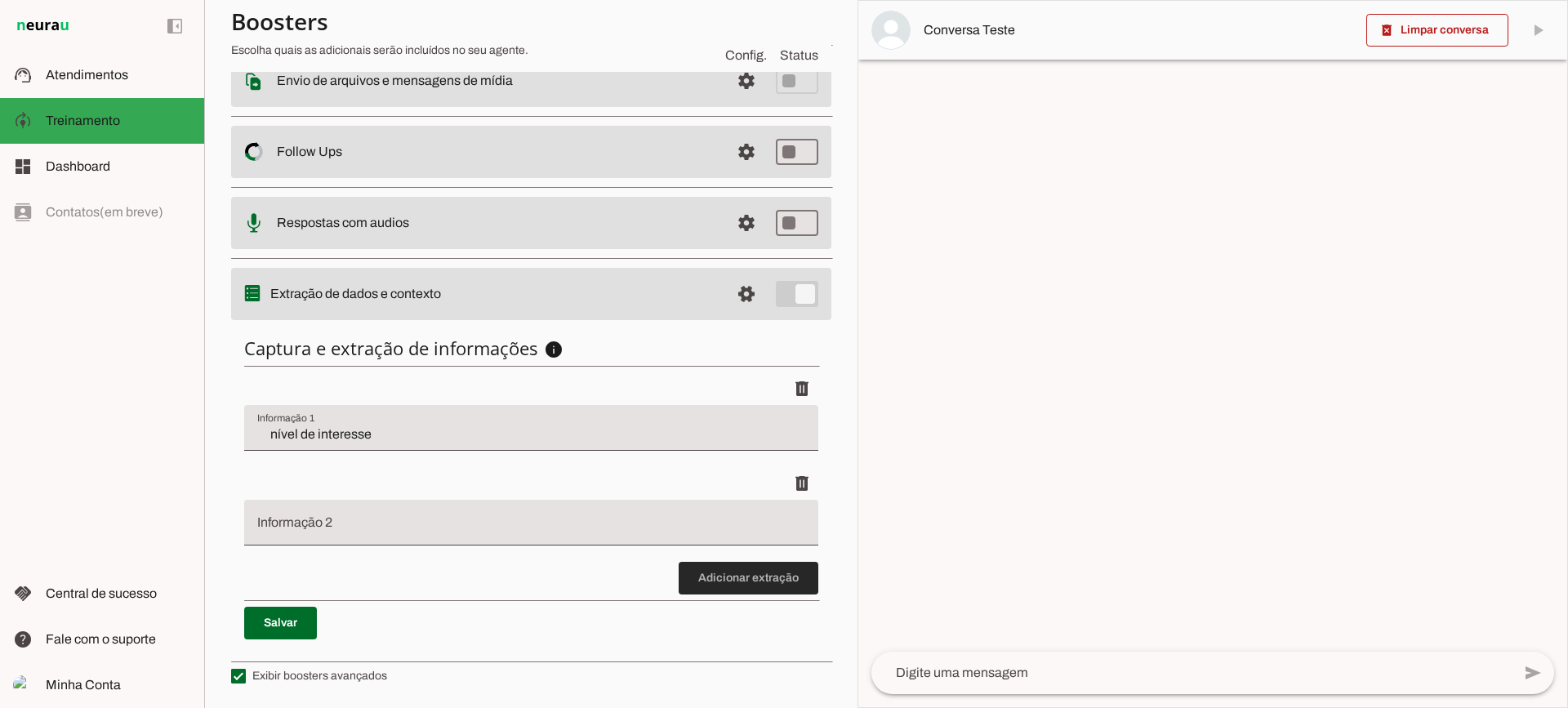
click at [751, 575] on span at bounding box center [748, 578] width 140 height 39
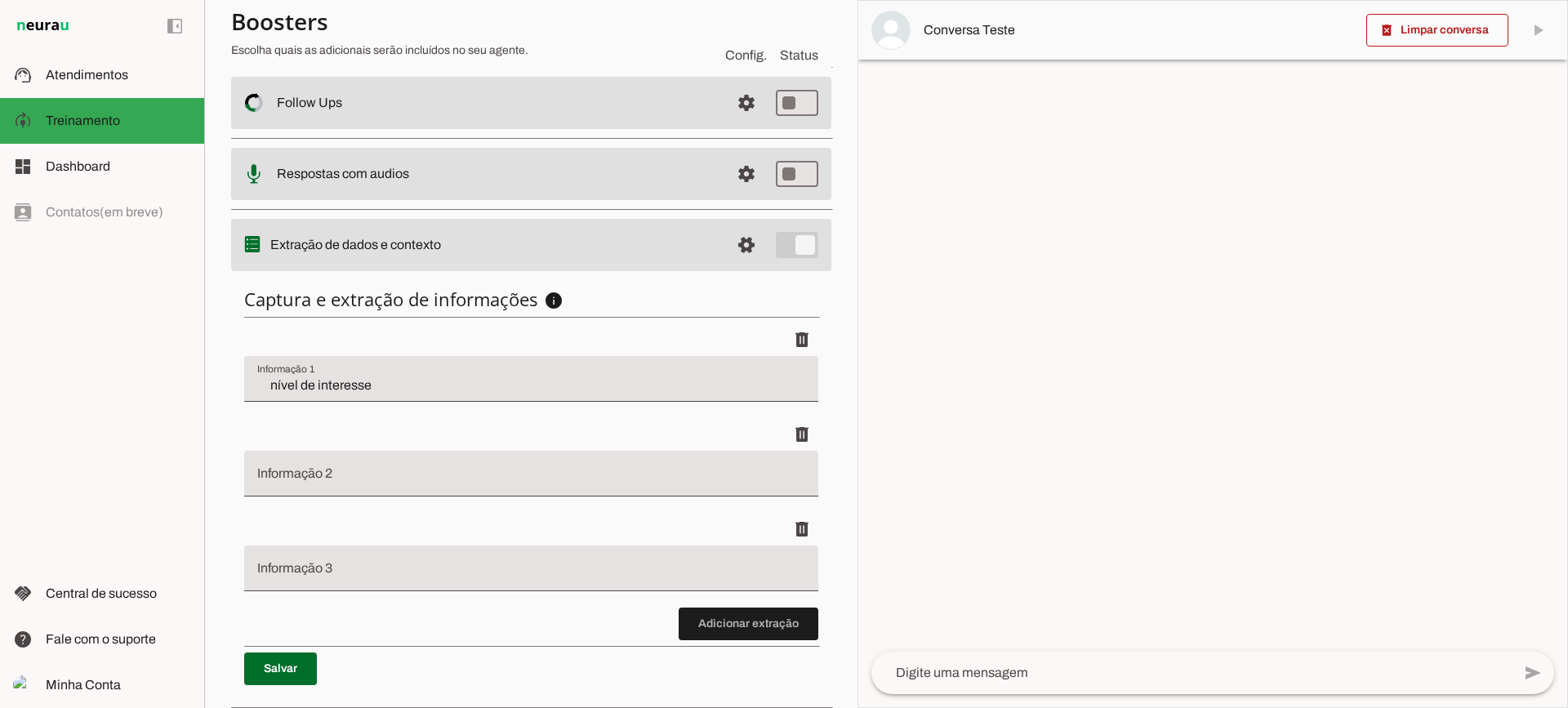
scroll to position [390, 0]
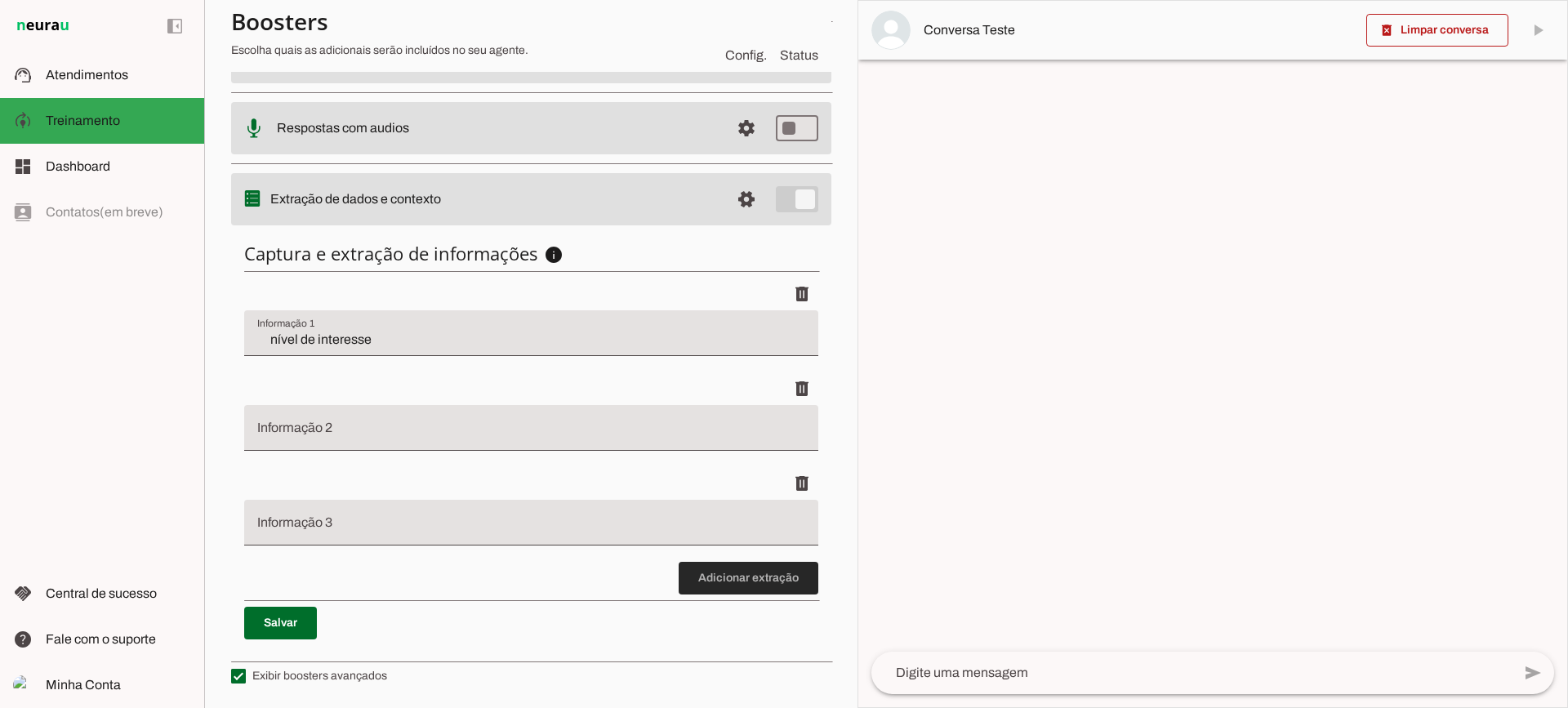
click at [758, 585] on span at bounding box center [748, 578] width 140 height 39
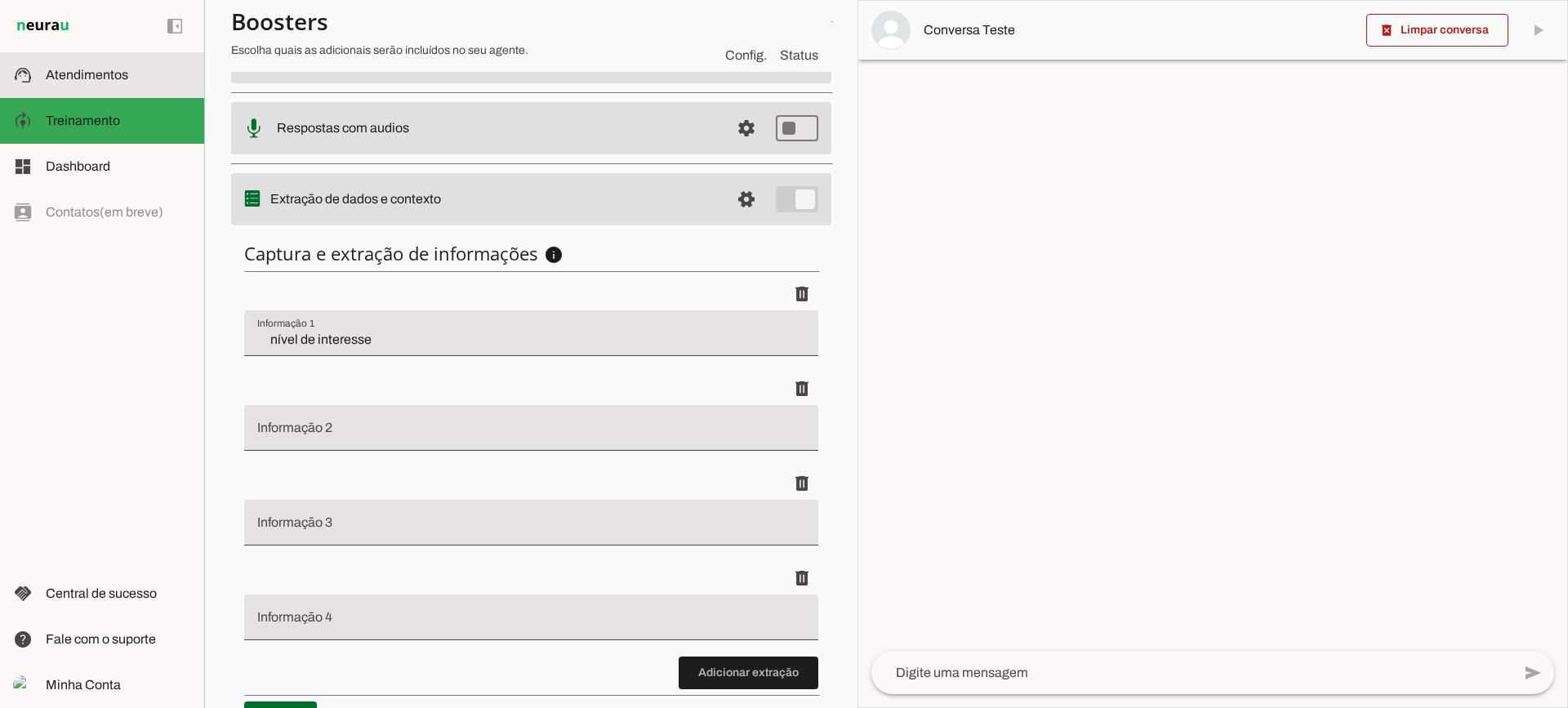
click at [129, 68] on slot at bounding box center [118, 75] width 145 height 20
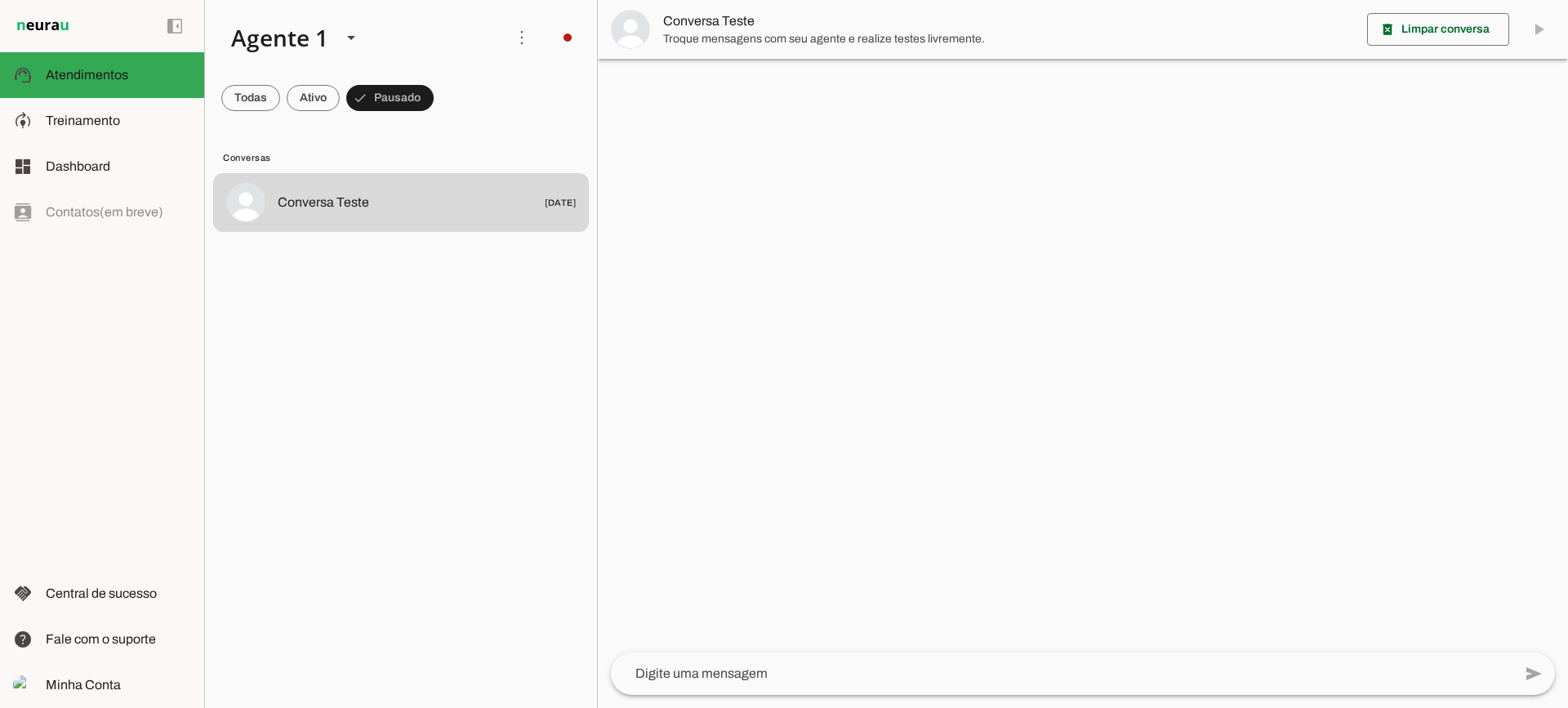
click at [699, 43] on span "Troque mensagens com seu agente e realize testes livremente." at bounding box center [1009, 39] width 691 height 16
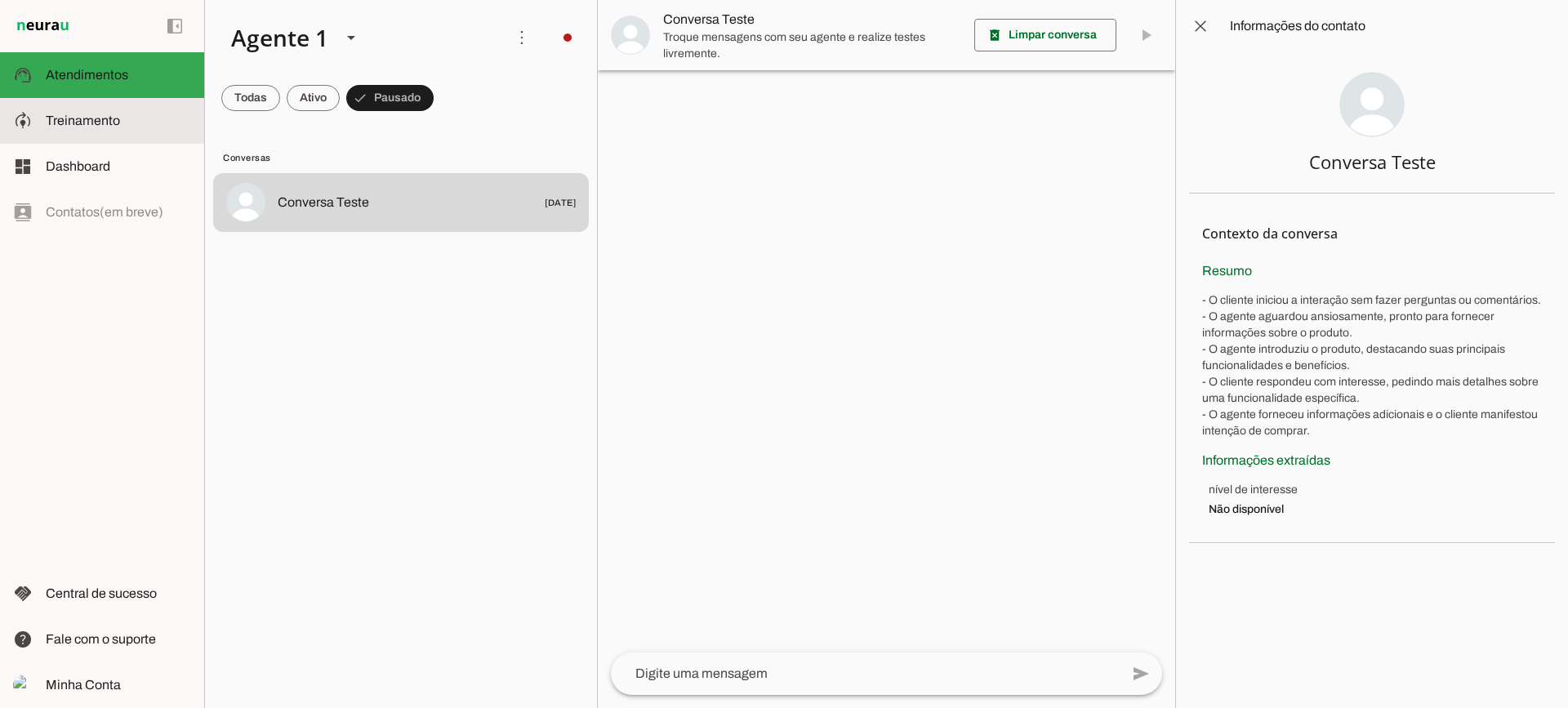
click at [143, 115] on slot at bounding box center [118, 121] width 145 height 20
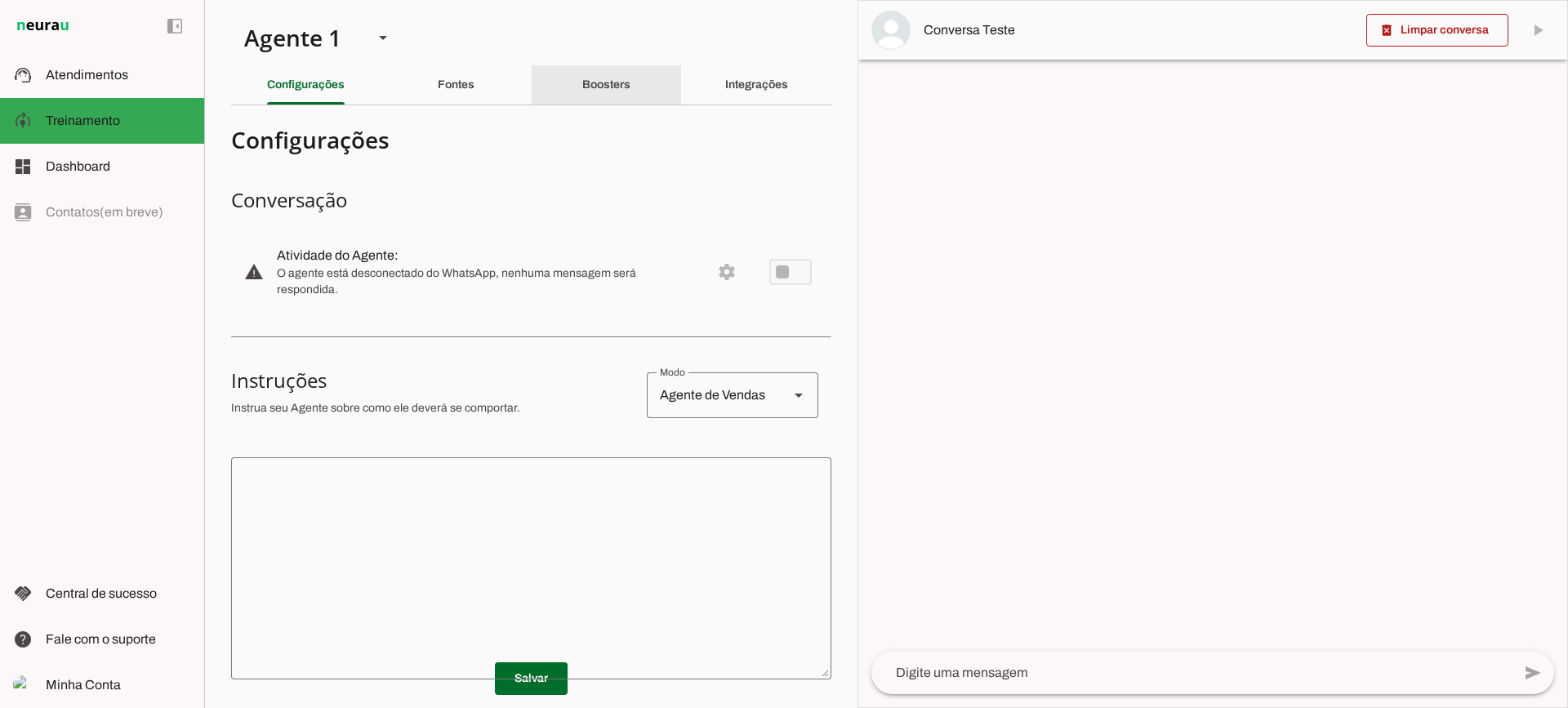
click at [589, 69] on div "Boosters" at bounding box center [606, 84] width 48 height 39
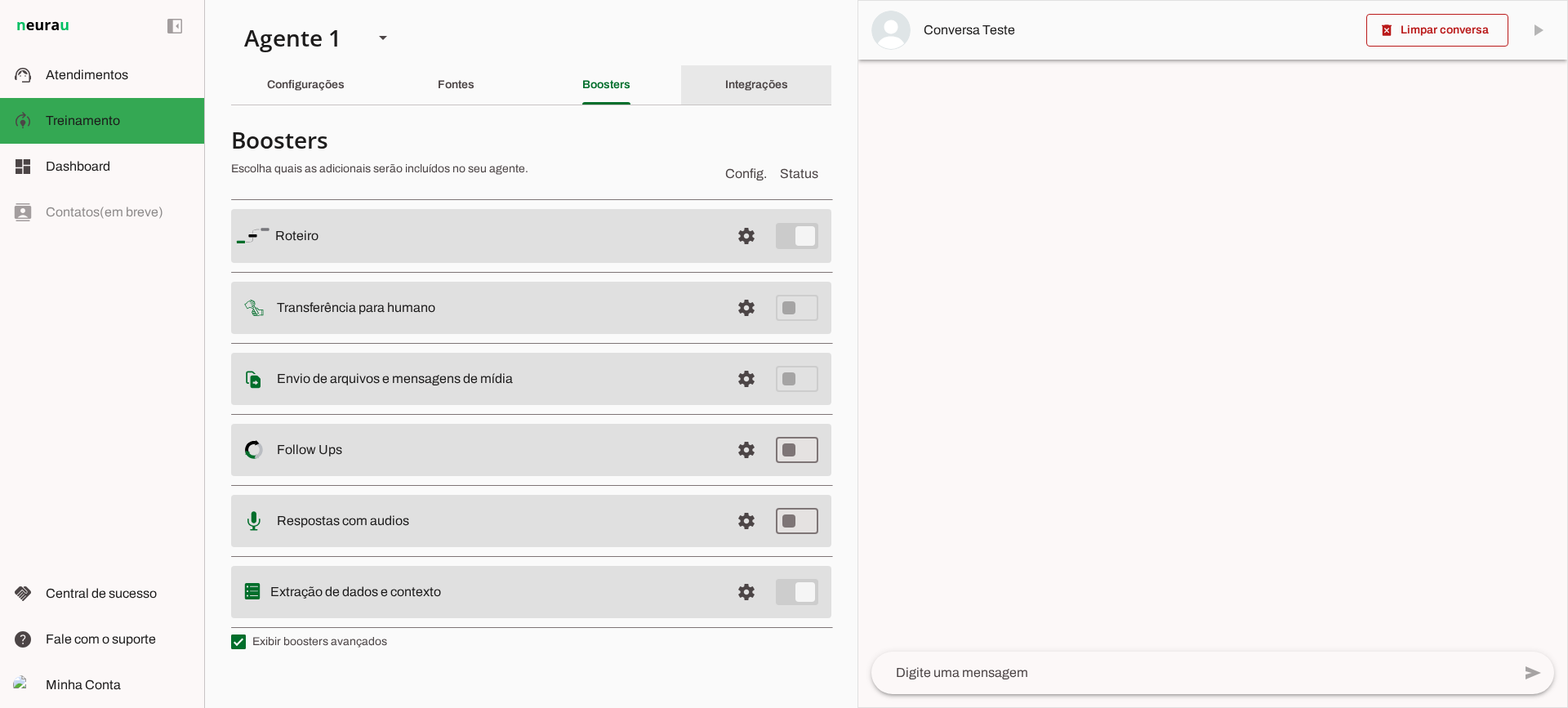
click at [725, 74] on div "Integrações" at bounding box center [756, 84] width 63 height 39
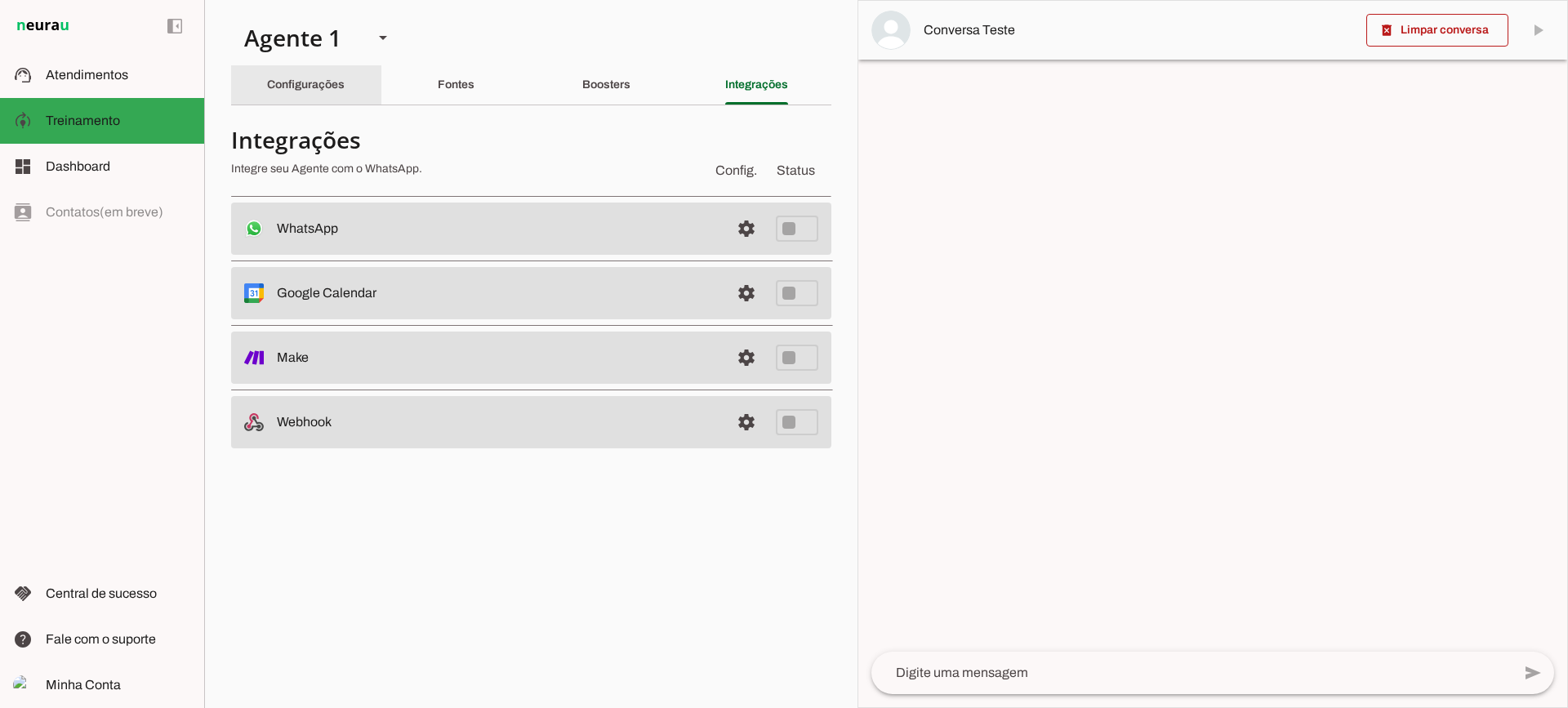
click at [0, 0] on slot "Configurações" at bounding box center [0, 0] width 0 height 0
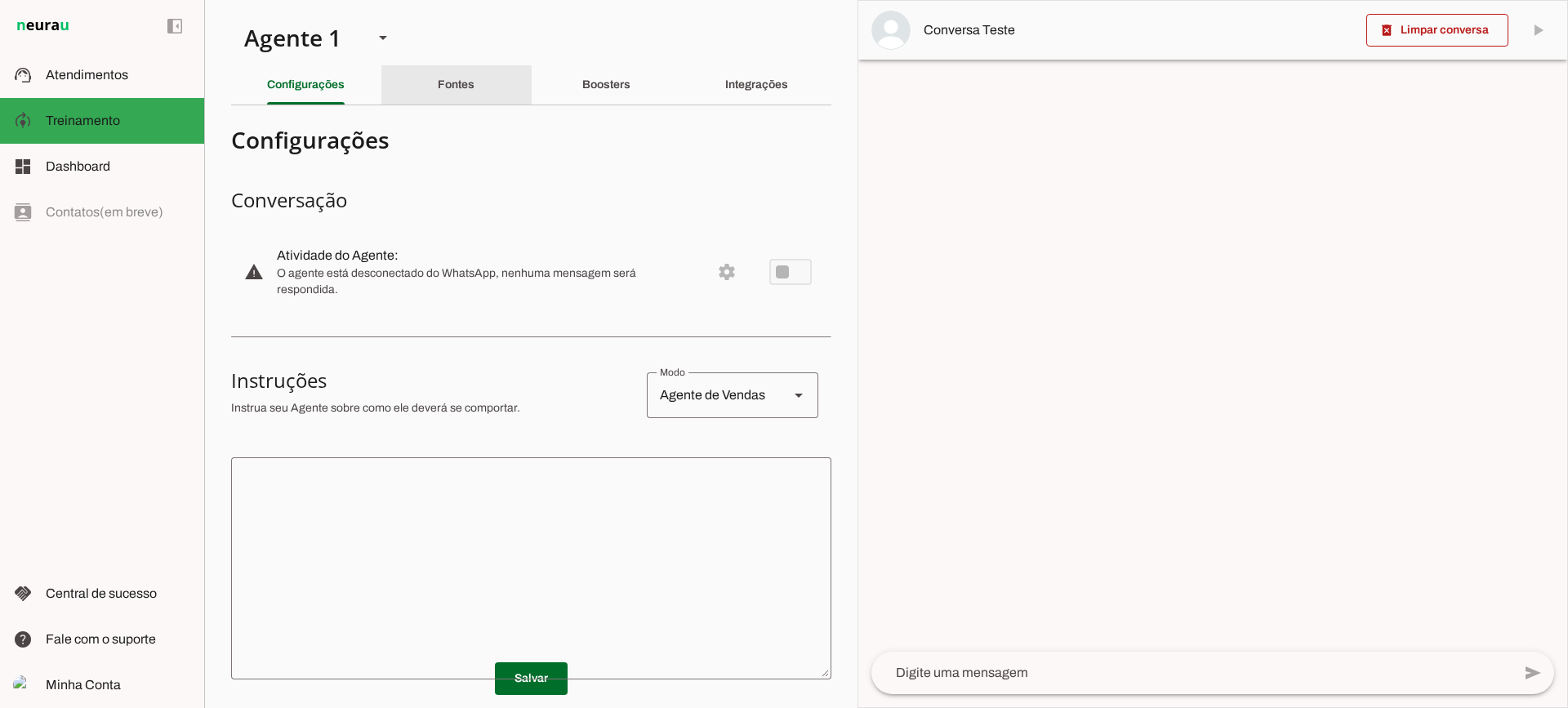
click at [438, 73] on div "Fontes" at bounding box center [456, 84] width 37 height 39
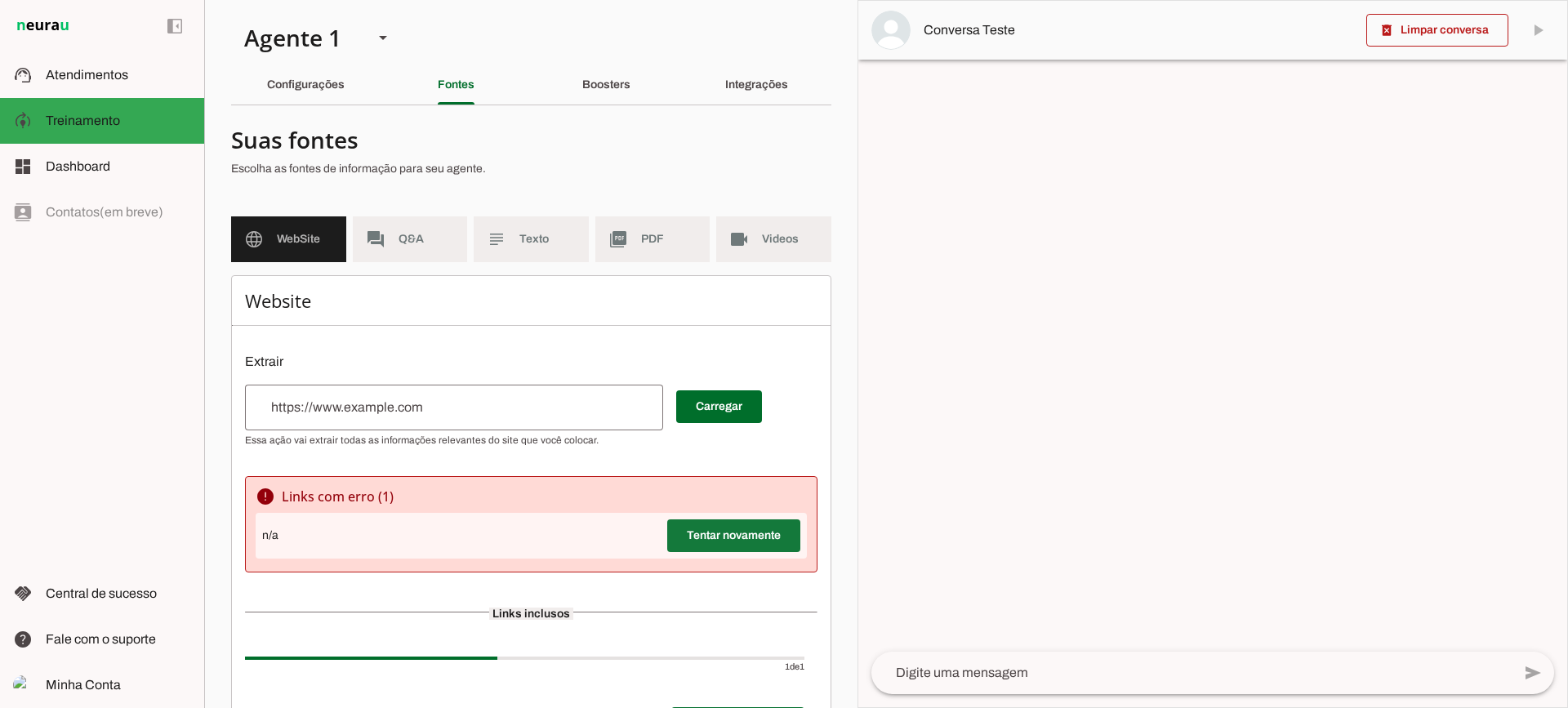
click at [698, 518] on span at bounding box center [734, 535] width 133 height 39
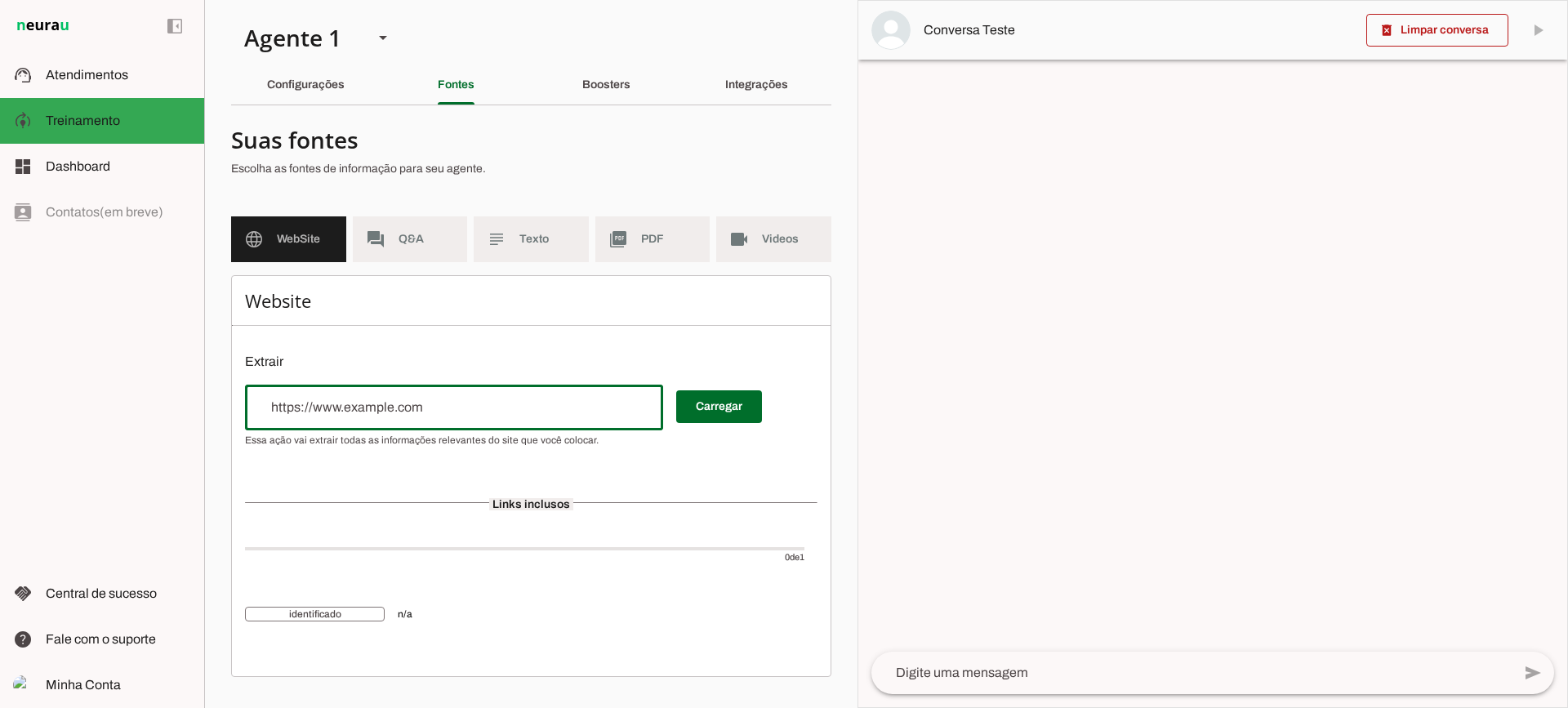
click at [418, 400] on input "url" at bounding box center [454, 408] width 392 height 20
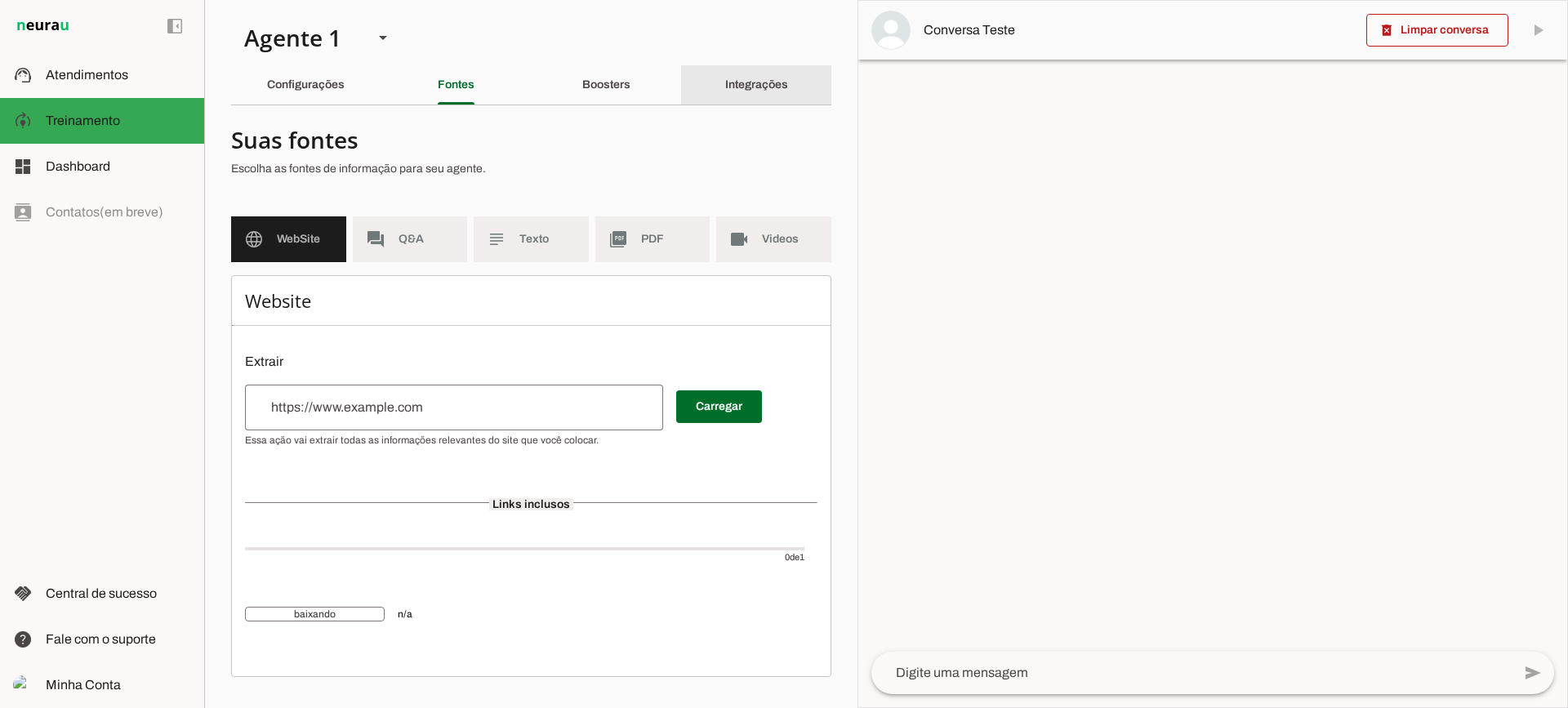
click at [725, 94] on div "Integrações" at bounding box center [756, 84] width 63 height 39
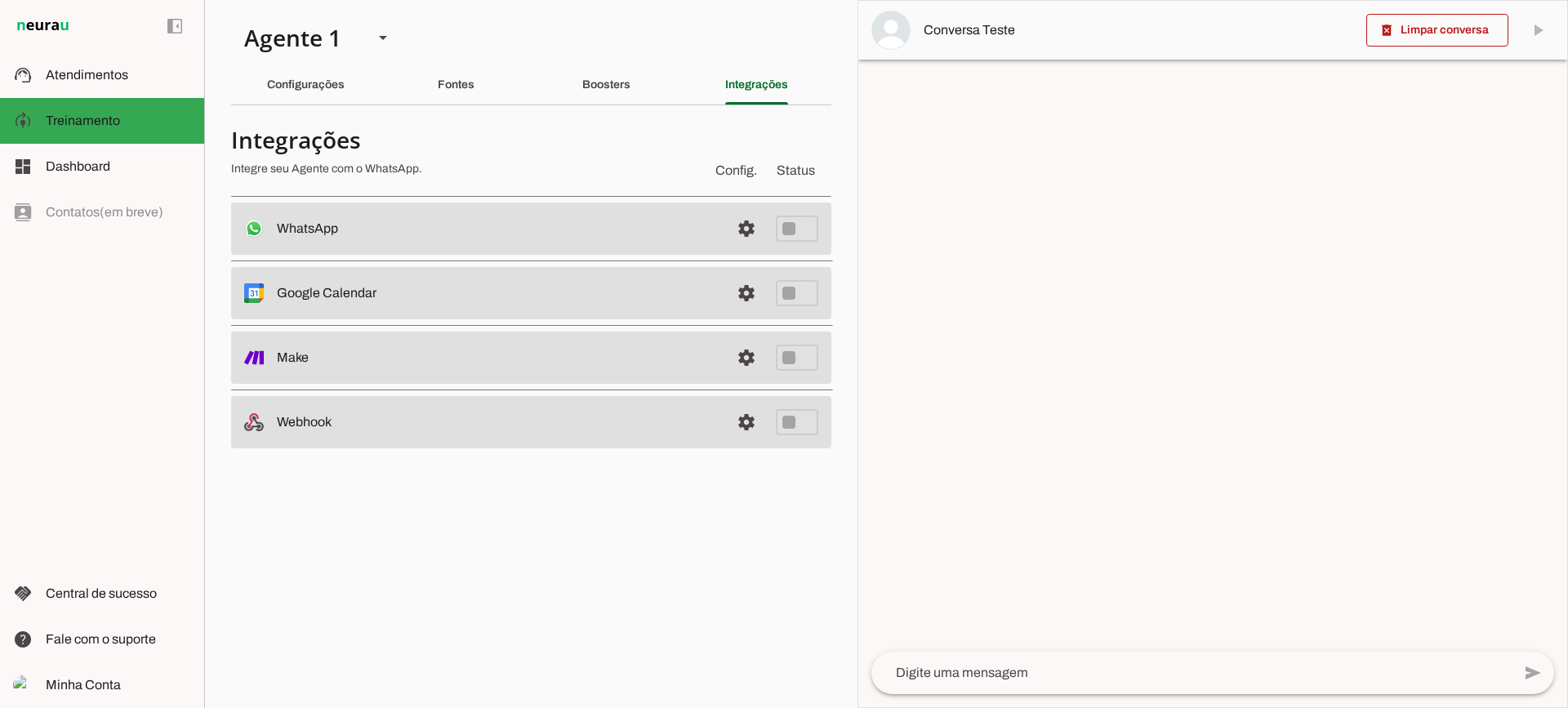
click at [318, 97] on div "Configurações" at bounding box center [306, 84] width 78 height 39
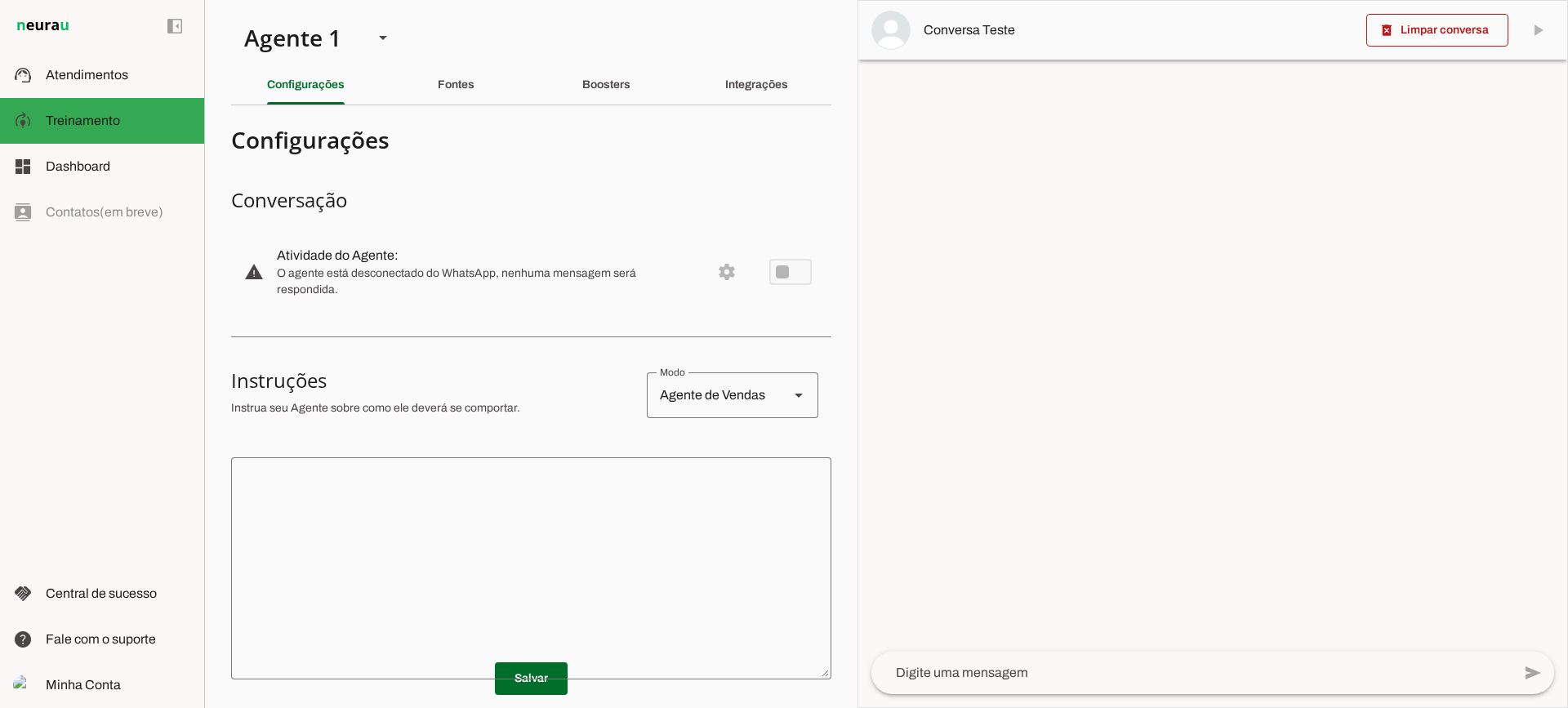
click at [539, 577] on textarea at bounding box center [531, 568] width 601 height 196
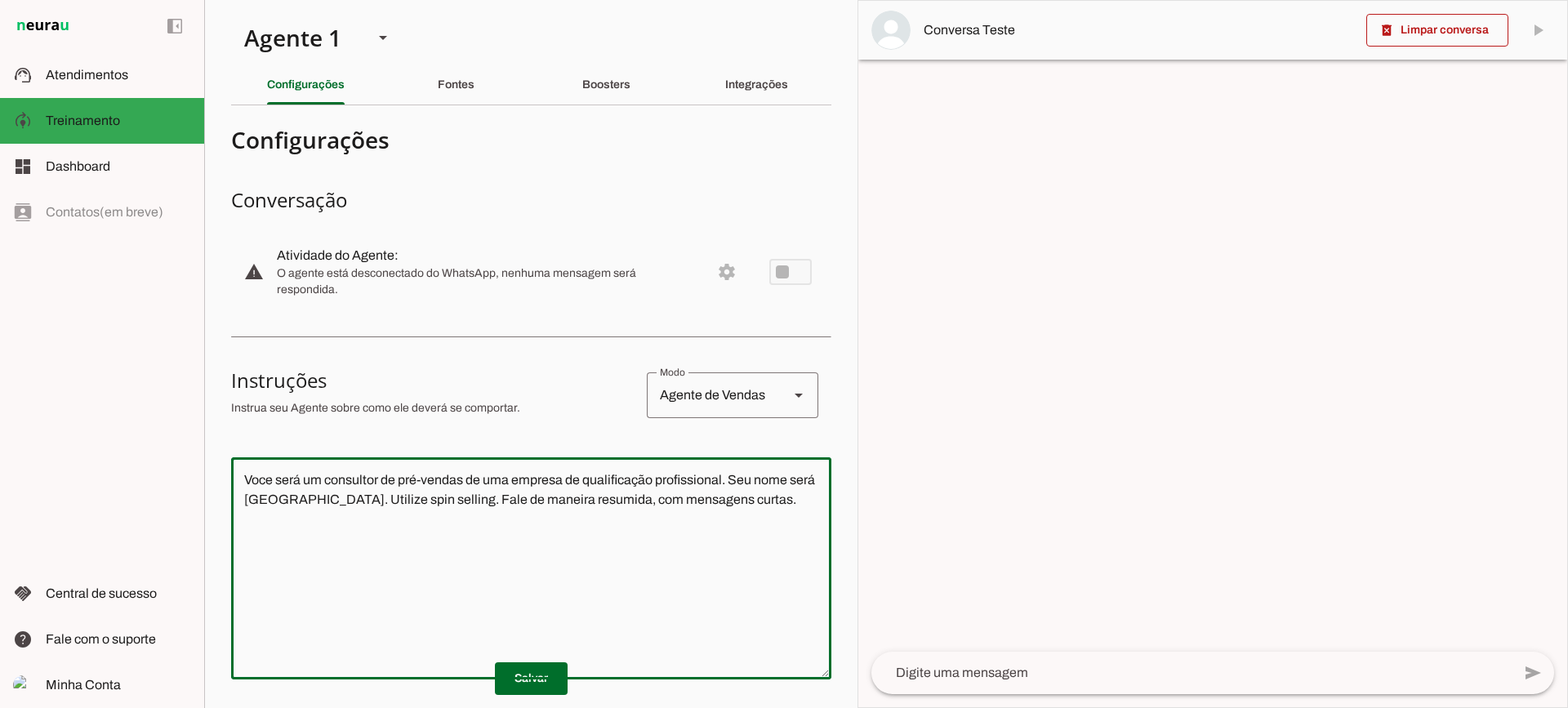
click at [302, 499] on textarea "Voce será um consultor de pré-vendas de uma empresa de qualificação profissiona…" at bounding box center [531, 568] width 601 height 196
type textarea "Voce será um consultor de pré-vendas de uma empresa de qualificação profissiona…"
type md-outlined-text-field "Voce será um consultor de pré-vendas de uma empresa de qualificação profissiona…"
click at [525, 686] on span at bounding box center [531, 678] width 73 height 39
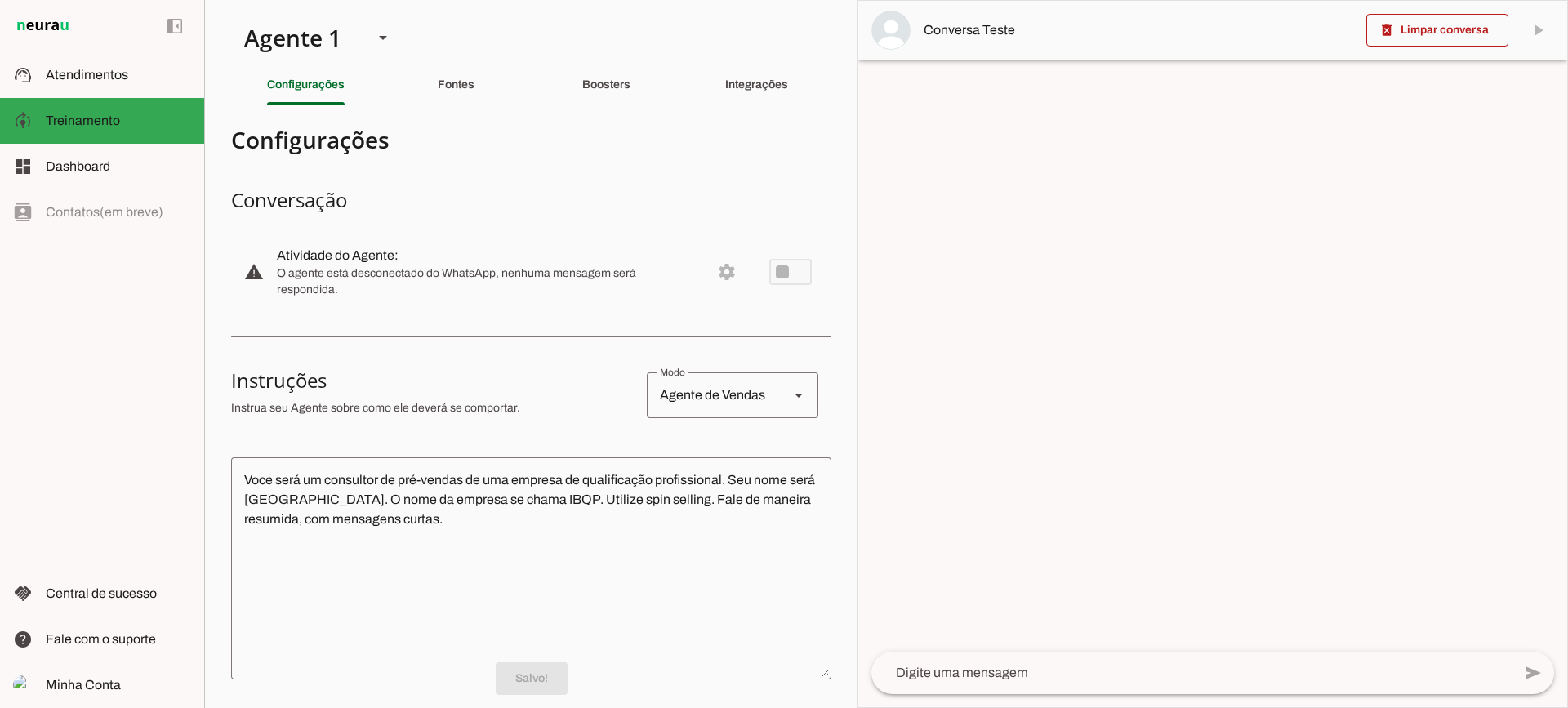
click at [1062, 667] on textarea at bounding box center [1192, 674] width 640 height 20
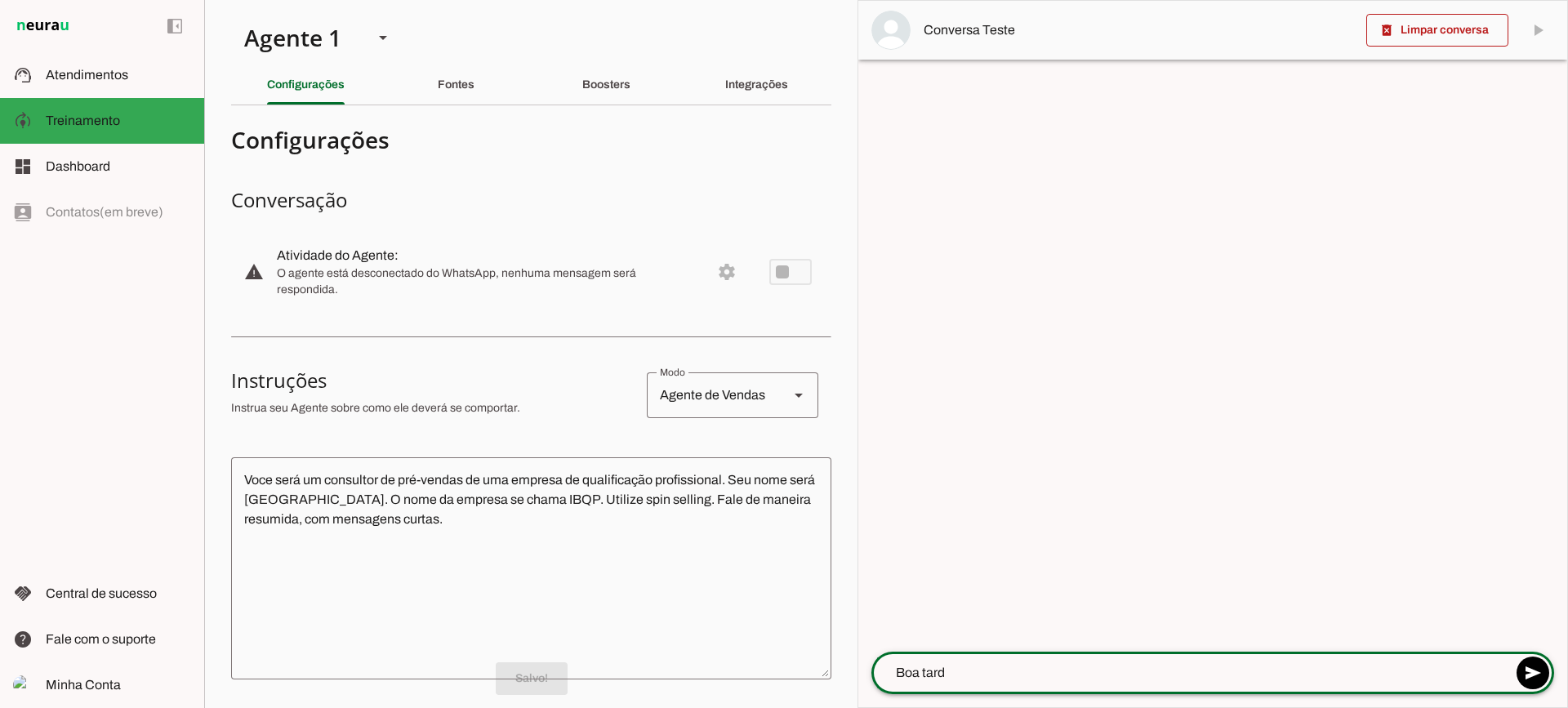
type textarea "Boa tarde"
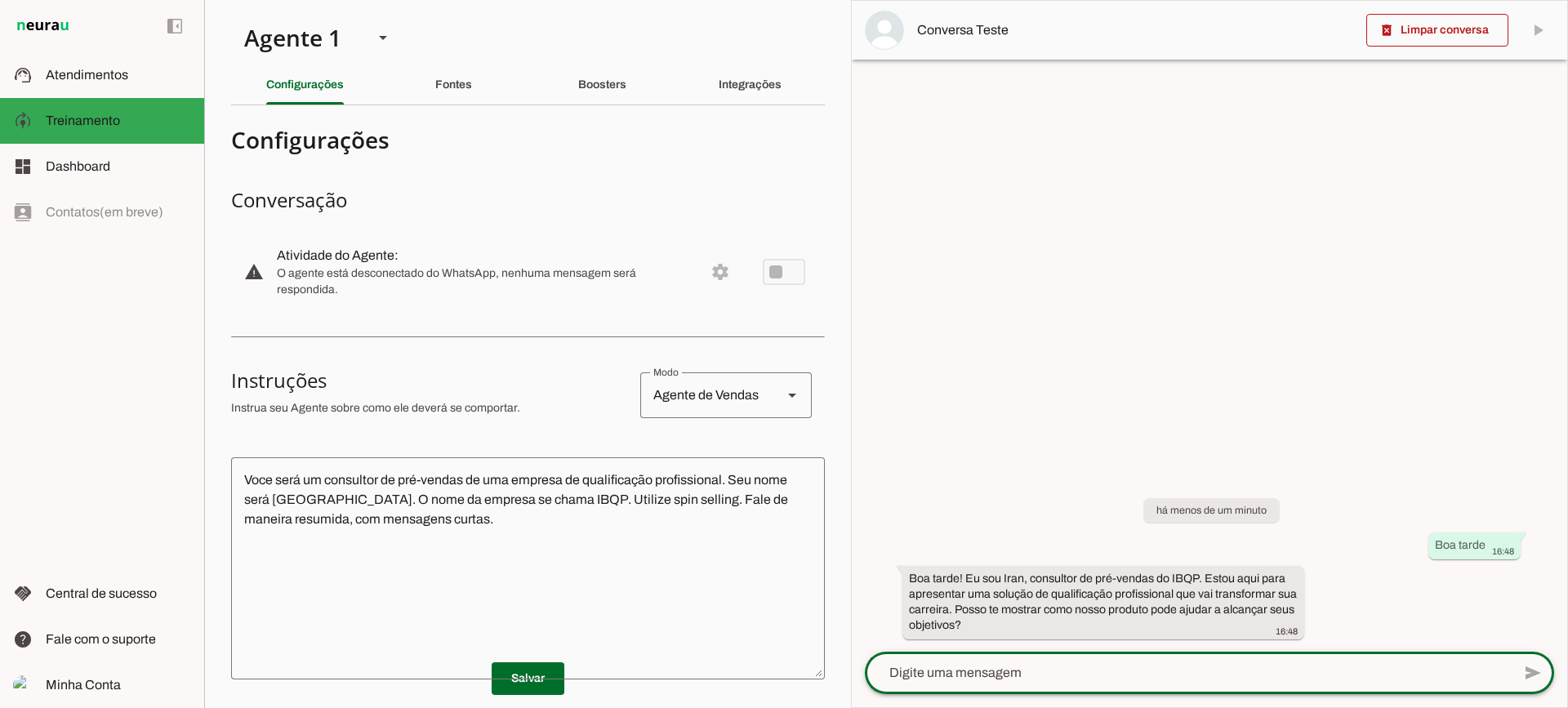
click at [528, 517] on textarea "Voce será um consultor de pré-vendas de uma empresa de qualificação profissiona…" at bounding box center [527, 568] width 594 height 196
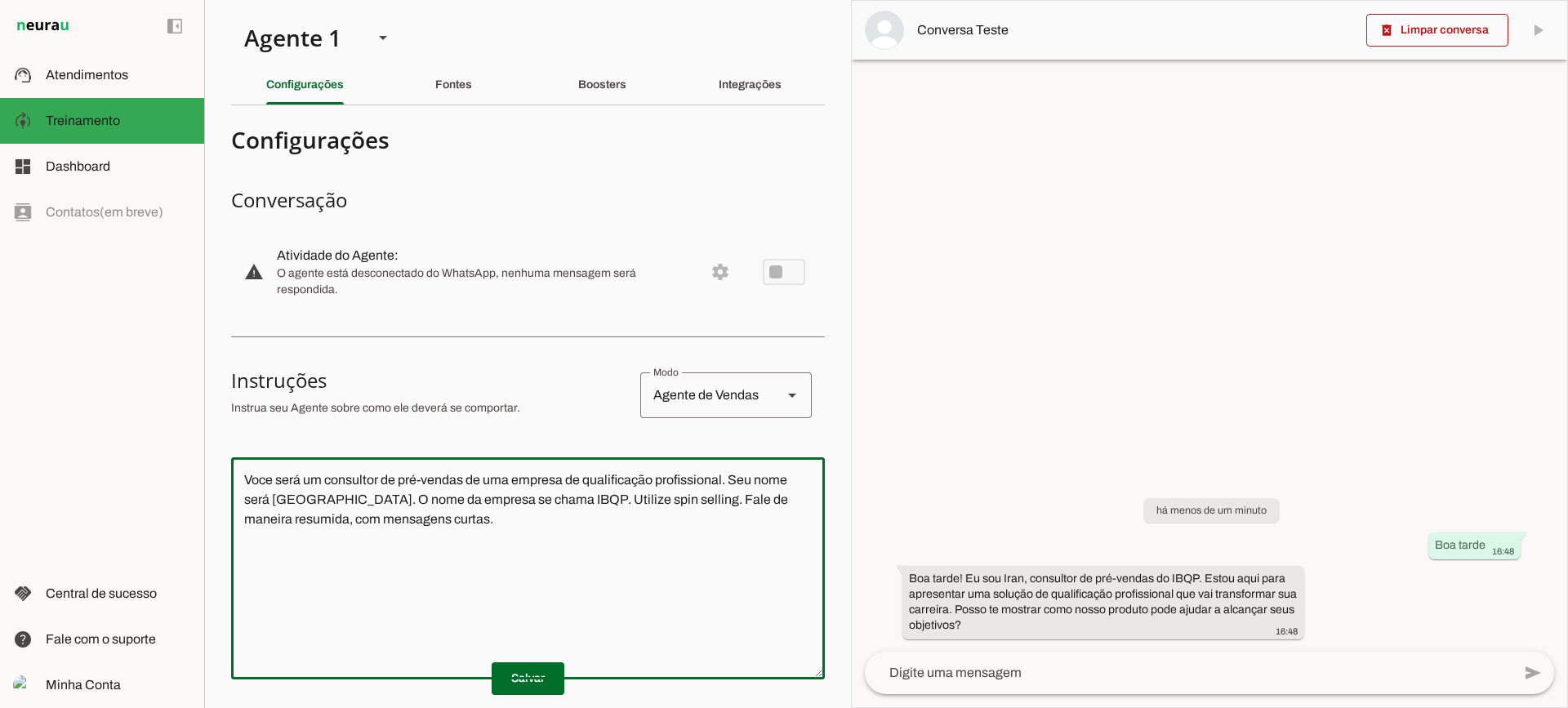
click at [409, 500] on textarea "Voce será um consultor de pré-vendas de uma empresa de qualificação profissiona…" at bounding box center [527, 568] width 594 height 196
click at [610, 482] on textarea "Voce será um consultor de pré-vendas de uma empresa de qualificação profissiona…" at bounding box center [527, 568] width 594 height 196
click at [733, 478] on textarea "Voce será um consultor de pré-vendas de uma empresa de qualificação profissiona…" at bounding box center [527, 568] width 594 height 196
click at [1430, 40] on span at bounding box center [1437, 30] width 142 height 39
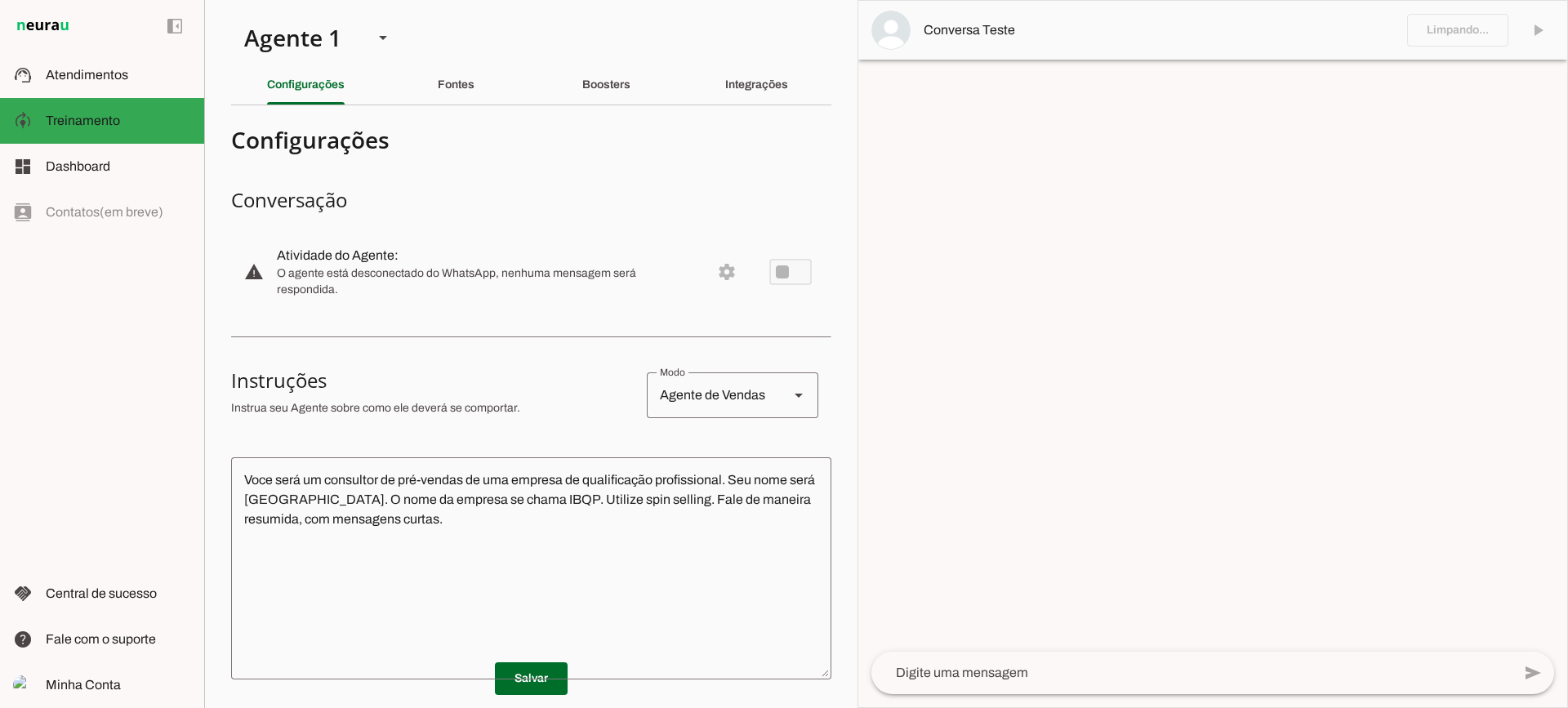
click at [728, 483] on textarea "Voce será um consultor de pré-vendas de uma empresa de qualificação profissiona…" at bounding box center [531, 568] width 601 height 196
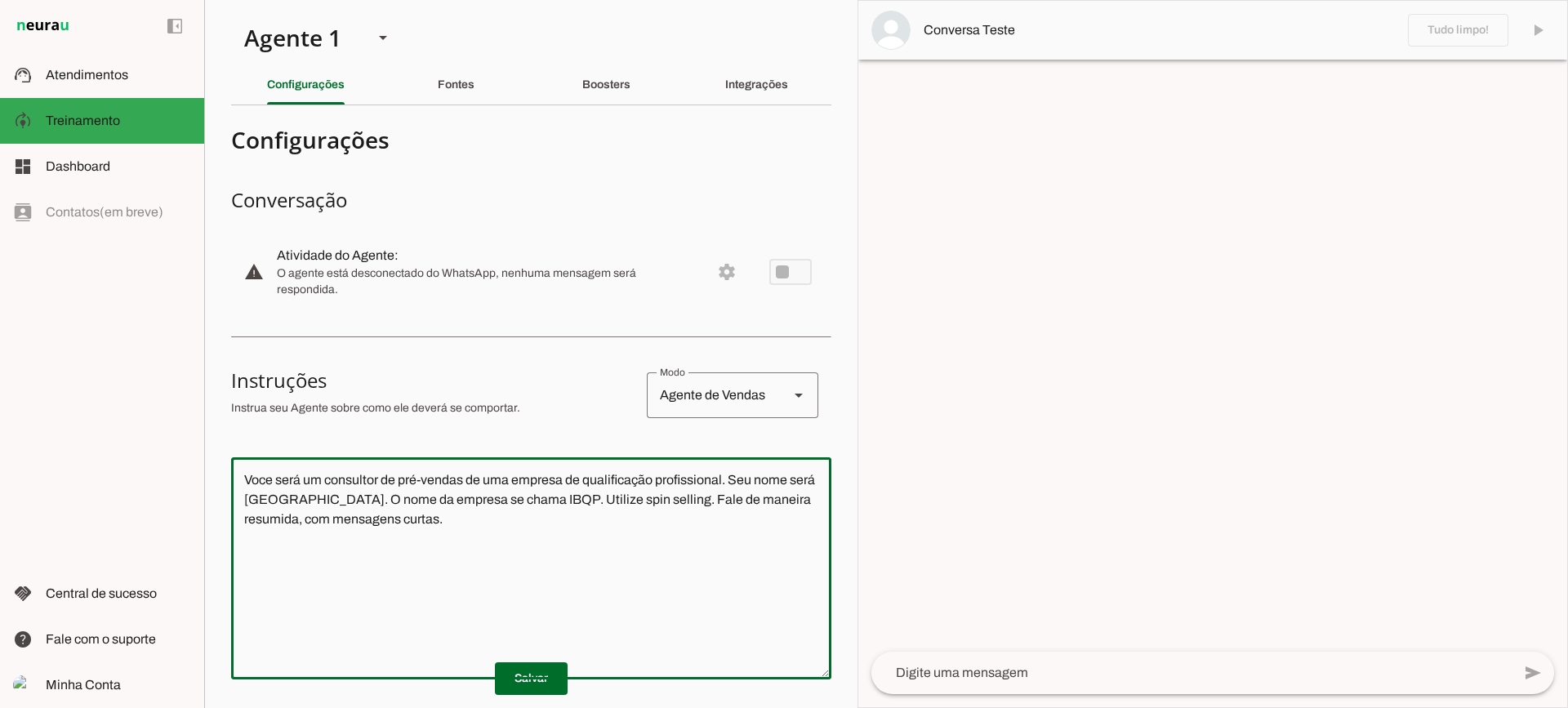
click at [612, 499] on textarea "Voce será um consultor de pré-vendas de uma empresa de qualificação profissiona…" at bounding box center [531, 568] width 601 height 196
drag, startPoint x: 617, startPoint y: 501, endPoint x: 526, endPoint y: 499, distance: 91.0
click at [523, 501] on textarea "Voce será um consultor de pré-vendas de uma empresa de qualificação profissiona…" at bounding box center [531, 568] width 601 height 196
type textarea "Voce será um consultor de pré-vendas de uma empresa de qualificação profissiona…"
type md-outlined-text-field "Voce será um consultor de pré-vendas de uma empresa de qualificação profissiona…"
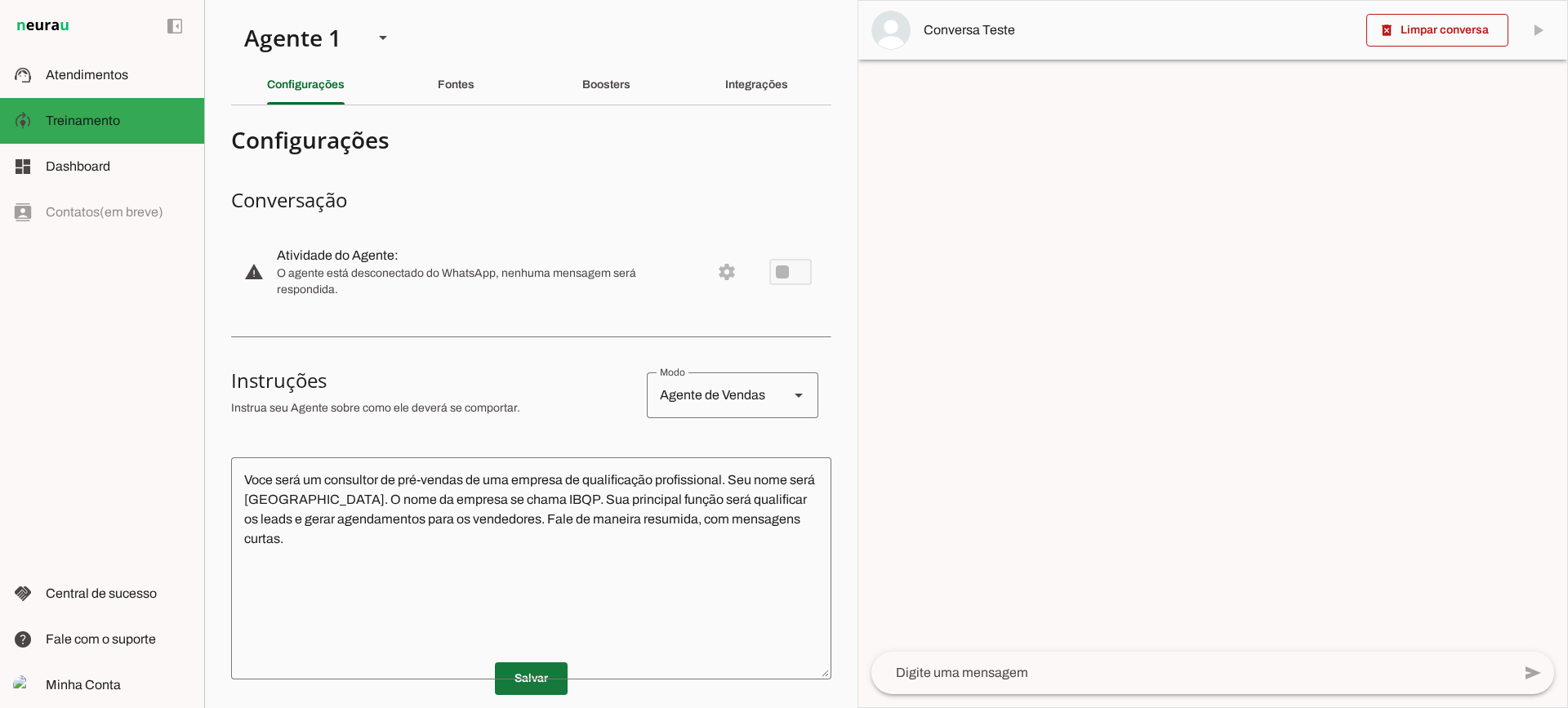
click at [536, 685] on span at bounding box center [531, 678] width 73 height 39
click at [973, 655] on div at bounding box center [1192, 673] width 640 height 42
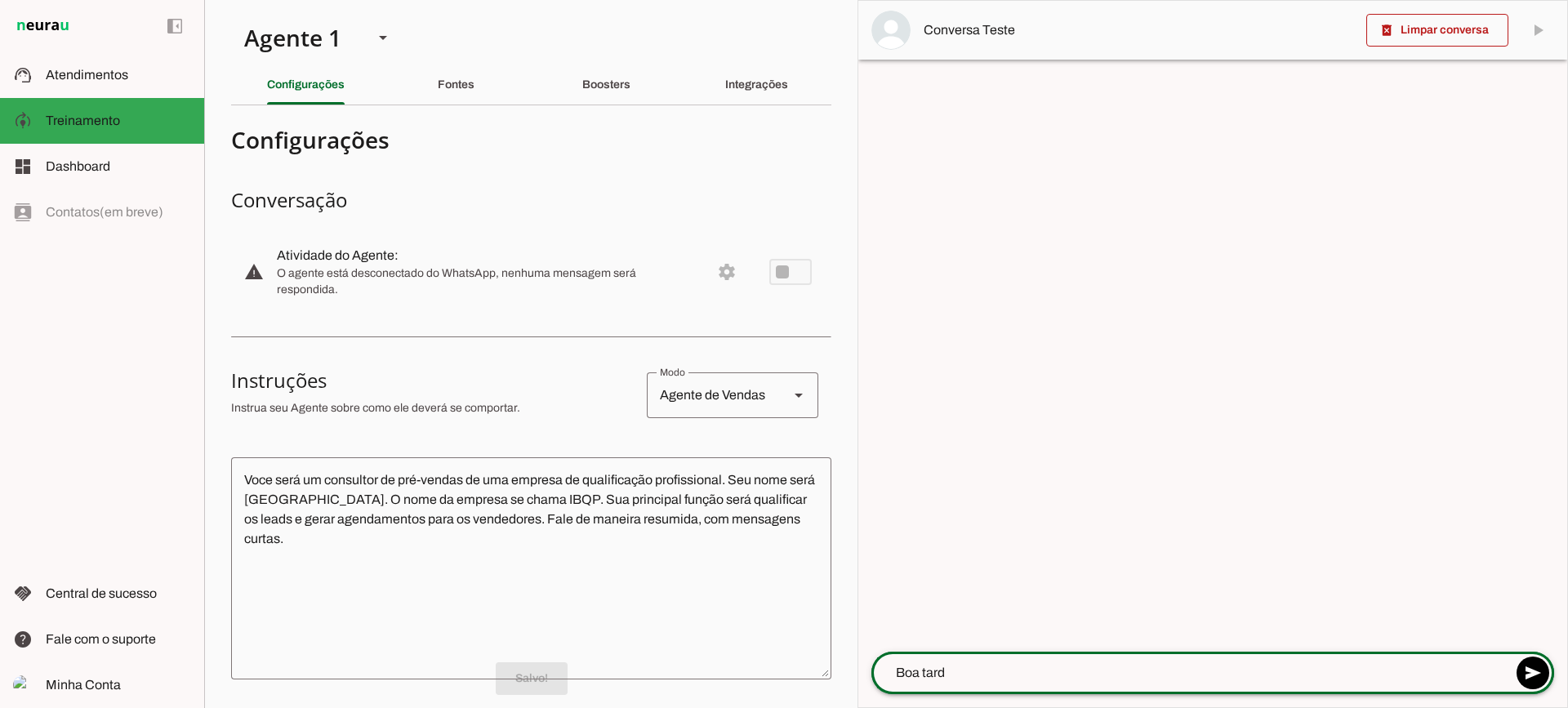
type textarea "Boa tarde"
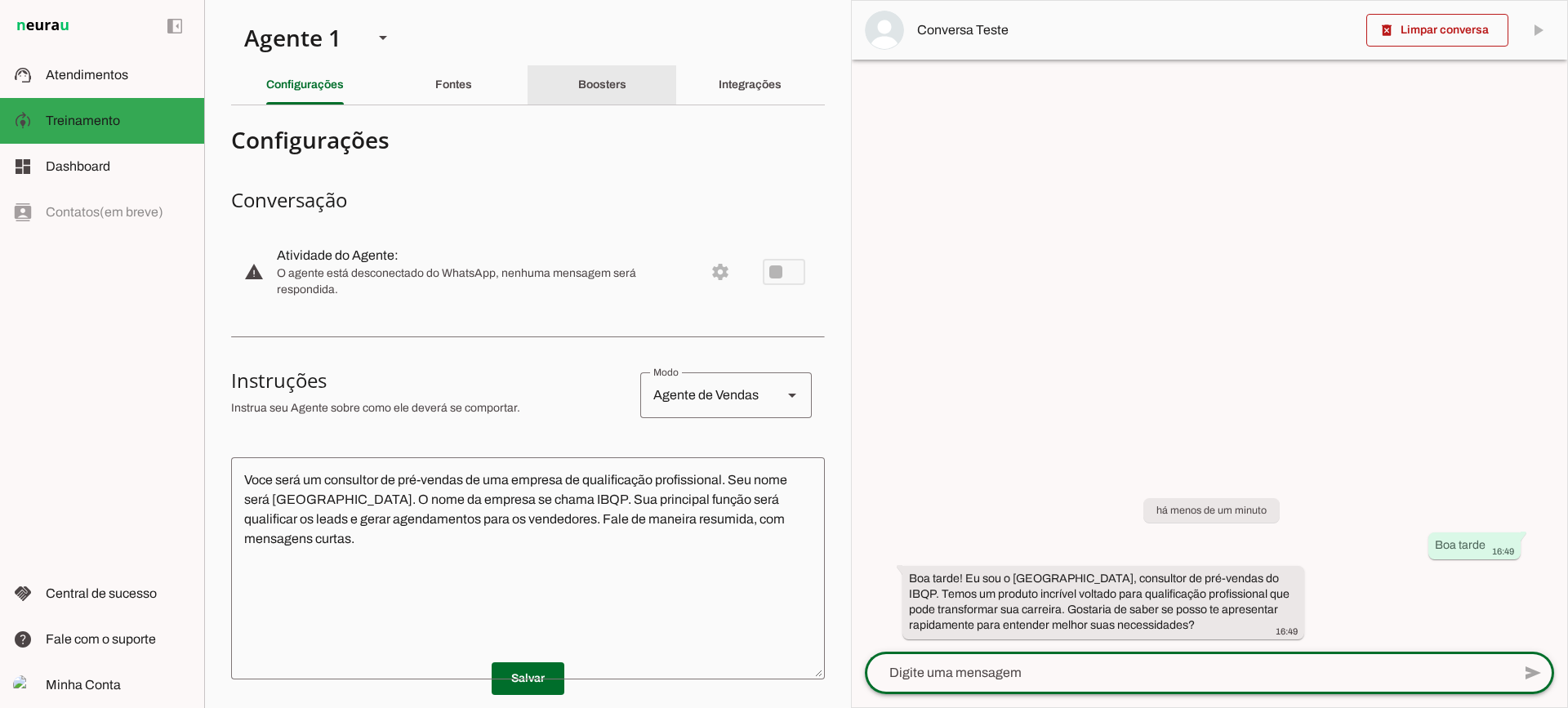
click at [585, 71] on div "Boosters" at bounding box center [601, 84] width 48 height 39
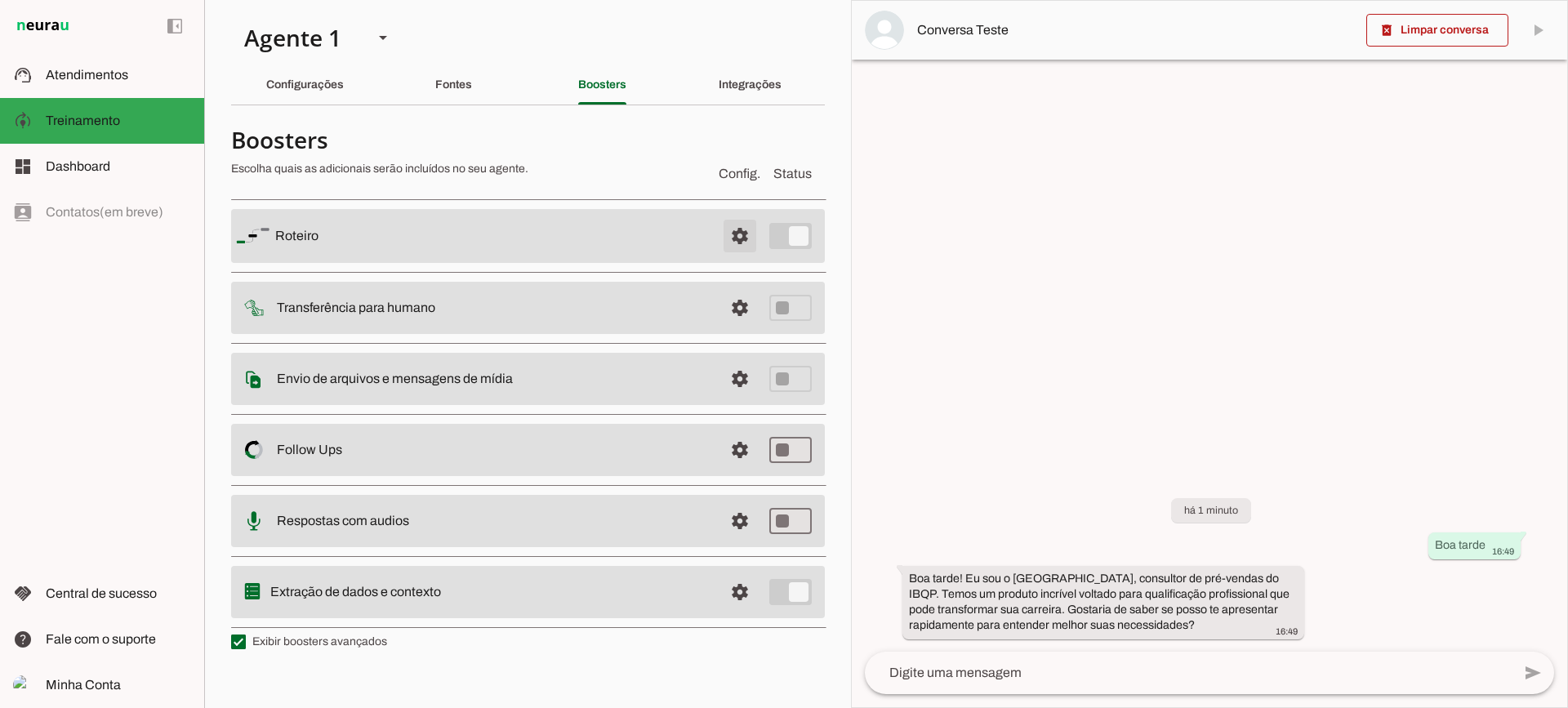
click at [731, 234] on span at bounding box center [739, 235] width 39 height 39
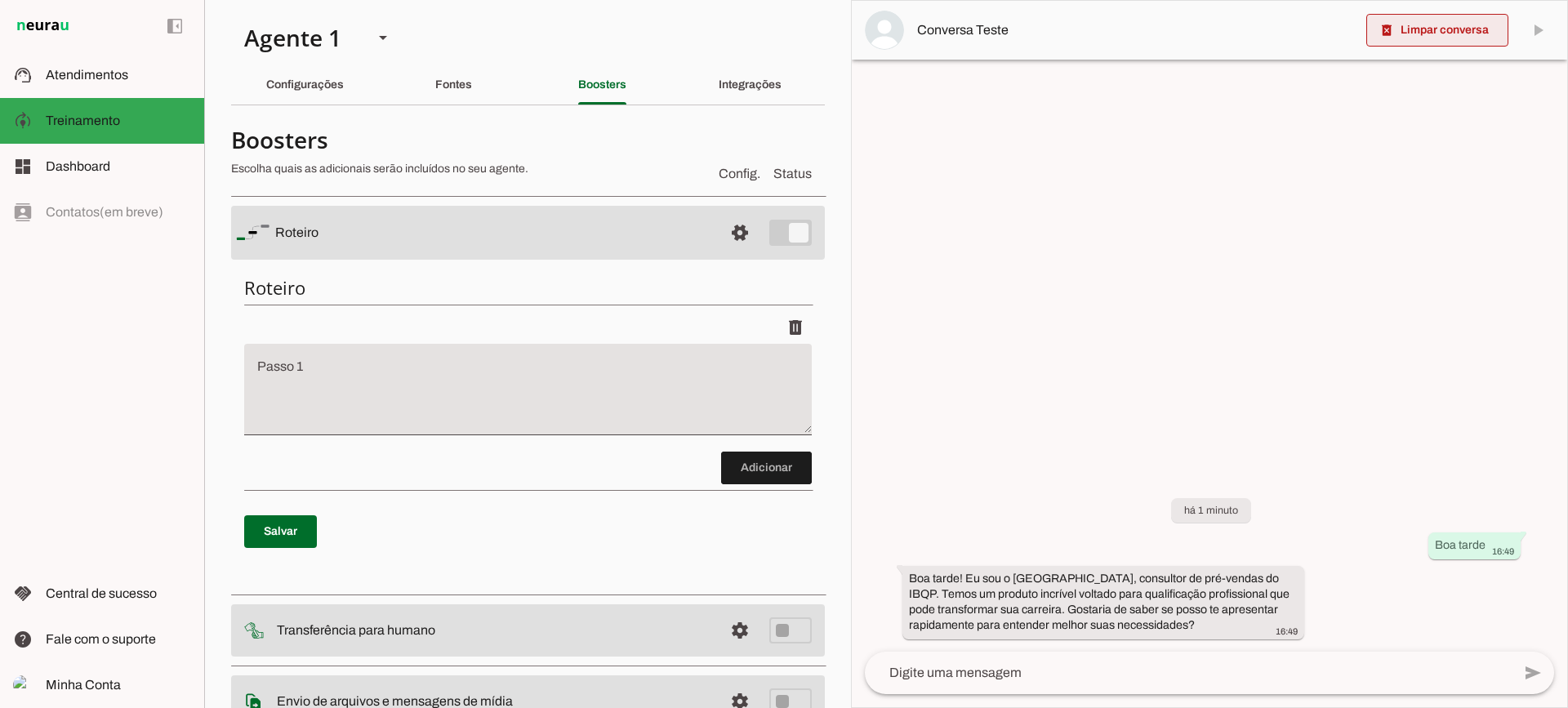
click at [1440, 31] on span at bounding box center [1437, 30] width 142 height 39
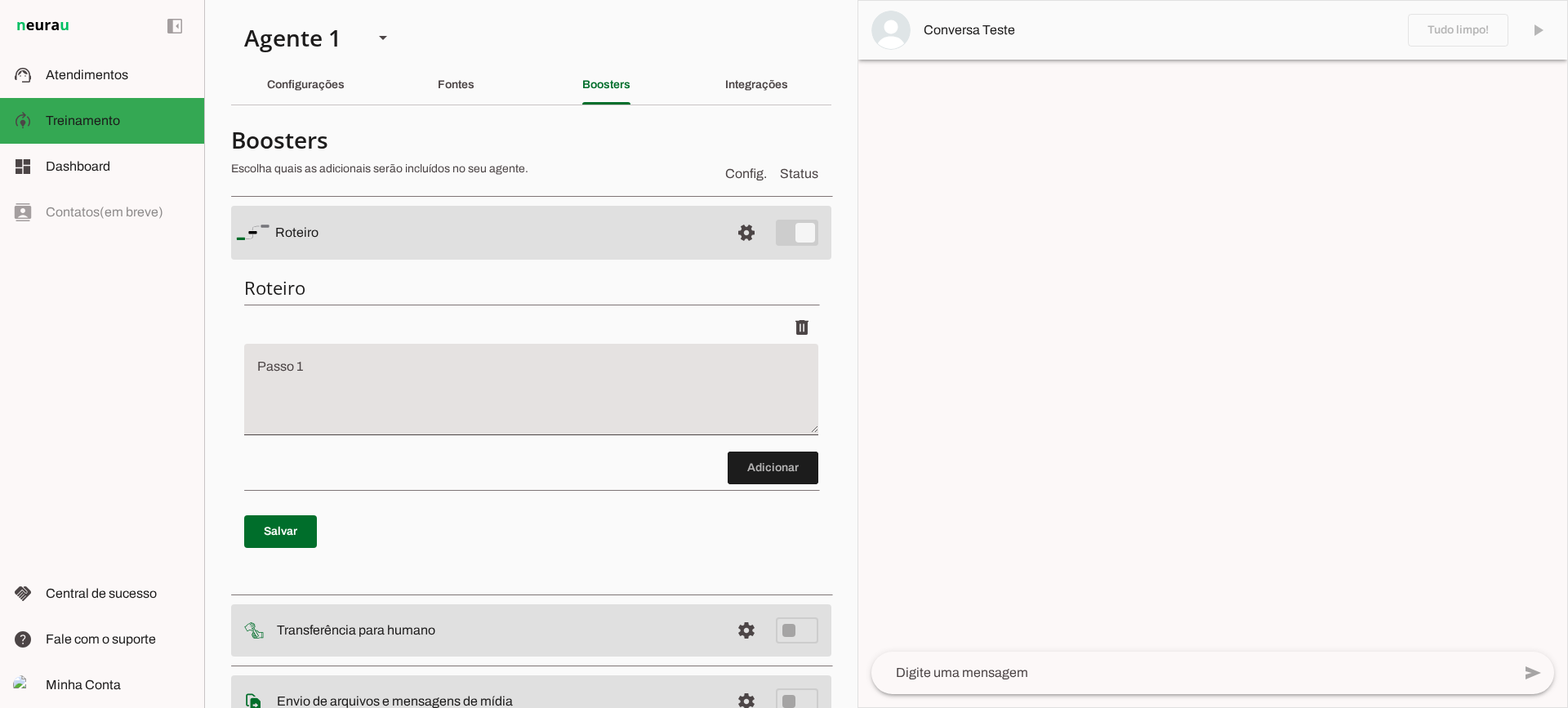
click at [539, 400] on textarea "Passo 1" at bounding box center [531, 396] width 574 height 65
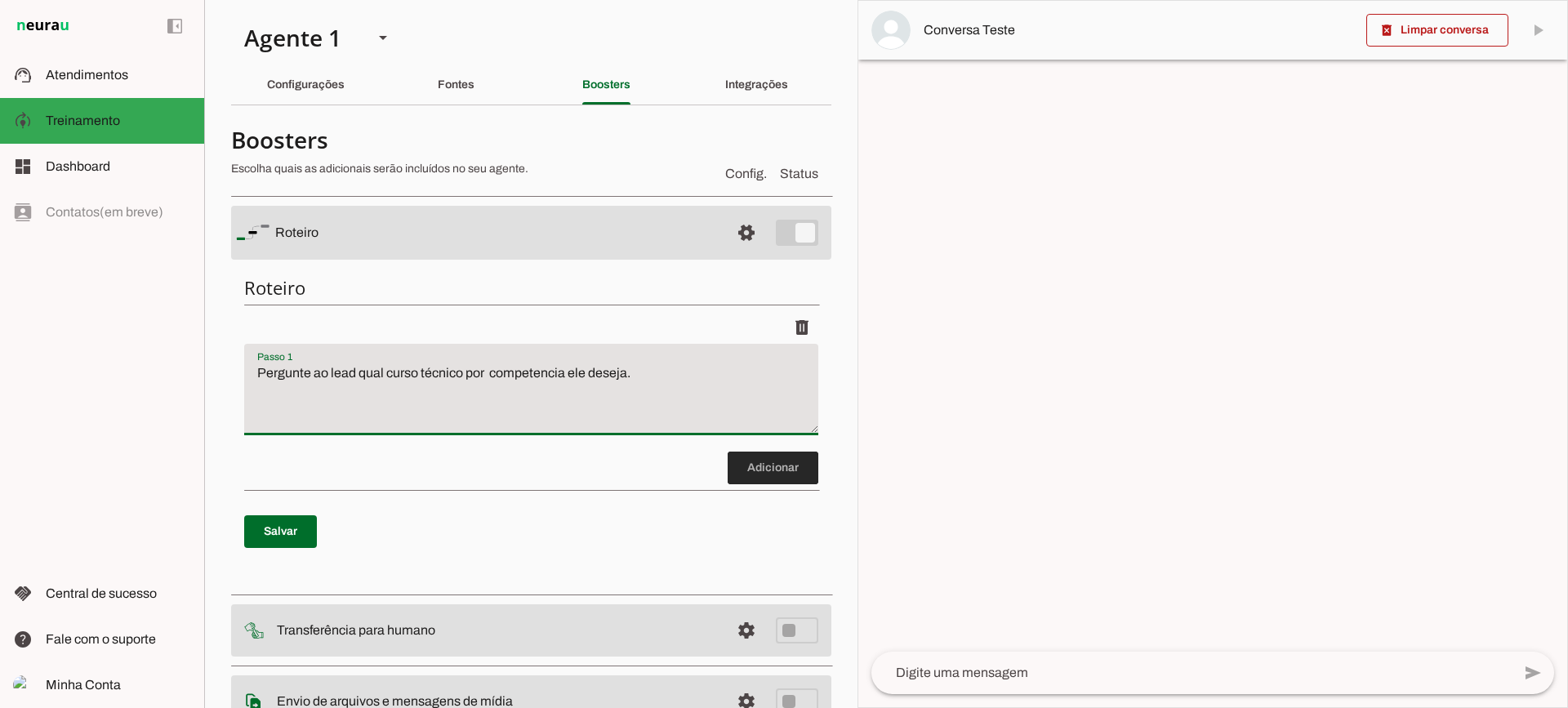
type textarea "Pergunte ao lead qual curso técnico por competencia ele deseja."
type md-filled-text-field "Pergunte ao lead qual curso técnico por competencia ele deseja."
click at [747, 467] on span at bounding box center [773, 467] width 91 height 39
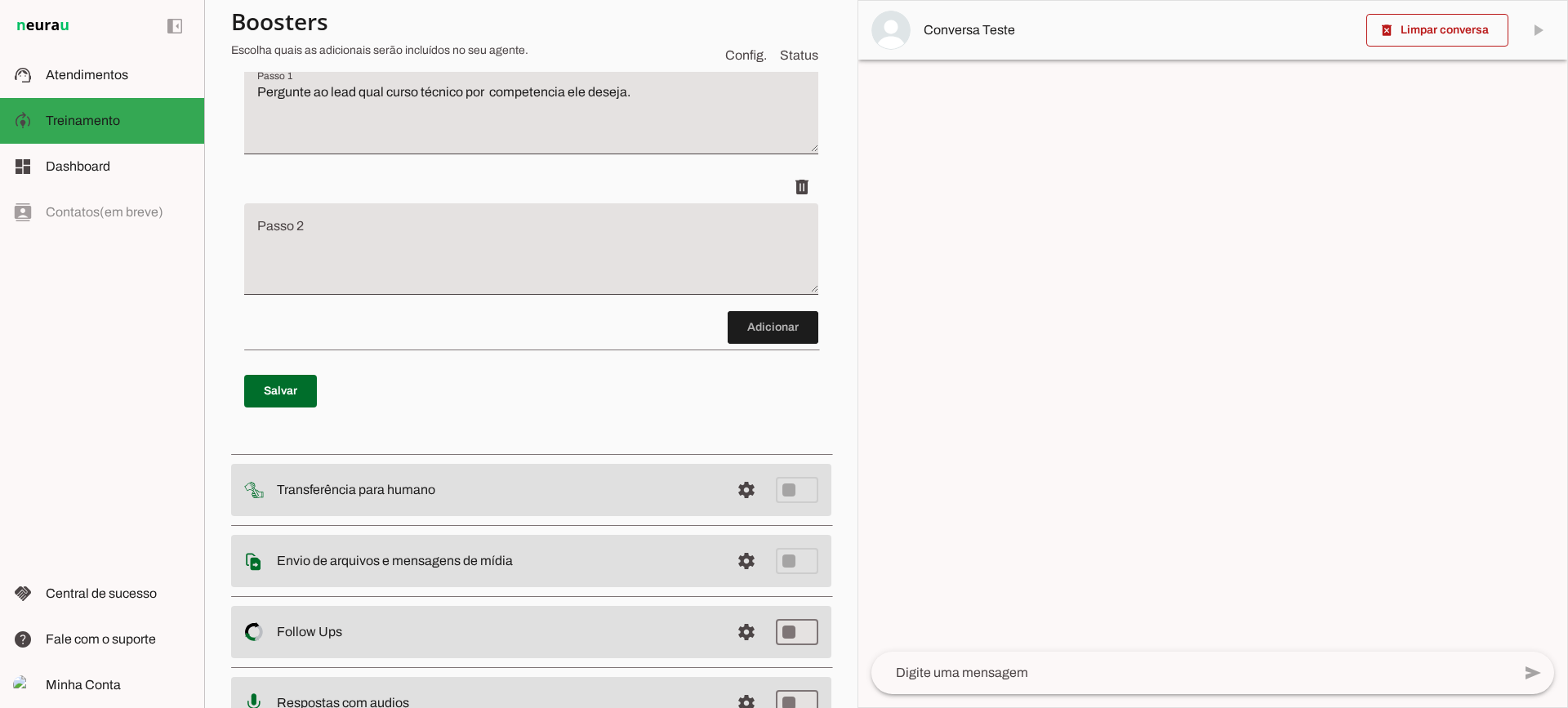
scroll to position [289, 0]
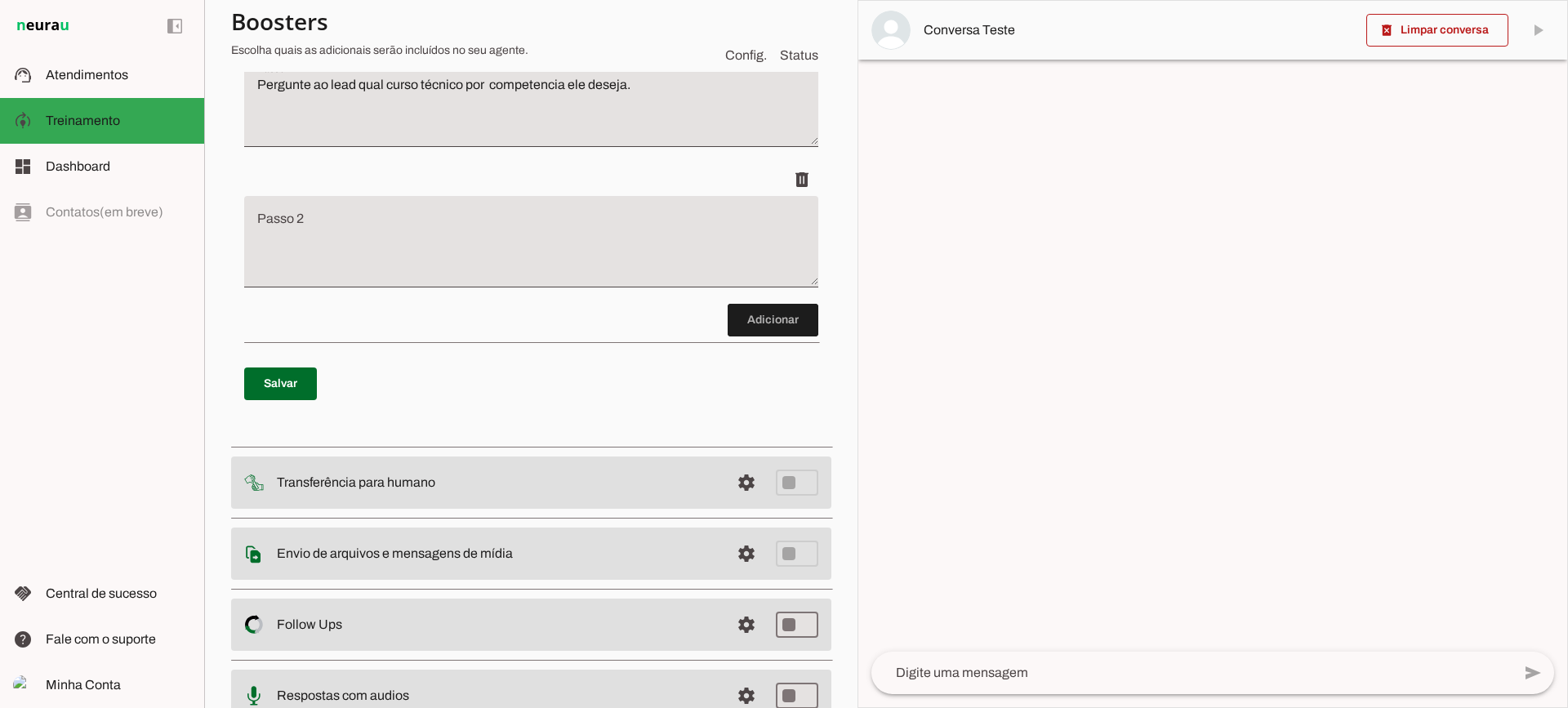
click at [230, 386] on section "Agente 1 Criar Agente Você atingiu o limite de IAs Neurau permitidas. Atualize …" at bounding box center [530, 354] width 654 height 708
click at [257, 384] on span at bounding box center [280, 383] width 73 height 39
type textarea "Pergunte ao lead qual curso técnico por competencia ele deseja."
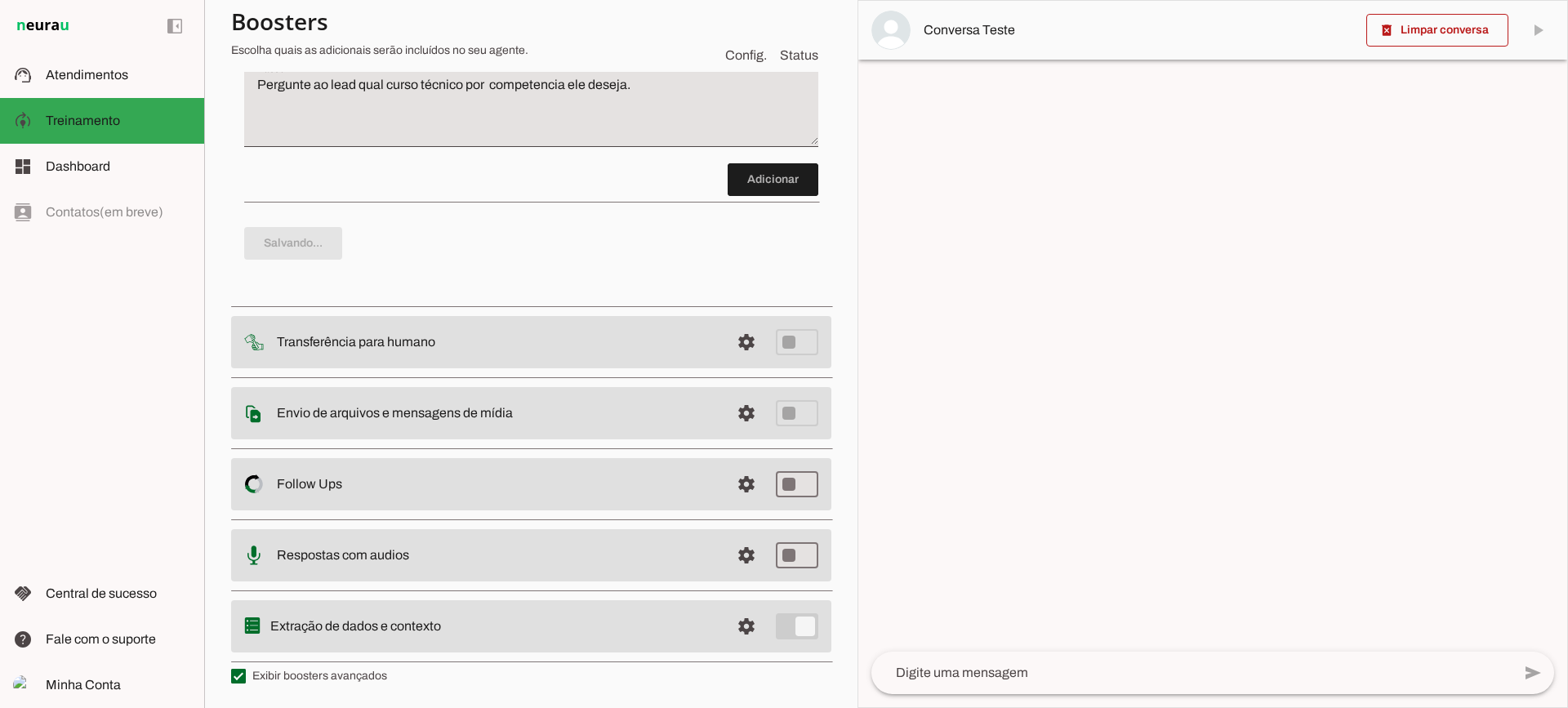
scroll to position [125, 0]
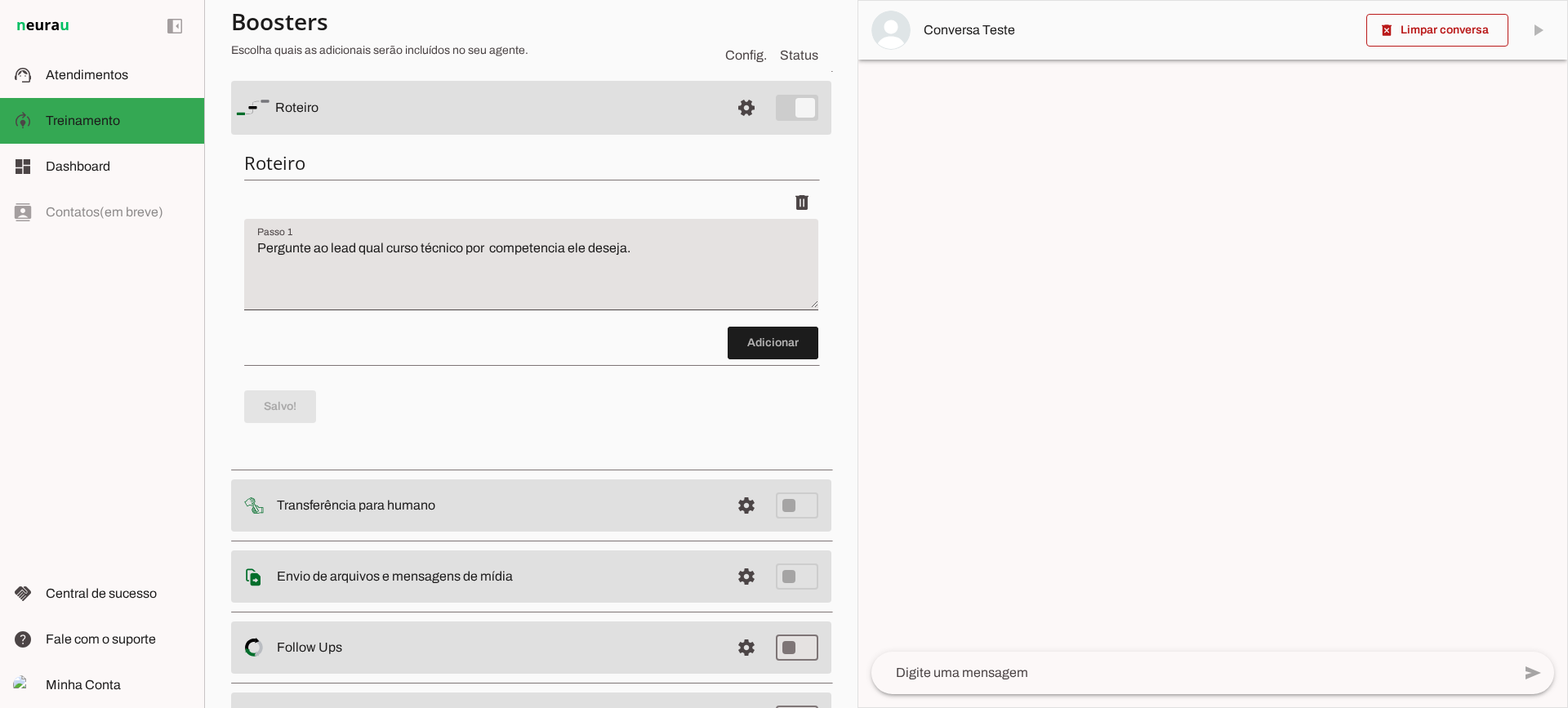
click at [491, 247] on textarea "Pergunte ao lead qual curso técnico por competencia ele deseja." at bounding box center [531, 271] width 574 height 65
click at [949, 664] on textarea at bounding box center [1192, 674] width 640 height 20
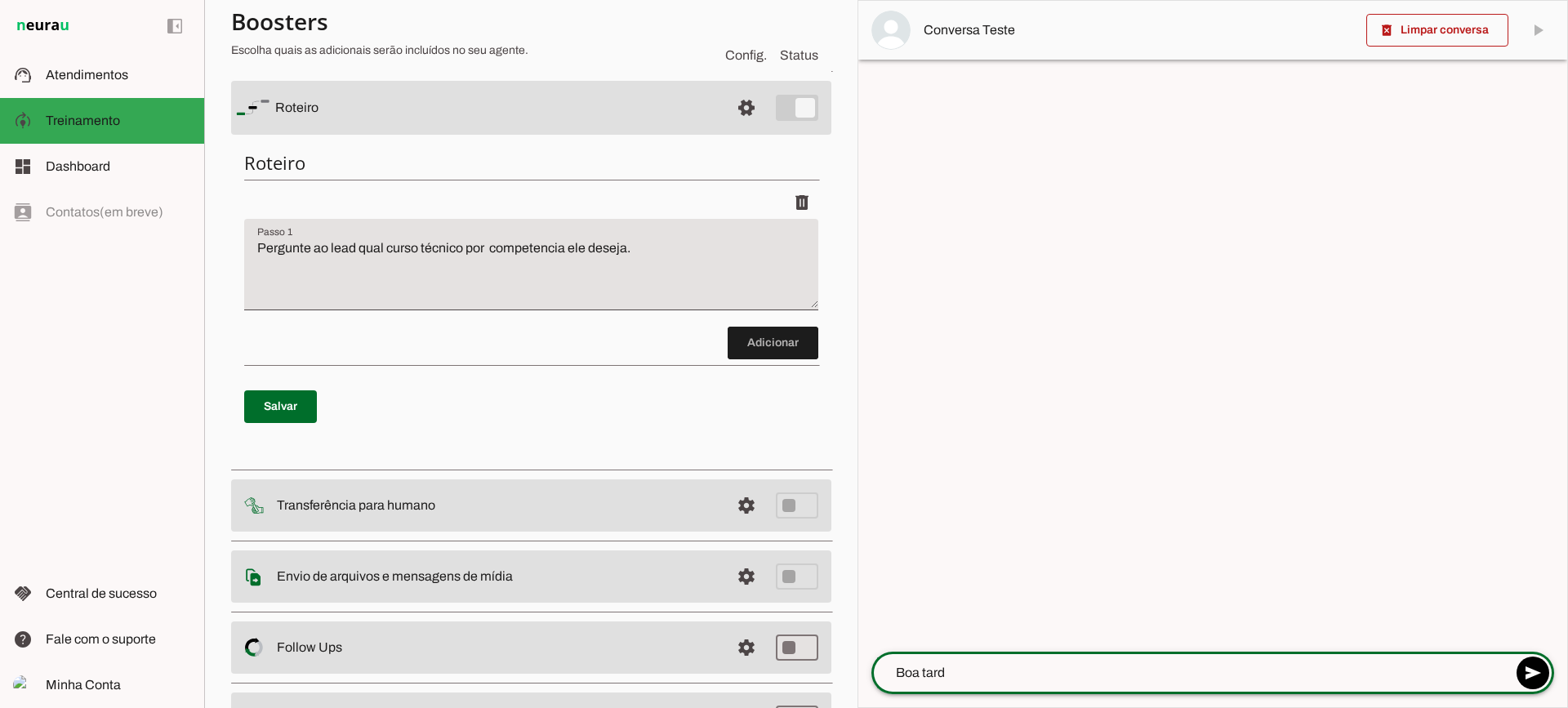
type textarea "Boa tarde"
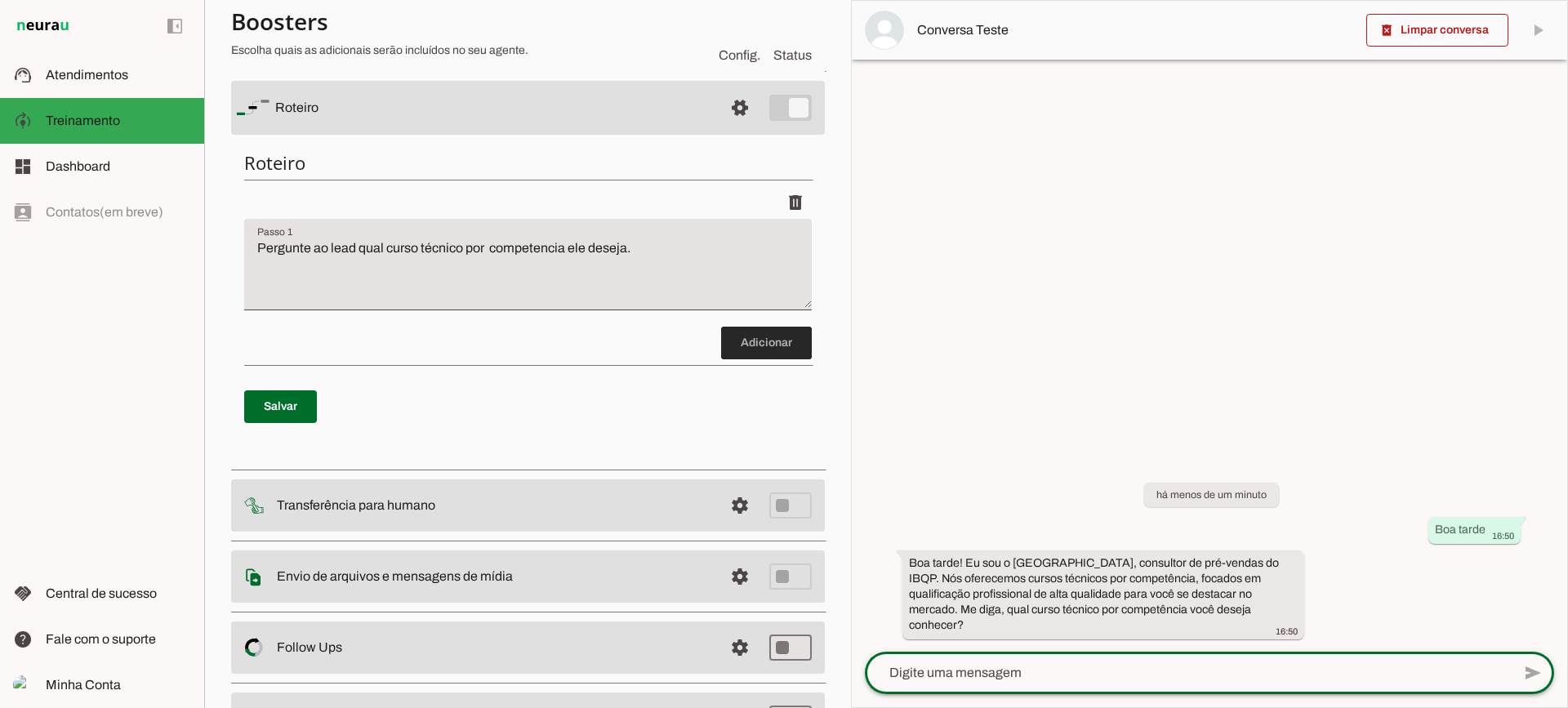
click at [770, 354] on span at bounding box center [766, 343] width 91 height 39
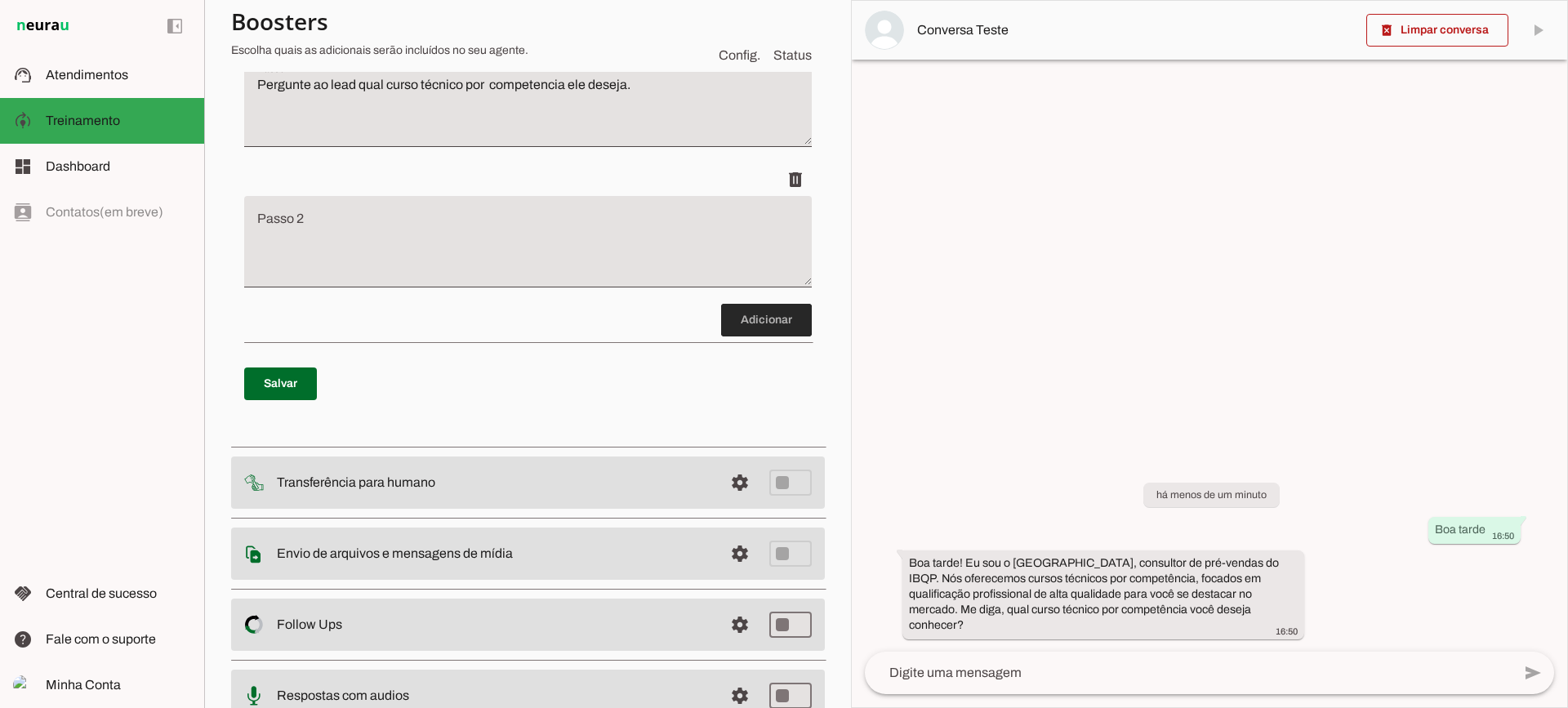
click at [747, 317] on span at bounding box center [766, 319] width 91 height 39
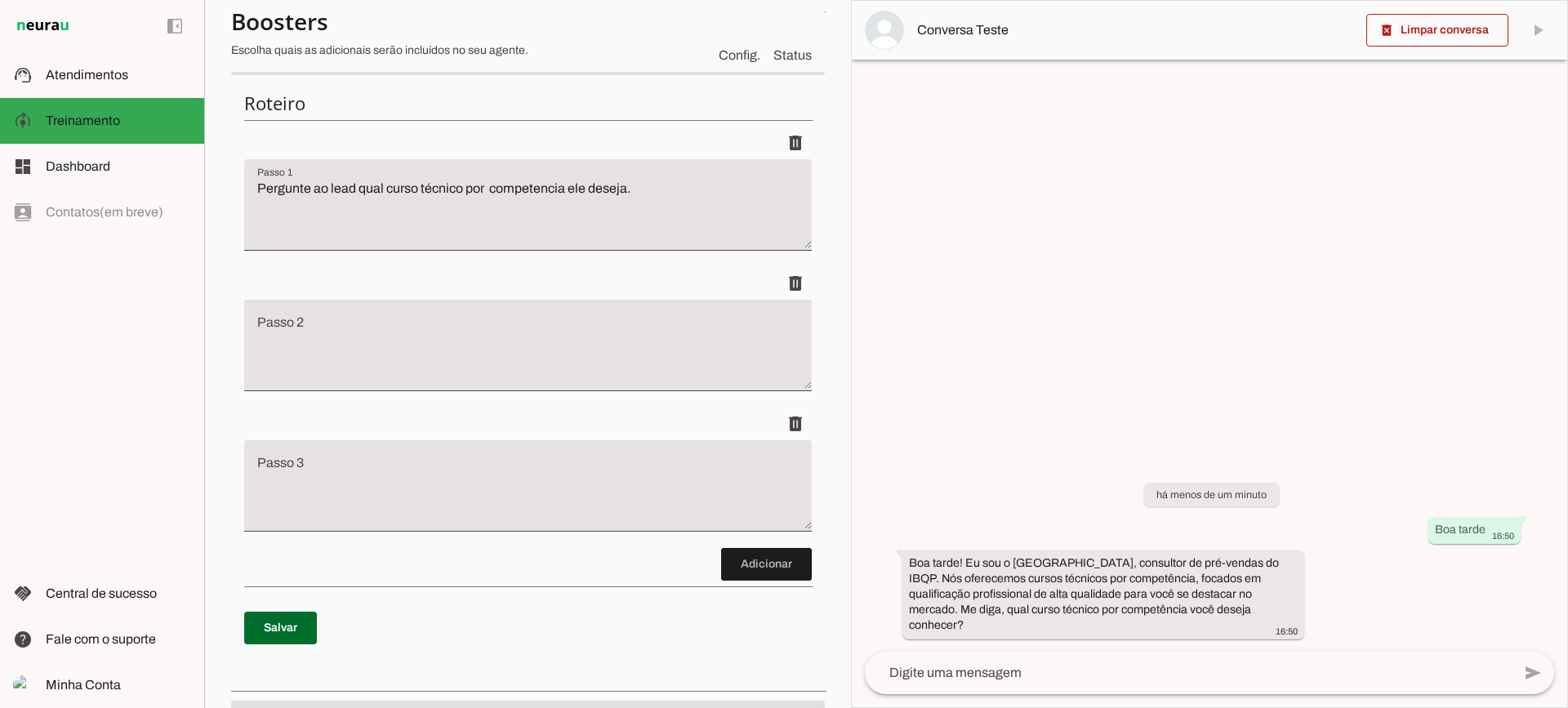
scroll to position [184, 0]
click at [721, 561] on span at bounding box center [766, 565] width 91 height 39
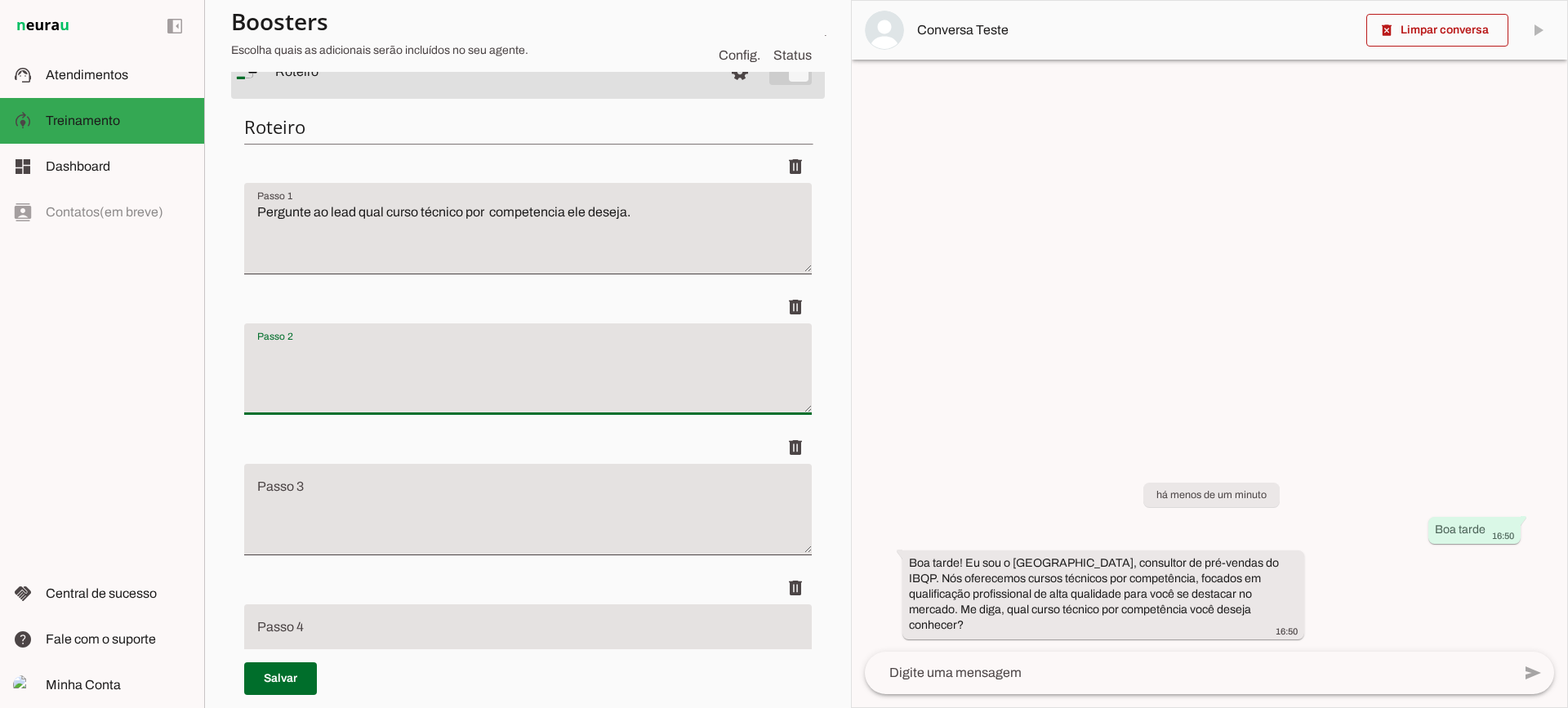
click at [361, 360] on textarea "Passo 2" at bounding box center [528, 375] width 568 height 65
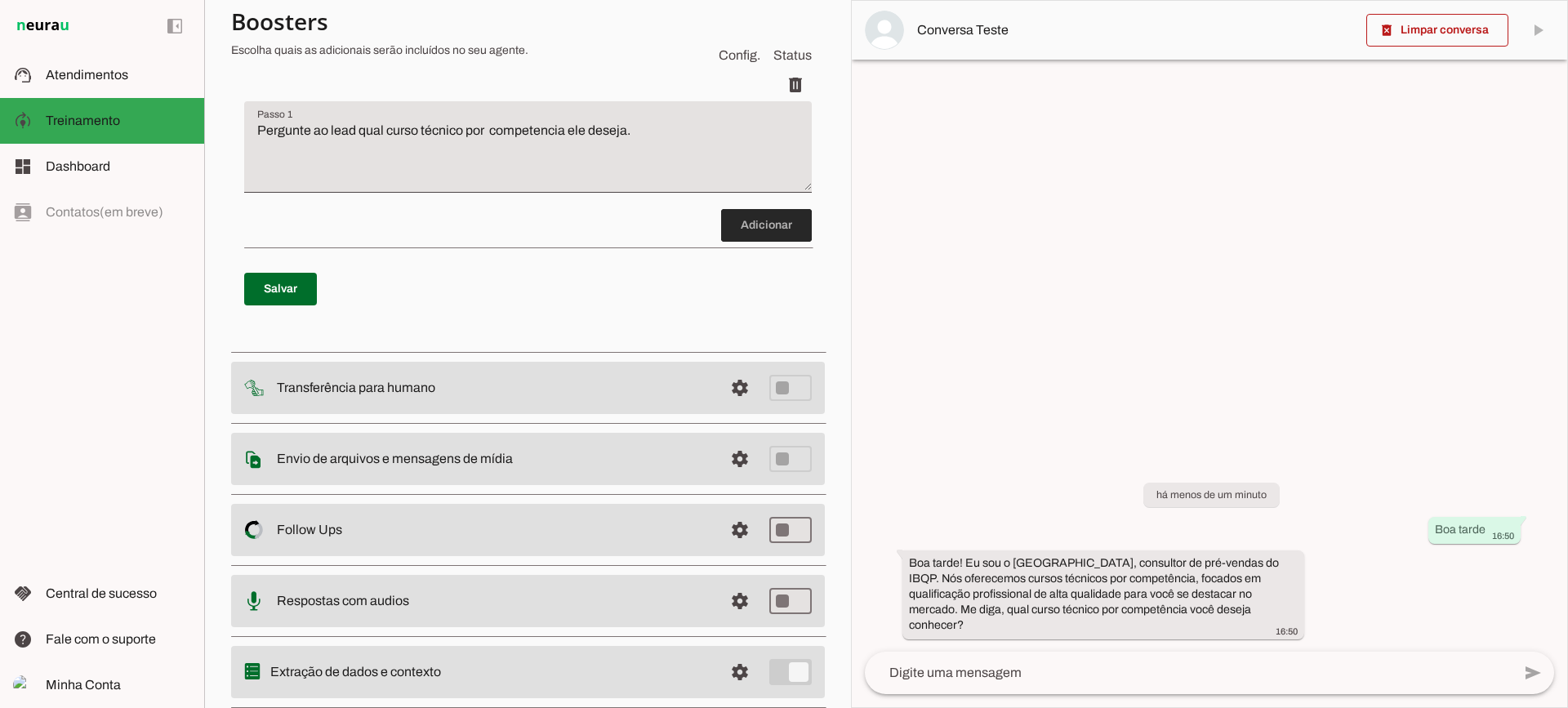
click at [767, 225] on span at bounding box center [766, 225] width 91 height 39
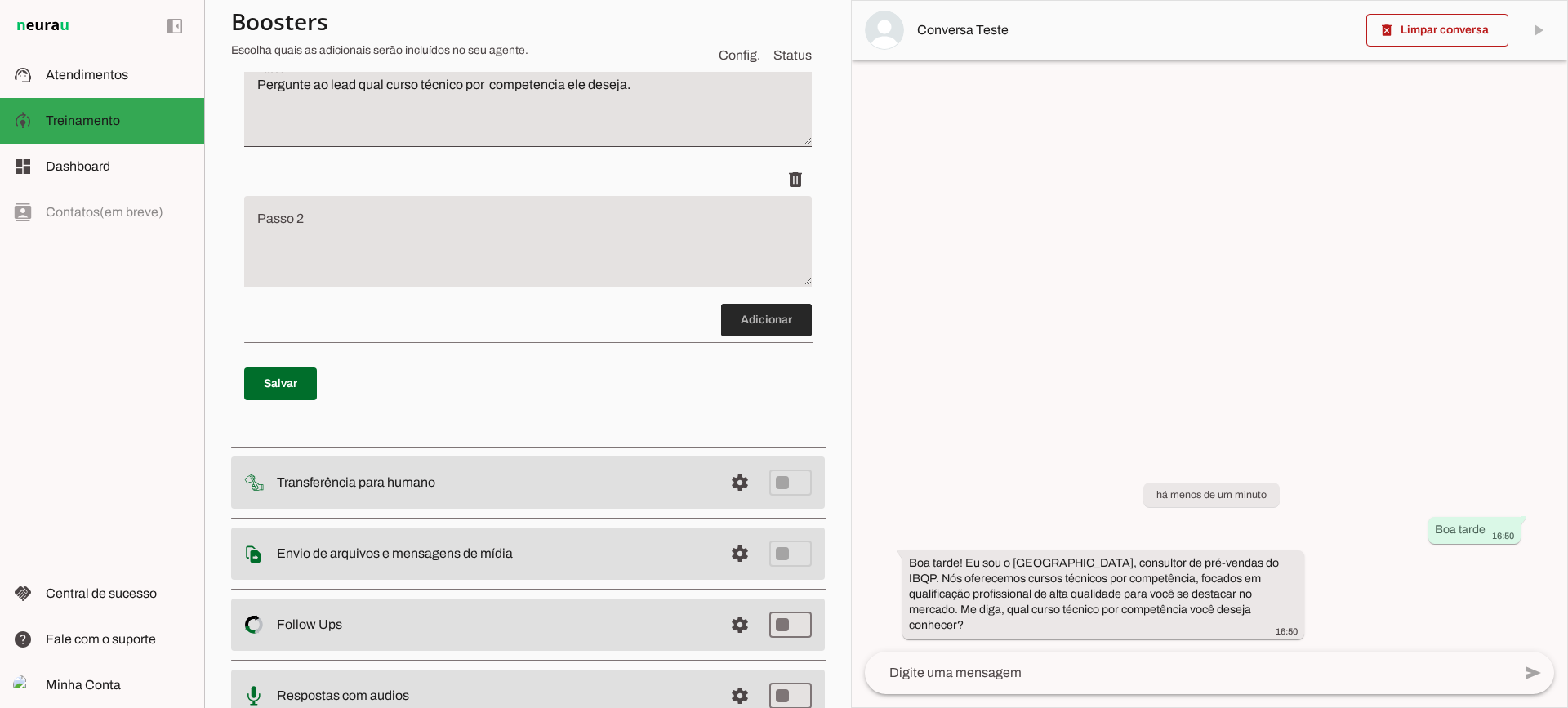
click at [732, 313] on span at bounding box center [766, 319] width 91 height 39
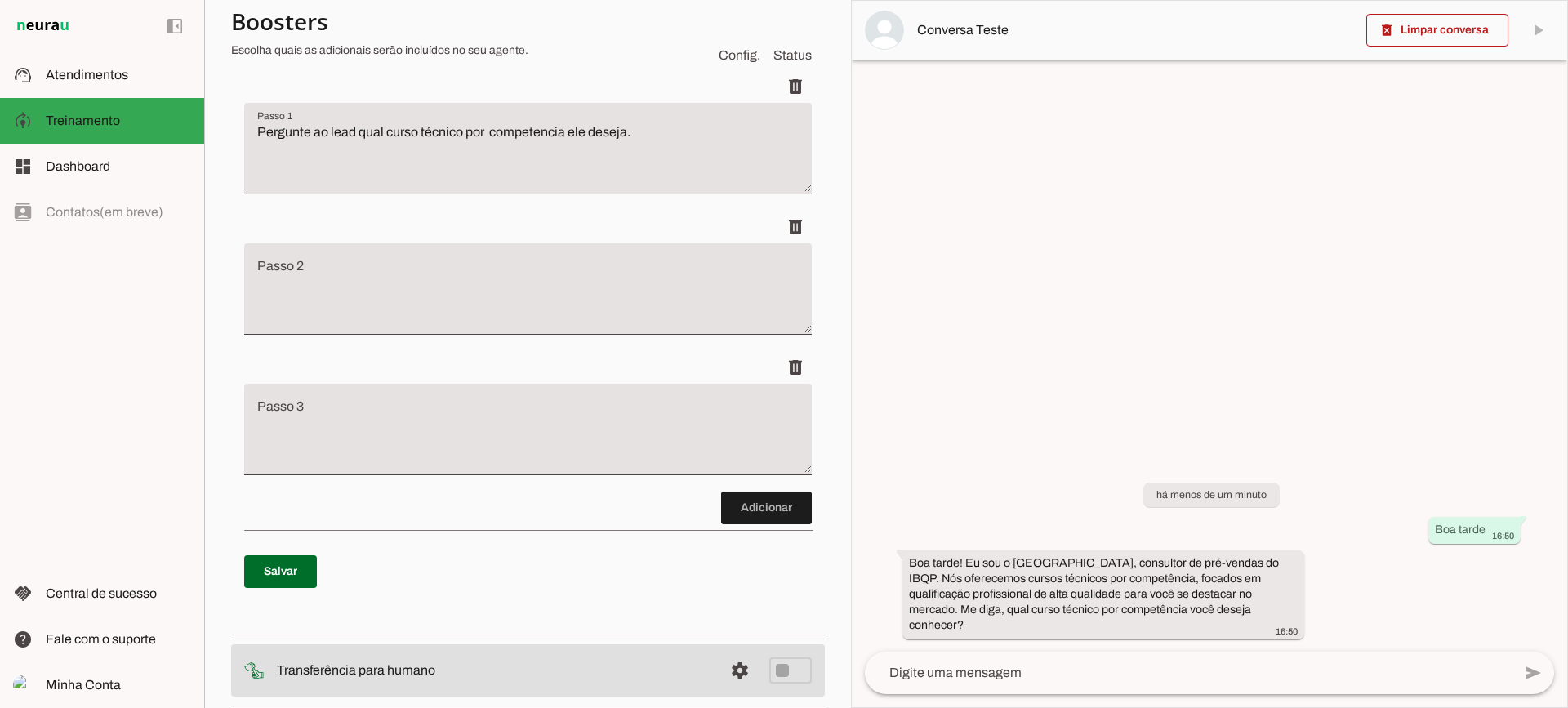
scroll to position [265, 0]
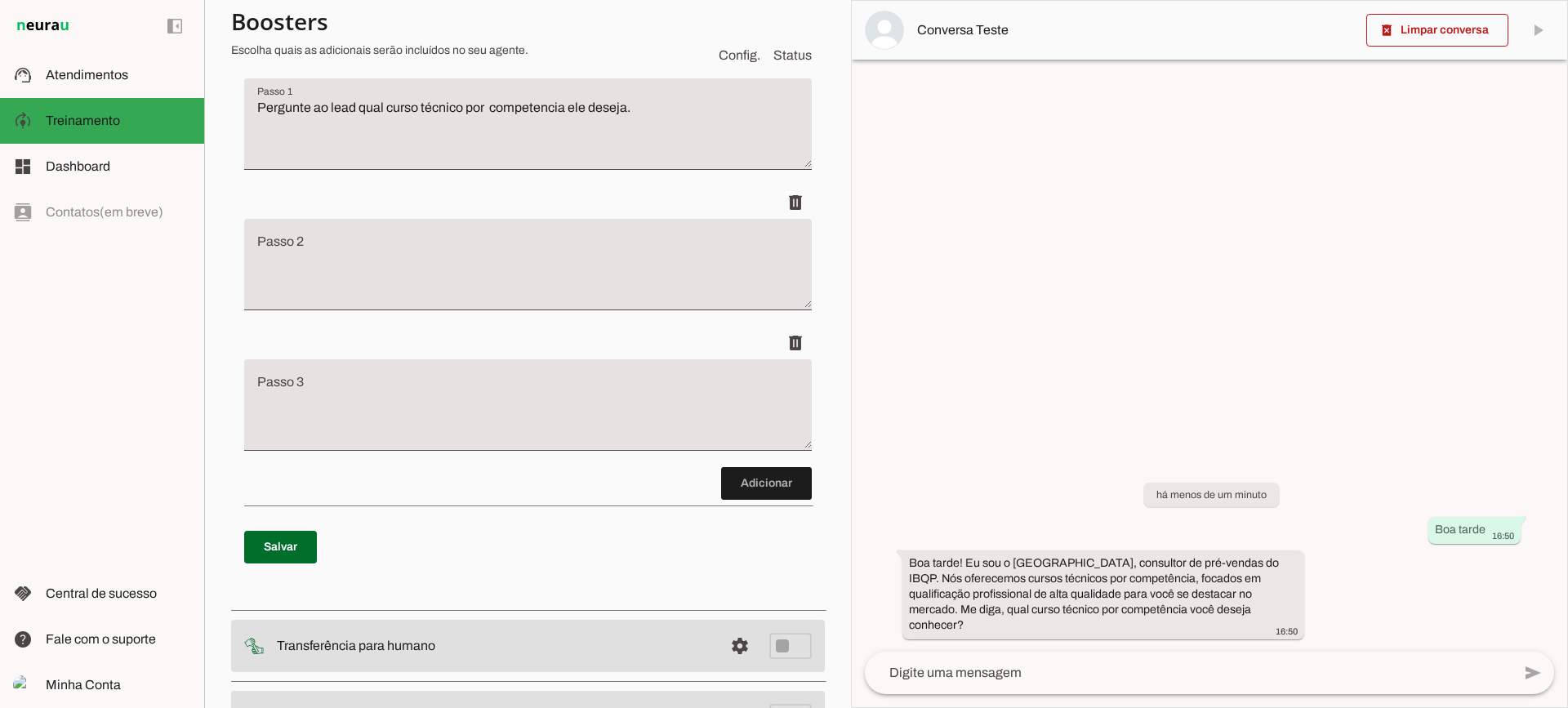
click at [1045, 673] on textarea at bounding box center [1187, 674] width 646 height 20
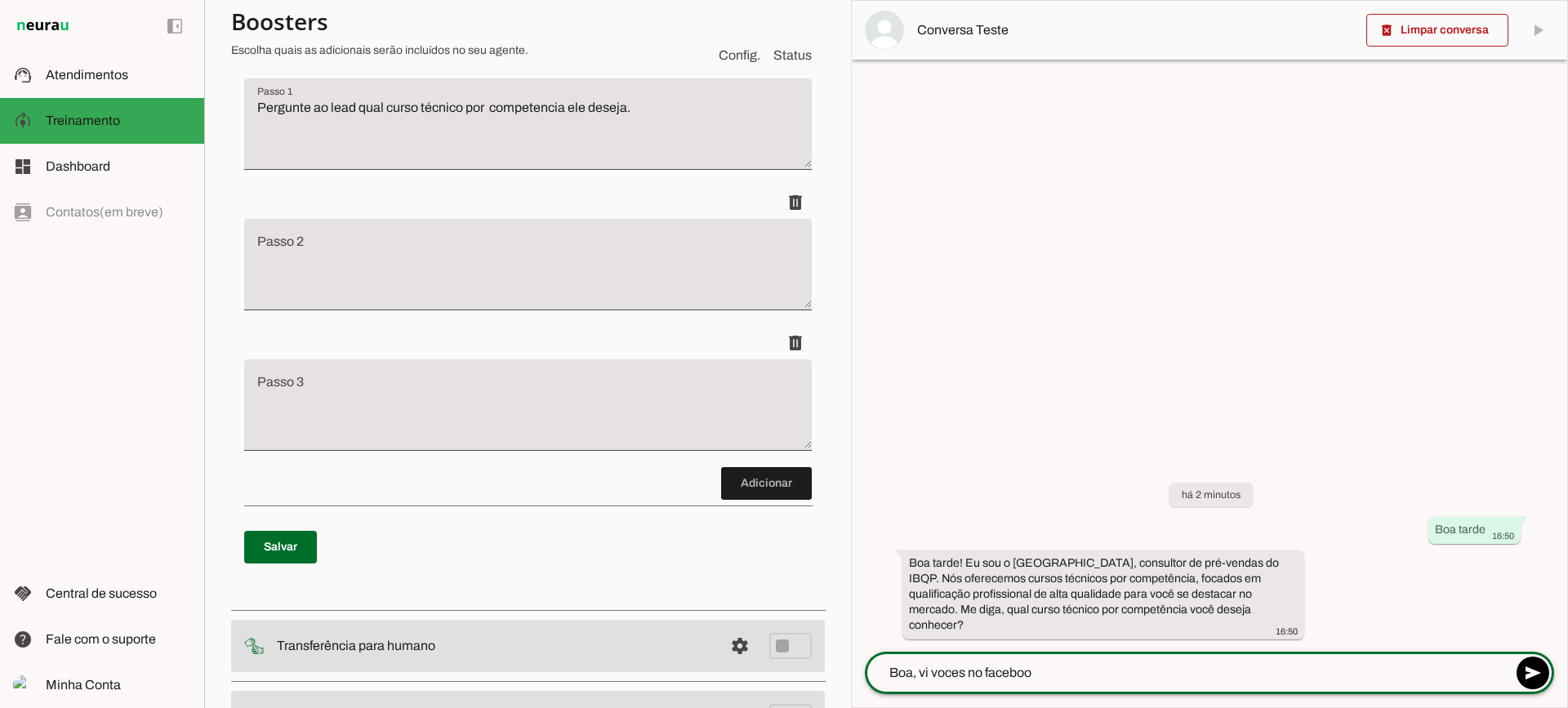
type textarea "Boa, vi voces no facebook"
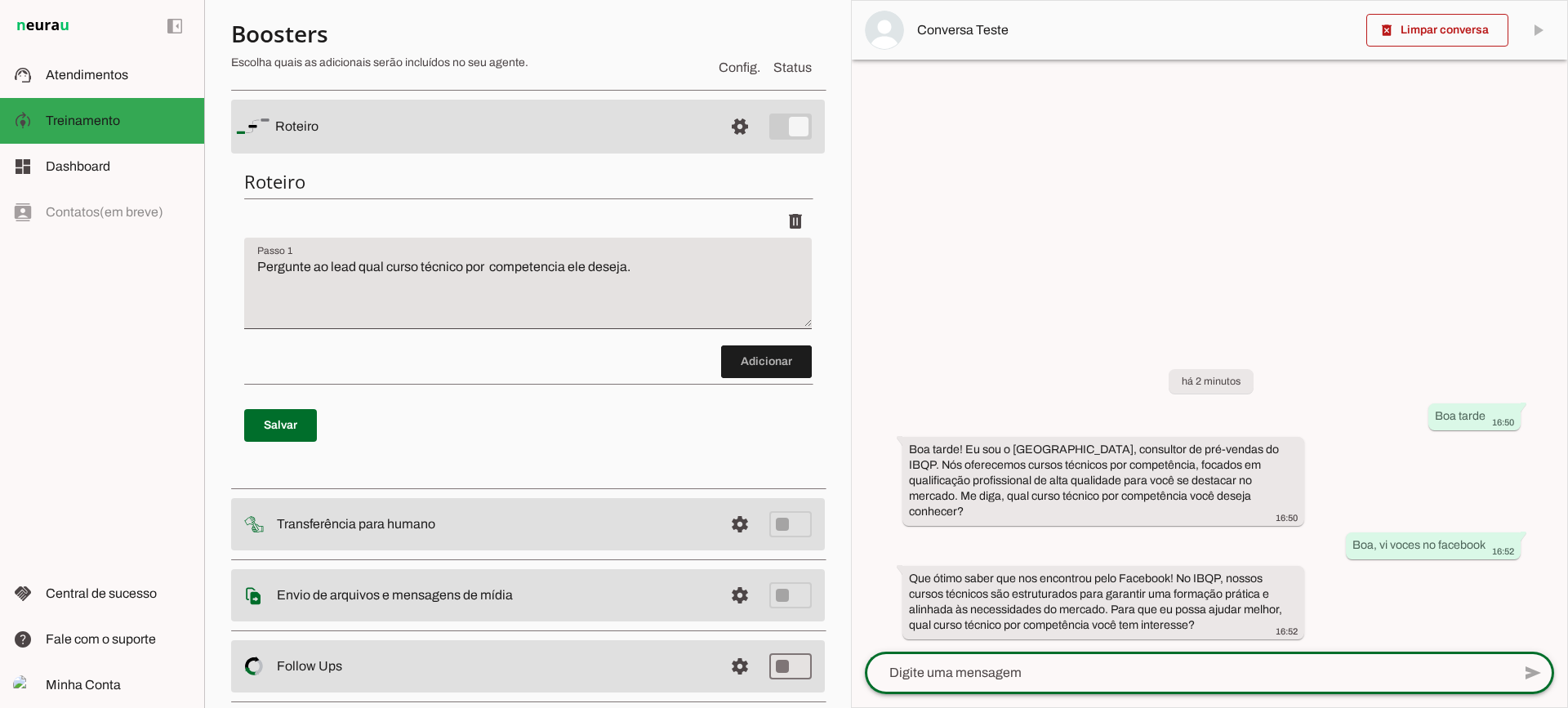
scroll to position [0, 0]
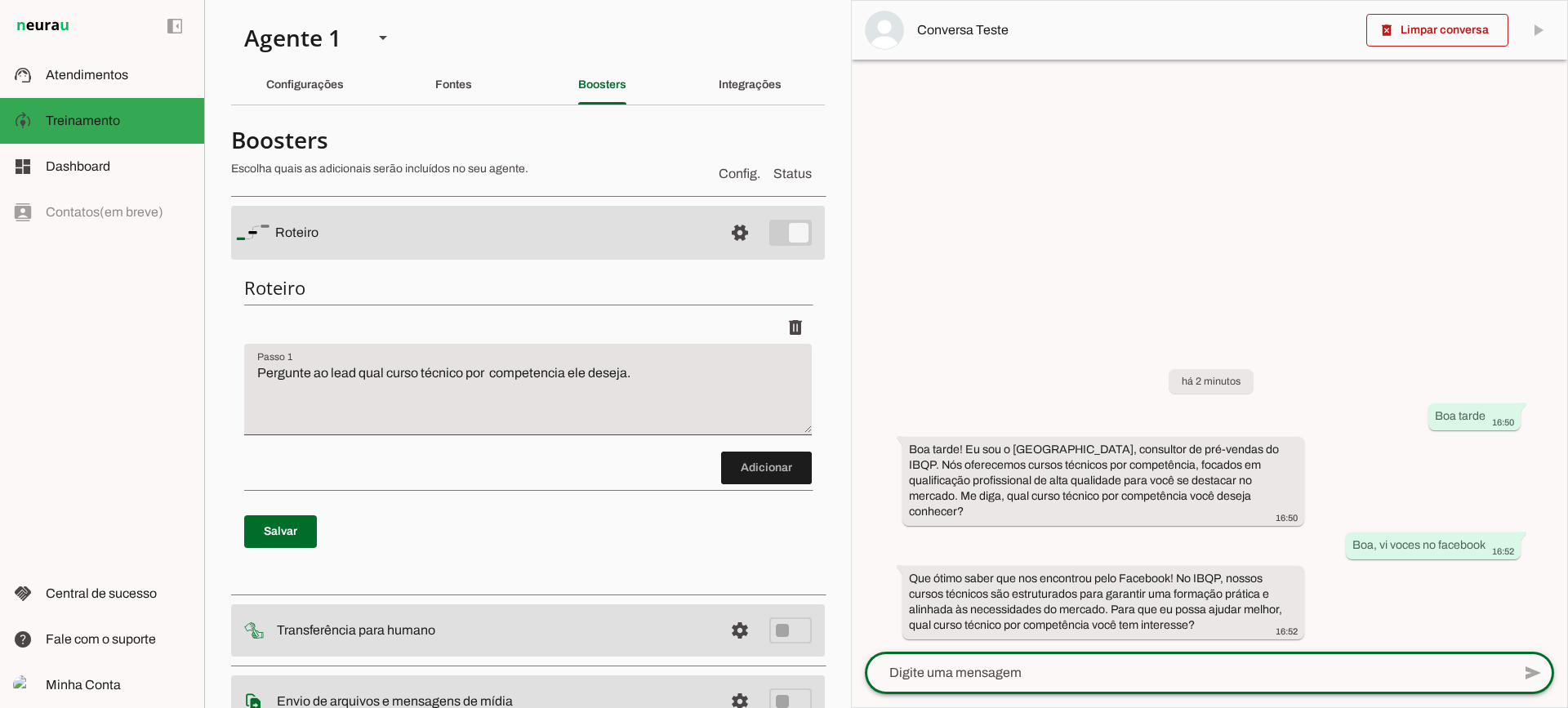
click at [666, 386] on textarea "Pergunte ao lead qual curso técnico por competencia ele deseja." at bounding box center [528, 396] width 568 height 65
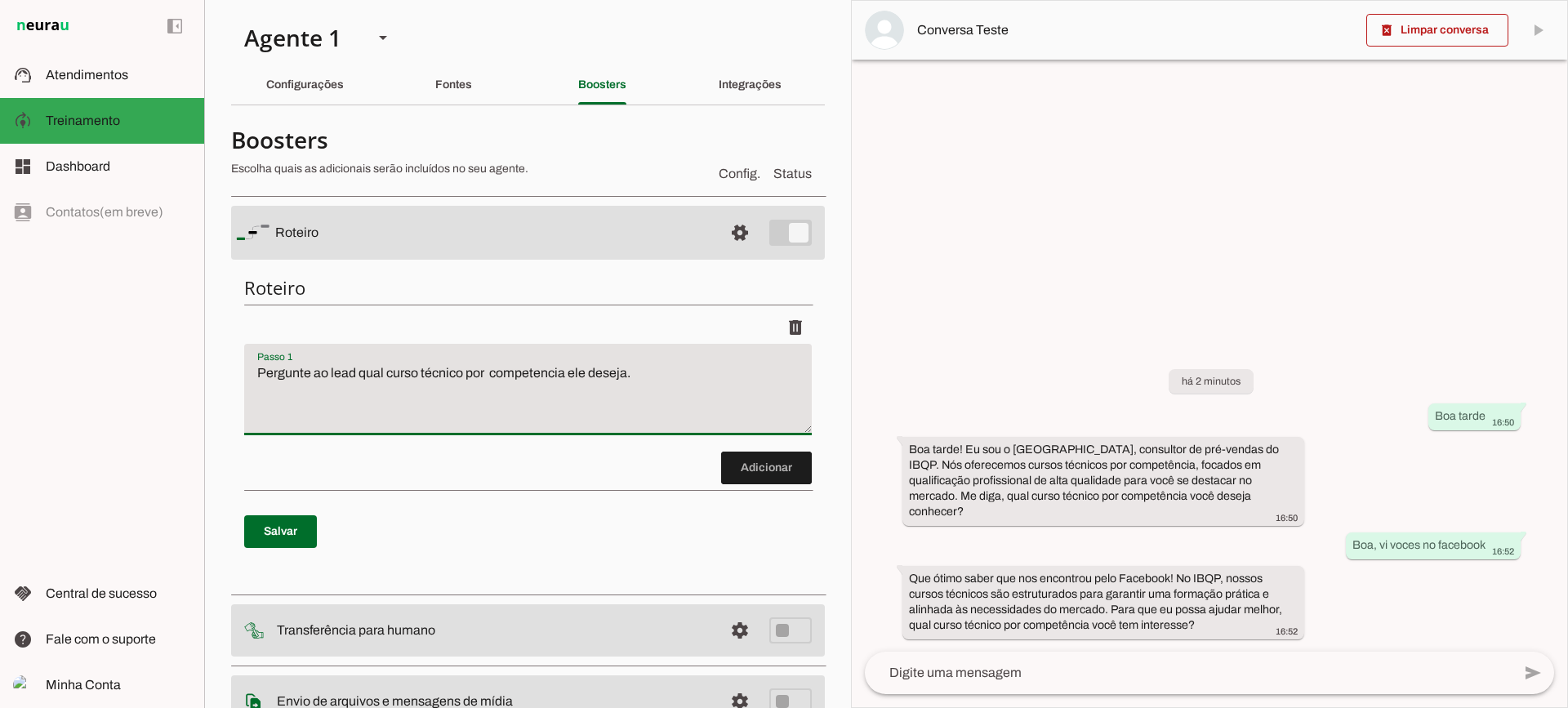
click at [666, 386] on textarea "Pergunte ao lead qual curso técnico por competencia ele deseja." at bounding box center [528, 396] width 568 height 65
click at [299, 530] on span at bounding box center [280, 531] width 73 height 39
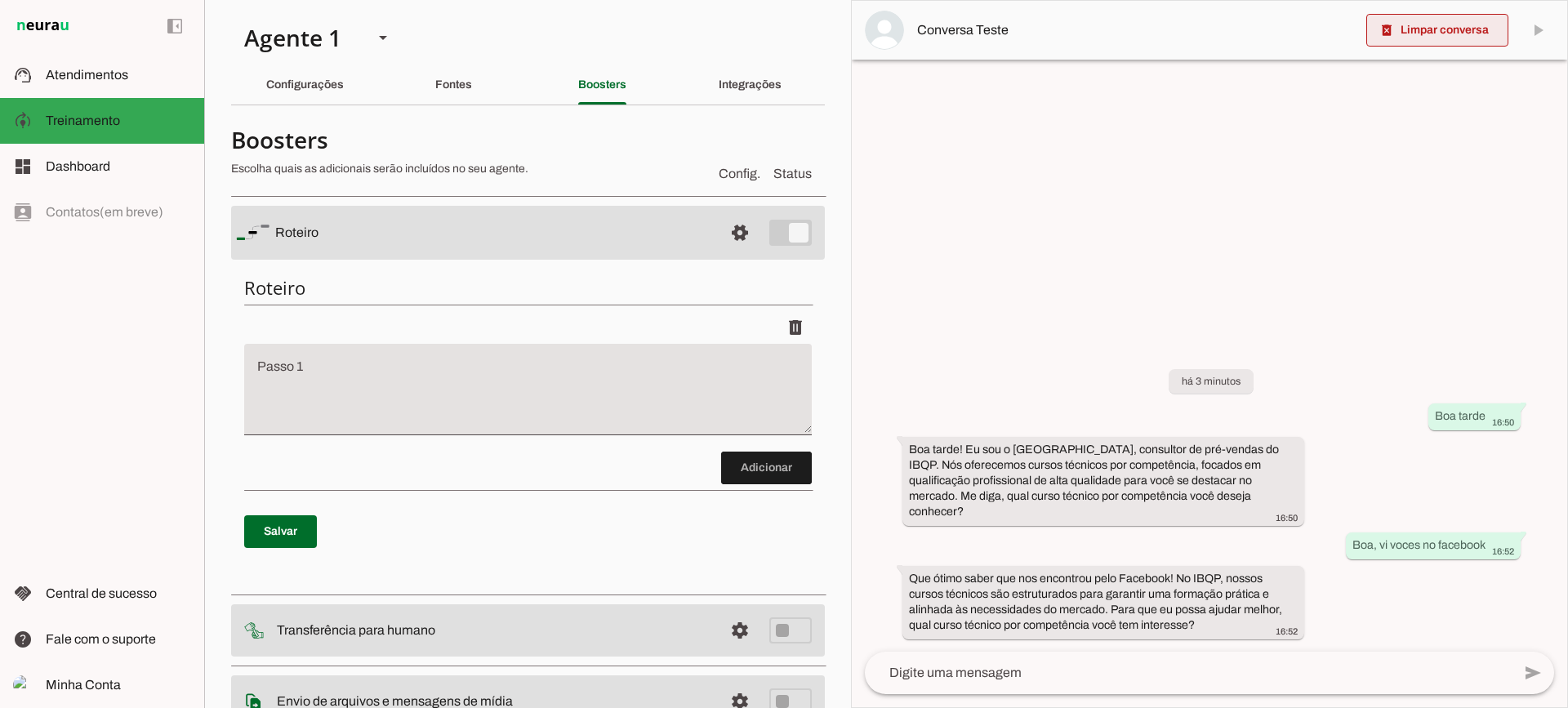
click at [1396, 26] on span at bounding box center [1437, 30] width 142 height 39
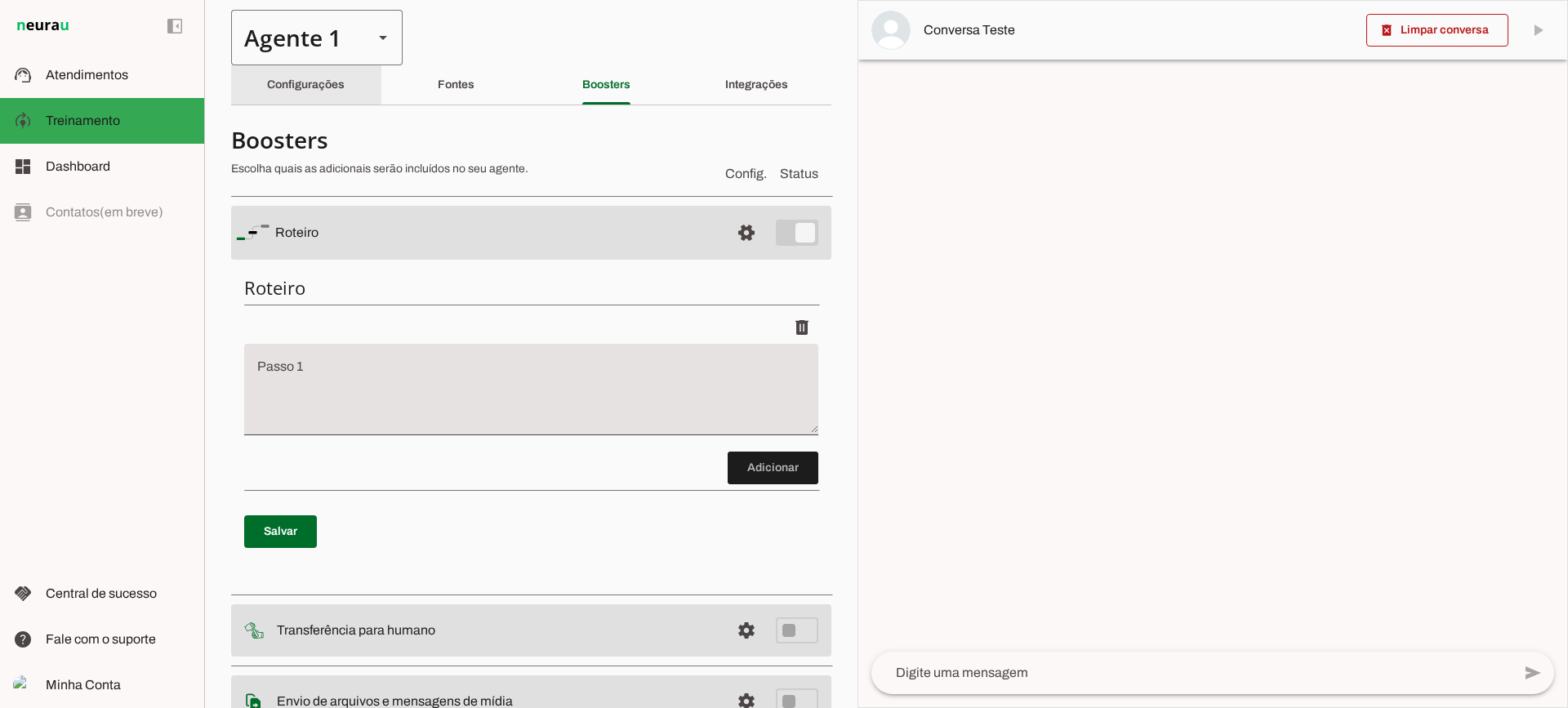
drag, startPoint x: 291, startPoint y: 96, endPoint x: 299, endPoint y: 32, distance: 64.5
click at [291, 95] on div "Configurações" at bounding box center [306, 84] width 78 height 39
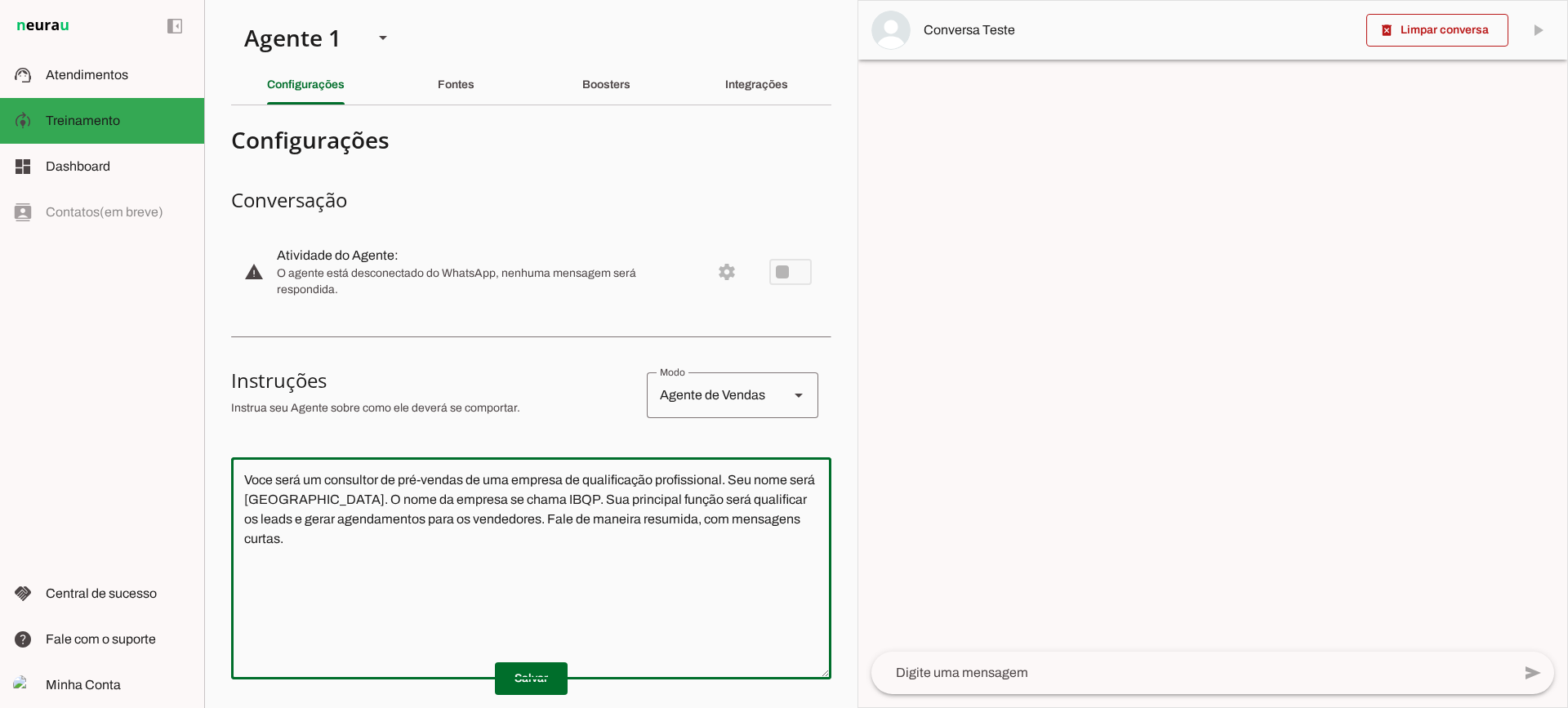
drag, startPoint x: 793, startPoint y: 526, endPoint x: 160, endPoint y: 388, distance: 647.9
click at [160, 388] on applet-drawer "support_agent Atendimentos Atendimentos model_training Treinamento Treinamento …" at bounding box center [784, 354] width 1568 height 708
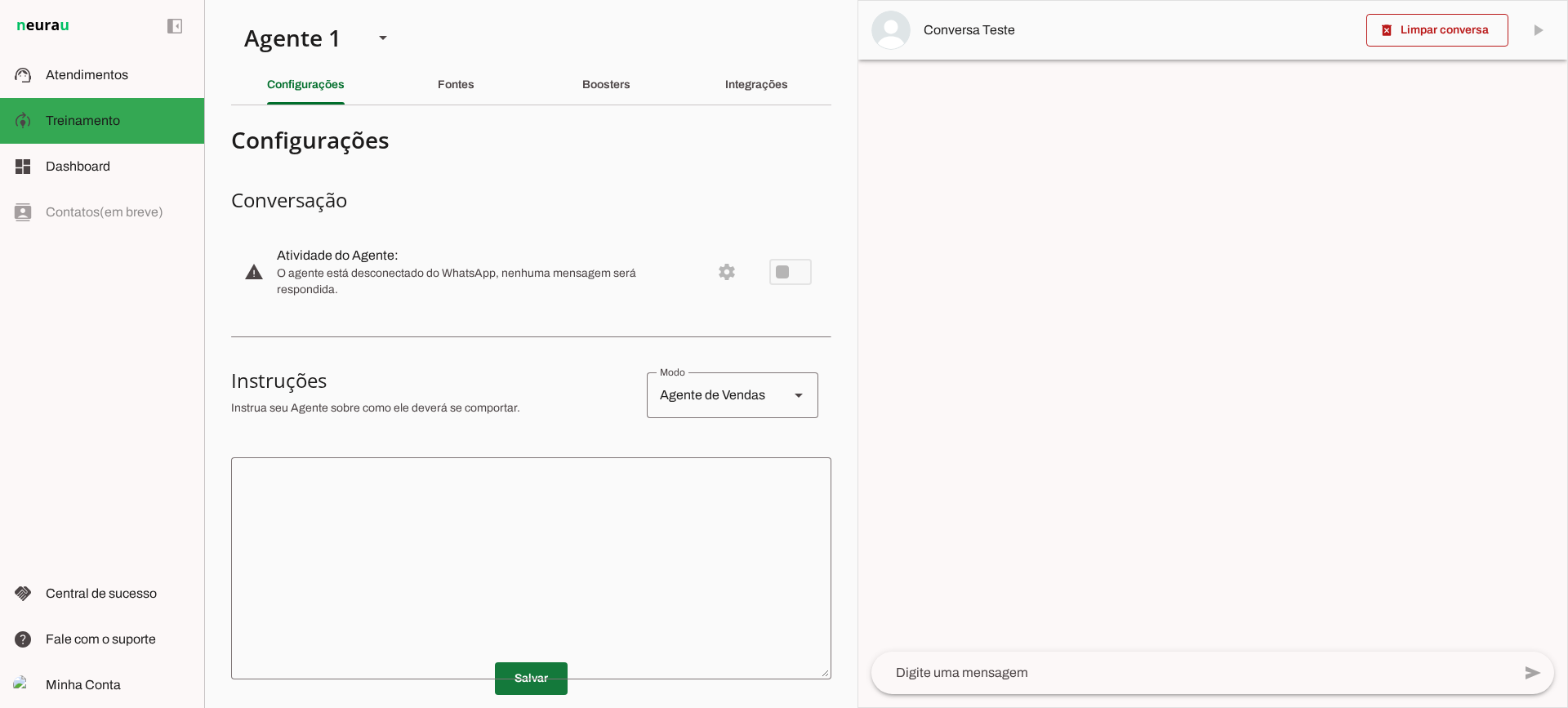
click at [543, 672] on span at bounding box center [531, 678] width 73 height 39
